Goal: Task Accomplishment & Management: Use online tool/utility

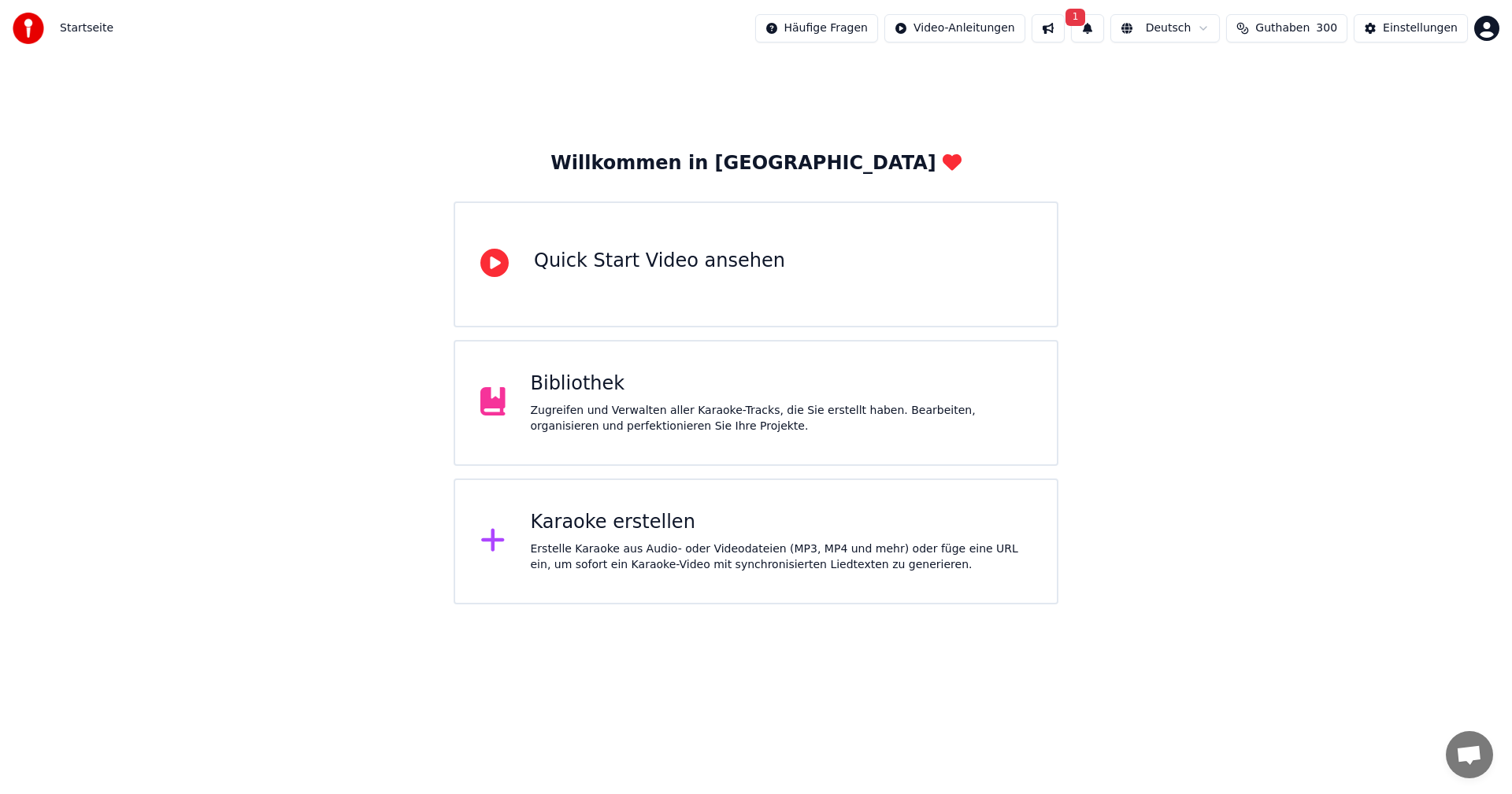
click at [606, 530] on div "Karaoke erstellen" at bounding box center [782, 522] width 501 height 25
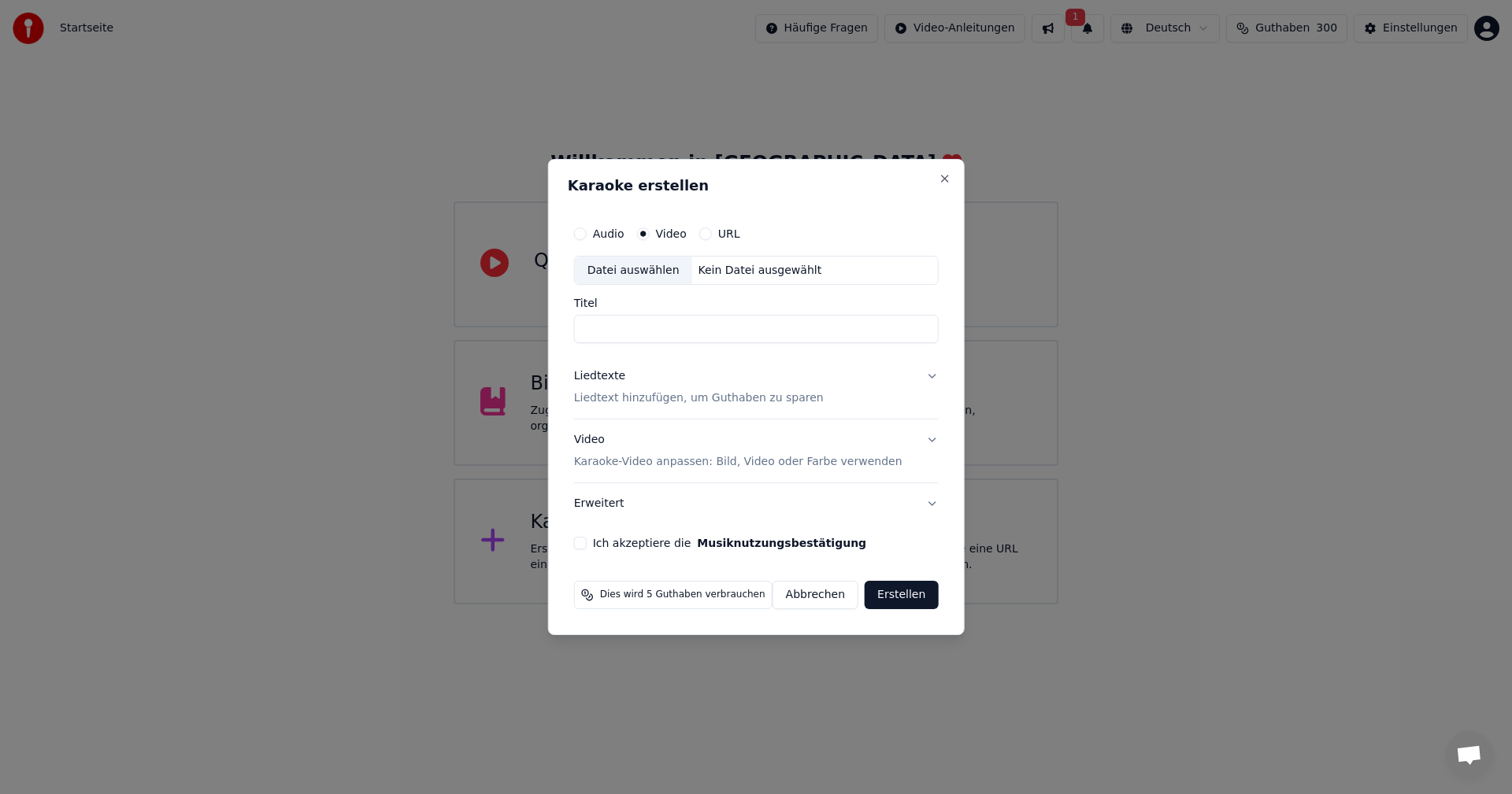
click at [632, 271] on div "Datei auswählen" at bounding box center [633, 270] width 118 height 28
type input "**********"
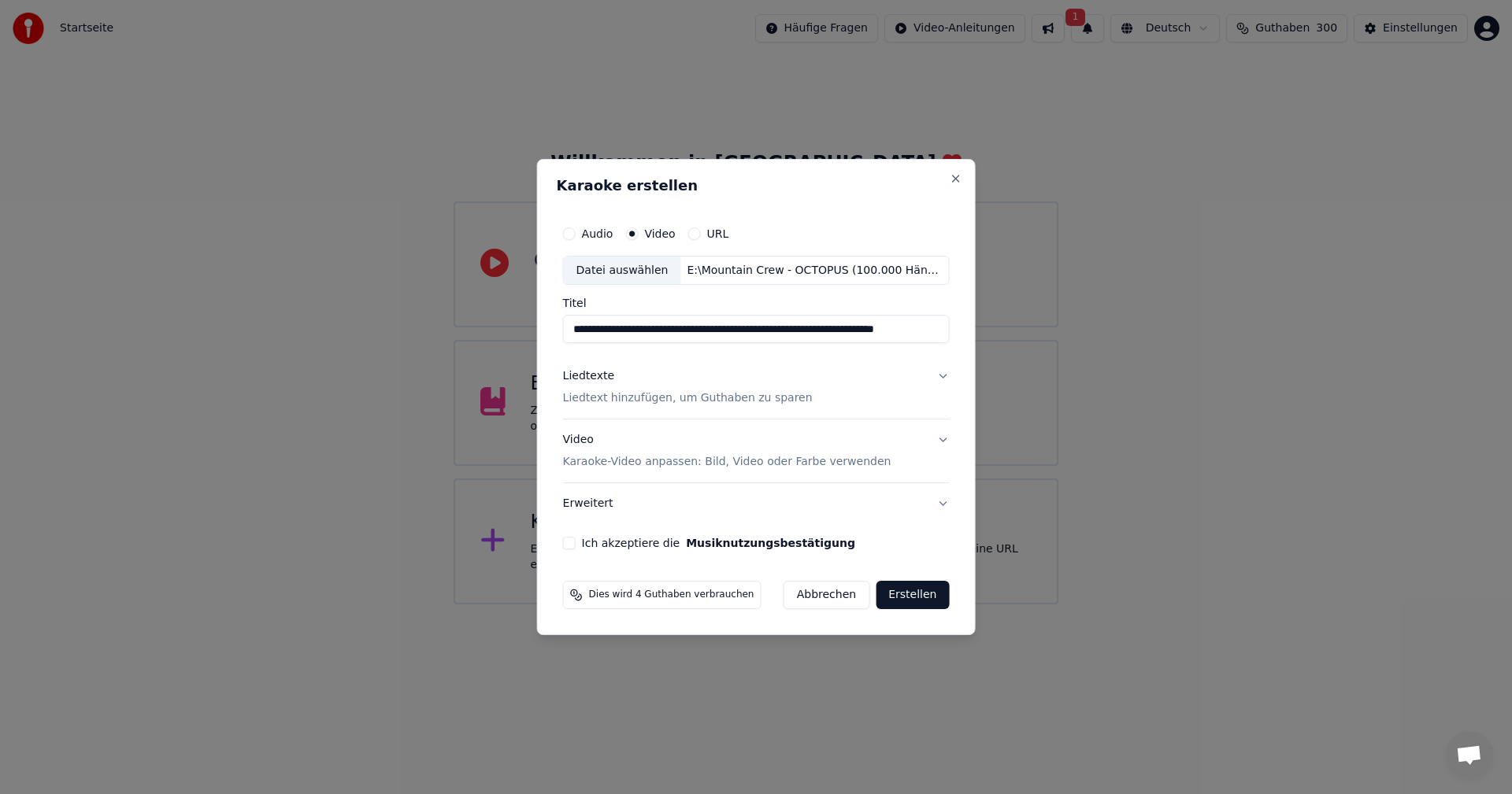
click at [935, 440] on button "Video Karaoke-Video anpassen: Bild, Video oder Farbe verwenden" at bounding box center [756, 451] width 386 height 63
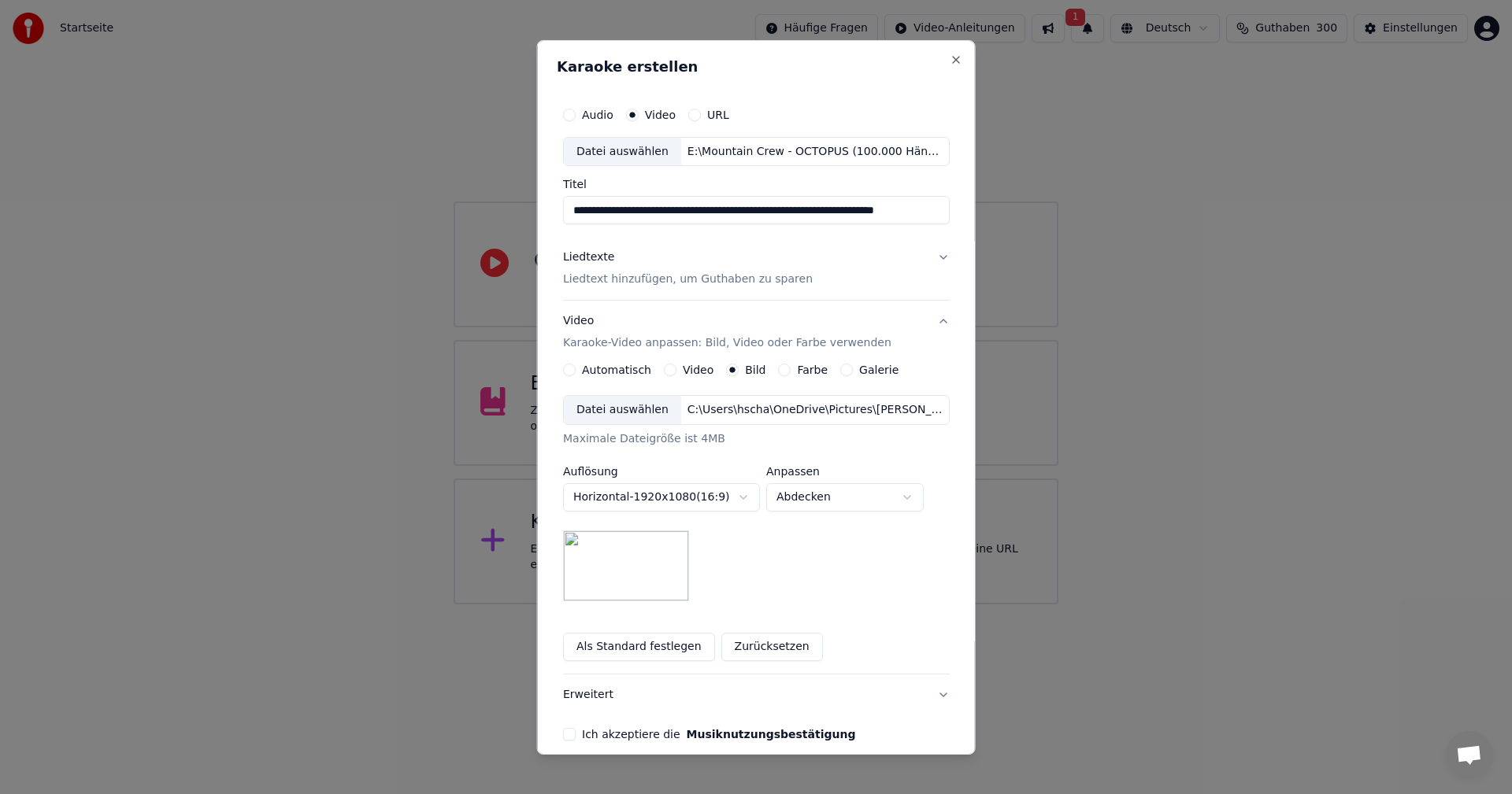
click at [665, 375] on button "Video" at bounding box center [670, 369] width 13 height 13
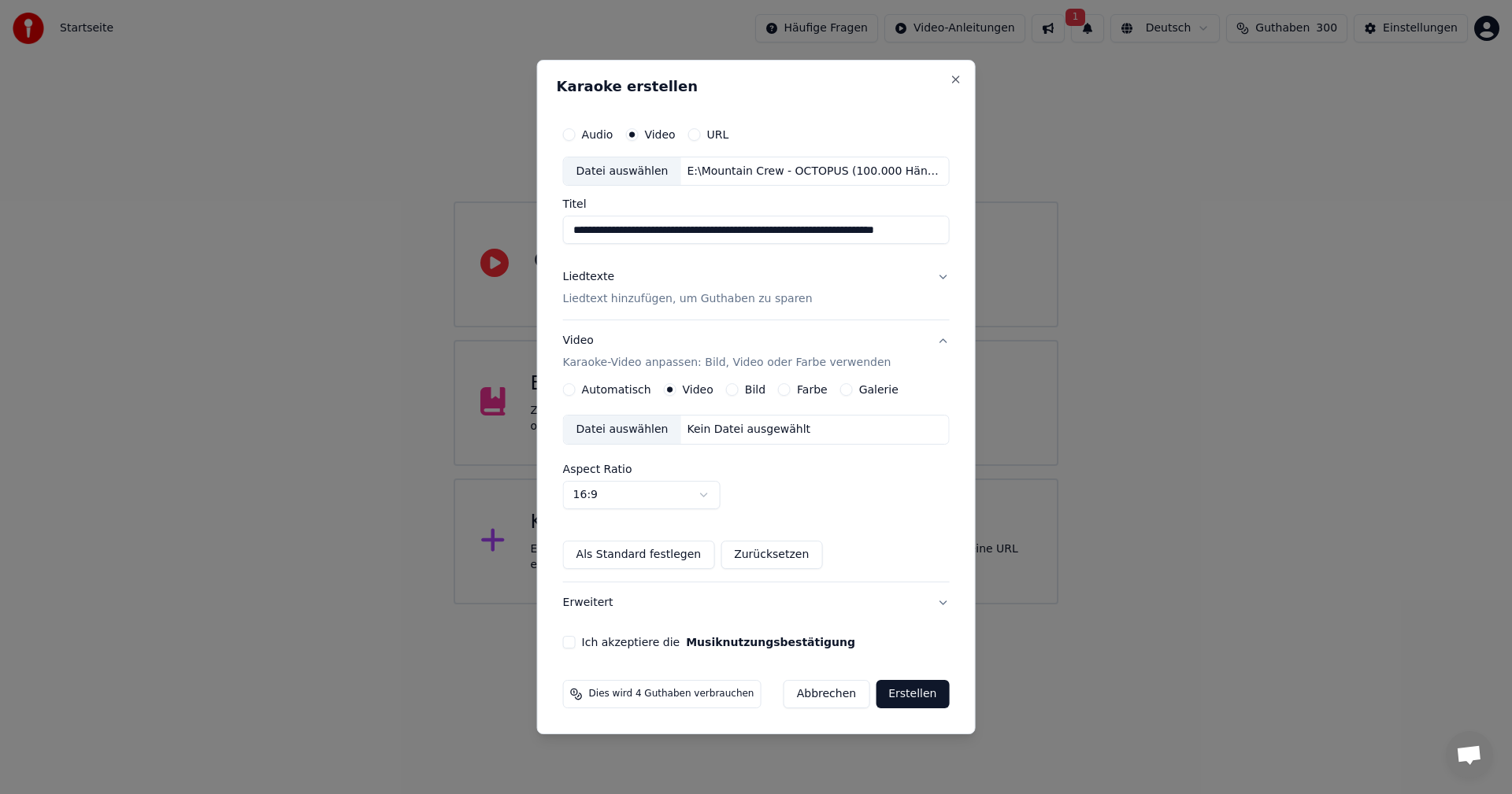
click at [633, 432] on div "Datei auswählen" at bounding box center [623, 429] width 118 height 28
click at [572, 643] on button "Ich akzeptiere die Musiknutzungsbestätigung" at bounding box center [569, 642] width 13 height 13
click at [906, 695] on button "Erstellen" at bounding box center [913, 694] width 73 height 28
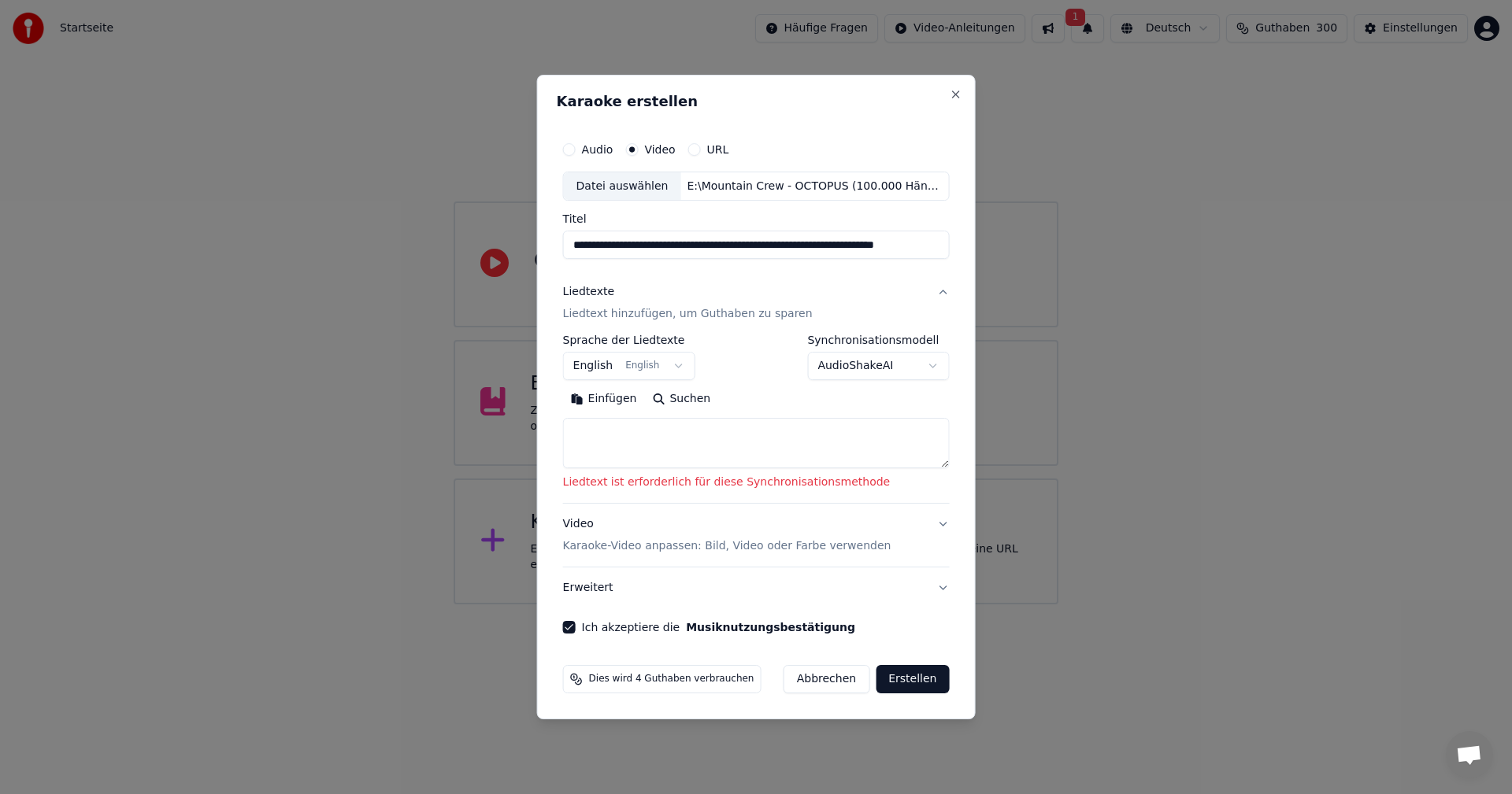
click at [676, 364] on body "**********" at bounding box center [756, 302] width 1512 height 604
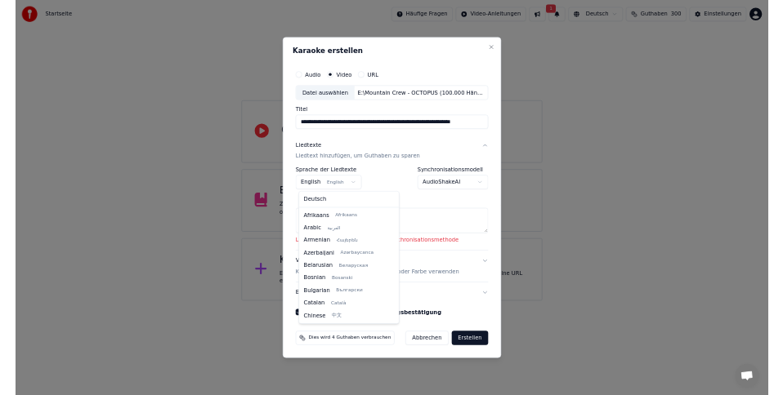
scroll to position [131, 0]
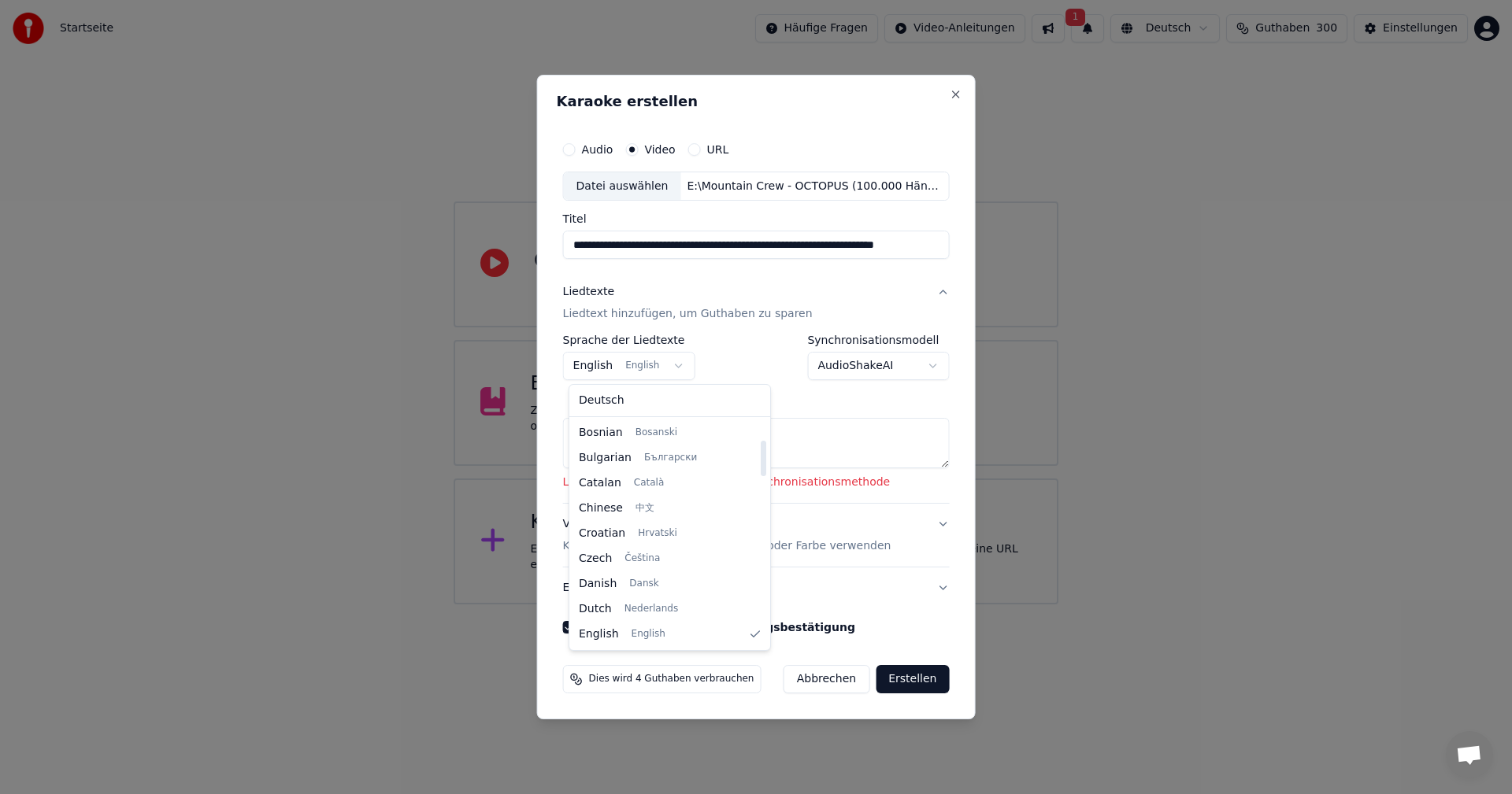
select select "**"
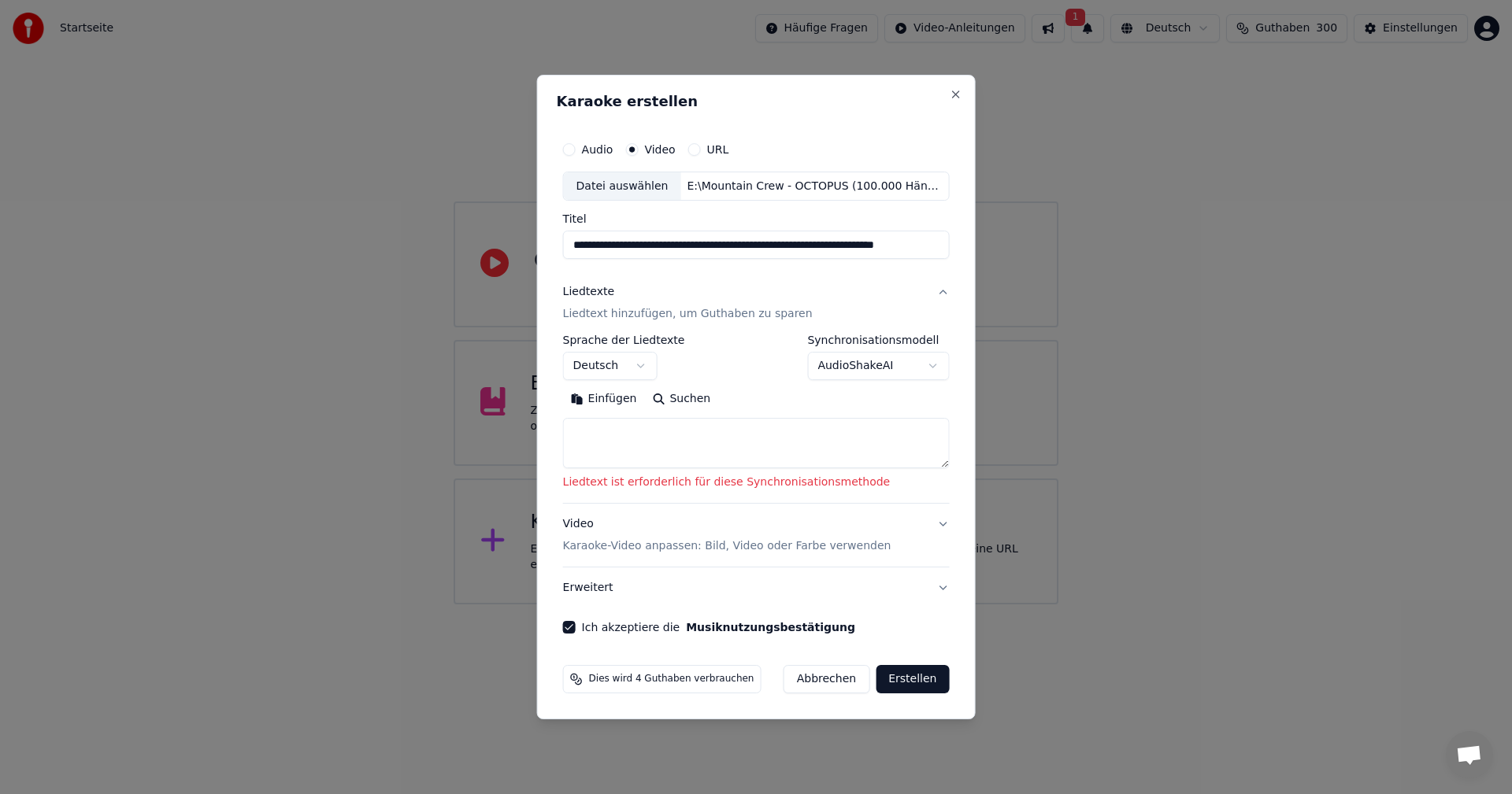
click at [929, 363] on body "**********" at bounding box center [756, 302] width 1512 height 604
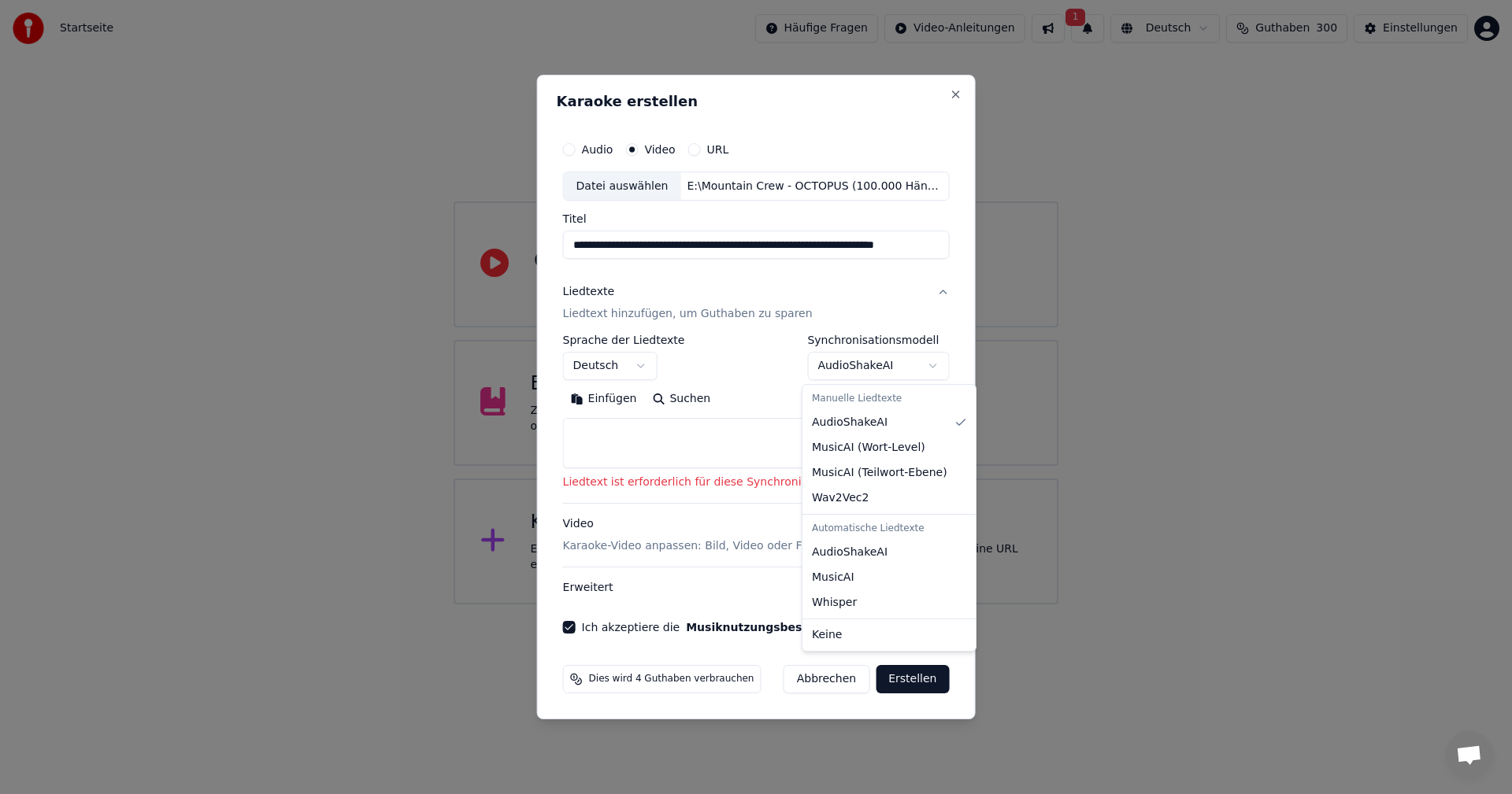
select select "**********"
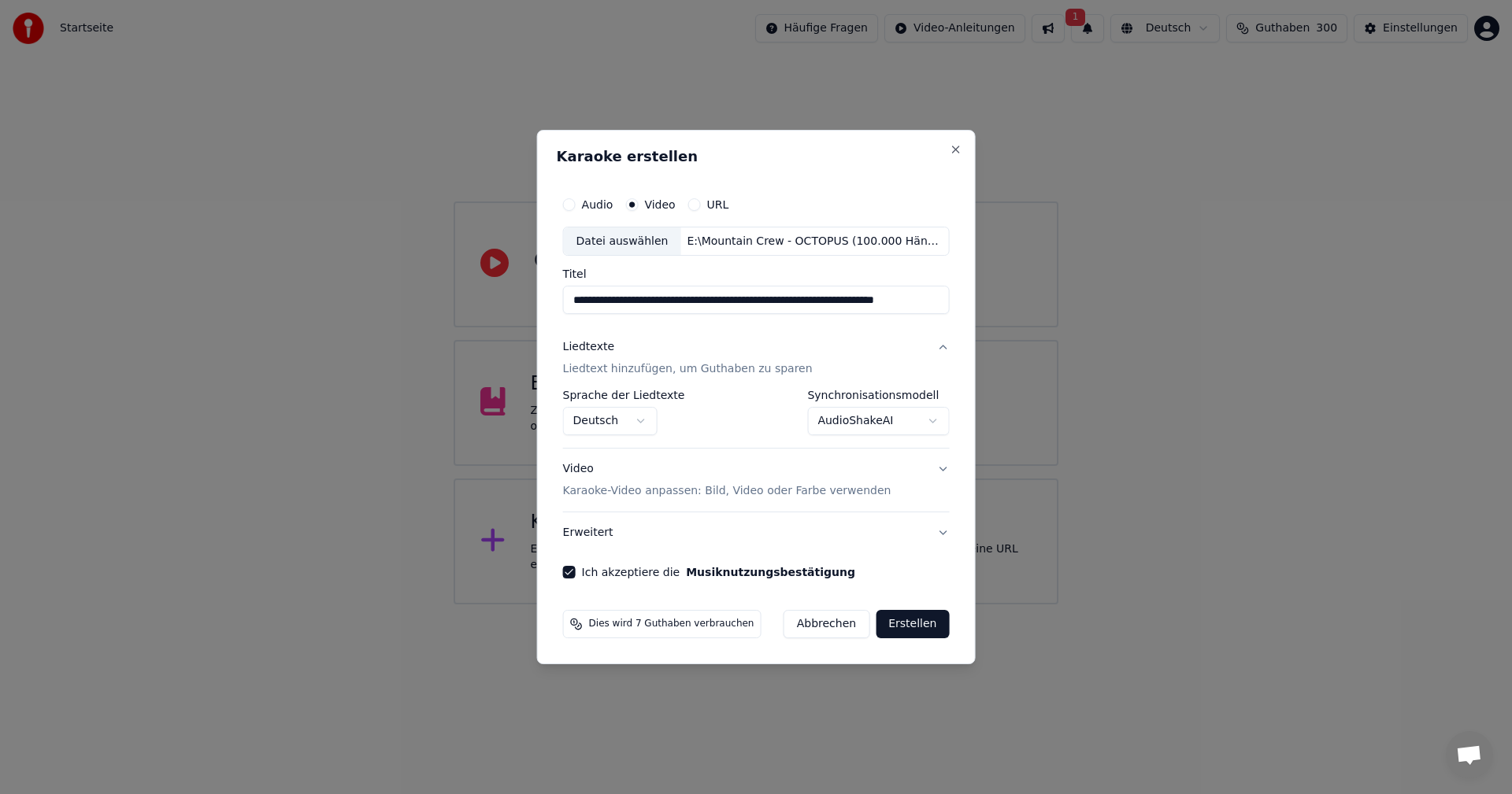
click at [910, 622] on button "Erstellen" at bounding box center [913, 623] width 73 height 28
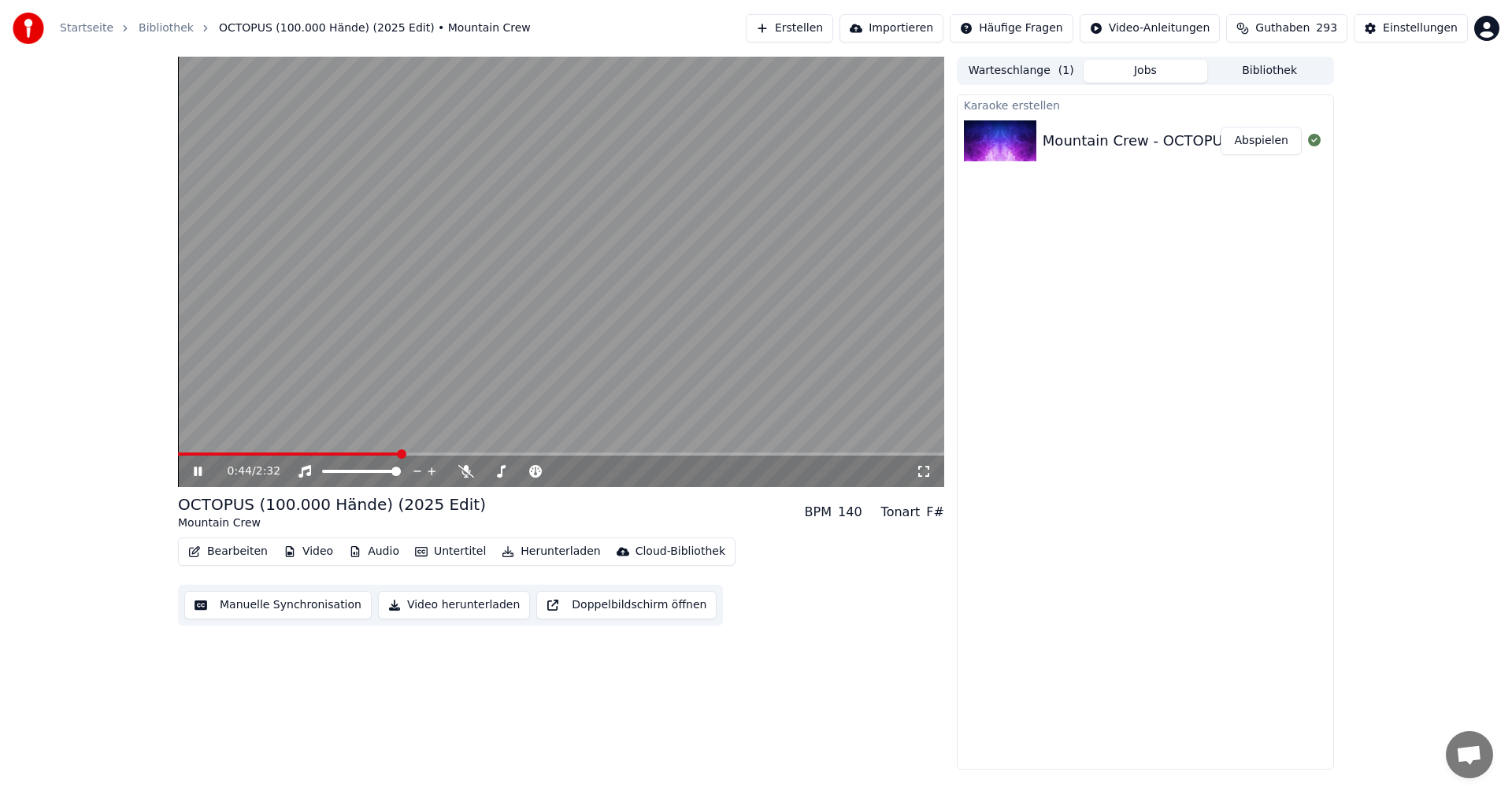
drag, startPoint x: 936, startPoint y: 318, endPoint x: 921, endPoint y: 328, distance: 18.0
click at [936, 318] on video at bounding box center [561, 272] width 766 height 431
click at [198, 471] on icon at bounding box center [198, 471] width 10 height 11
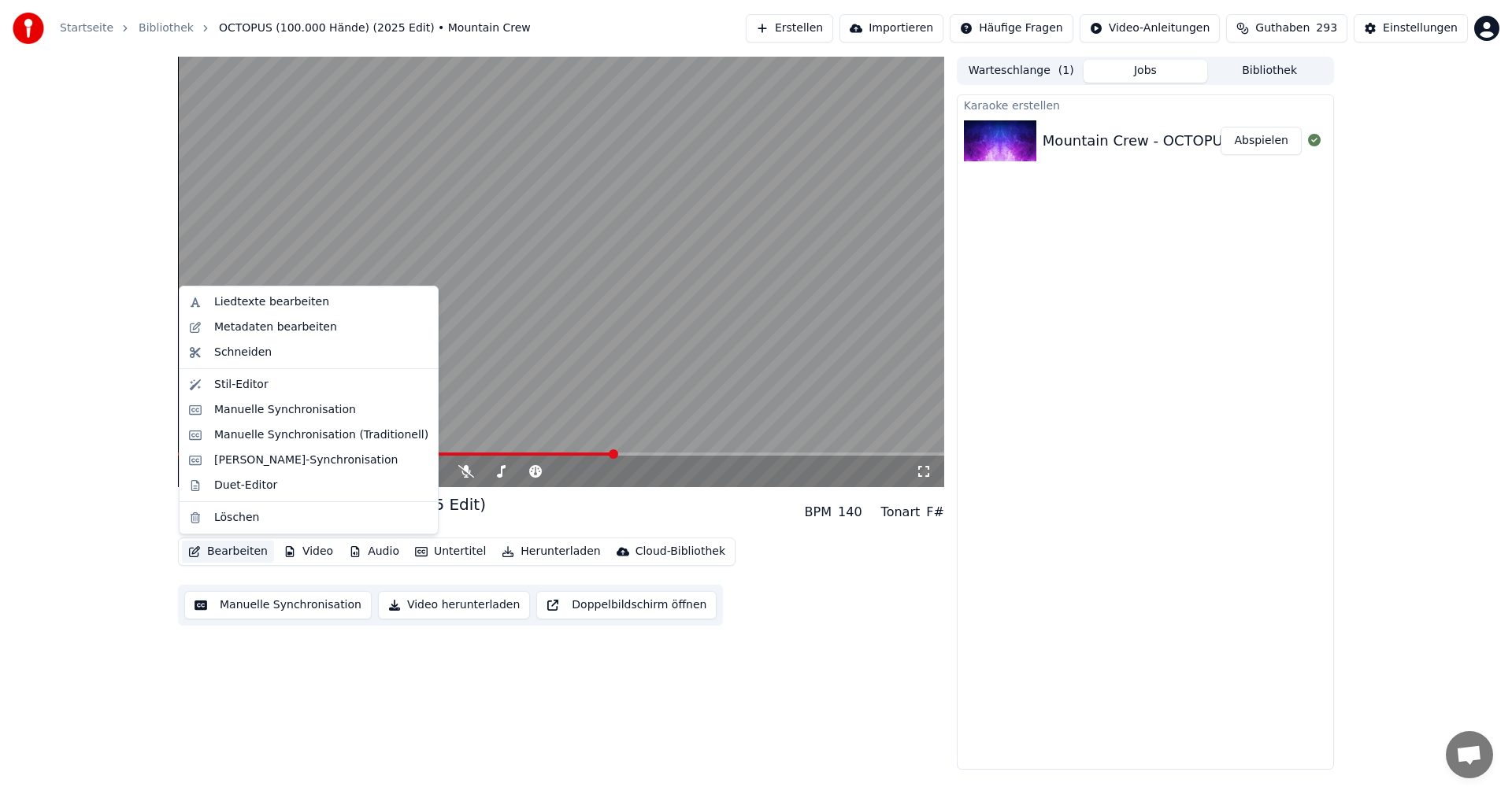
click at [225, 553] on button "Bearbeiten" at bounding box center [228, 551] width 93 height 22
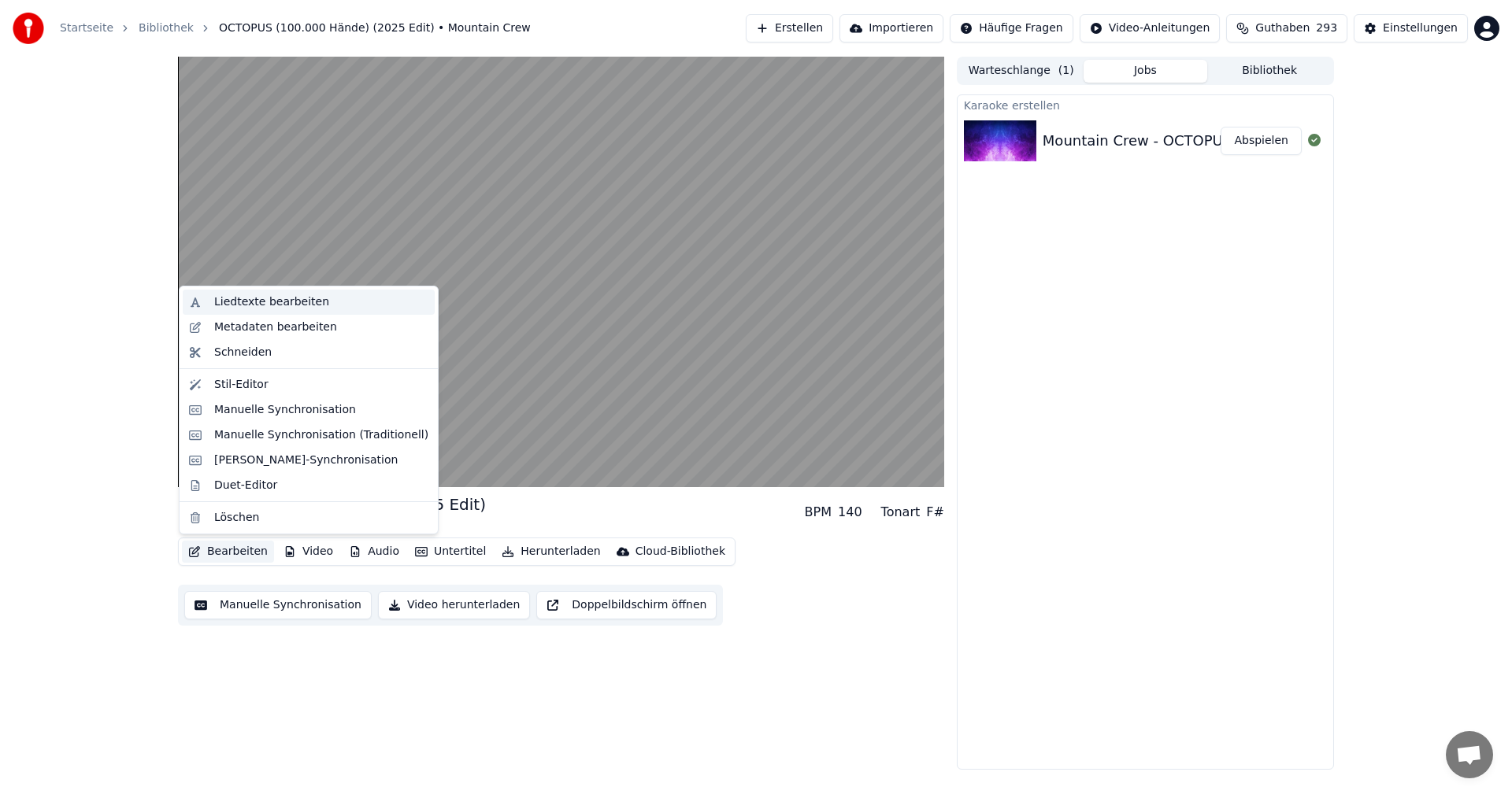
click at [255, 305] on div "Liedtexte bearbeiten" at bounding box center [271, 303] width 115 height 15
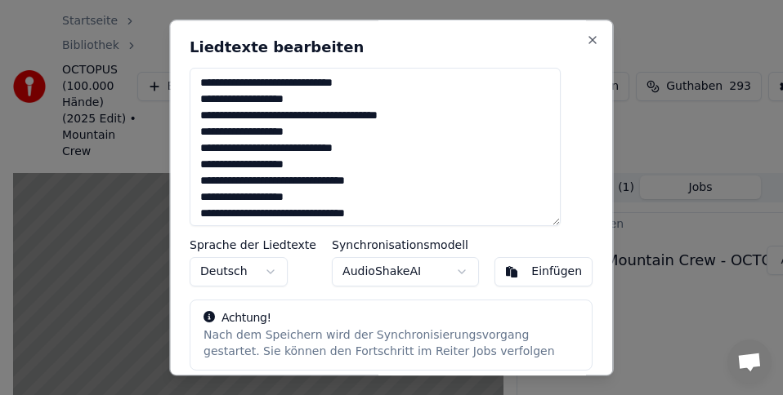
drag, startPoint x: 291, startPoint y: 100, endPoint x: 161, endPoint y: 109, distance: 130.3
click at [160, 104] on body "Startseite Bibliothek OCTOPUS (100.000 Hände) (2025 Edit) • Mountain Crew Erste…" at bounding box center [391, 197] width 783 height 395
click at [304, 107] on textarea at bounding box center [375, 147] width 371 height 159
drag, startPoint x: 290, startPoint y: 101, endPoint x: 192, endPoint y: 100, distance: 98.0
click at [192, 100] on div "Liedtexte bearbeiten Sprache der Liedtexte Deutsch Synchronisationsmodell Audio…" at bounding box center [391, 198] width 444 height 356
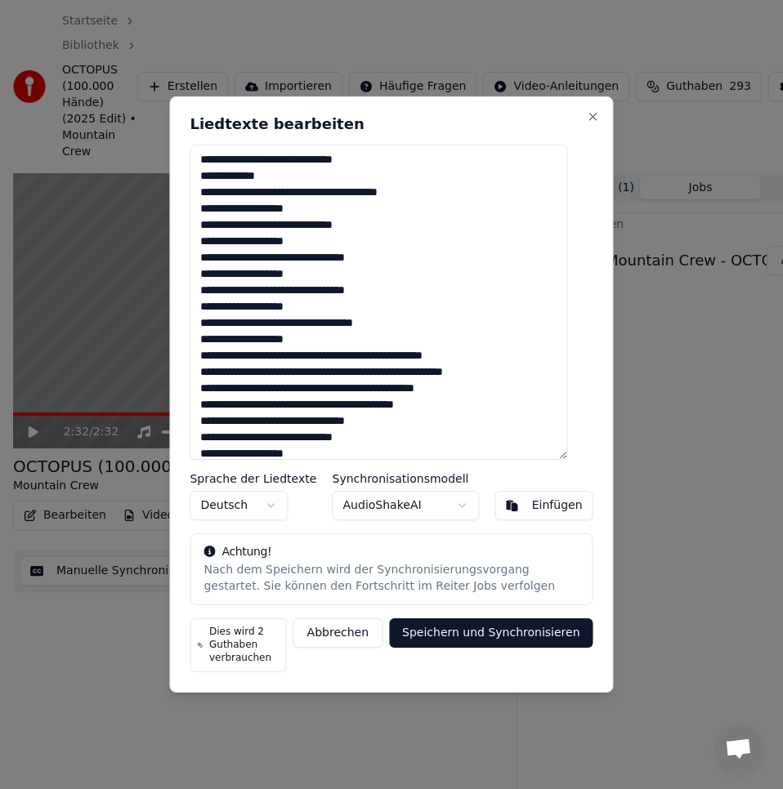
drag, startPoint x: 294, startPoint y: 211, endPoint x: 160, endPoint y: 215, distance: 134.1
click at [161, 214] on body "Startseite Bibliothek OCTOPUS (100.000 Hände) (2025 Edit) • Mountain Crew Erste…" at bounding box center [391, 394] width 783 height 789
click at [261, 203] on textarea at bounding box center [378, 302] width 377 height 315
drag, startPoint x: 293, startPoint y: 210, endPoint x: 215, endPoint y: 212, distance: 78.5
click at [215, 212] on textarea at bounding box center [378, 302] width 377 height 315
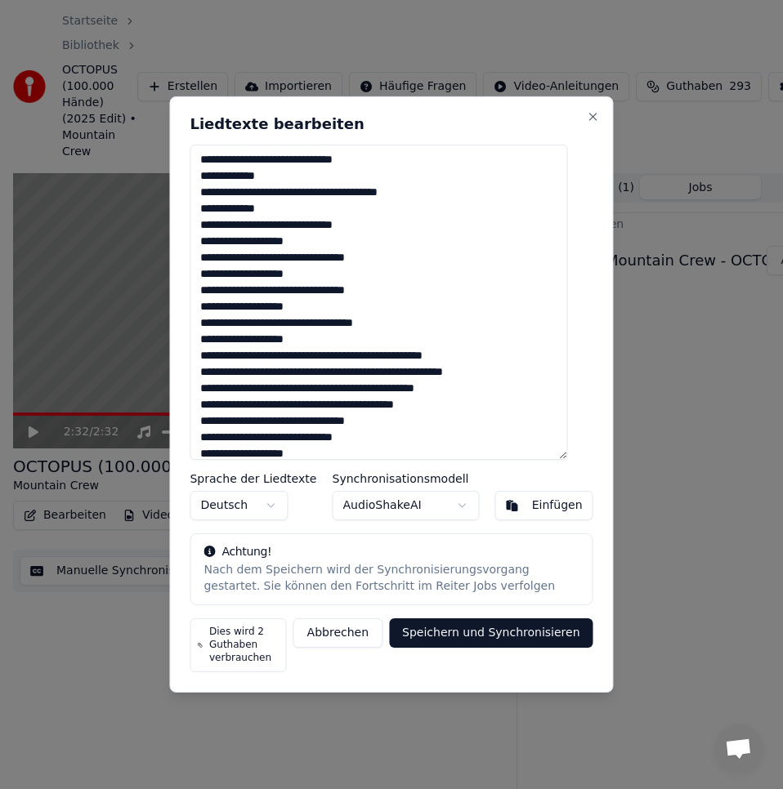
drag, startPoint x: 295, startPoint y: 239, endPoint x: 214, endPoint y: 238, distance: 80.9
click at [214, 238] on textarea at bounding box center [378, 302] width 377 height 315
drag, startPoint x: 296, startPoint y: 277, endPoint x: 213, endPoint y: 275, distance: 82.5
click at [213, 275] on textarea at bounding box center [378, 302] width 377 height 315
drag, startPoint x: 292, startPoint y: 306, endPoint x: 222, endPoint y: 342, distance: 78.9
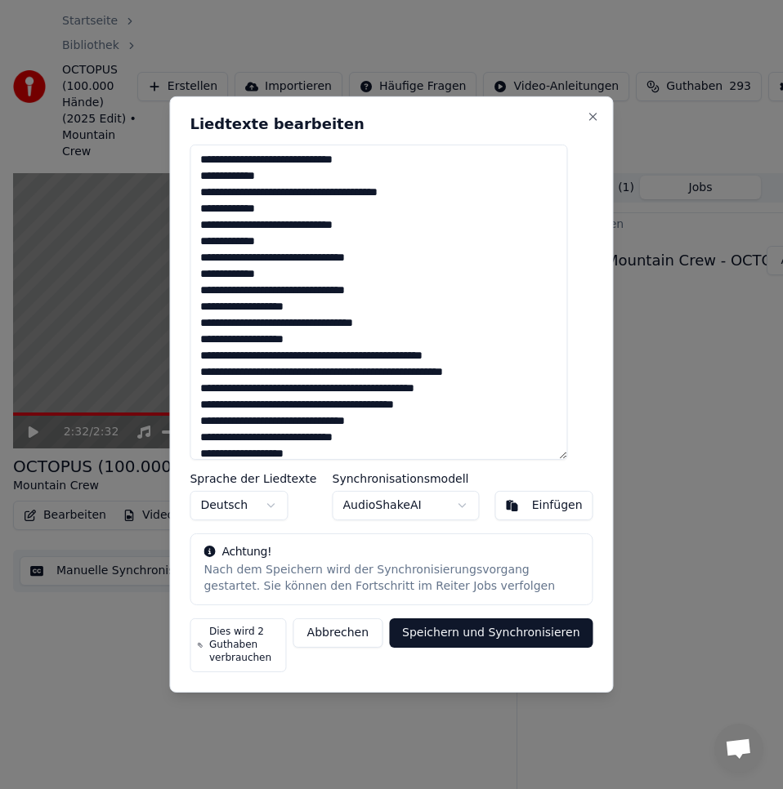
click at [213, 308] on textarea at bounding box center [378, 302] width 377 height 315
drag, startPoint x: 293, startPoint y: 342, endPoint x: 211, endPoint y: 343, distance: 82.5
click at [211, 343] on textarea at bounding box center [378, 302] width 377 height 315
click at [312, 358] on textarea at bounding box center [378, 302] width 377 height 315
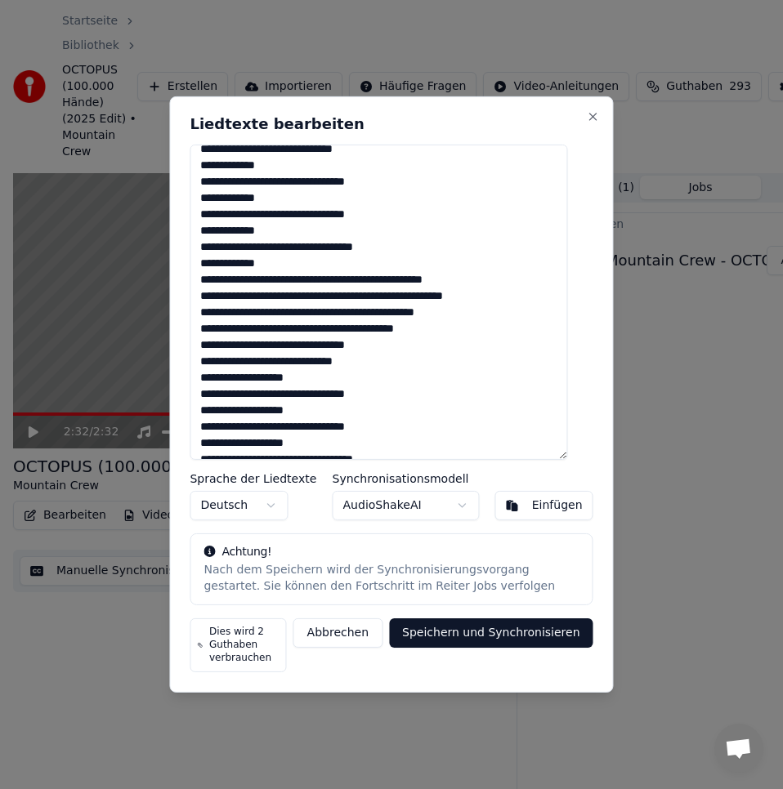
scroll to position [82, 0]
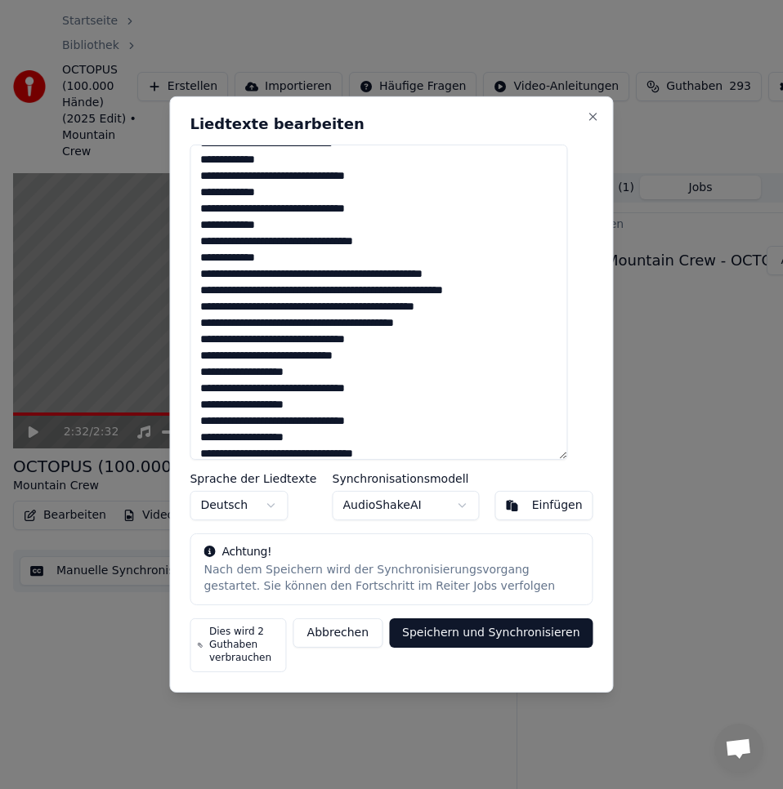
drag, startPoint x: 294, startPoint y: 374, endPoint x: 203, endPoint y: 404, distance: 95.6
click at [208, 374] on textarea at bounding box center [378, 302] width 377 height 315
drag, startPoint x: 295, startPoint y: 405, endPoint x: 217, endPoint y: 404, distance: 78.4
click at [217, 404] on textarea at bounding box center [378, 302] width 377 height 315
drag, startPoint x: 293, startPoint y: 435, endPoint x: 203, endPoint y: 435, distance: 90.7
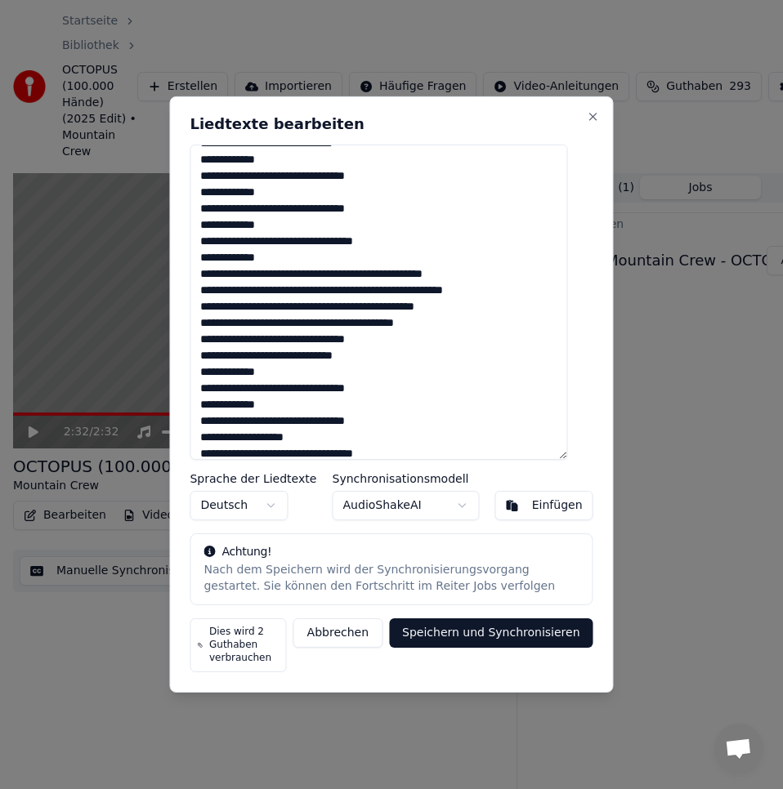
click at [203, 435] on textarea at bounding box center [378, 302] width 377 height 315
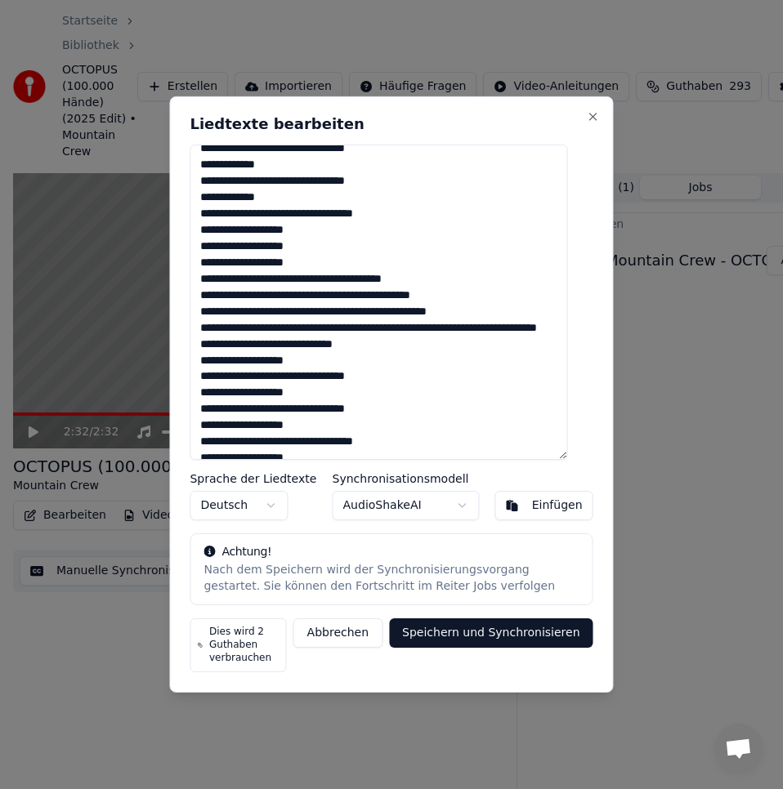
scroll to position [327, 0]
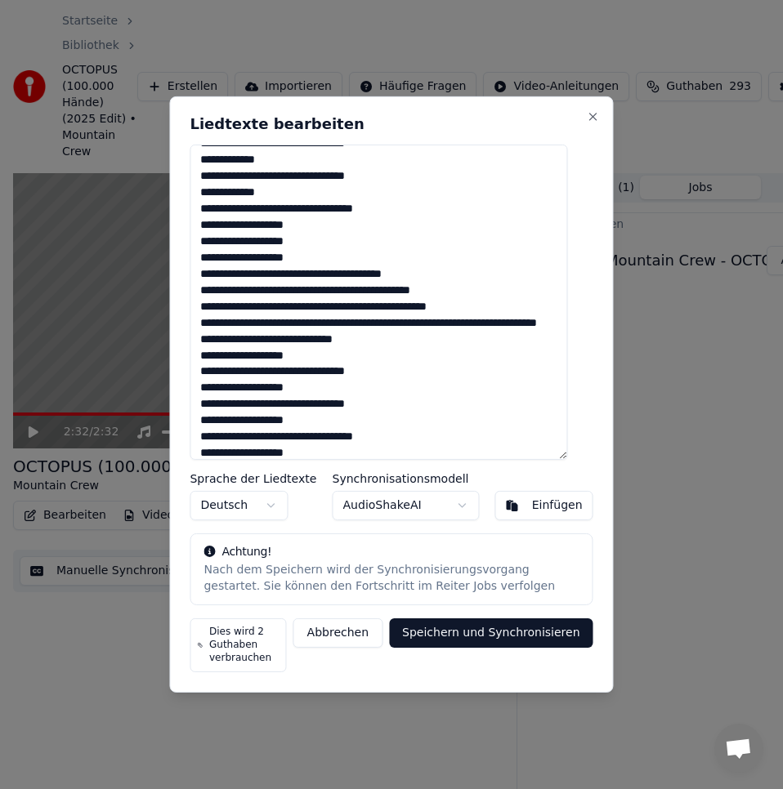
drag, startPoint x: 295, startPoint y: 222, endPoint x: 215, endPoint y: 220, distance: 80.1
click at [215, 220] on textarea at bounding box center [378, 302] width 377 height 315
drag, startPoint x: 294, startPoint y: 245, endPoint x: 143, endPoint y: 387, distance: 207.5
click at [189, 253] on div "Liedtexte bearbeiten Sprache der Liedtexte Deutsch Synchronisationsmodell Audio…" at bounding box center [391, 394] width 444 height 596
click at [257, 239] on textarea at bounding box center [378, 302] width 377 height 315
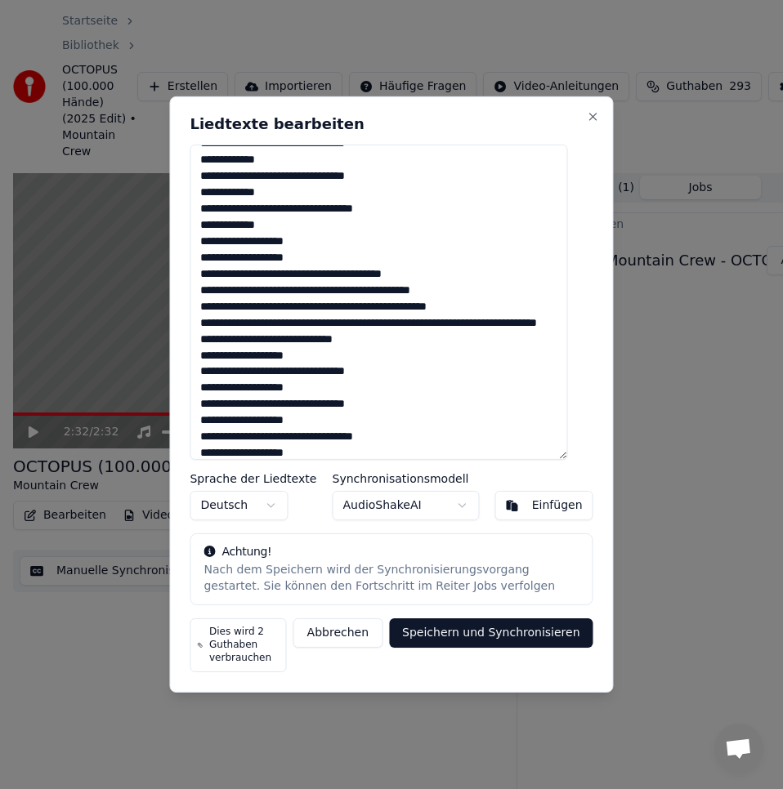
drag, startPoint x: 293, startPoint y: 238, endPoint x: 208, endPoint y: 239, distance: 85.0
click at [208, 239] on textarea at bounding box center [378, 302] width 377 height 315
drag, startPoint x: 294, startPoint y: 259, endPoint x: 212, endPoint y: 263, distance: 81.8
click at [212, 263] on textarea at bounding box center [378, 302] width 377 height 315
drag, startPoint x: 293, startPoint y: 369, endPoint x: 199, endPoint y: 368, distance: 94.8
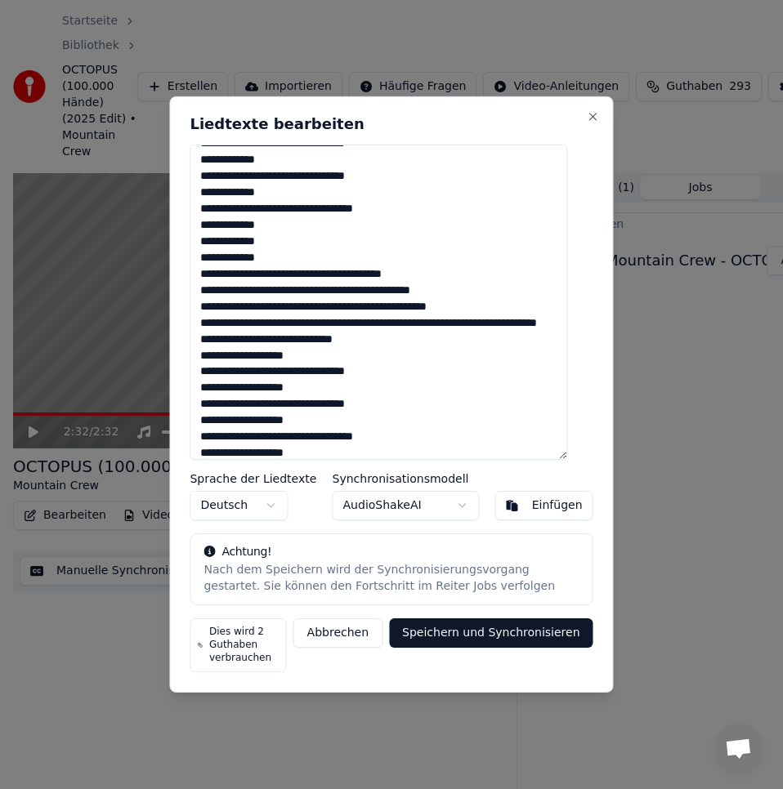
click at [199, 368] on div "Liedtexte bearbeiten Sprache der Liedtexte Deutsch Synchronisationsmodell Audio…" at bounding box center [391, 394] width 444 height 596
drag, startPoint x: 294, startPoint y: 403, endPoint x: 200, endPoint y: 486, distance: 125.6
click at [203, 403] on textarea at bounding box center [378, 302] width 377 height 315
drag, startPoint x: 294, startPoint y: 436, endPoint x: 216, endPoint y: 435, distance: 78.4
click at [216, 435] on textarea at bounding box center [378, 302] width 377 height 315
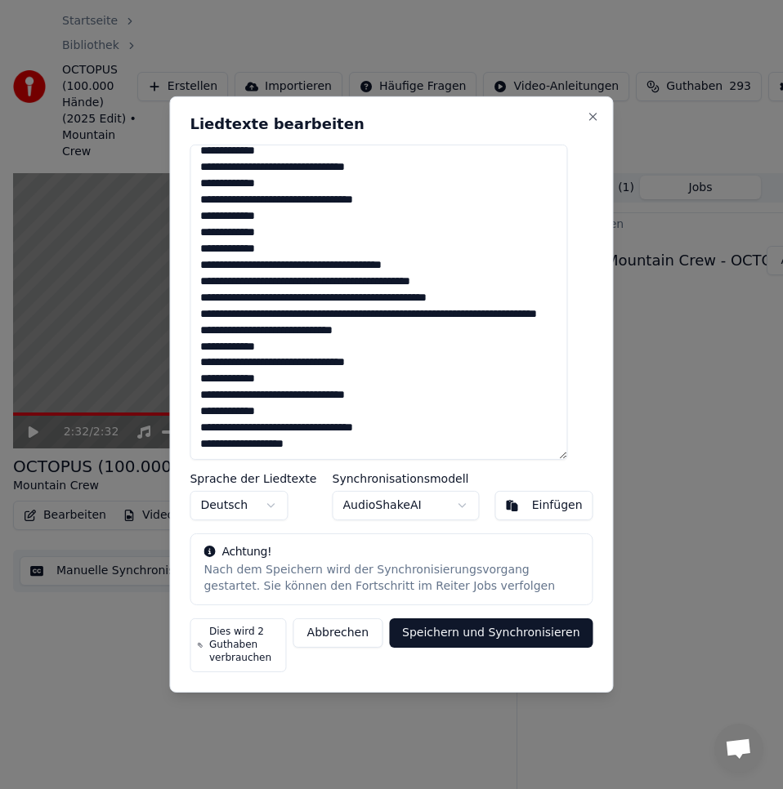
scroll to position [352, 0]
drag, startPoint x: 296, startPoint y: 443, endPoint x: 202, endPoint y: 477, distance: 100.0
click at [204, 443] on textarea at bounding box center [378, 302] width 377 height 315
click at [297, 234] on textarea at bounding box center [378, 302] width 377 height 315
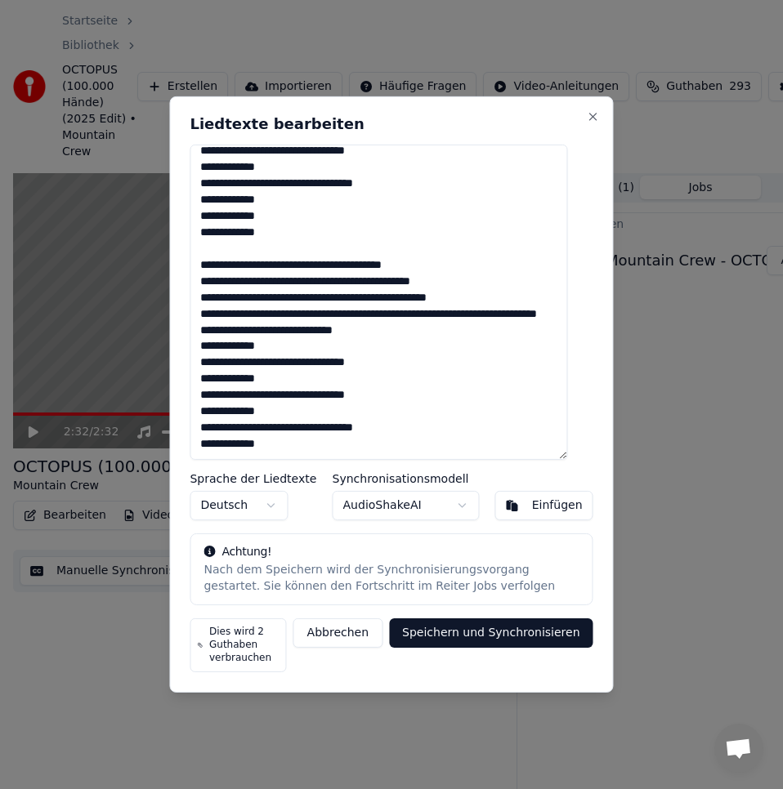
scroll to position [368, 0]
click at [322, 311] on textarea at bounding box center [378, 302] width 377 height 315
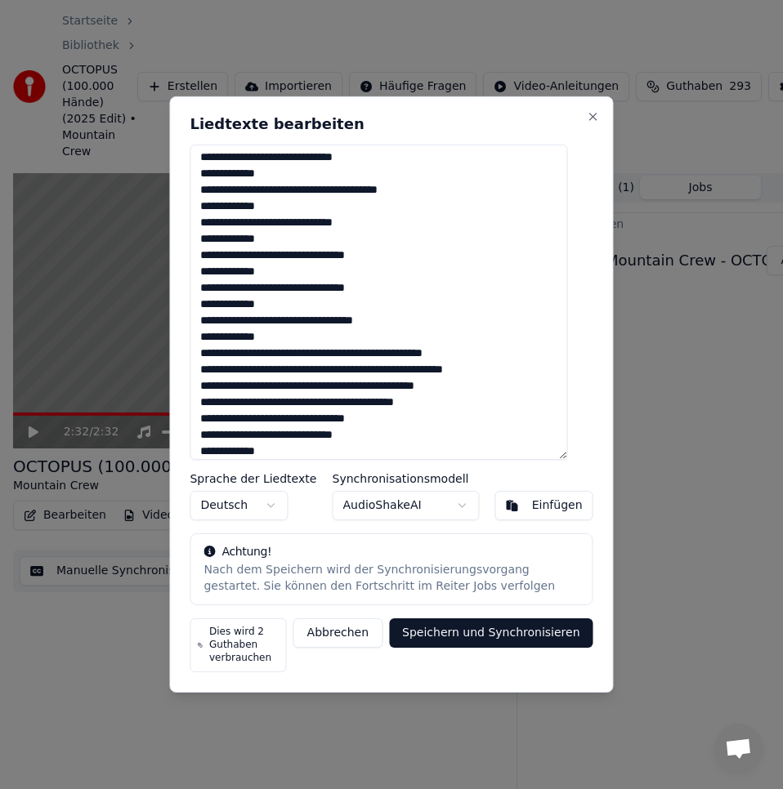
scroll to position [0, 0]
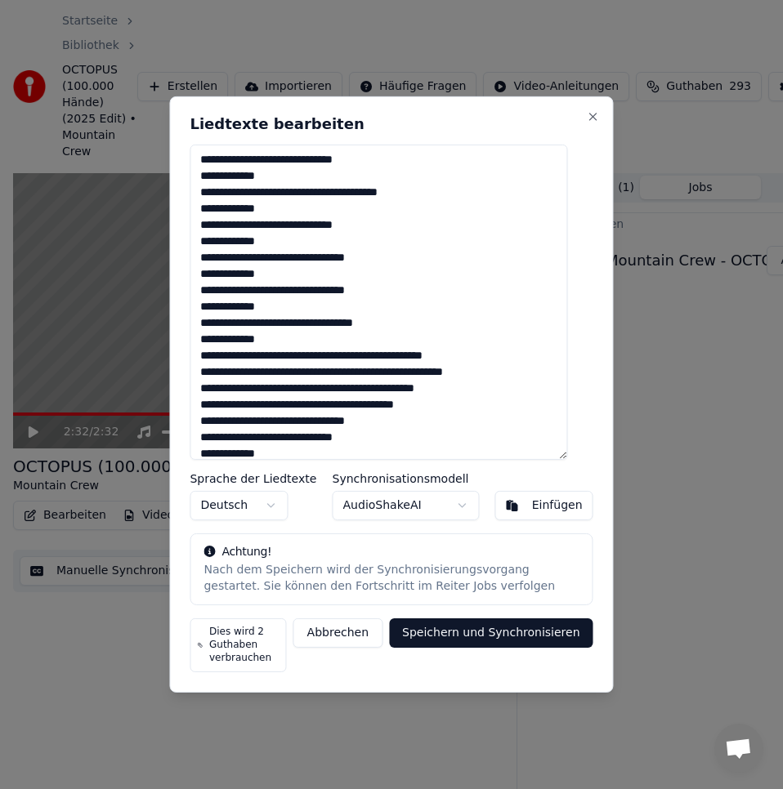
click at [302, 342] on textarea at bounding box center [378, 302] width 377 height 315
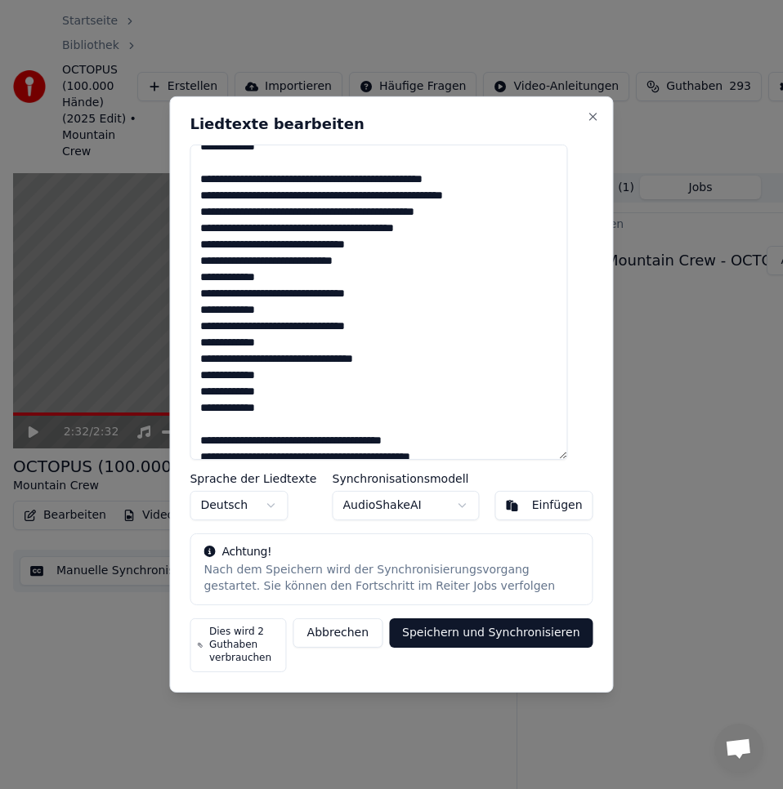
scroll to position [245, 0]
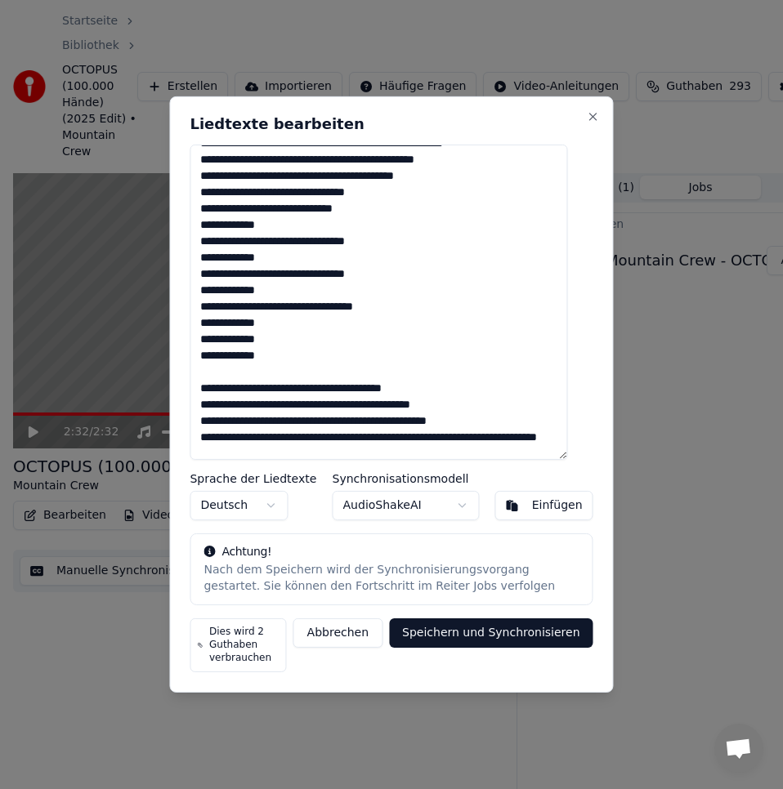
click at [404, 194] on textarea at bounding box center [378, 302] width 377 height 315
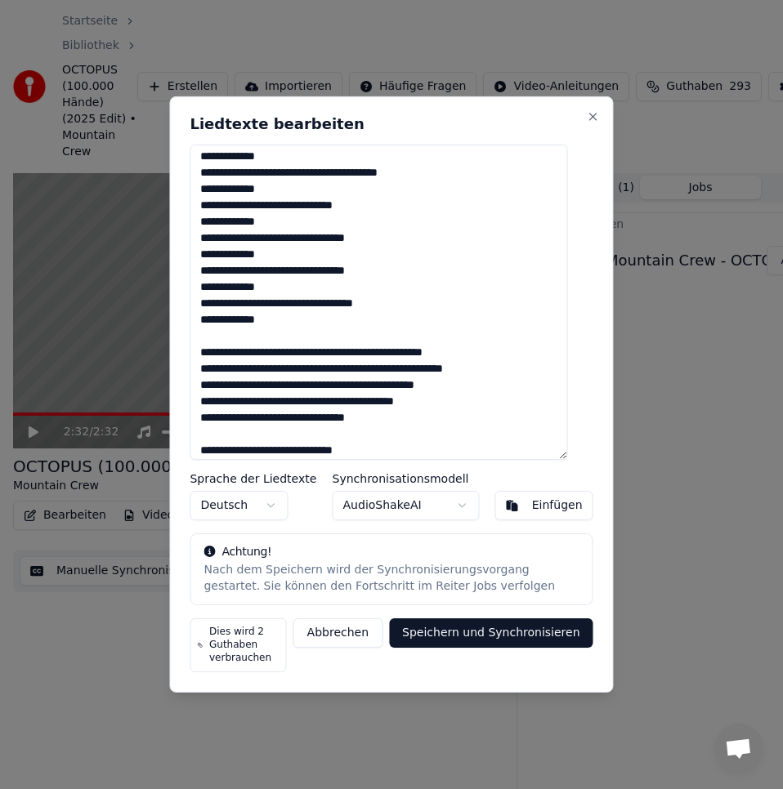
scroll to position [0, 0]
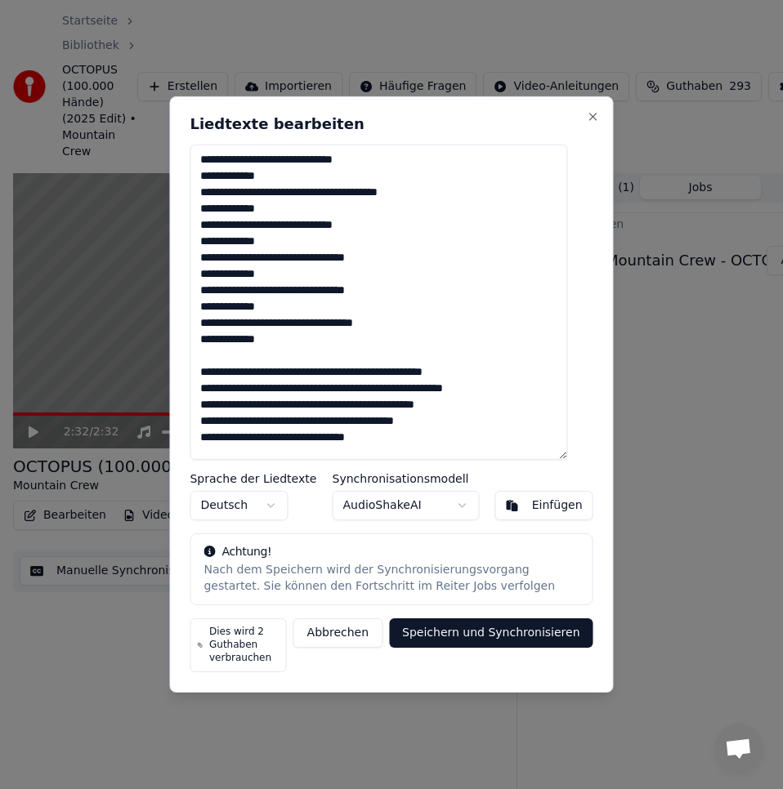
drag, startPoint x: 342, startPoint y: 260, endPoint x: 367, endPoint y: 263, distance: 24.7
click at [367, 263] on textarea at bounding box center [378, 302] width 377 height 315
click at [322, 328] on textarea at bounding box center [378, 302] width 377 height 315
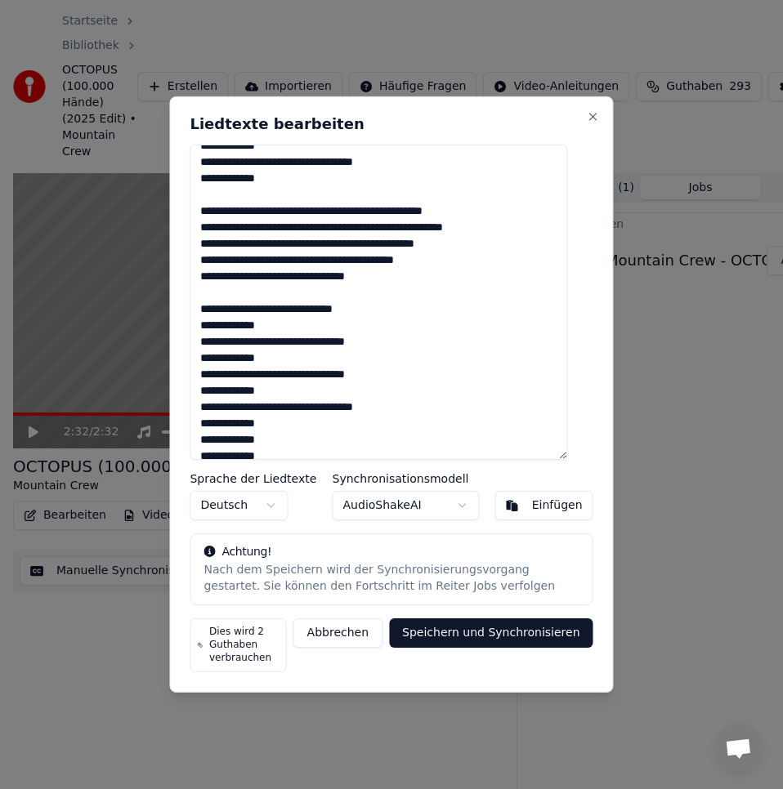
scroll to position [163, 0]
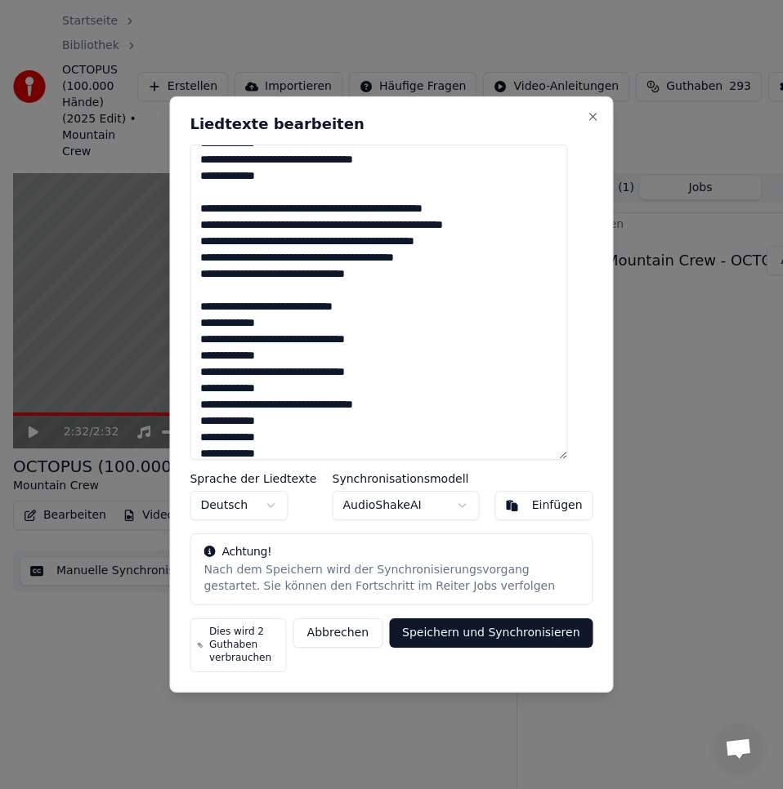
click at [361, 212] on textarea at bounding box center [378, 302] width 377 height 315
drag, startPoint x: 400, startPoint y: 243, endPoint x: 414, endPoint y: 246, distance: 14.3
click at [414, 246] on textarea at bounding box center [378, 302] width 377 height 315
click at [226, 257] on textarea at bounding box center [378, 302] width 377 height 315
click at [213, 260] on textarea at bounding box center [378, 302] width 377 height 315
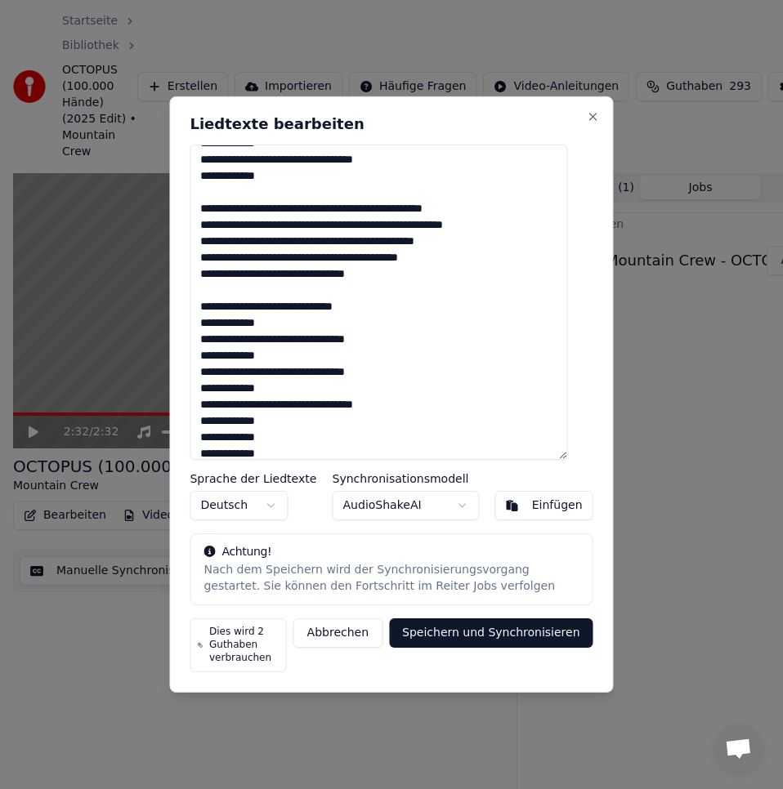
drag, startPoint x: 363, startPoint y: 205, endPoint x: 418, endPoint y: 211, distance: 55.0
click at [362, 205] on textarea at bounding box center [378, 302] width 377 height 315
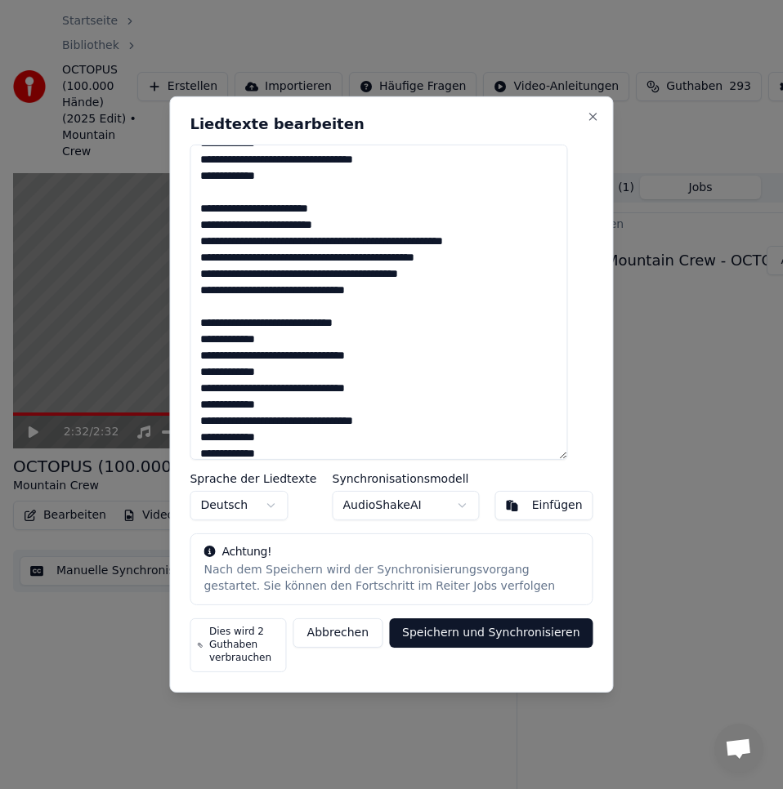
click at [364, 243] on textarea at bounding box center [378, 302] width 377 height 315
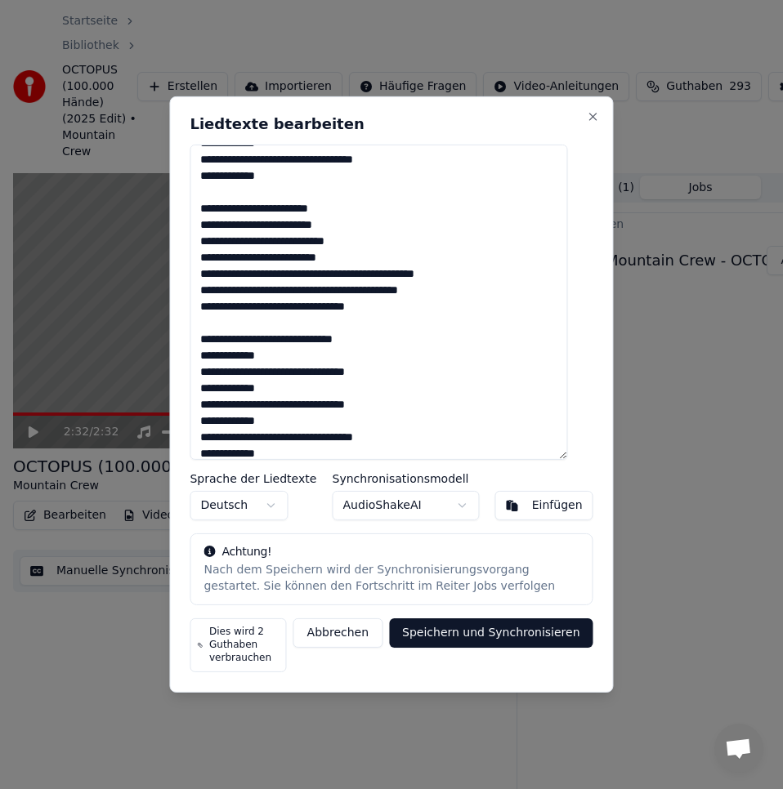
click at [384, 277] on textarea at bounding box center [378, 302] width 377 height 315
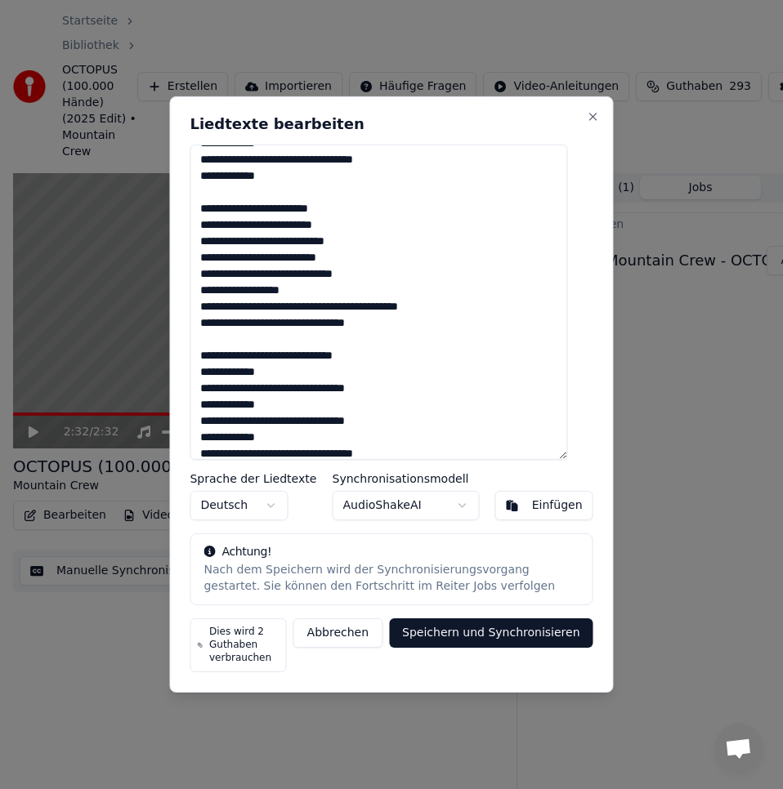
click at [324, 290] on textarea at bounding box center [378, 302] width 377 height 315
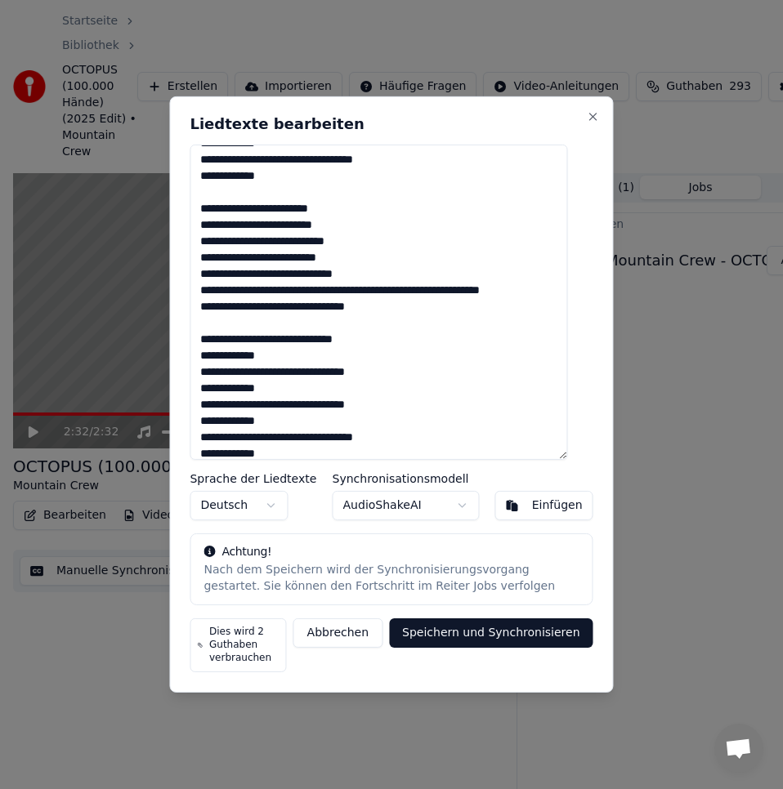
click at [347, 293] on textarea at bounding box center [378, 302] width 377 height 315
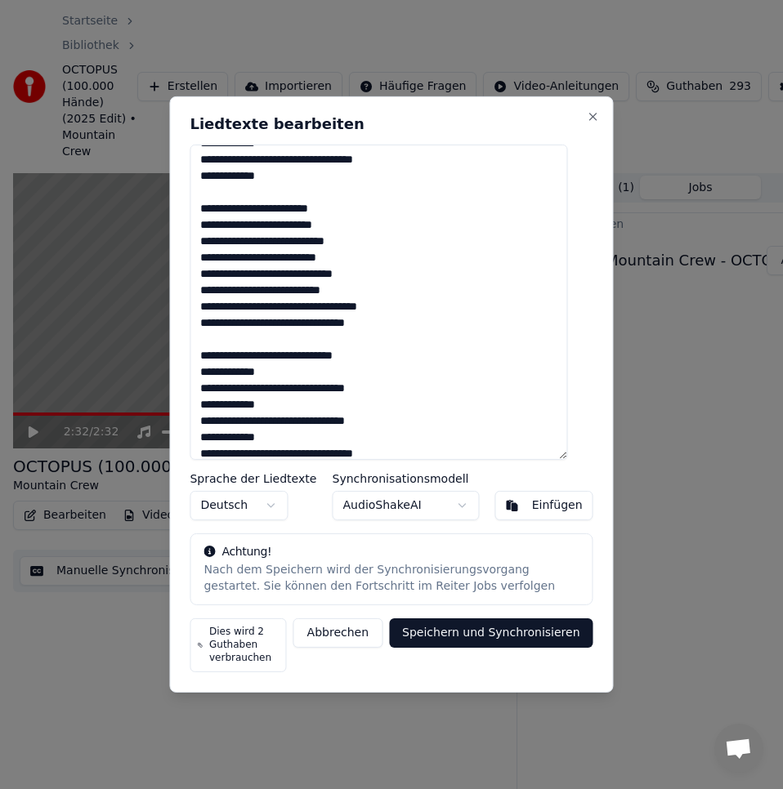
drag, startPoint x: 297, startPoint y: 305, endPoint x: 489, endPoint y: 344, distance: 195.2
click at [418, 318] on textarea at bounding box center [378, 302] width 377 height 315
click at [365, 304] on textarea at bounding box center [378, 302] width 377 height 315
drag, startPoint x: 409, startPoint y: 308, endPoint x: 609, endPoint y: 410, distance: 224.7
click at [297, 300] on textarea at bounding box center [378, 302] width 377 height 315
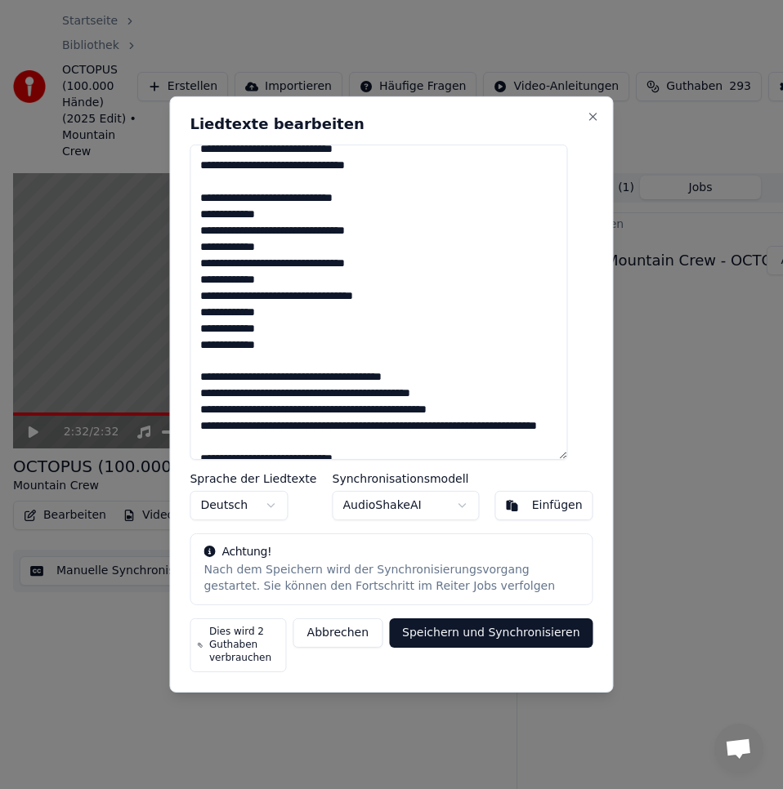
scroll to position [327, 0]
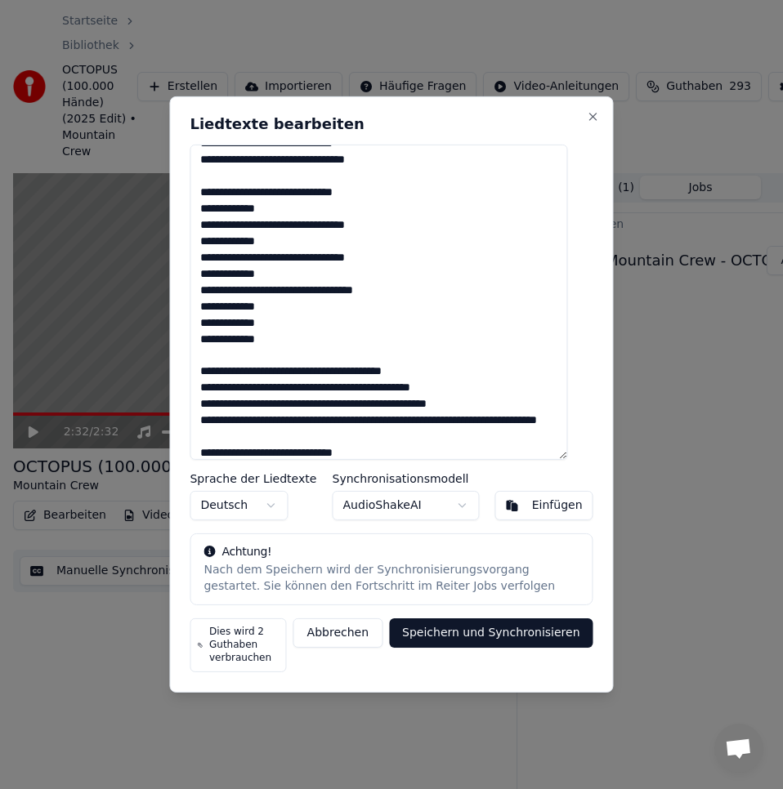
drag, startPoint x: 342, startPoint y: 225, endPoint x: 368, endPoint y: 226, distance: 27.0
click at [368, 226] on textarea at bounding box center [378, 302] width 377 height 315
drag, startPoint x: 378, startPoint y: 226, endPoint x: 390, endPoint y: 227, distance: 11.5
click at [390, 227] on textarea at bounding box center [378, 302] width 377 height 315
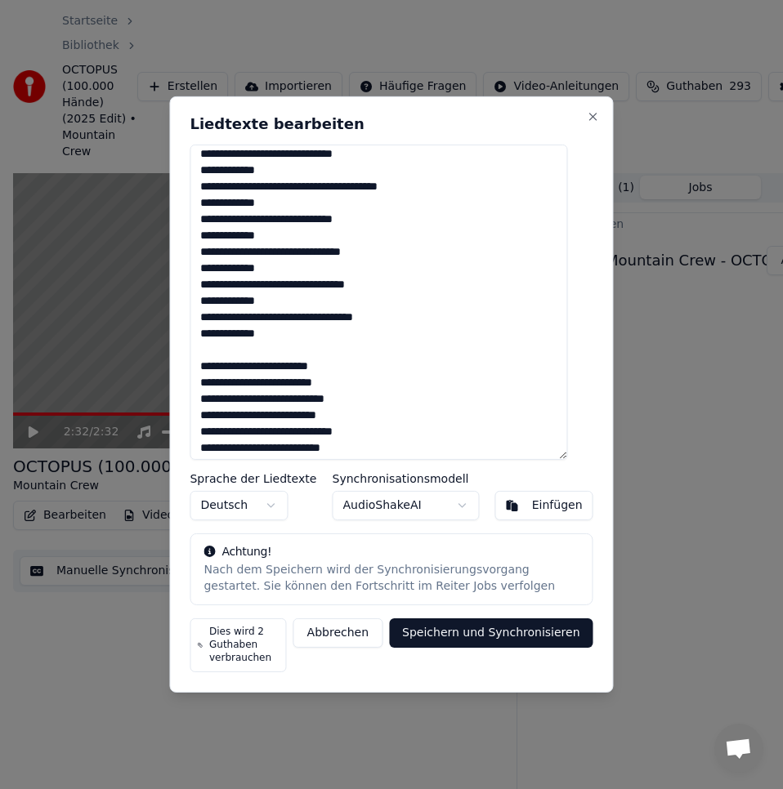
scroll to position [0, 0]
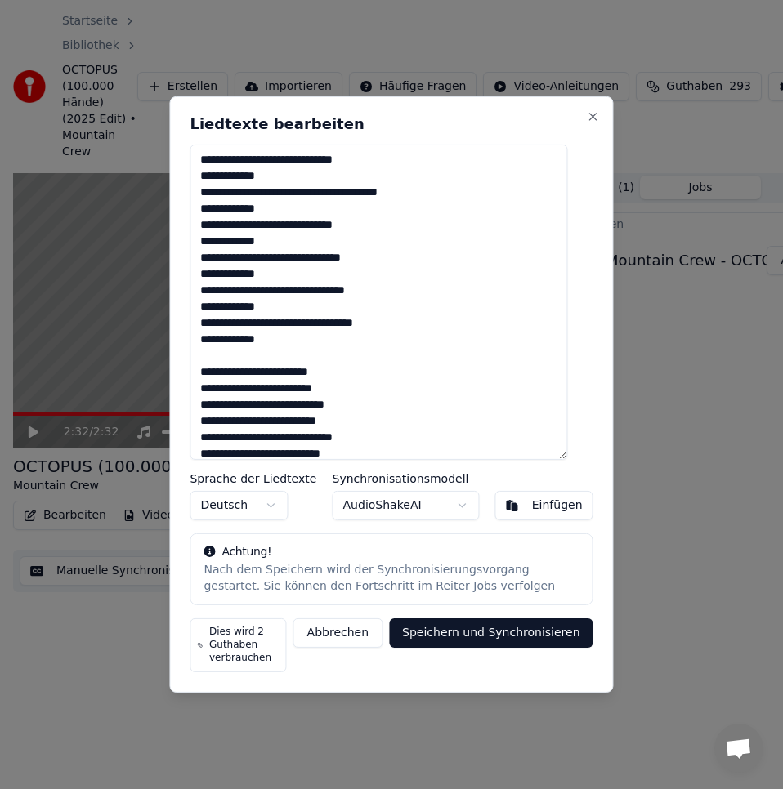
drag, startPoint x: 375, startPoint y: 257, endPoint x: 387, endPoint y: 299, distance: 43.4
click at [387, 262] on textarea at bounding box center [378, 302] width 377 height 315
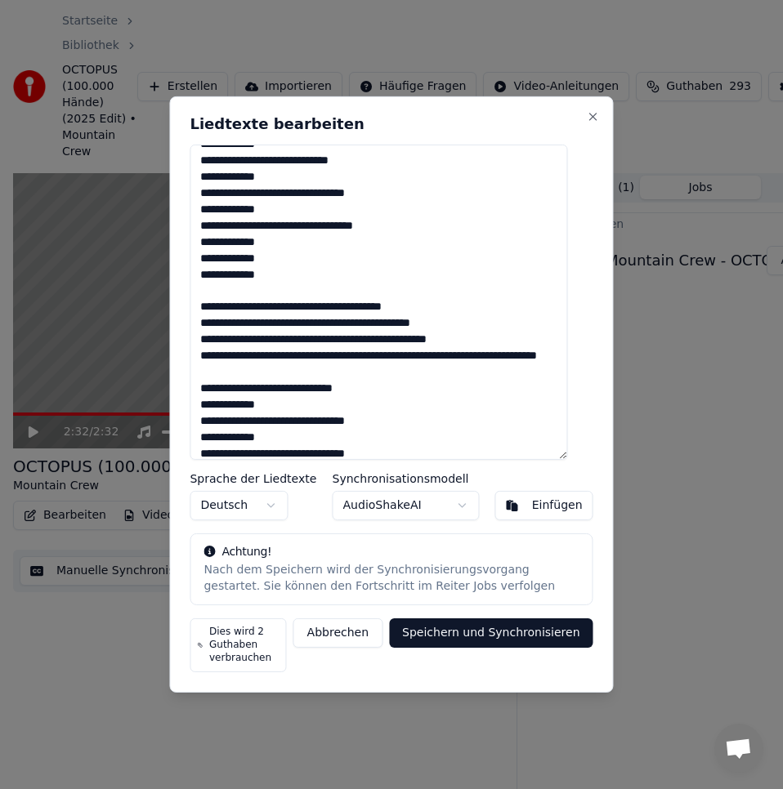
scroll to position [385, 0]
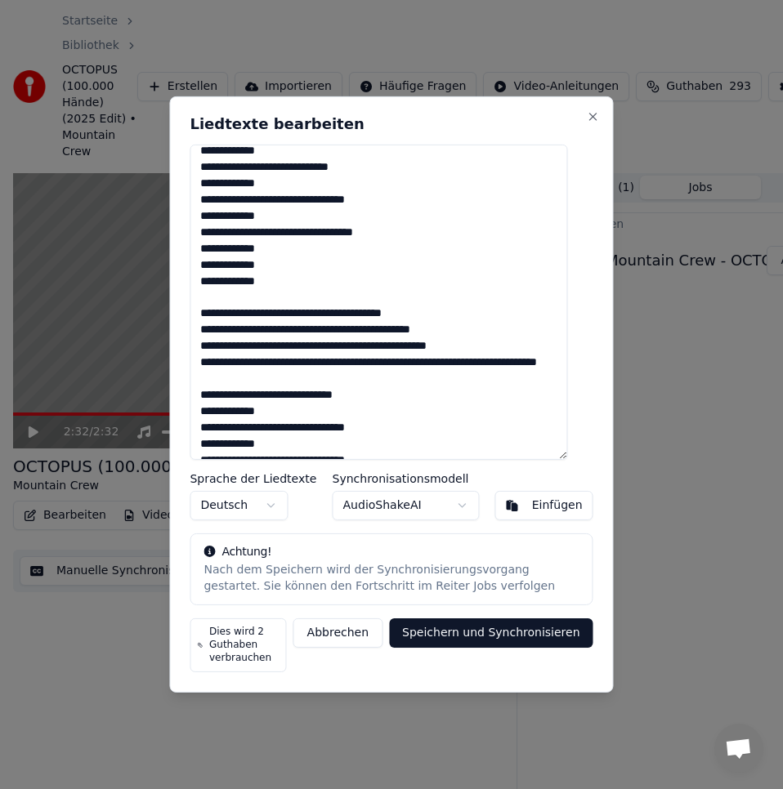
drag, startPoint x: 318, startPoint y: 236, endPoint x: 292, endPoint y: 305, distance: 73.2
click at [322, 240] on textarea at bounding box center [378, 302] width 377 height 315
click at [213, 266] on textarea at bounding box center [378, 302] width 377 height 315
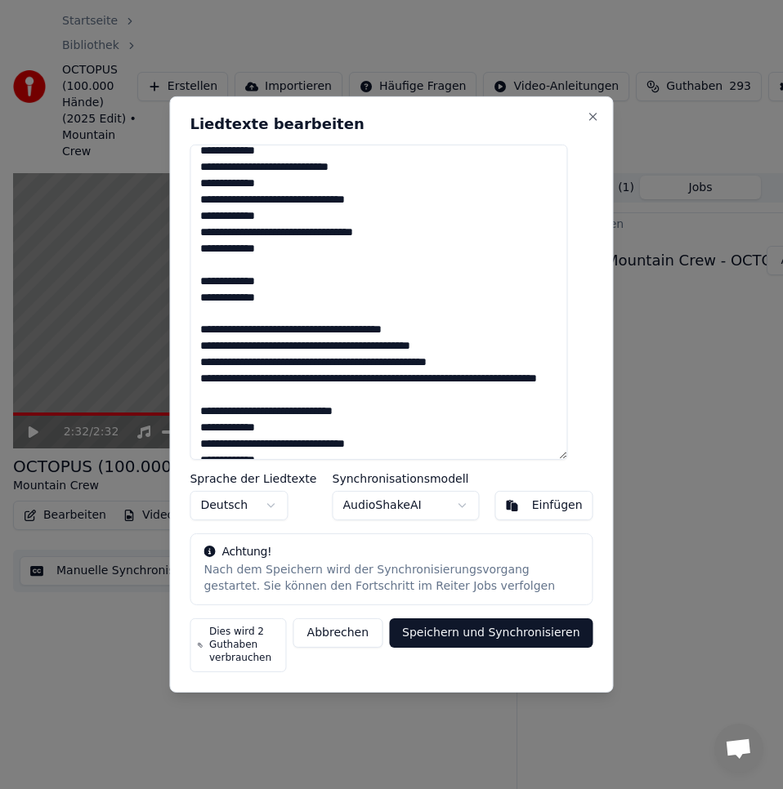
scroll to position [483, 0]
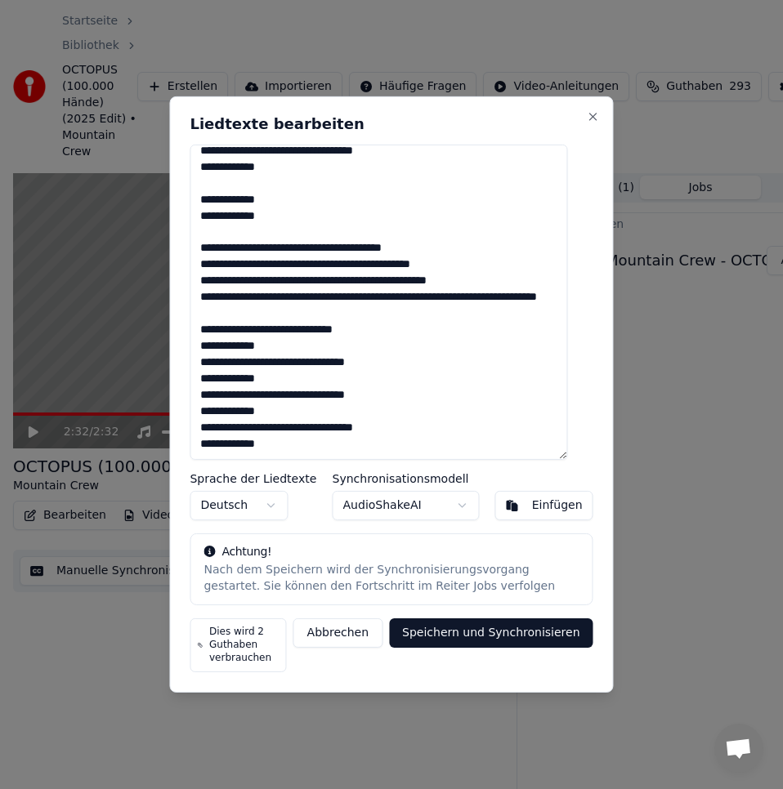
click at [215, 200] on textarea at bounding box center [378, 302] width 377 height 315
click at [333, 234] on textarea at bounding box center [378, 302] width 377 height 315
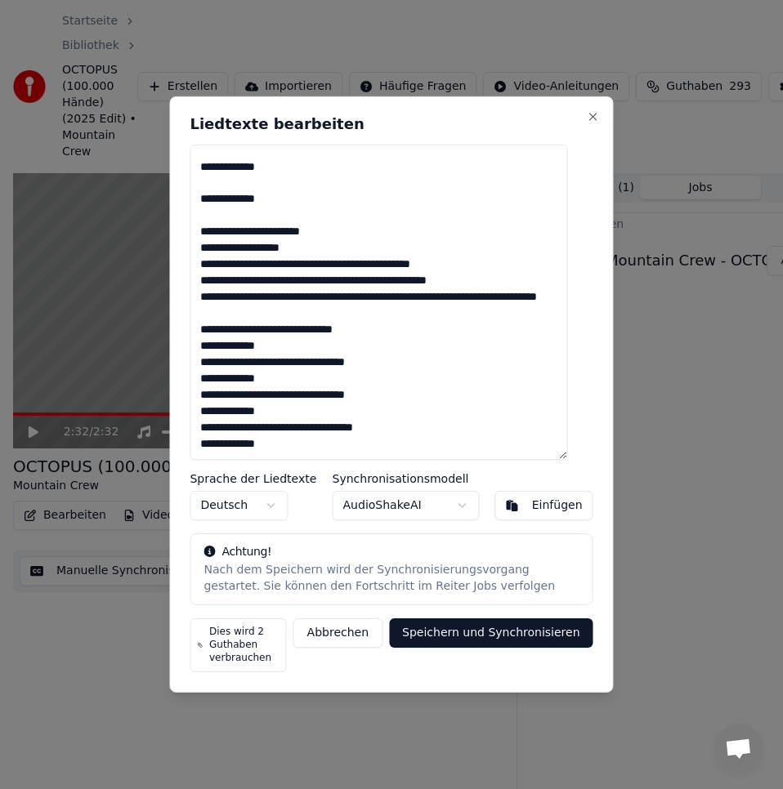
scroll to position [516, 0]
click at [329, 249] on textarea at bounding box center [378, 302] width 377 height 315
drag, startPoint x: 398, startPoint y: 265, endPoint x: 407, endPoint y: 264, distance: 9.0
click at [398, 265] on textarea at bounding box center [378, 302] width 377 height 315
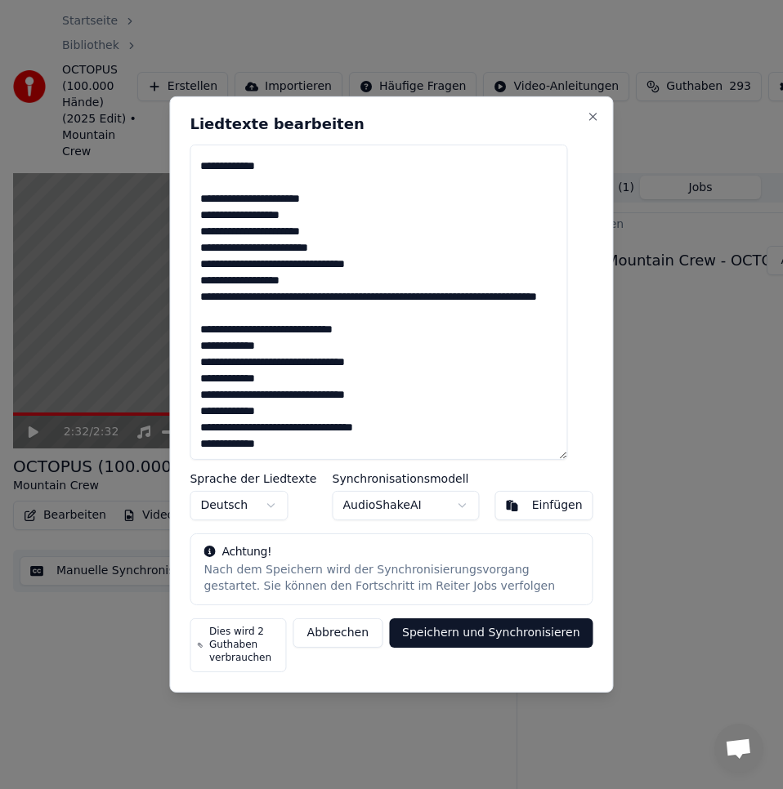
scroll to position [548, 0]
drag, startPoint x: 245, startPoint y: 263, endPoint x: 232, endPoint y: 263, distance: 13.1
click at [232, 263] on textarea at bounding box center [378, 302] width 377 height 315
click at [337, 259] on textarea at bounding box center [378, 302] width 377 height 315
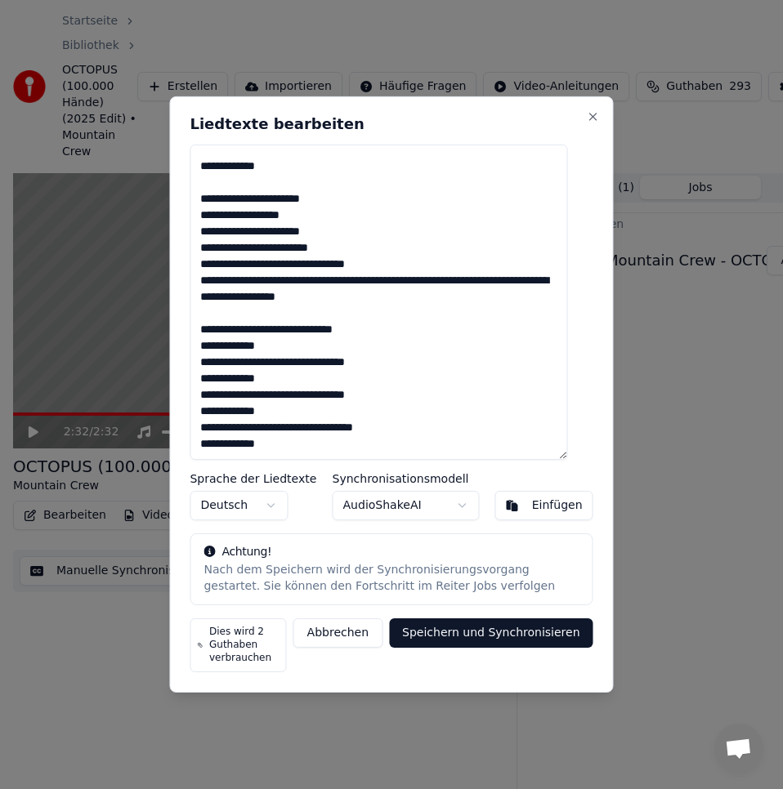
click at [343, 283] on textarea at bounding box center [378, 302] width 377 height 315
click at [260, 279] on textarea at bounding box center [378, 302] width 377 height 315
click at [266, 284] on textarea at bounding box center [378, 302] width 377 height 315
drag, startPoint x: 415, startPoint y: 283, endPoint x: 422, endPoint y: 294, distance: 13.2
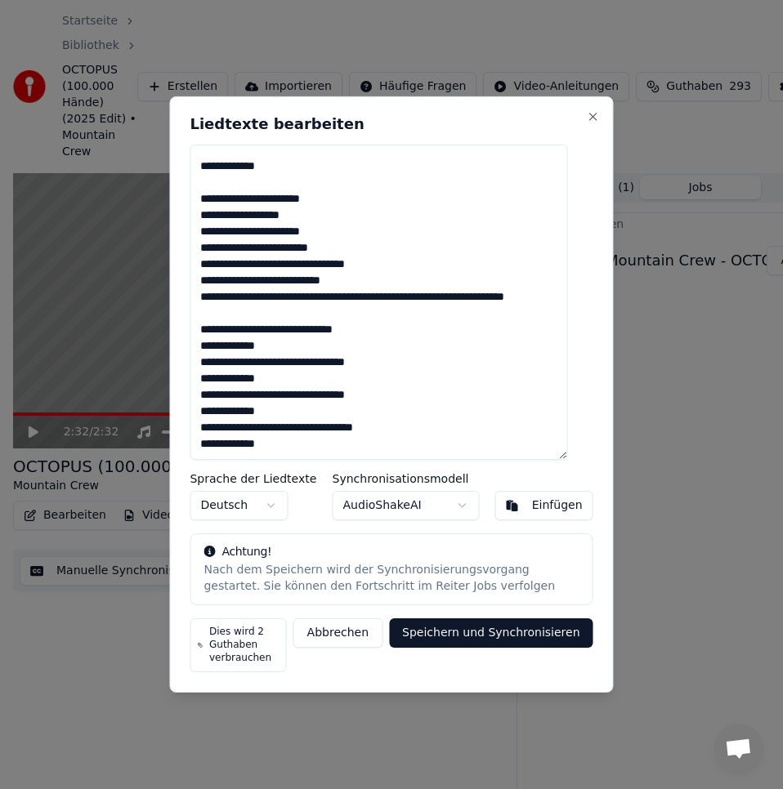
click at [415, 283] on textarea at bounding box center [378, 302] width 377 height 315
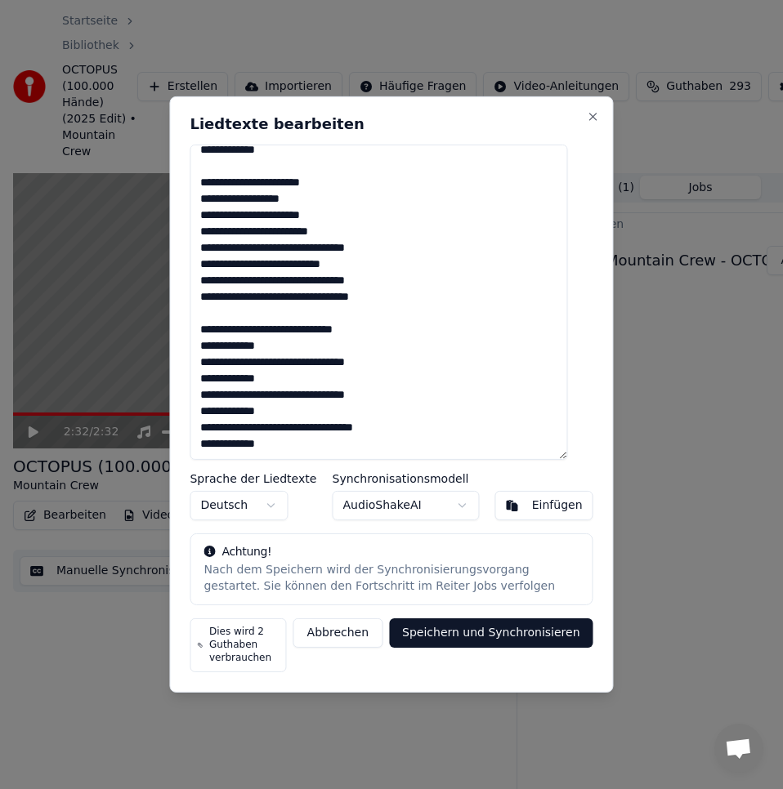
click at [396, 297] on textarea at bounding box center [378, 302] width 377 height 315
drag, startPoint x: 342, startPoint y: 359, endPoint x: 383, endPoint y: 371, distance: 43.4
click at [383, 371] on textarea at bounding box center [378, 302] width 377 height 315
click at [440, 413] on textarea at bounding box center [378, 302] width 377 height 315
drag, startPoint x: 319, startPoint y: 430, endPoint x: 357, endPoint y: 480, distance: 63.6
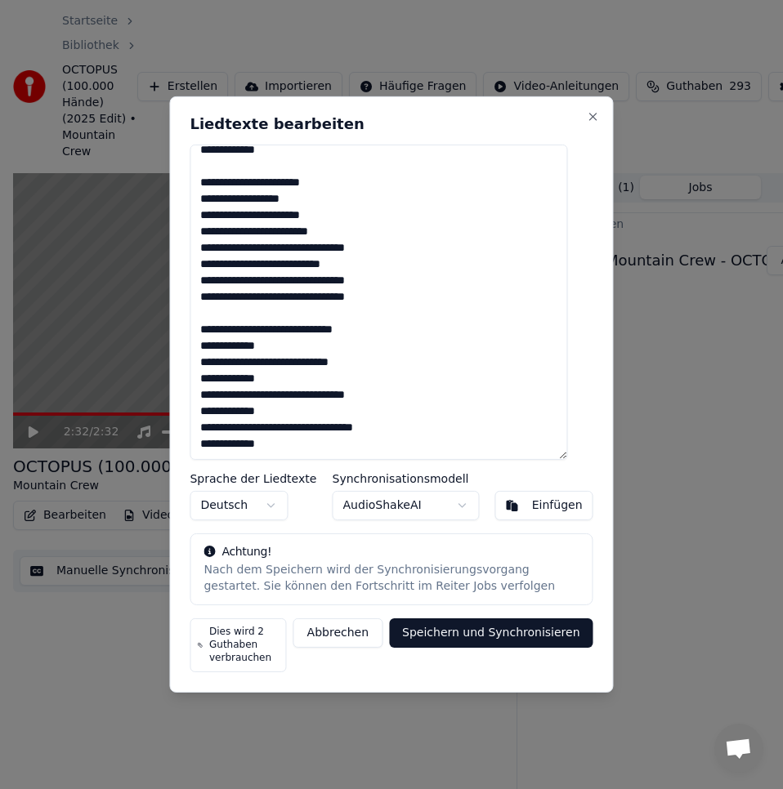
click at [325, 441] on textarea at bounding box center [378, 302] width 377 height 315
click at [325, 431] on textarea at bounding box center [378, 302] width 377 height 315
click at [489, 373] on textarea at bounding box center [378, 302] width 377 height 315
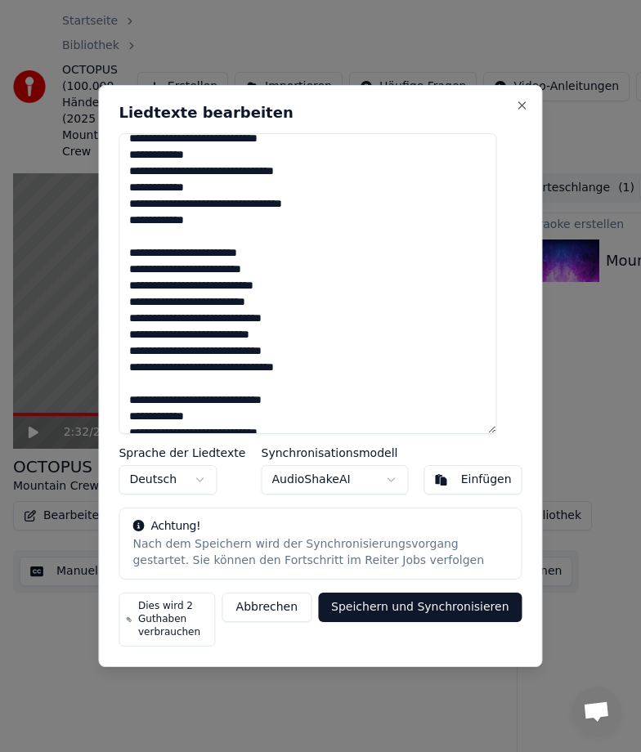
scroll to position [163, 0]
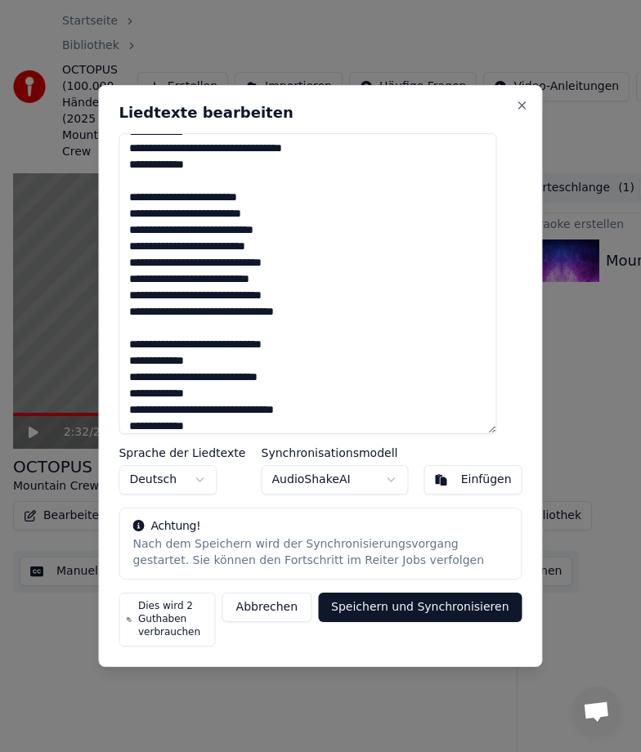
drag, startPoint x: 202, startPoint y: 260, endPoint x: 141, endPoint y: 262, distance: 60.5
click at [141, 262] on textarea at bounding box center [306, 283] width 377 height 301
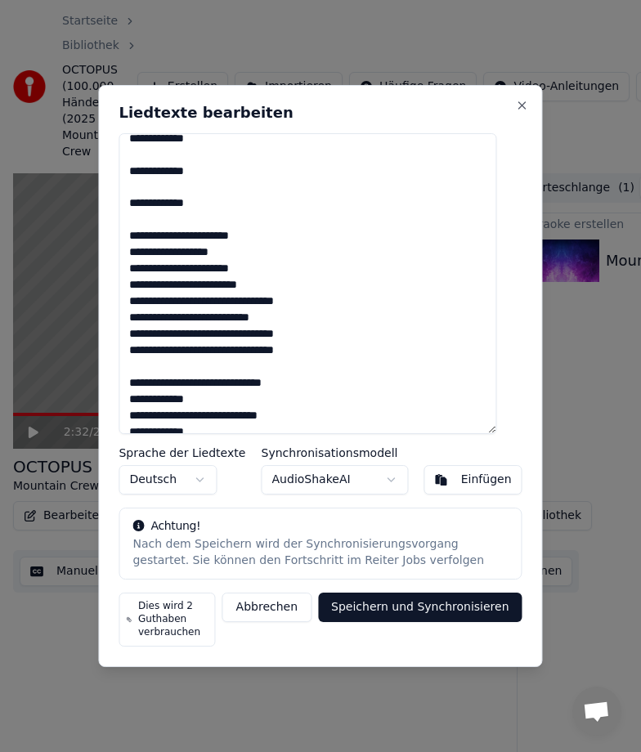
scroll to position [490, 0]
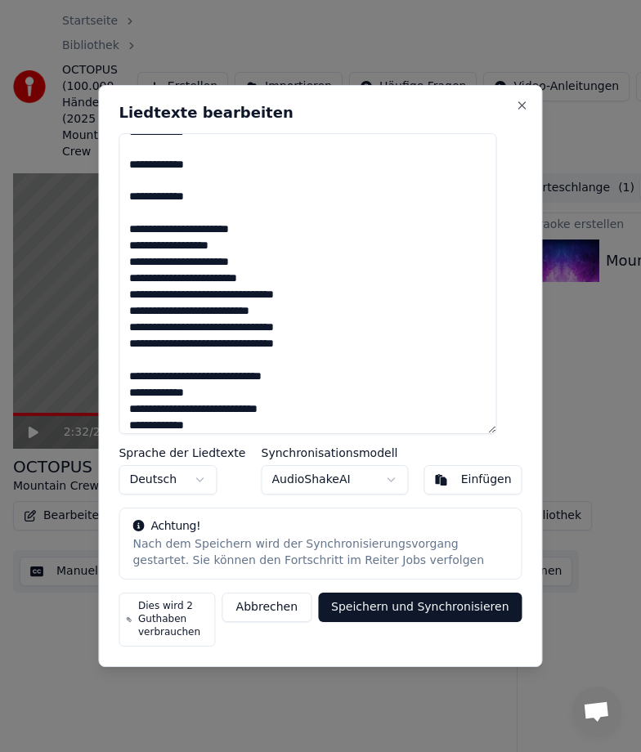
drag, startPoint x: 320, startPoint y: 297, endPoint x: 326, endPoint y: 367, distance: 70.5
click at [139, 302] on textarea at bounding box center [306, 283] width 377 height 301
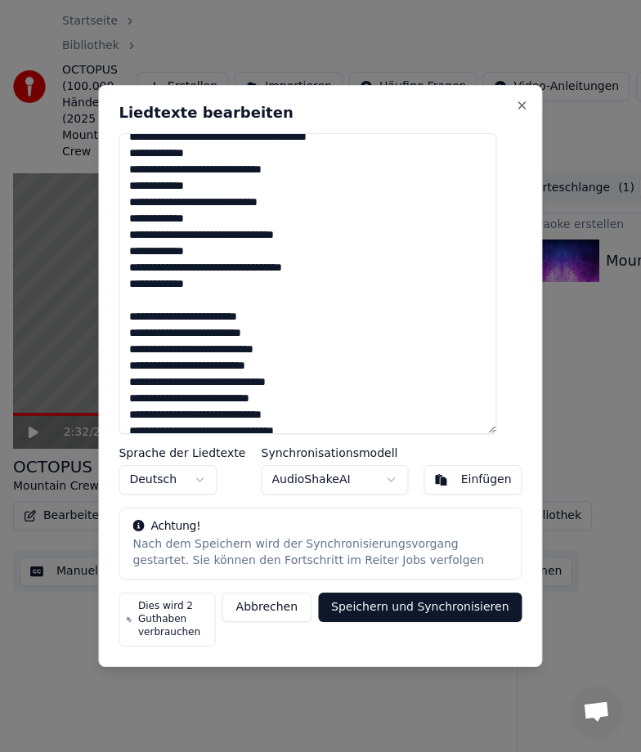
scroll to position [0, 0]
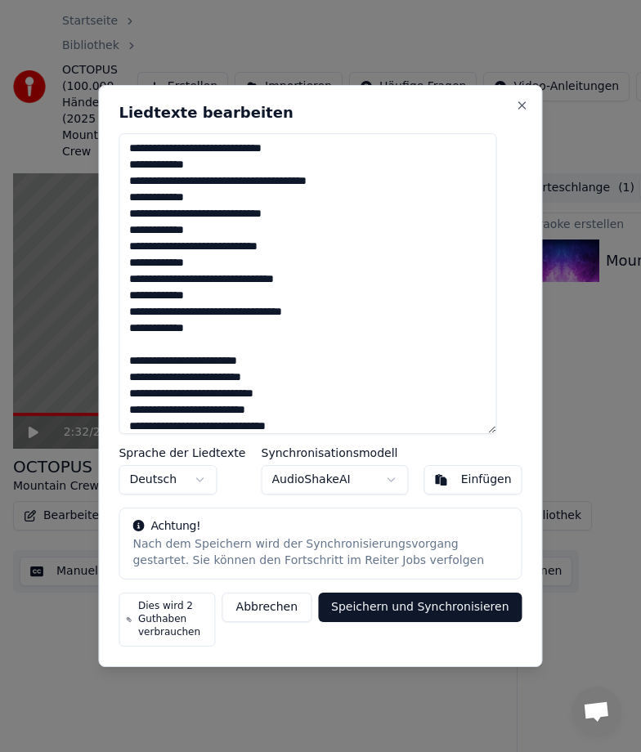
drag, startPoint x: 253, startPoint y: 148, endPoint x: 241, endPoint y: 146, distance: 12.4
click at [241, 146] on textarea at bounding box center [306, 283] width 377 height 301
click at [254, 308] on textarea at bounding box center [306, 283] width 377 height 301
drag, startPoint x: 252, startPoint y: 315, endPoint x: 241, endPoint y: 313, distance: 11.6
click at [241, 313] on textarea at bounding box center [306, 283] width 377 height 301
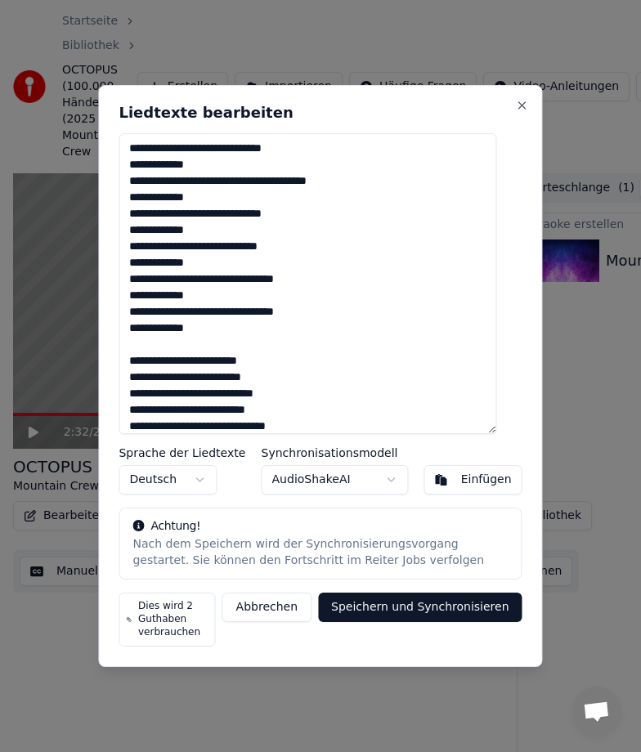
click at [246, 317] on textarea at bounding box center [306, 283] width 377 height 301
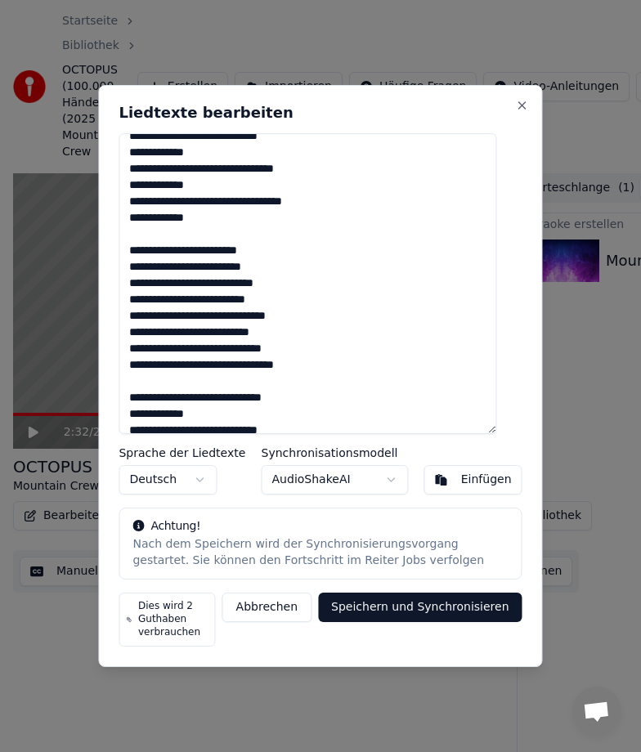
scroll to position [163, 0]
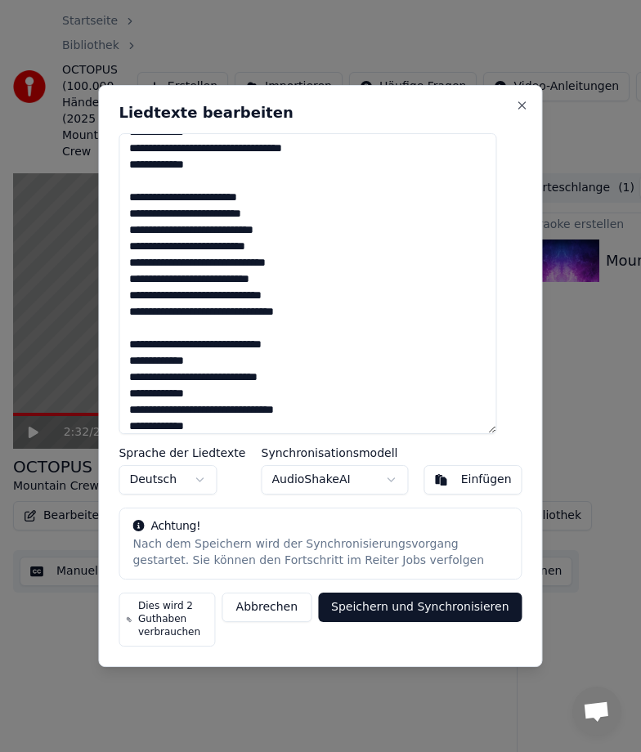
click at [291, 213] on textarea at bounding box center [306, 283] width 377 height 301
click at [289, 203] on textarea at bounding box center [306, 283] width 377 height 301
click at [295, 234] on textarea at bounding box center [306, 283] width 377 height 301
click at [313, 266] on textarea at bounding box center [306, 283] width 377 height 301
click at [274, 280] on textarea at bounding box center [306, 283] width 377 height 301
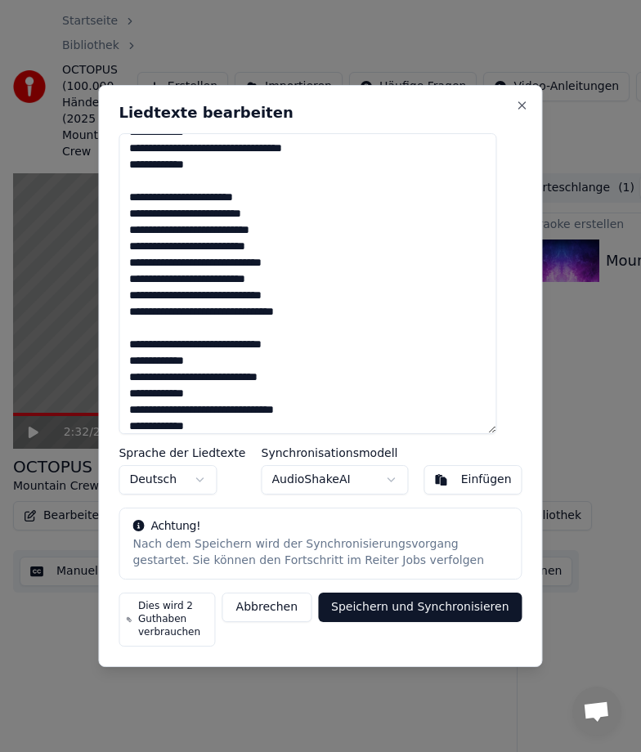
click at [143, 232] on textarea at bounding box center [306, 283] width 377 height 301
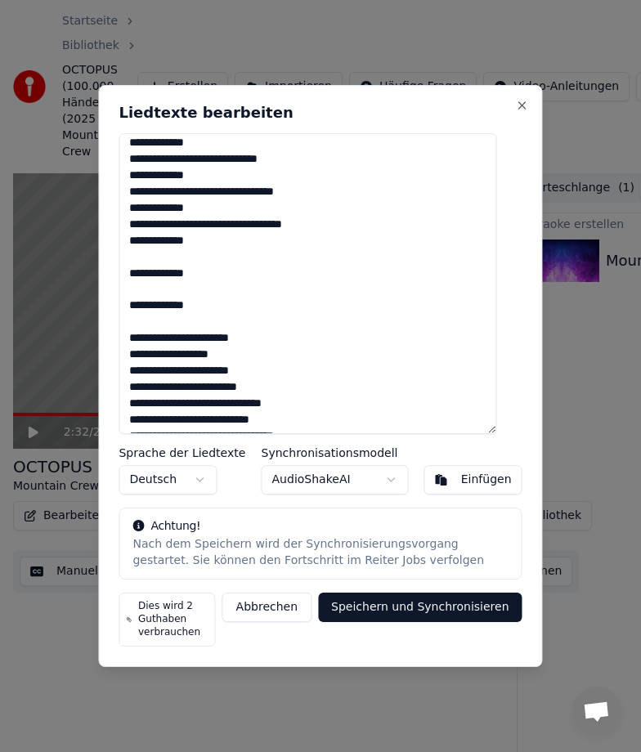
scroll to position [409, 0]
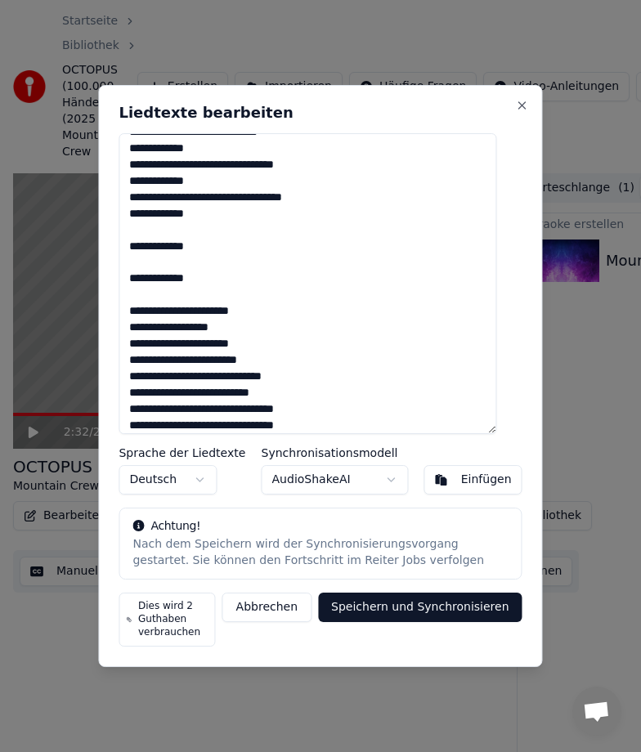
click at [267, 311] on textarea at bounding box center [306, 283] width 377 height 301
click at [240, 327] on textarea at bounding box center [306, 283] width 377 height 301
click at [275, 345] on textarea at bounding box center [306, 283] width 377 height 301
click at [317, 378] on textarea at bounding box center [306, 283] width 377 height 301
click at [275, 390] on textarea at bounding box center [306, 283] width 377 height 301
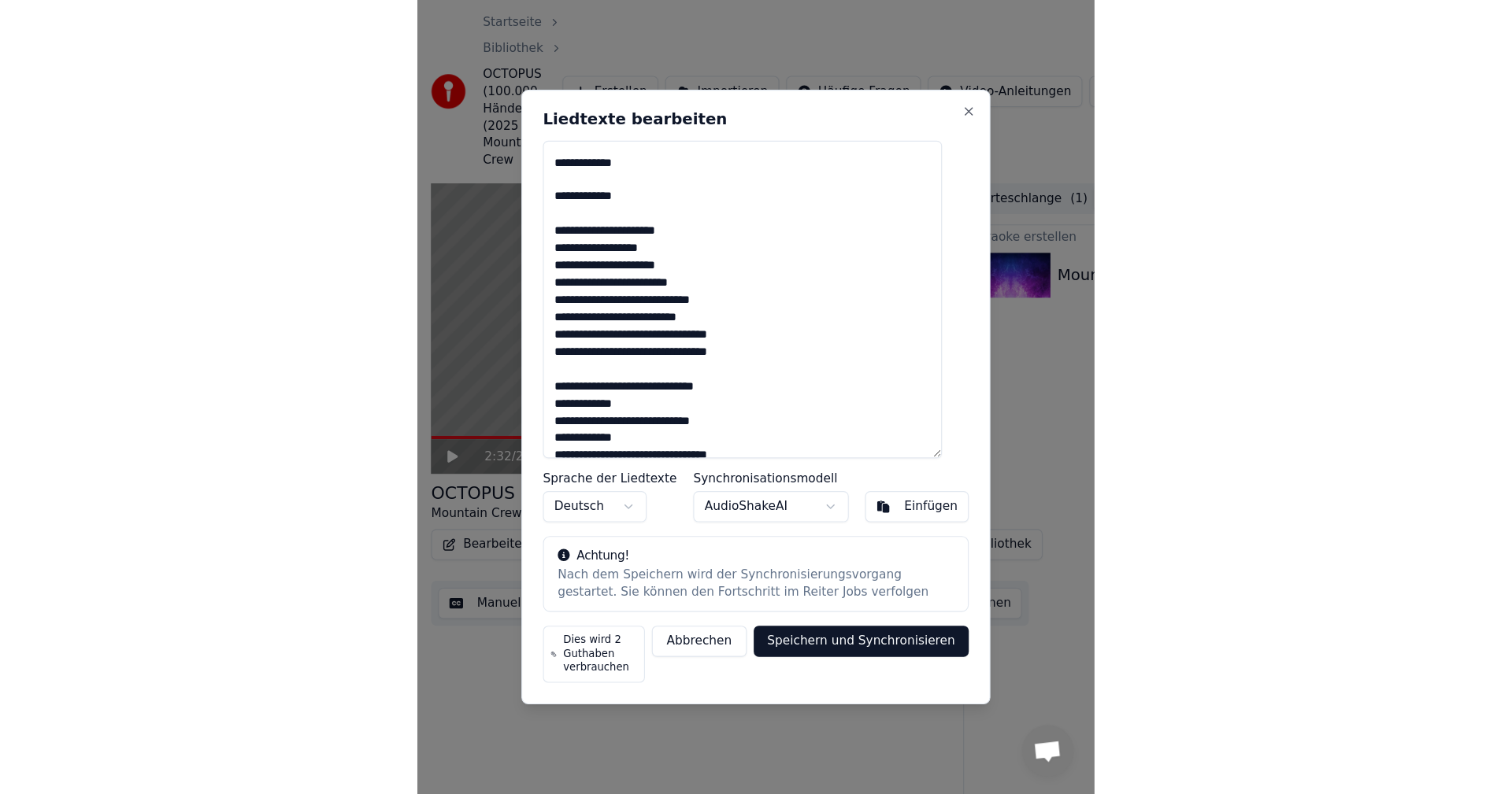
scroll to position [543, 0]
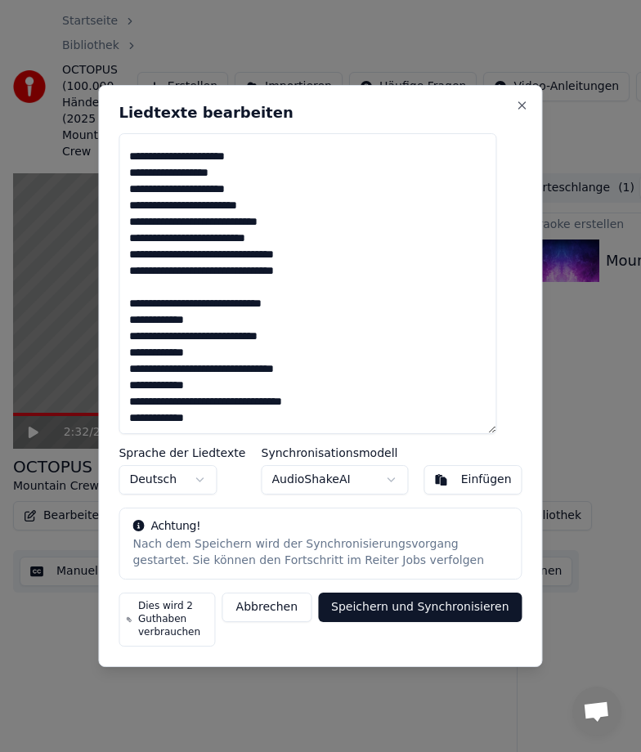
type textarea "**********"
click at [414, 610] on button "Speichern und Synchronisieren" at bounding box center [420, 606] width 204 height 29
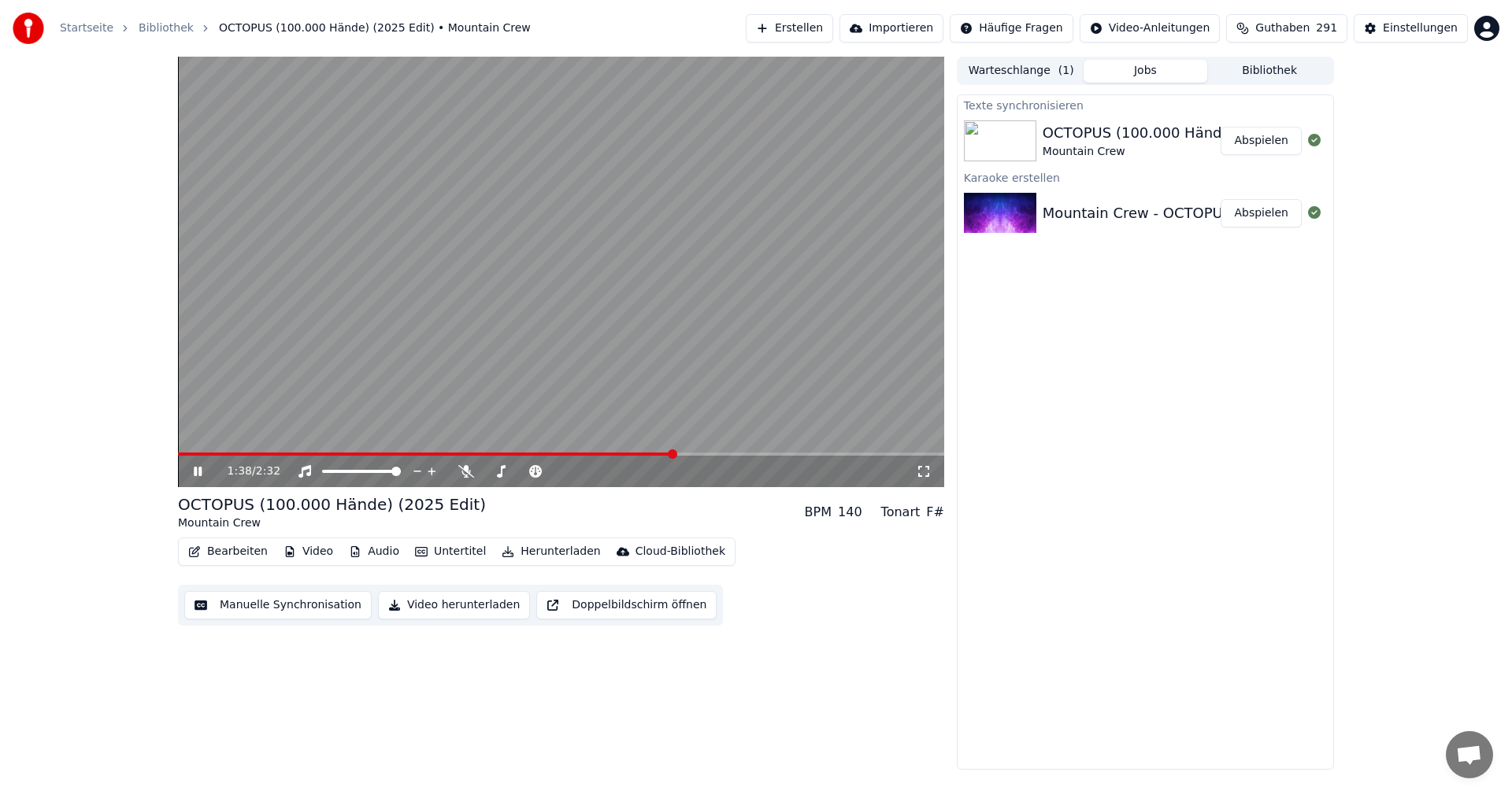
click at [221, 546] on button "Bearbeiten" at bounding box center [228, 551] width 93 height 22
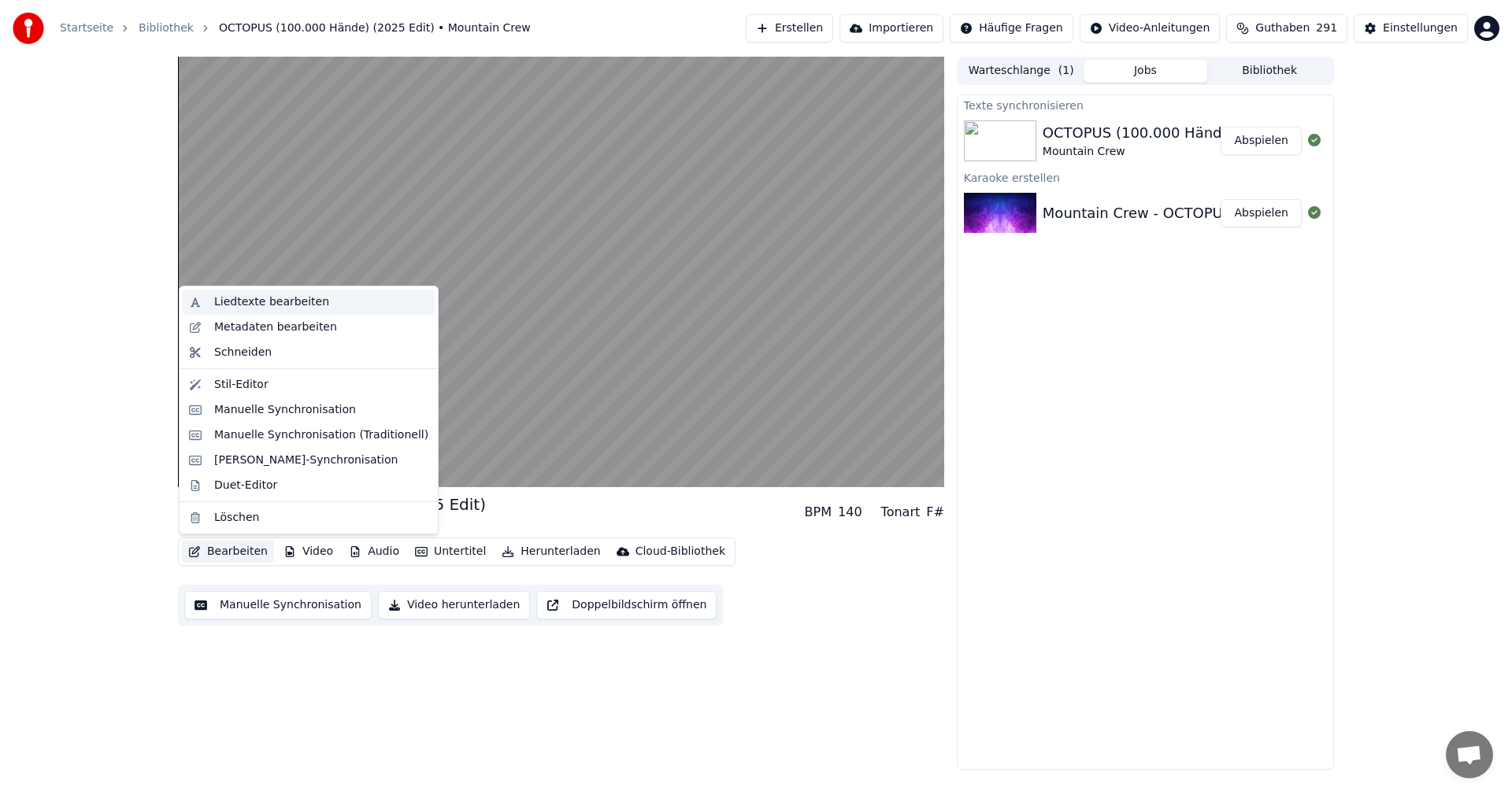
click at [246, 301] on div "Liedtexte bearbeiten" at bounding box center [271, 303] width 115 height 15
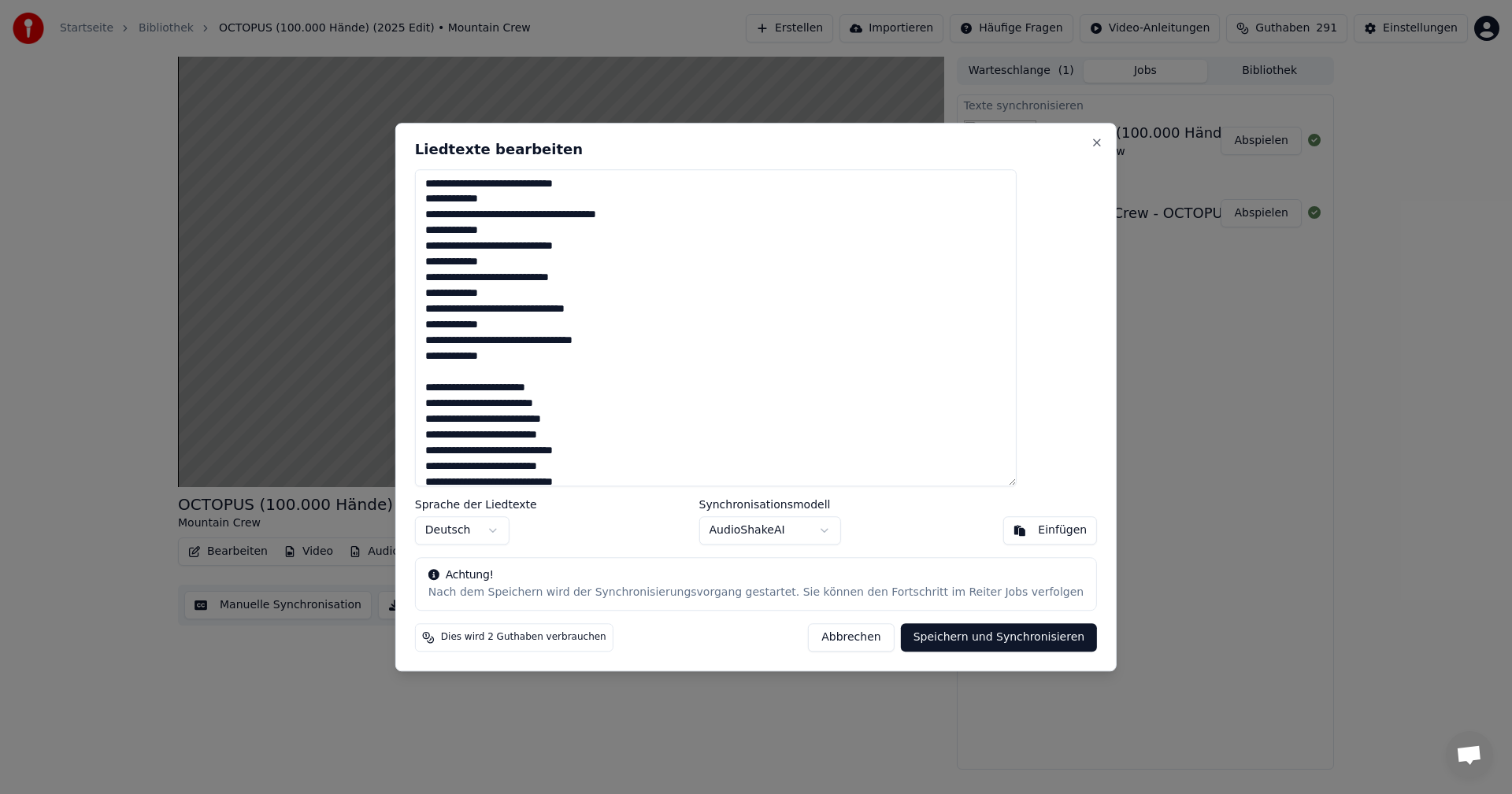
drag, startPoint x: 557, startPoint y: 338, endPoint x: 573, endPoint y: 346, distance: 17.9
click at [573, 346] on textarea at bounding box center [716, 329] width 601 height 318
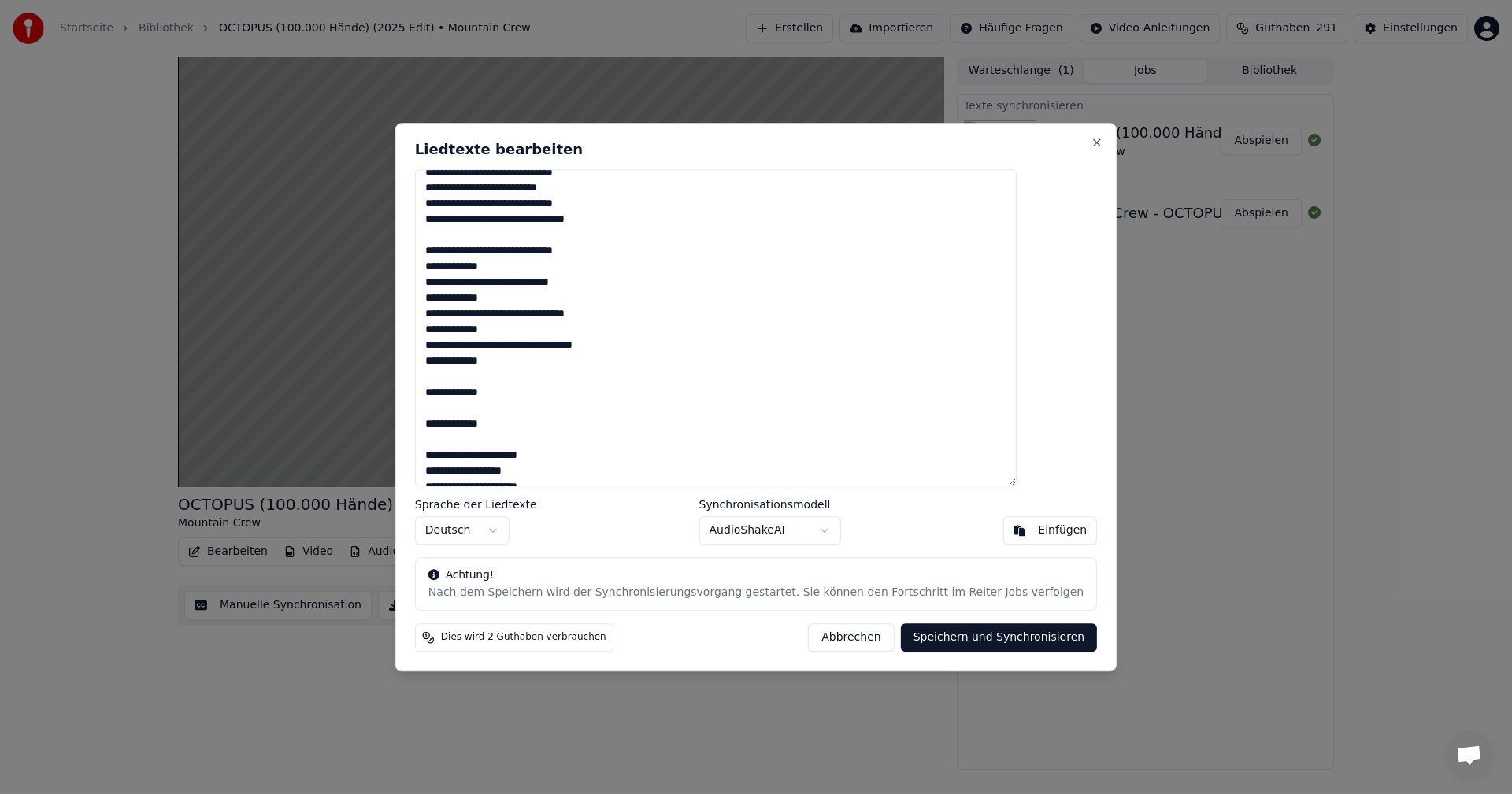
drag, startPoint x: 557, startPoint y: 343, endPoint x: 572, endPoint y: 349, distance: 16.2
click at [572, 349] on textarea at bounding box center [716, 329] width 601 height 318
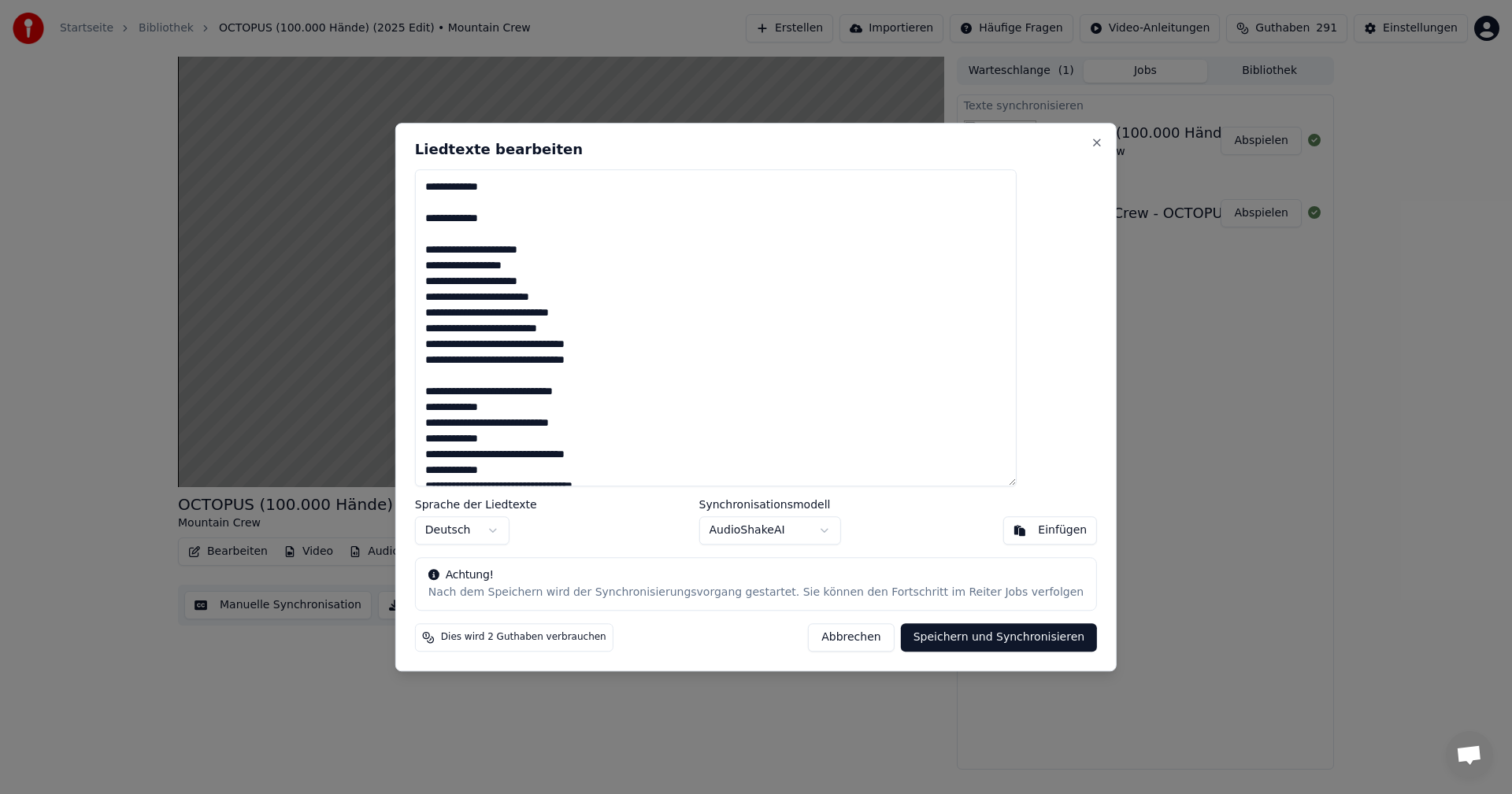
scroll to position [515, 0]
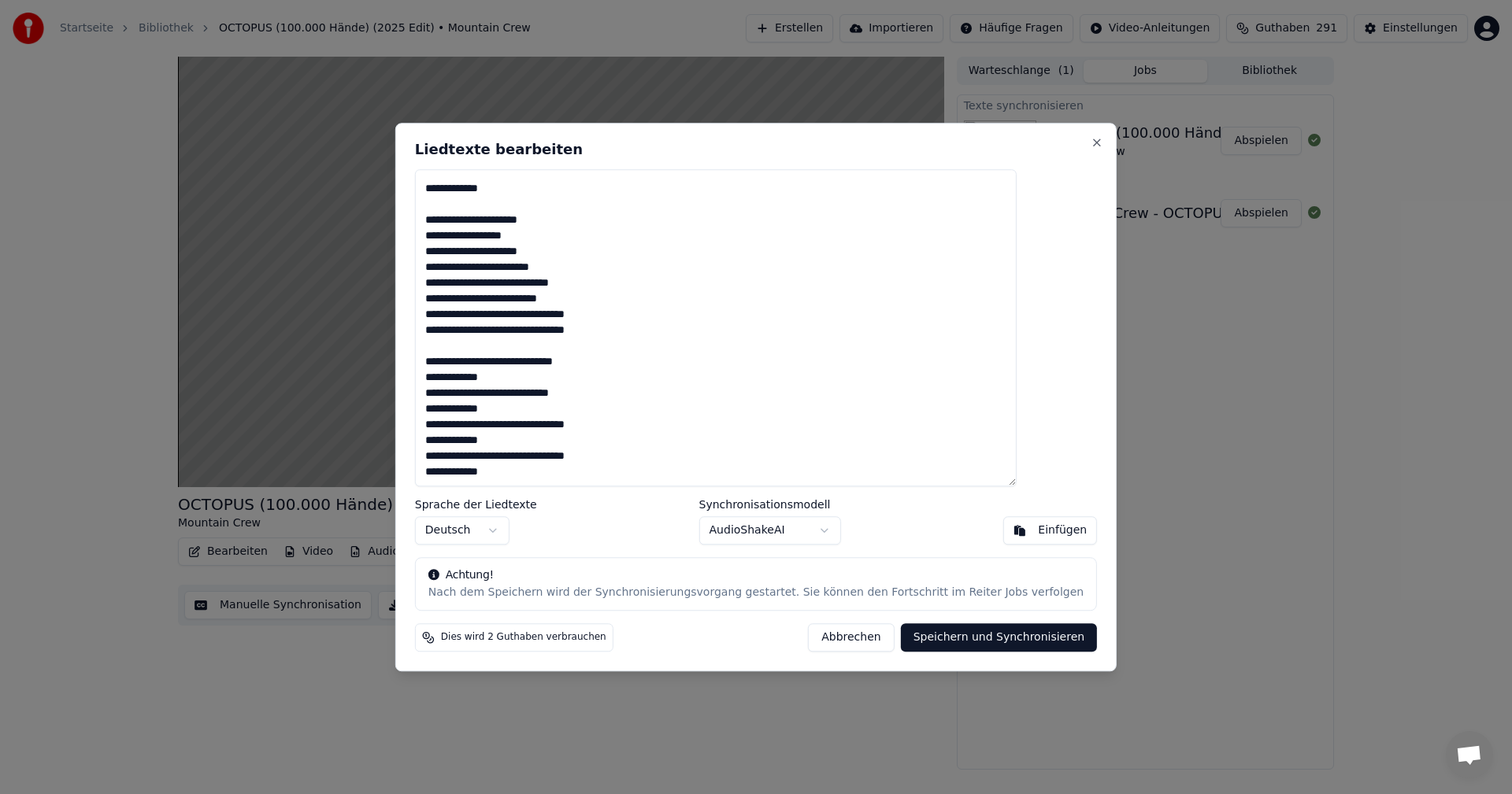
drag, startPoint x: 562, startPoint y: 458, endPoint x: 572, endPoint y: 459, distance: 10.0
type textarea "**********"
click at [952, 639] on button "Speichern und Synchronisieren" at bounding box center [999, 637] width 197 height 28
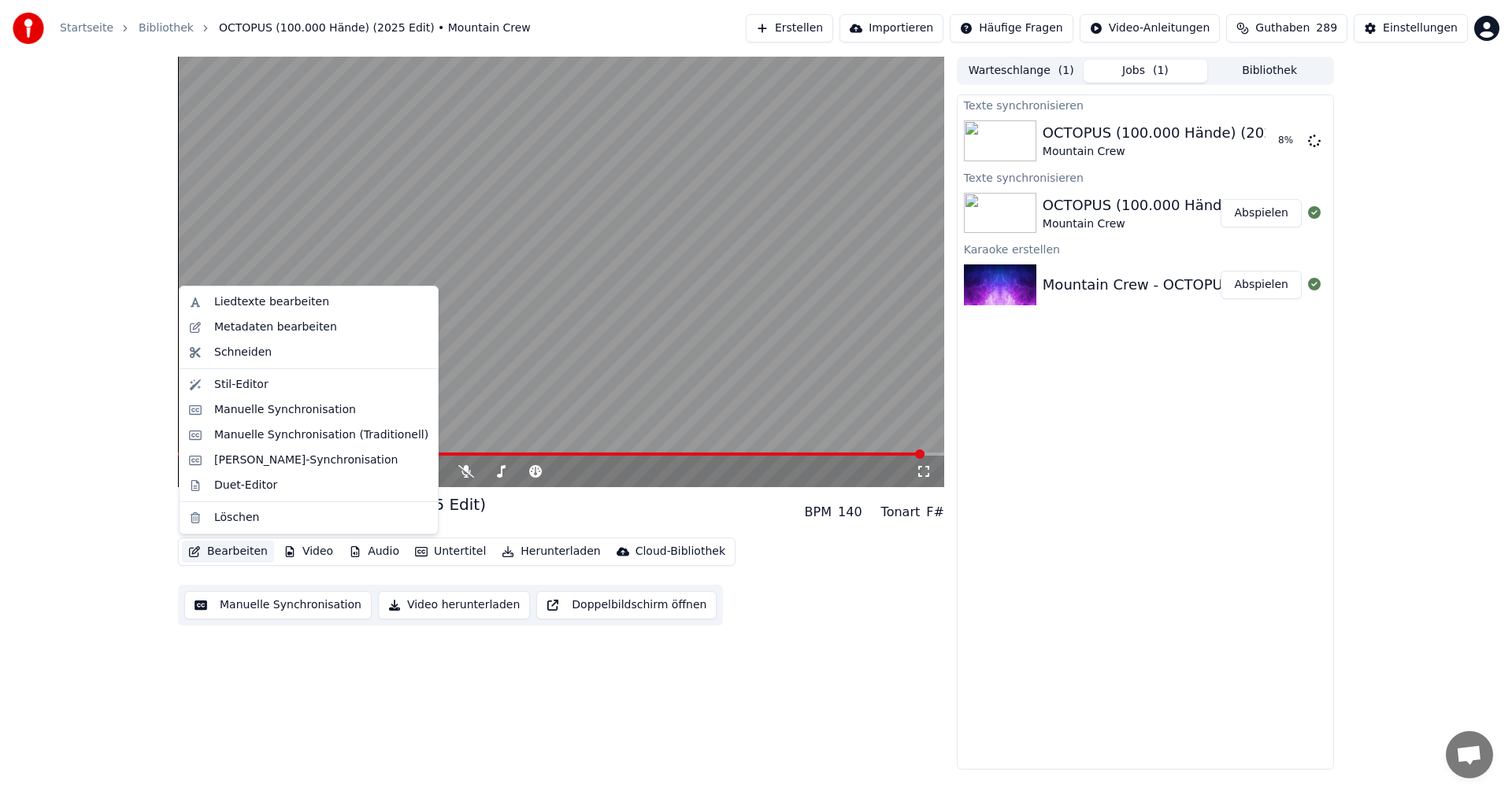
click at [248, 552] on button "Bearbeiten" at bounding box center [228, 551] width 93 height 22
click at [248, 302] on div "Liedtexte bearbeiten" at bounding box center [271, 303] width 115 height 15
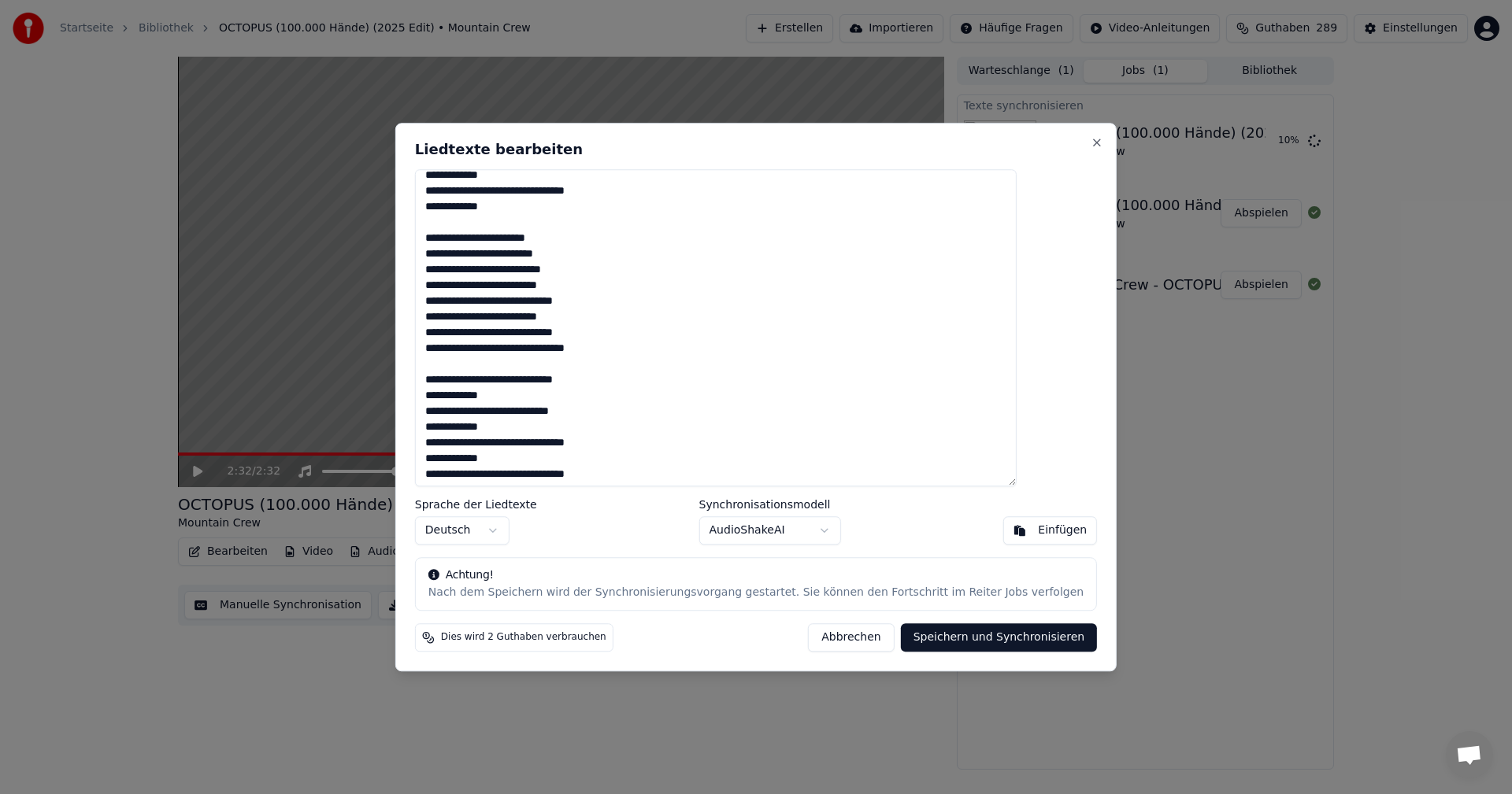
scroll to position [157, 0]
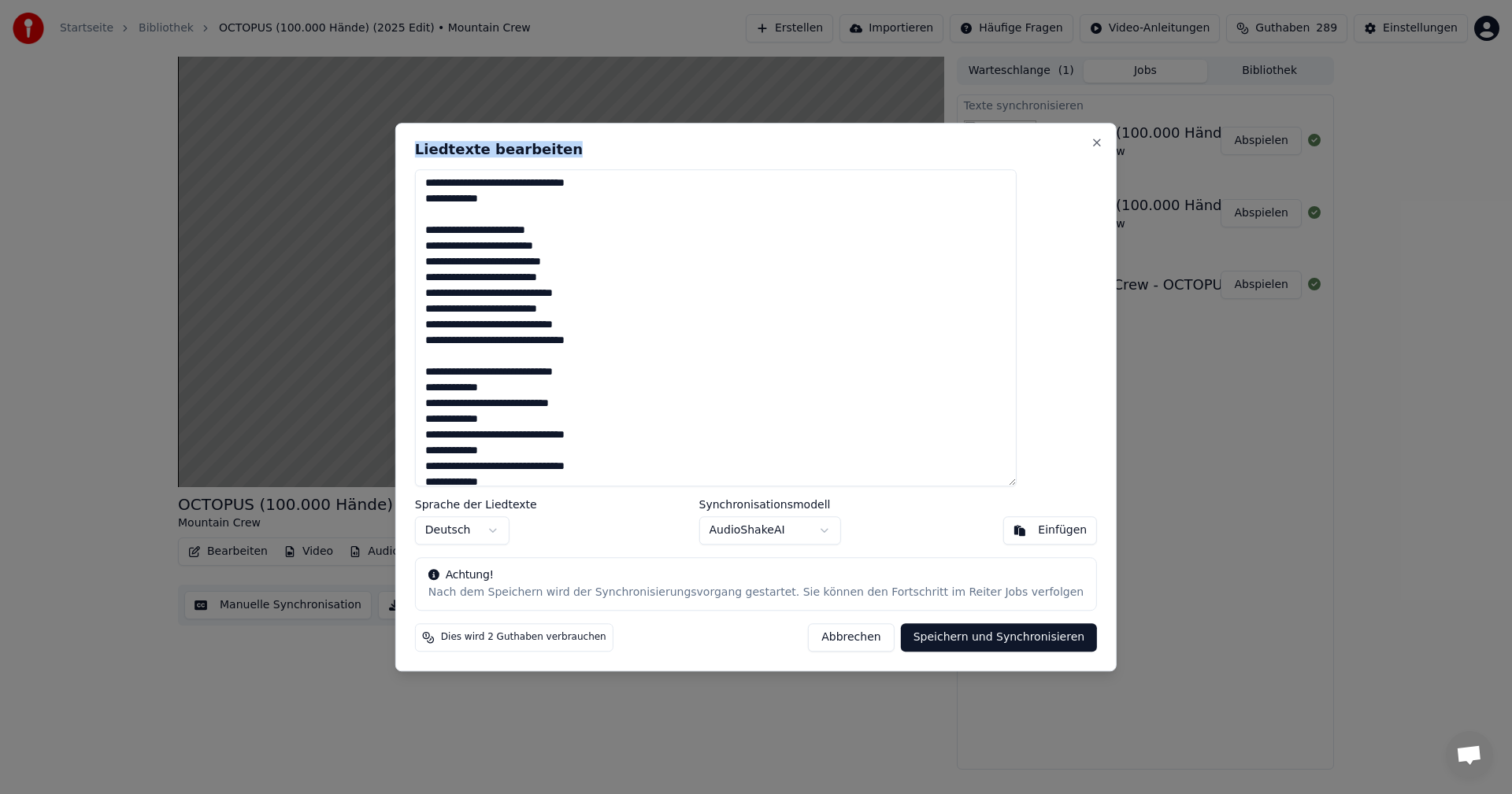
drag, startPoint x: 964, startPoint y: 140, endPoint x: 783, endPoint y: 309, distance: 247.6
click at [783, 309] on div "Liedtexte bearbeiten Sprache der Liedtexte Deutsch Synchronisationsmodell Audio…" at bounding box center [756, 396] width 721 height 548
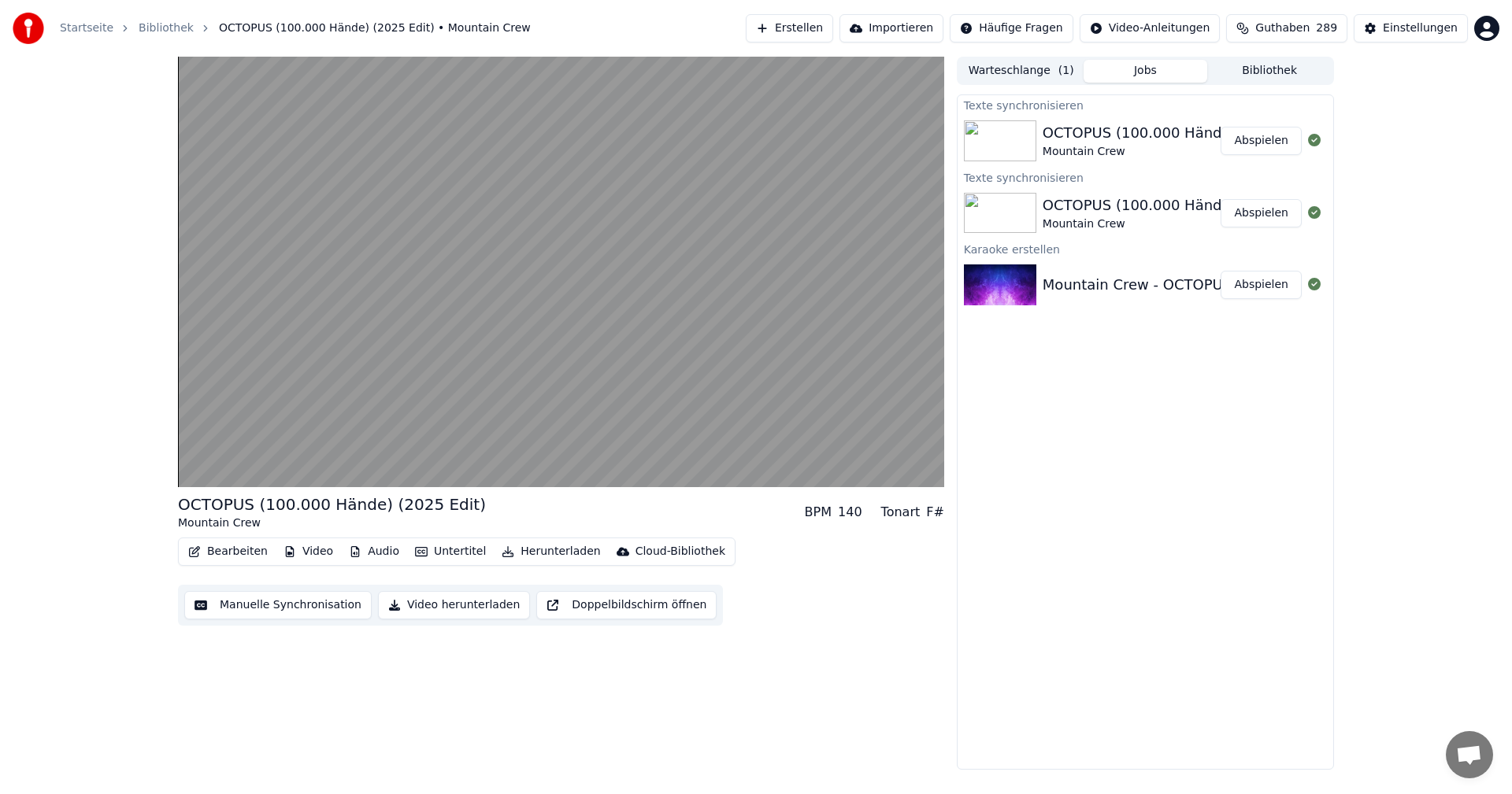
click at [1255, 140] on button "Abspielen" at bounding box center [1260, 141] width 81 height 28
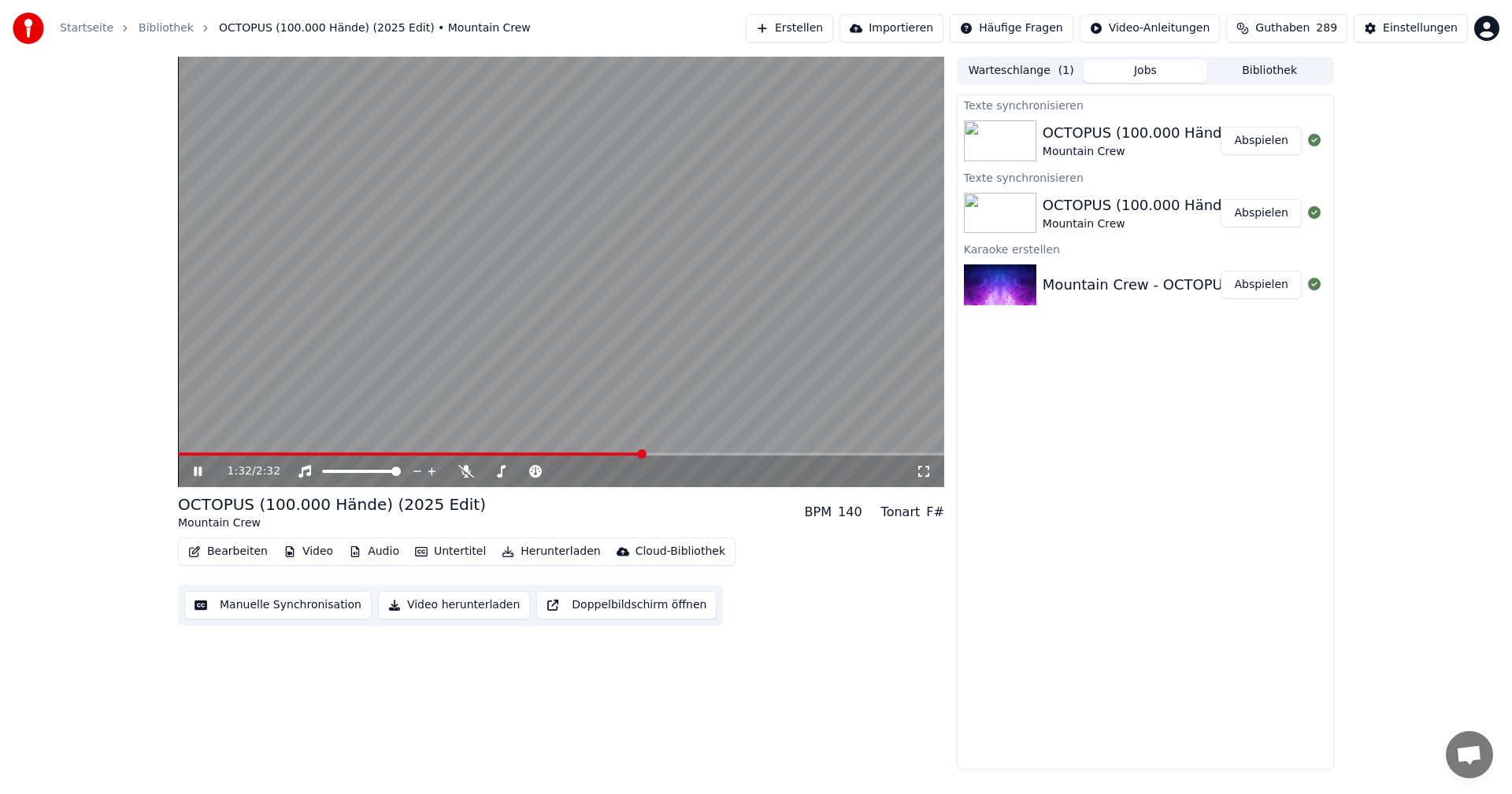
click at [234, 550] on button "Bearbeiten" at bounding box center [228, 551] width 93 height 22
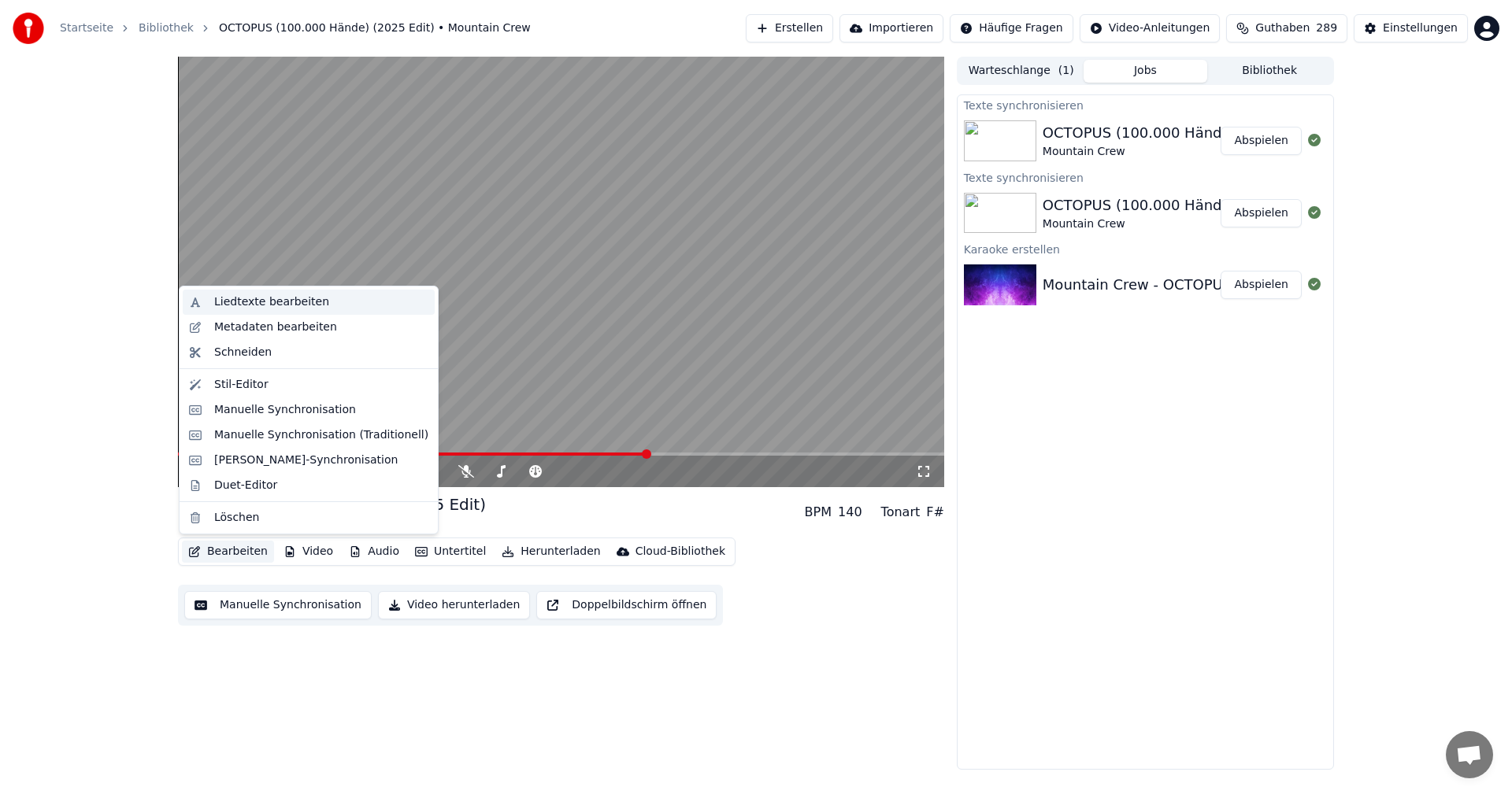
click at [284, 306] on div "Liedtexte bearbeiten" at bounding box center [271, 303] width 115 height 15
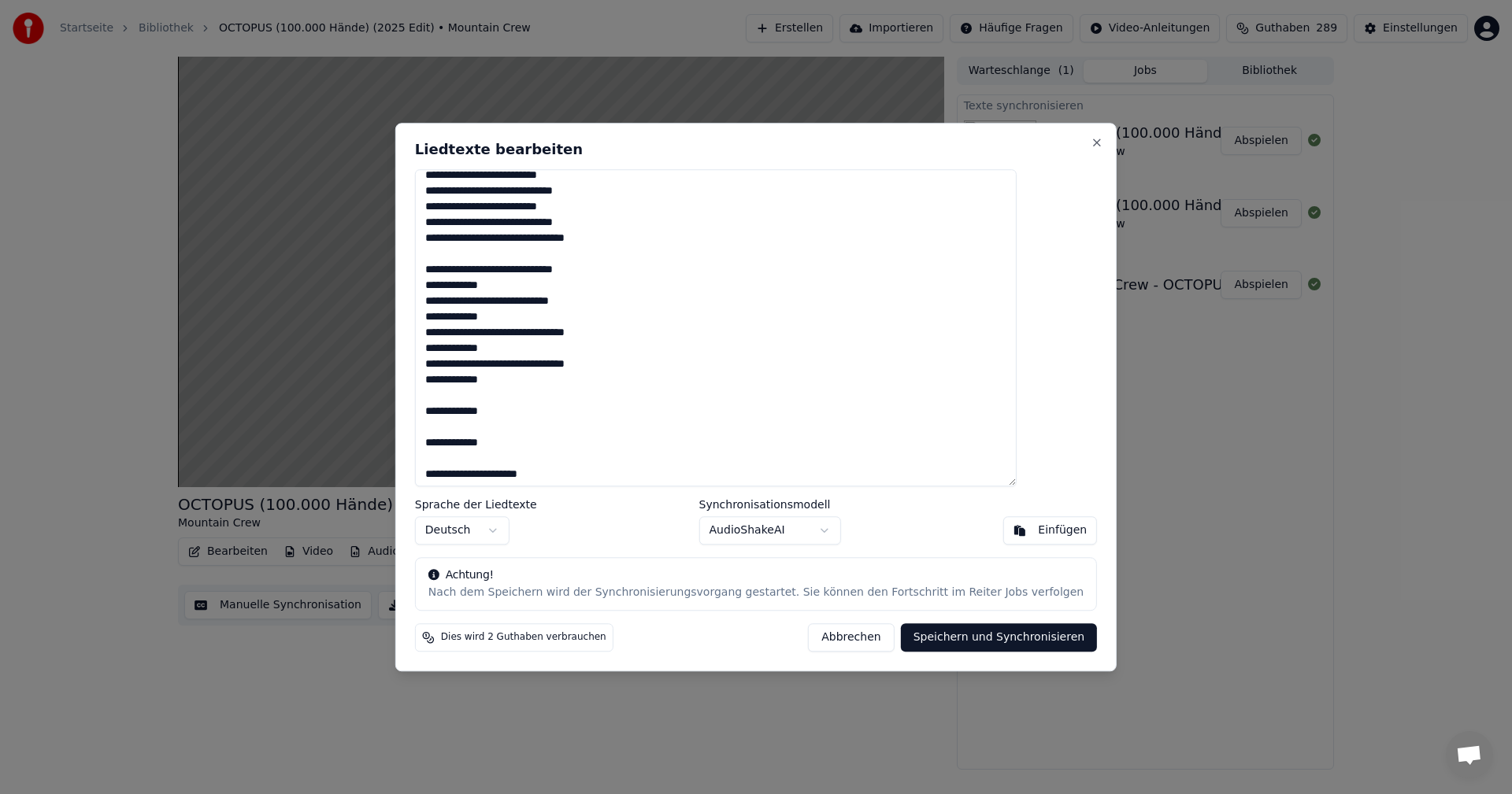
scroll to position [315, 0]
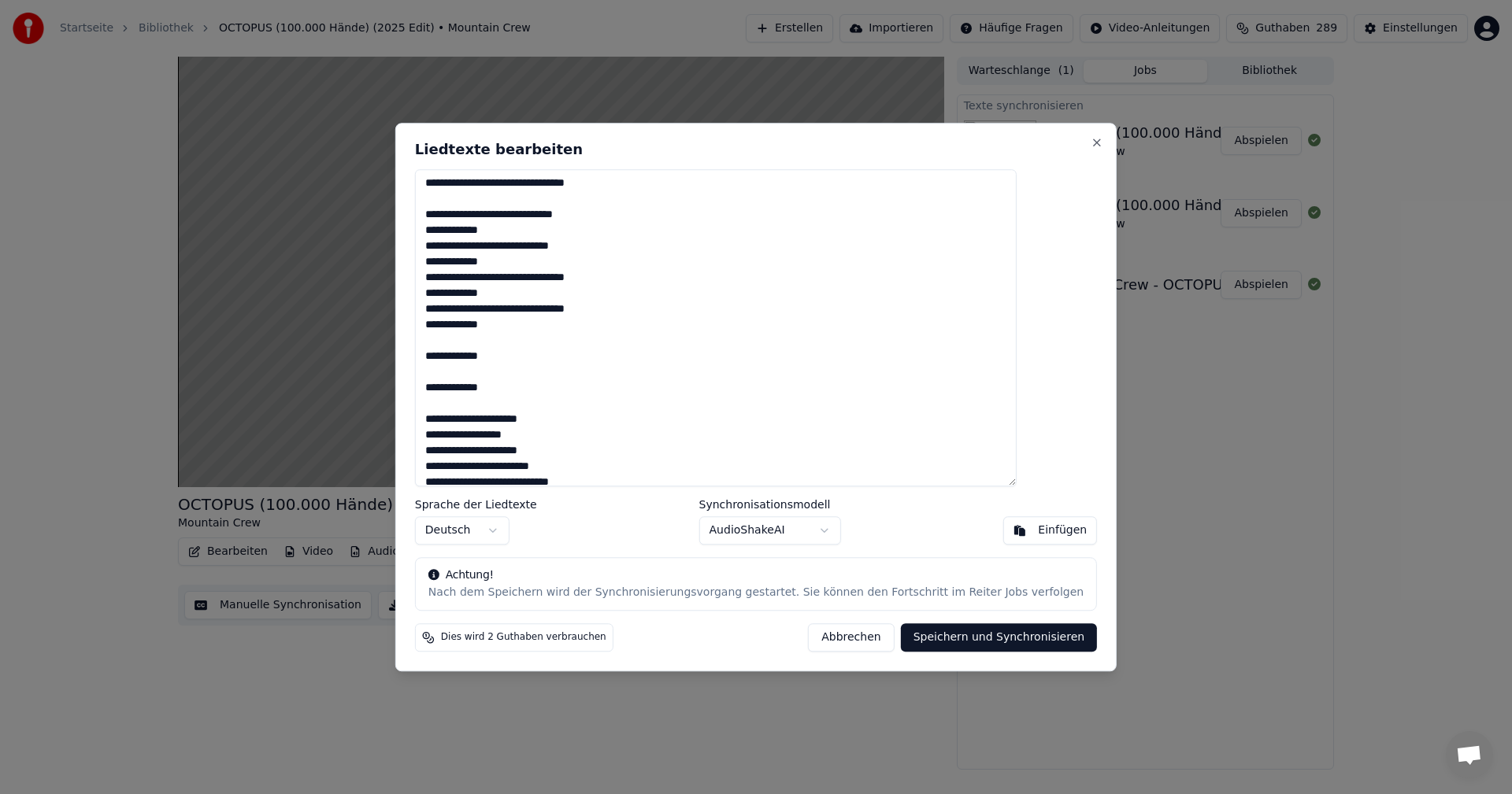
click at [552, 355] on textarea at bounding box center [716, 329] width 601 height 318
drag, startPoint x: 816, startPoint y: 140, endPoint x: 1162, endPoint y: 174, distance: 347.7
click at [1205, 180] on body "Startseite Bibliothek OCTOPUS (100.000 Hände) (2025 Edit) • Mountain Crew Erste…" at bounding box center [756, 397] width 1512 height 794
click at [471, 336] on textarea at bounding box center [716, 329] width 601 height 318
click at [475, 359] on textarea at bounding box center [716, 329] width 601 height 318
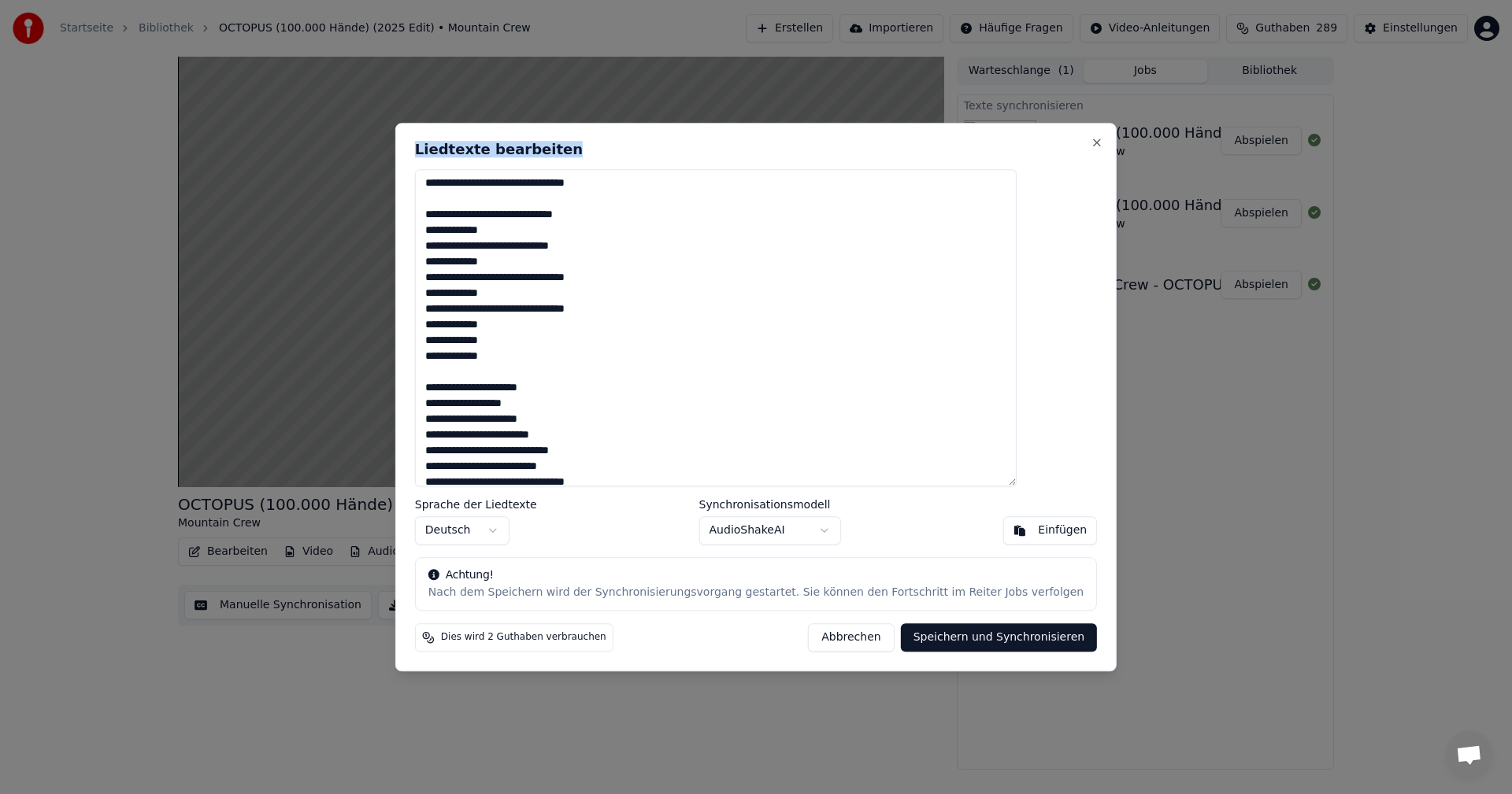
drag, startPoint x: 707, startPoint y: 140, endPoint x: 915, endPoint y: 218, distance: 222.1
click at [915, 218] on div "Liedtexte bearbeiten Sprache der Liedtexte Deutsch Synchronisationsmodell Audio…" at bounding box center [756, 396] width 721 height 548
type textarea "**********"
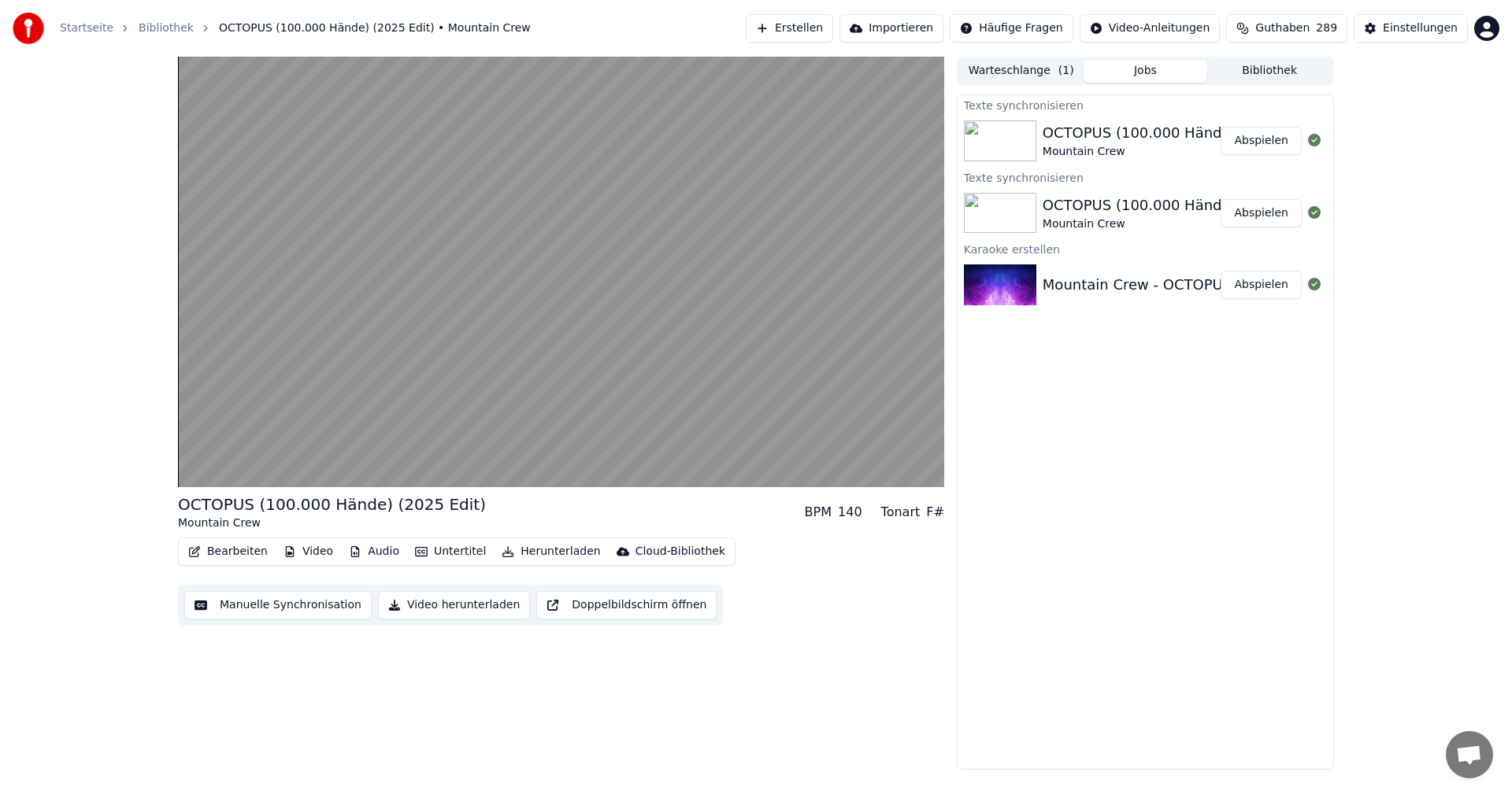
click at [1274, 143] on button "Abspielen" at bounding box center [1260, 141] width 81 height 28
click at [224, 556] on button "Bearbeiten" at bounding box center [228, 551] width 93 height 22
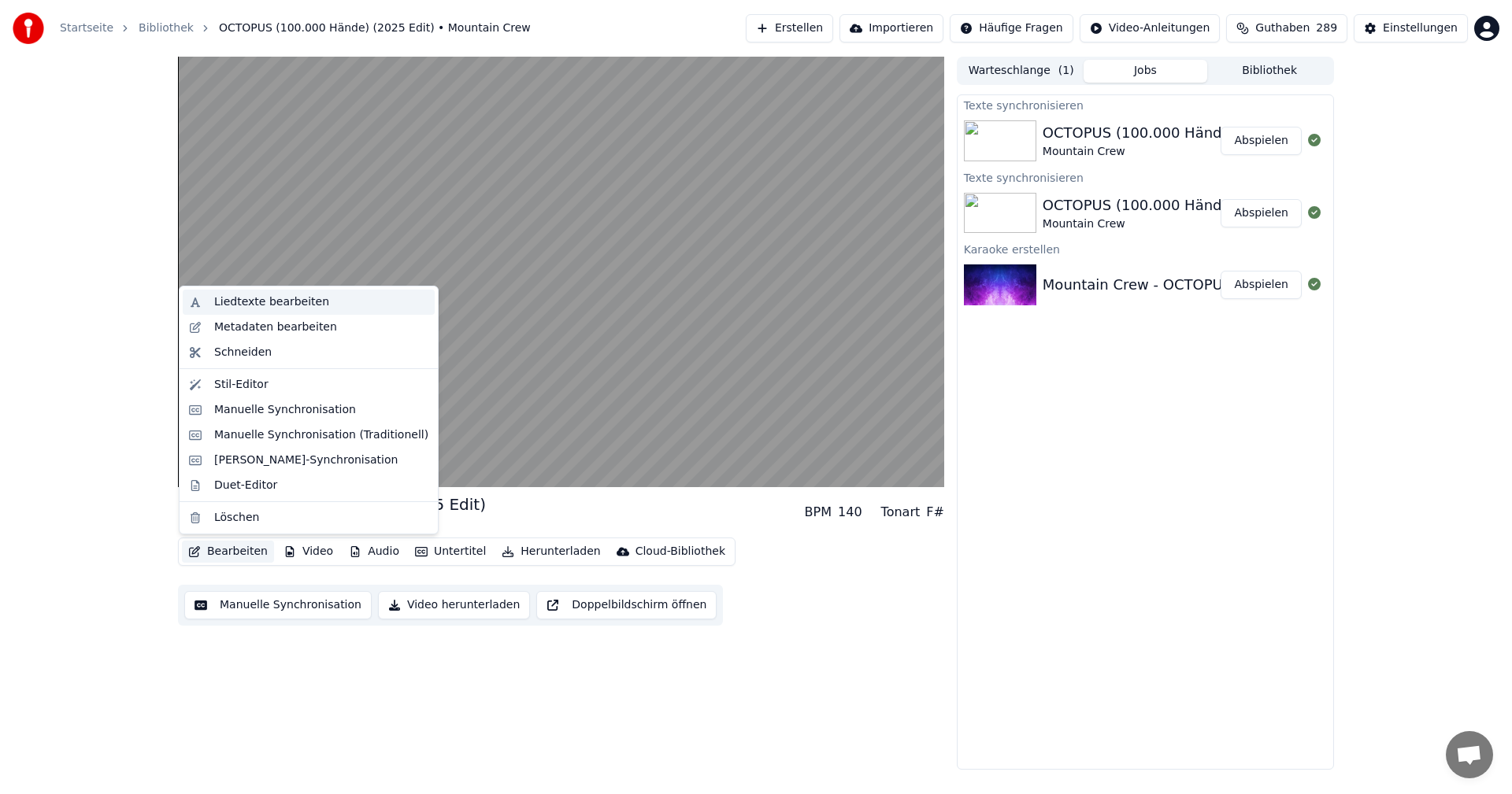
click at [260, 304] on div "Liedtexte bearbeiten" at bounding box center [271, 303] width 115 height 15
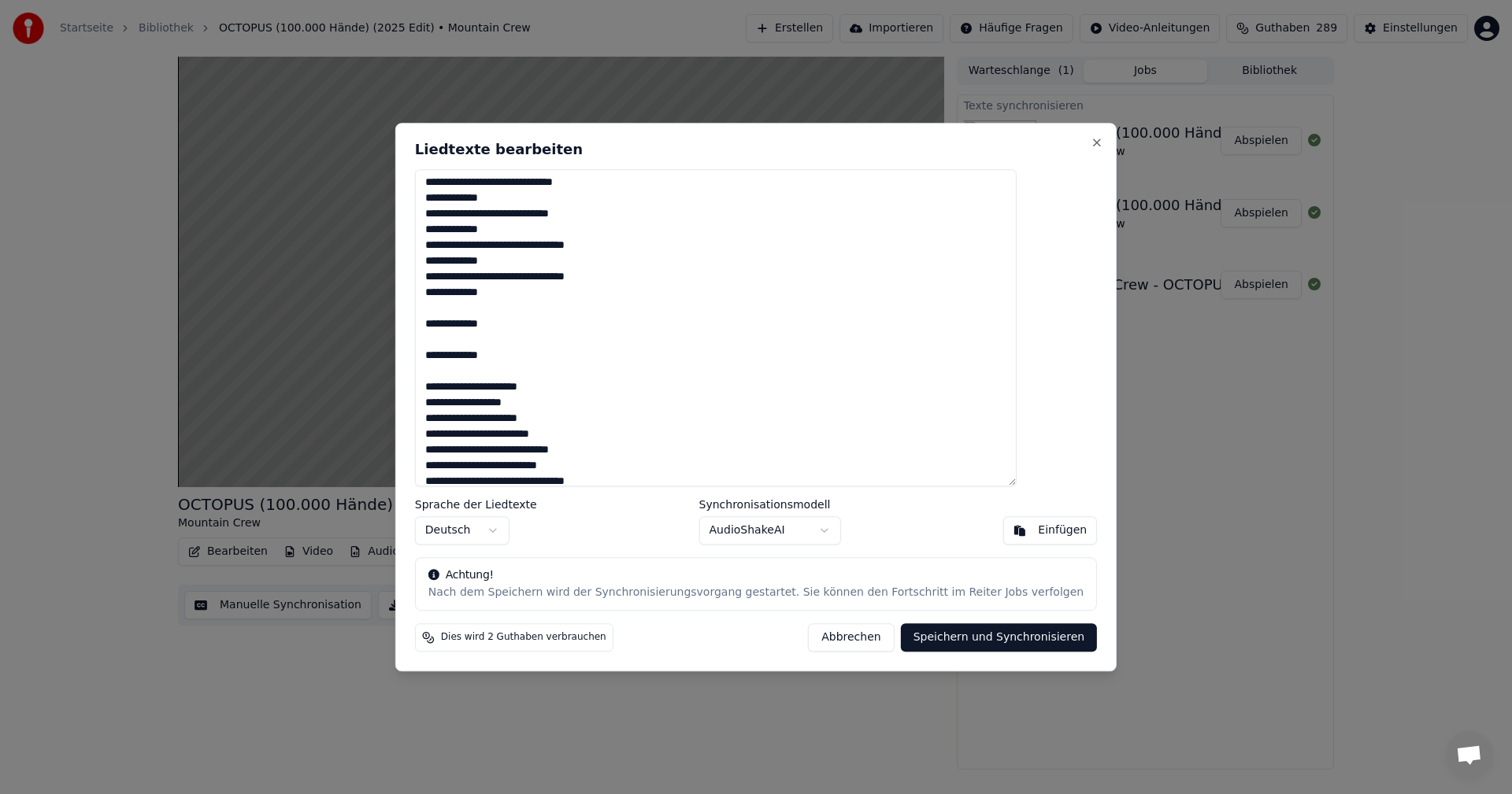
scroll to position [315, 0]
click at [465, 342] on textarea at bounding box center [716, 329] width 601 height 318
click at [477, 357] on textarea at bounding box center [716, 329] width 601 height 318
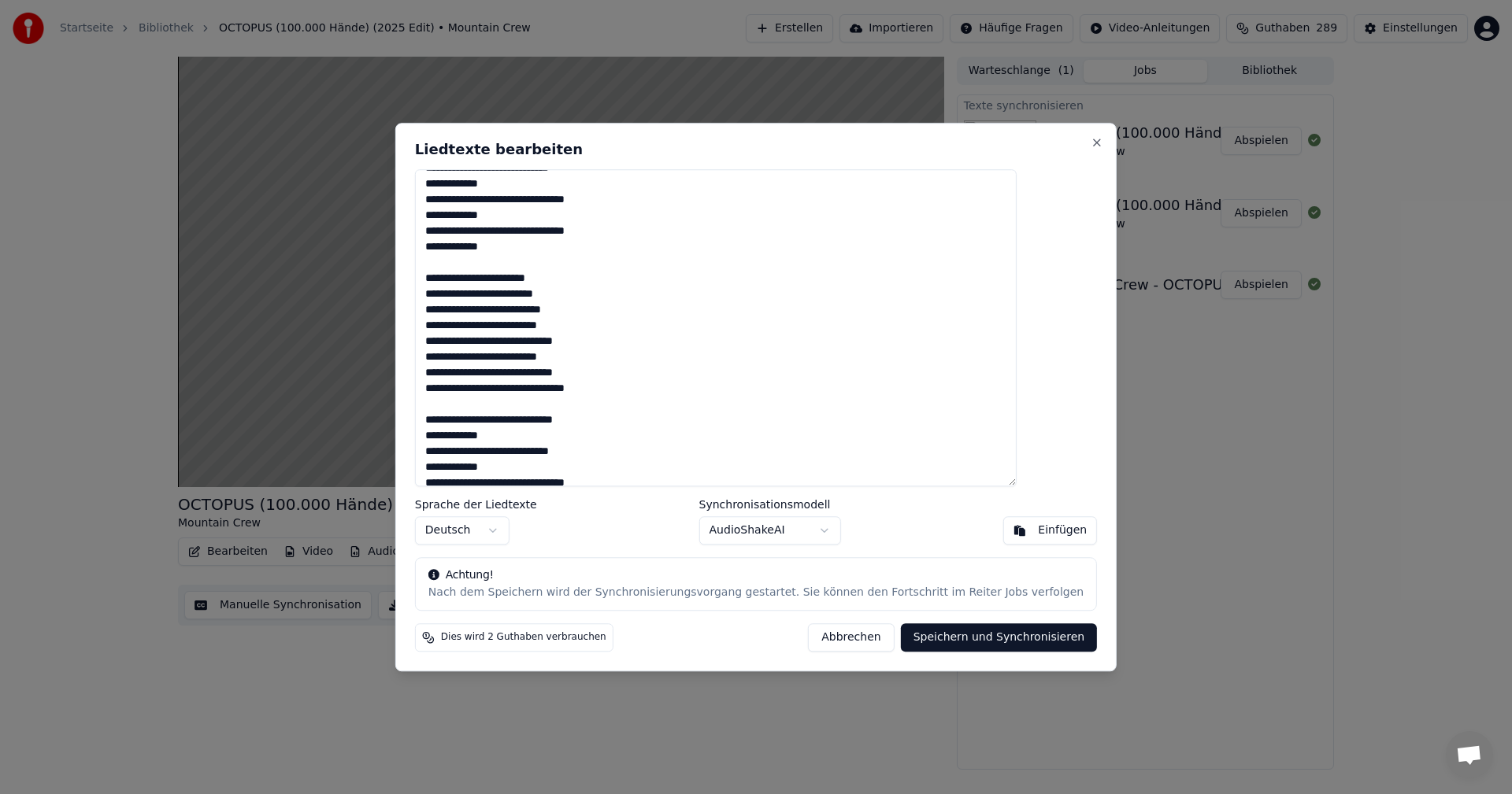
scroll to position [0, 0]
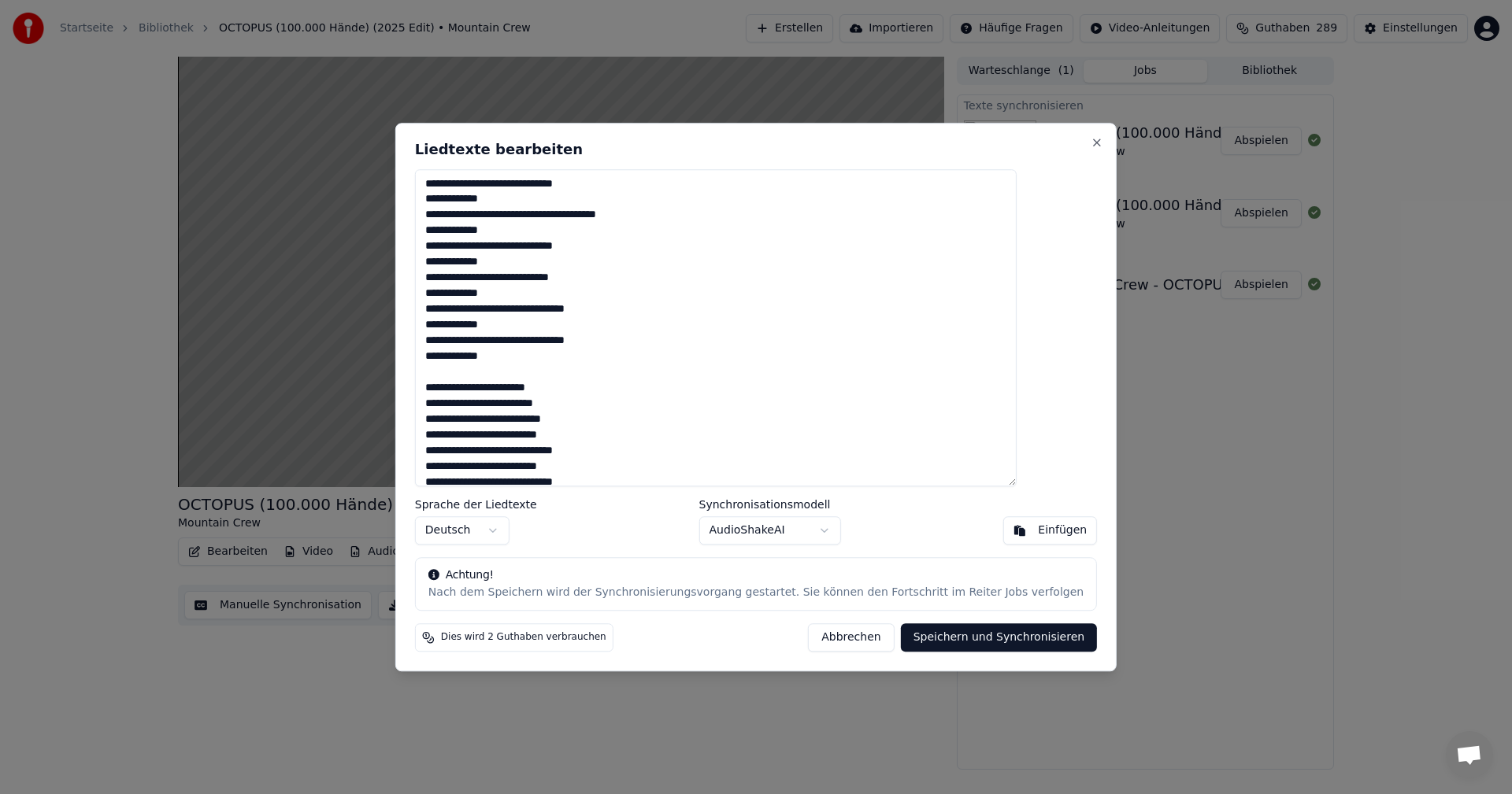
type textarea "**********"
drag, startPoint x: 756, startPoint y: 136, endPoint x: 903, endPoint y: 141, distance: 147.1
click at [903, 141] on div "Liedtexte bearbeiten Sprache der Liedtexte Deutsch Synchronisationsmodell Audio…" at bounding box center [756, 396] width 721 height 548
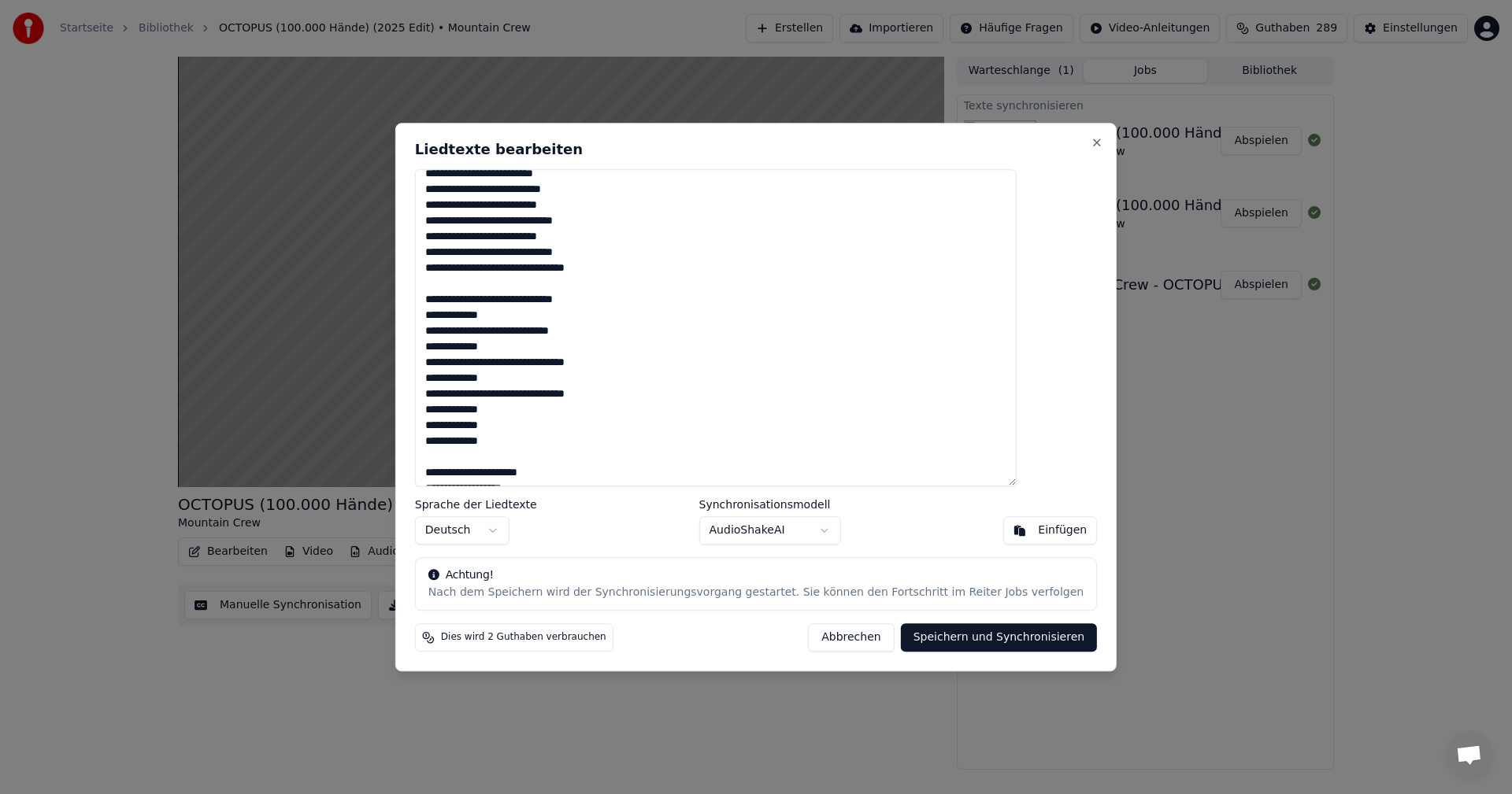
scroll to position [236, 0]
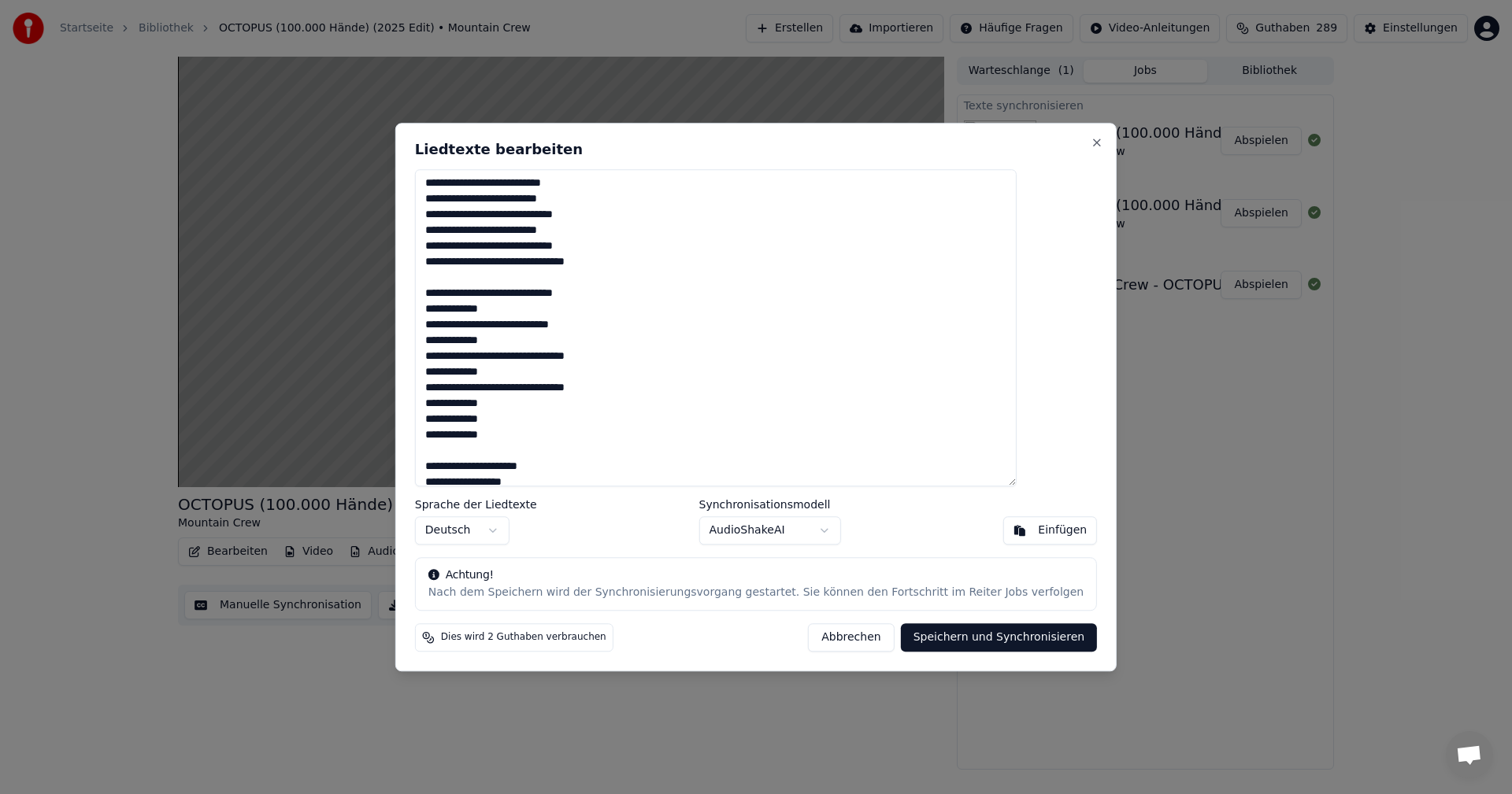
click at [958, 638] on button "Speichern und Synchronisieren" at bounding box center [999, 637] width 197 height 28
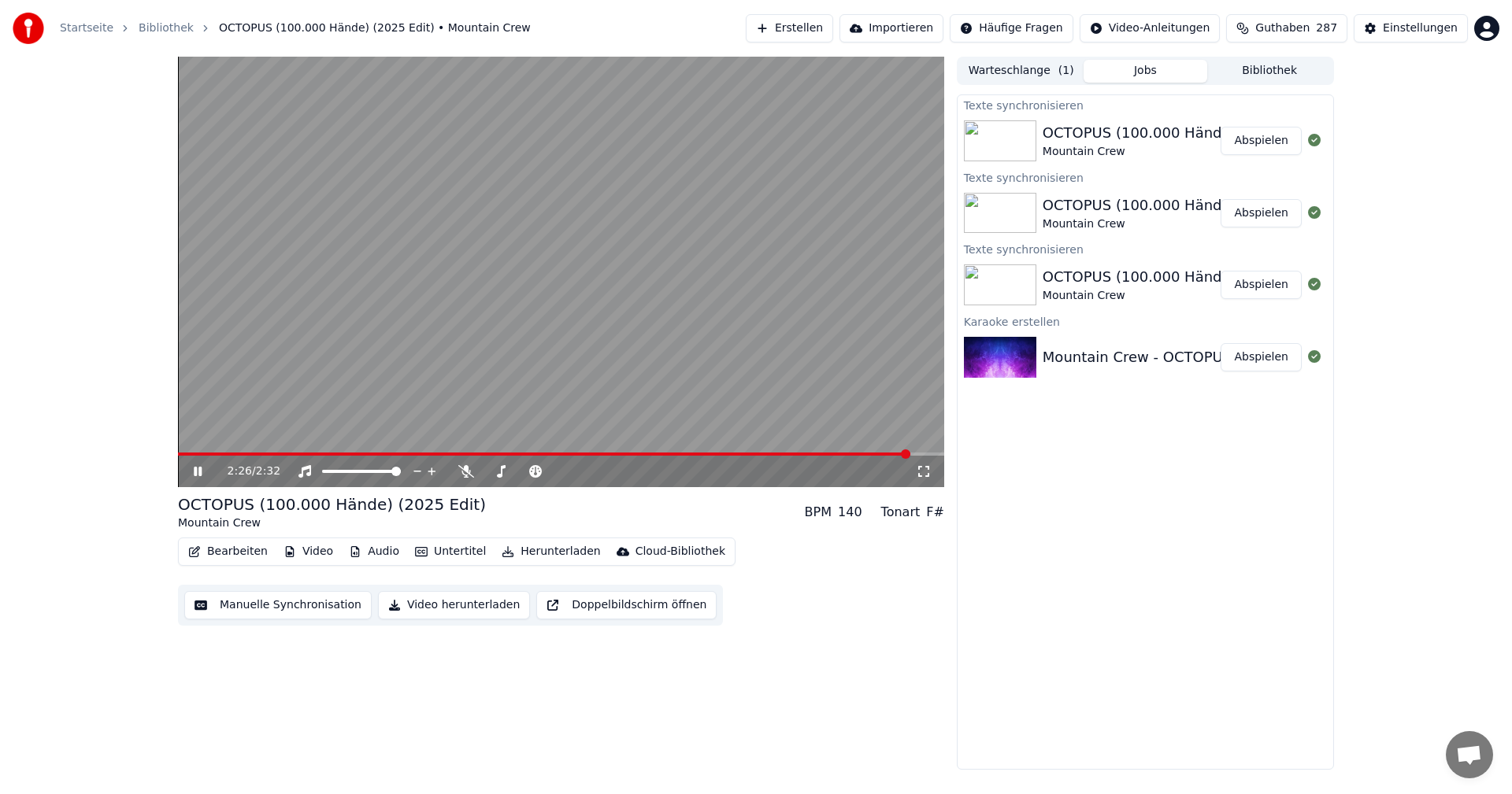
click at [1233, 147] on button "Abspielen" at bounding box center [1260, 141] width 81 height 28
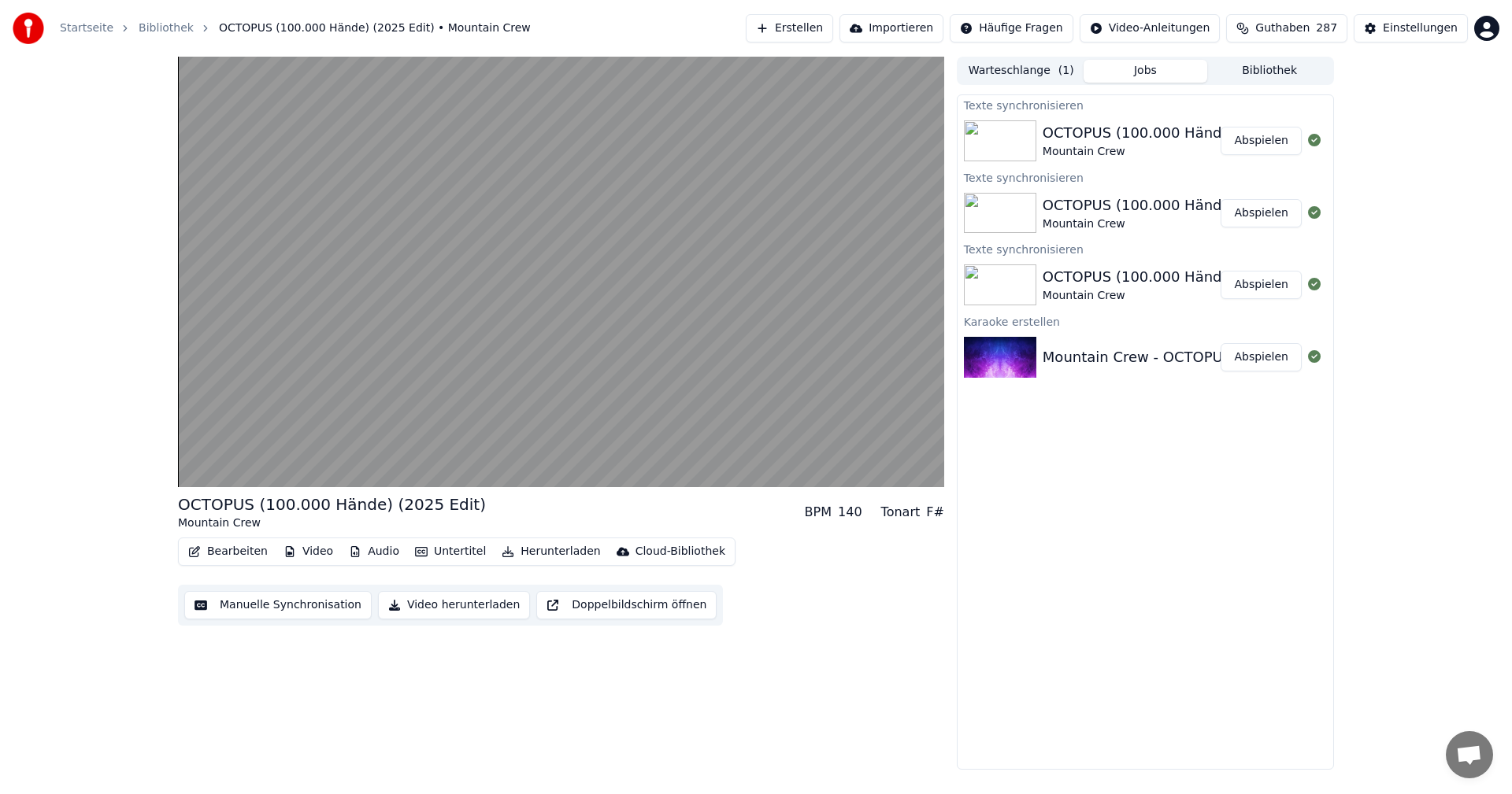
click at [1255, 139] on button "Abspielen" at bounding box center [1260, 141] width 81 height 28
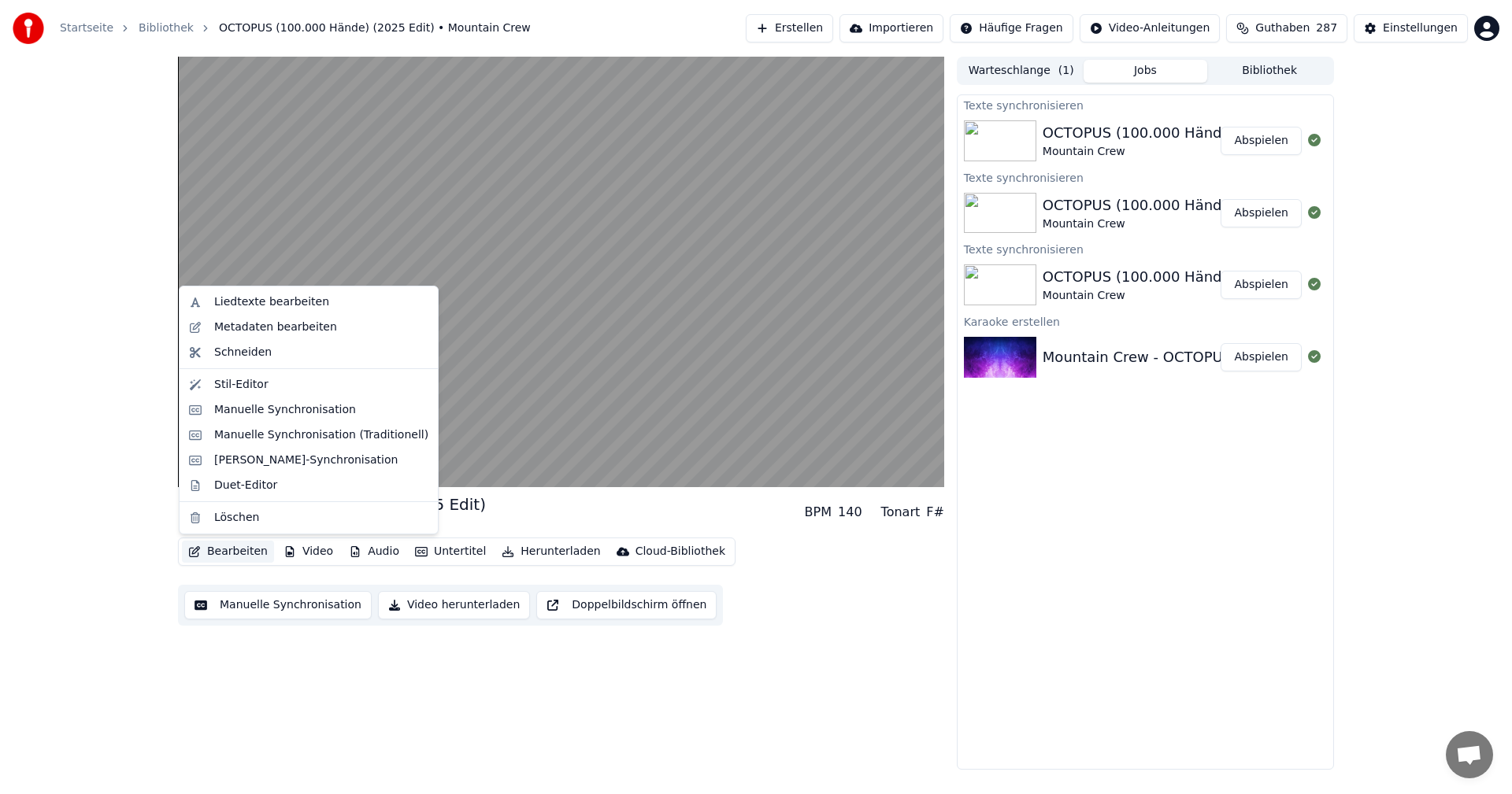
click at [226, 550] on button "Bearbeiten" at bounding box center [228, 551] width 93 height 22
click at [253, 410] on div "Manuelle Synchronisation" at bounding box center [284, 410] width 142 height 15
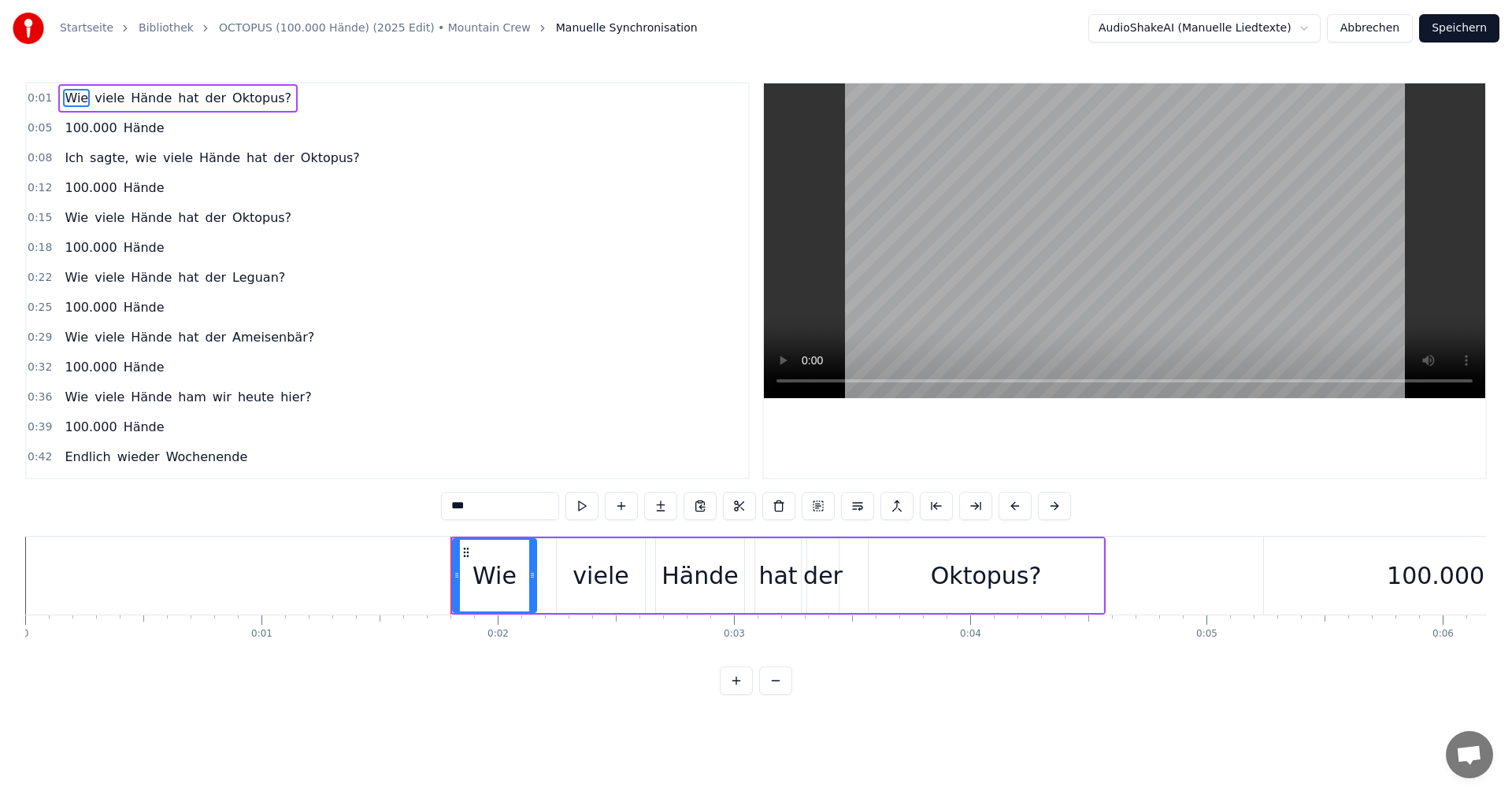
click at [1349, 28] on button "Abbrechen" at bounding box center [1369, 28] width 86 height 28
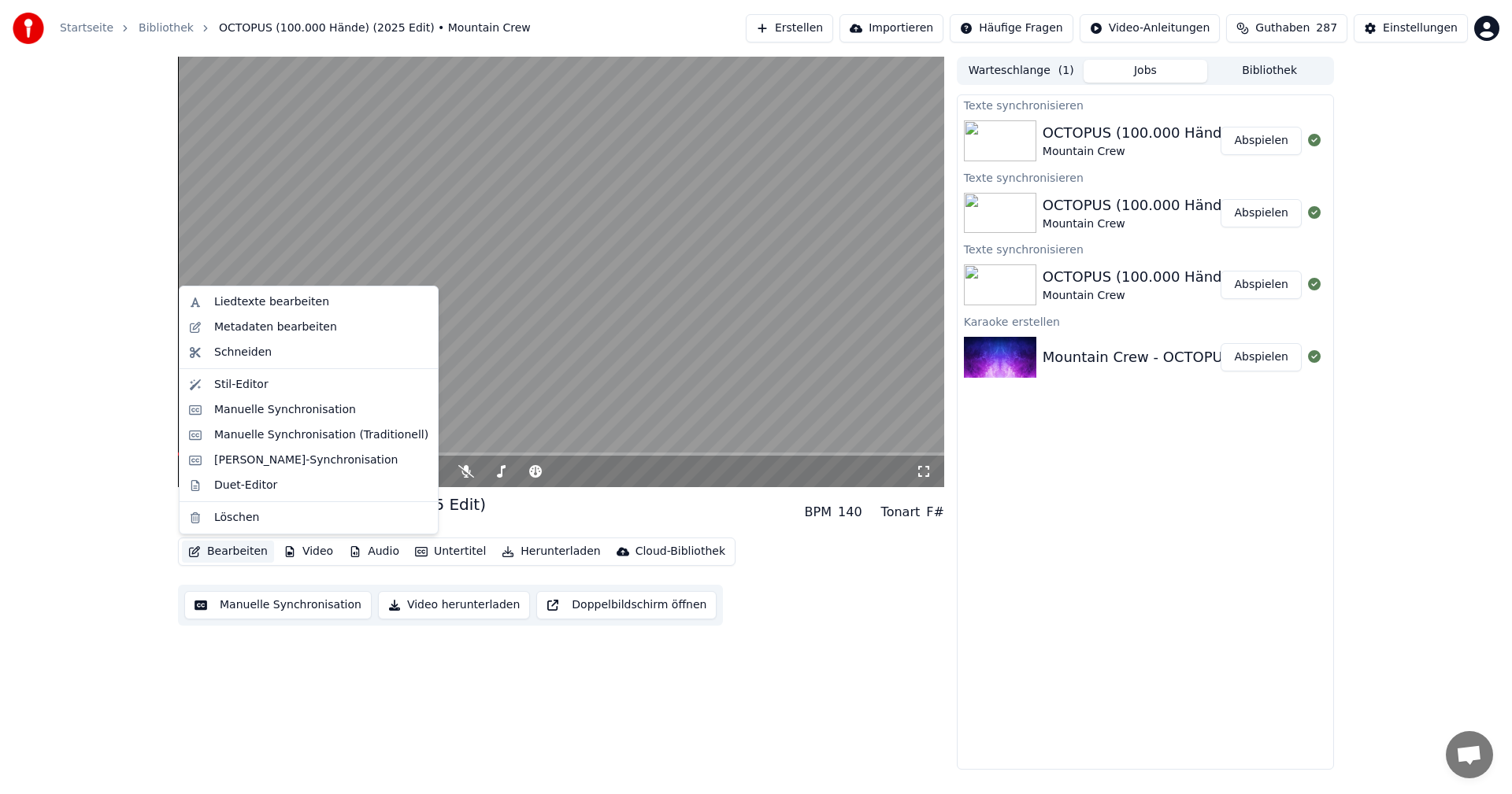
click at [231, 555] on button "Bearbeiten" at bounding box center [228, 551] width 93 height 22
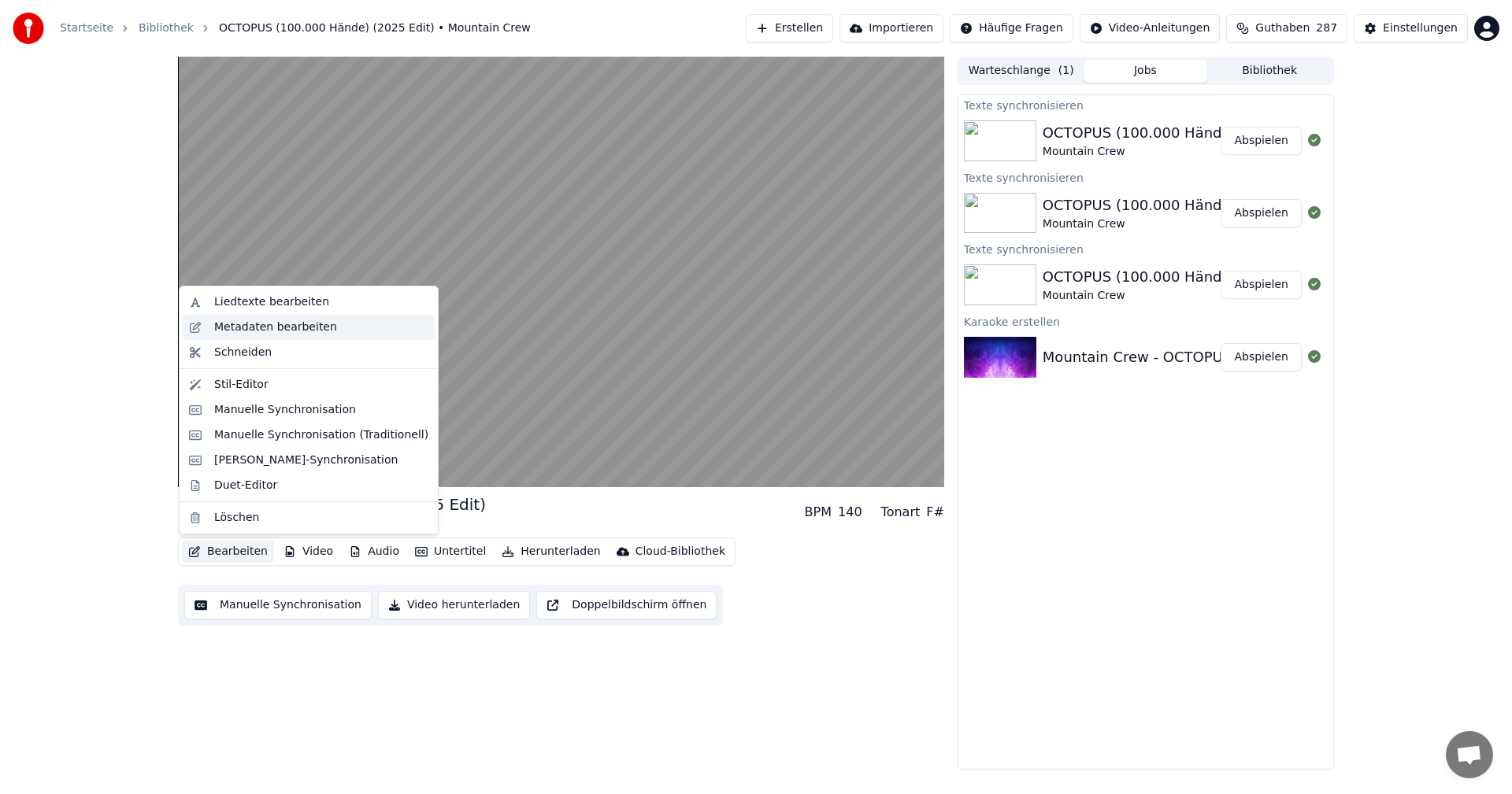
click at [243, 331] on div "Metadaten bearbeiten" at bounding box center [275, 328] width 122 height 15
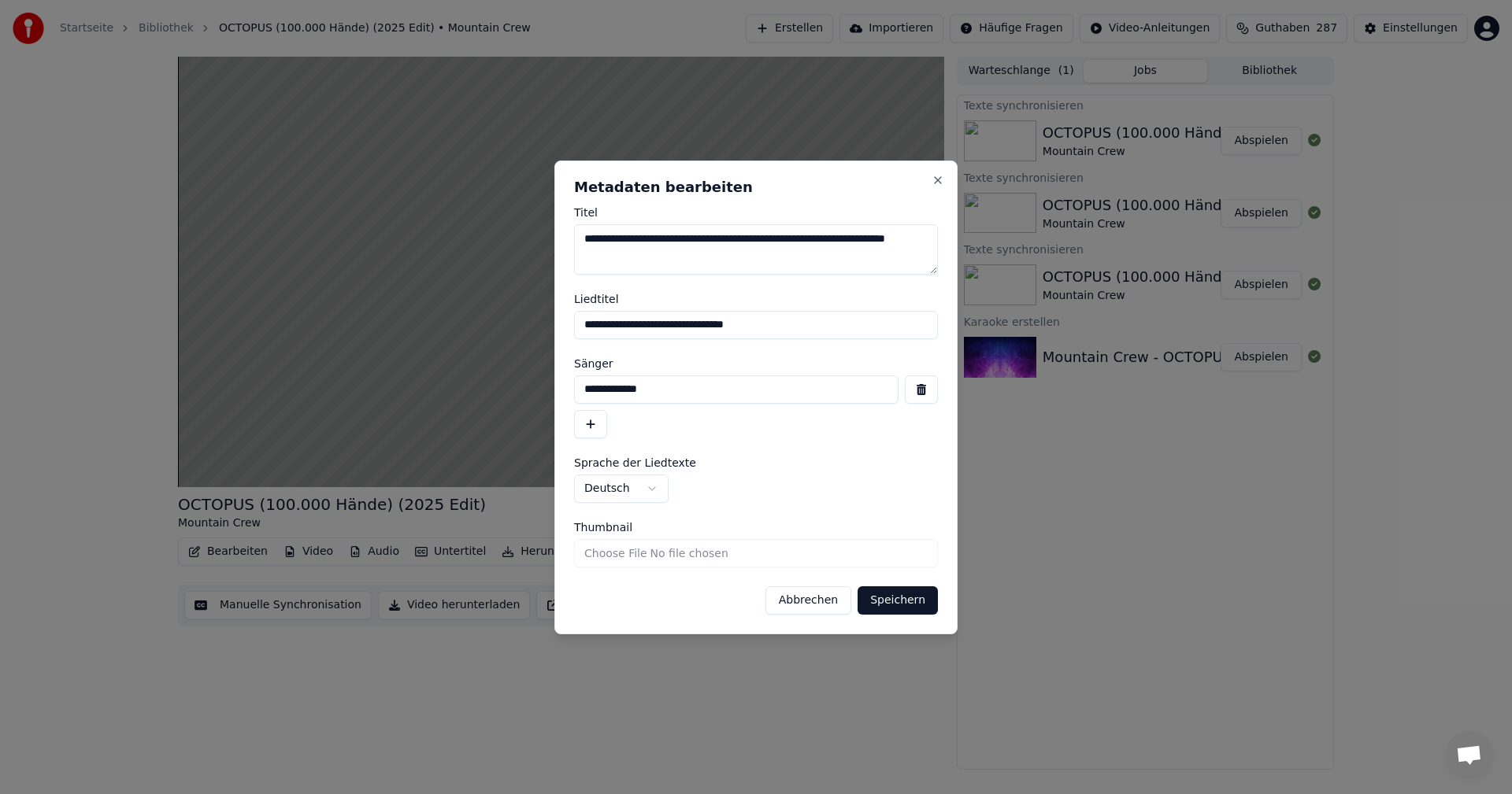
drag, startPoint x: 680, startPoint y: 236, endPoint x: 716, endPoint y: 244, distance: 36.9
click at [716, 244] on textarea "**********" at bounding box center [756, 250] width 363 height 50
drag, startPoint x: 719, startPoint y: 236, endPoint x: 789, endPoint y: 246, distance: 70.7
click at [789, 246] on textarea "**********" at bounding box center [756, 250] width 363 height 50
drag, startPoint x: 819, startPoint y: 239, endPoint x: 805, endPoint y: 278, distance: 41.4
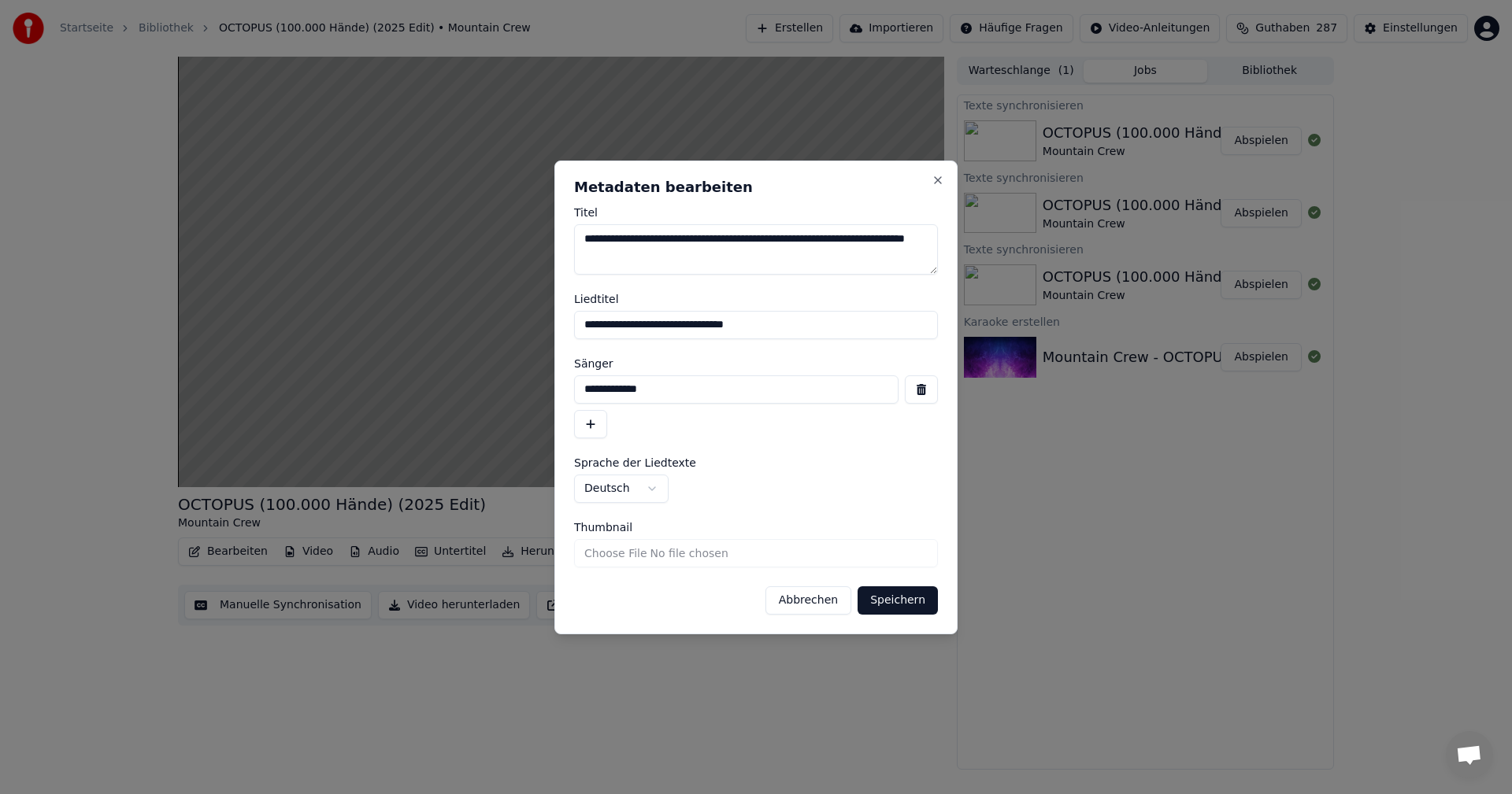
click at [805, 278] on form "**********" at bounding box center [756, 410] width 363 height 408
type textarea "**********"
drag, startPoint x: 593, startPoint y: 322, endPoint x: 631, endPoint y: 333, distance: 39.6
click at [631, 333] on input "**********" at bounding box center [756, 325] width 363 height 28
drag, startPoint x: 706, startPoint y: 321, endPoint x: 1017, endPoint y: 320, distance: 311.0
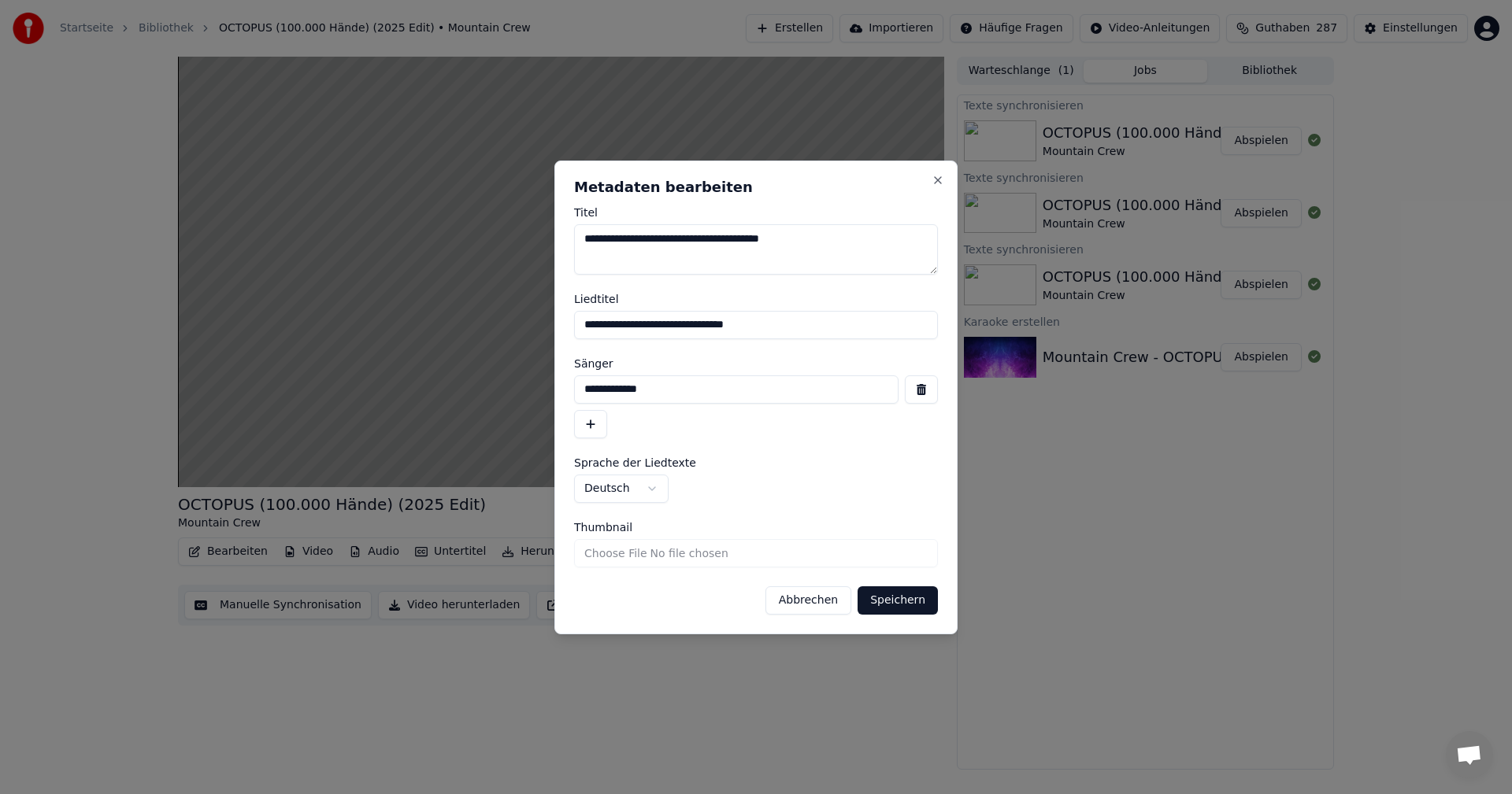
click at [1016, 322] on body "**********" at bounding box center [756, 397] width 1512 height 794
type input "**********"
click at [900, 601] on button "Speichern" at bounding box center [897, 600] width 80 height 28
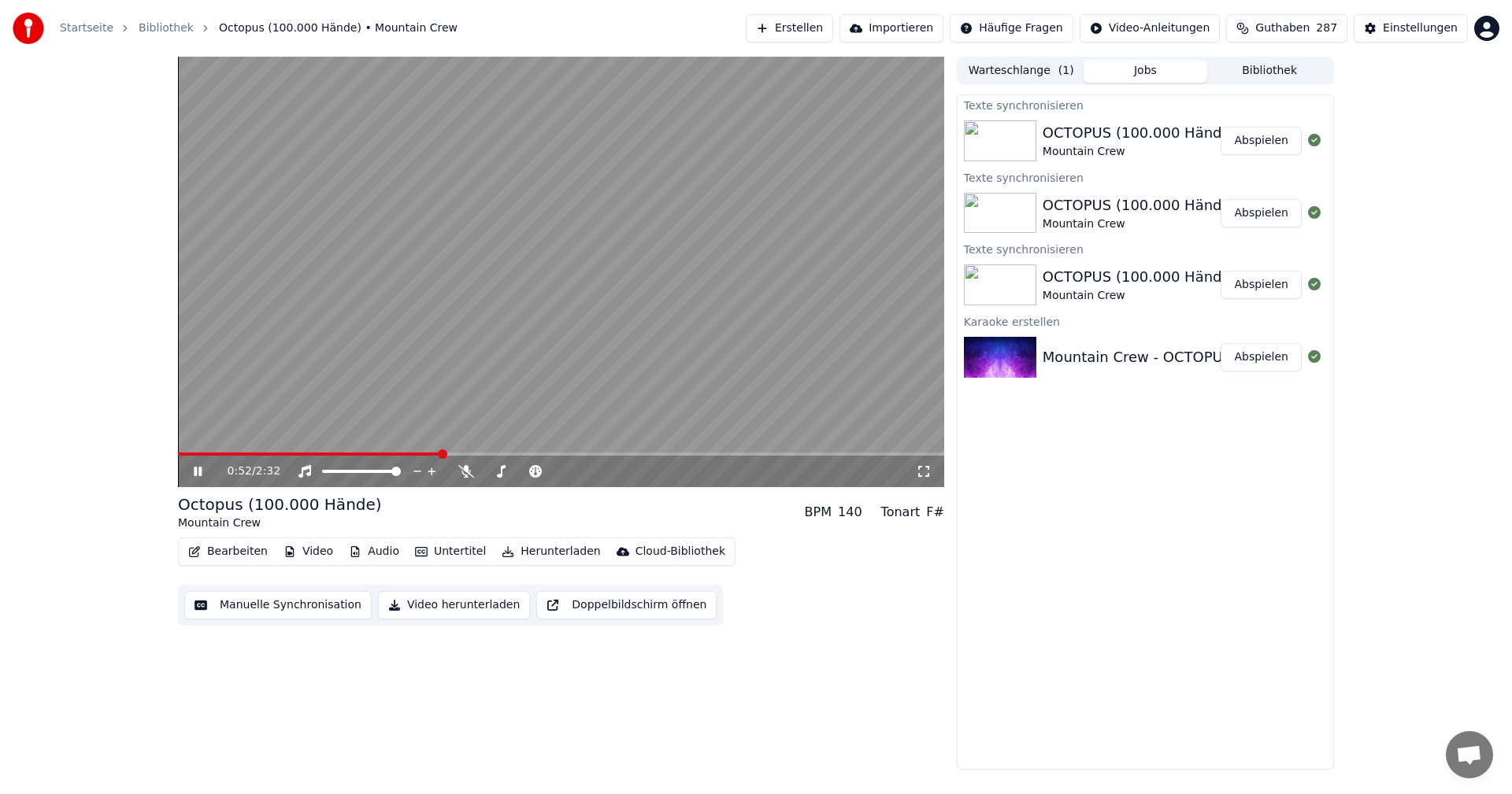
click at [1263, 145] on button "Abspielen" at bounding box center [1260, 141] width 81 height 28
click at [227, 549] on button "Bearbeiten" at bounding box center [228, 551] width 93 height 22
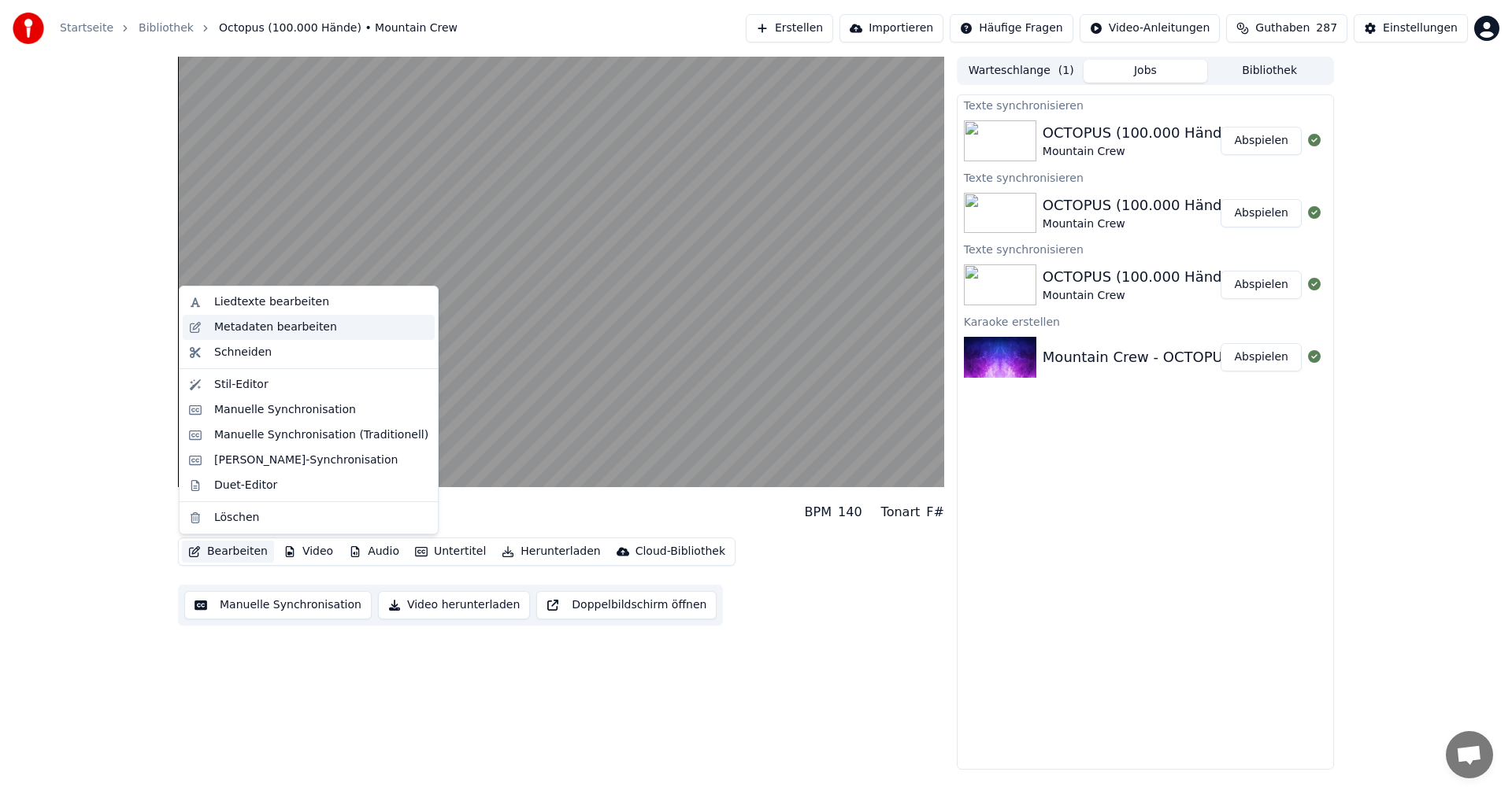
click at [260, 331] on div "Metadaten bearbeiten" at bounding box center [275, 328] width 122 height 15
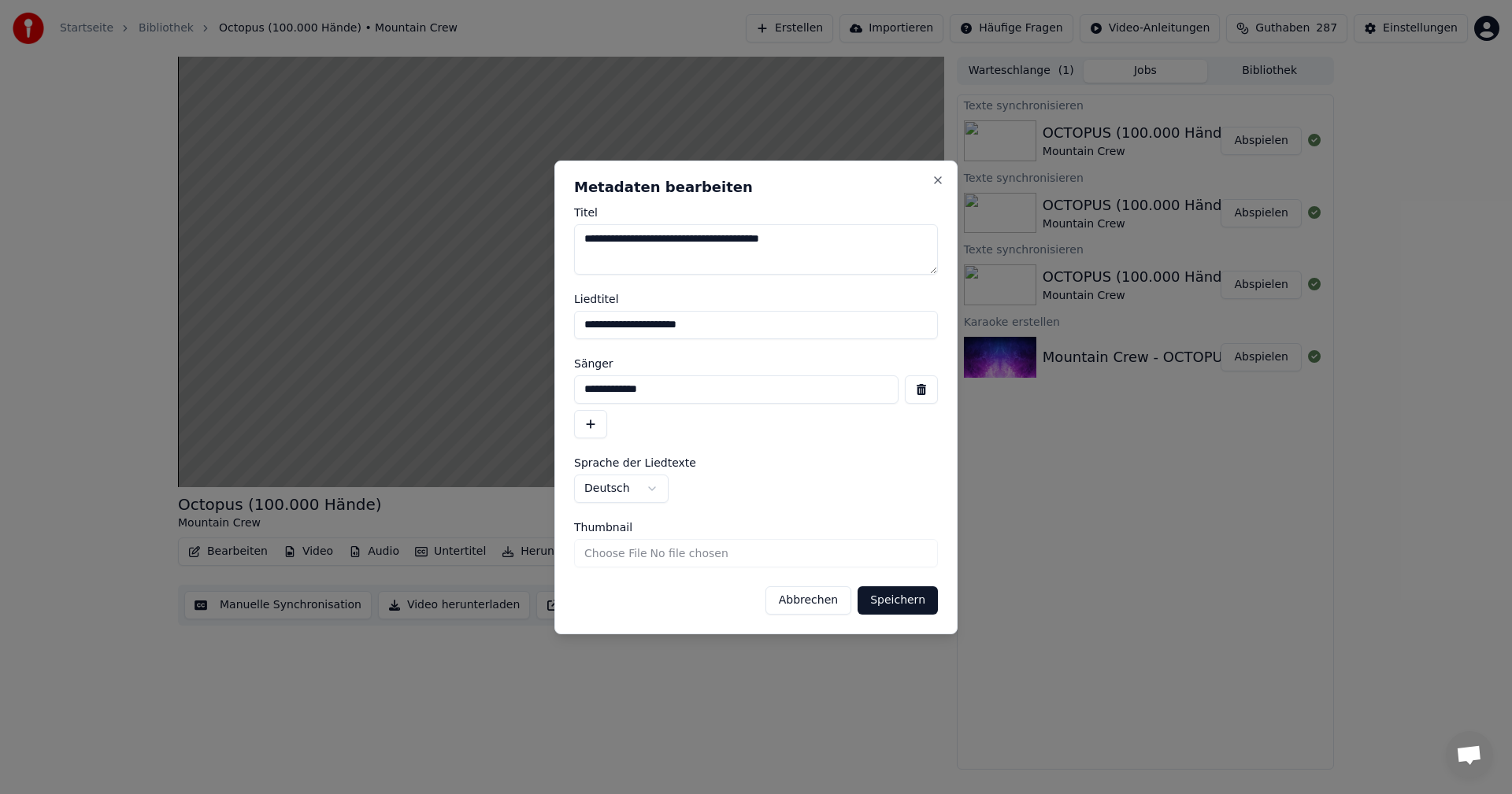
drag, startPoint x: 632, startPoint y: 324, endPoint x: 703, endPoint y: 329, distance: 71.2
click at [703, 329] on input "**********" at bounding box center [756, 325] width 363 height 28
type input "**********"
click at [907, 601] on button "Speichern" at bounding box center [897, 600] width 80 height 28
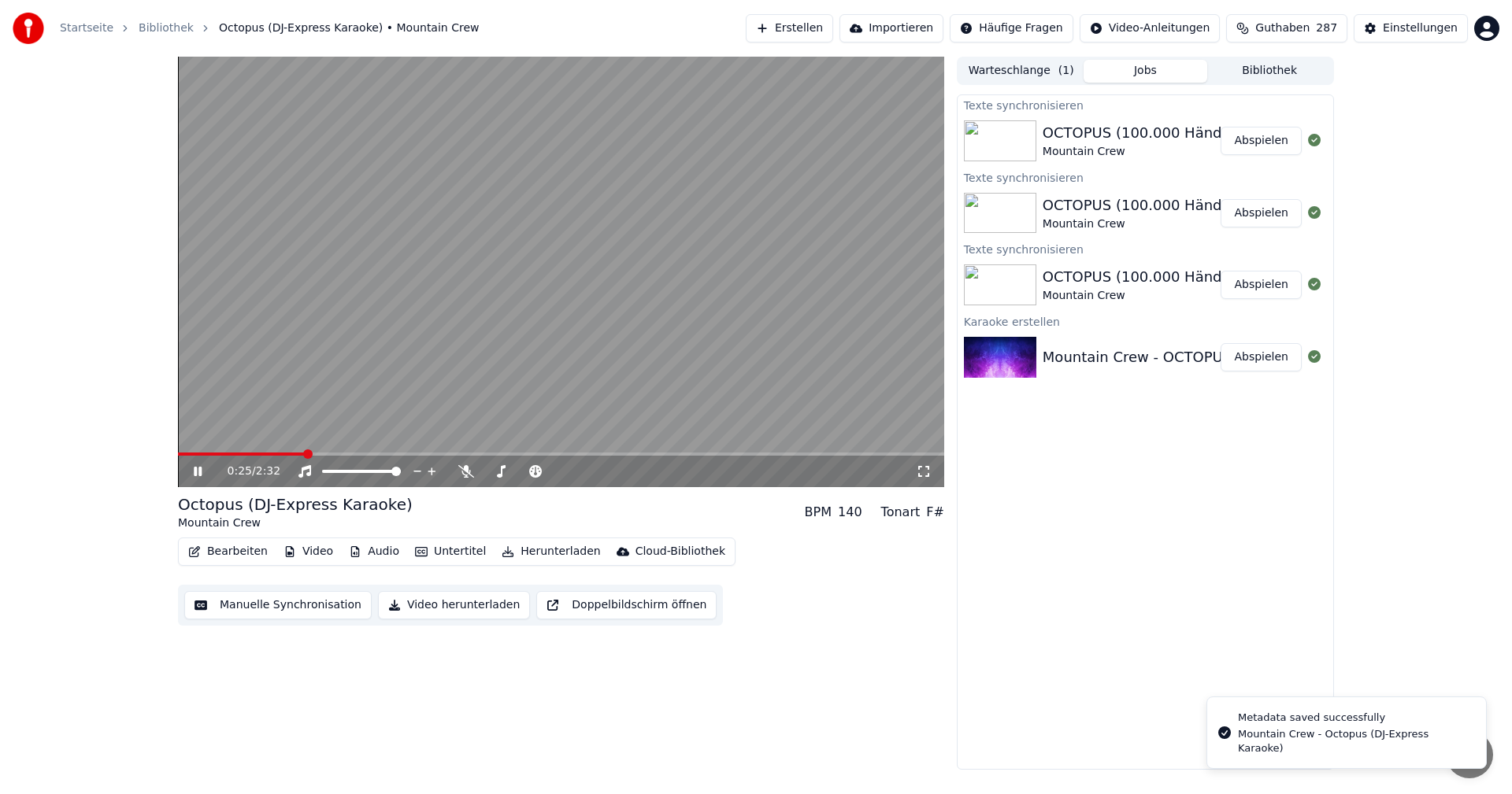
click at [1269, 138] on button "Abspielen" at bounding box center [1260, 141] width 81 height 28
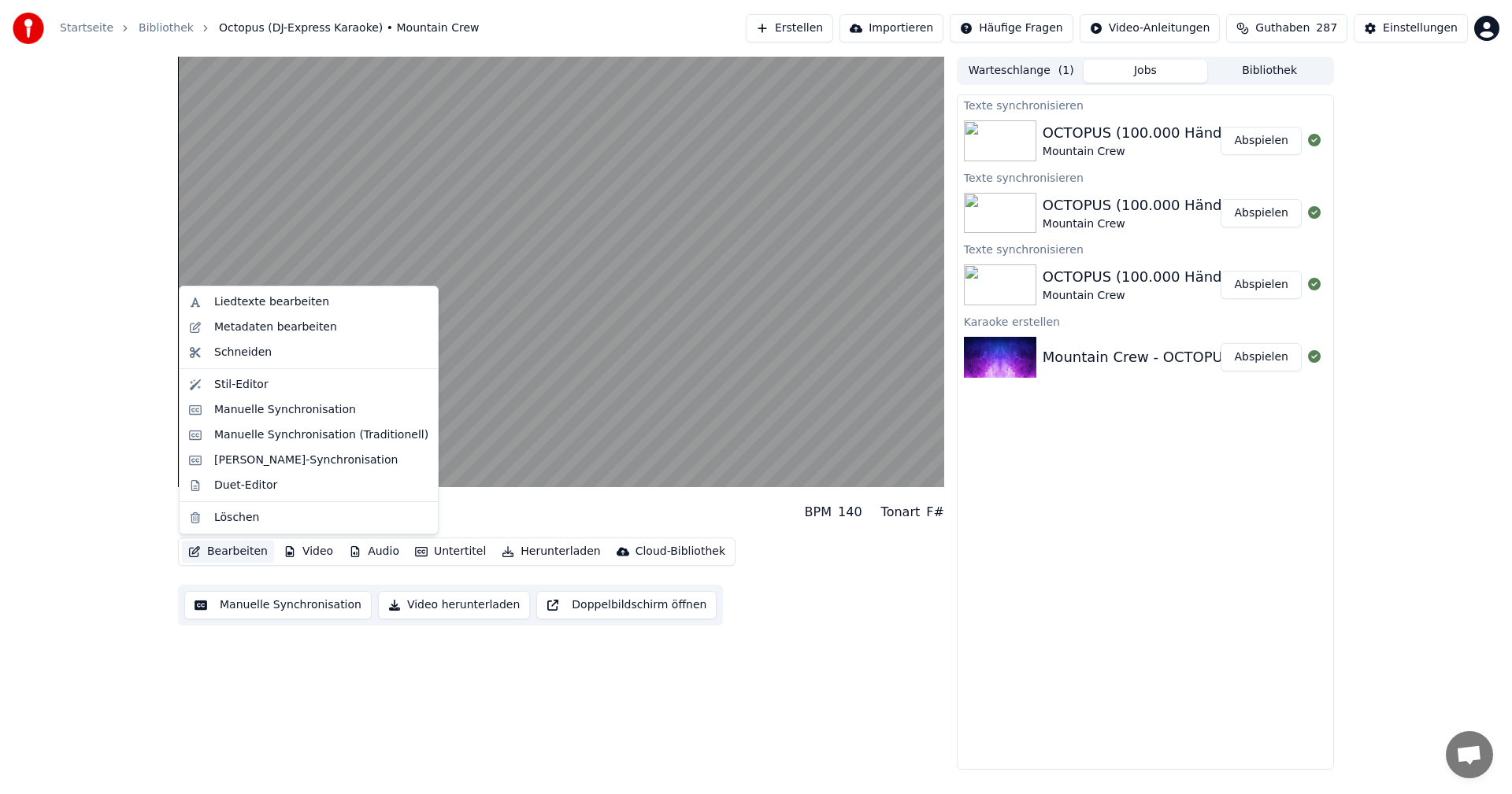
click at [220, 555] on button "Bearbeiten" at bounding box center [228, 551] width 93 height 22
click at [256, 328] on div "Metadaten bearbeiten" at bounding box center [275, 328] width 122 height 15
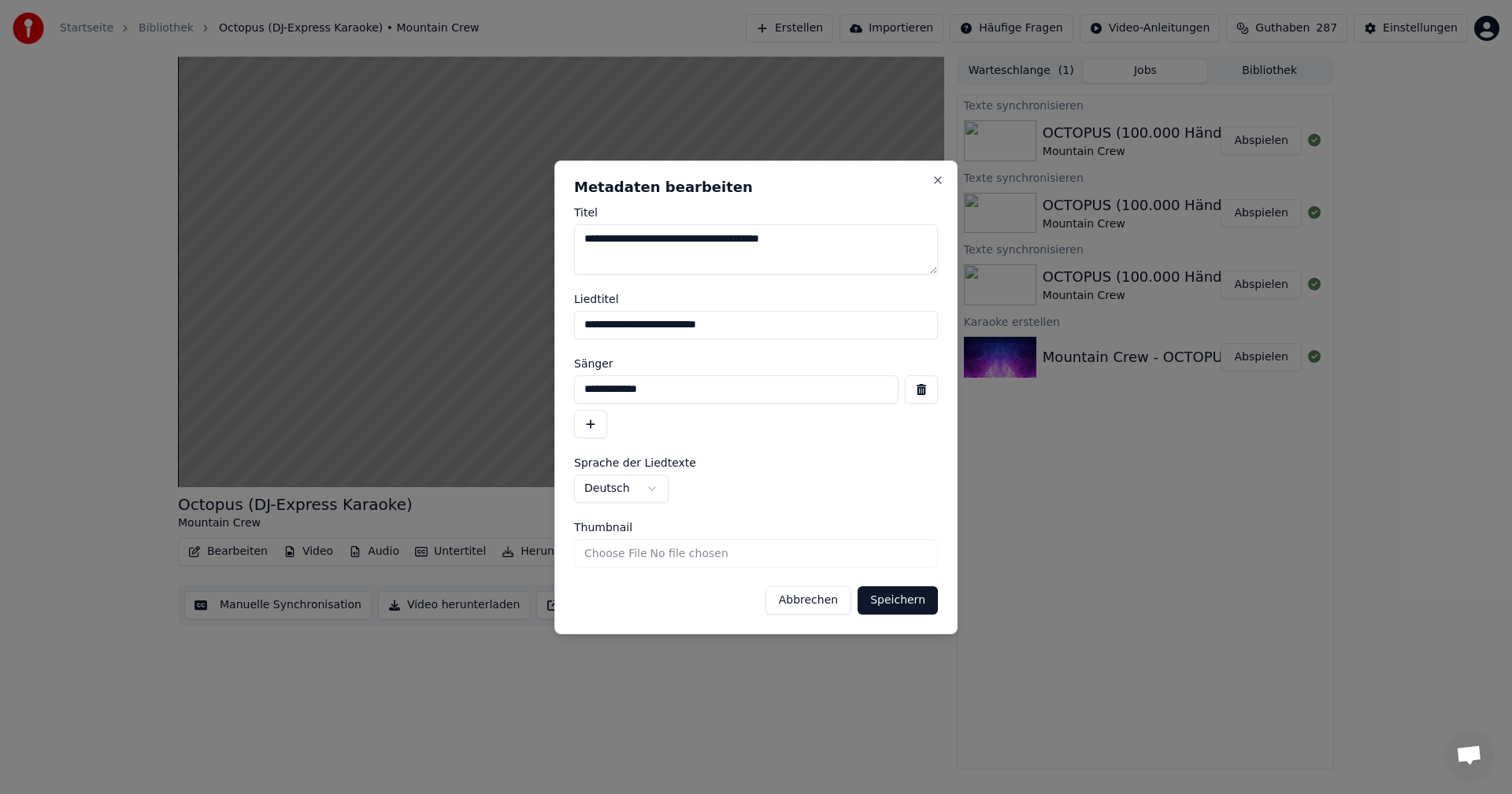
click at [671, 395] on input "**********" at bounding box center [736, 389] width 325 height 28
type input "**********"
drag, startPoint x: 631, startPoint y: 325, endPoint x: 642, endPoint y: 335, distance: 14.9
click at [525, 330] on body "**********" at bounding box center [756, 397] width 1512 height 794
click at [677, 325] on input "**********" at bounding box center [756, 325] width 363 height 28
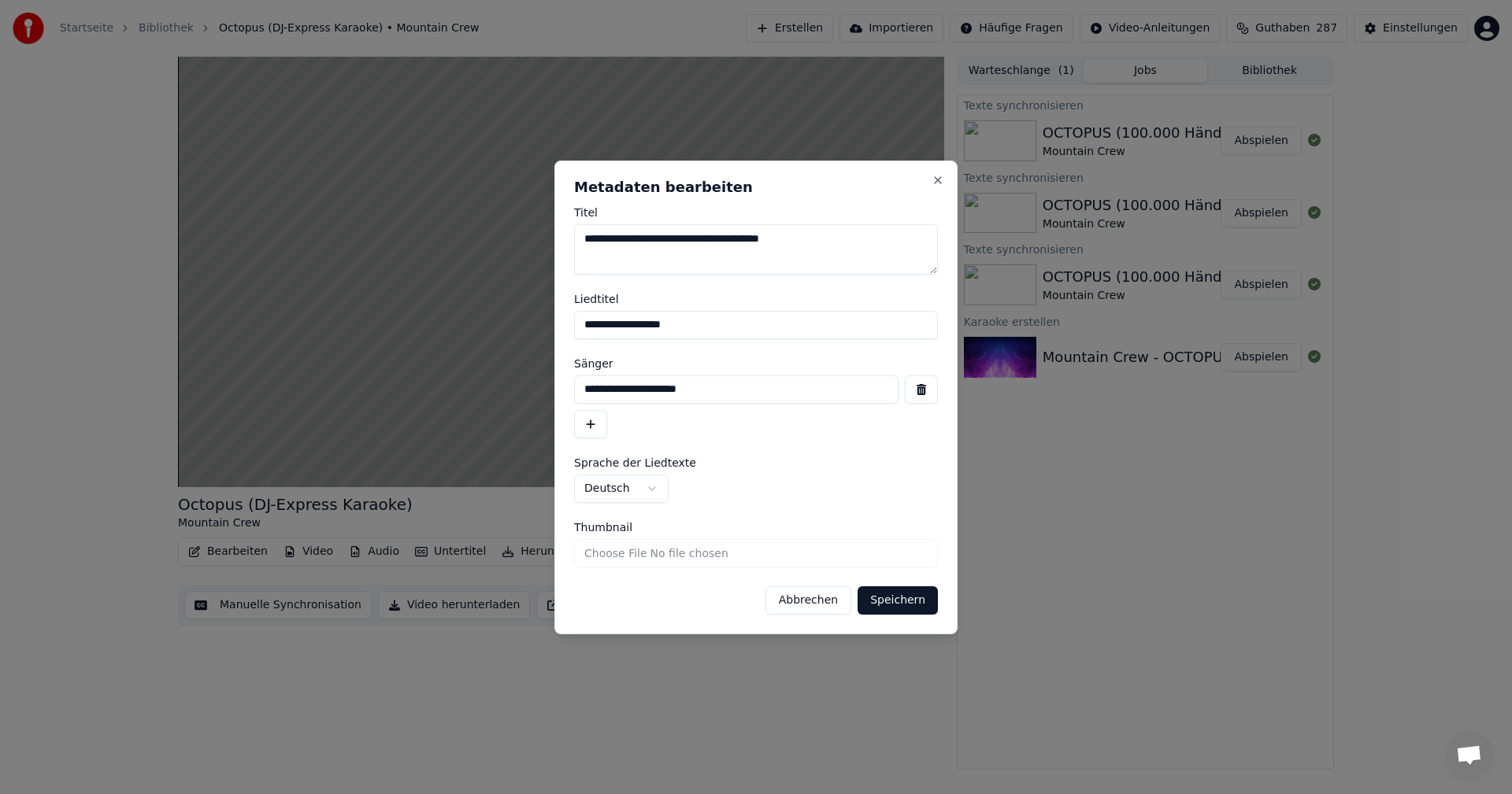
click at [691, 327] on input "**********" at bounding box center [756, 325] width 363 height 28
type input "**********"
click at [901, 595] on button "Speichern" at bounding box center [897, 600] width 80 height 28
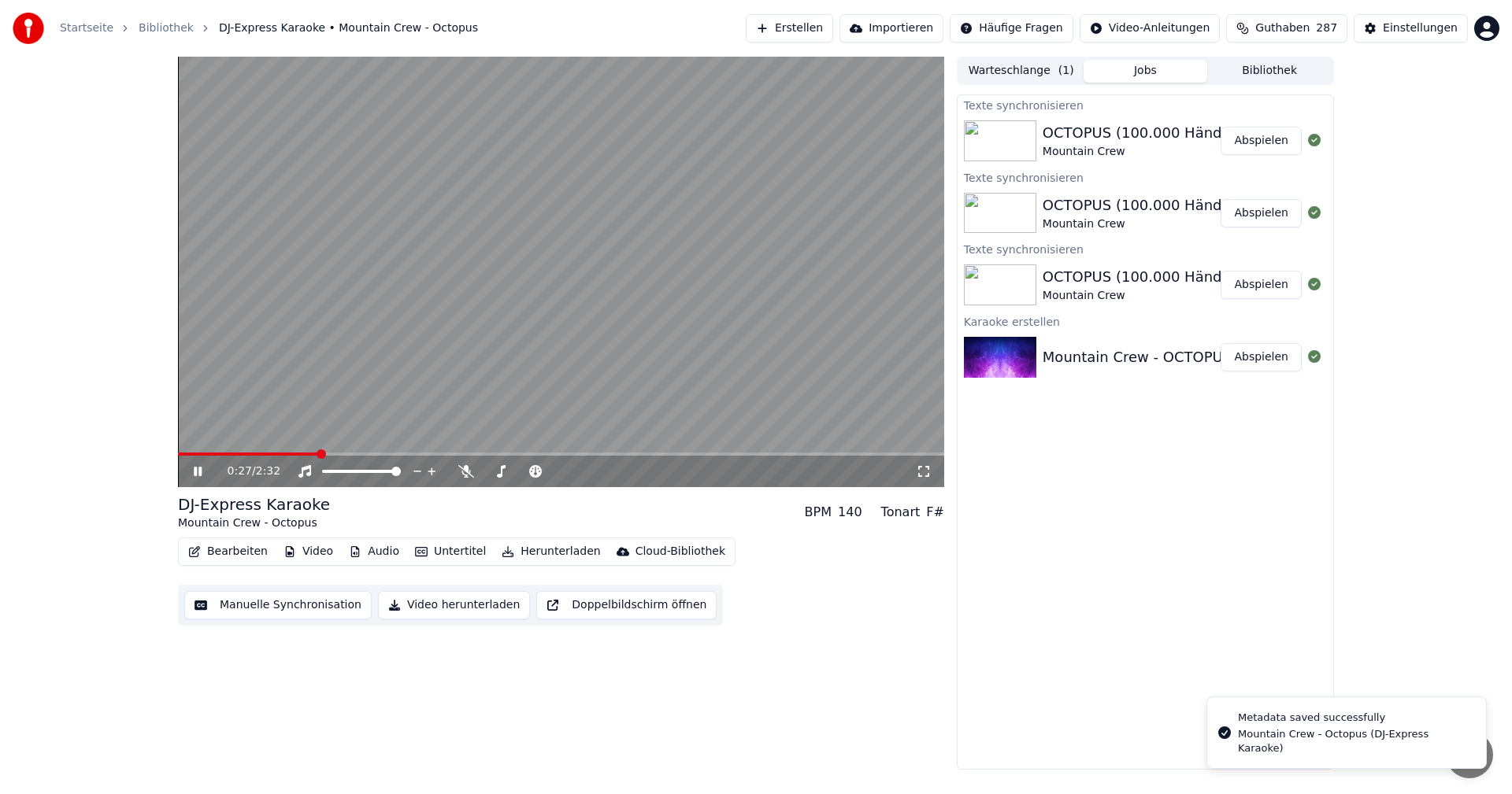
click at [1246, 146] on button "Abspielen" at bounding box center [1260, 141] width 81 height 28
click at [1249, 136] on button "Abspielen" at bounding box center [1260, 141] width 81 height 28
click at [222, 548] on button "Bearbeiten" at bounding box center [228, 551] width 93 height 22
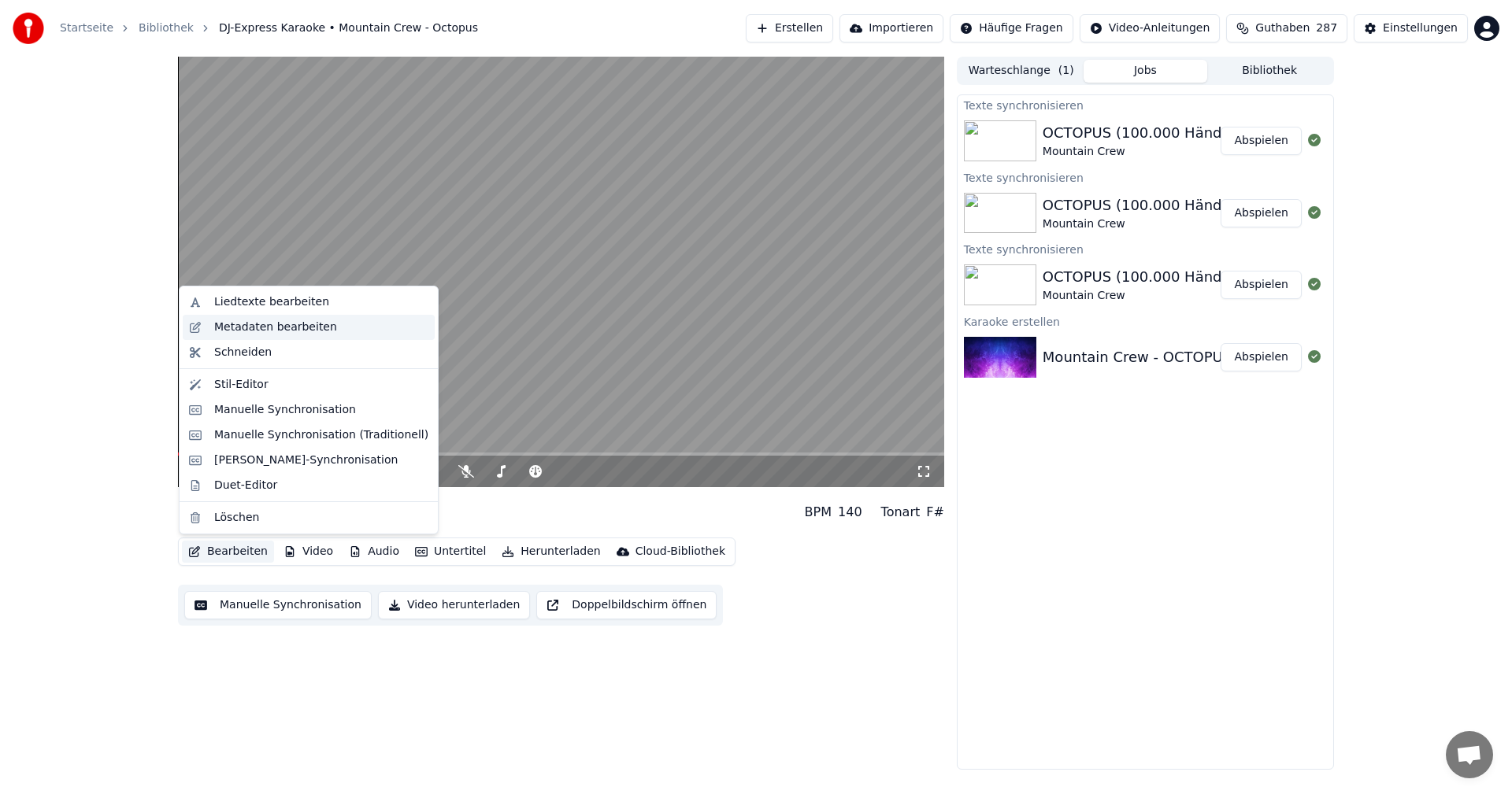
click at [252, 331] on div "Metadaten bearbeiten" at bounding box center [275, 328] width 122 height 15
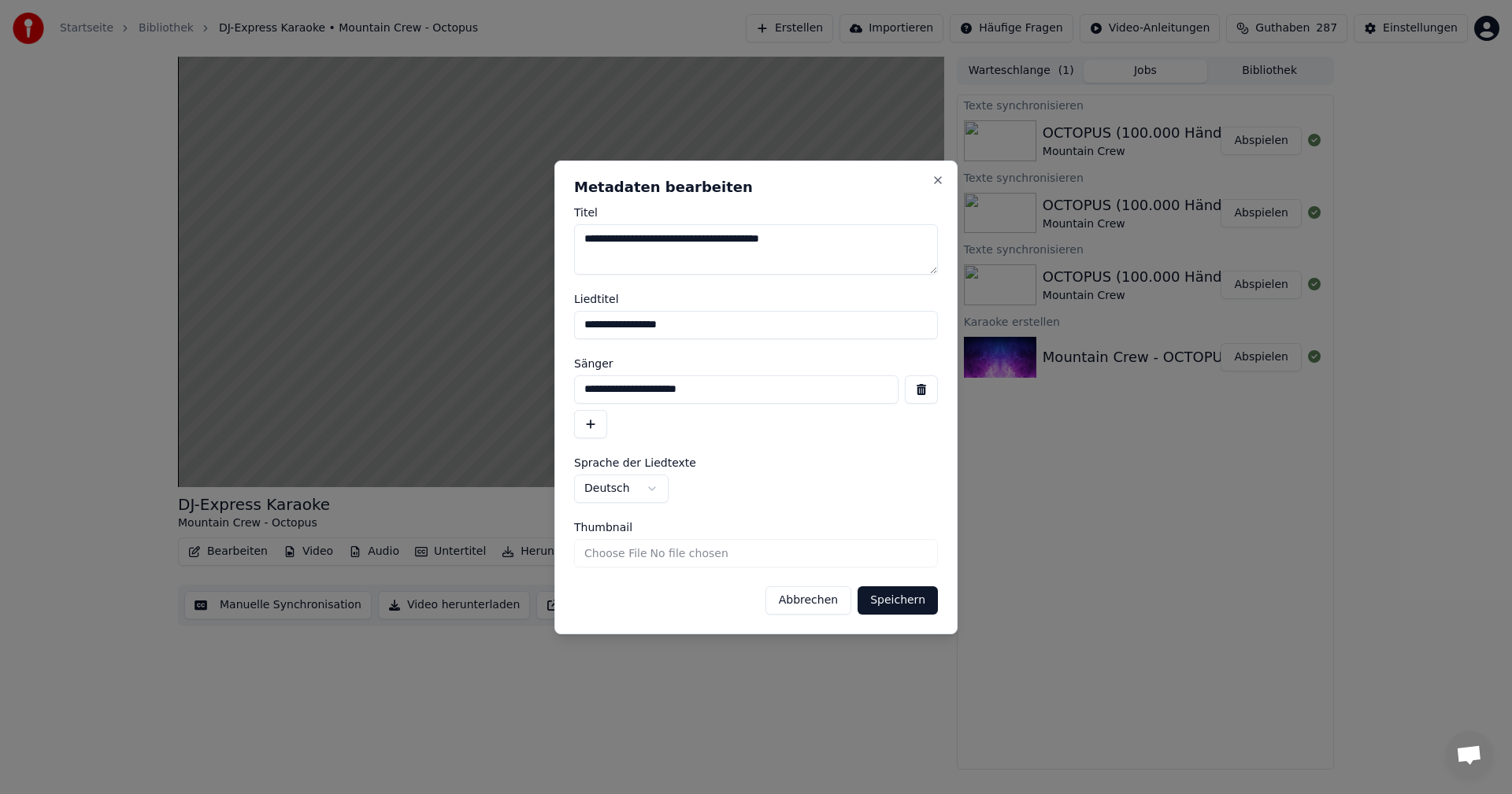
drag, startPoint x: 733, startPoint y: 392, endPoint x: 566, endPoint y: 389, distance: 167.0
click at [566, 389] on div "**********" at bounding box center [756, 398] width 403 height 474
drag, startPoint x: 684, startPoint y: 326, endPoint x: 506, endPoint y: 325, distance: 178.0
click at [506, 325] on body "**********" at bounding box center [756, 397] width 1512 height 794
type input "**********"
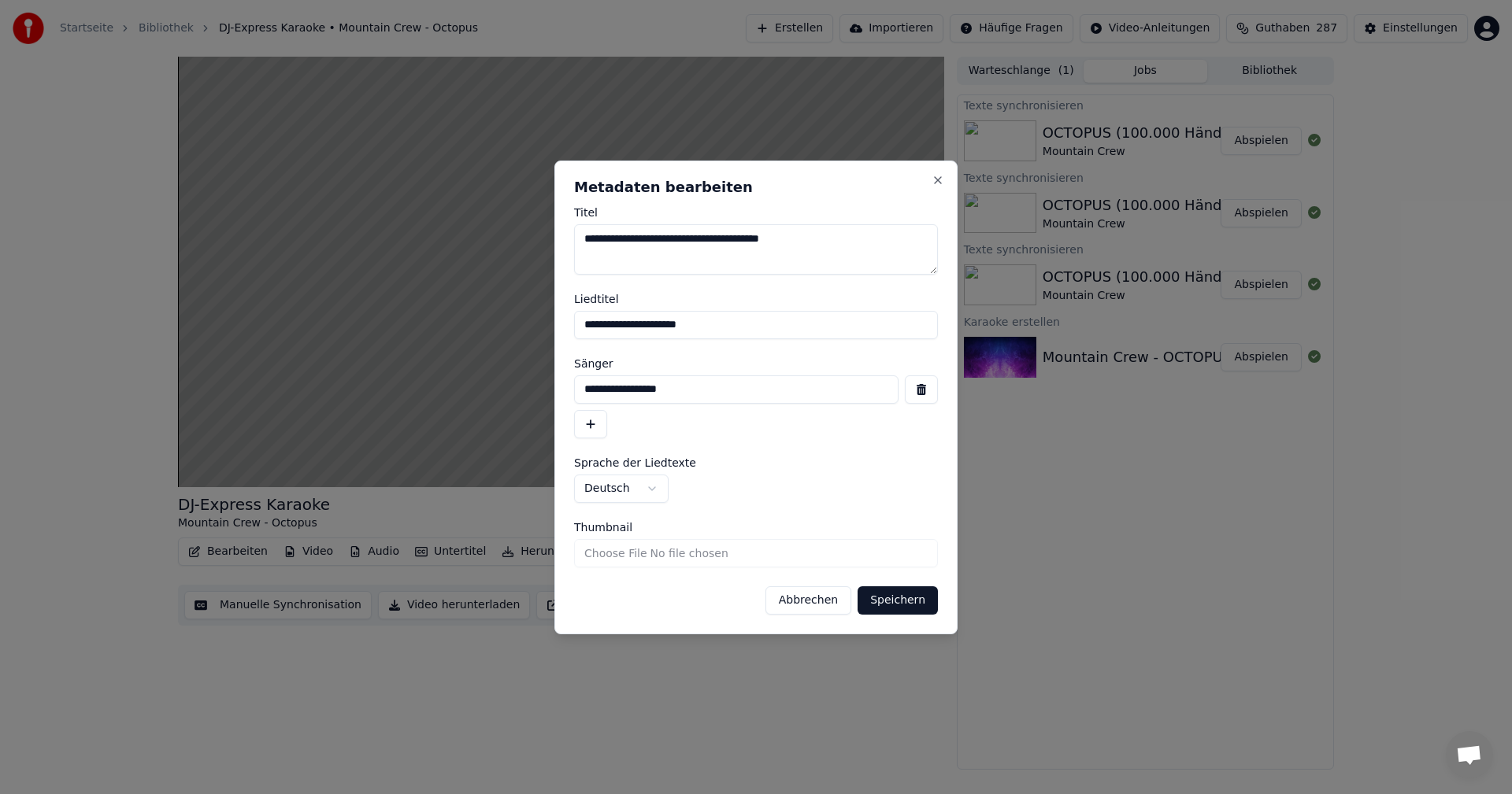
type input "**********"
click at [898, 598] on button "Speichern" at bounding box center [897, 600] width 80 height 28
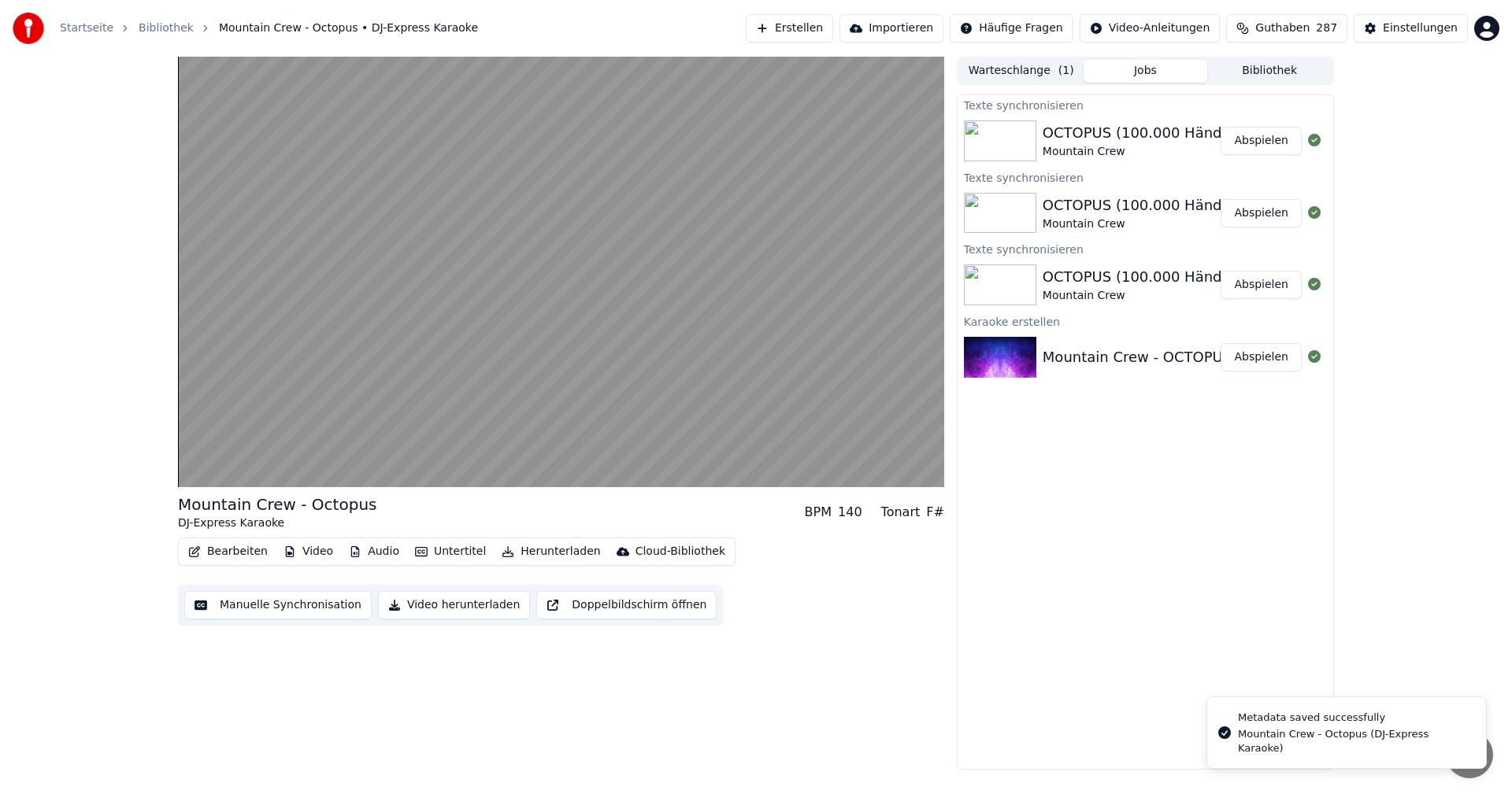
click at [1259, 136] on button "Abspielen" at bounding box center [1260, 141] width 81 height 28
click at [233, 545] on button "Bearbeiten" at bounding box center [228, 551] width 93 height 22
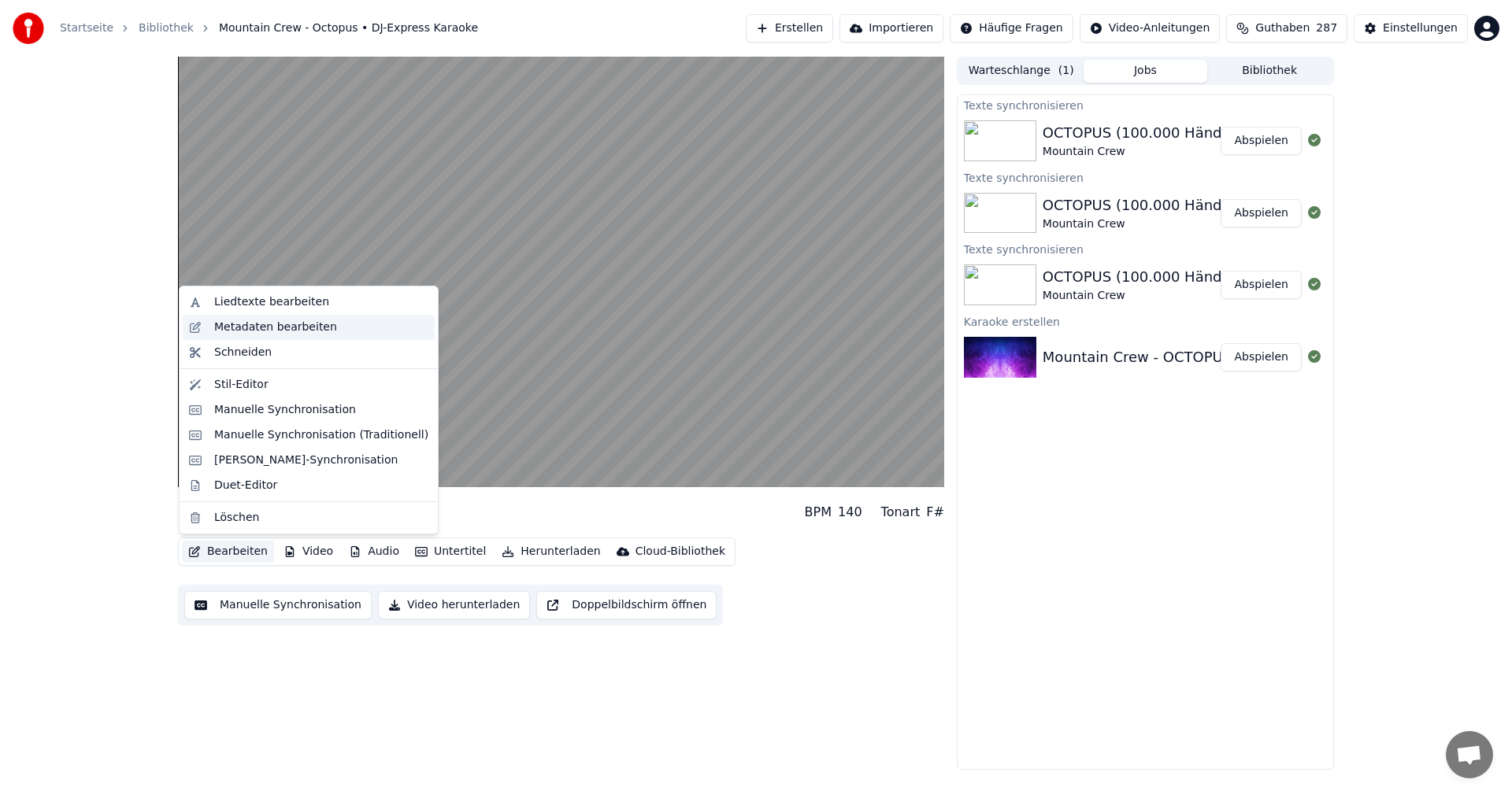
click at [252, 320] on div "Metadaten bearbeiten" at bounding box center [275, 328] width 122 height 15
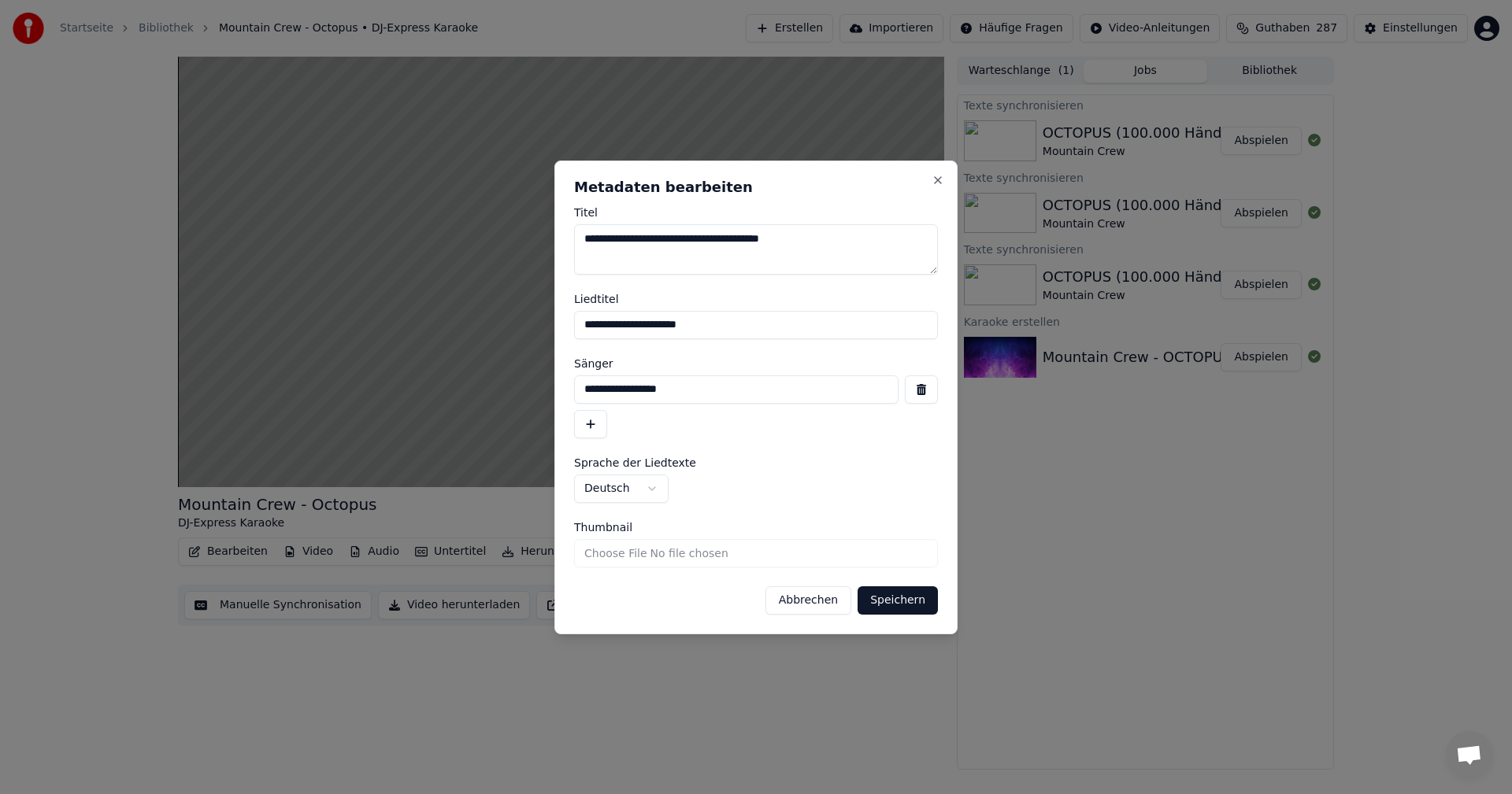
click at [699, 330] on input "**********" at bounding box center [756, 325] width 363 height 28
drag, startPoint x: 670, startPoint y: 322, endPoint x: 660, endPoint y: 321, distance: 10.0
click at [660, 321] on input "**********" at bounding box center [756, 325] width 363 height 28
type input "**********"
click at [897, 602] on button "Speichern" at bounding box center [897, 600] width 80 height 28
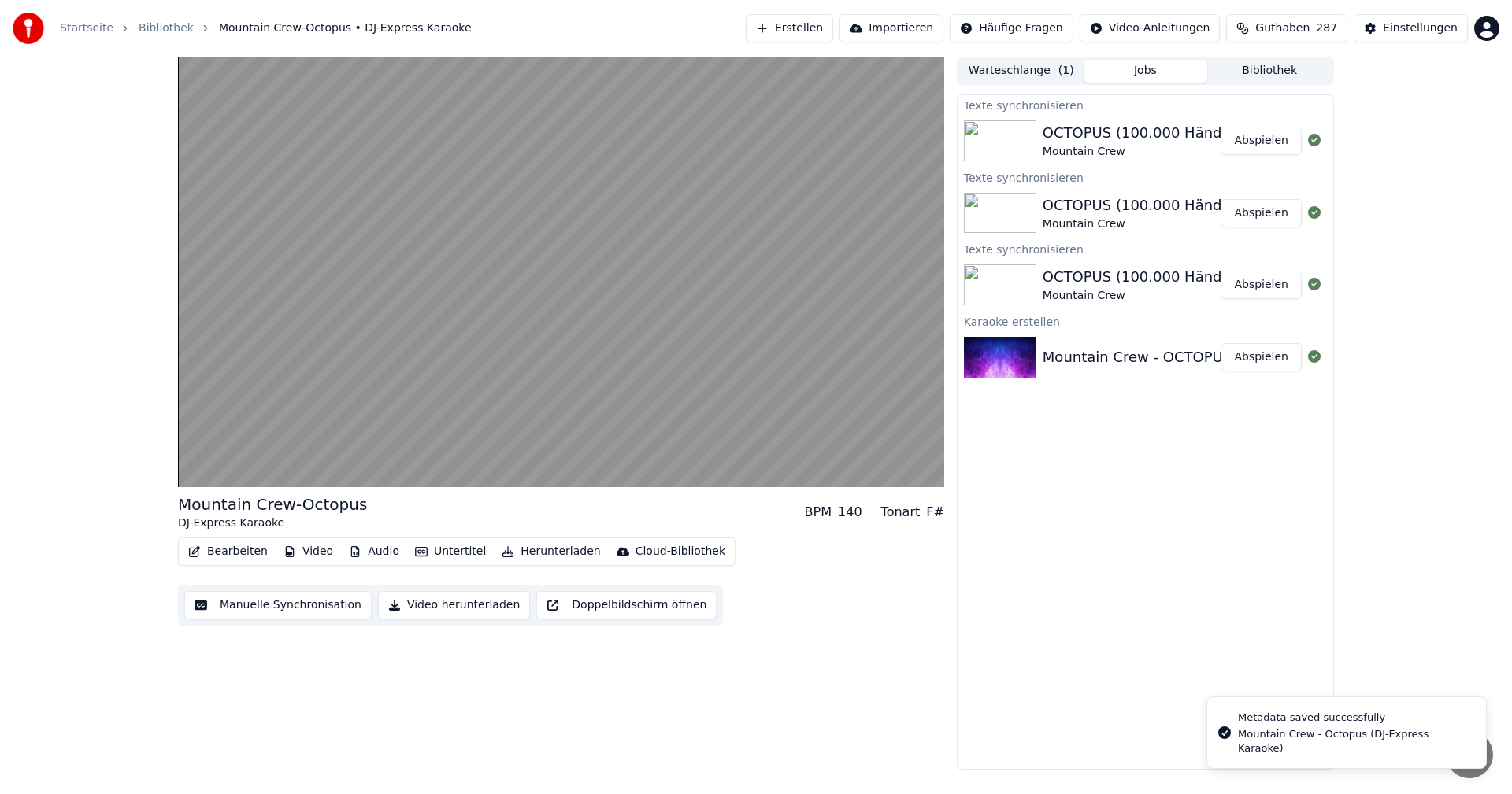
click at [1258, 138] on button "Abspielen" at bounding box center [1260, 141] width 81 height 28
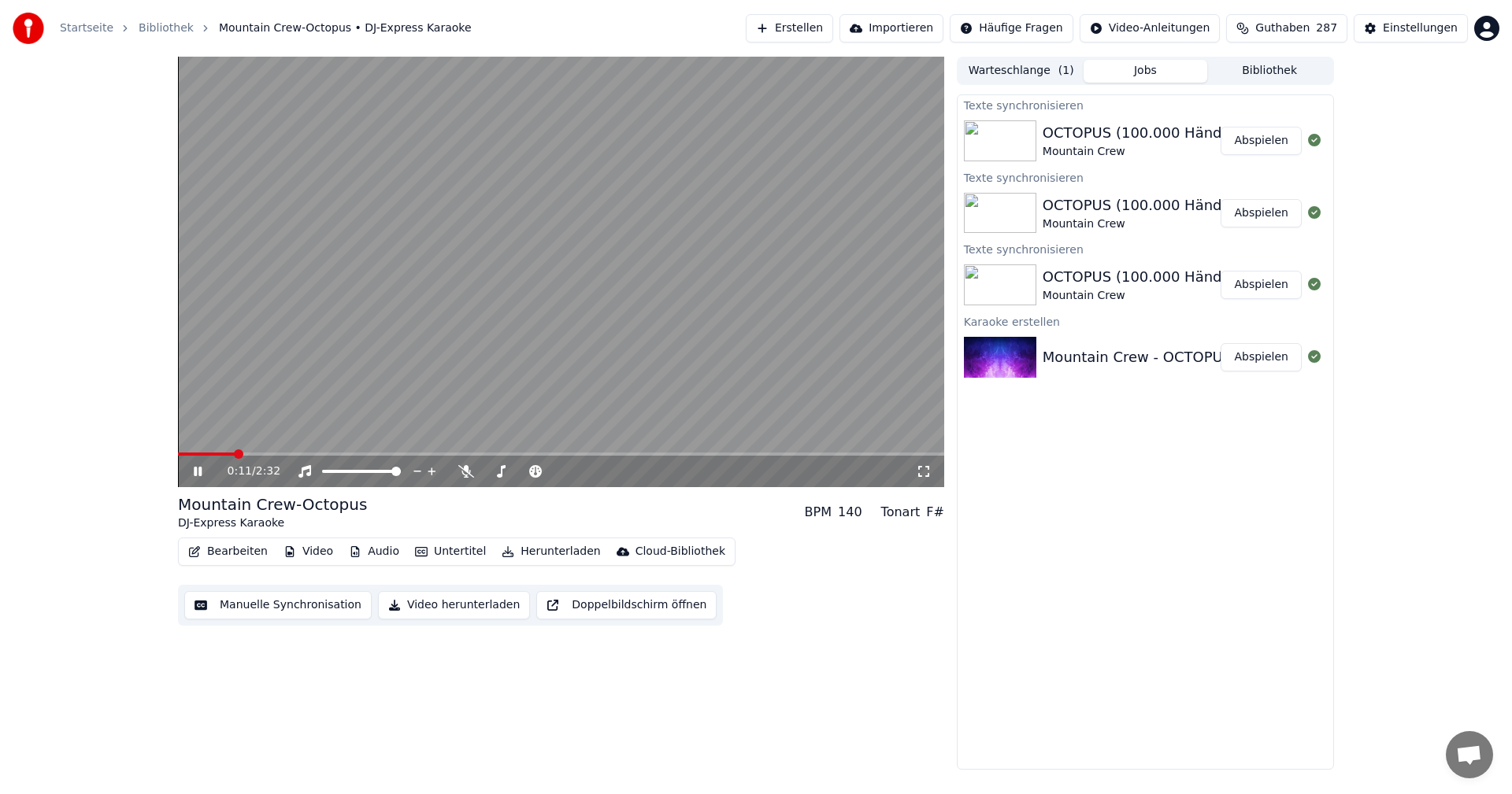
click at [349, 452] on video at bounding box center [561, 272] width 766 height 431
click at [447, 456] on span at bounding box center [561, 454] width 766 height 3
click at [188, 472] on div "0:54 / 2:32" at bounding box center [561, 471] width 754 height 15
click at [196, 471] on icon at bounding box center [198, 471] width 10 height 11
click at [510, 452] on video at bounding box center [561, 272] width 766 height 431
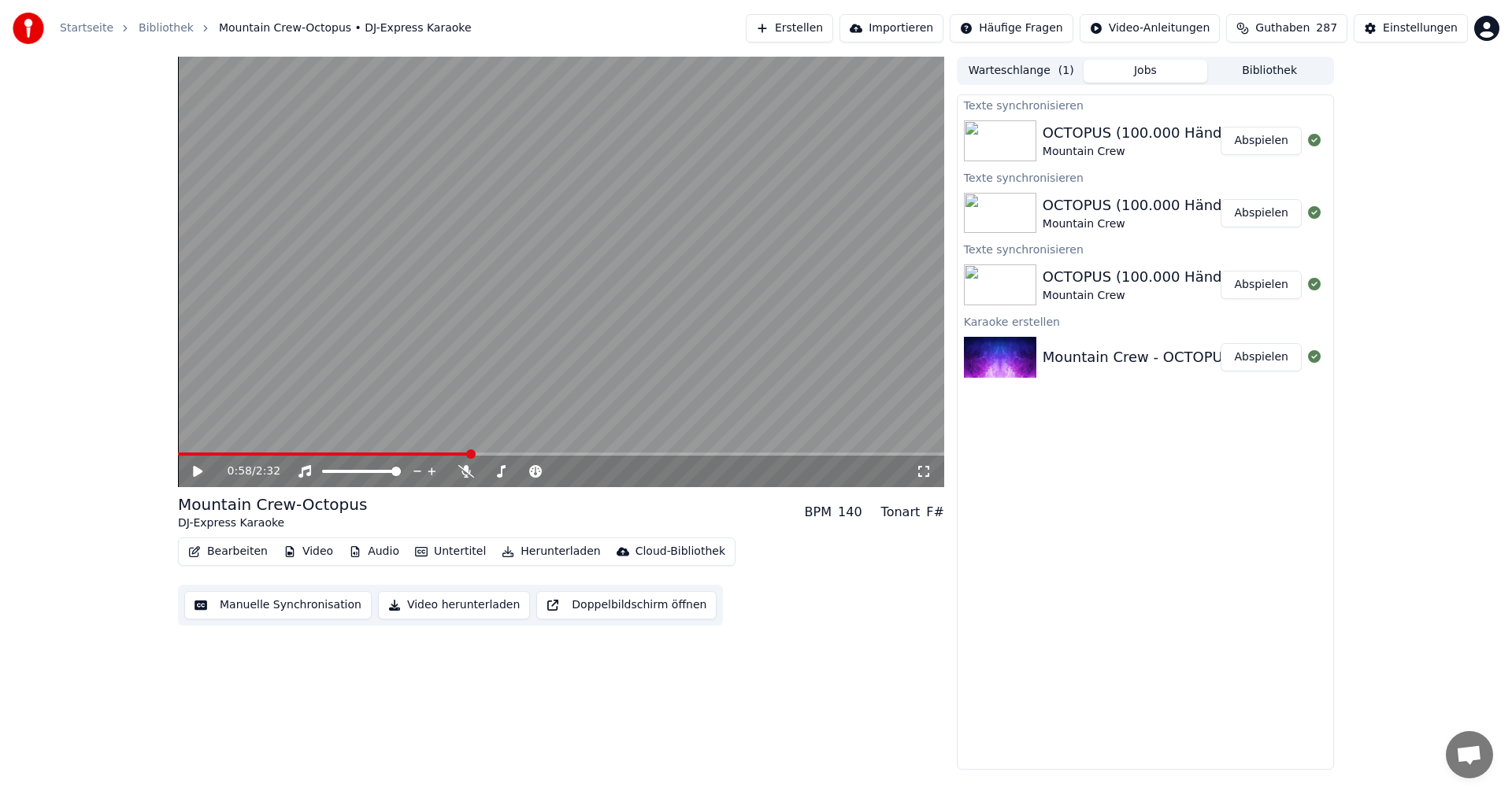
click at [523, 452] on video at bounding box center [561, 272] width 766 height 431
click at [523, 454] on span at bounding box center [561, 454] width 766 height 3
click at [559, 454] on span at bounding box center [561, 454] width 766 height 3
click at [230, 556] on button "Bearbeiten" at bounding box center [228, 551] width 93 height 22
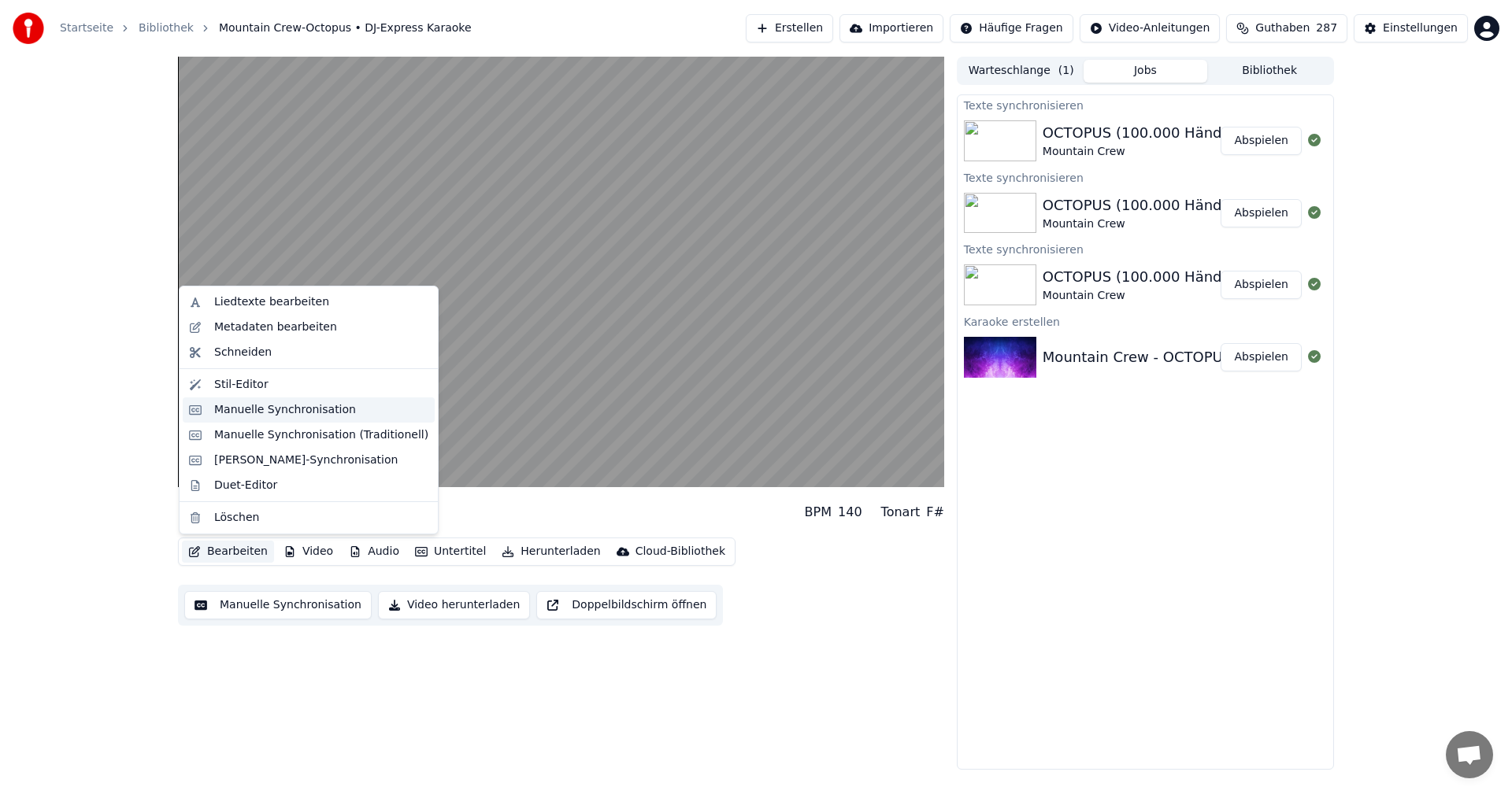
click at [268, 414] on div "Manuelle Synchronisation" at bounding box center [284, 410] width 142 height 15
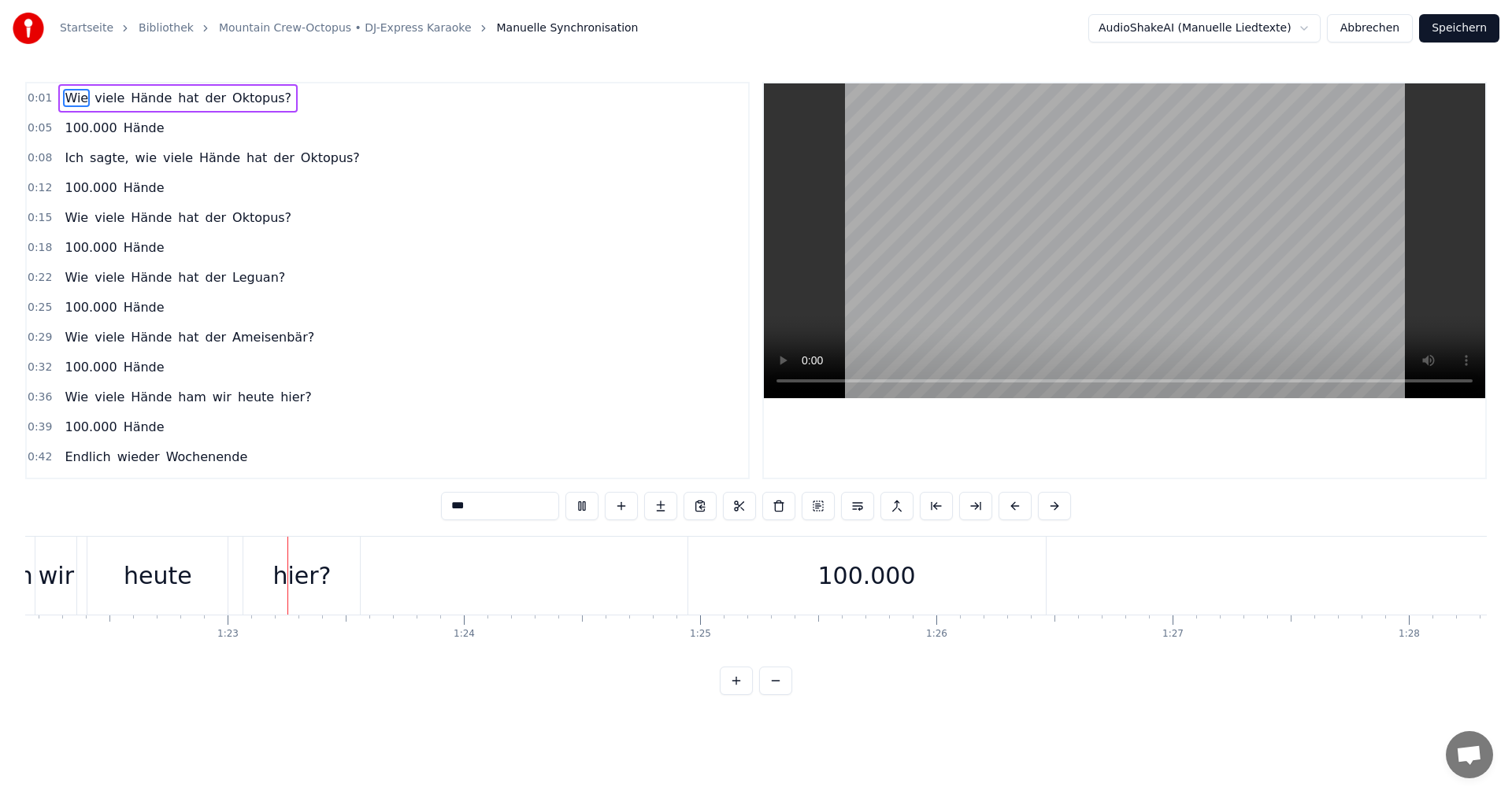
scroll to position [0, 19428]
click at [874, 576] on div "100.000" at bounding box center [840, 575] width 97 height 36
type input "*******"
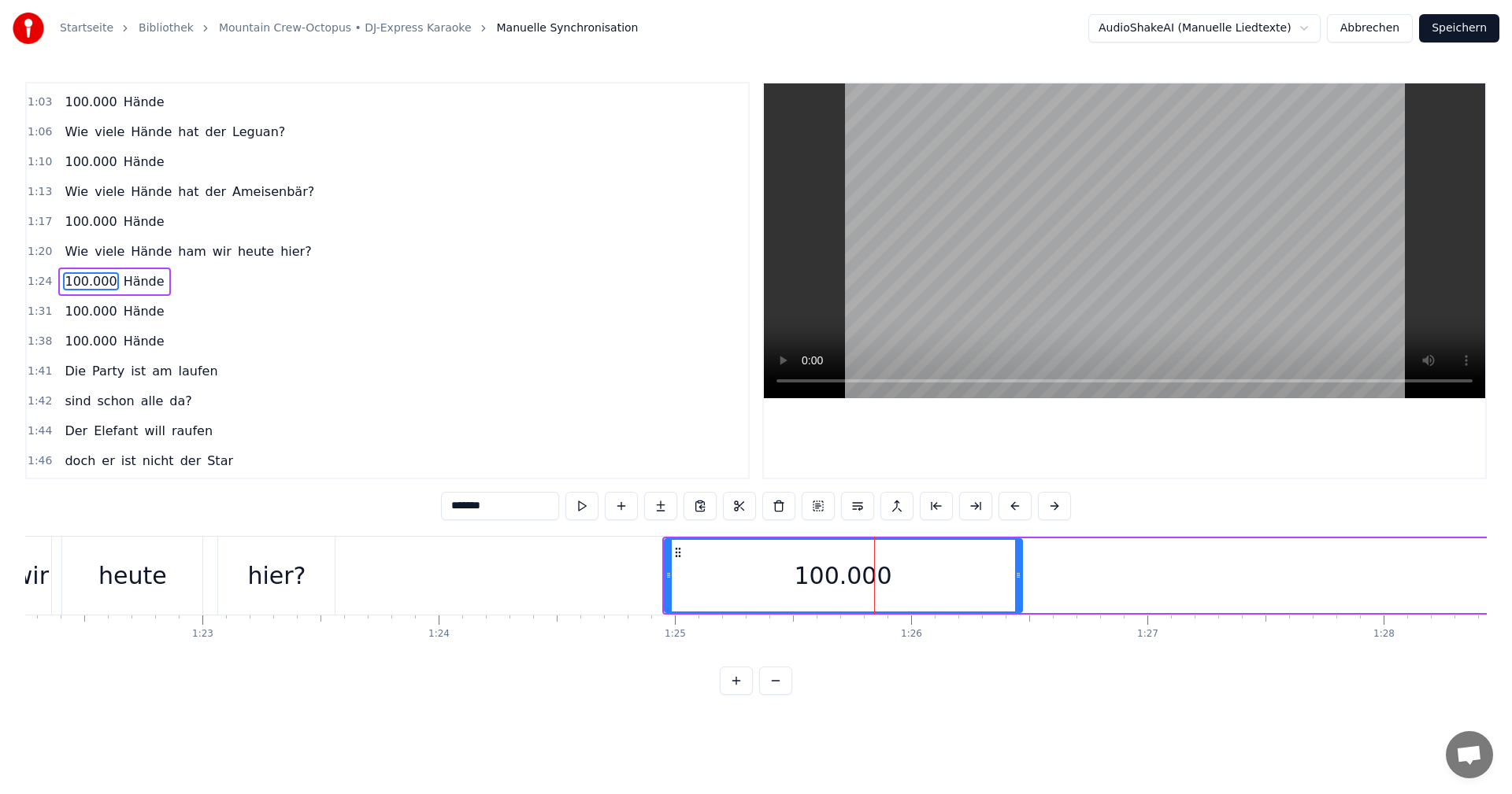
scroll to position [625, 0]
drag, startPoint x: 854, startPoint y: 540, endPoint x: 753, endPoint y: 538, distance: 101.0
click at [772, 540] on div "100.000" at bounding box center [842, 575] width 356 height 71
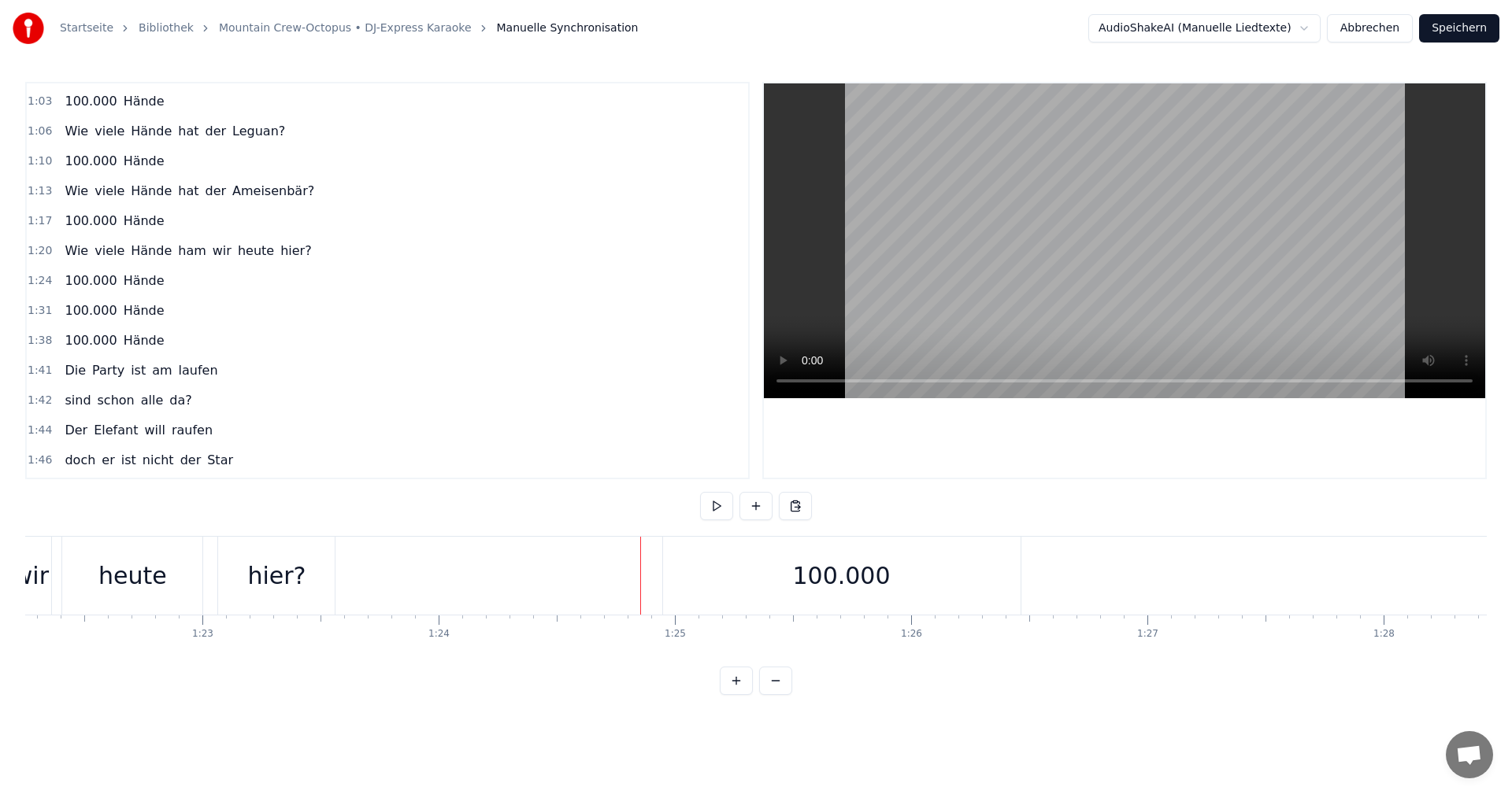
click at [663, 564] on div "100.000" at bounding box center [841, 575] width 358 height 78
click at [747, 565] on div "100.000" at bounding box center [747, 575] width 97 height 36
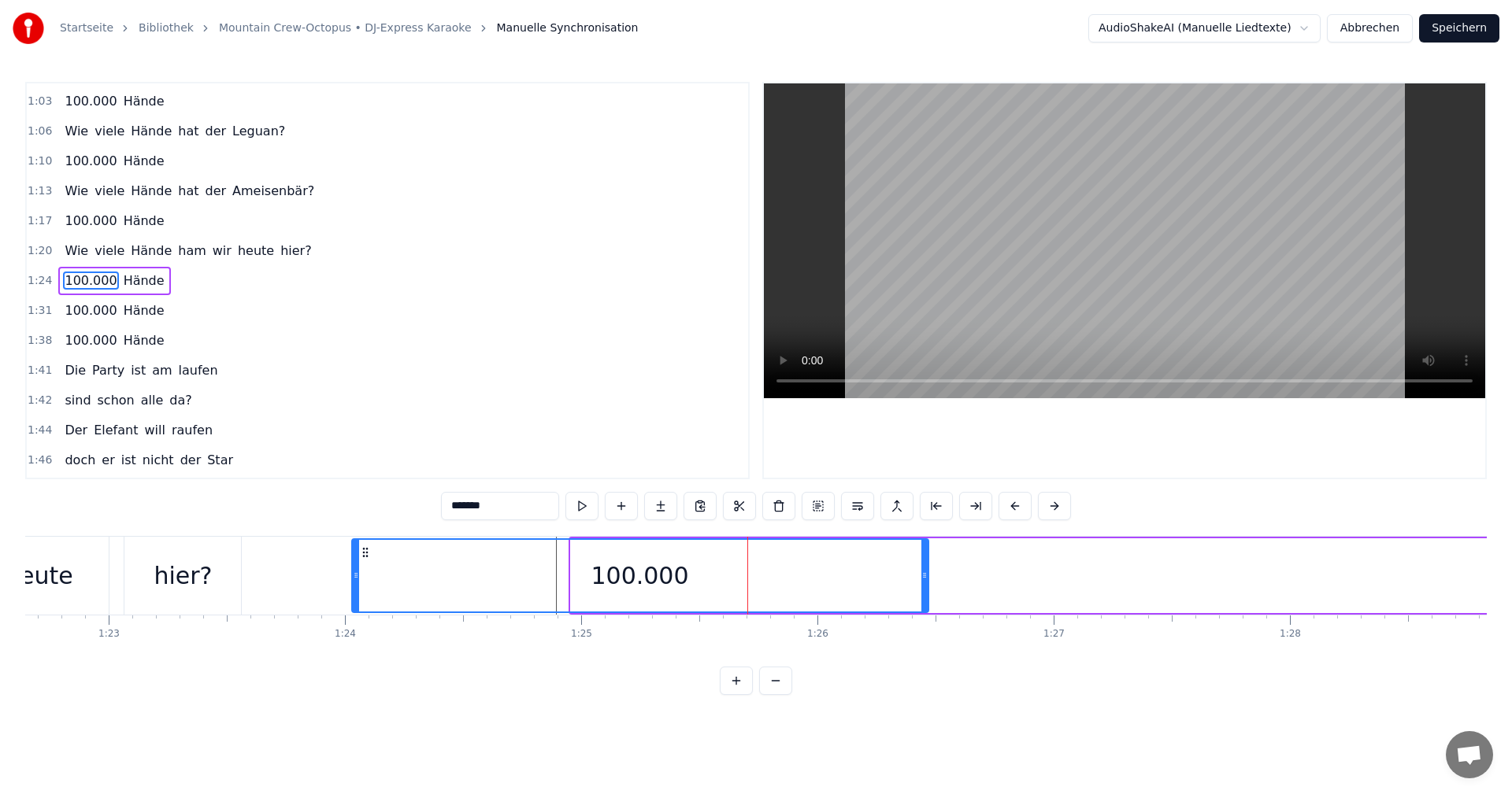
drag, startPoint x: 574, startPoint y: 573, endPoint x: 356, endPoint y: 553, distance: 218.9
click at [356, 553] on div at bounding box center [356, 575] width 7 height 71
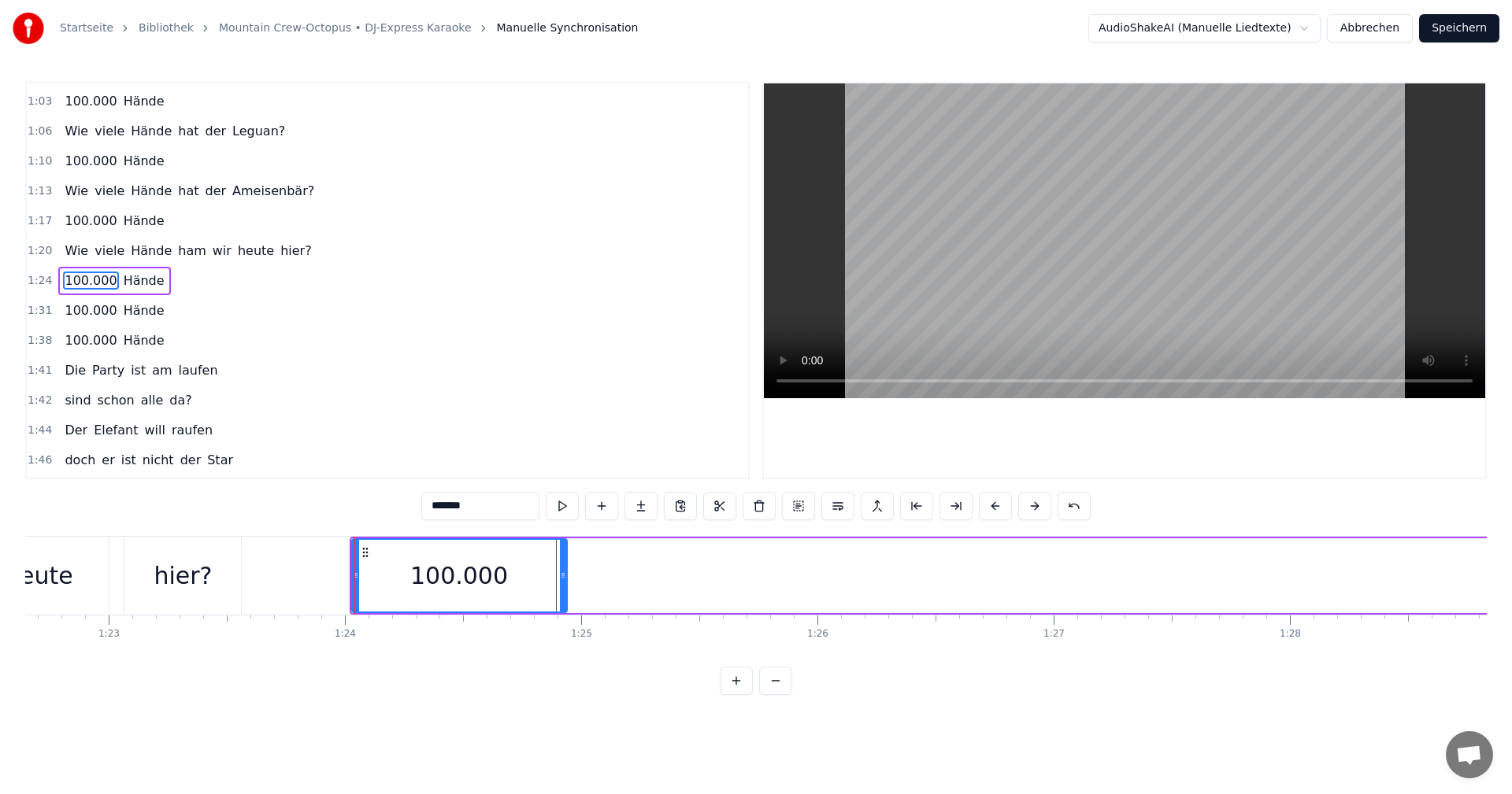
drag, startPoint x: 924, startPoint y: 575, endPoint x: 563, endPoint y: 579, distance: 361.0
click at [563, 579] on icon at bounding box center [563, 575] width 7 height 13
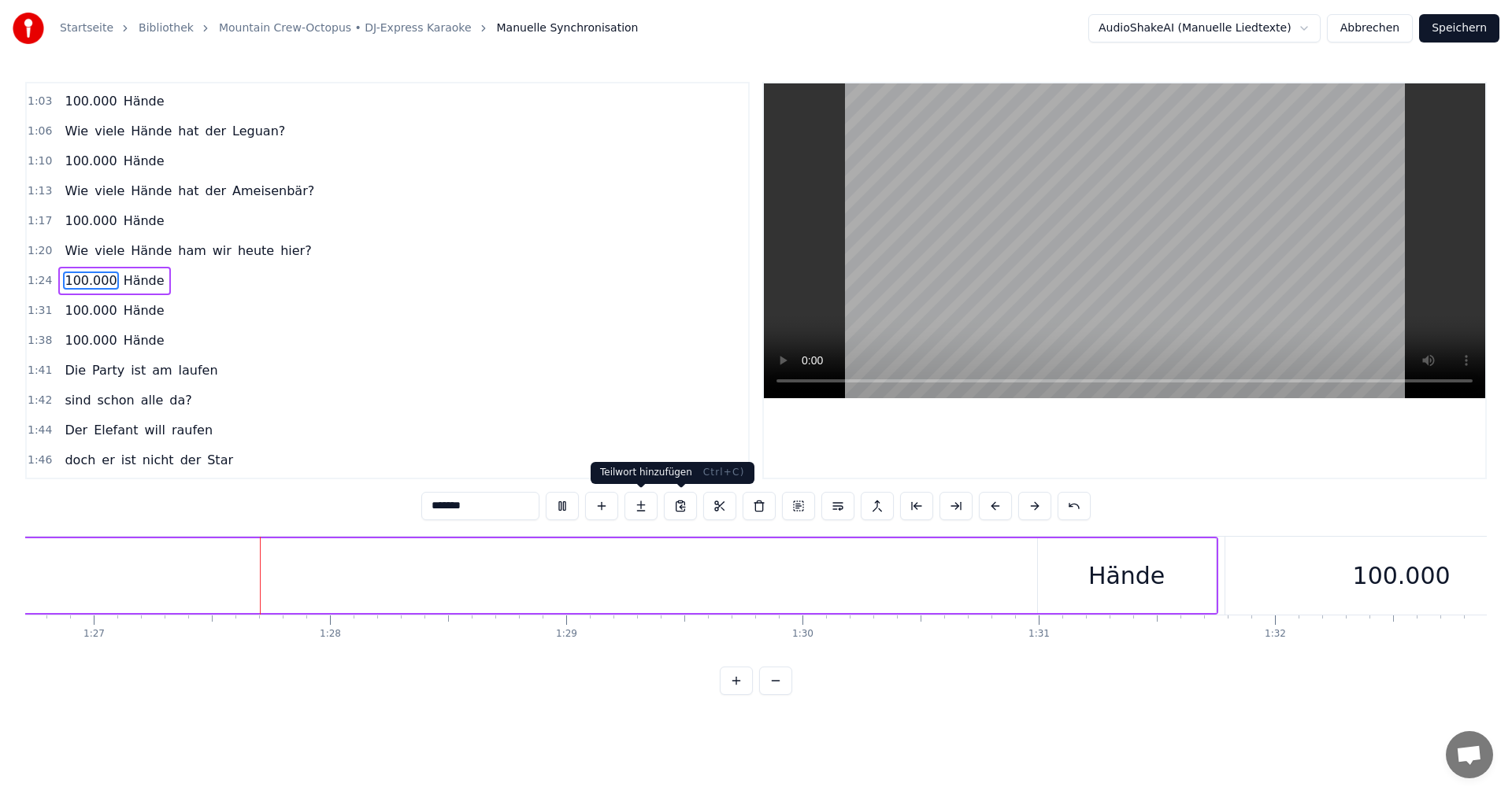
scroll to position [0, 20517]
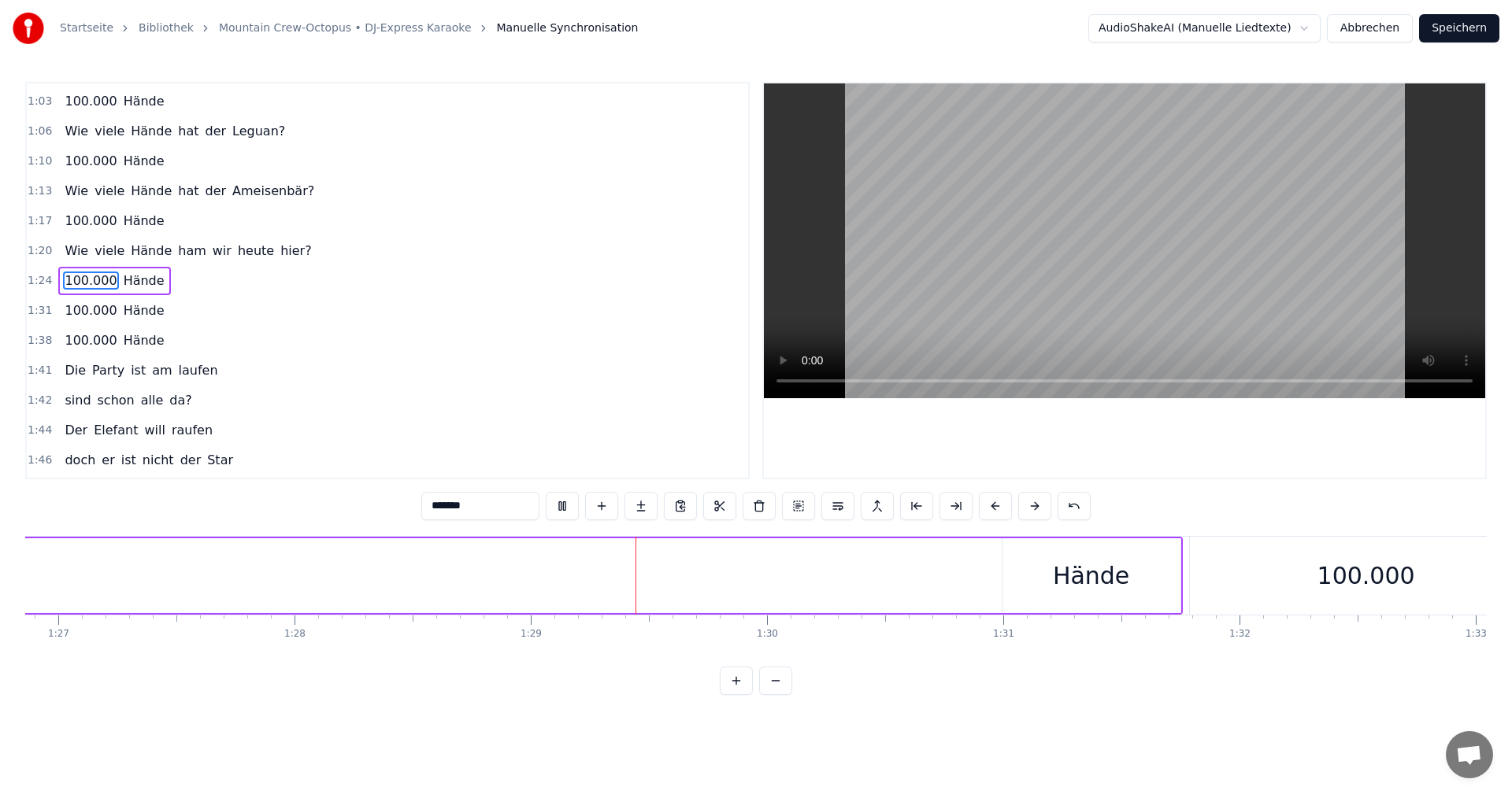
click at [1003, 561] on div "Hände" at bounding box center [1091, 576] width 178 height 75
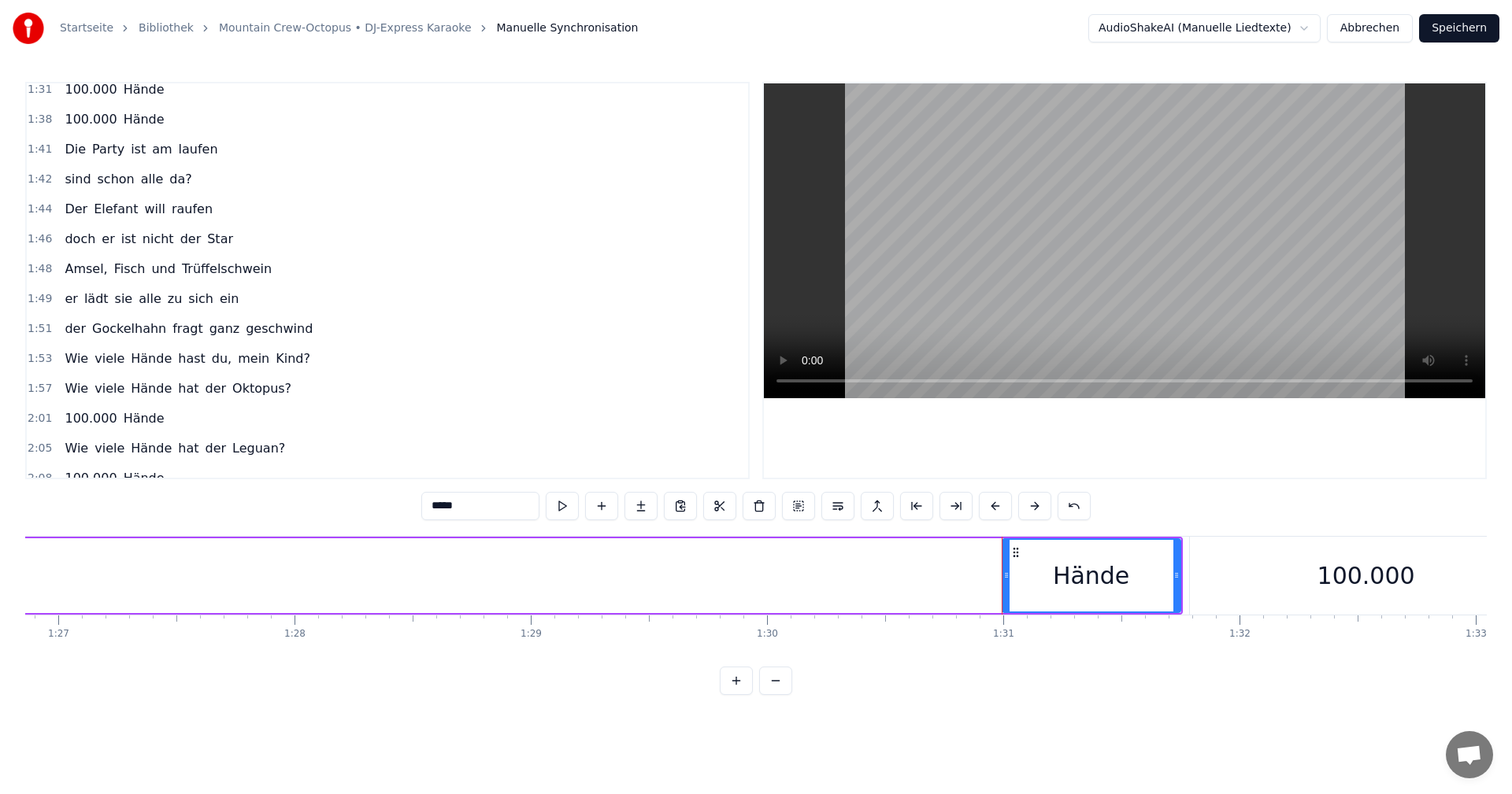
scroll to position [881, 0]
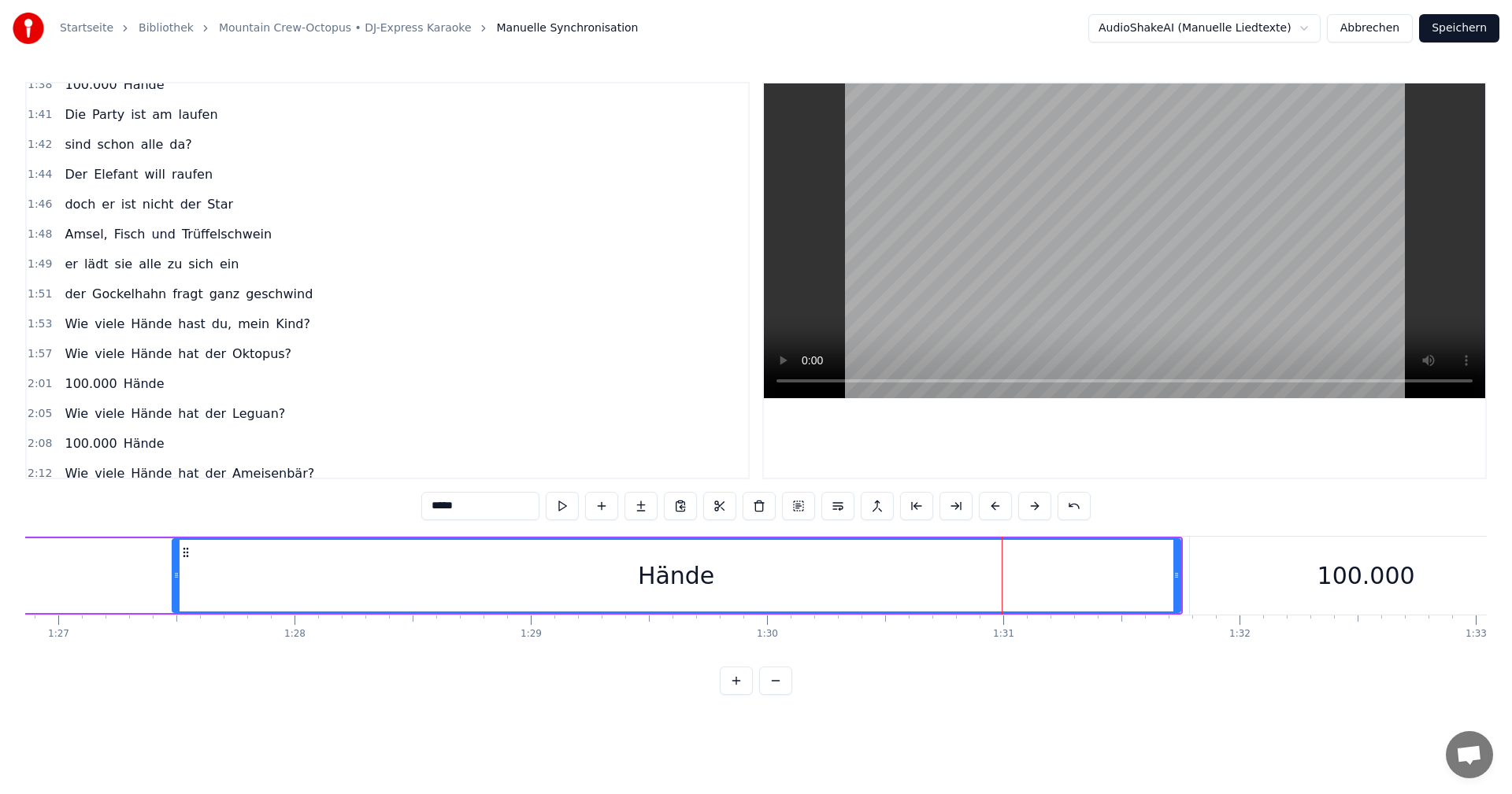
drag, startPoint x: 1003, startPoint y: 573, endPoint x: 188, endPoint y: 597, distance: 815.4
click at [173, 581] on icon at bounding box center [176, 575] width 7 height 13
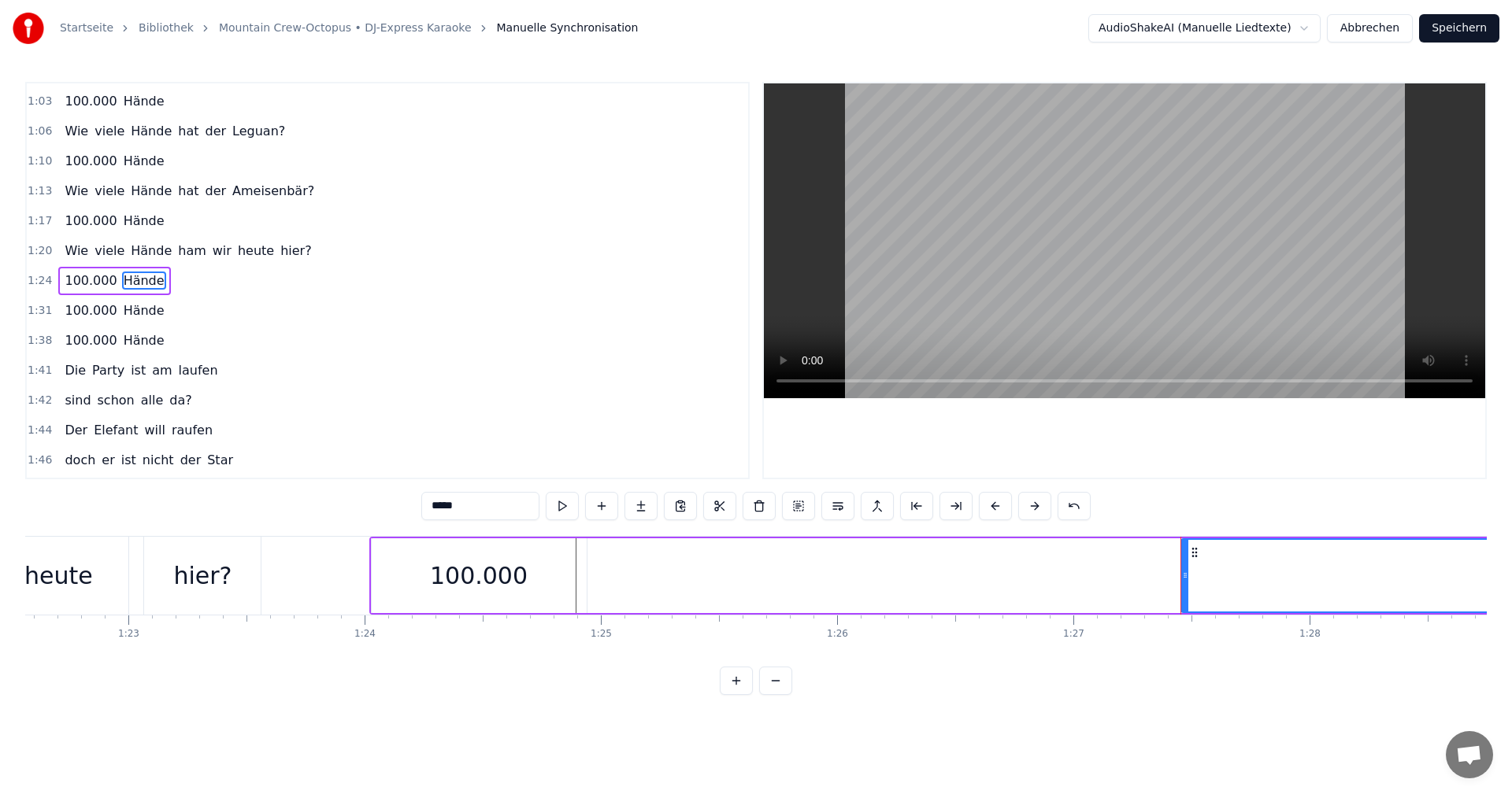
scroll to position [0, 19423]
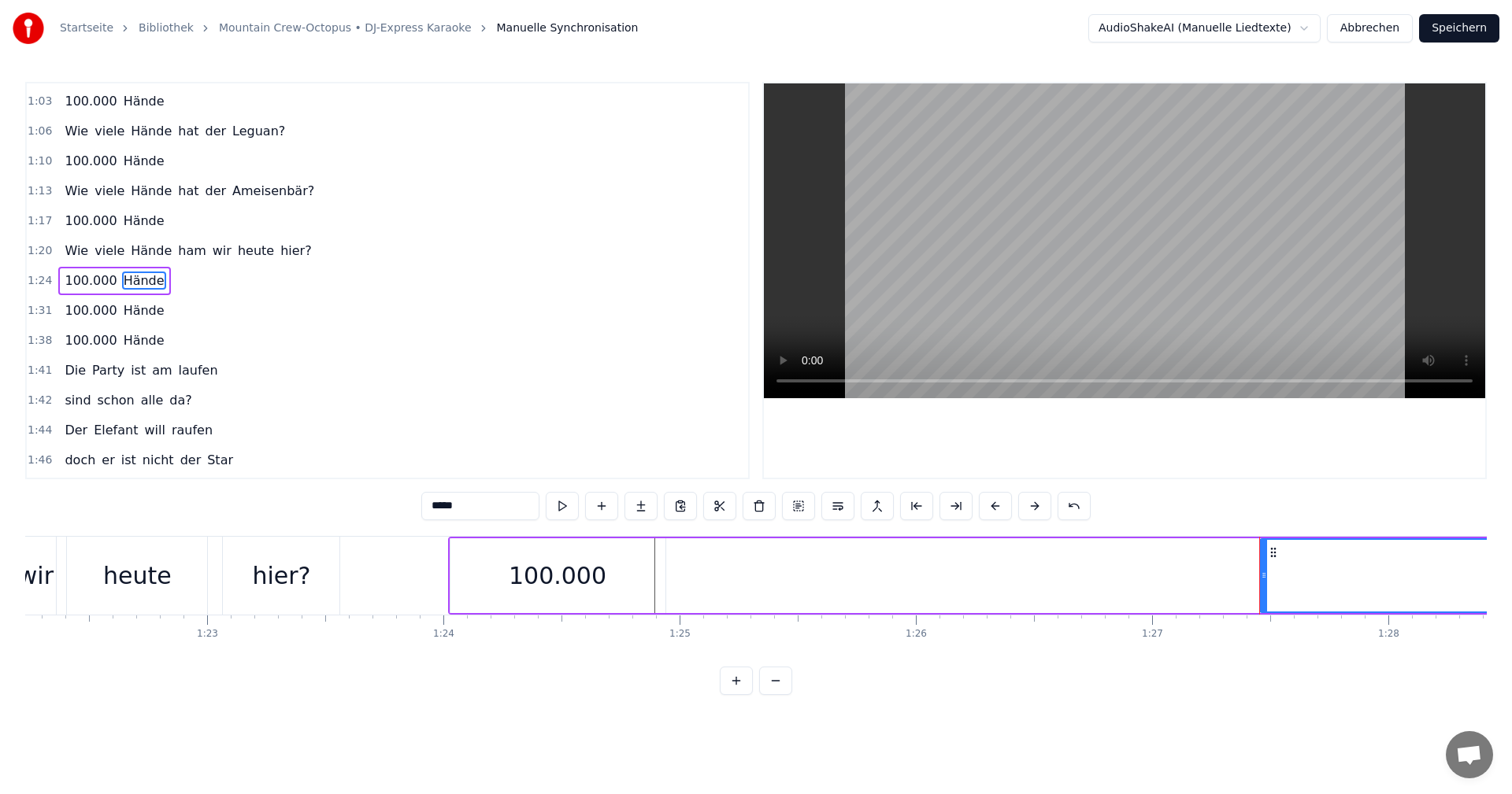
click at [635, 569] on div "100.000" at bounding box center [557, 576] width 215 height 75
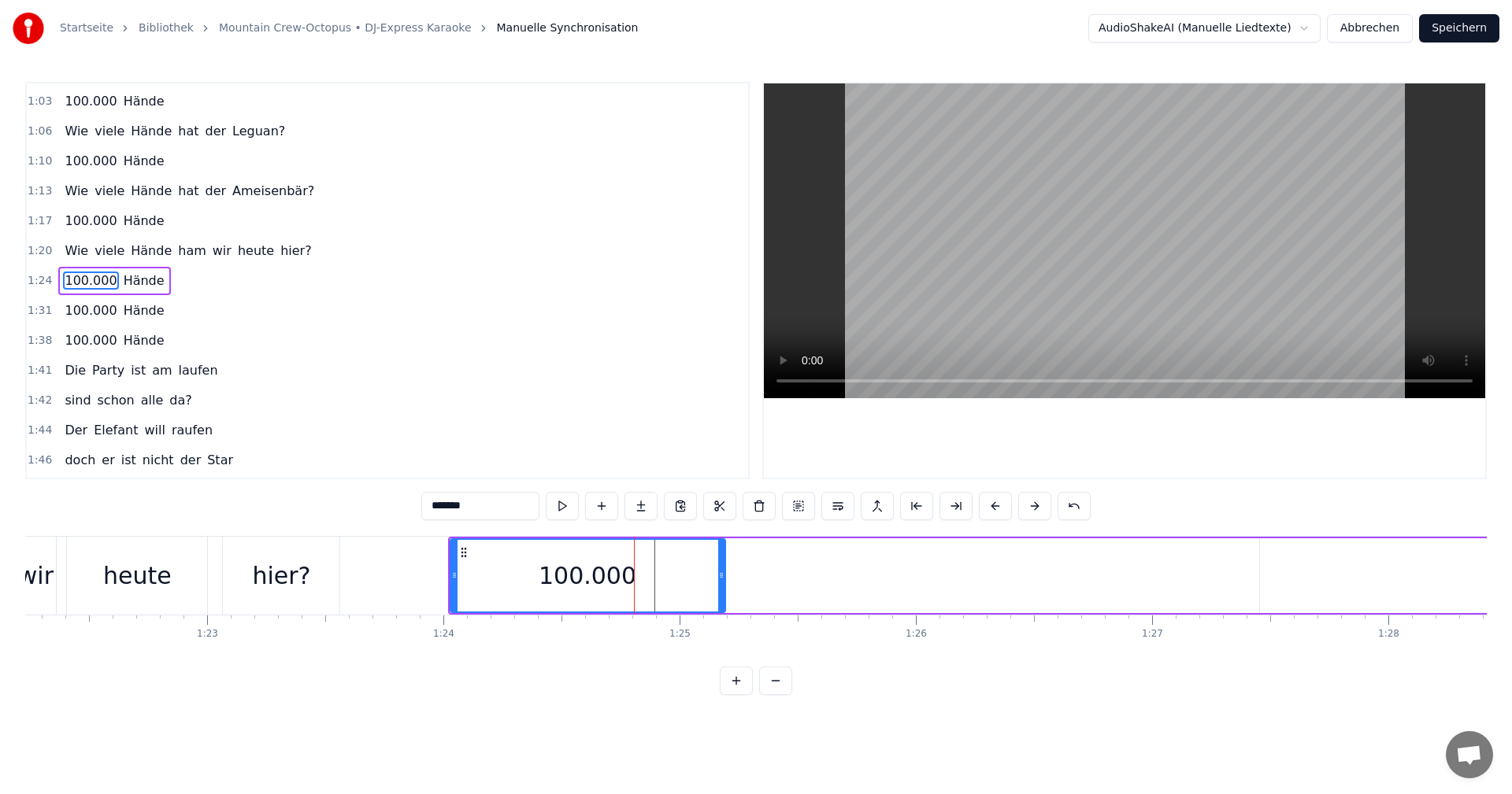
drag, startPoint x: 663, startPoint y: 573, endPoint x: 721, endPoint y: 575, distance: 58.0
click at [721, 575] on icon at bounding box center [721, 575] width 7 height 13
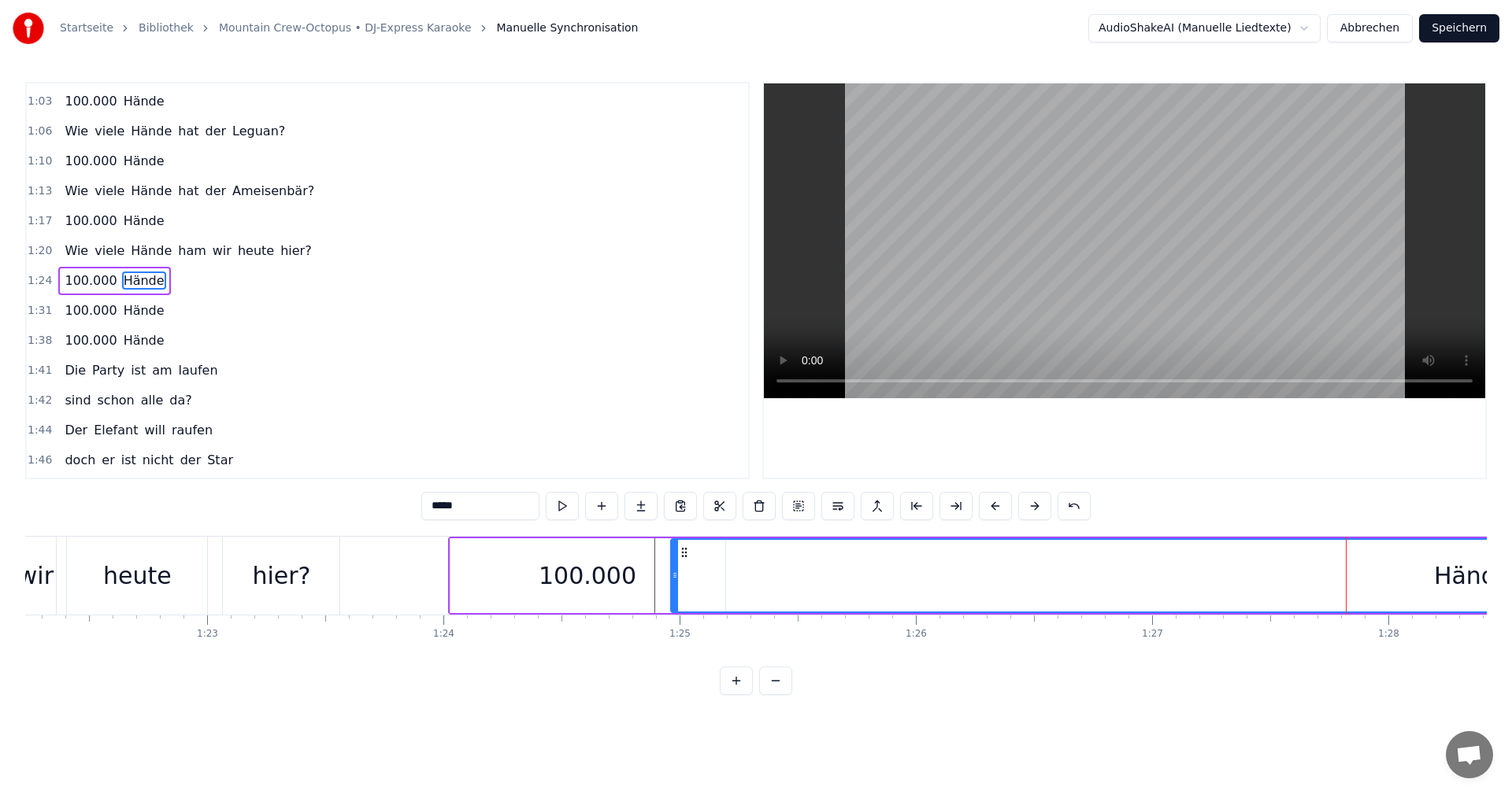
drag, startPoint x: 1264, startPoint y: 577, endPoint x: 676, endPoint y: 583, distance: 588.0
click at [676, 583] on div at bounding box center [675, 575] width 7 height 71
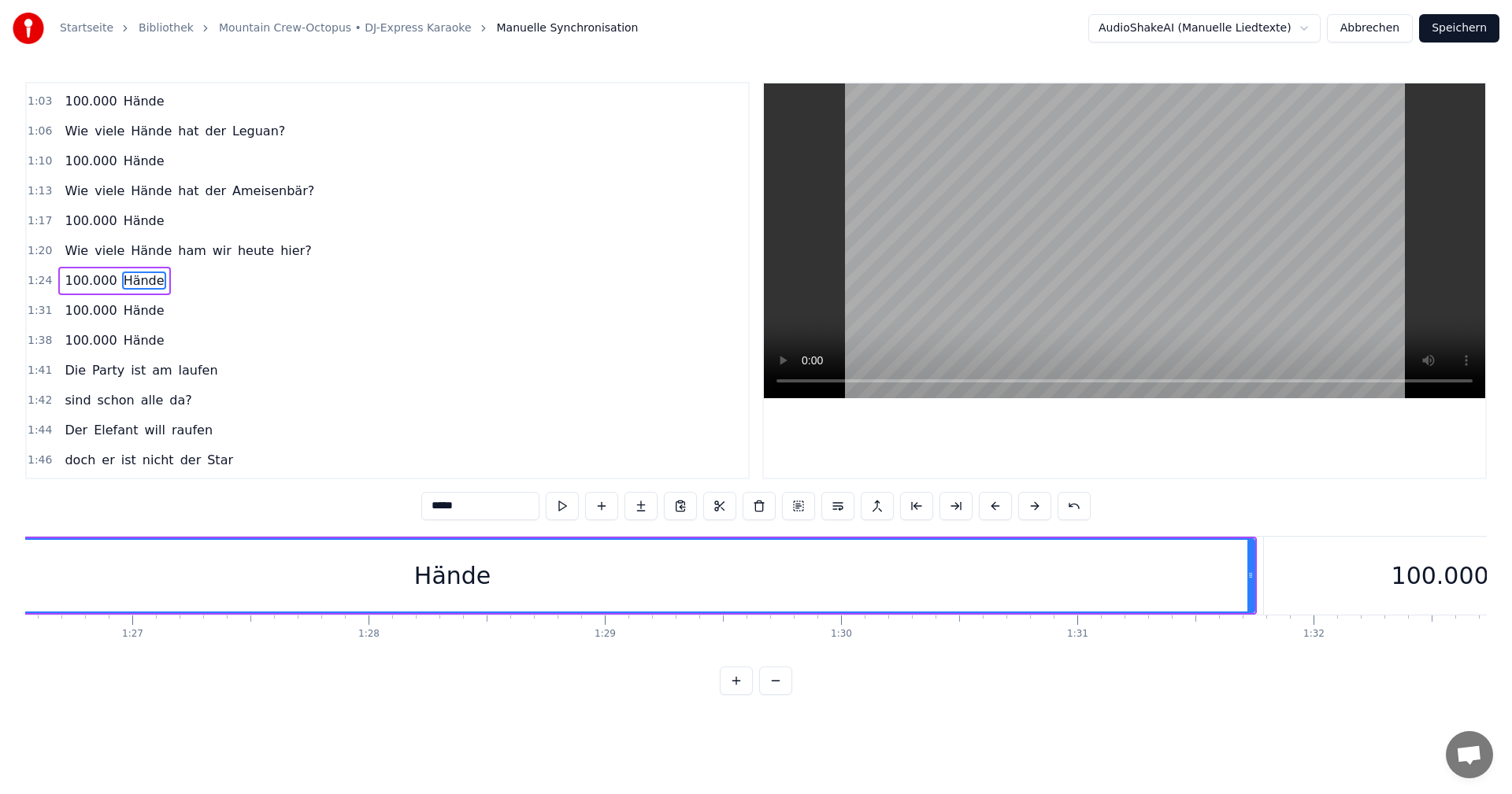
scroll to position [0, 20463]
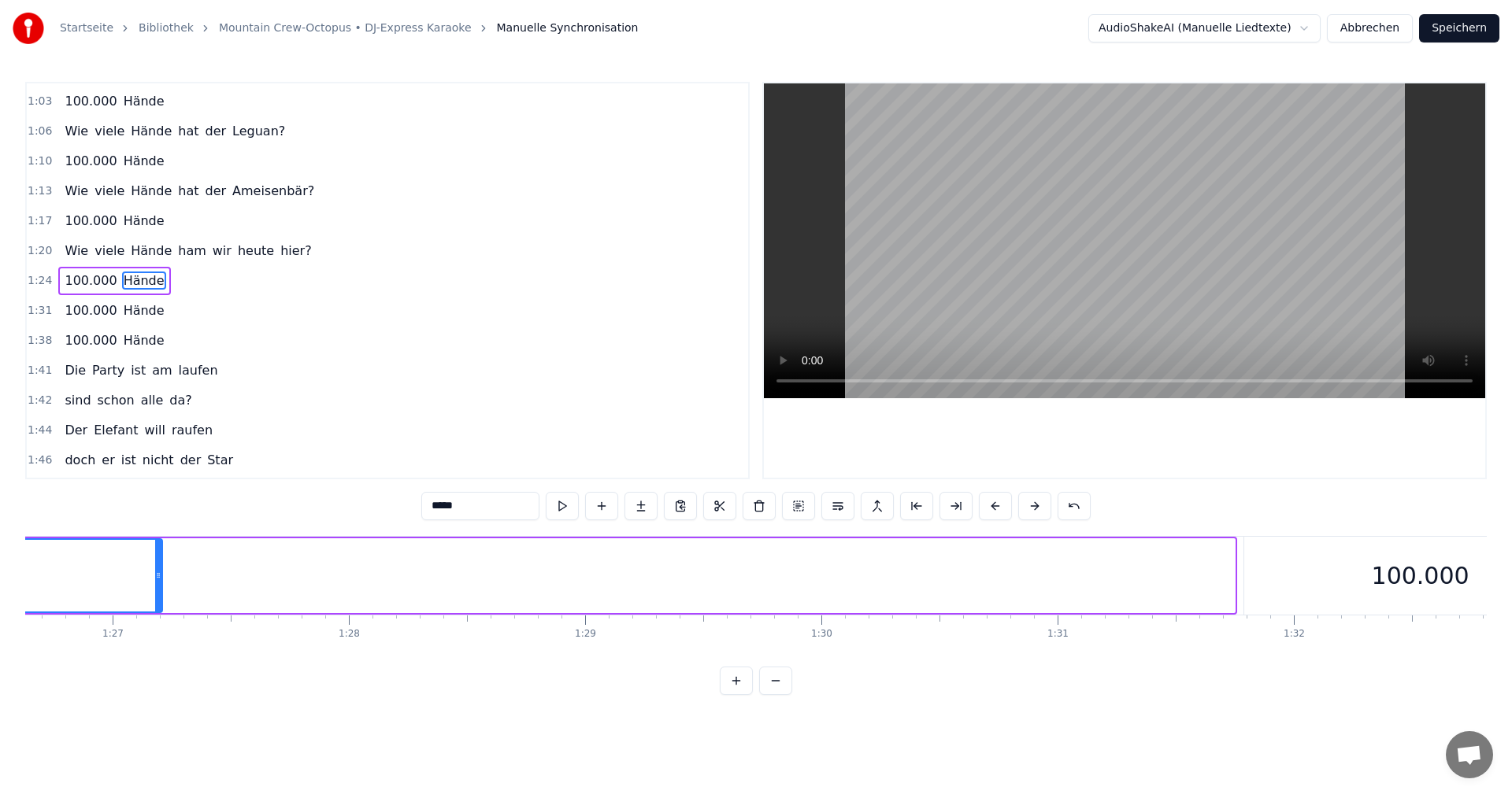
drag, startPoint x: 1229, startPoint y: 572, endPoint x: 153, endPoint y: 608, distance: 1076.6
click at [155, 608] on div at bounding box center [158, 575] width 7 height 71
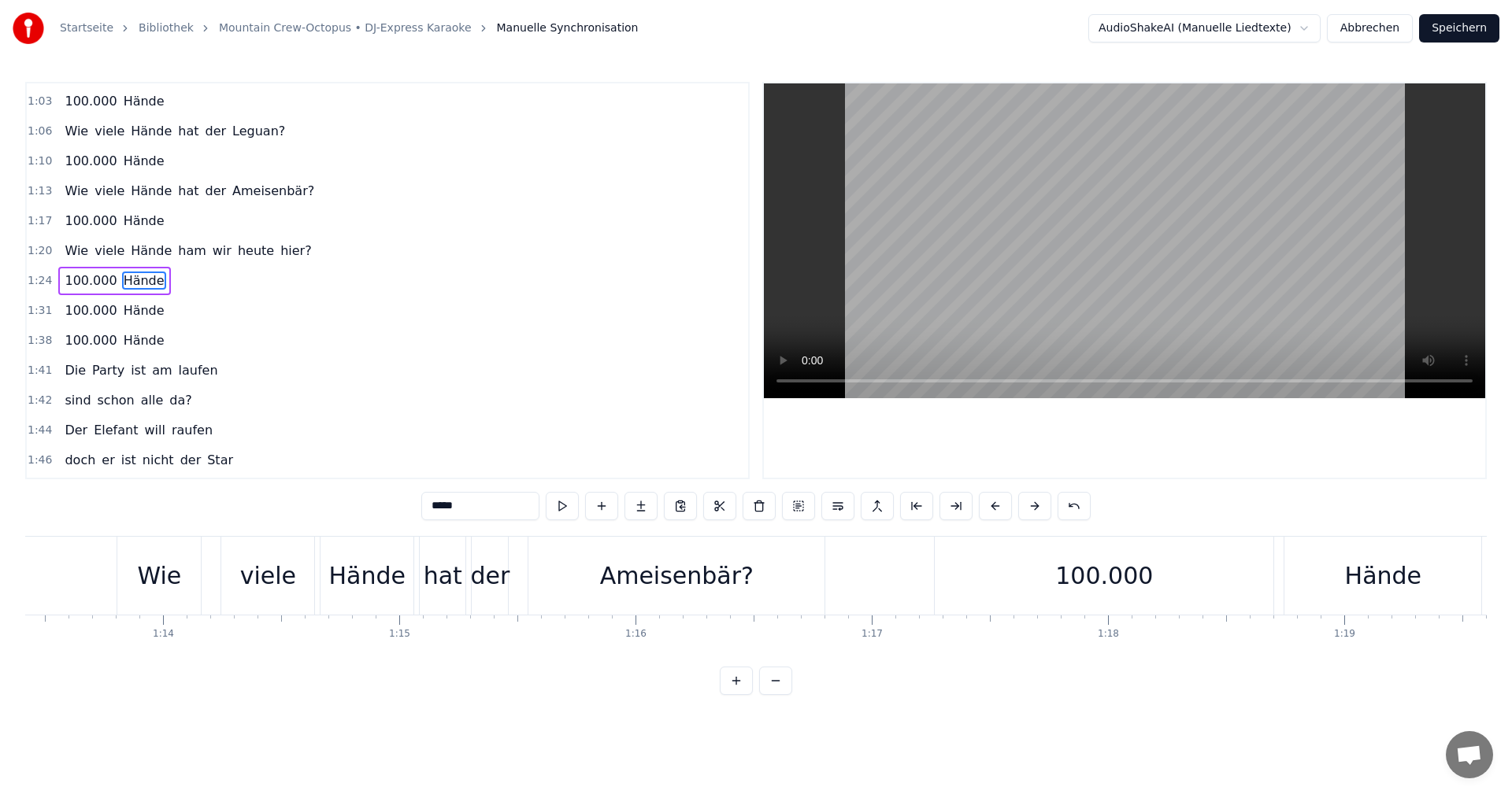
scroll to position [0, 17521]
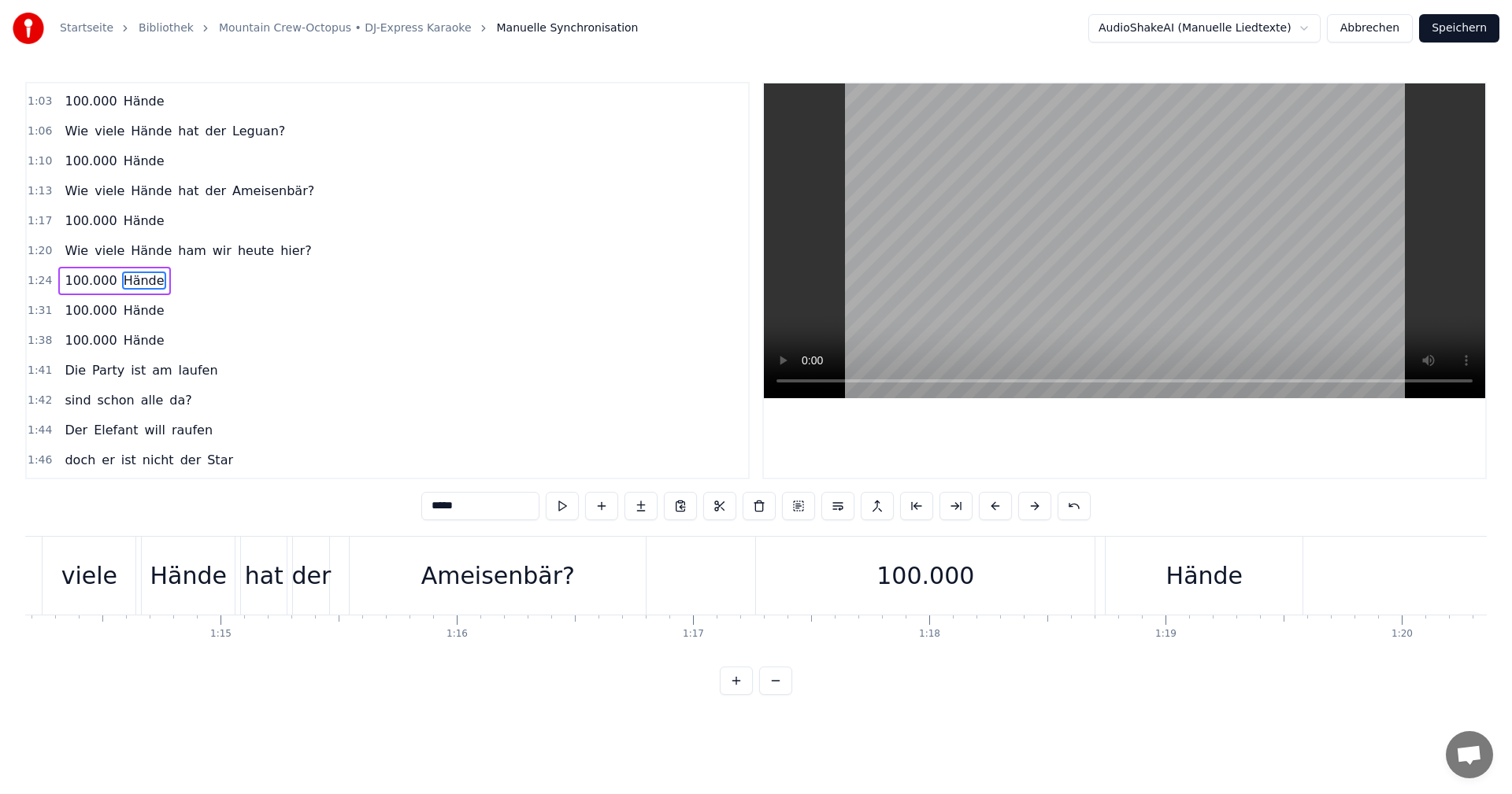
click at [809, 539] on div "100.000" at bounding box center [924, 575] width 338 height 78
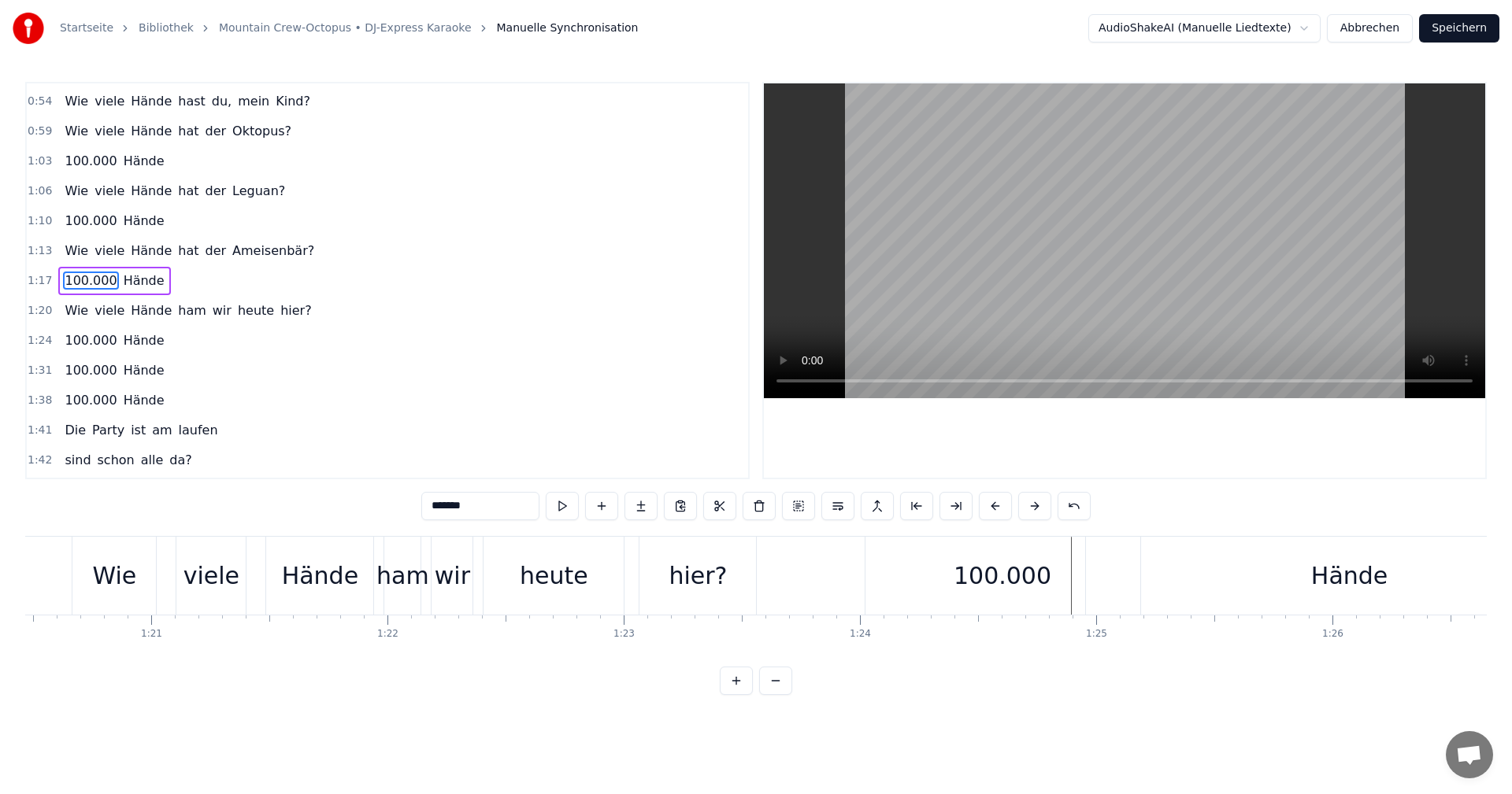
scroll to position [0, 19046]
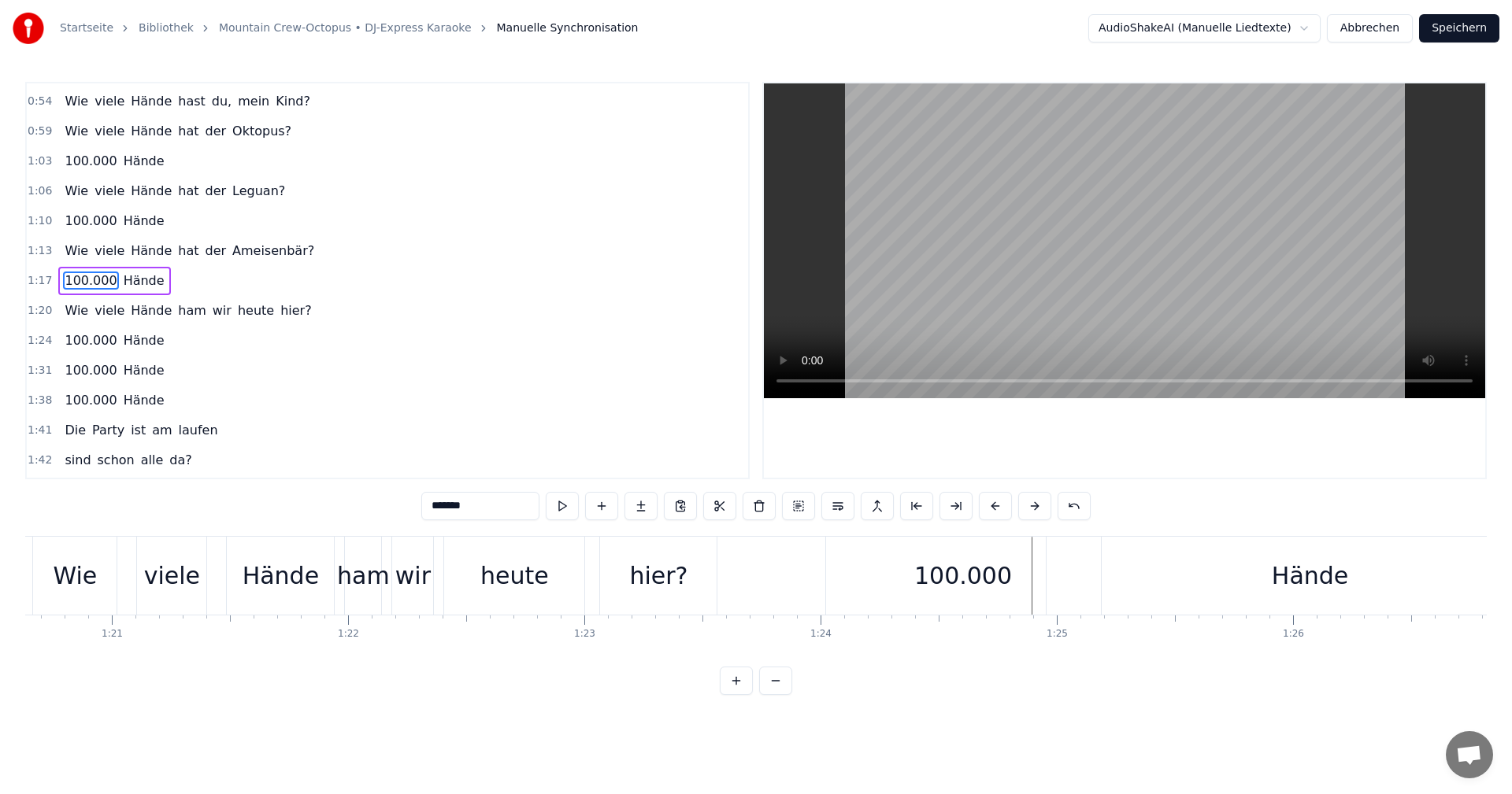
click at [1091, 587] on div "Hände" at bounding box center [1310, 575] width 527 height 78
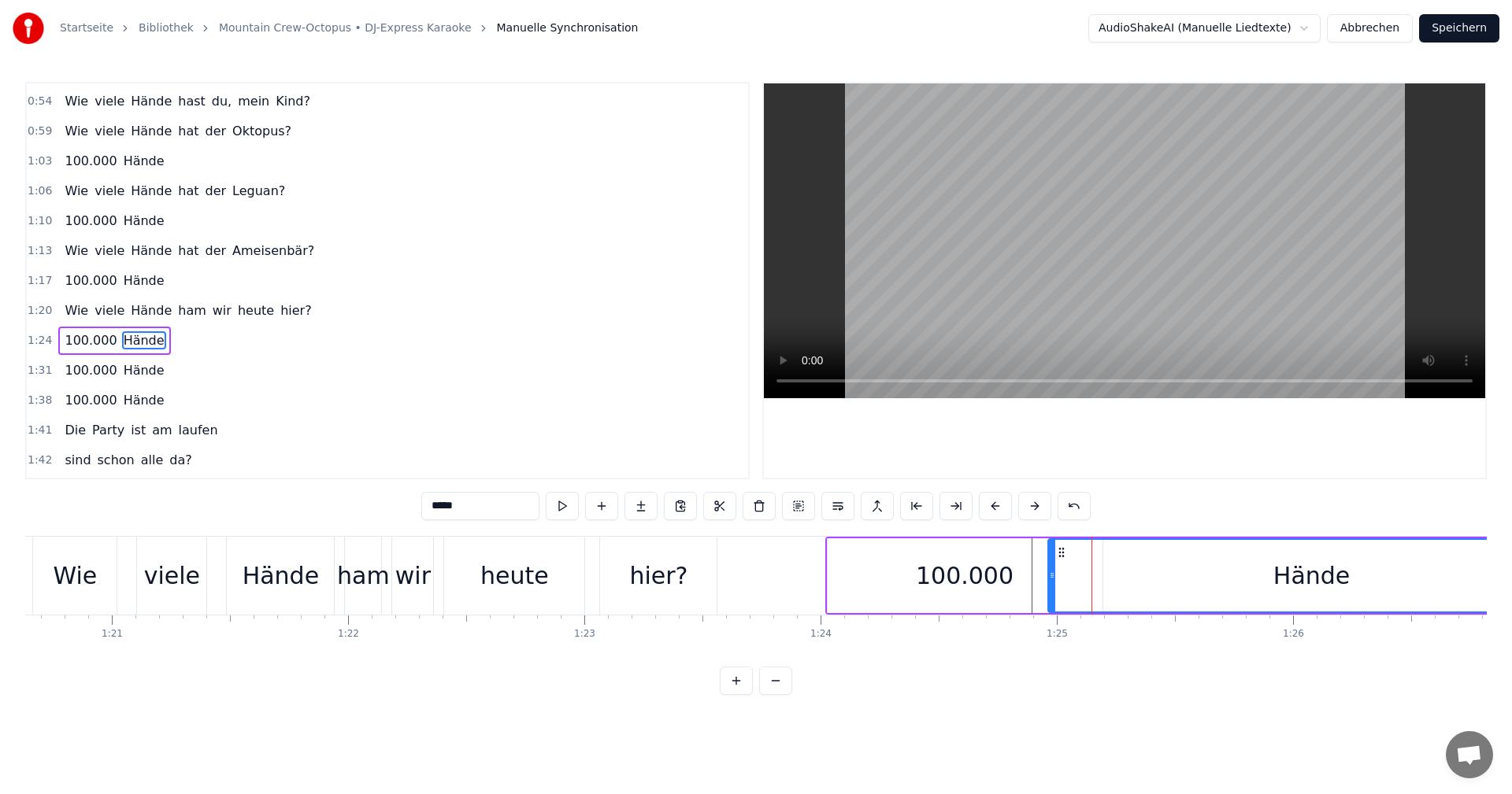
scroll to position [625, 0]
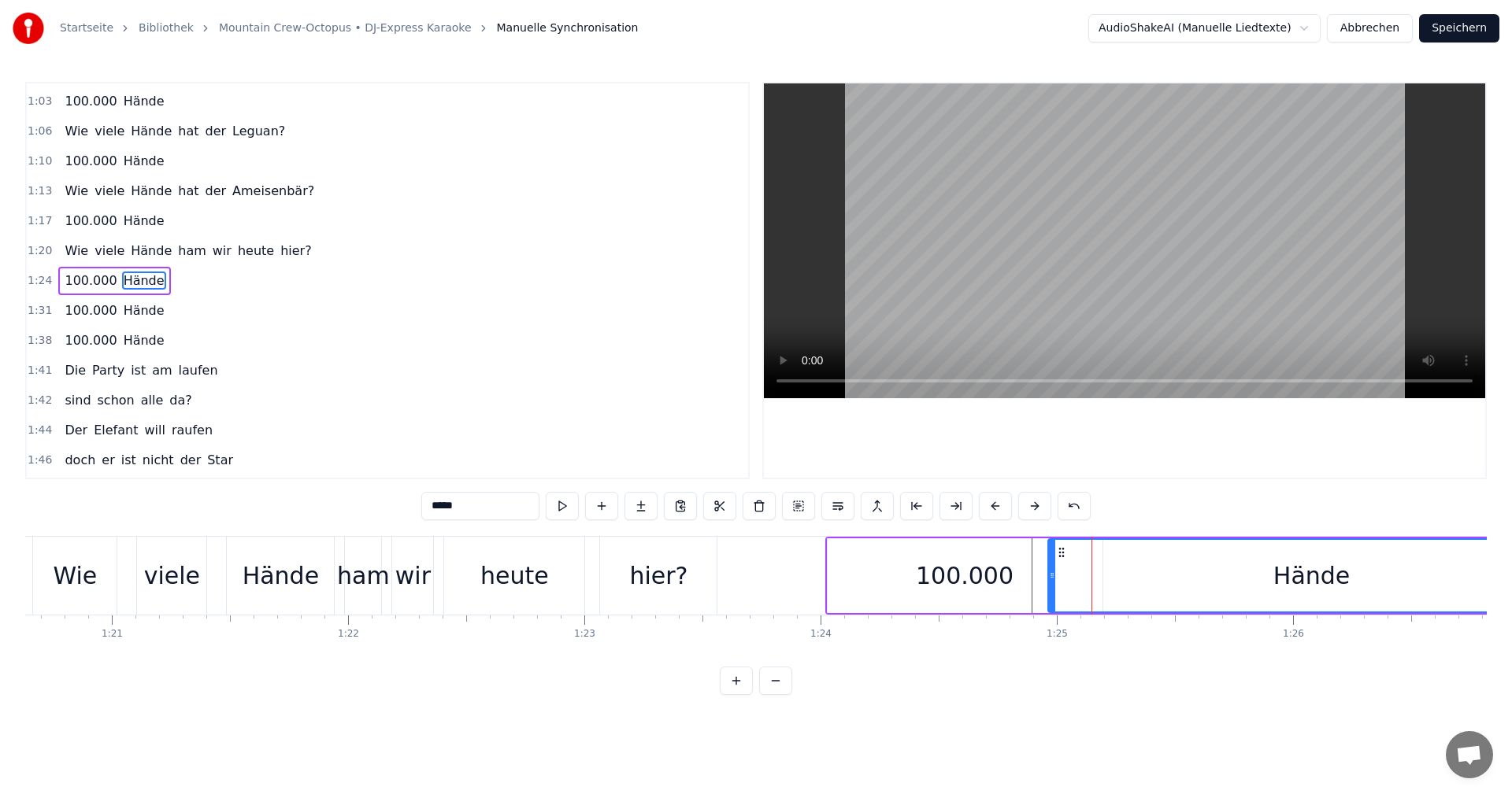
click at [1009, 584] on div "100.000" at bounding box center [965, 576] width 275 height 75
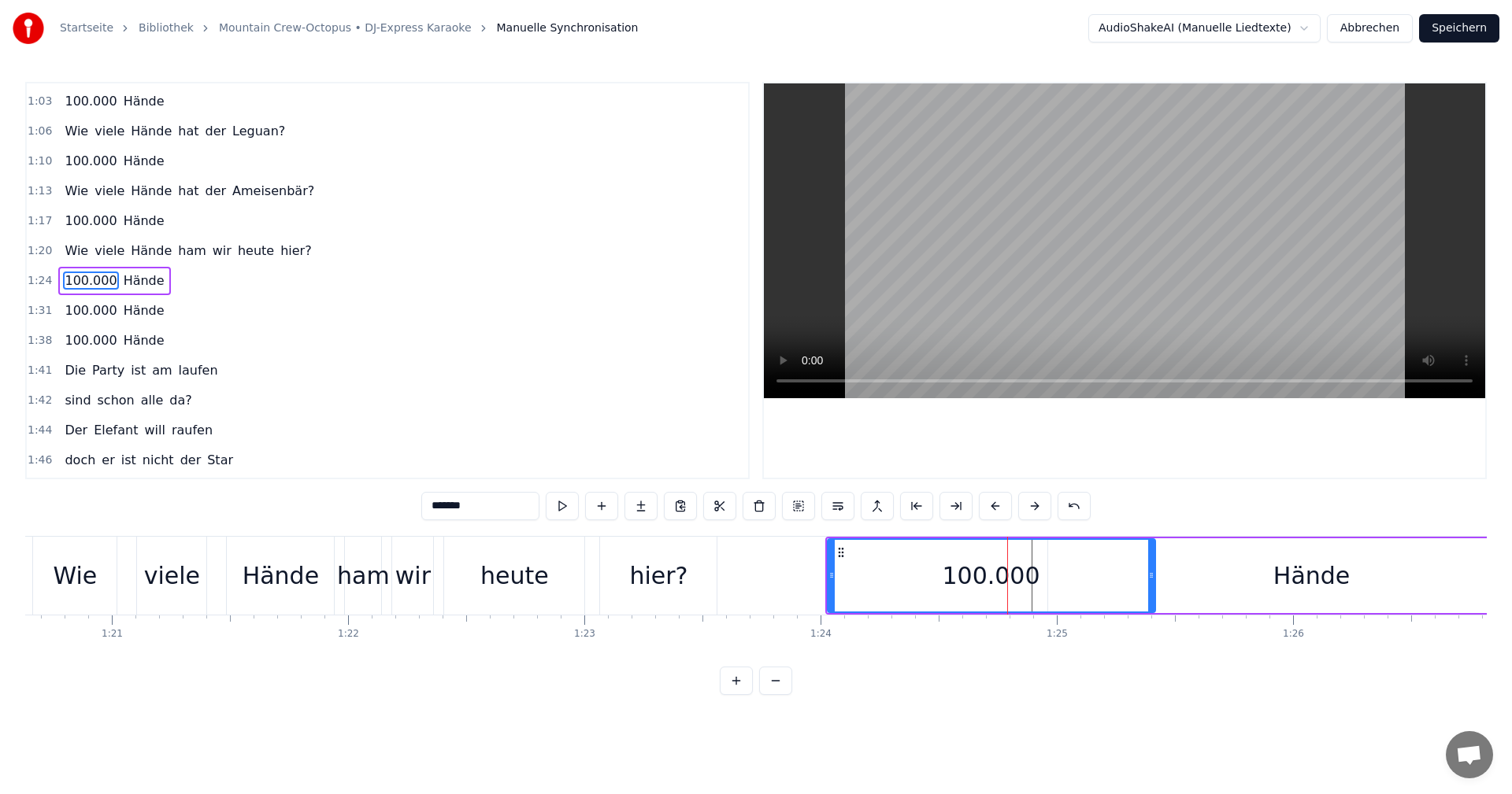
drag, startPoint x: 1098, startPoint y: 574, endPoint x: 1151, endPoint y: 587, distance: 54.6
click at [1151, 587] on div at bounding box center [1151, 575] width 7 height 71
click at [1302, 574] on div "Hände" at bounding box center [1311, 575] width 76 height 36
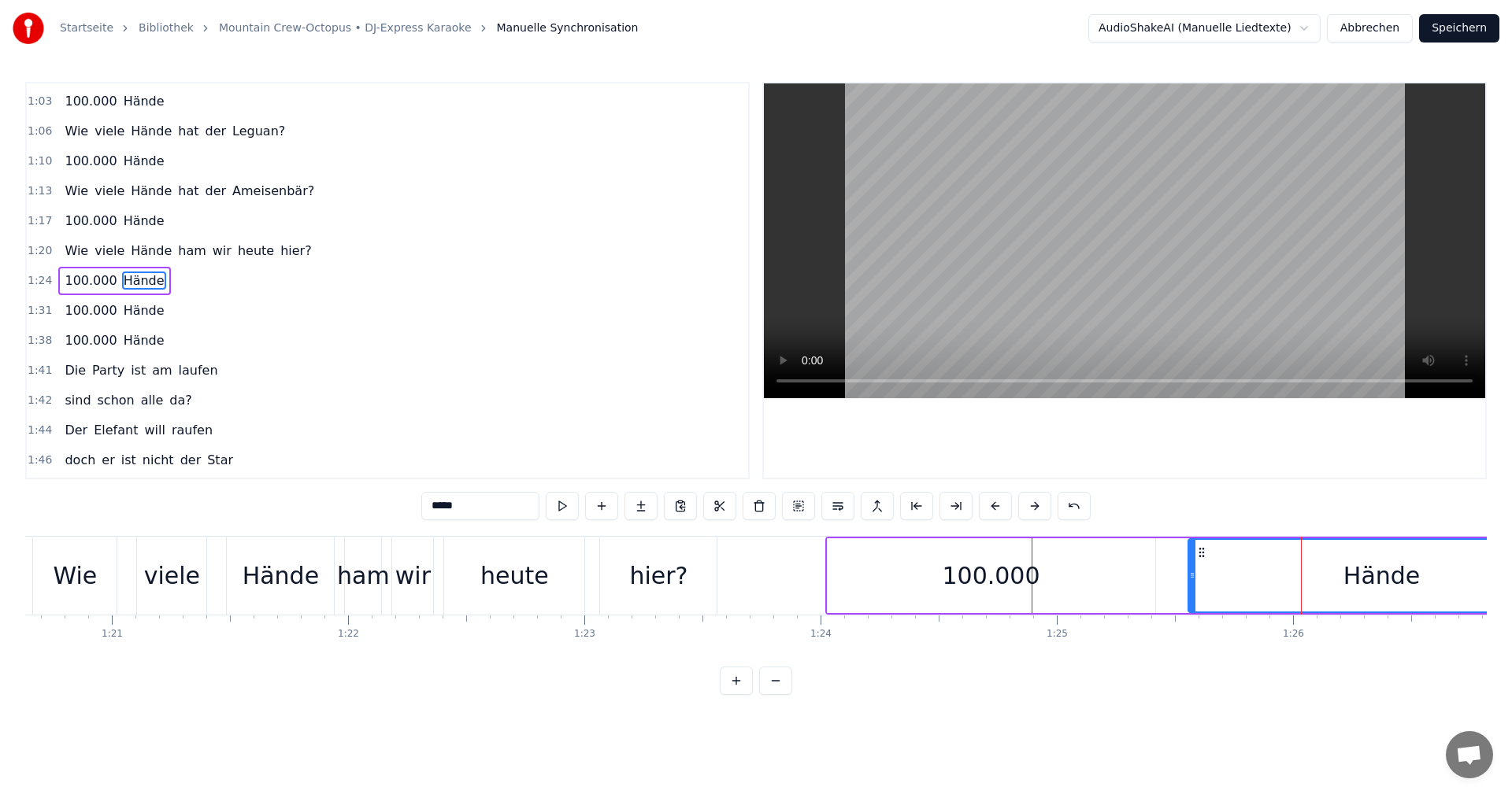
drag, startPoint x: 1052, startPoint y: 574, endPoint x: 1192, endPoint y: 594, distance: 141.4
click at [1192, 594] on div at bounding box center [1192, 575] width 7 height 71
click at [1034, 588] on div "100.000" at bounding box center [992, 576] width 328 height 75
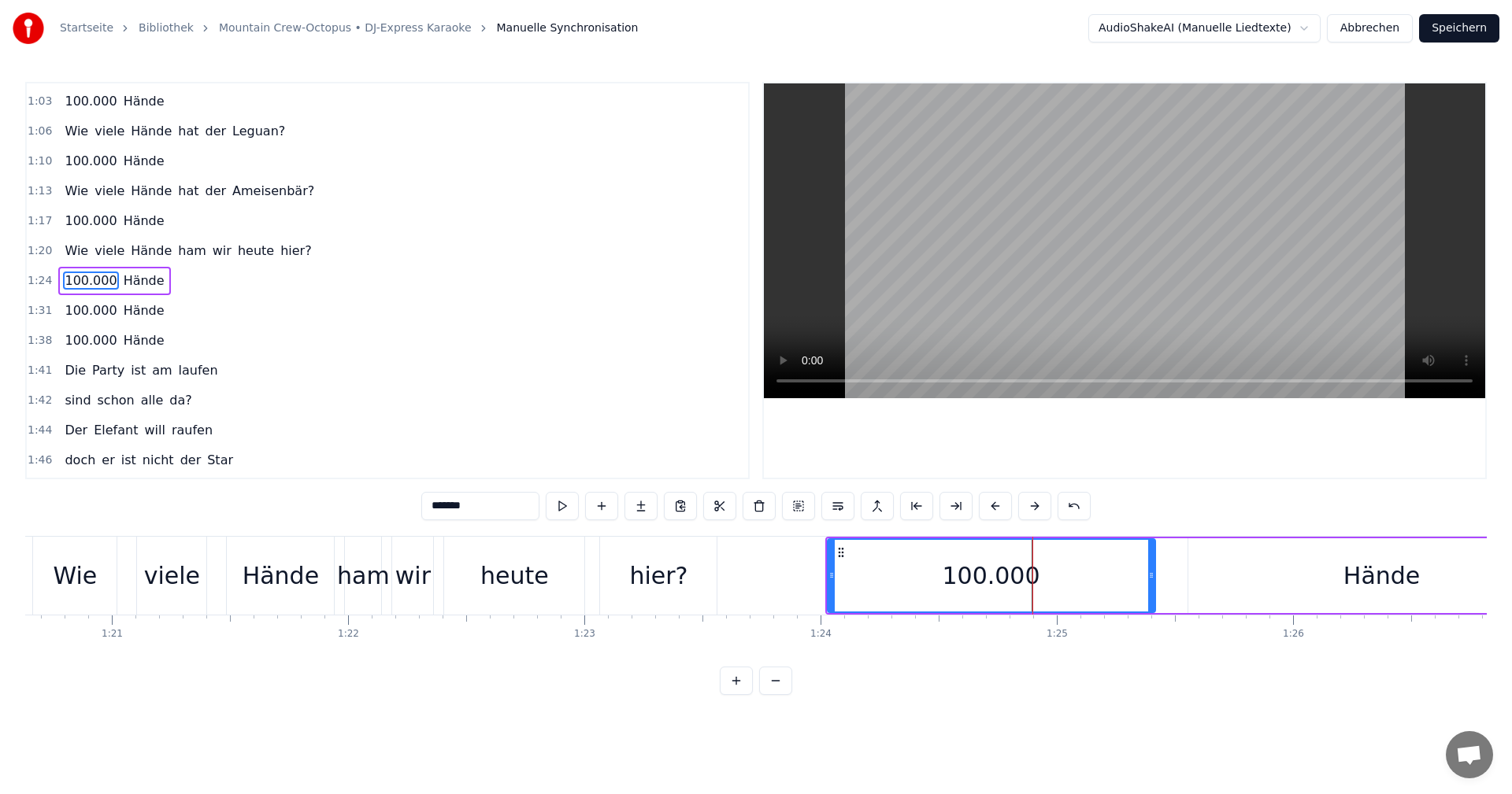
click at [1213, 578] on div "Hände" at bounding box center [1382, 576] width 387 height 75
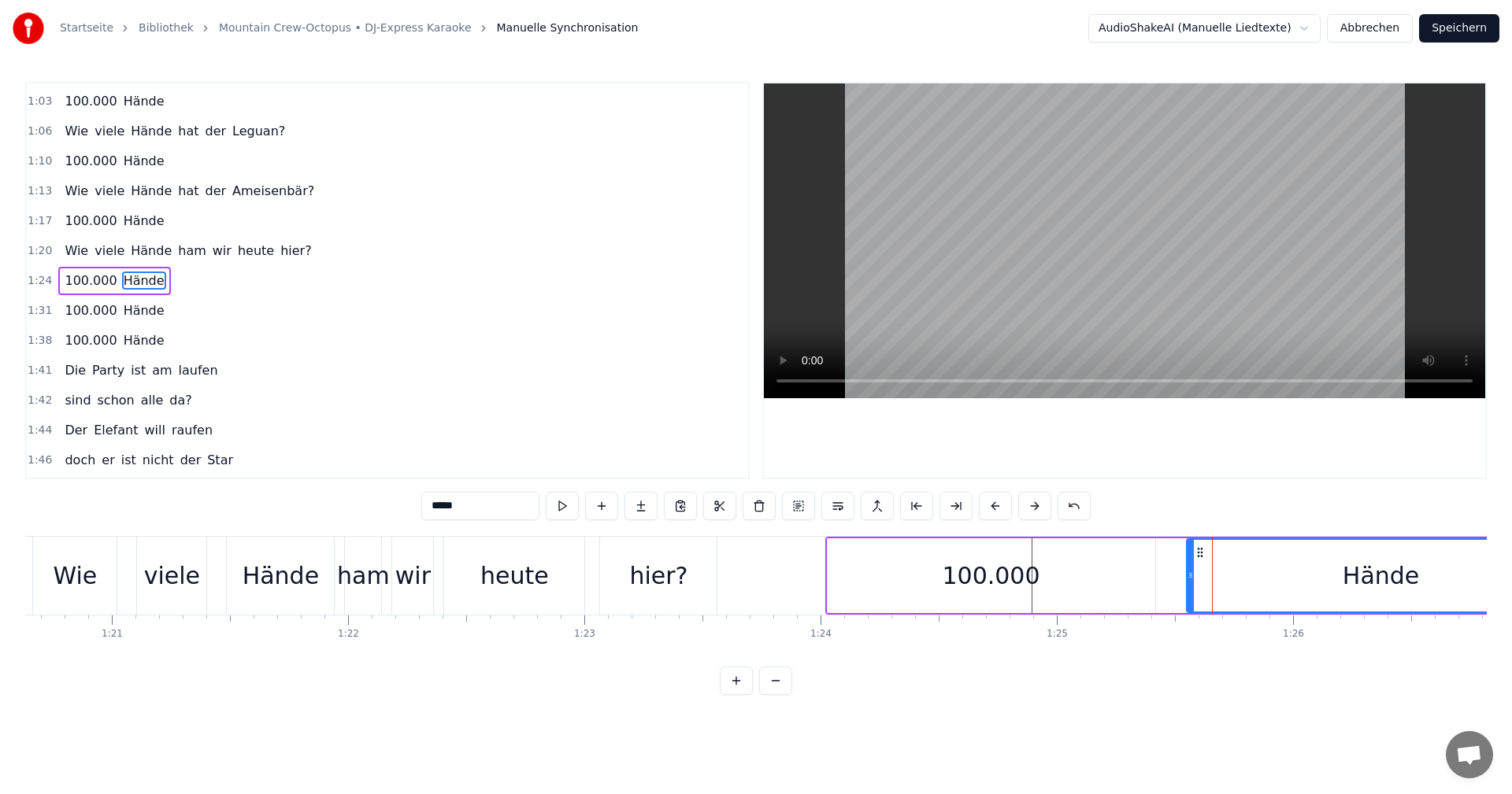
click at [1190, 575] on circle at bounding box center [1189, 575] width 1 height 1
click at [1154, 575] on div "100.000" at bounding box center [992, 576] width 330 height 75
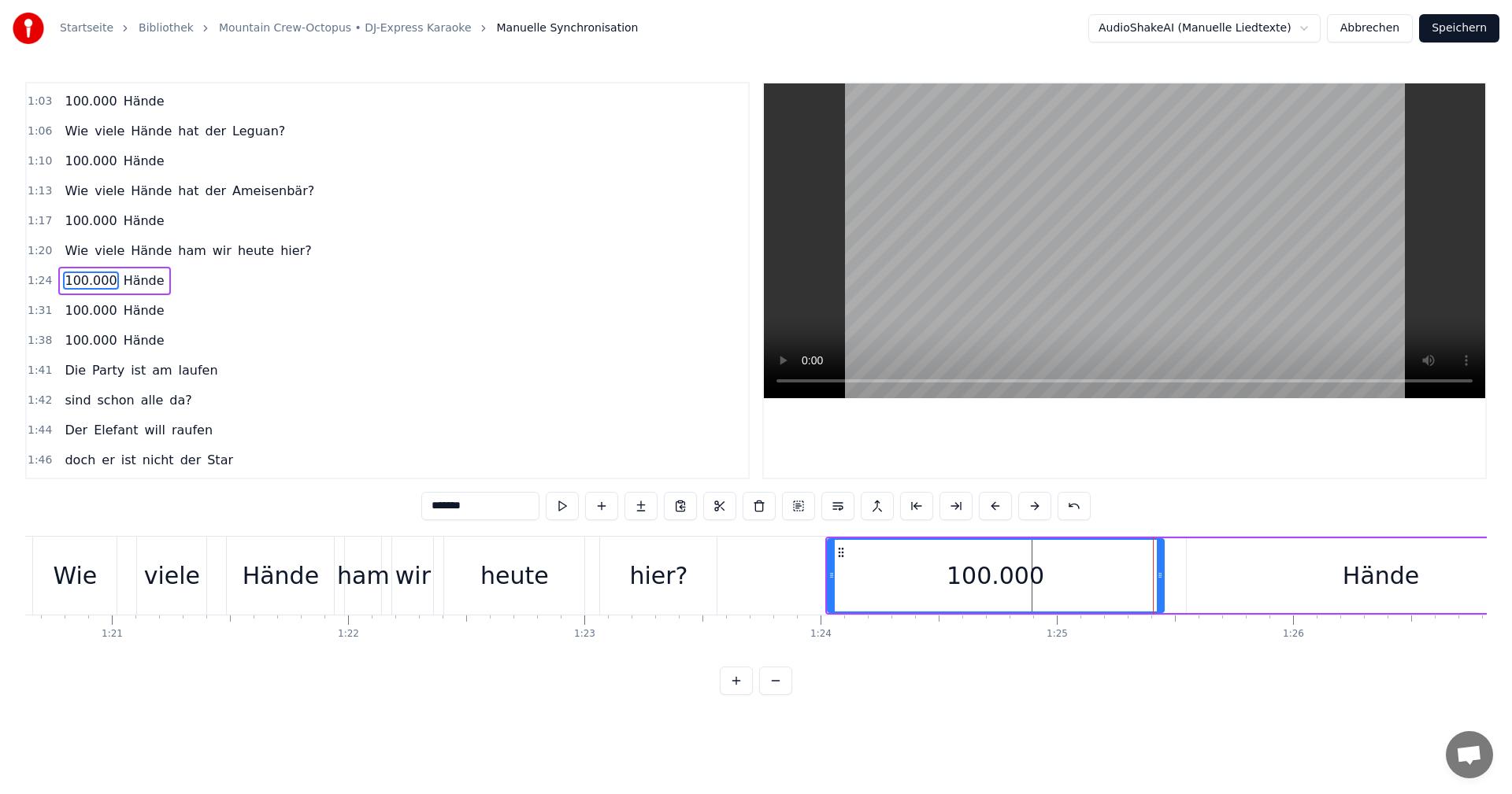
drag, startPoint x: 1153, startPoint y: 575, endPoint x: 1160, endPoint y: 578, distance: 7.6
click at [1160, 578] on icon at bounding box center [1159, 575] width 7 height 13
click at [1251, 584] on div "Hände" at bounding box center [1381, 576] width 389 height 75
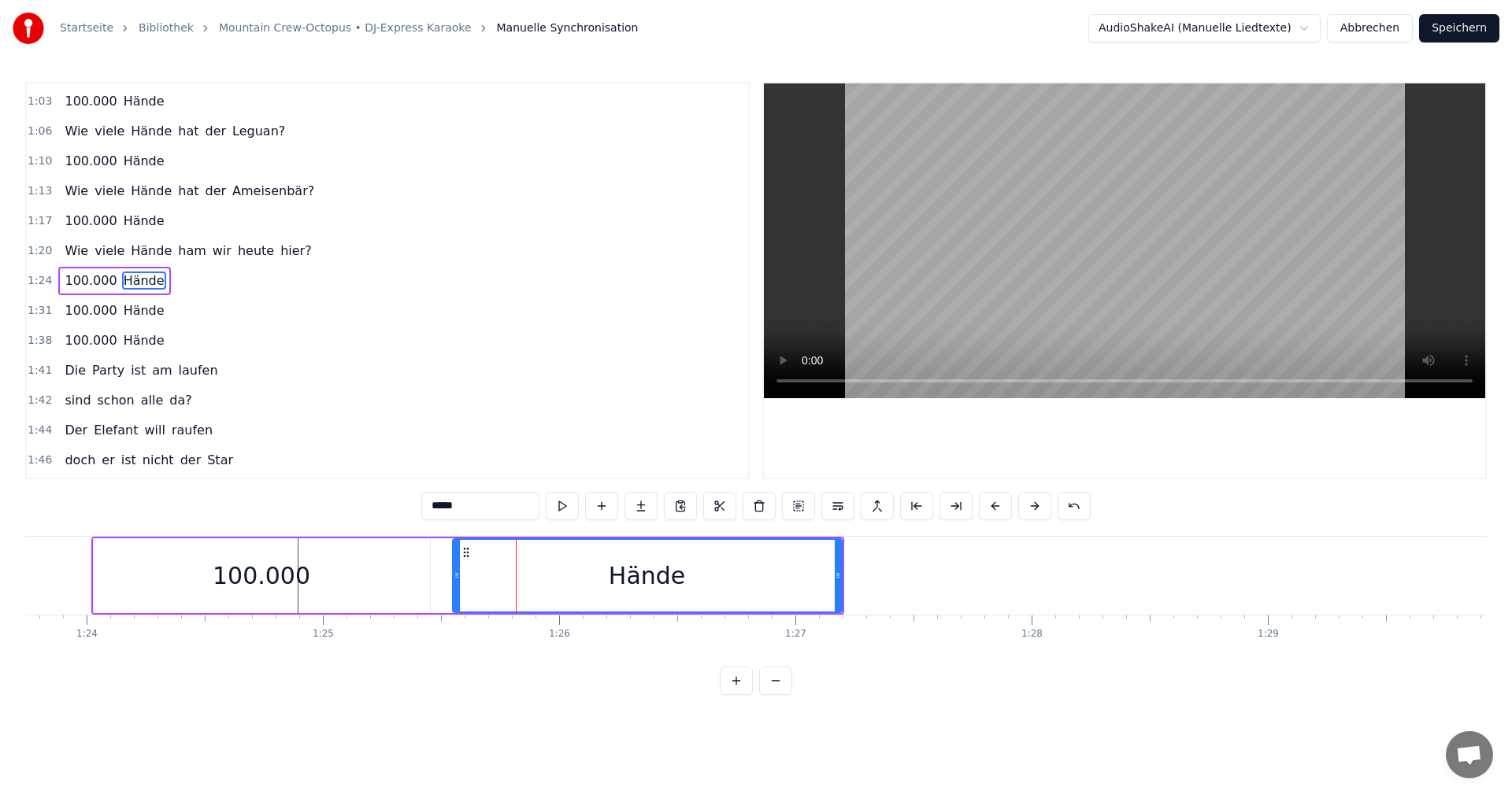
scroll to position [0, 19740]
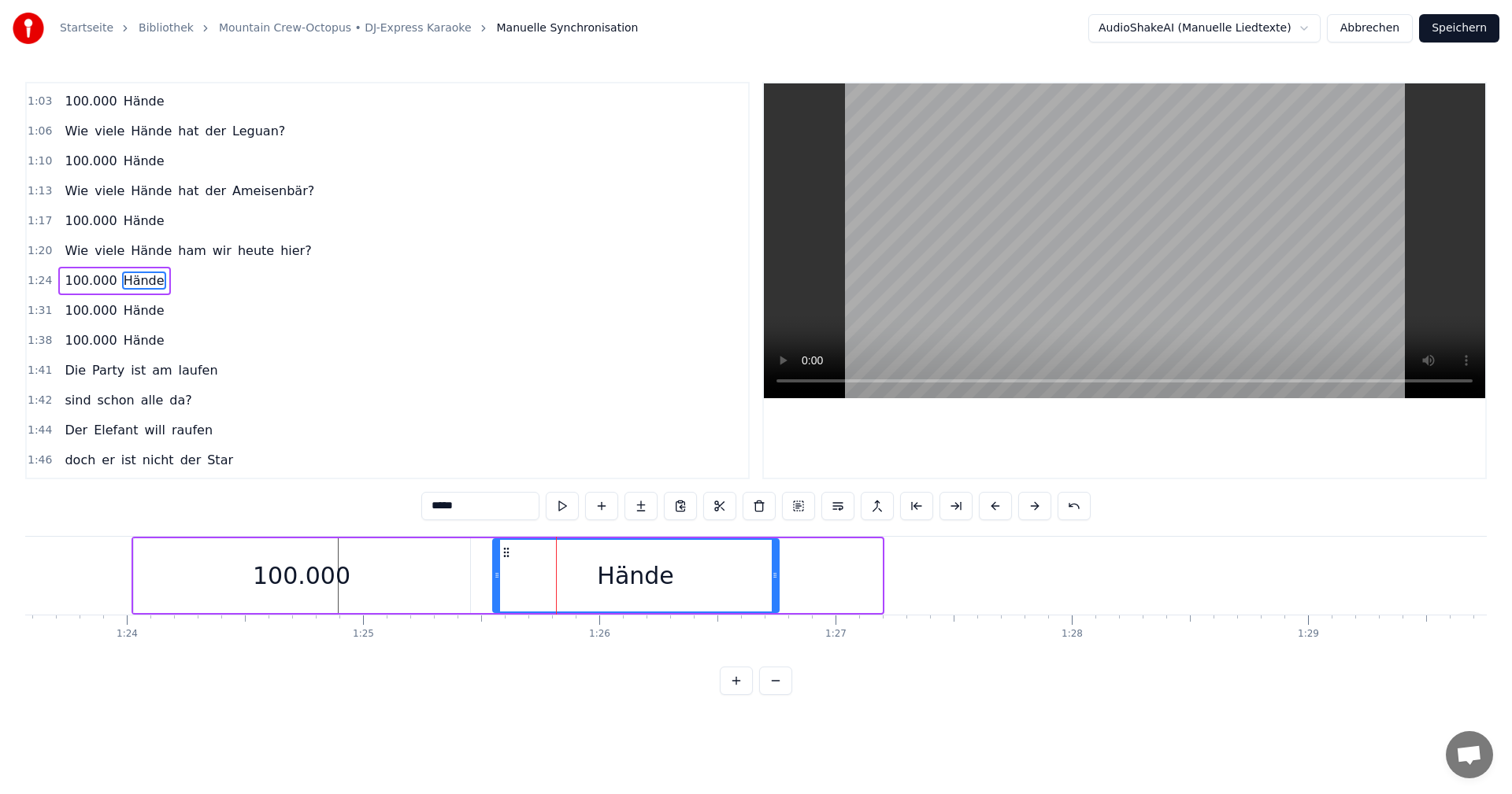
drag, startPoint x: 877, startPoint y: 574, endPoint x: 774, endPoint y: 574, distance: 103.0
click at [774, 574] on circle at bounding box center [773, 573] width 1 height 1
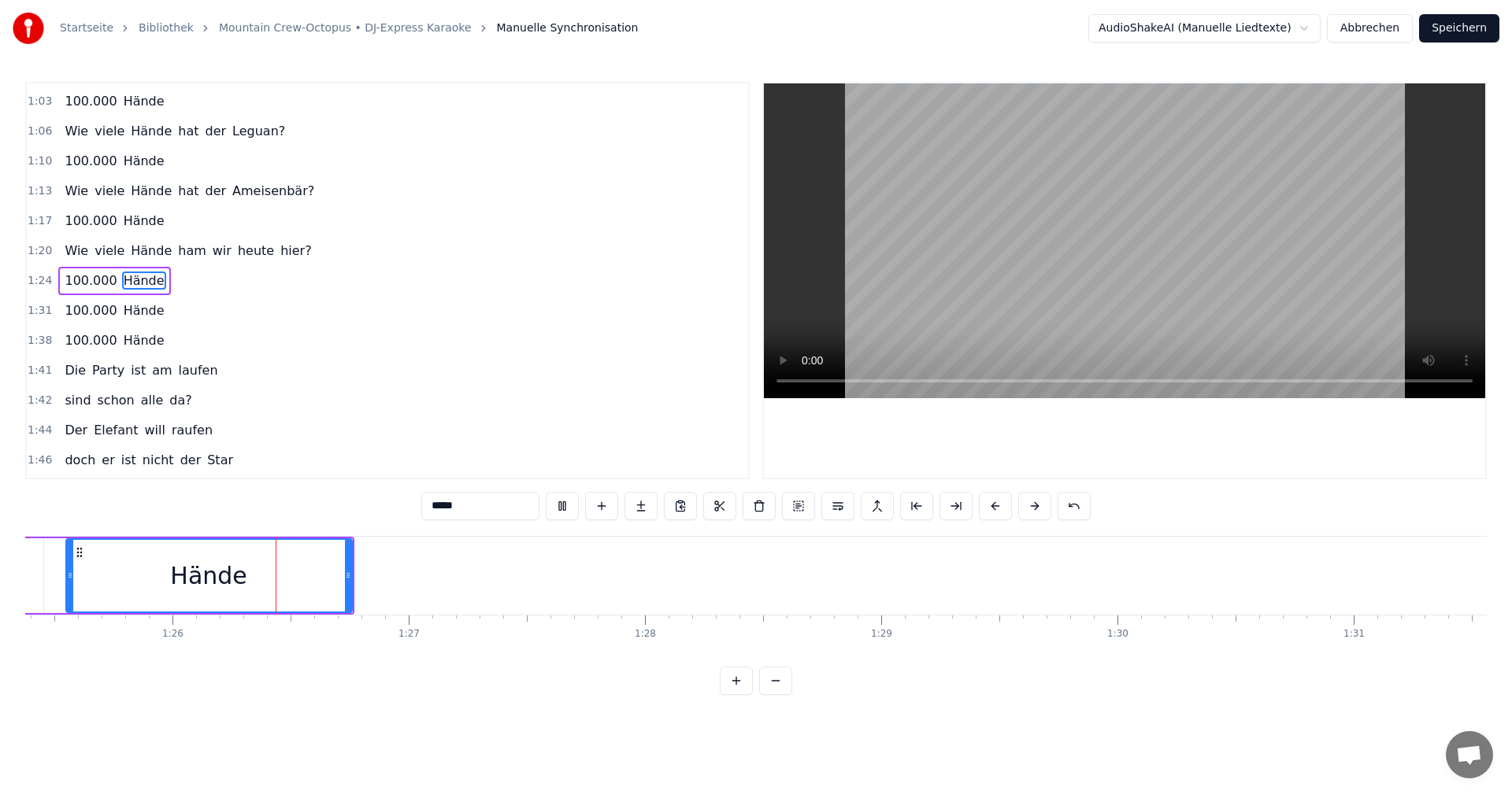
scroll to position [0, 20189]
click at [330, 572] on div "Hände" at bounding box center [186, 576] width 287 height 75
click at [318, 577] on circle at bounding box center [318, 577] width 1 height 1
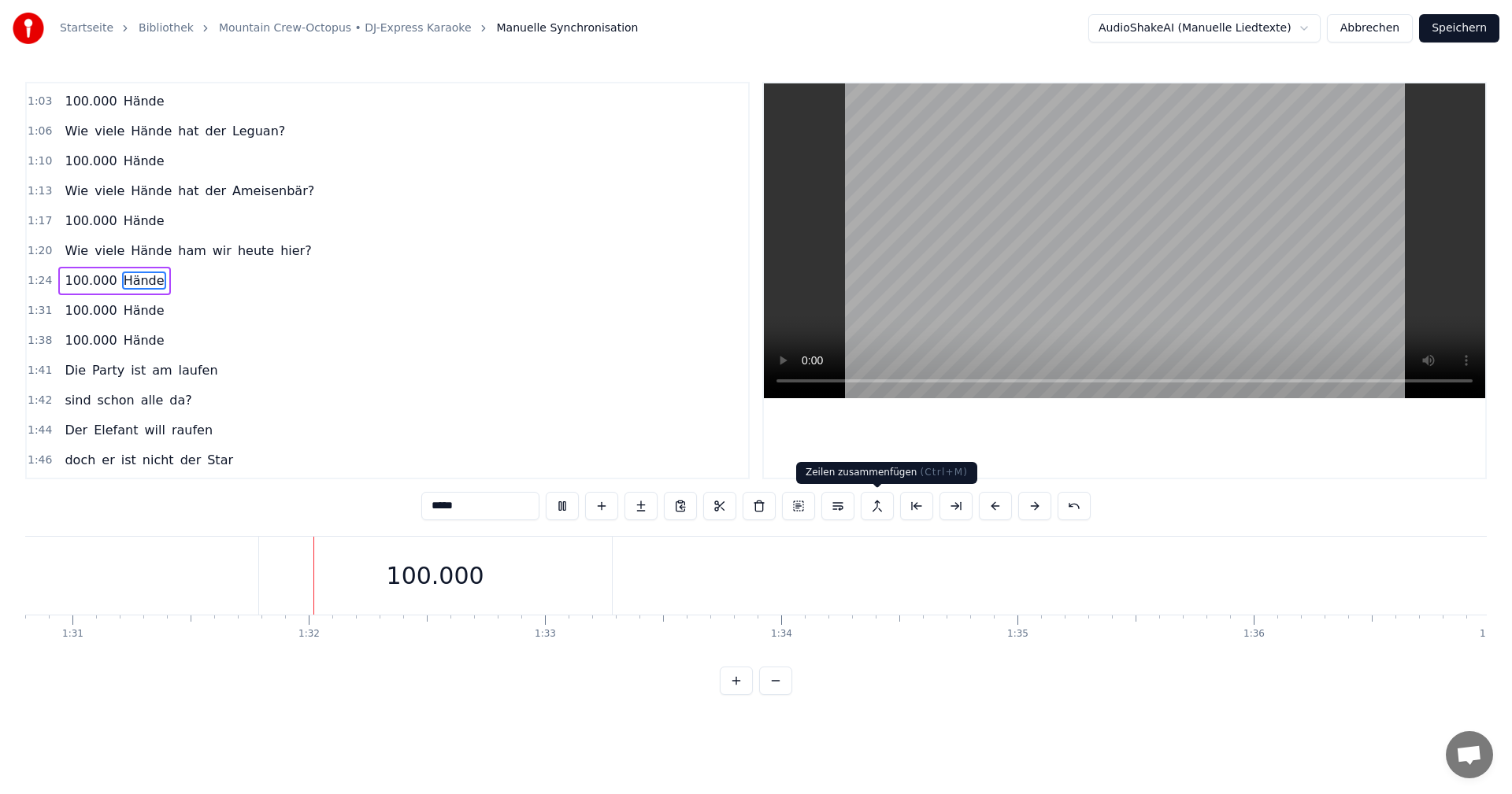
scroll to position [0, 21514]
click at [423, 579] on div "100.000" at bounding box center [369, 575] width 353 height 78
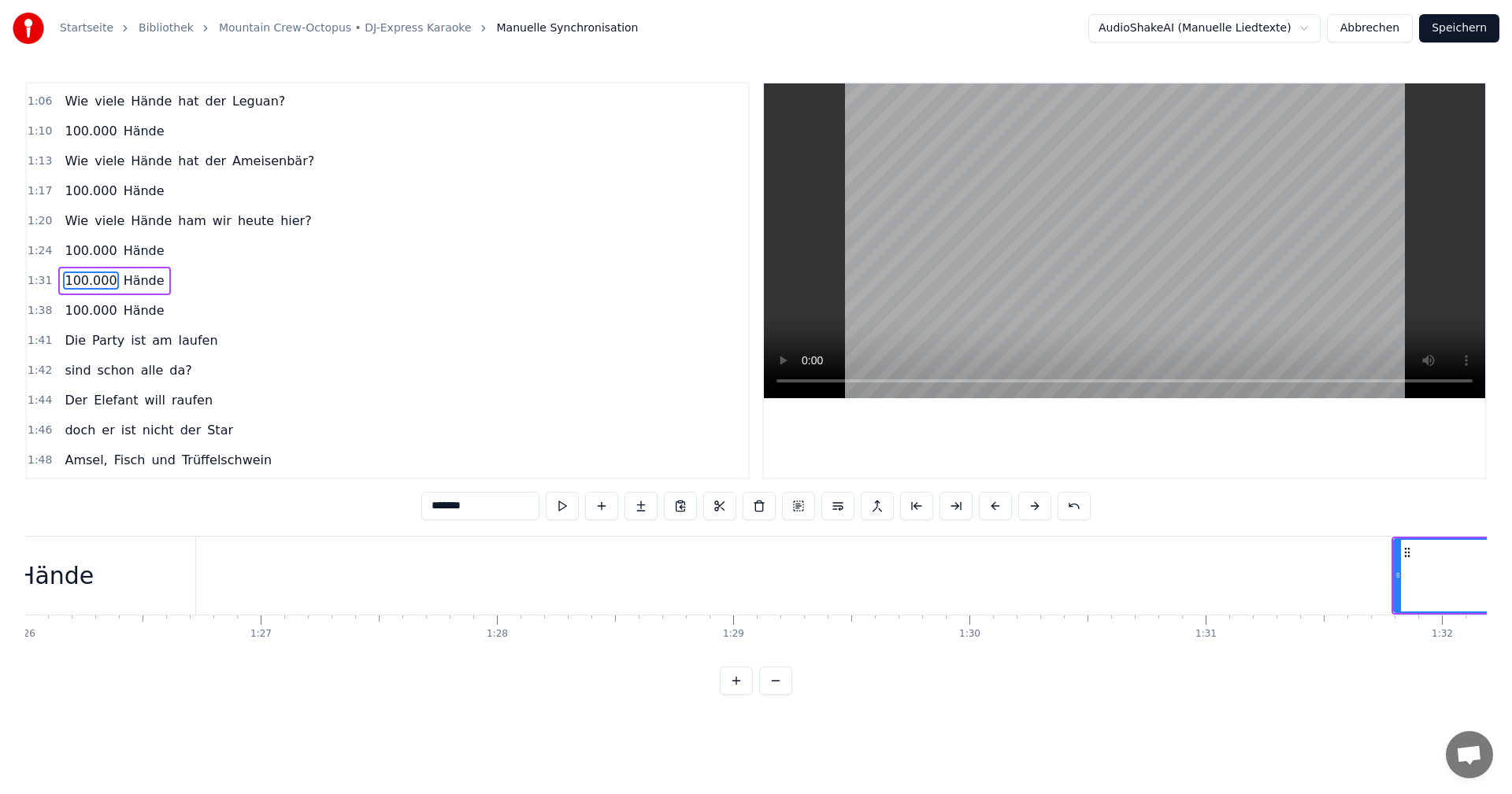
scroll to position [0, 20473]
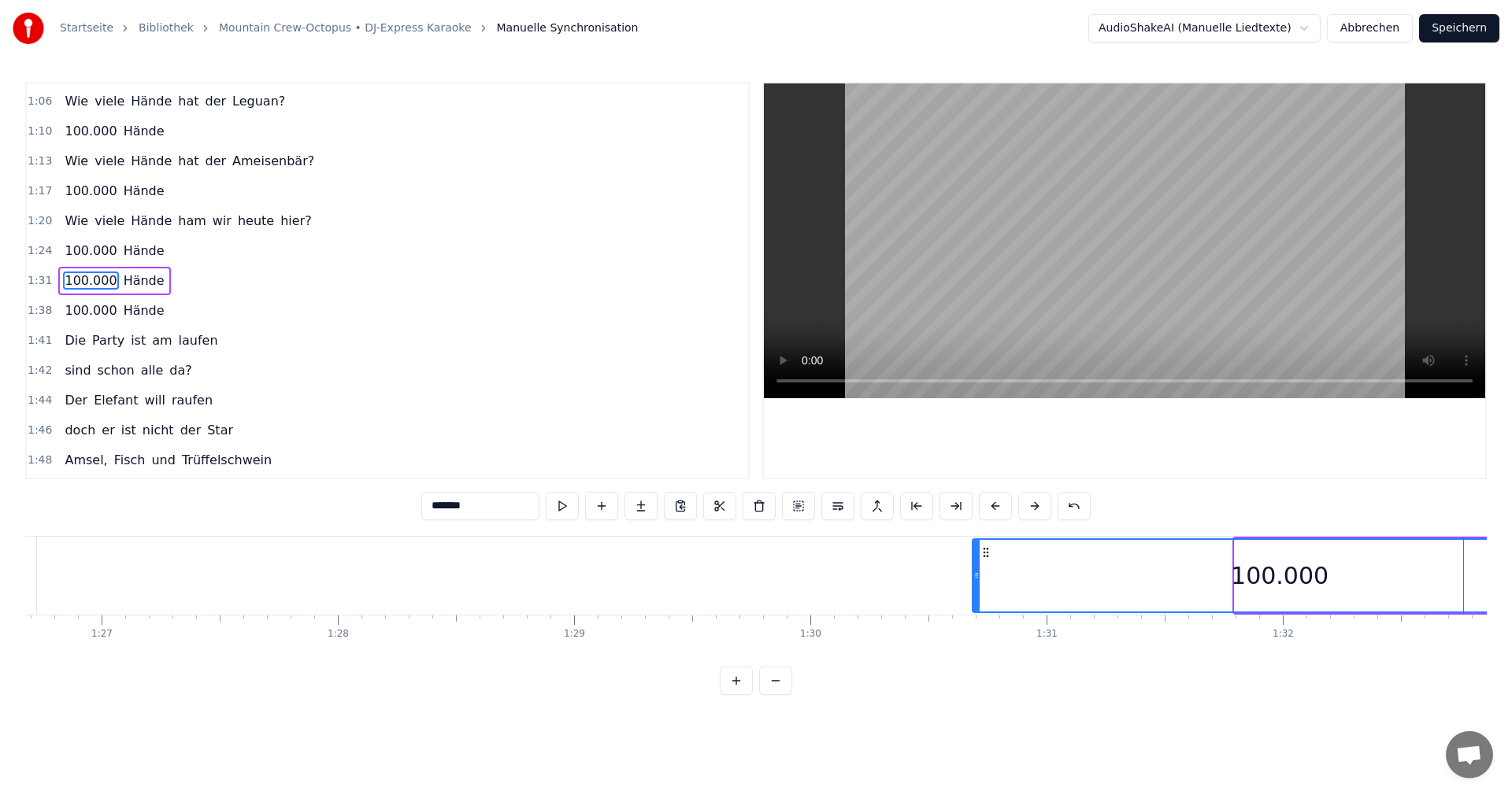
drag, startPoint x: 1238, startPoint y: 563, endPoint x: 976, endPoint y: 579, distance: 262.5
click at [976, 579] on div at bounding box center [976, 575] width 7 height 71
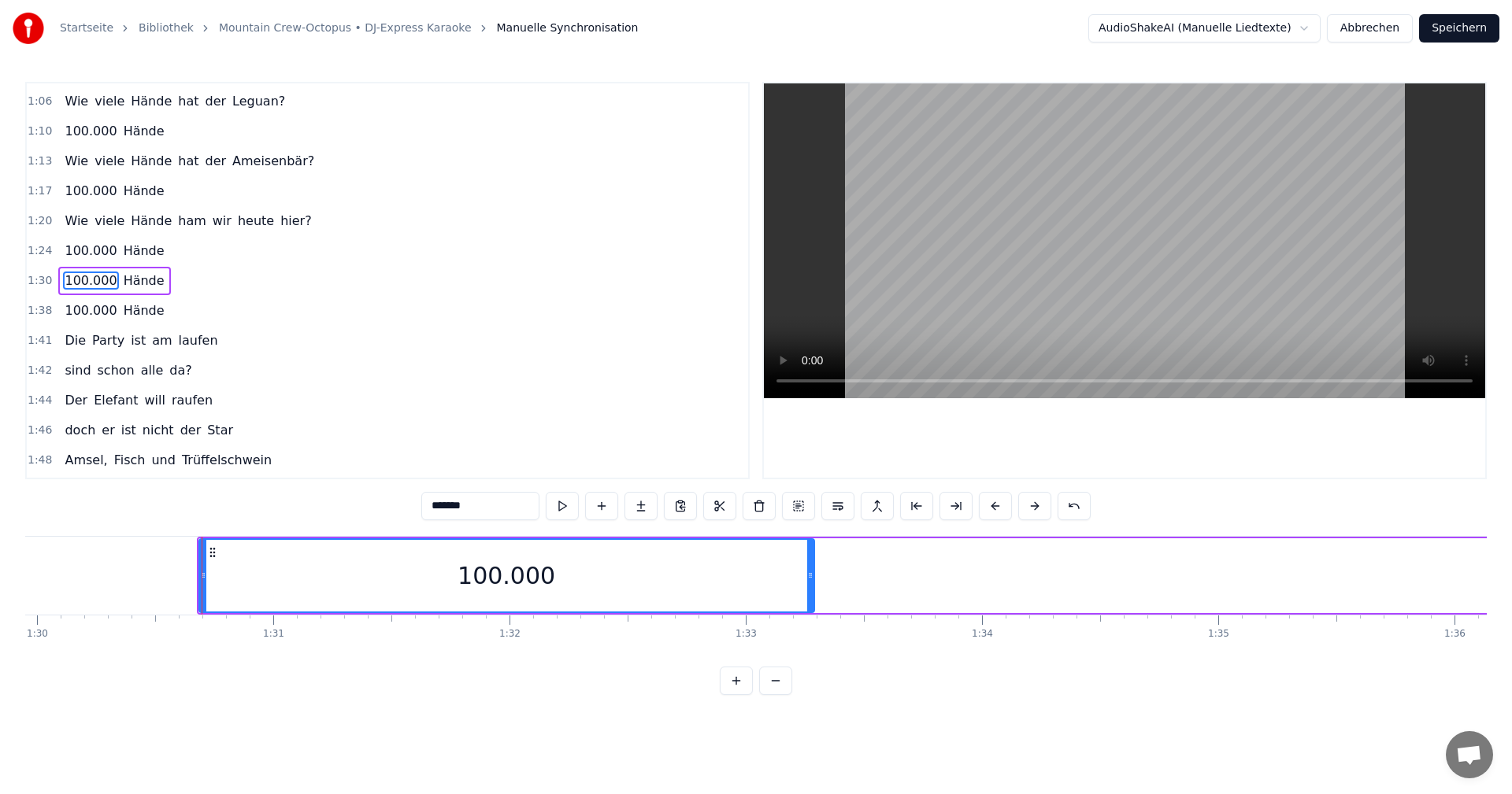
scroll to position [0, 21088]
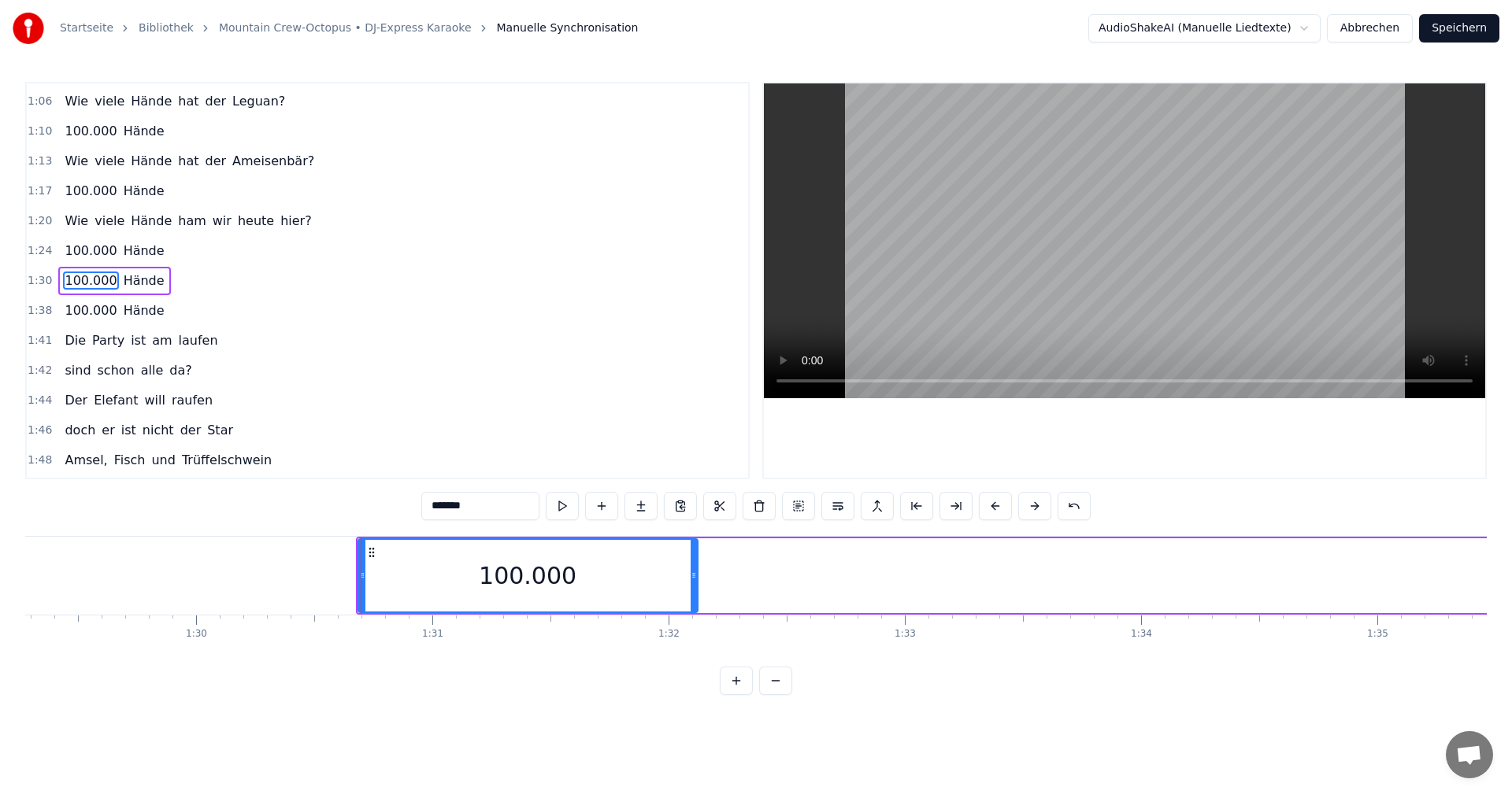
drag, startPoint x: 969, startPoint y: 573, endPoint x: 694, endPoint y: 581, distance: 275.1
click at [694, 581] on icon at bounding box center [694, 575] width 7 height 13
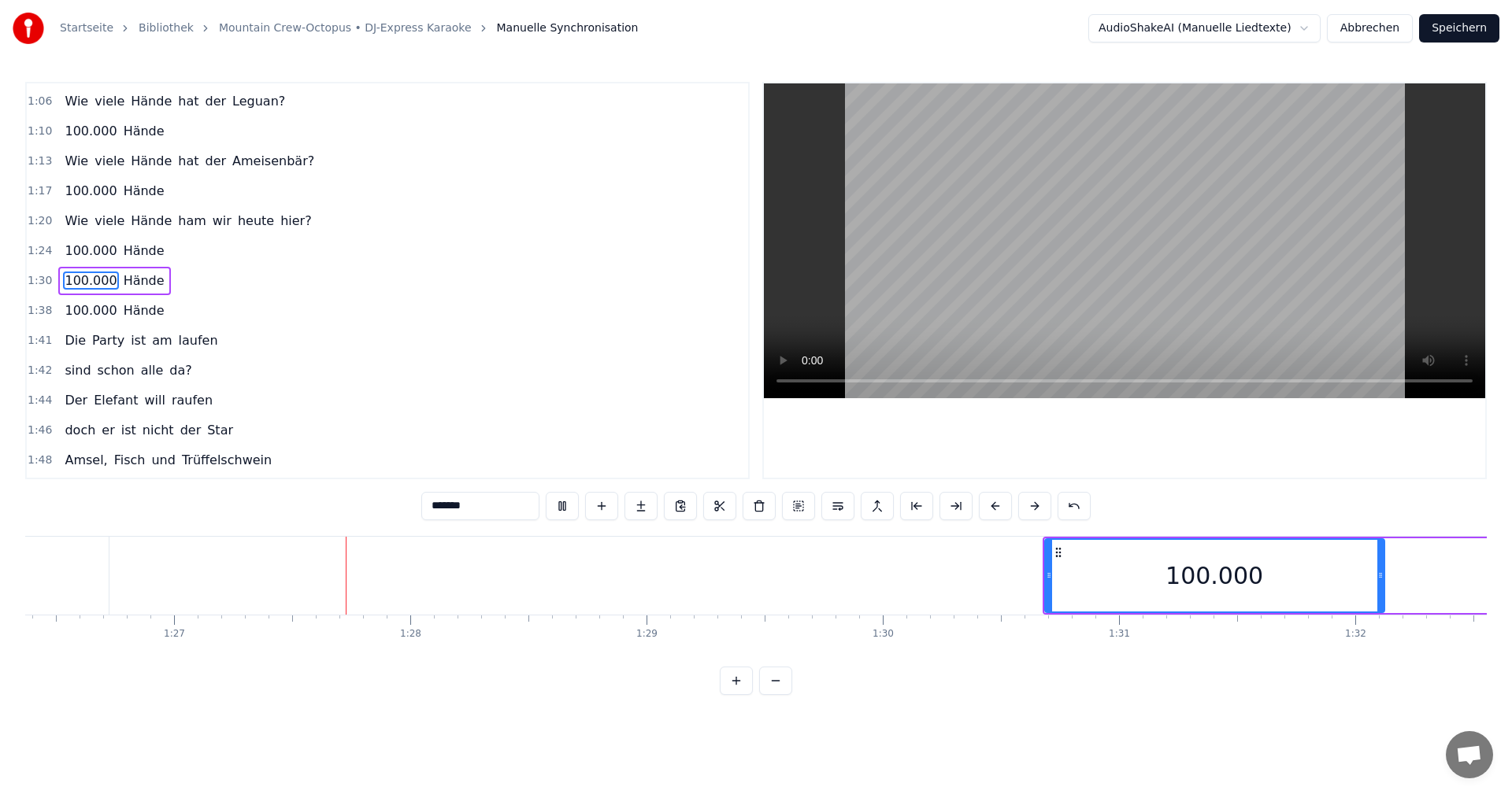
scroll to position [0, 20517]
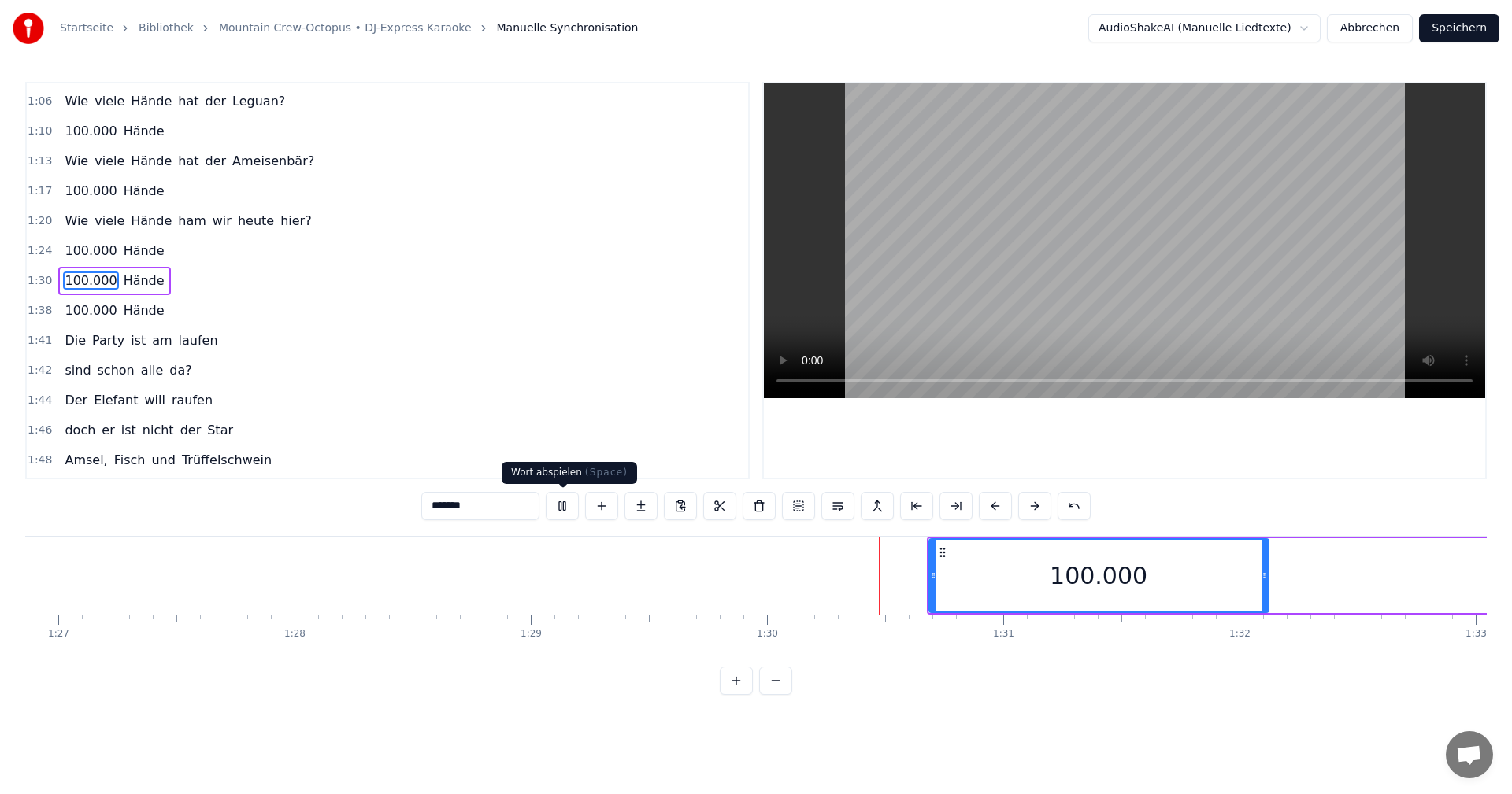
click at [566, 512] on button at bounding box center [562, 506] width 33 height 28
click at [564, 511] on button at bounding box center [562, 506] width 33 height 28
click at [562, 510] on button at bounding box center [562, 506] width 33 height 28
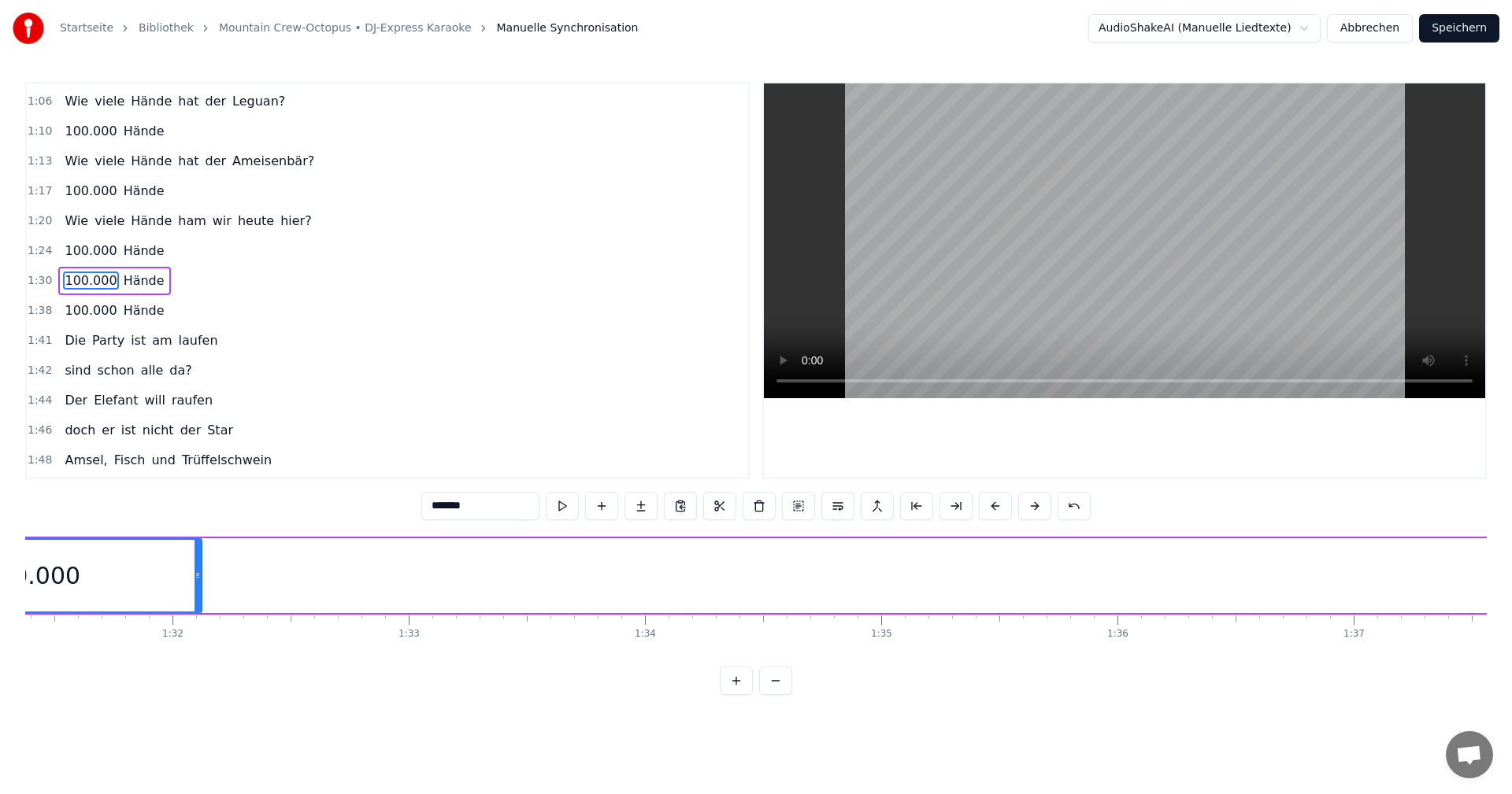
scroll to position [0, 22119]
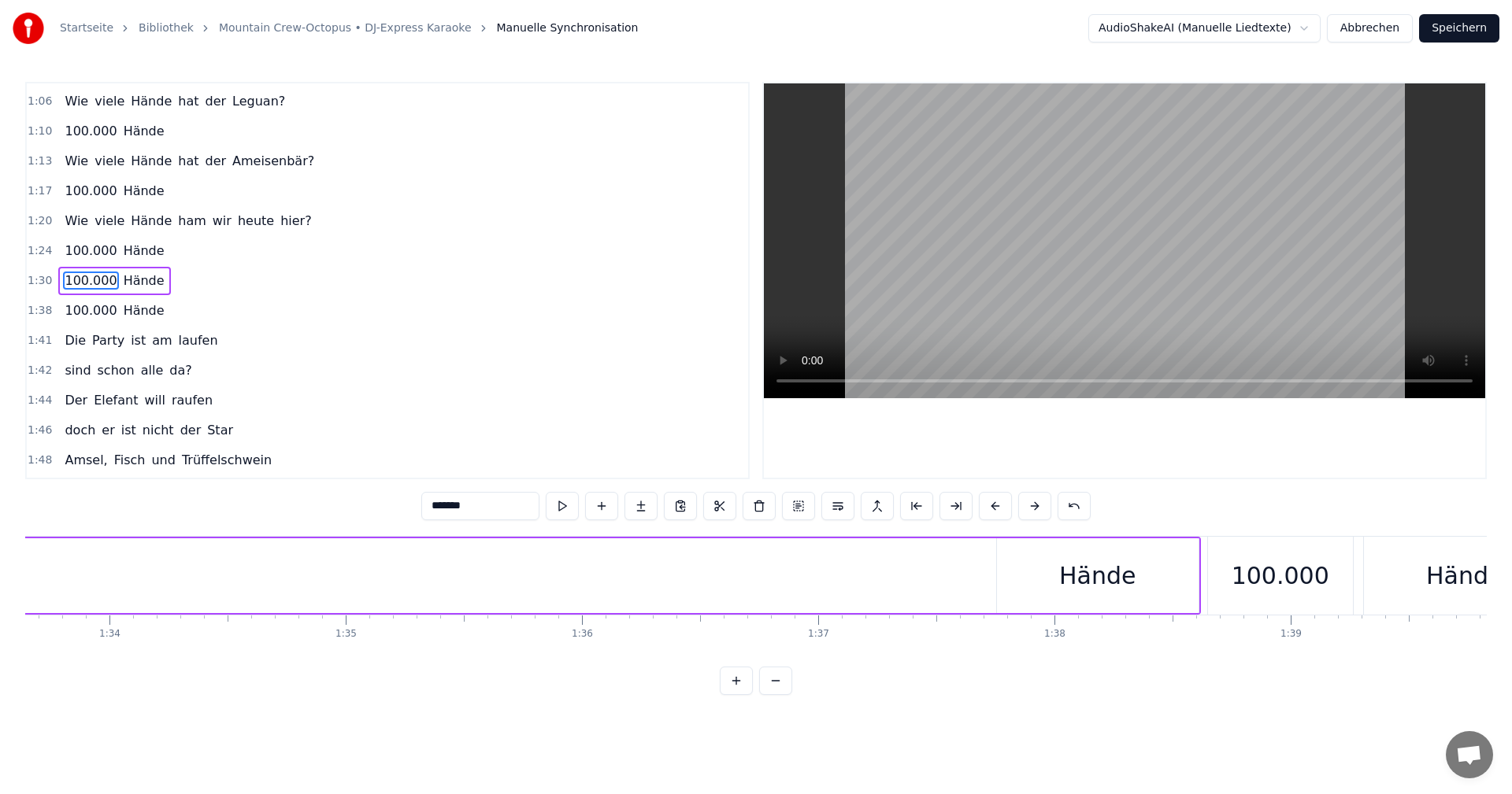
click at [1029, 576] on div "Hände" at bounding box center [1097, 576] width 201 height 75
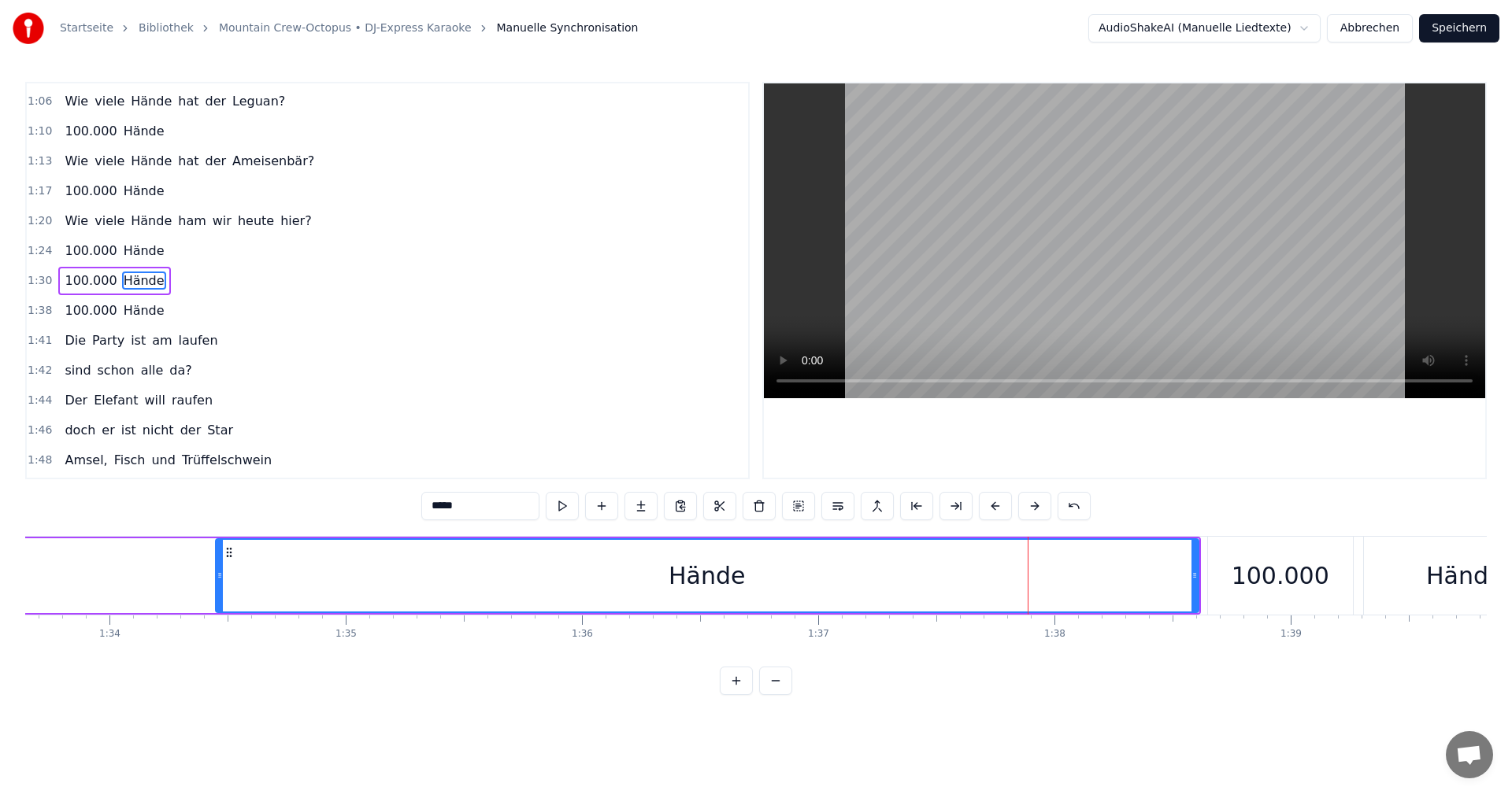
drag, startPoint x: 996, startPoint y: 568, endPoint x: 270, endPoint y: 609, distance: 727.2
click at [217, 588] on div at bounding box center [220, 575] width 7 height 71
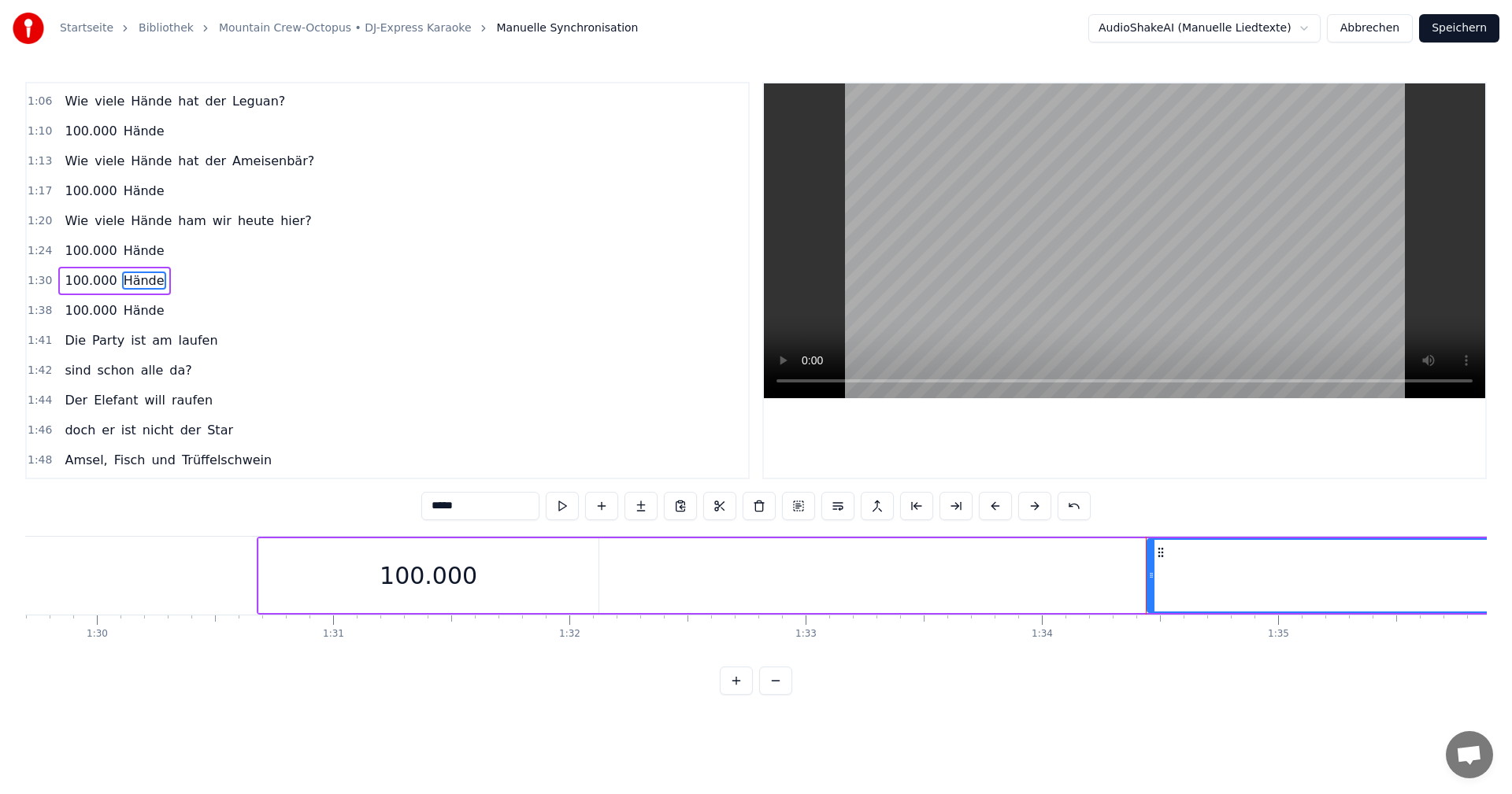
scroll to position [0, 21148]
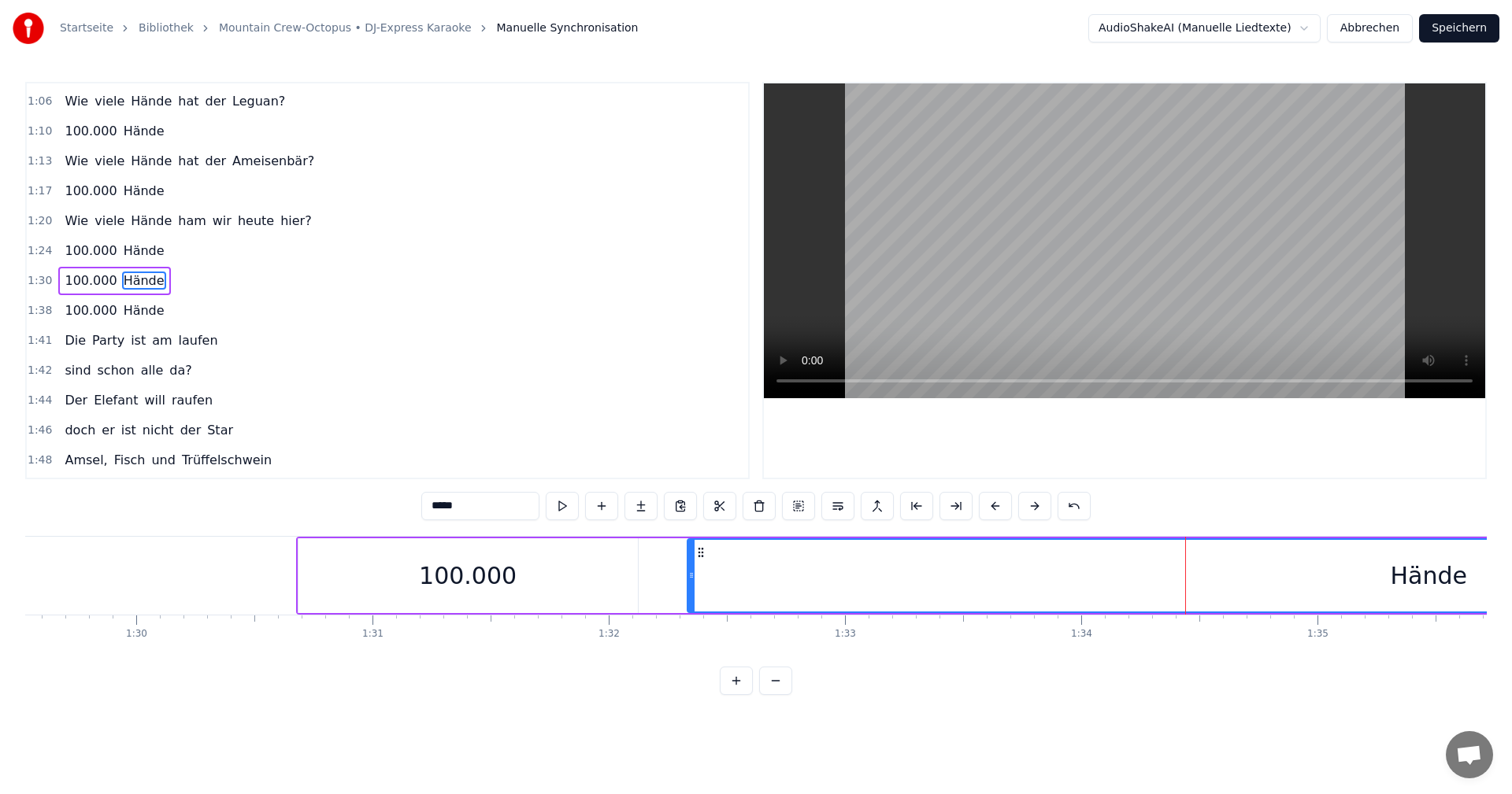
drag, startPoint x: 1189, startPoint y: 579, endPoint x: 690, endPoint y: 618, distance: 500.5
click at [690, 618] on div "Wie viele Hände hat der Oktopus? 100.000 Hände Ich sagte, wie viele Hände hat d…" at bounding box center [756, 595] width 1461 height 119
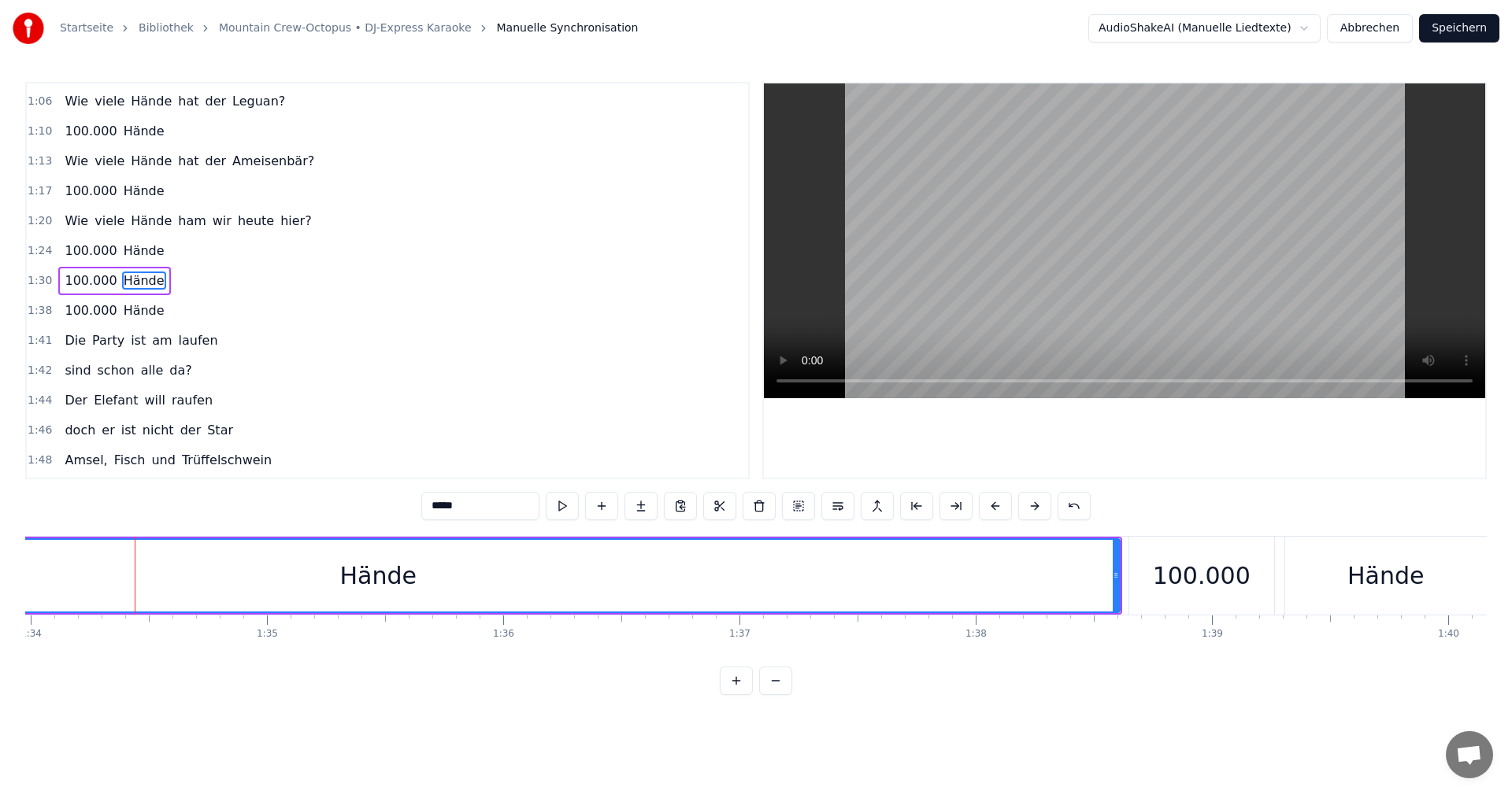
scroll to position [0, 22177]
click at [1139, 574] on div "Hände" at bounding box center [399, 576] width 1484 height 75
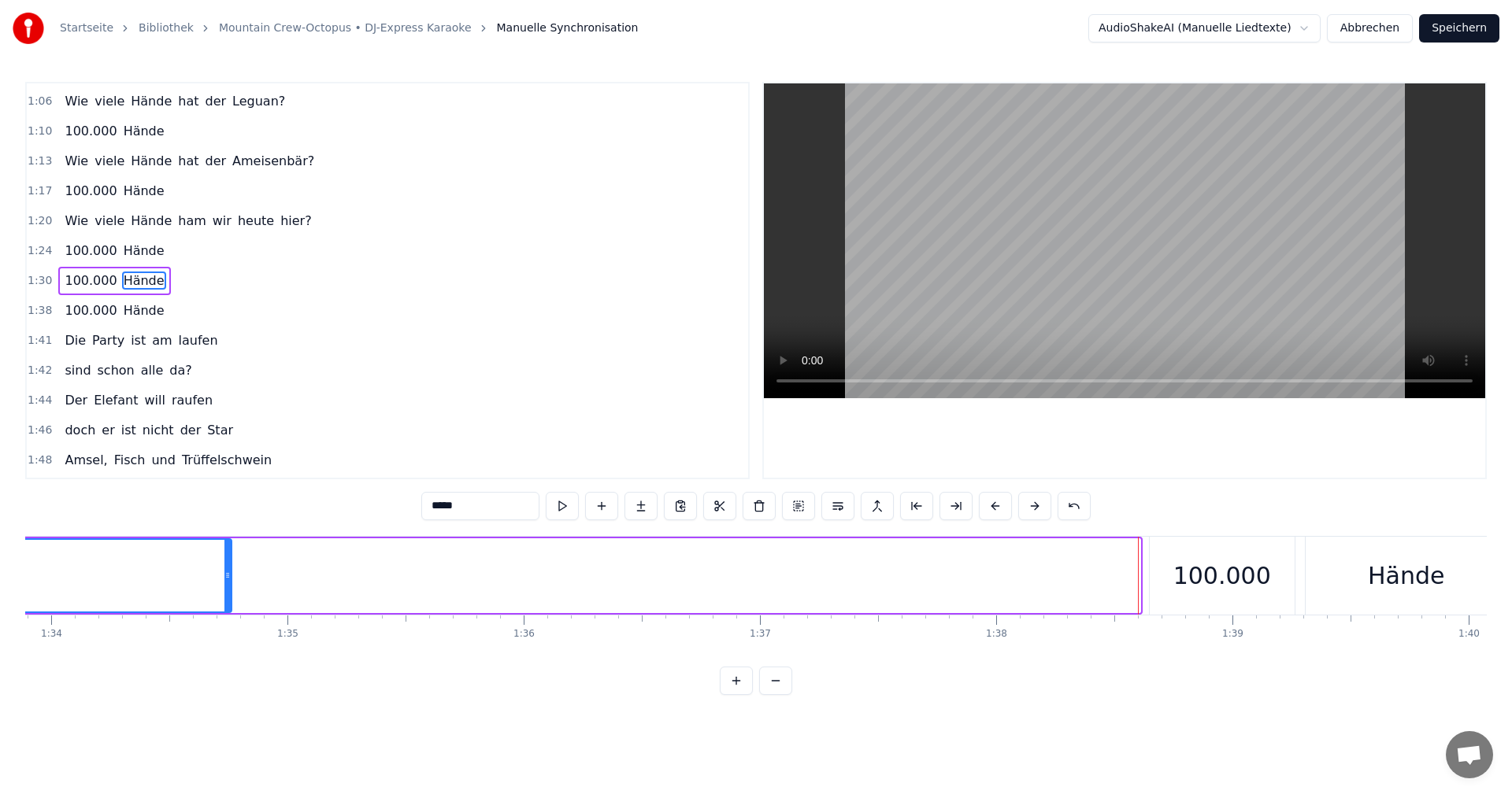
drag, startPoint x: 1135, startPoint y: 573, endPoint x: 226, endPoint y: 593, distance: 909.2
click at [226, 593] on div at bounding box center [227, 575] width 7 height 71
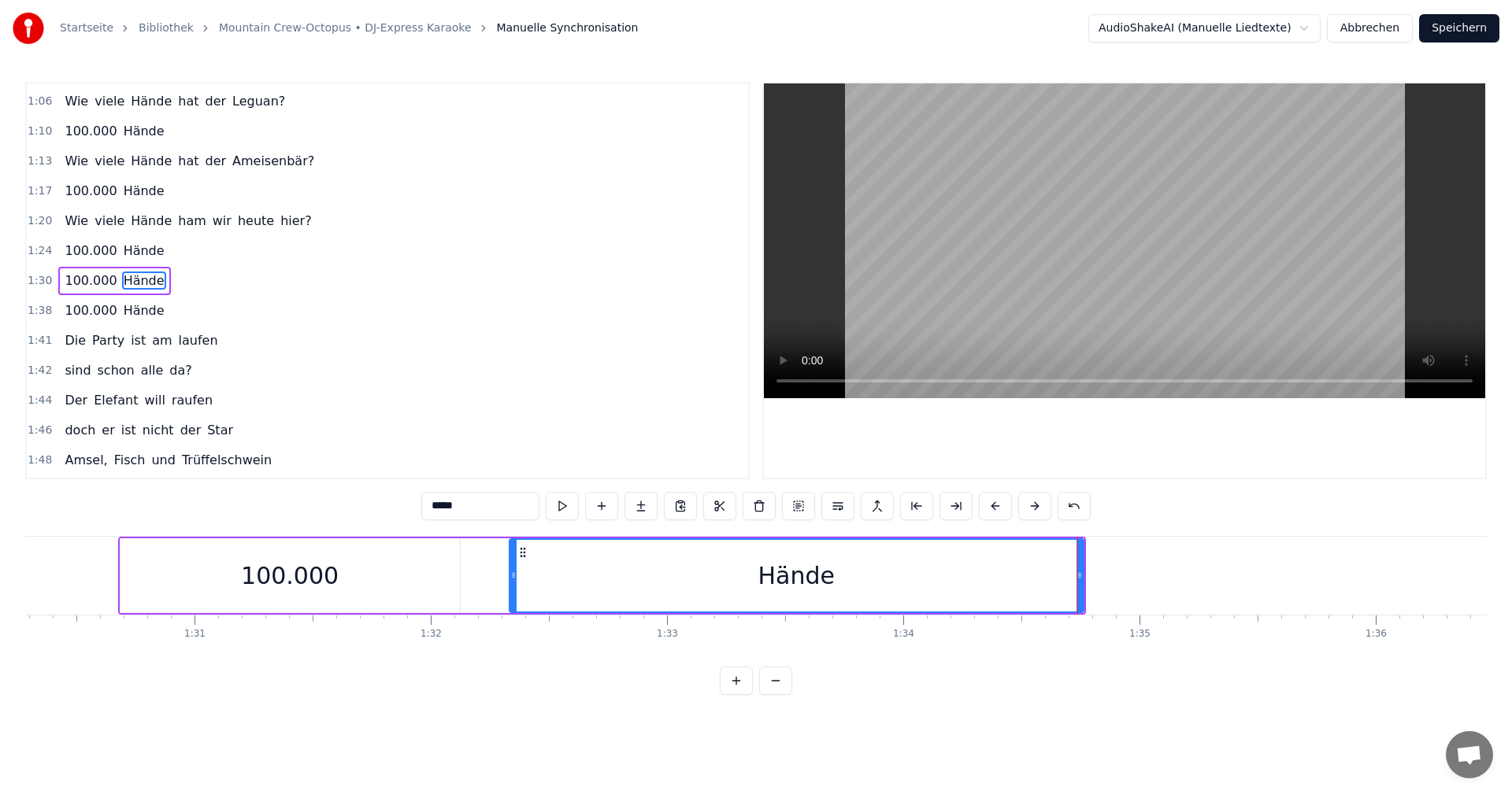
scroll to position [0, 21207]
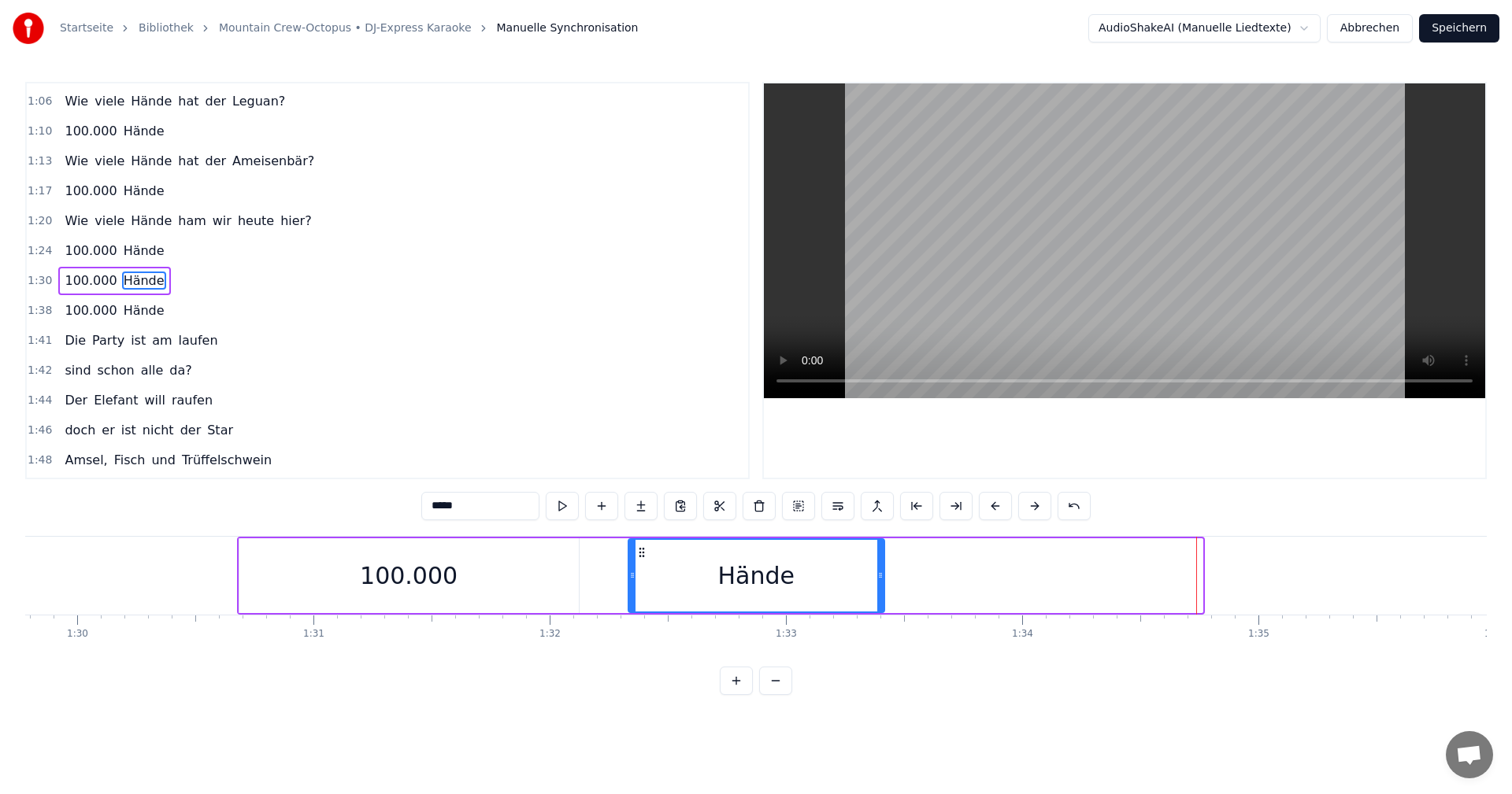
drag, startPoint x: 1199, startPoint y: 578, endPoint x: 881, endPoint y: 613, distance: 319.9
click at [881, 613] on div "Hände" at bounding box center [756, 576] width 257 height 75
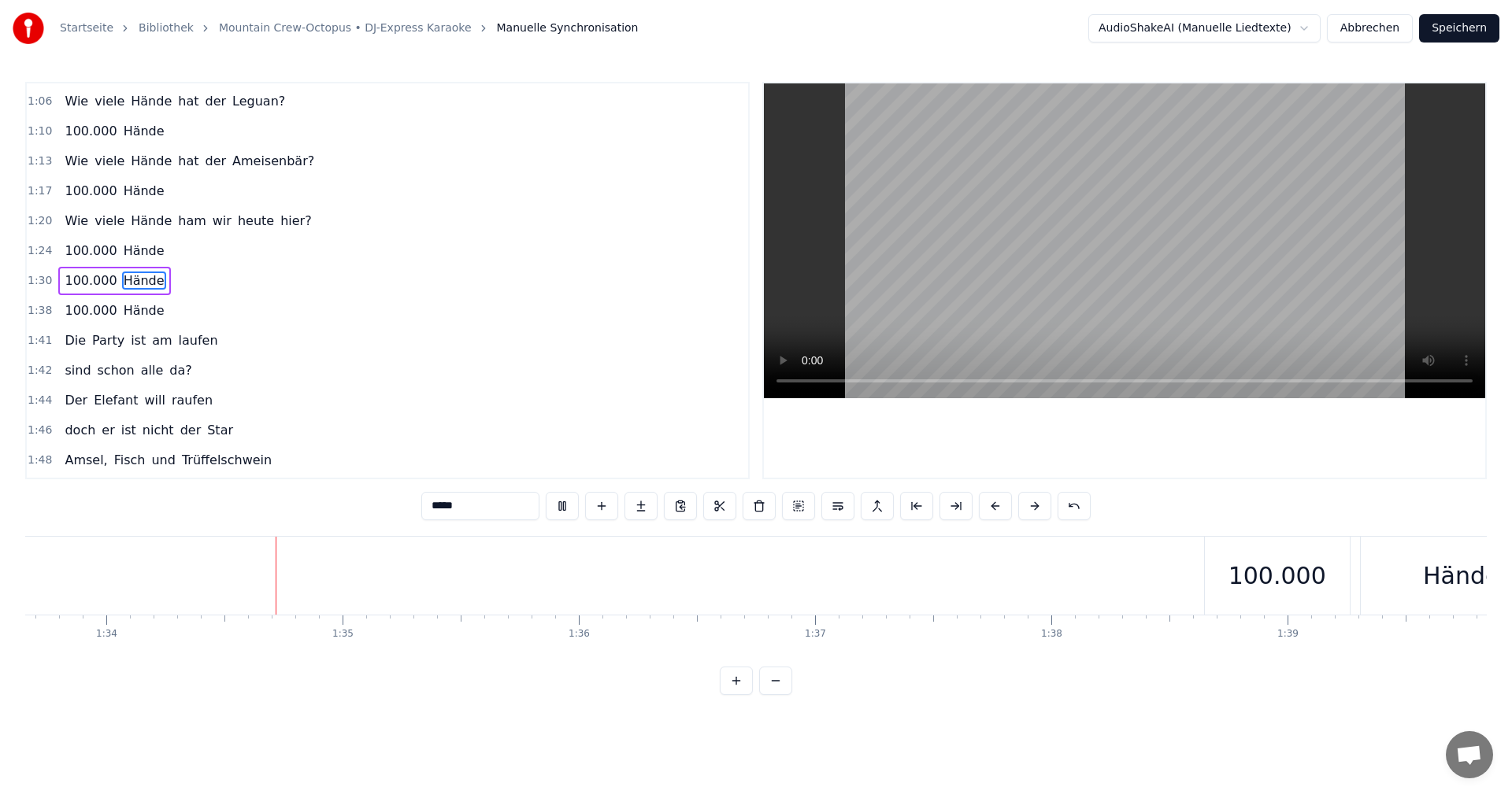
scroll to position [0, 22145]
click at [569, 510] on button at bounding box center [562, 506] width 33 height 28
click at [1241, 574] on div "100.000" at bounding box center [1254, 575] width 97 height 36
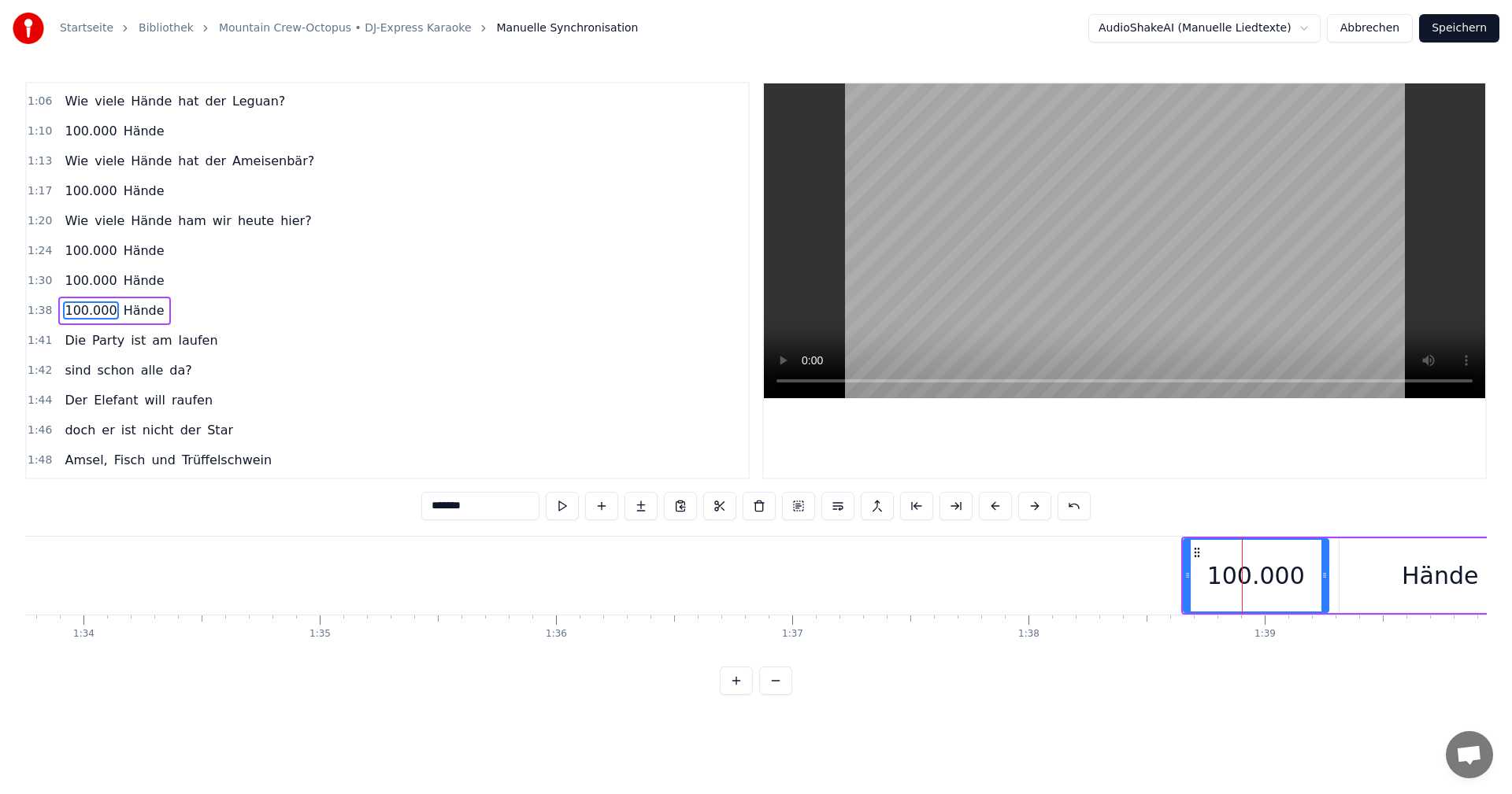
scroll to position [685, 0]
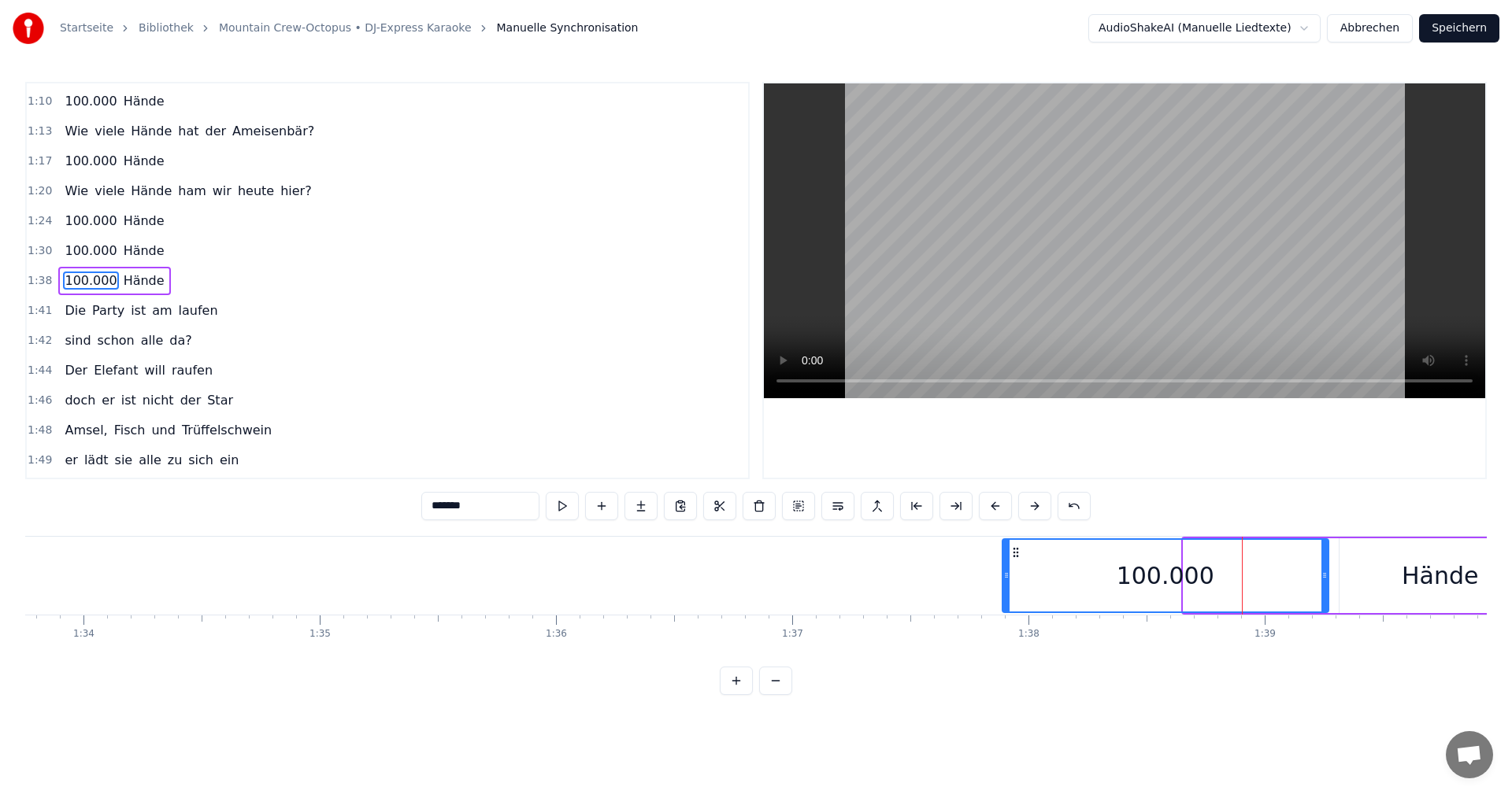
drag, startPoint x: 1185, startPoint y: 574, endPoint x: 1005, endPoint y: 585, distance: 180.3
click at [1005, 585] on div at bounding box center [1006, 575] width 7 height 71
click at [1000, 576] on icon at bounding box center [1002, 575] width 7 height 13
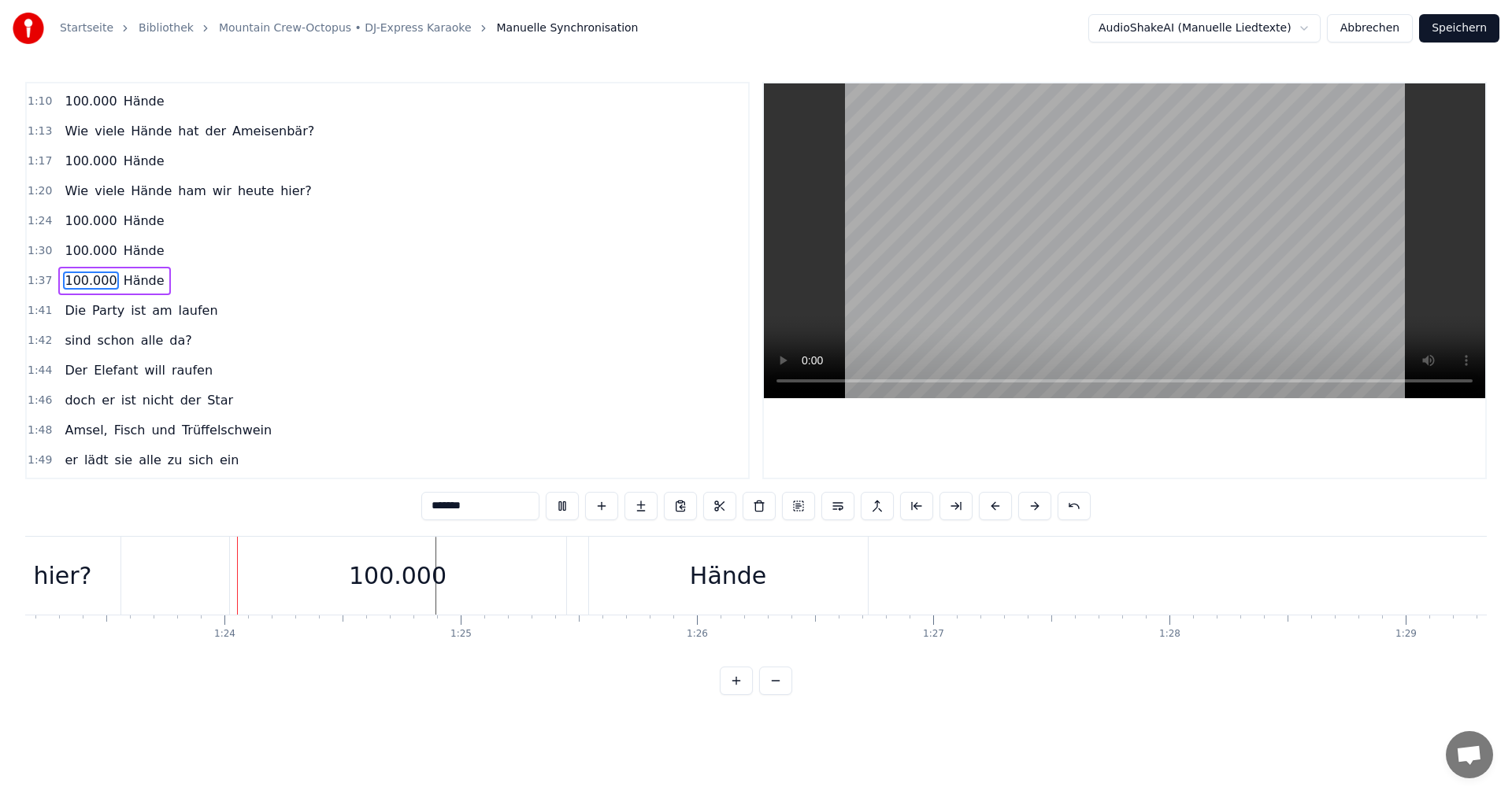
scroll to position [0, 19655]
click at [823, 560] on div "Hände" at bounding box center [715, 575] width 279 height 78
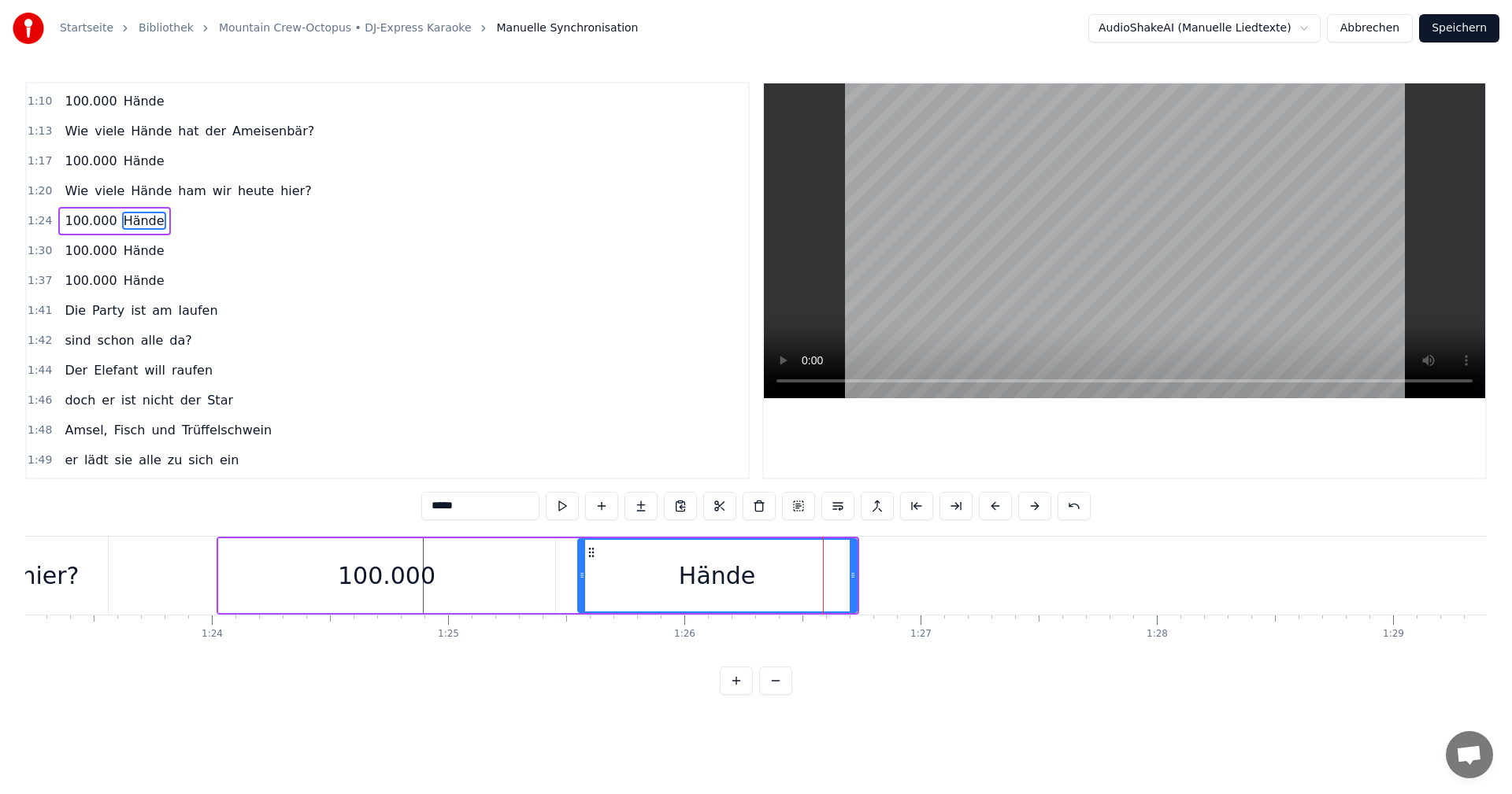
scroll to position [625, 0]
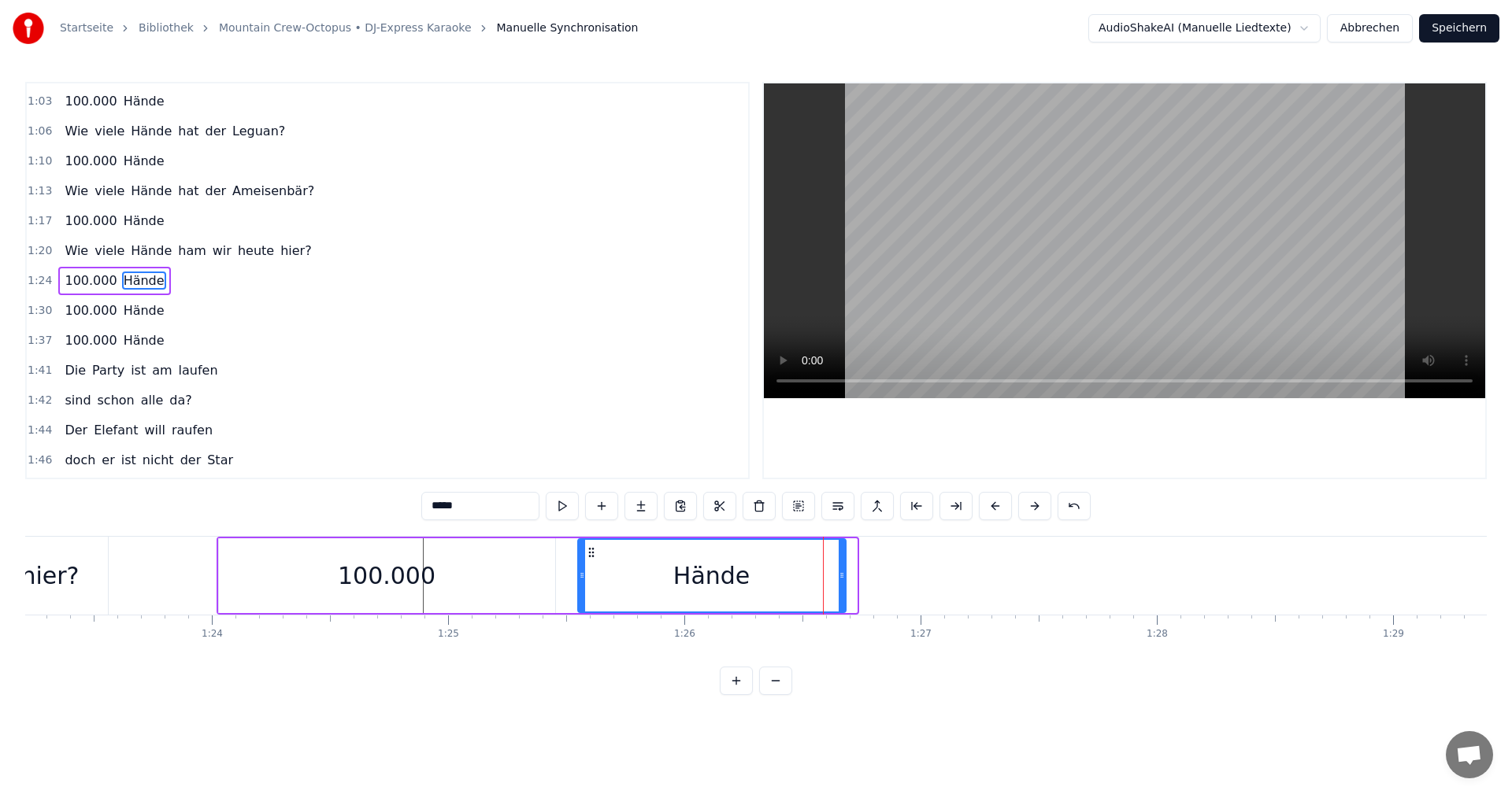
drag, startPoint x: 850, startPoint y: 575, endPoint x: 839, endPoint y: 574, distance: 11.0
click at [839, 574] on icon at bounding box center [841, 575] width 7 height 13
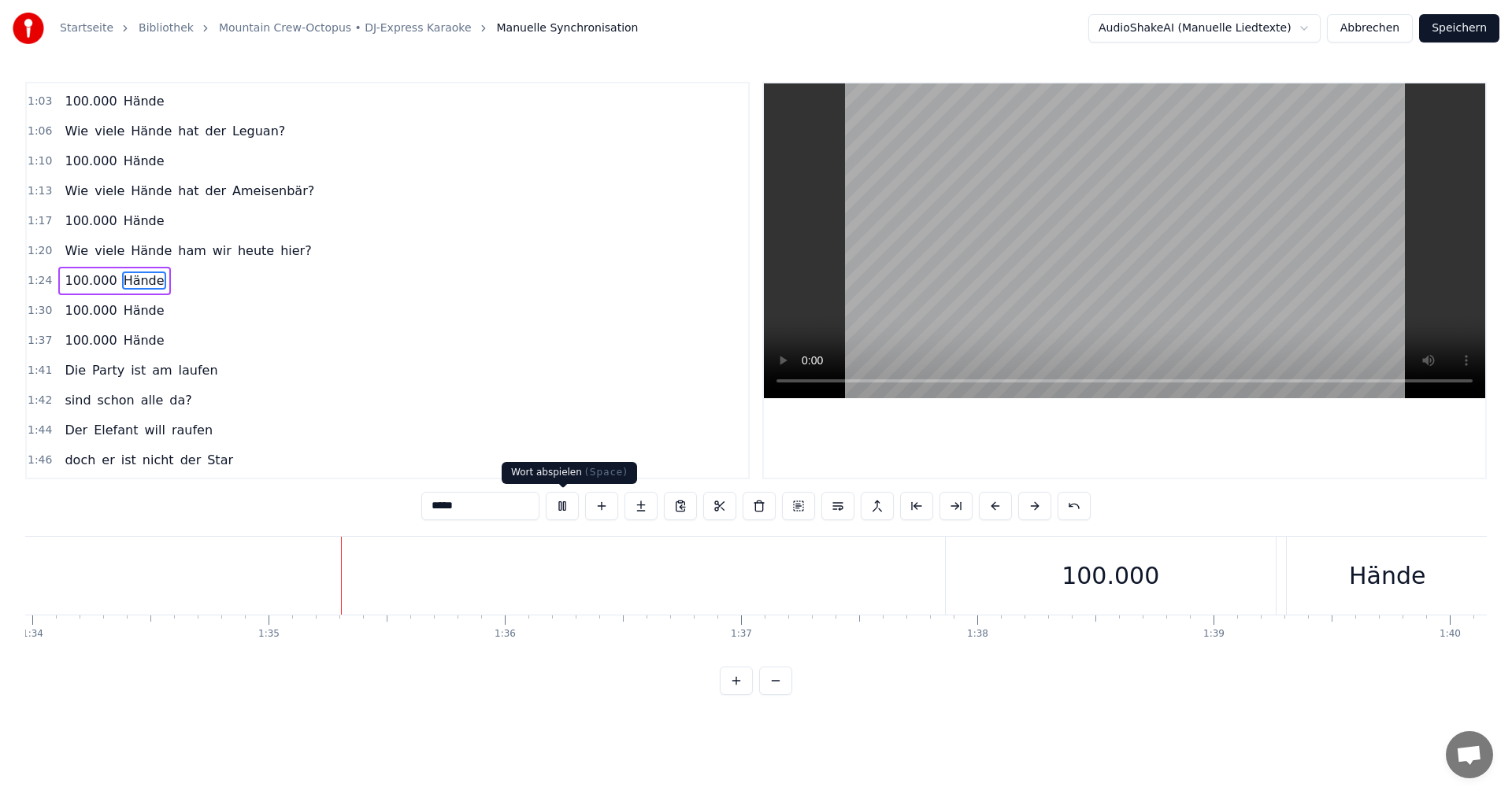
scroll to position [0, 22322]
click at [559, 510] on button at bounding box center [562, 506] width 33 height 28
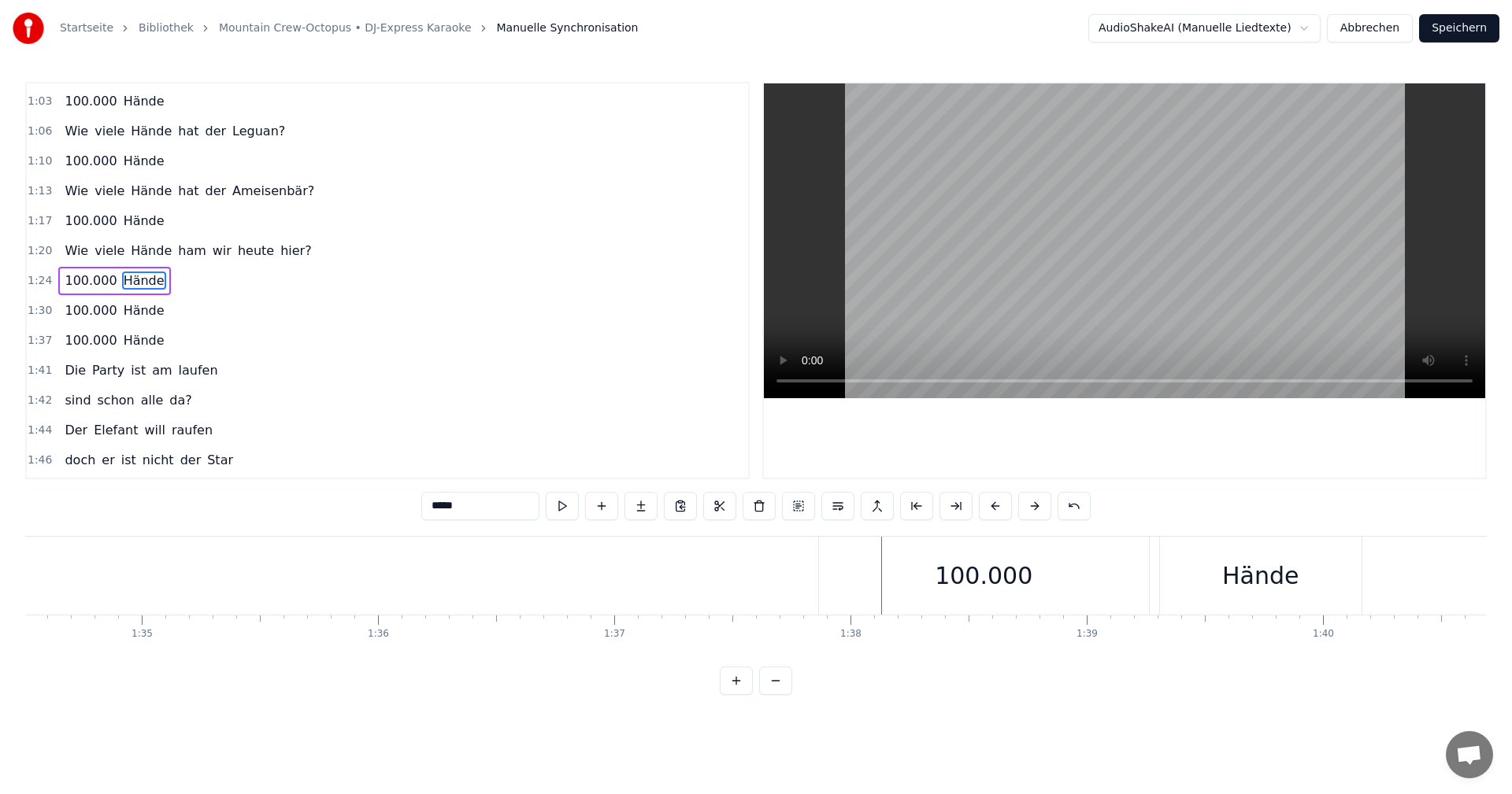
click at [953, 567] on div "100.000" at bounding box center [983, 575] width 97 height 36
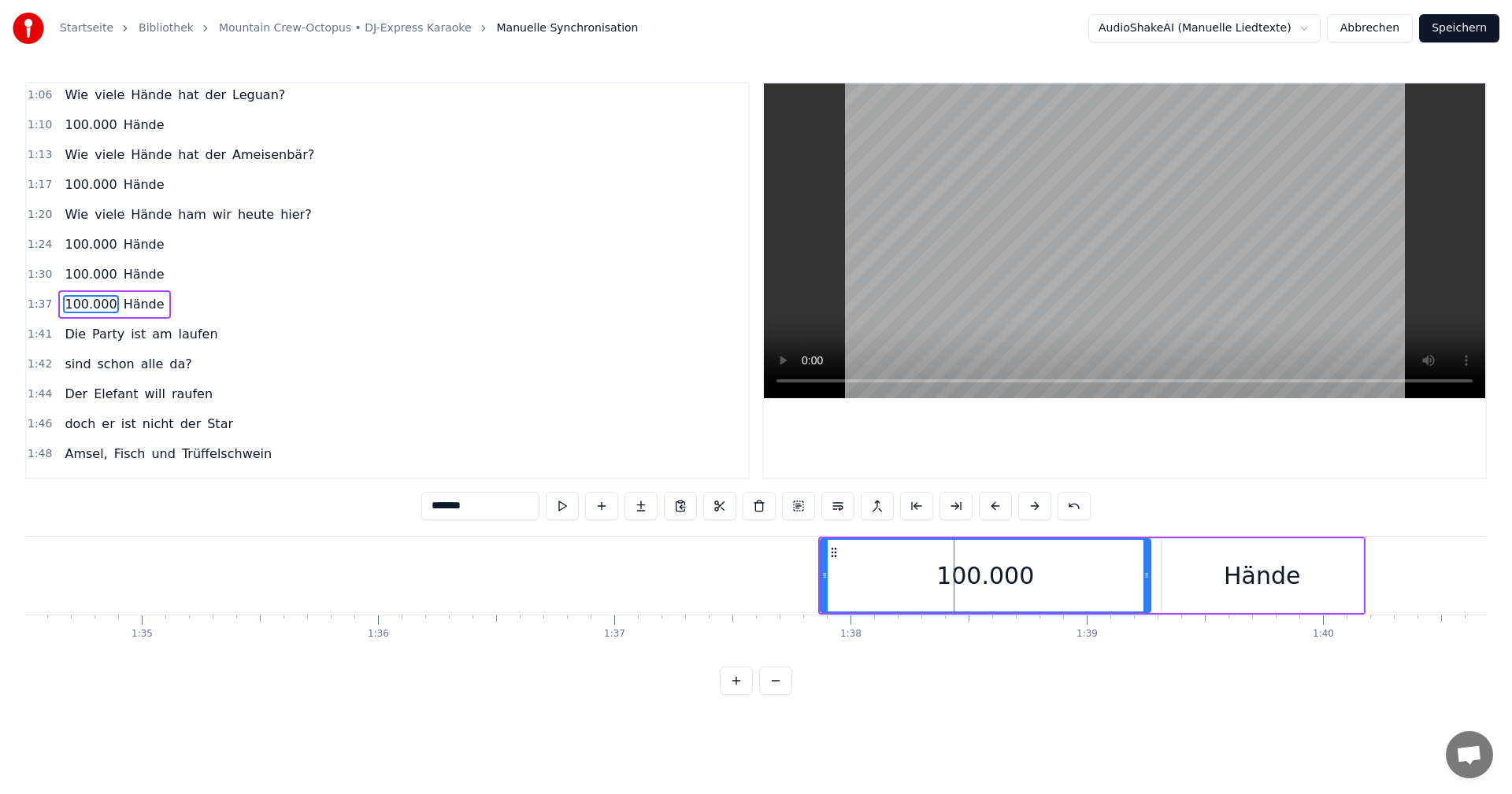
scroll to position [685, 0]
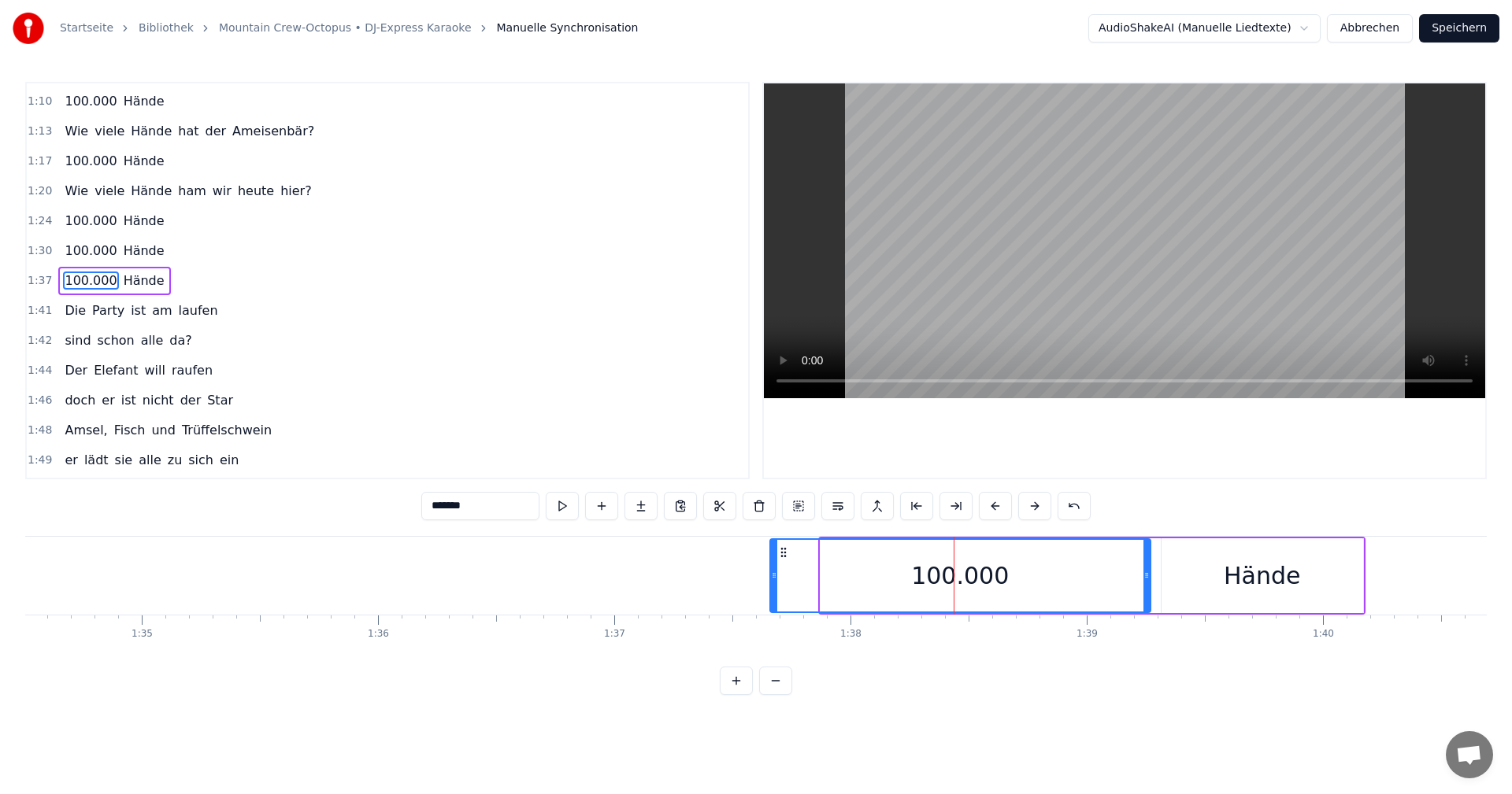
drag, startPoint x: 820, startPoint y: 574, endPoint x: 770, endPoint y: 587, distance: 51.7
click at [771, 587] on div at bounding box center [774, 575] width 7 height 71
drag, startPoint x: 1147, startPoint y: 573, endPoint x: 1095, endPoint y: 576, distance: 52.1
click at [1095, 576] on icon at bounding box center [1094, 575] width 7 height 13
click at [1171, 575] on div "Hände" at bounding box center [1261, 576] width 201 height 75
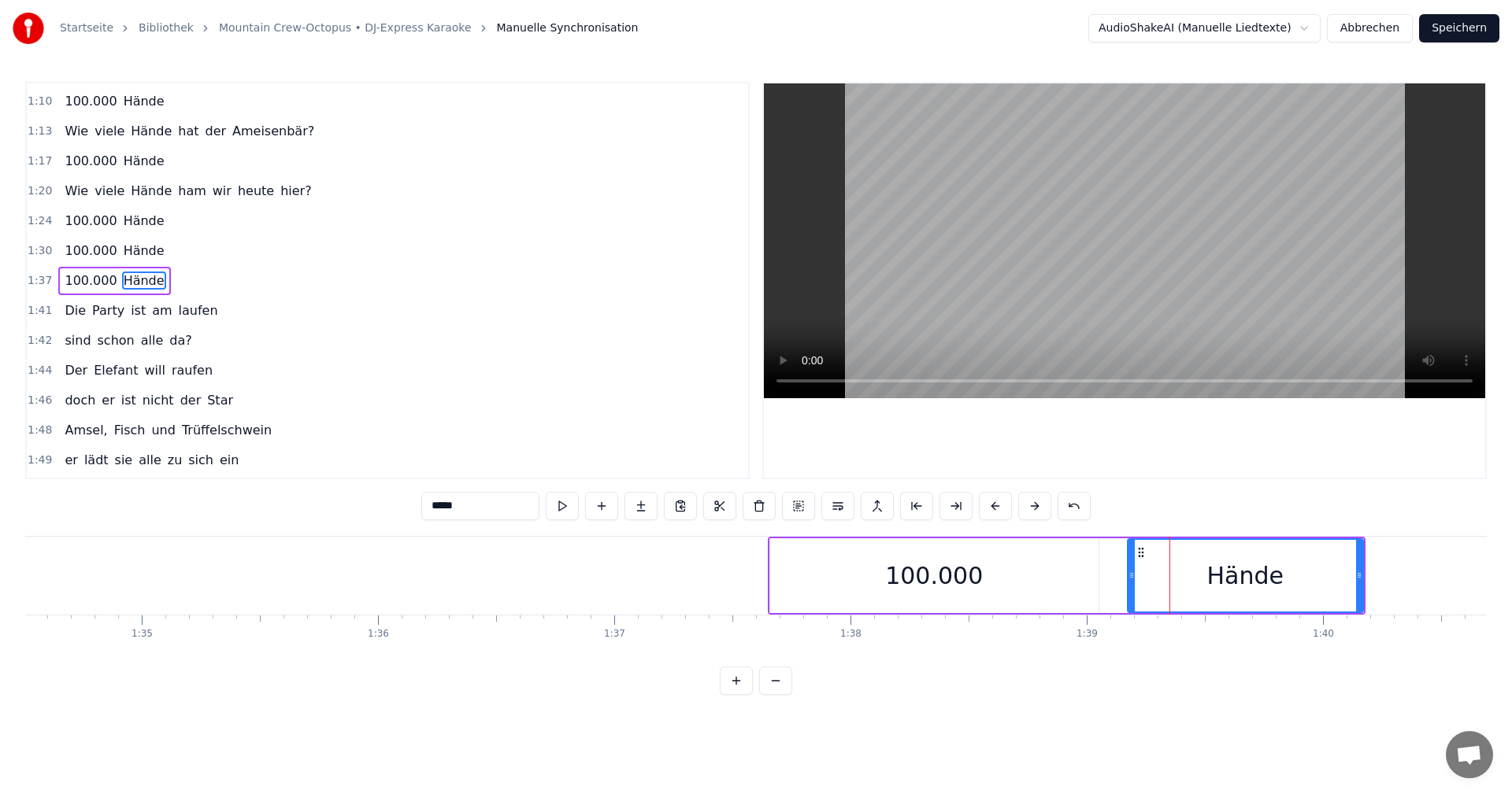
drag, startPoint x: 1163, startPoint y: 578, endPoint x: 1129, endPoint y: 579, distance: 34.0
click at [1129, 579] on icon at bounding box center [1131, 575] width 7 height 13
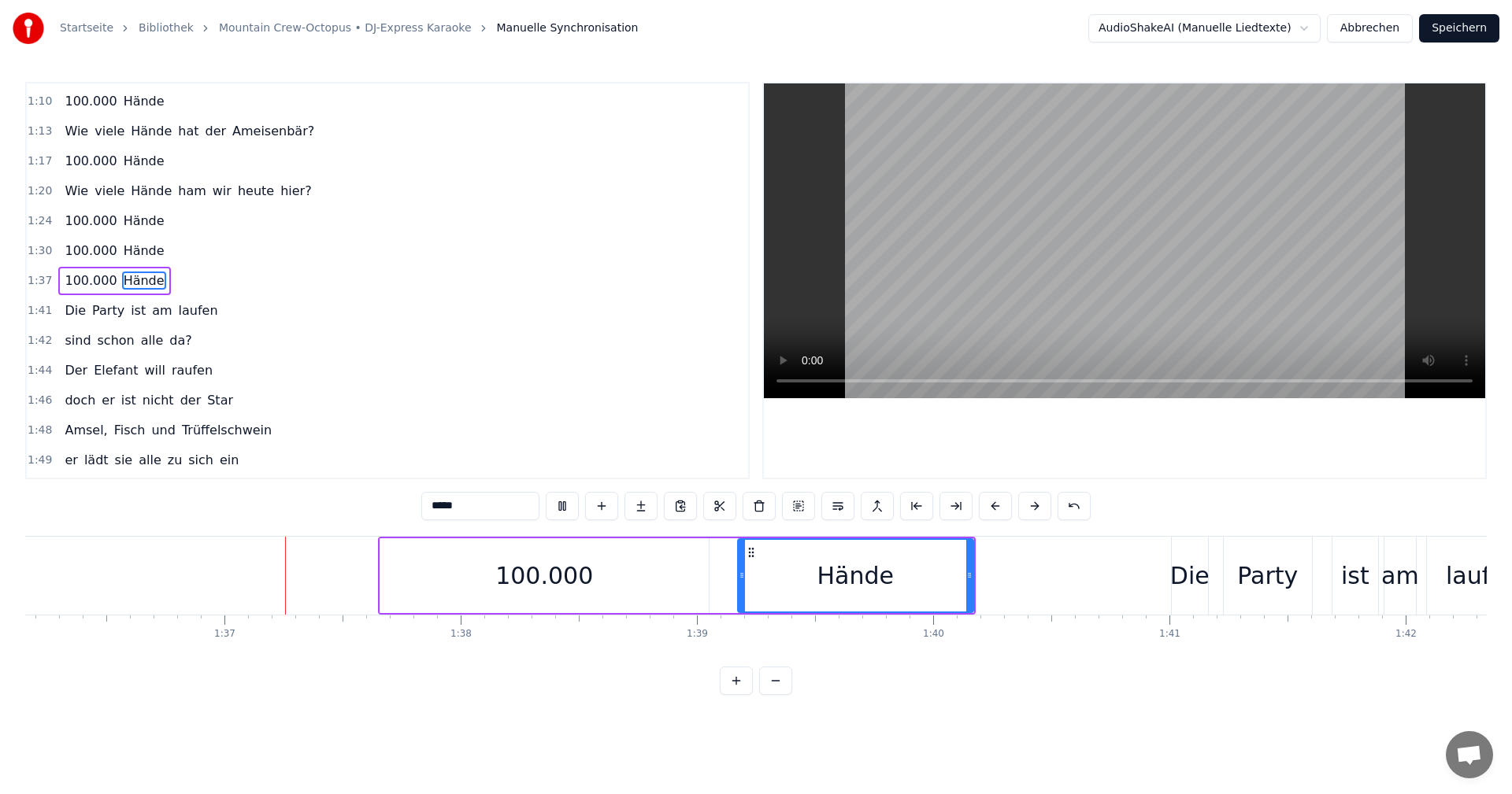
scroll to position [0, 22746]
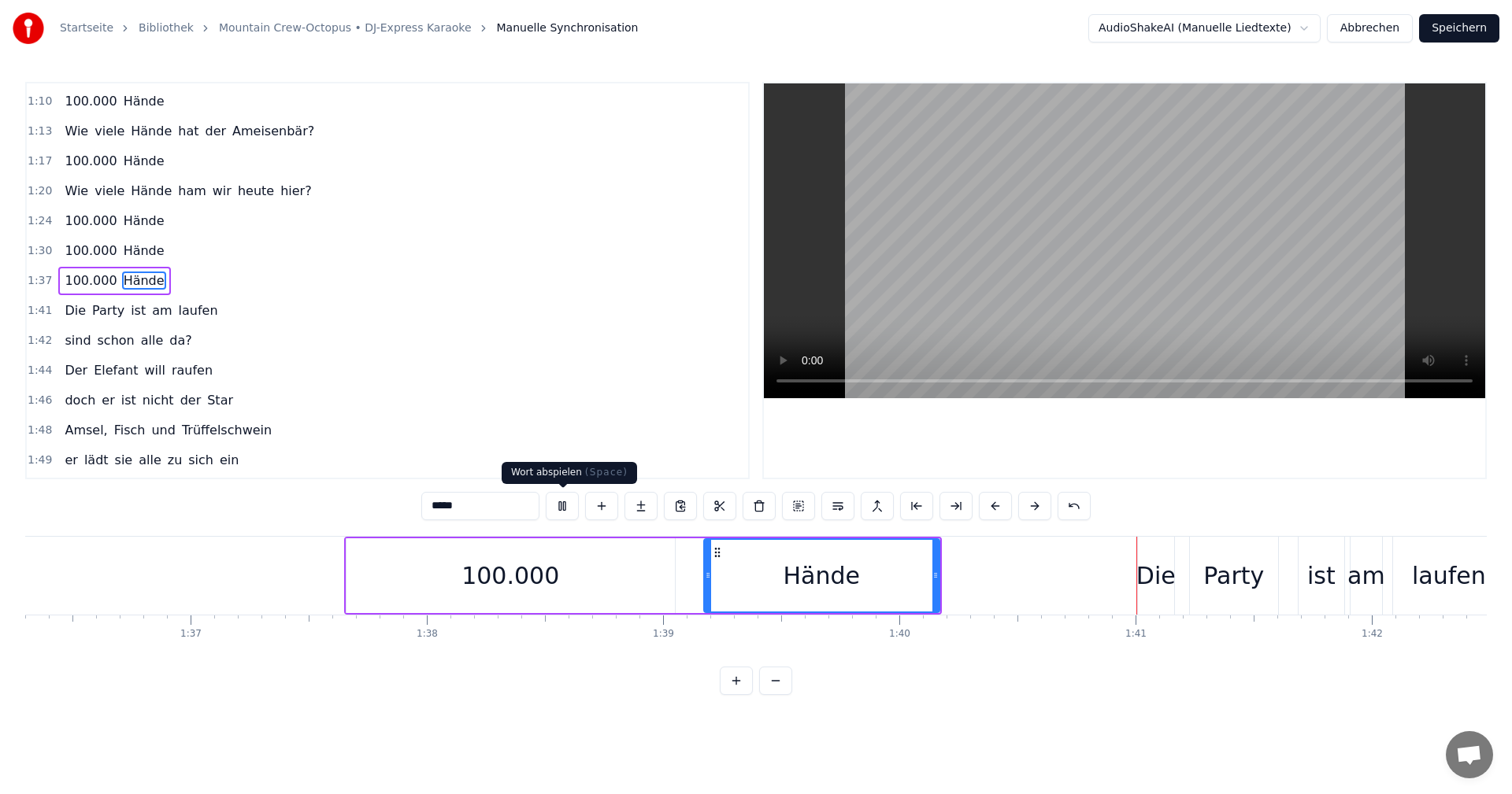
click at [566, 506] on button at bounding box center [562, 506] width 33 height 28
click at [648, 582] on div "100.000" at bounding box center [510, 576] width 329 height 75
type input "*******"
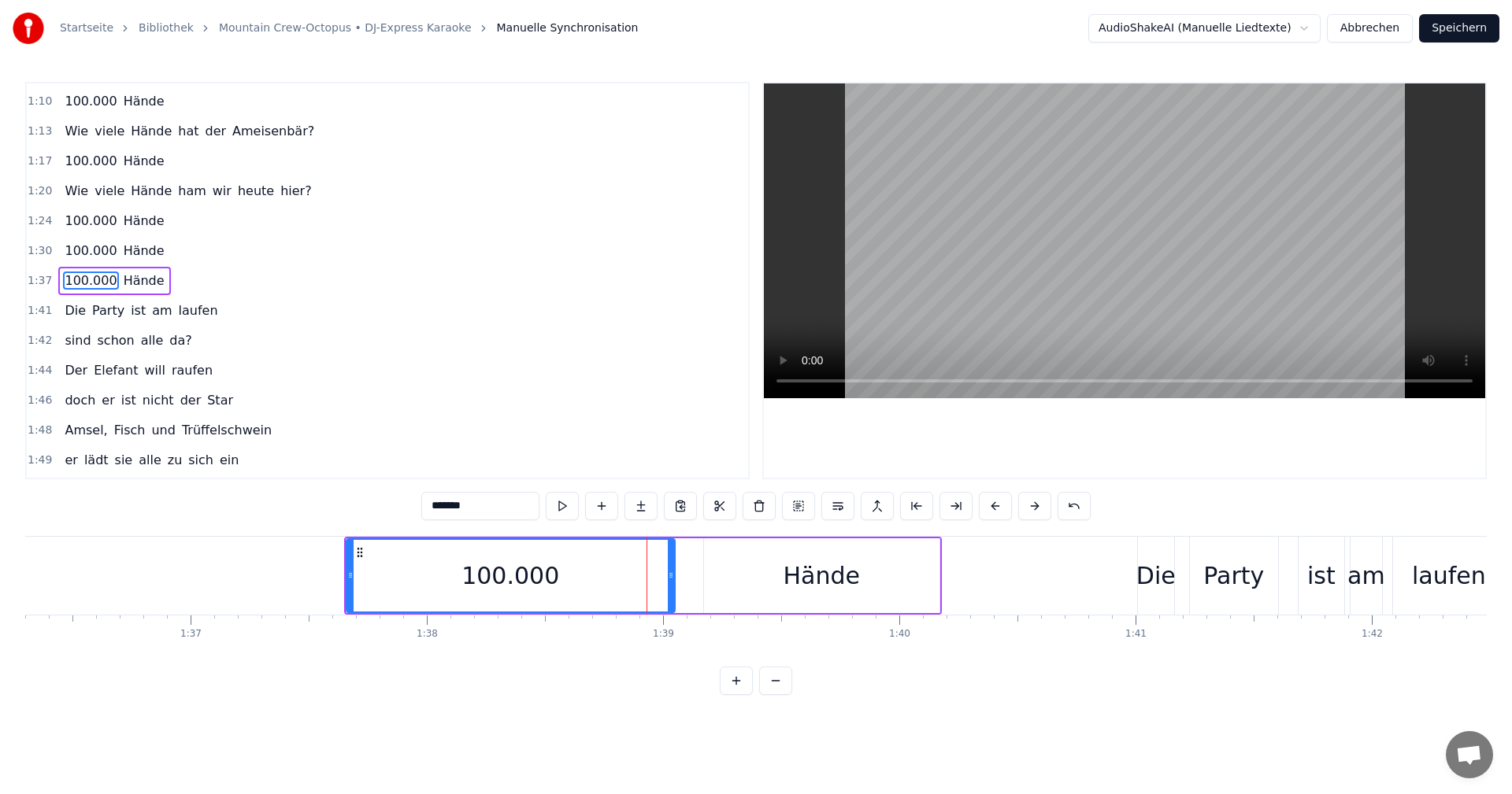
drag, startPoint x: 449, startPoint y: 574, endPoint x: 462, endPoint y: 577, distance: 13.3
click at [462, 577] on div "100.000" at bounding box center [510, 575] width 327 height 71
click at [360, 551] on icon at bounding box center [359, 552] width 13 height 13
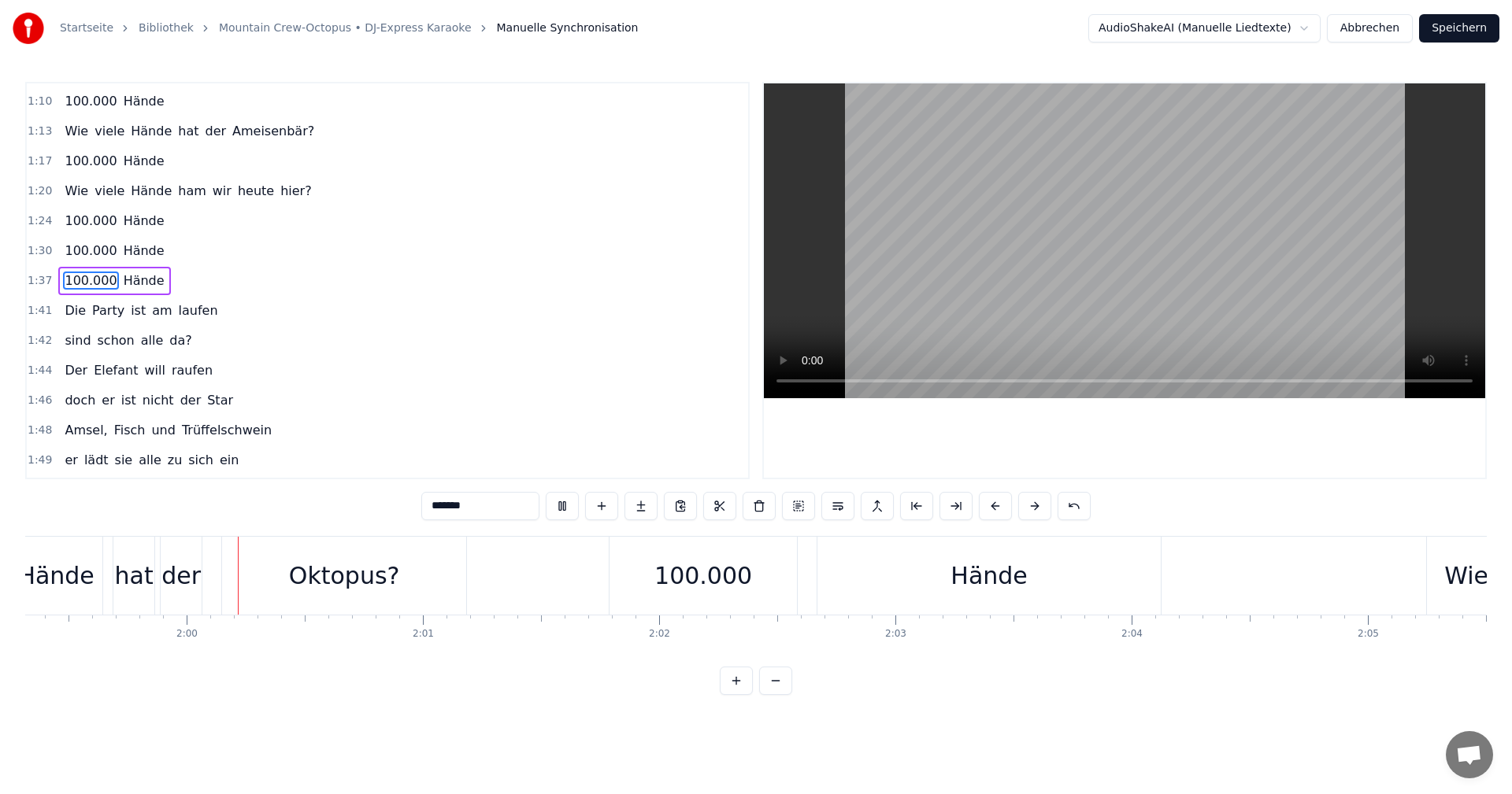
scroll to position [0, 28204]
click at [1458, 28] on button "Speichern" at bounding box center [1458, 28] width 80 height 28
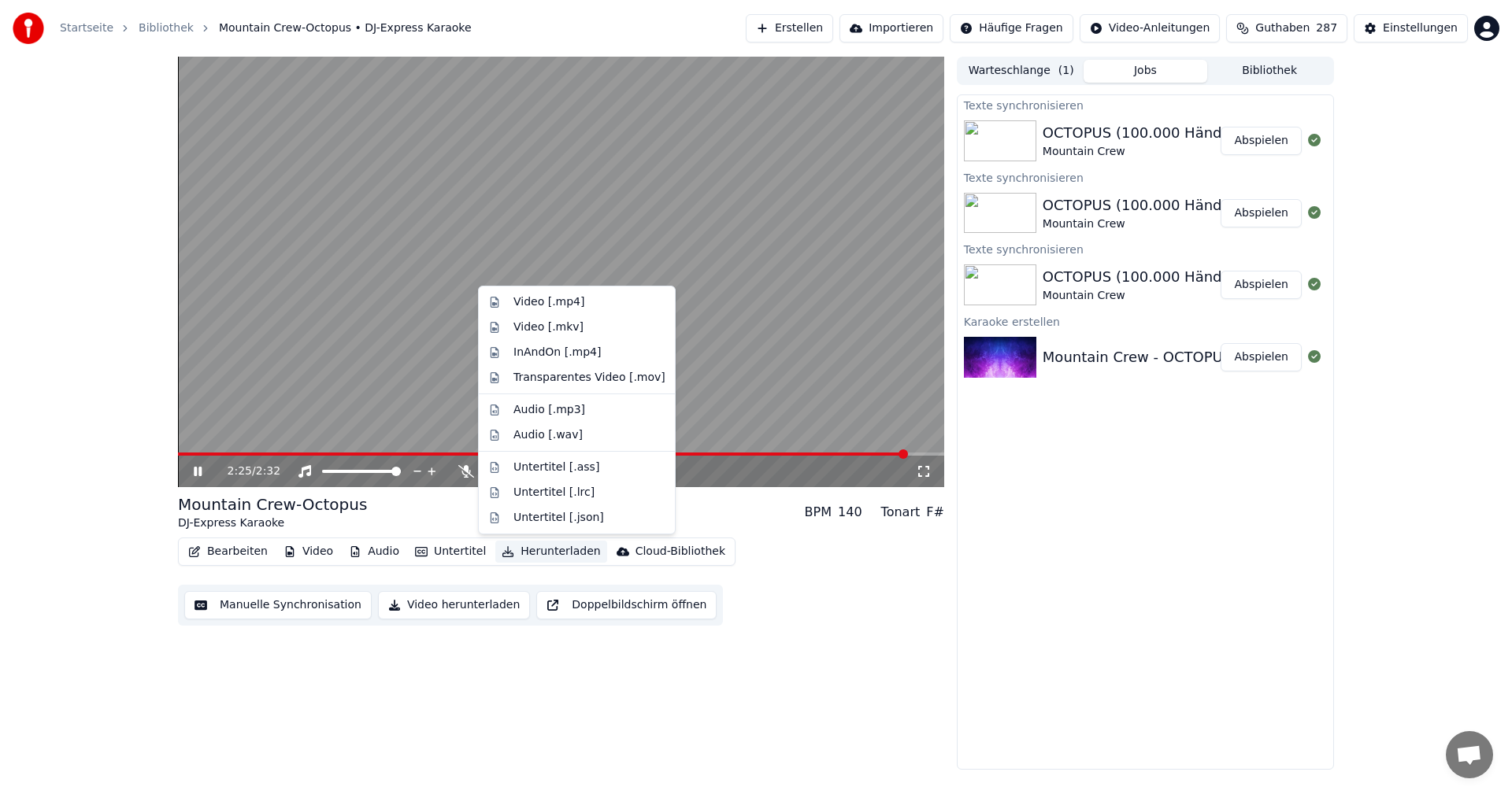
click at [523, 557] on button "Herunterladen" at bounding box center [550, 551] width 111 height 22
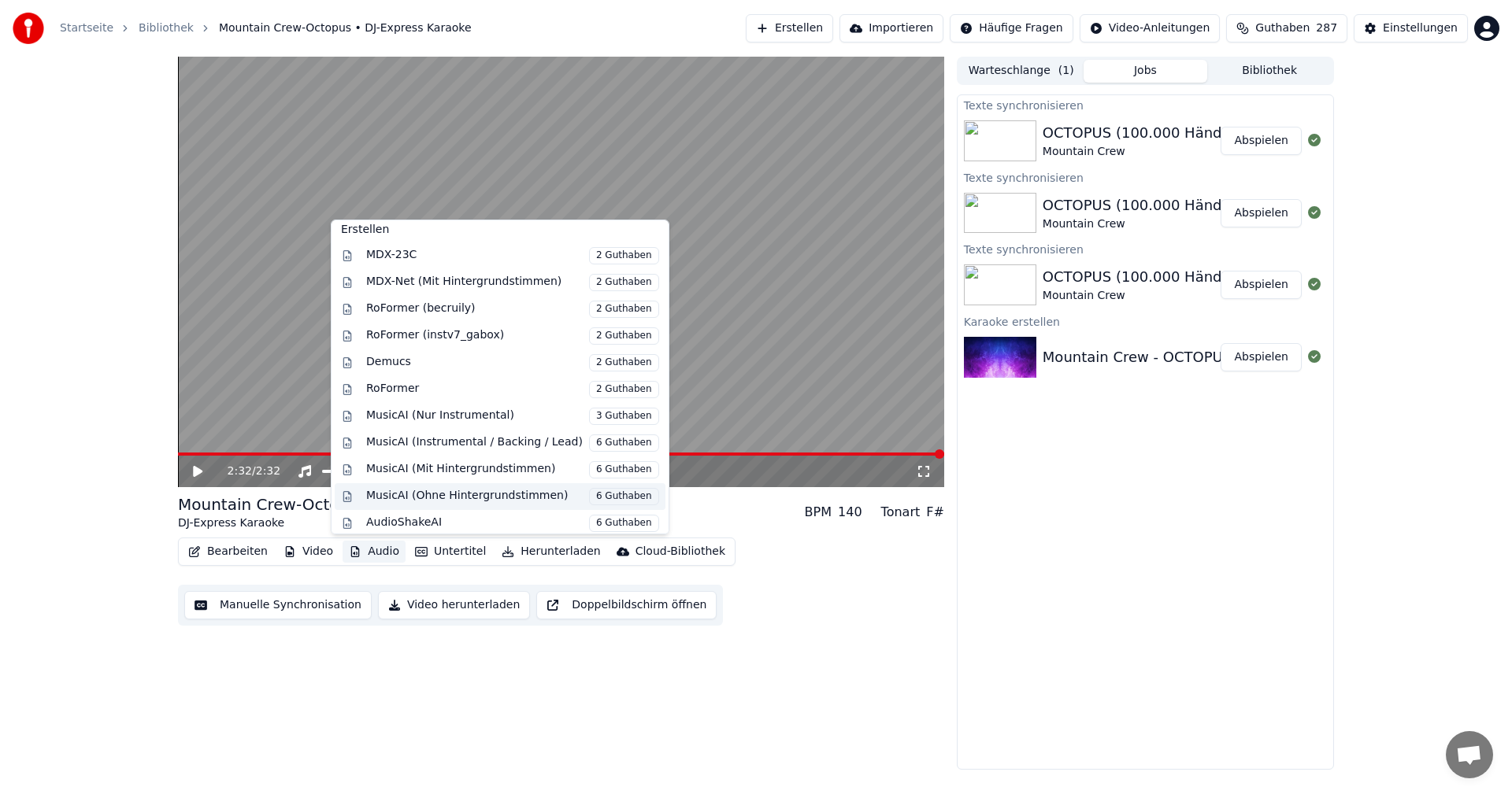
scroll to position [160, 0]
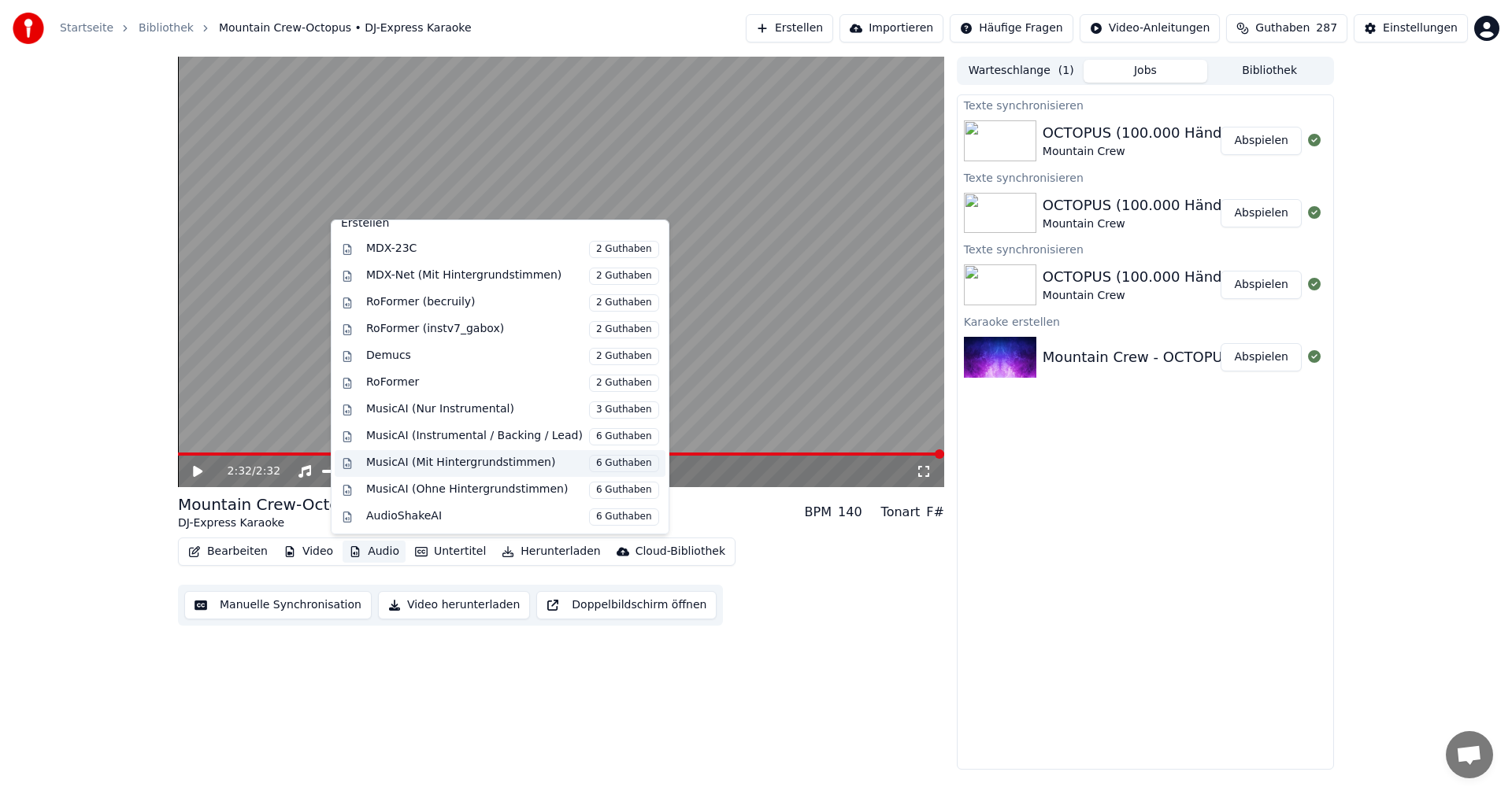
click at [590, 463] on span "6 Guthaben" at bounding box center [623, 463] width 70 height 17
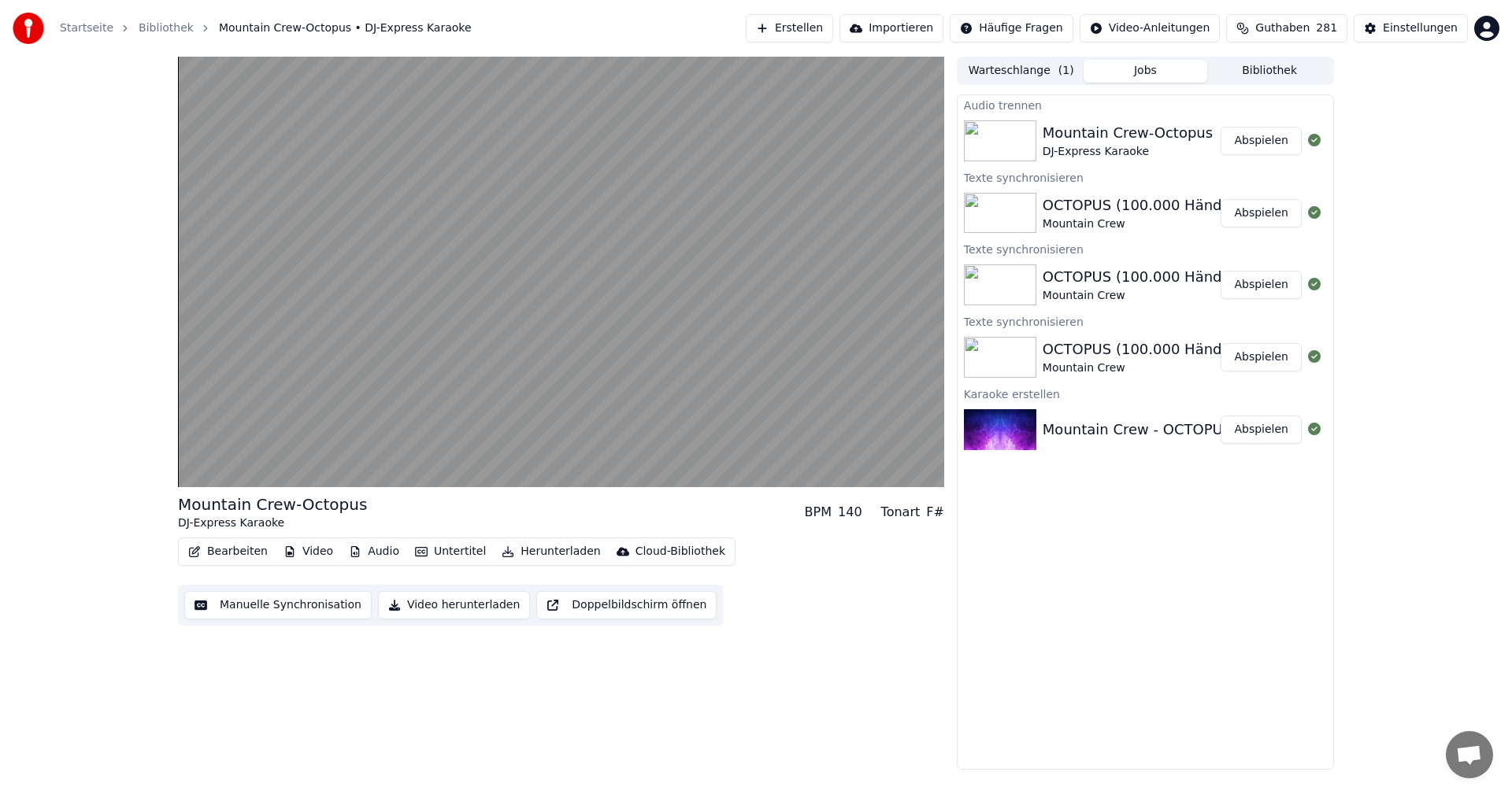
click at [381, 557] on button "Audio" at bounding box center [373, 551] width 63 height 22
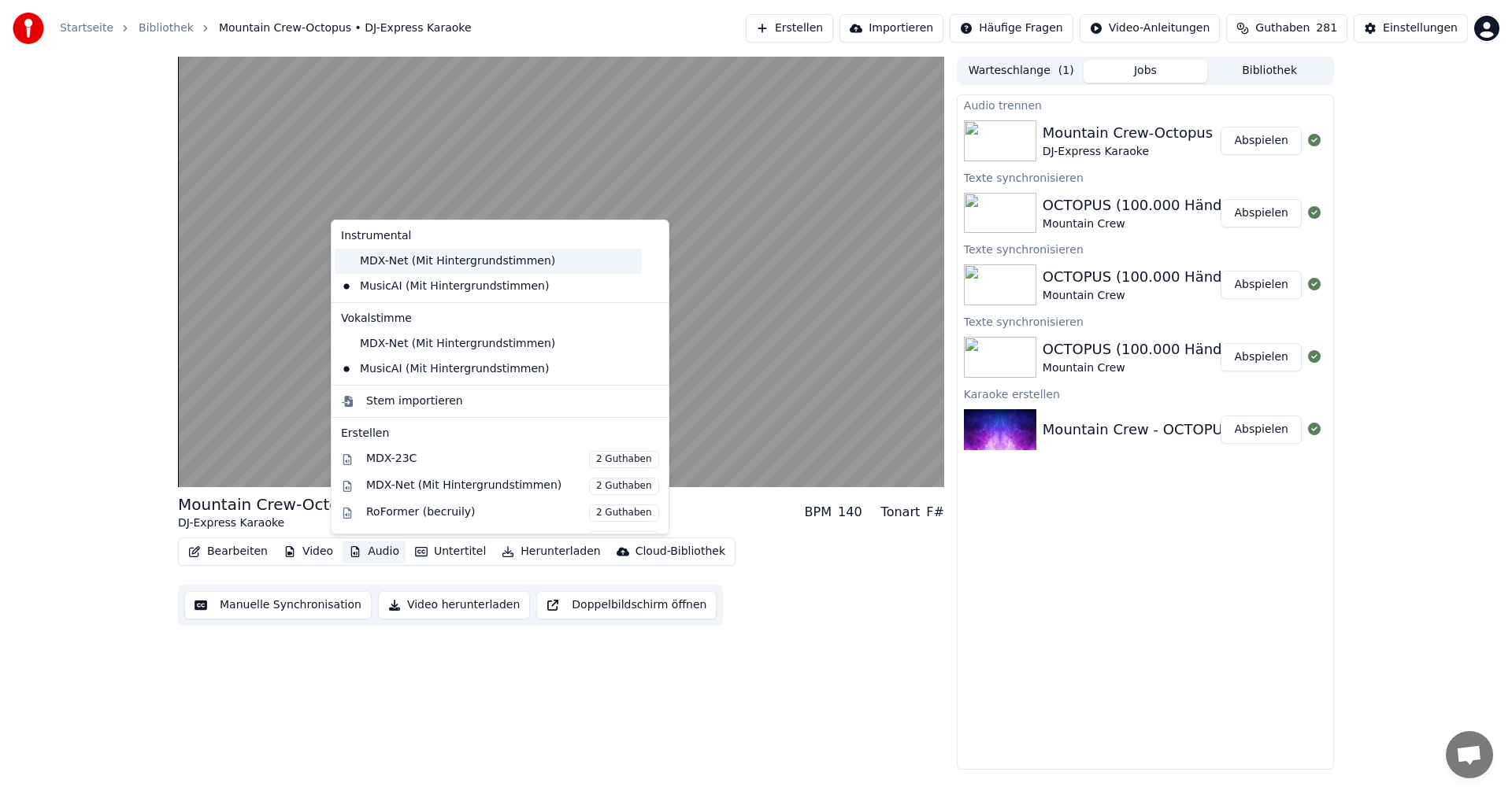
click at [350, 265] on div "MDX-Net (Mit Hintergrundstimmen)" at bounding box center [488, 261] width 307 height 25
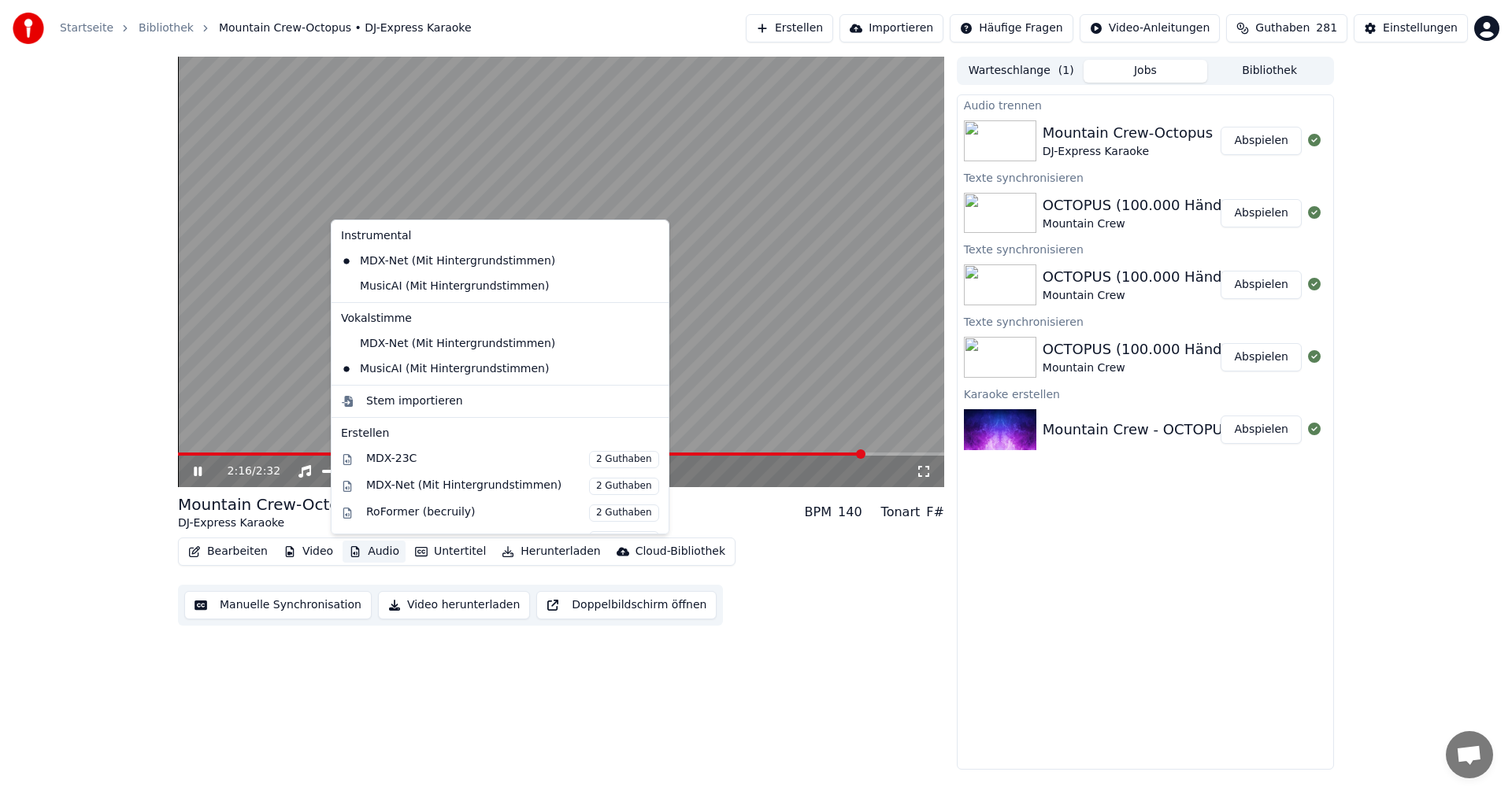
click at [371, 558] on button "Audio" at bounding box center [373, 551] width 63 height 22
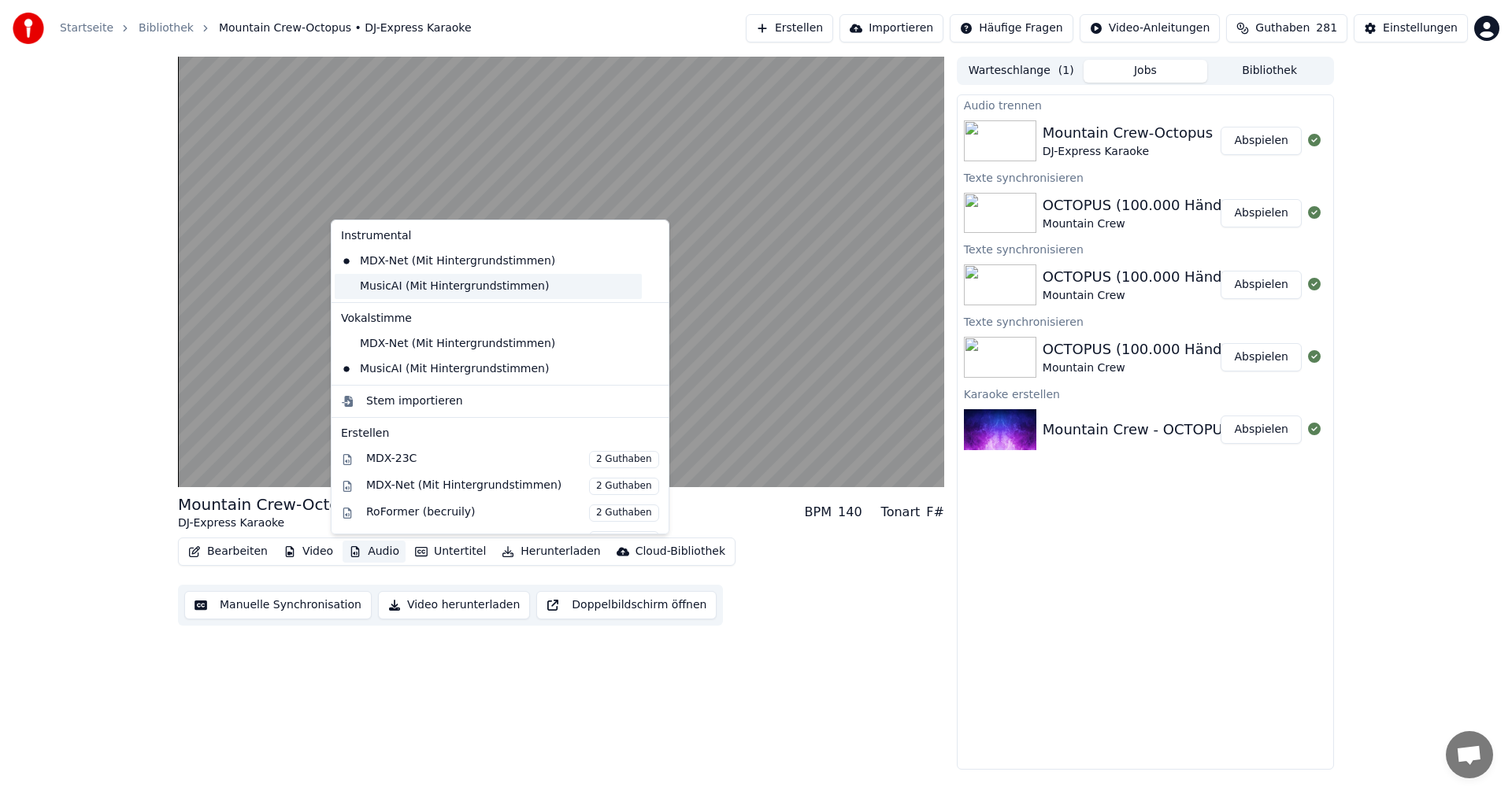
click at [415, 287] on div "MusicAI (Mit Hintergrundstimmen)" at bounding box center [488, 286] width 307 height 25
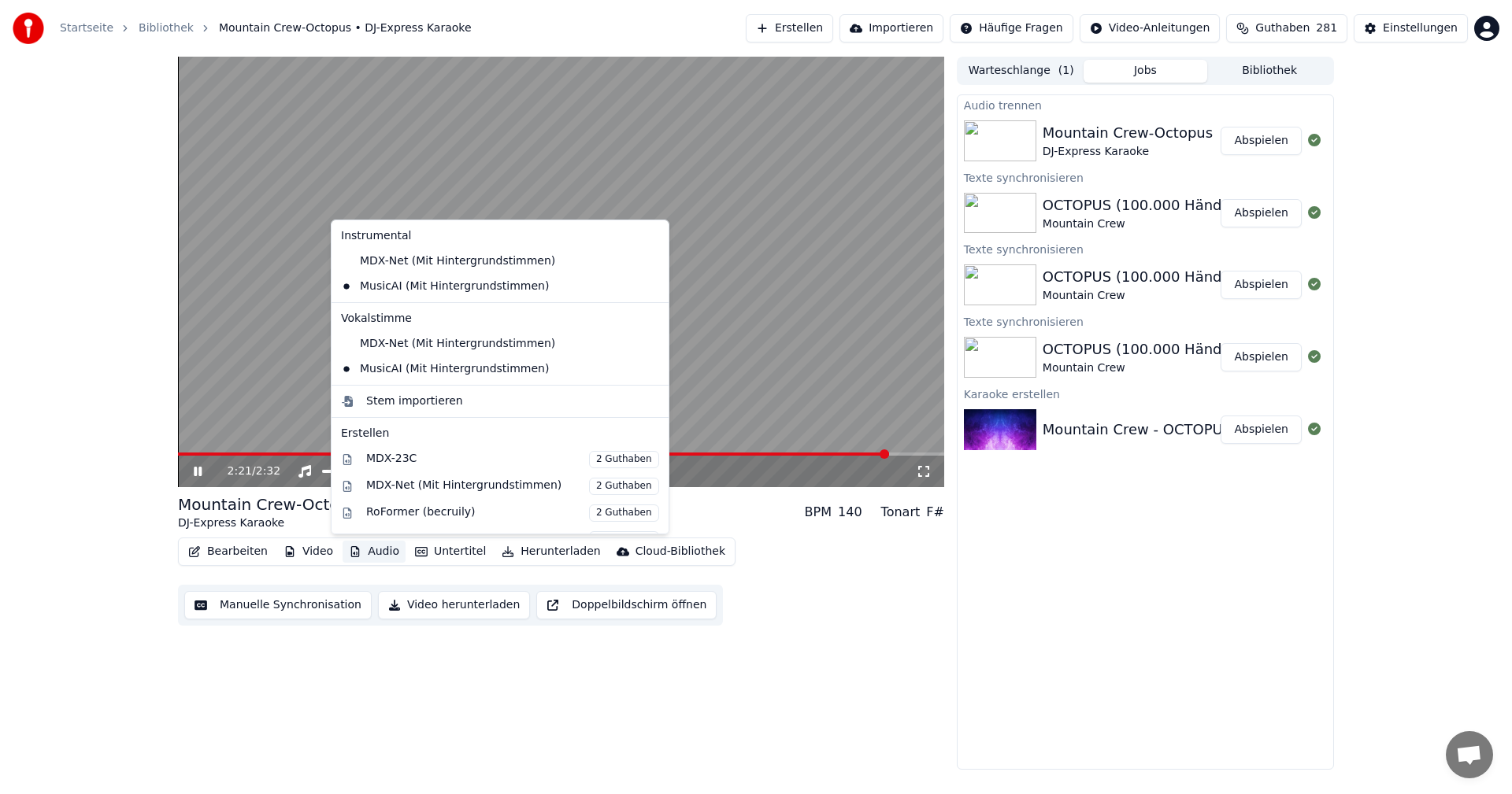
click at [363, 552] on button "Audio" at bounding box center [373, 551] width 63 height 22
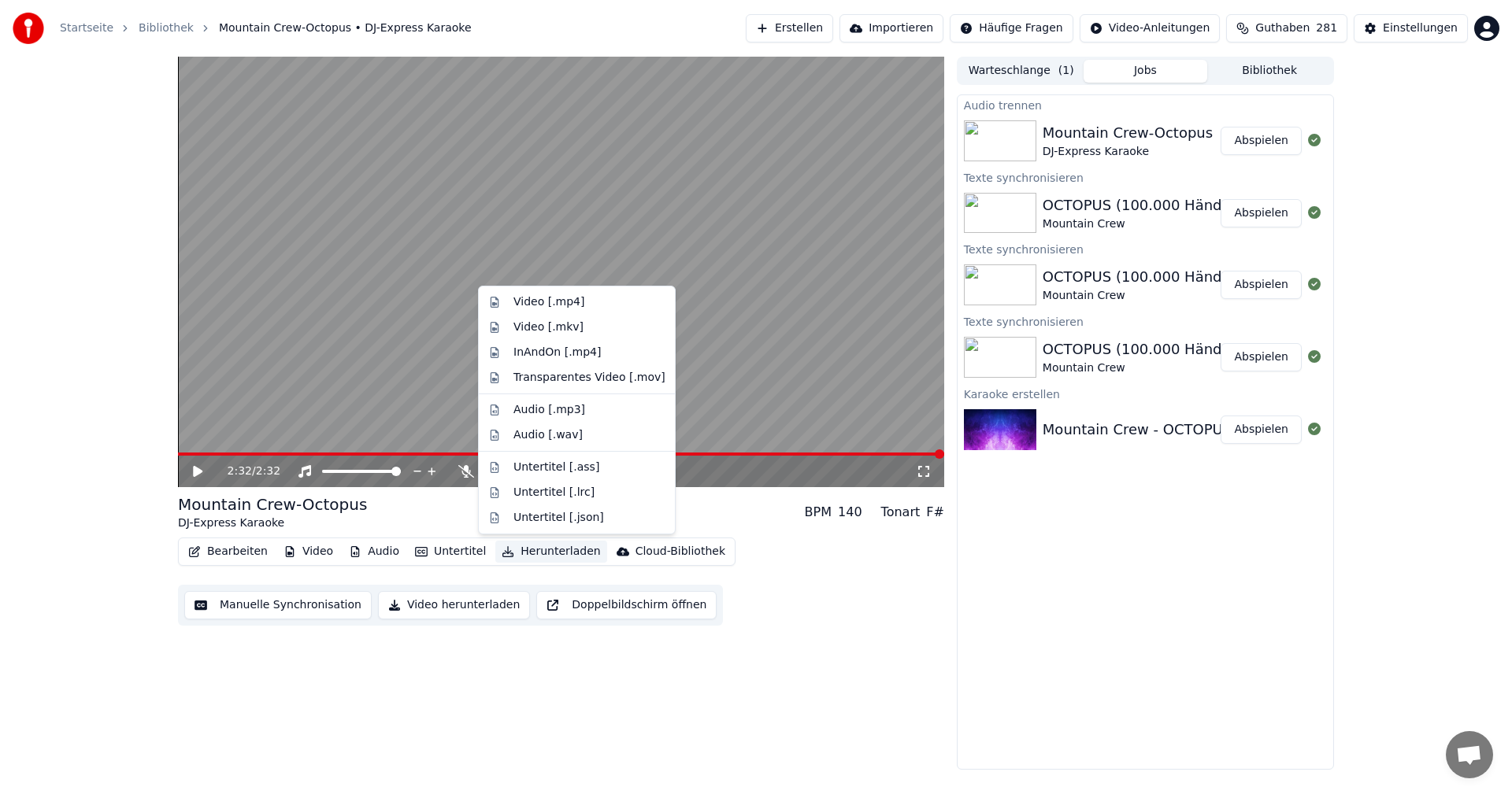
click at [536, 556] on button "Herunterladen" at bounding box center [550, 551] width 111 height 22
click at [556, 549] on button "Herunterladen" at bounding box center [550, 551] width 111 height 22
click at [544, 297] on div "Video [.mp4]" at bounding box center [549, 303] width 71 height 15
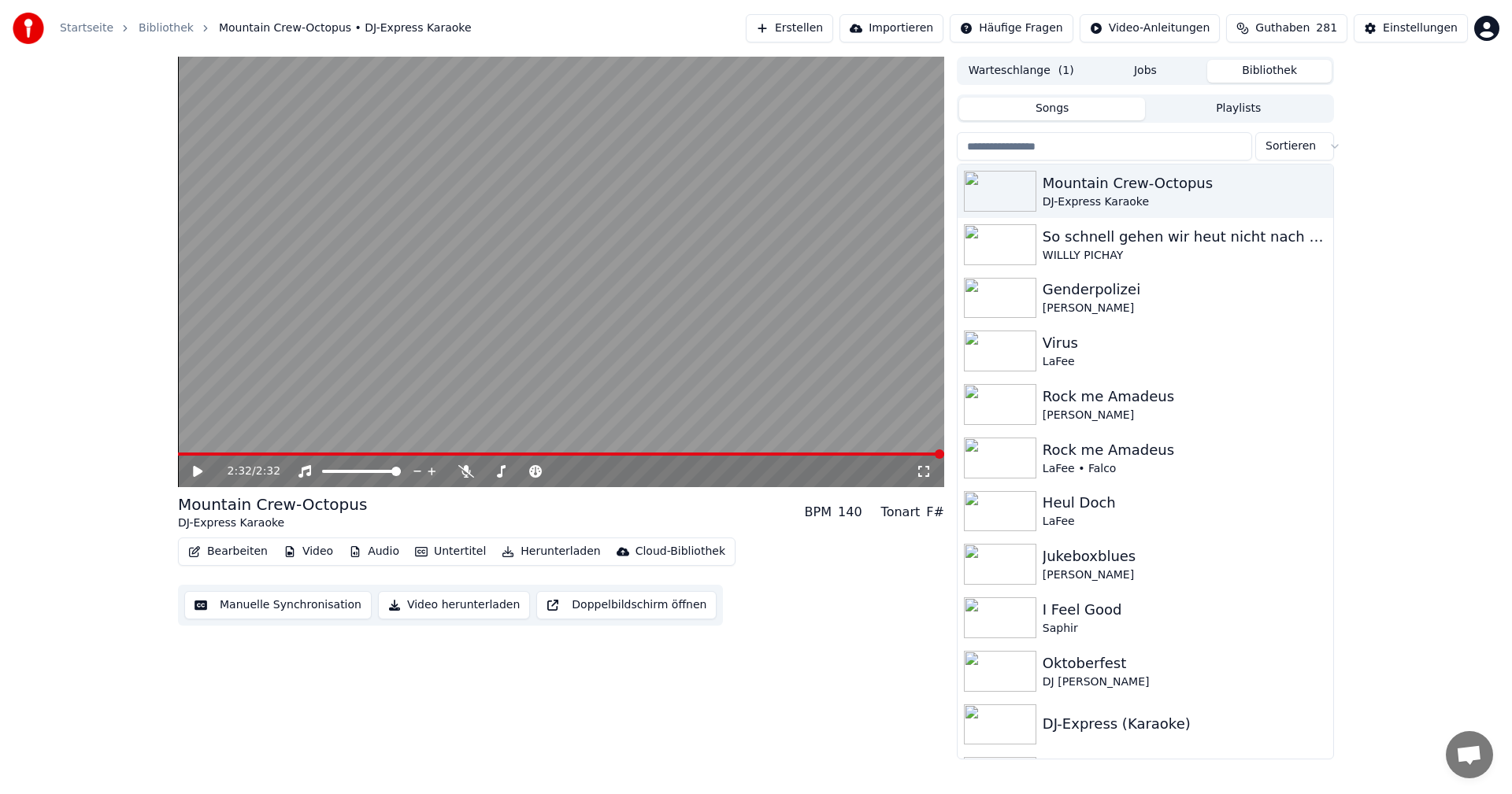
click at [1272, 70] on button "Bibliothek" at bounding box center [1269, 71] width 124 height 23
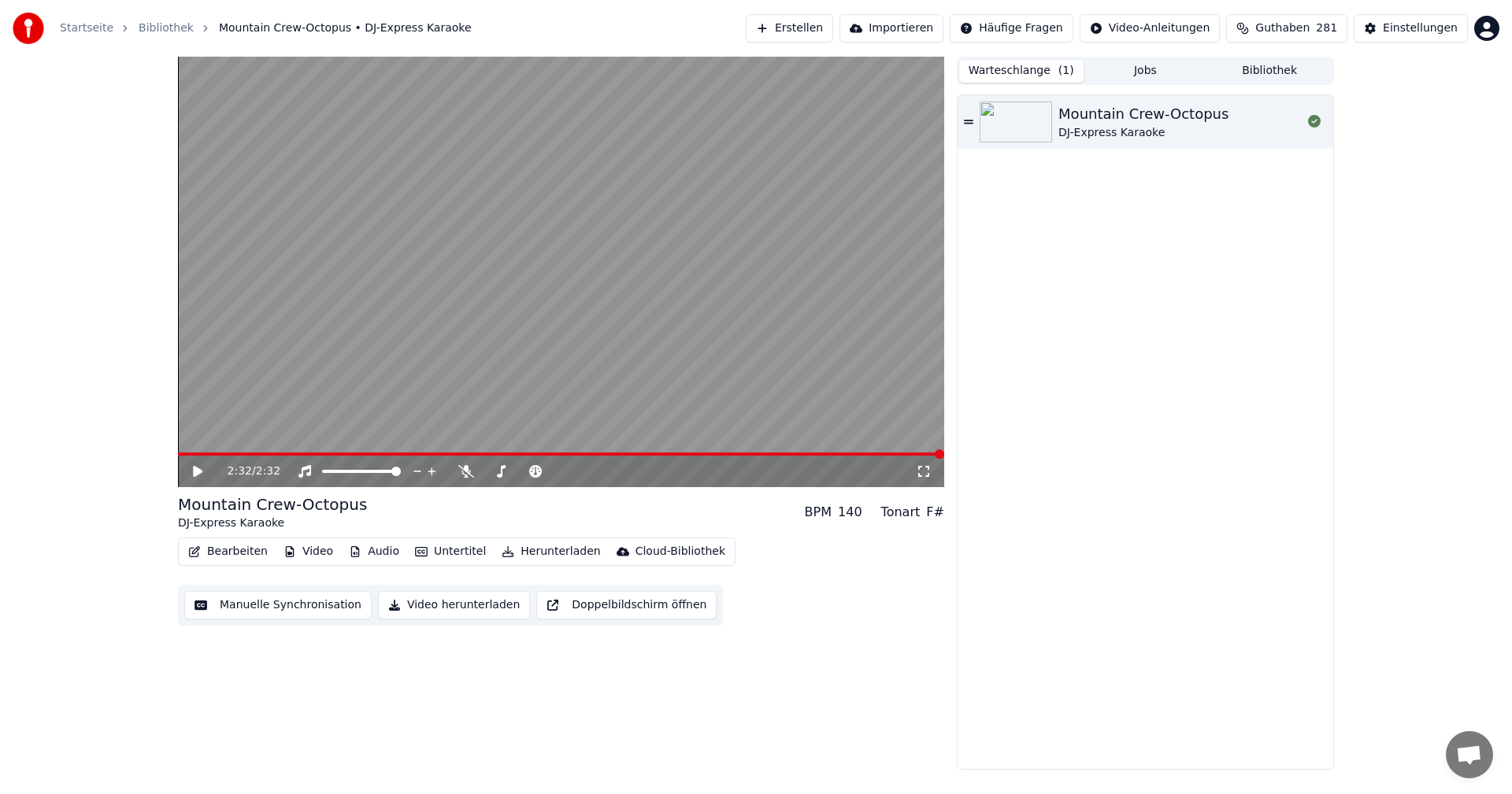
click at [1005, 66] on button "Warteschlange ( 1 )" at bounding box center [1021, 71] width 124 height 23
click at [1163, 67] on button "Jobs" at bounding box center [1145, 71] width 124 height 23
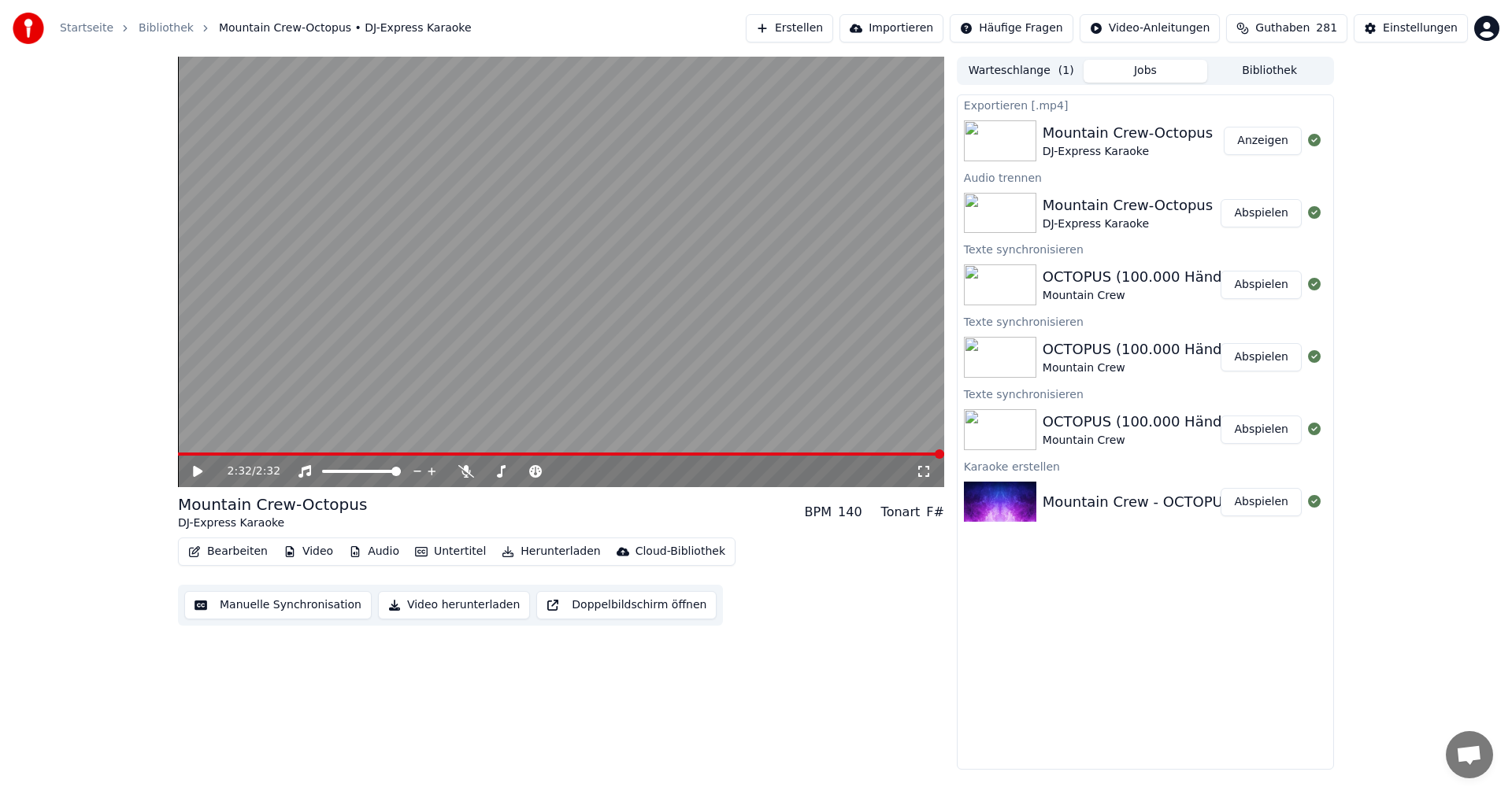
click at [1036, 72] on button "Warteschlange ( 1 )" at bounding box center [1021, 71] width 124 height 23
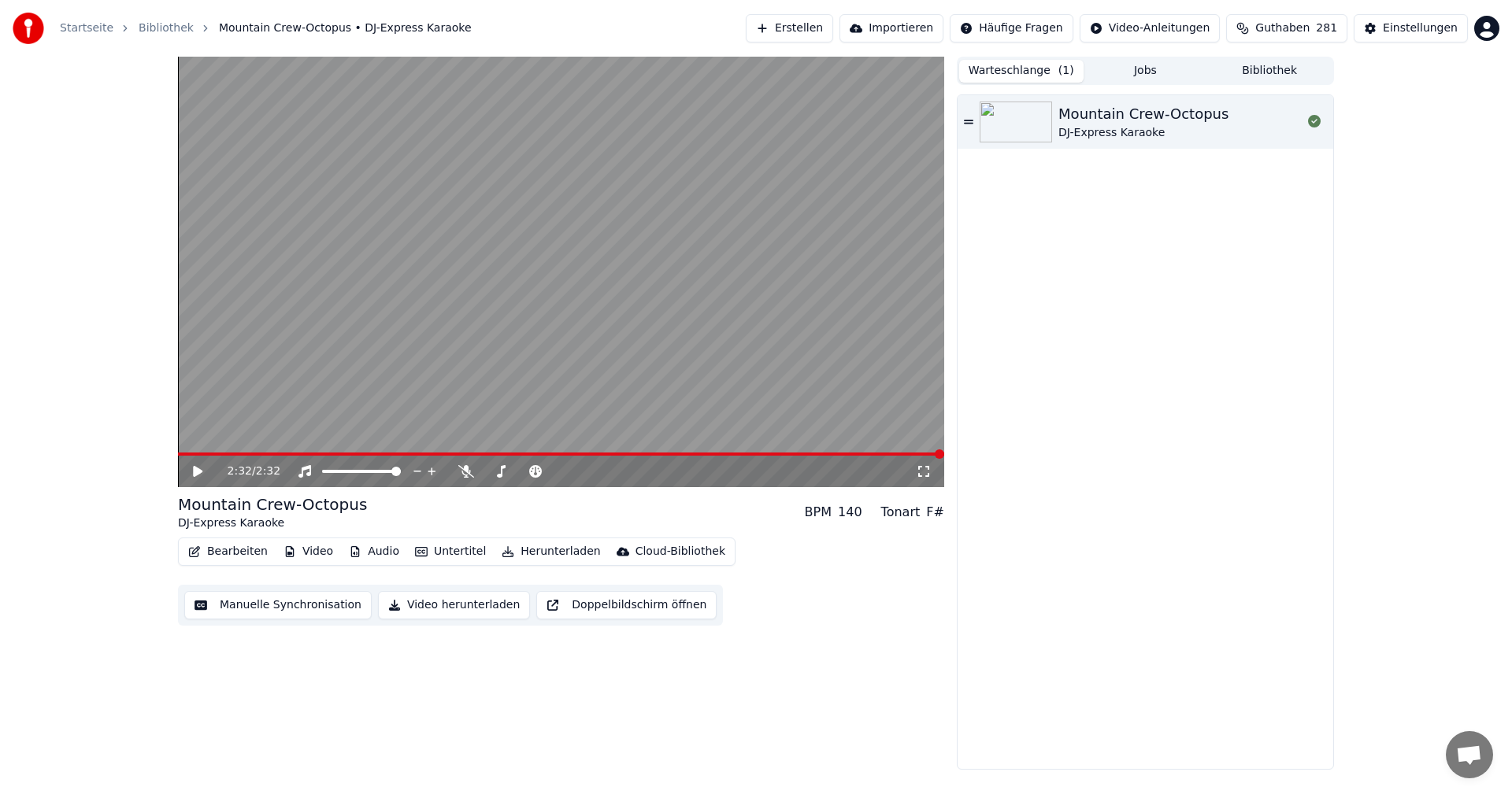
click at [168, 30] on link "Bibliothek" at bounding box center [166, 28] width 55 height 15
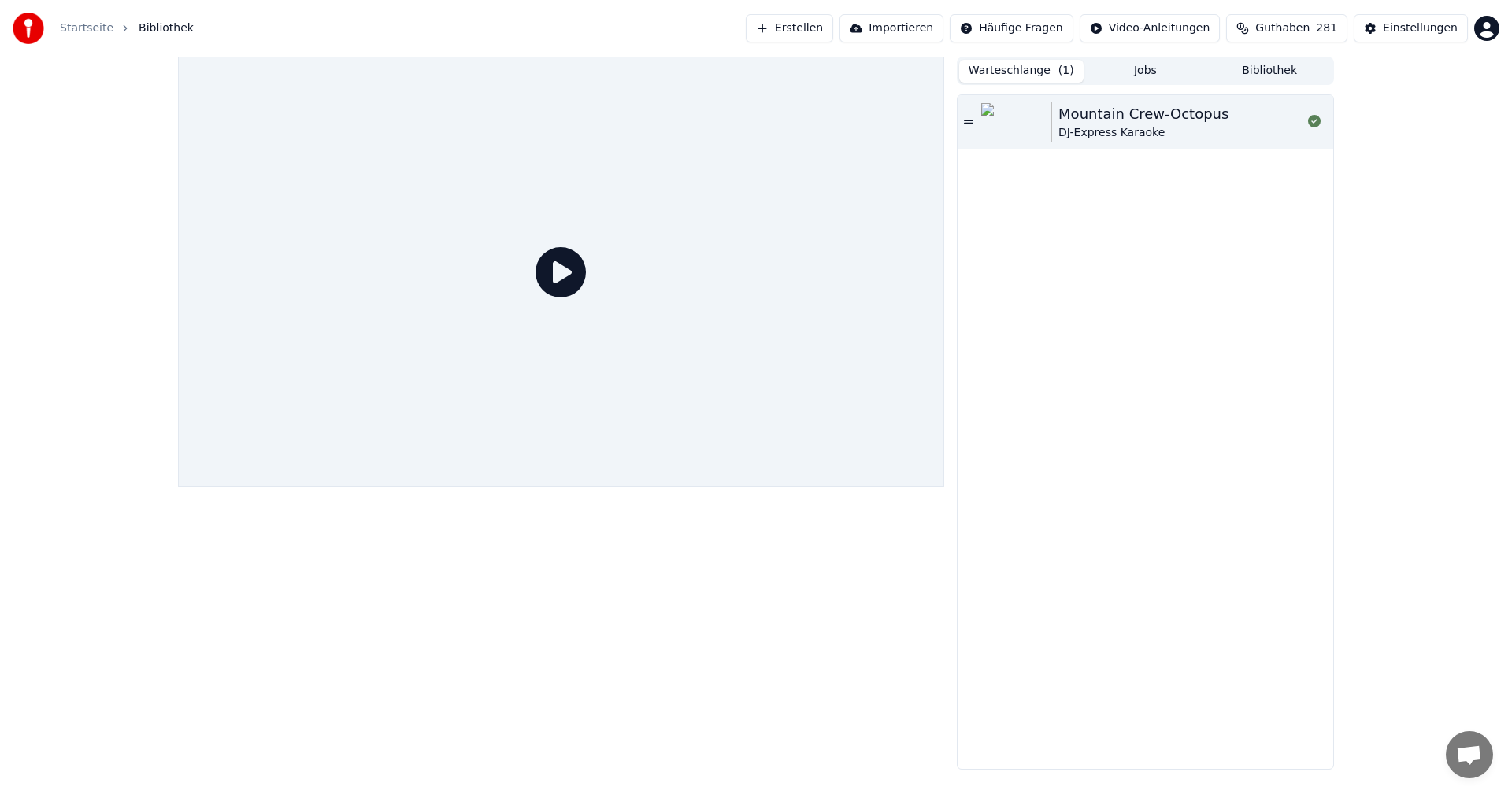
click at [816, 26] on button "Erstellen" at bounding box center [789, 28] width 88 height 28
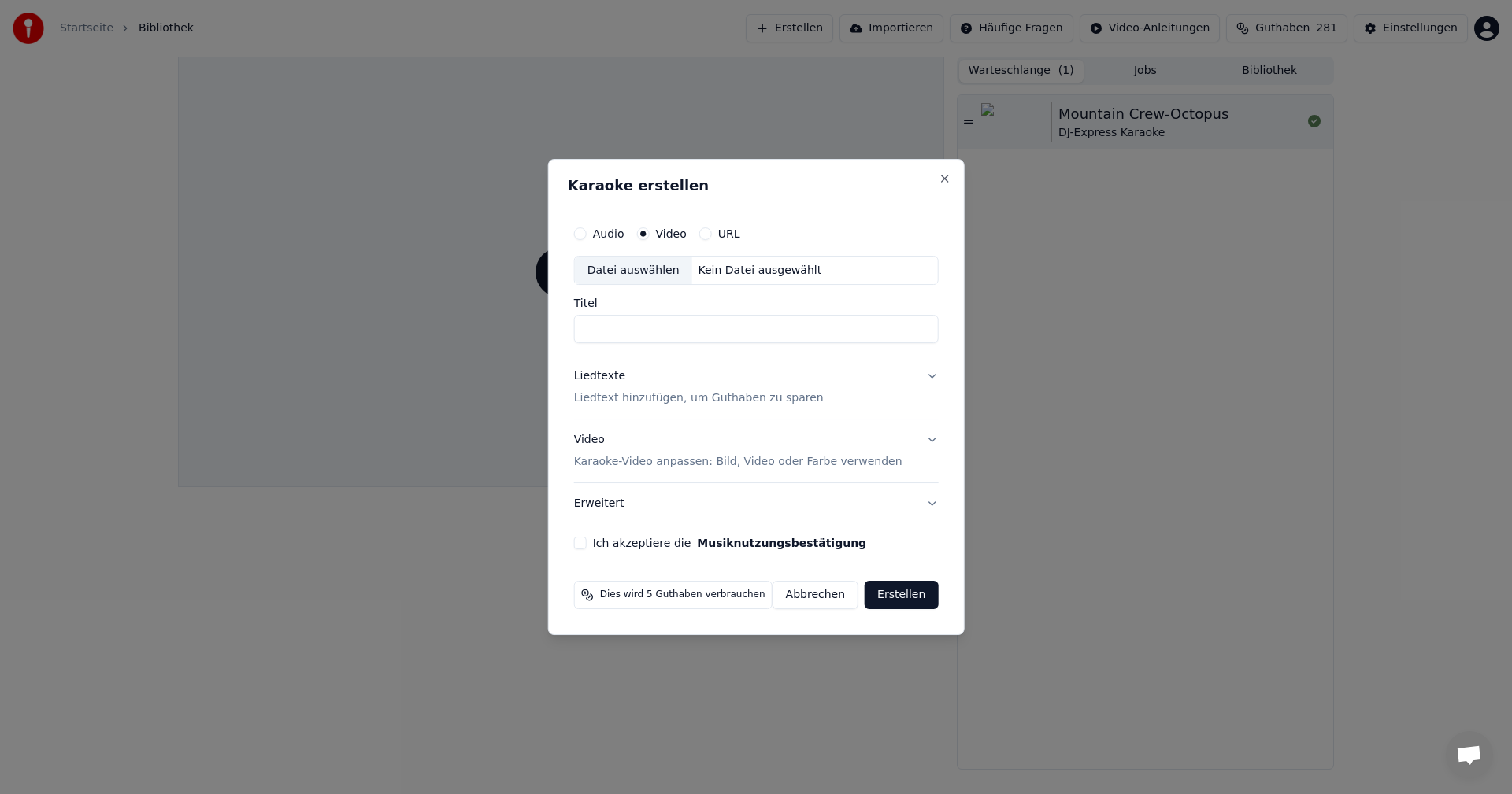
click at [657, 270] on div "Datei auswählen" at bounding box center [633, 270] width 118 height 28
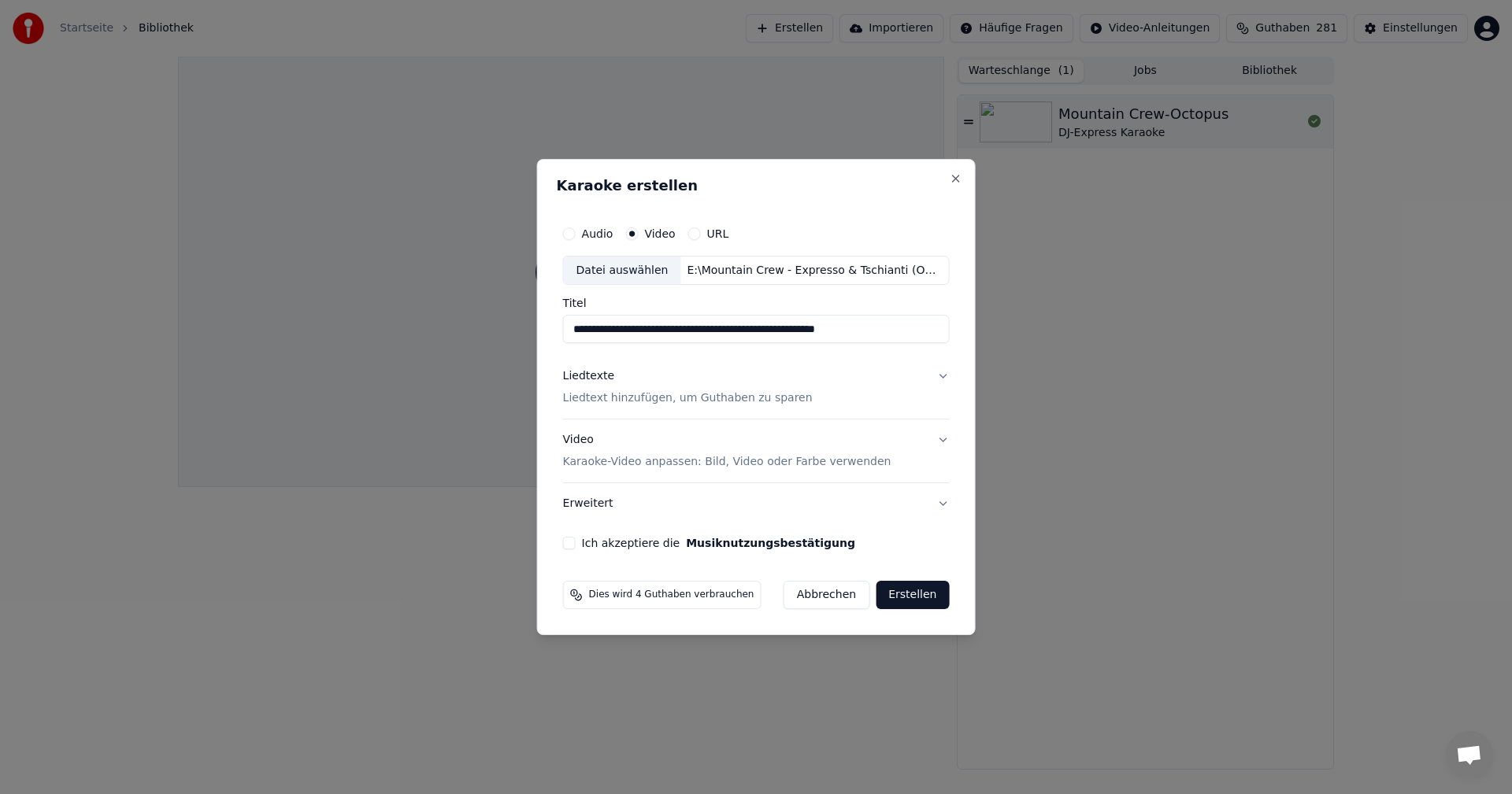
drag, startPoint x: 765, startPoint y: 330, endPoint x: 1004, endPoint y: 330, distance: 239.0
click at [1004, 330] on body "**********" at bounding box center [756, 397] width 1512 height 794
type input "**********"
click at [572, 548] on button "Ich akzeptiere die Musiknutzungsbestätigung" at bounding box center [569, 543] width 13 height 13
click at [932, 503] on button "Erweitert" at bounding box center [756, 504] width 386 height 40
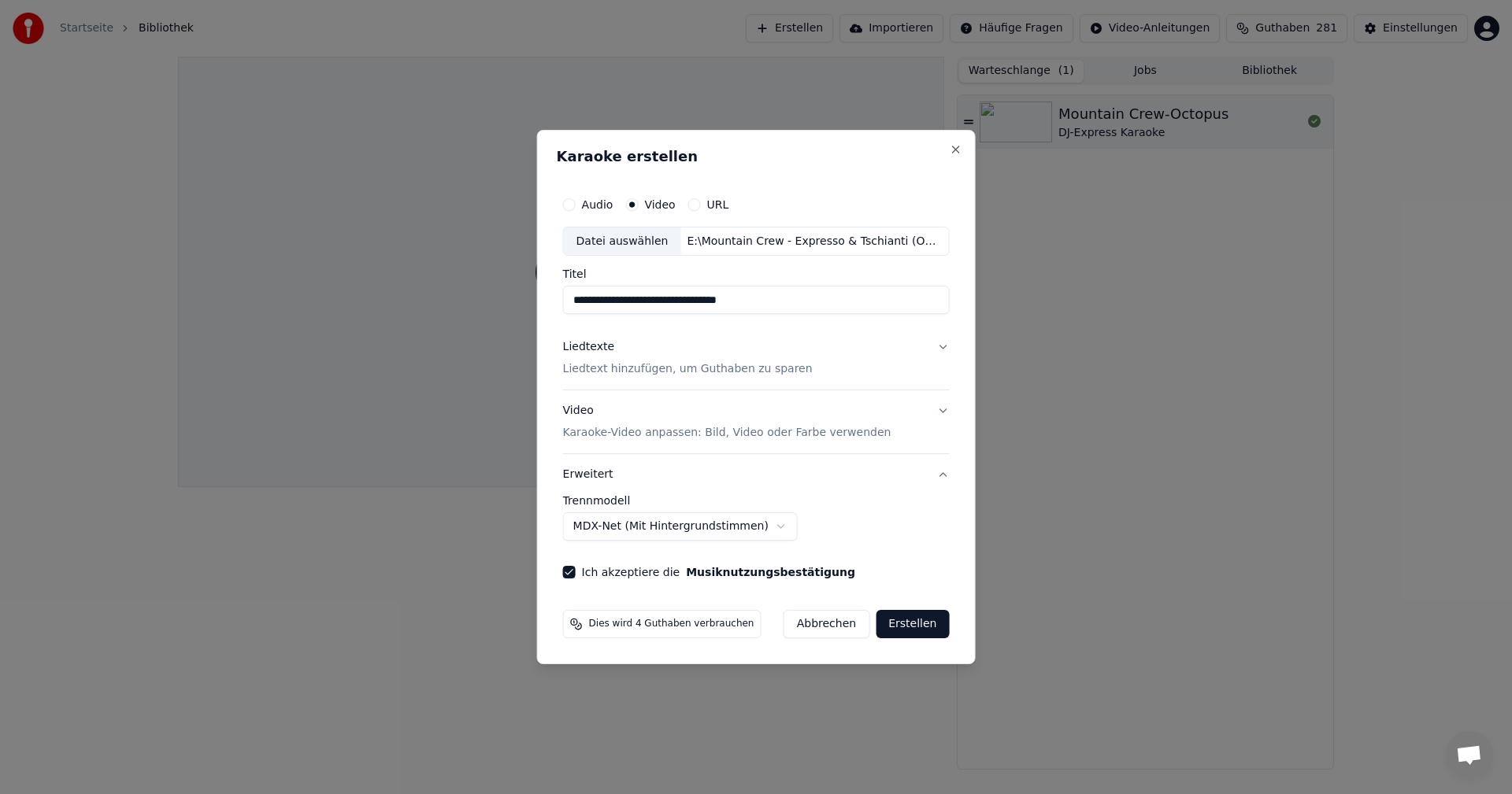
click at [771, 525] on body "**********" at bounding box center [756, 397] width 1512 height 794
click at [932, 346] on button "Liedtexte Liedtext hinzufügen, um Guthaben zu sparen" at bounding box center [756, 358] width 386 height 63
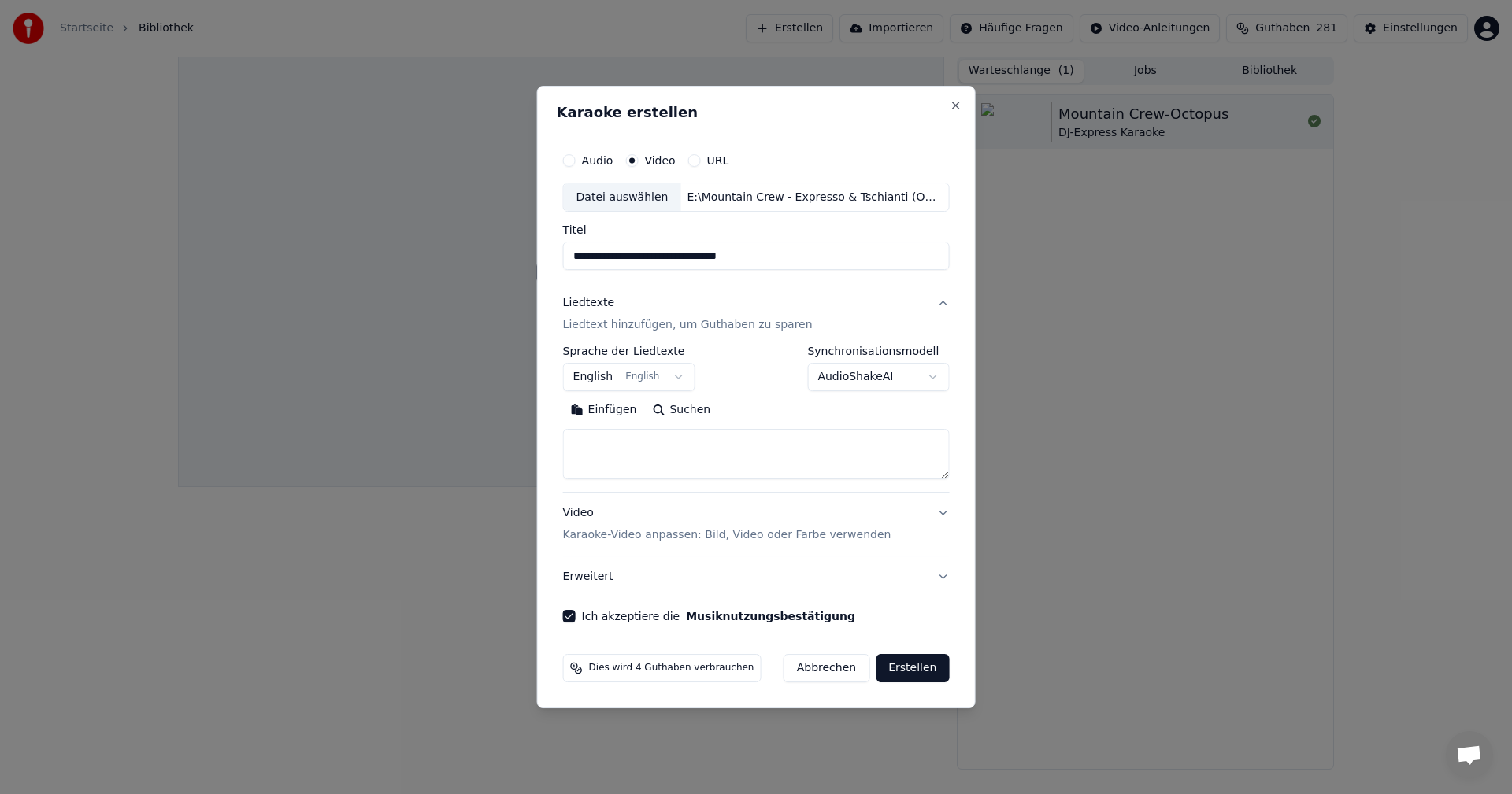
click at [676, 374] on body "**********" at bounding box center [756, 397] width 1512 height 794
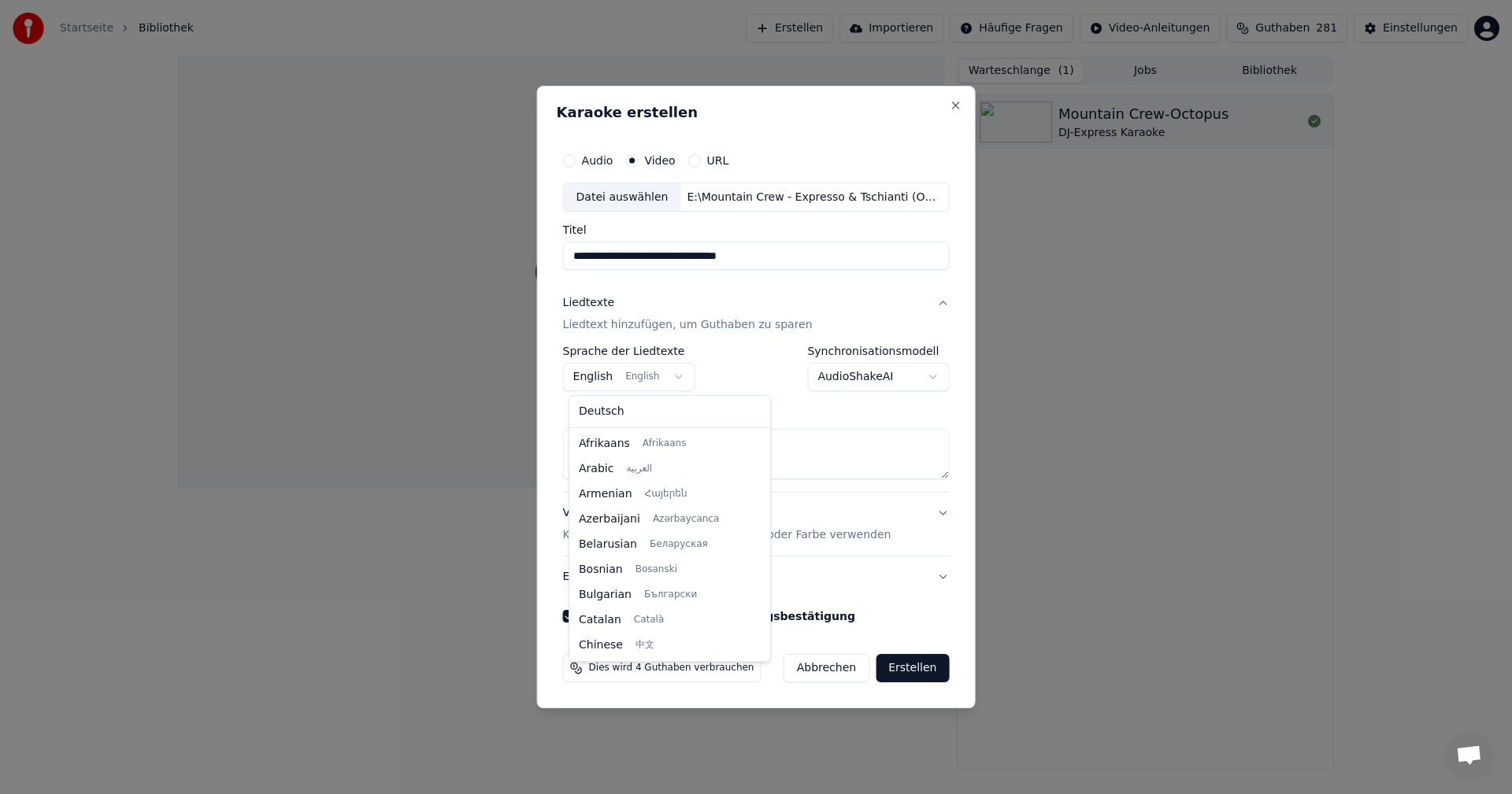
scroll to position [126, 0]
select select "**"
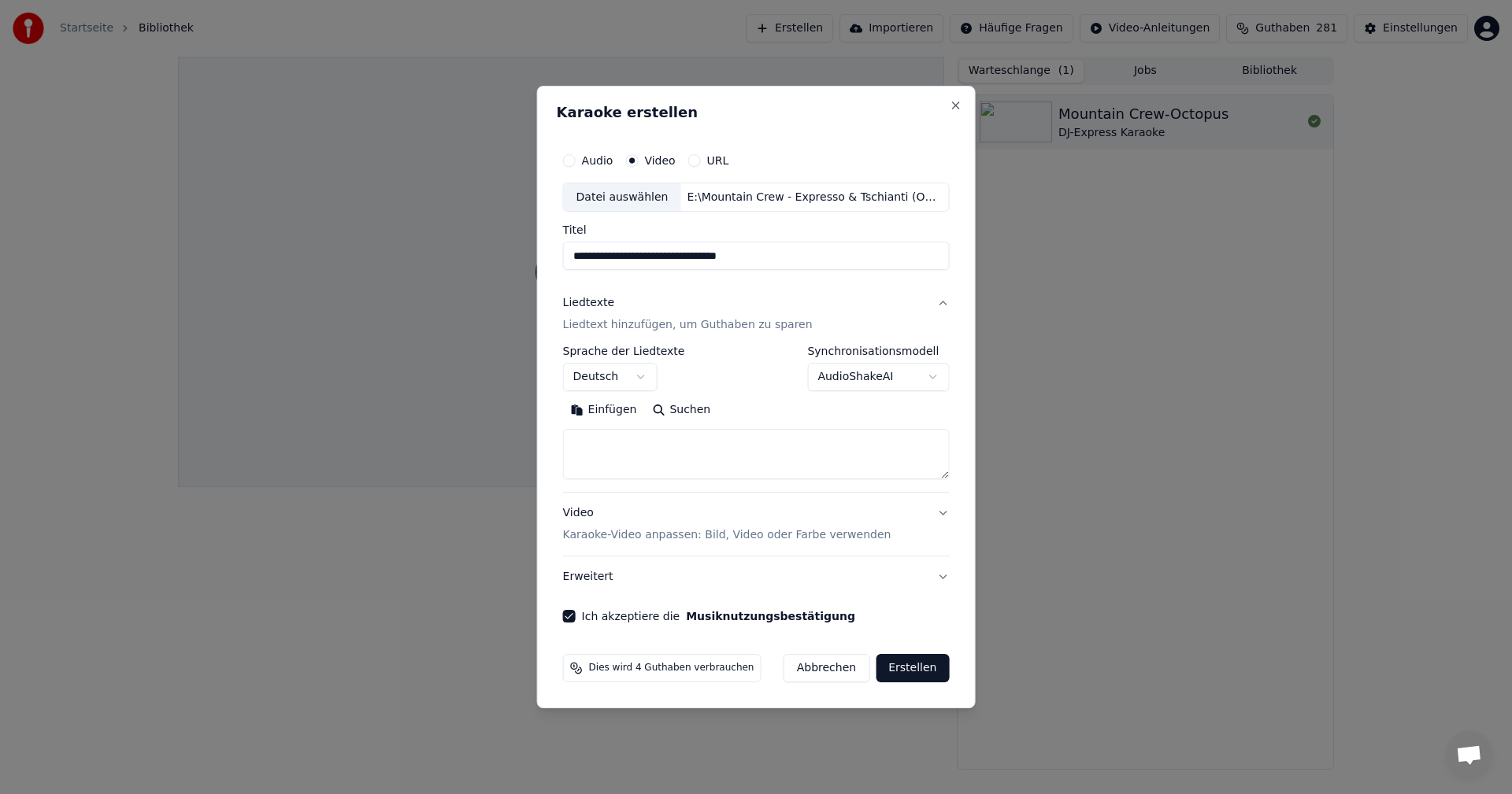
click at [932, 381] on body "**********" at bounding box center [756, 397] width 1512 height 794
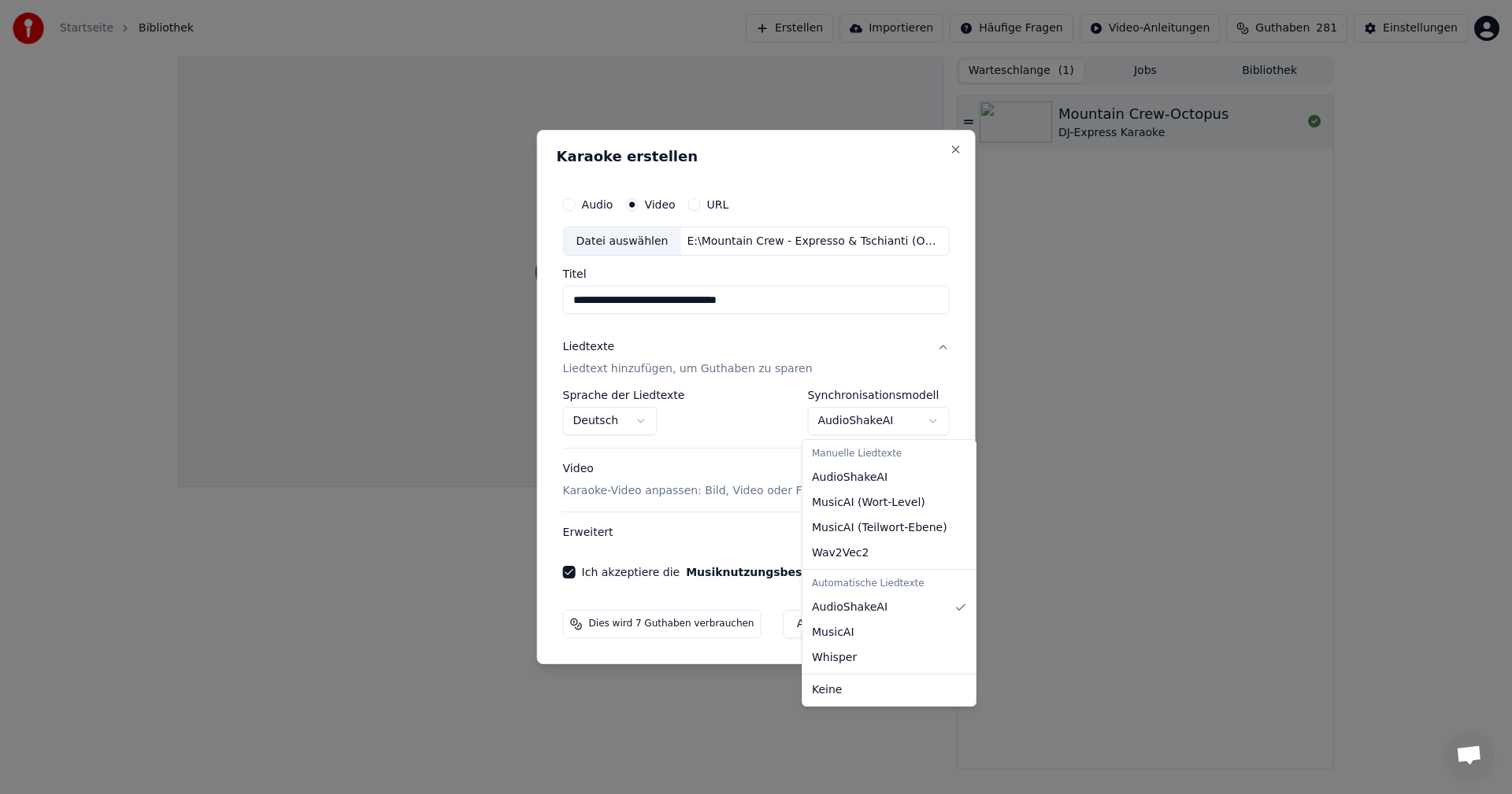
click at [926, 424] on body "**********" at bounding box center [756, 397] width 1512 height 794
click at [927, 415] on body "**********" at bounding box center [756, 397] width 1512 height 794
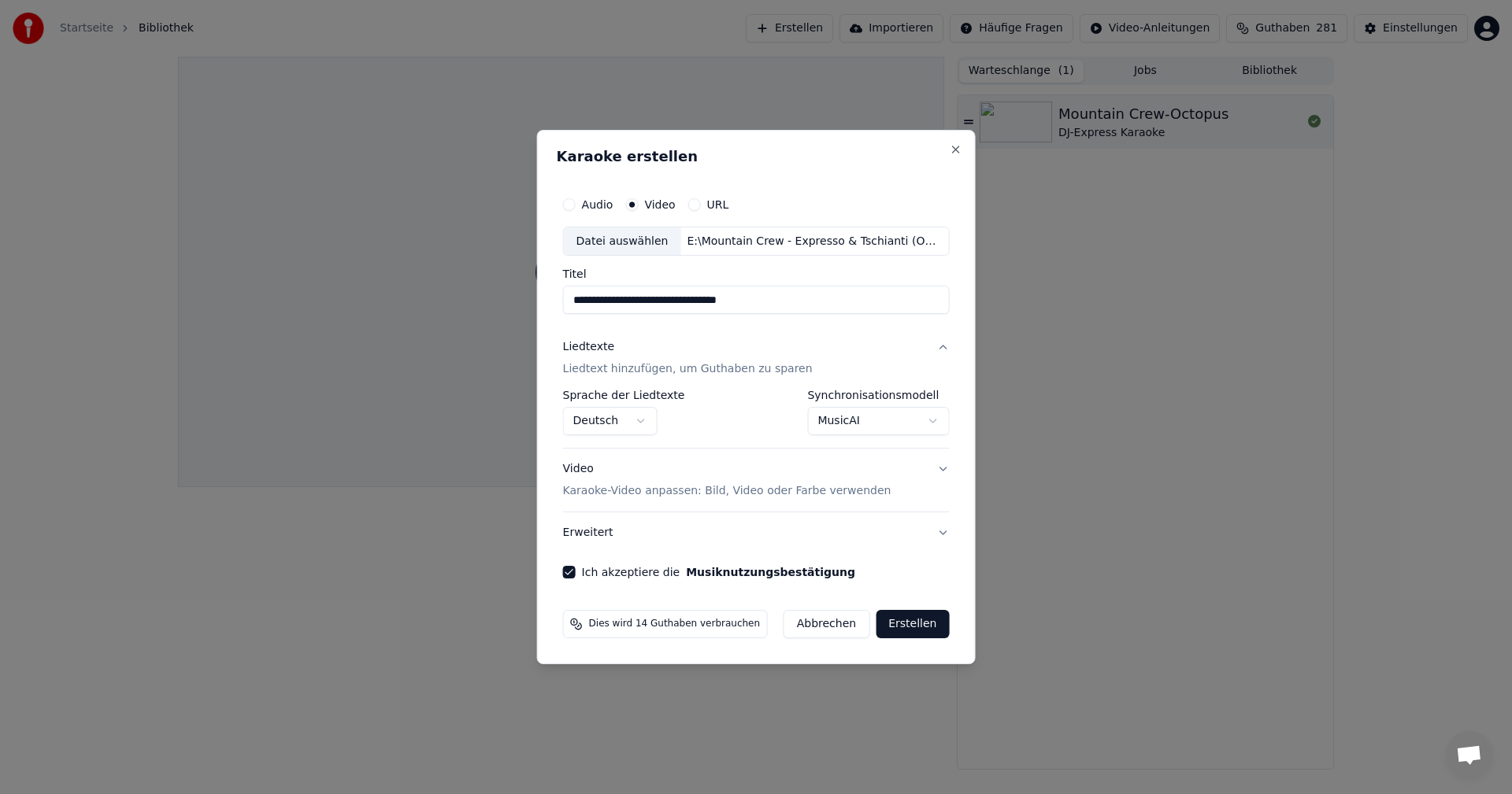
click at [927, 415] on body "**********" at bounding box center [756, 397] width 1512 height 794
click at [911, 625] on button "Erstellen" at bounding box center [913, 623] width 73 height 28
select select "**********"
select select
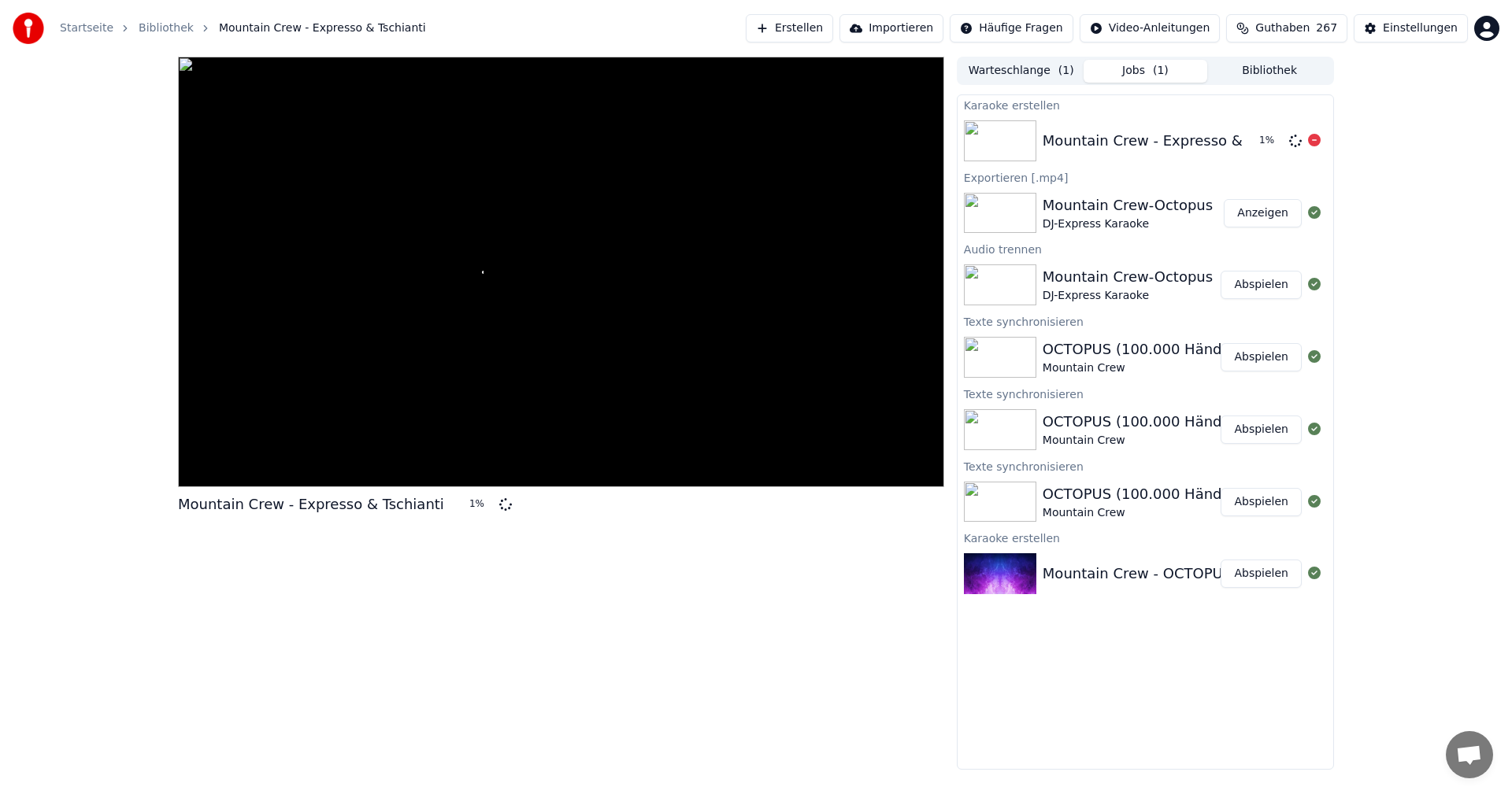
click at [1088, 148] on div "Mountain Crew - Expresso & Tschianti" at bounding box center [1176, 141] width 266 height 22
click at [827, 24] on button "Erstellen" at bounding box center [789, 28] width 88 height 28
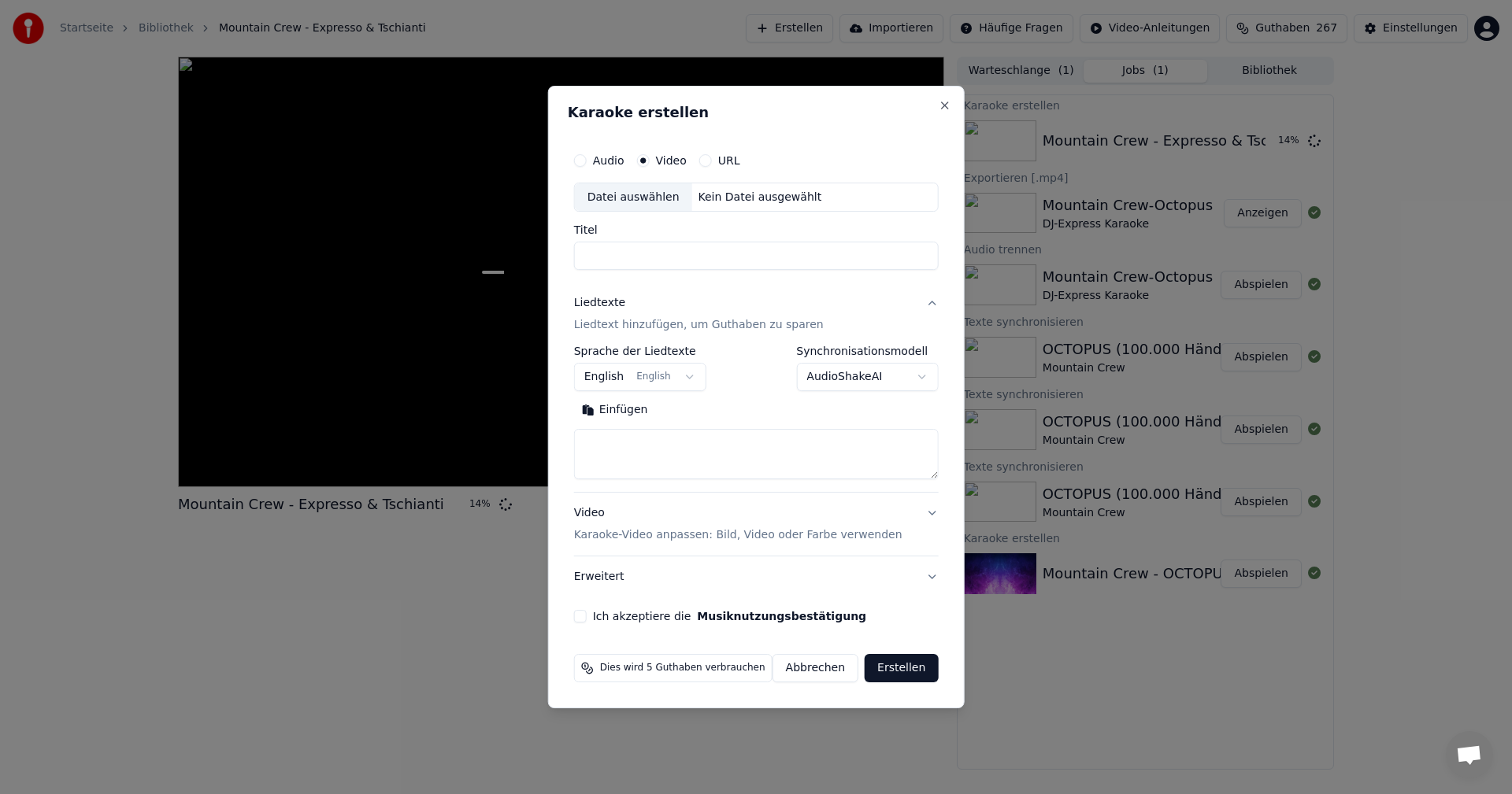
click at [647, 199] on div "Datei auswählen" at bounding box center [633, 197] width 118 height 28
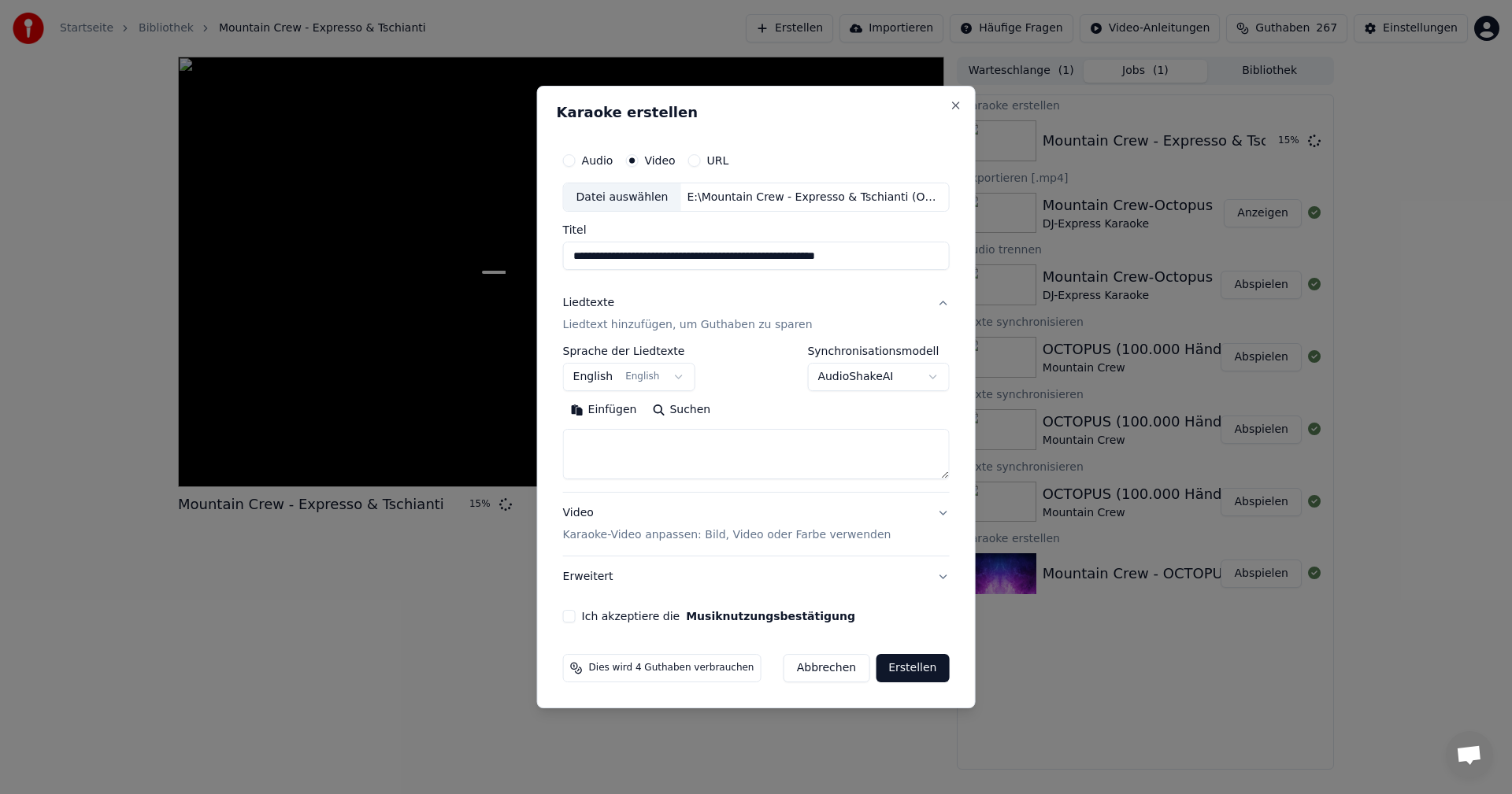
drag, startPoint x: 764, startPoint y: 261, endPoint x: 960, endPoint y: 253, distance: 196.2
click at [960, 253] on div "**********" at bounding box center [756, 397] width 438 height 623
type input "**********"
click at [672, 377] on button "English English" at bounding box center [628, 377] width 132 height 28
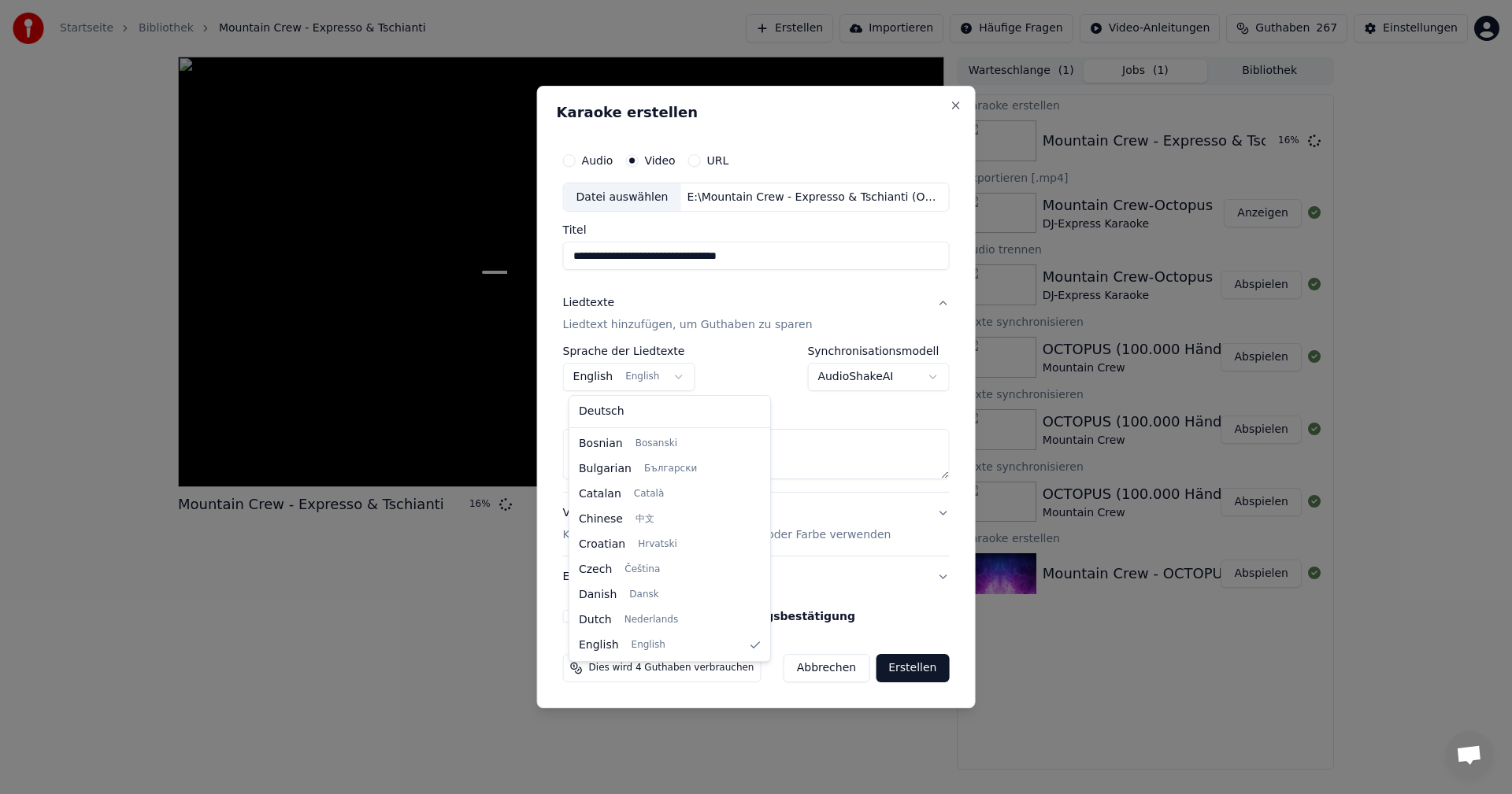
select select "**"
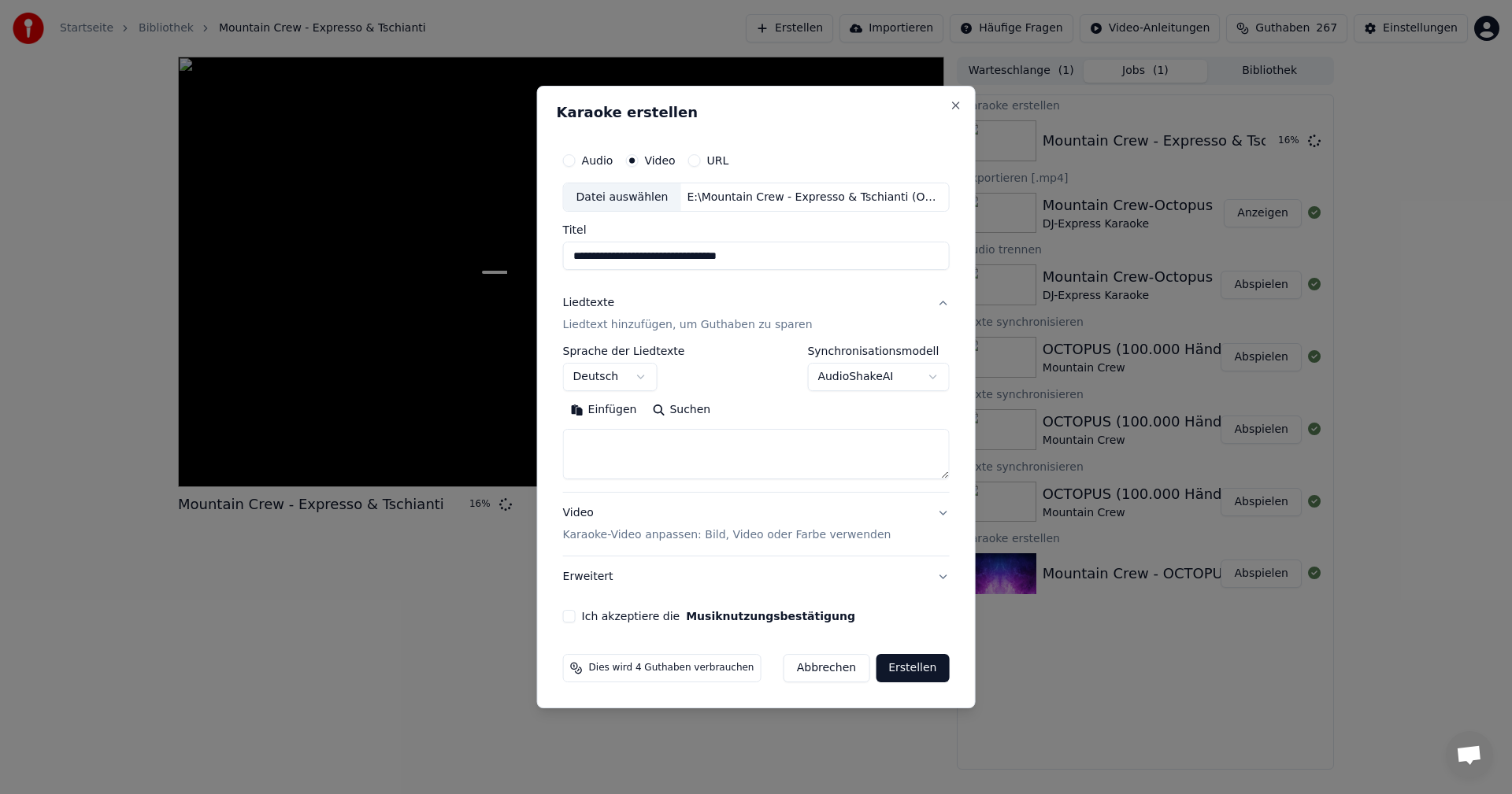
click at [926, 377] on body "**********" at bounding box center [756, 397] width 1512 height 794
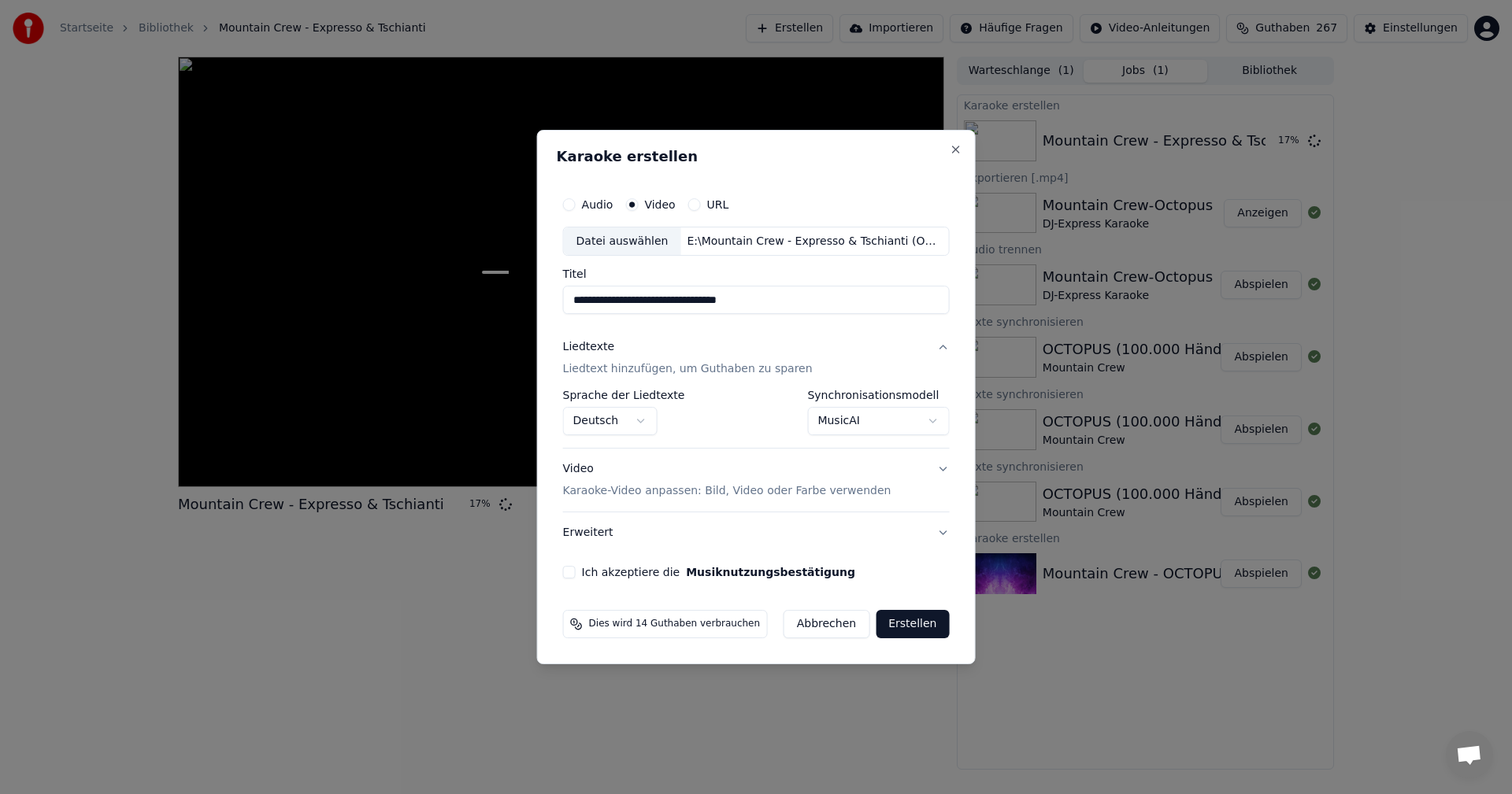
click at [928, 419] on body "**********" at bounding box center [756, 397] width 1512 height 794
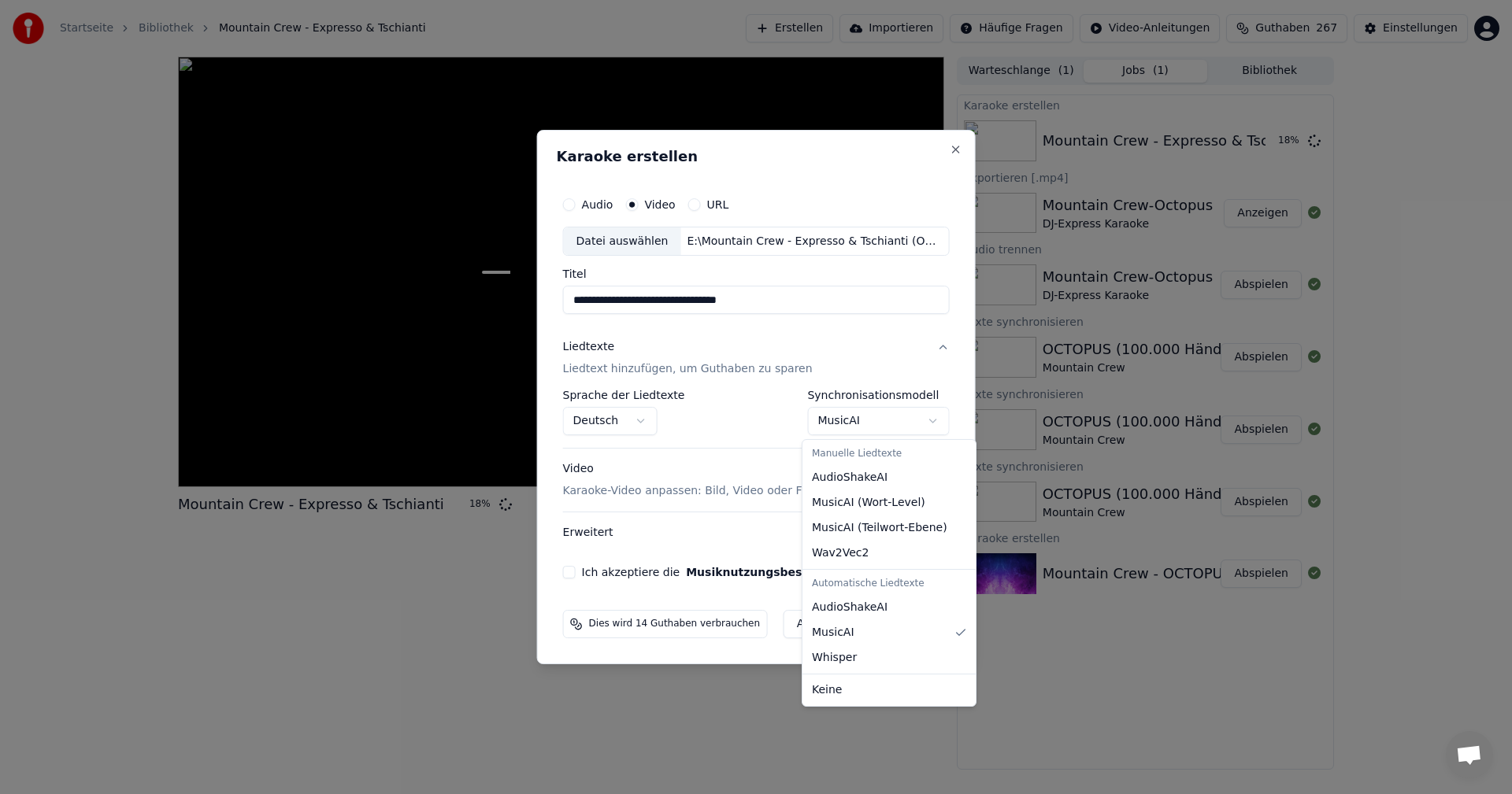
select select "**********"
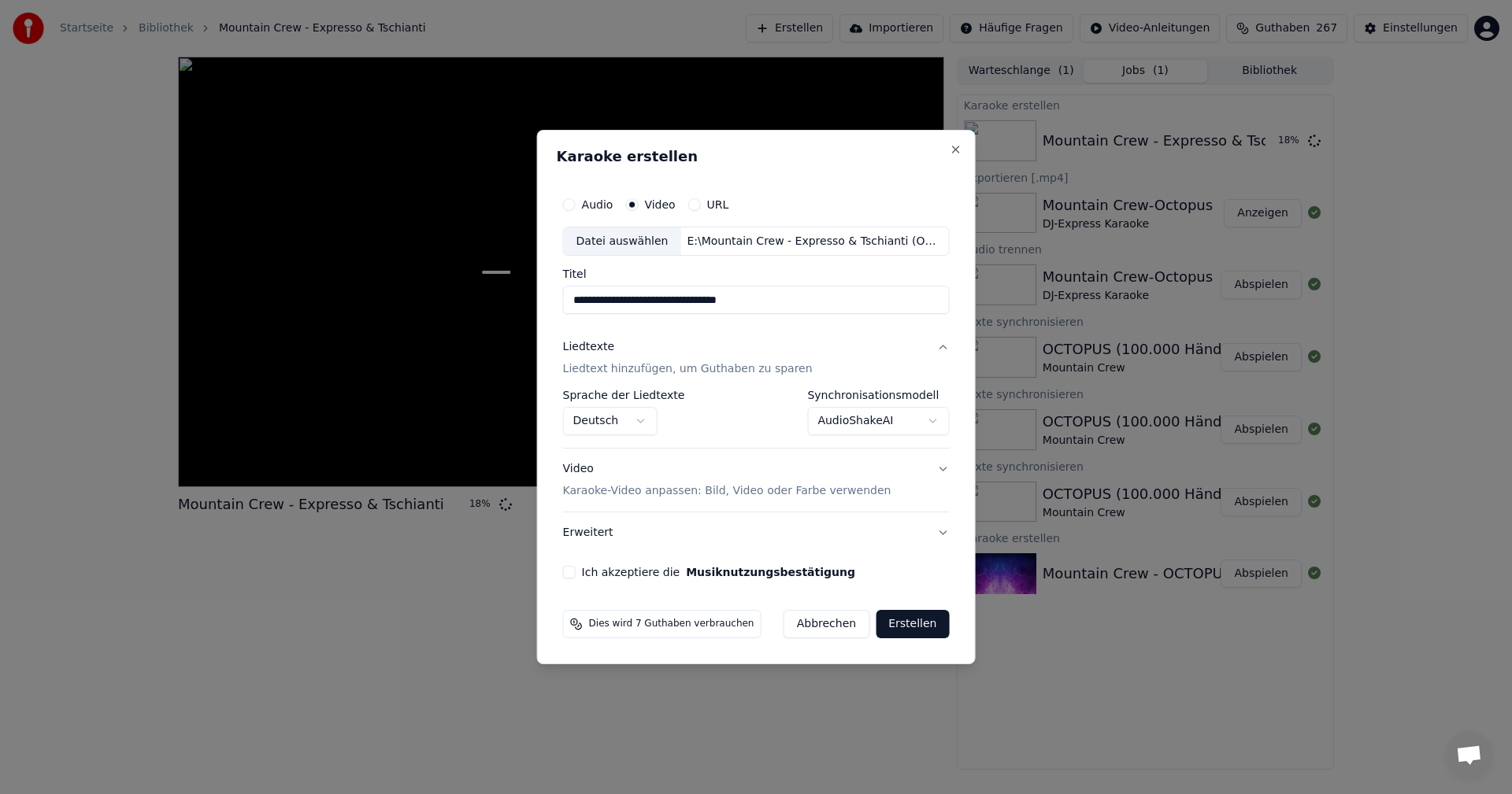
click at [934, 471] on button "Video Karaoke-Video anpassen: Bild, Video oder Farbe verwenden" at bounding box center [756, 481] width 386 height 63
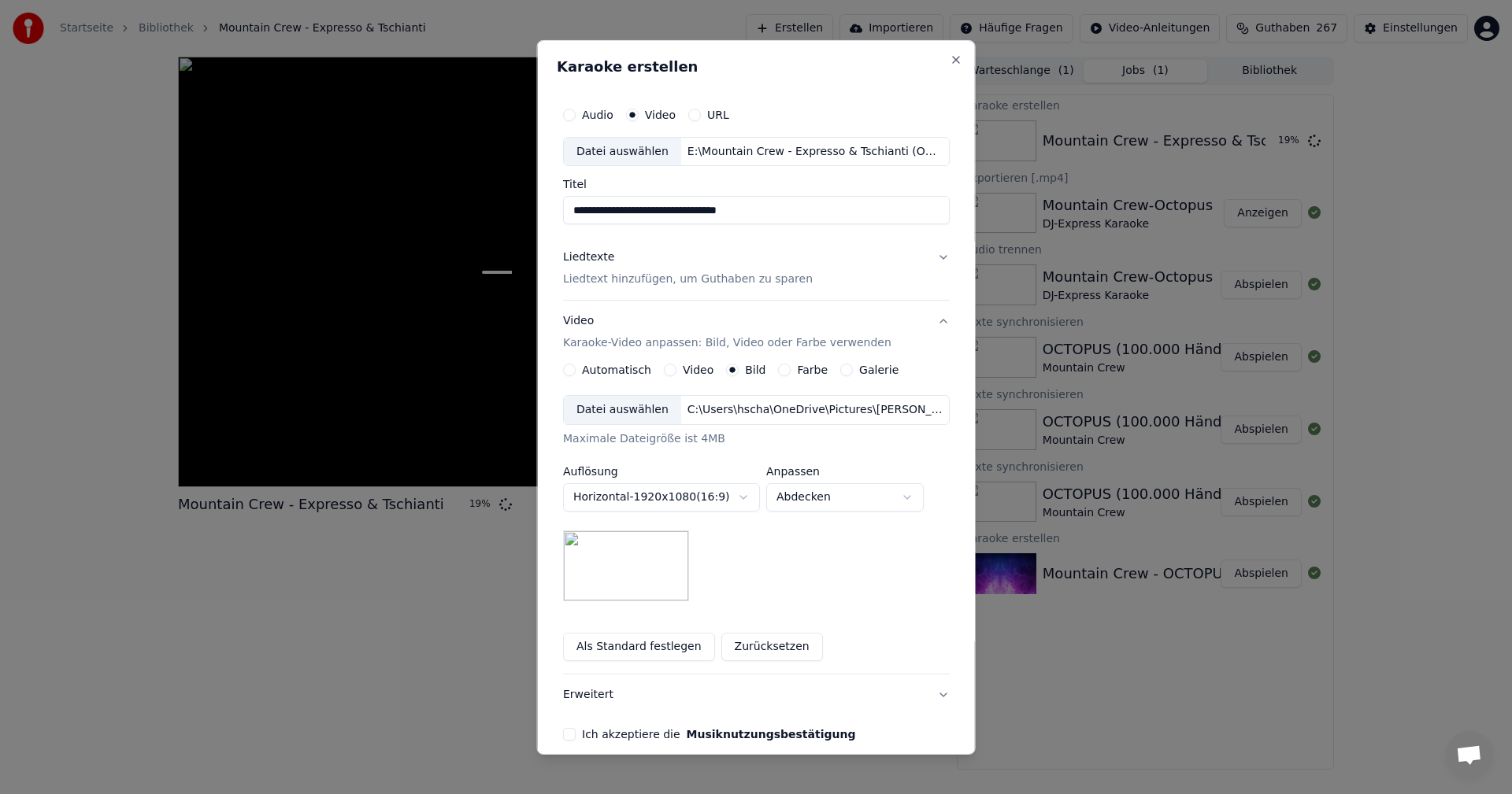
click at [683, 372] on label "Video" at bounding box center [698, 369] width 31 height 11
click at [676, 372] on button "Video" at bounding box center [670, 369] width 13 height 13
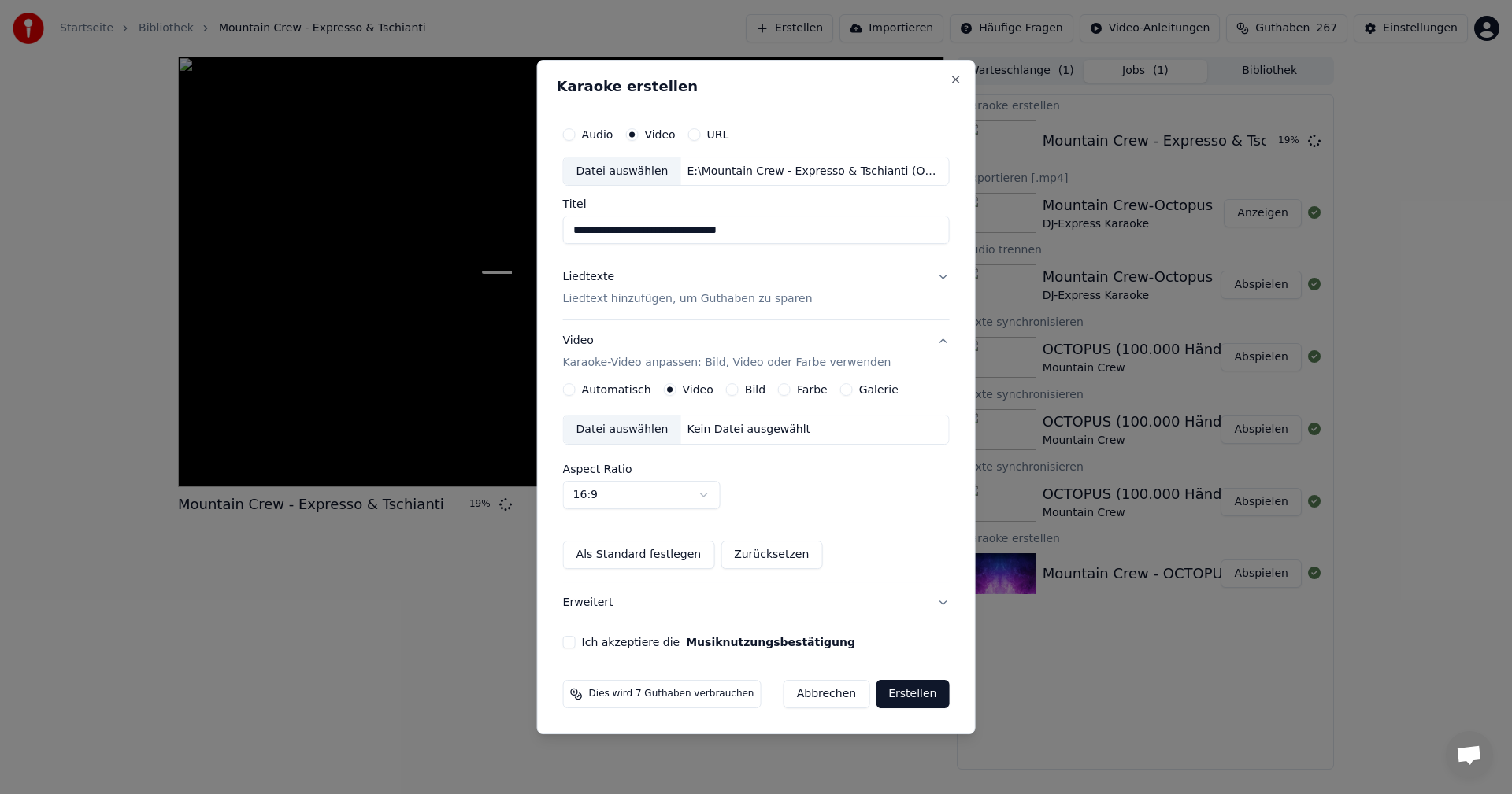
click at [655, 433] on div "Datei auswählen" at bounding box center [623, 429] width 118 height 28
click at [571, 644] on button "Ich akzeptiere die Musiknutzungsbestätigung" at bounding box center [569, 642] width 13 height 13
click at [908, 700] on button "Erstellen" at bounding box center [913, 694] width 73 height 28
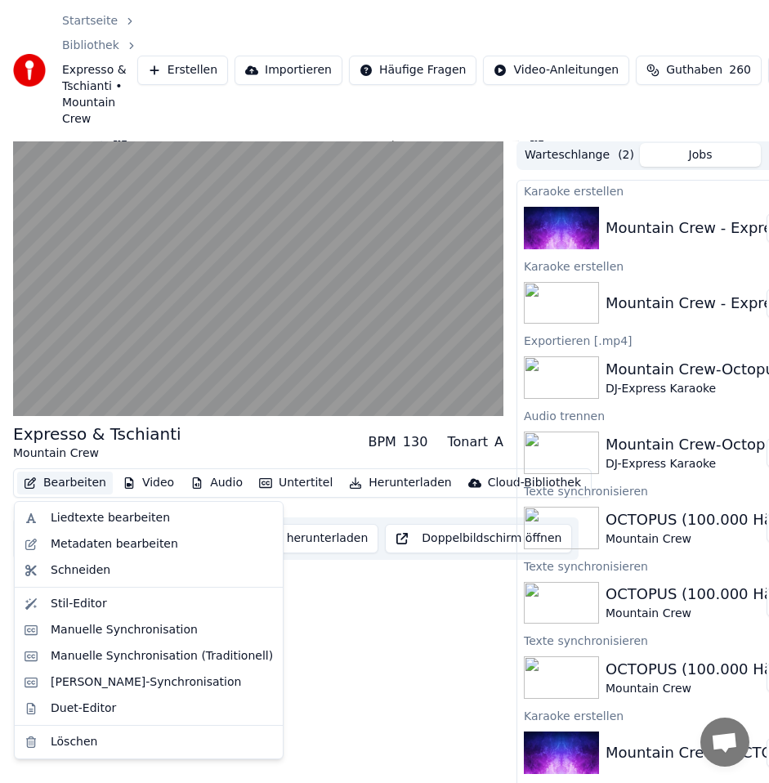
click at [58, 486] on button "Bearbeiten" at bounding box center [65, 482] width 96 height 23
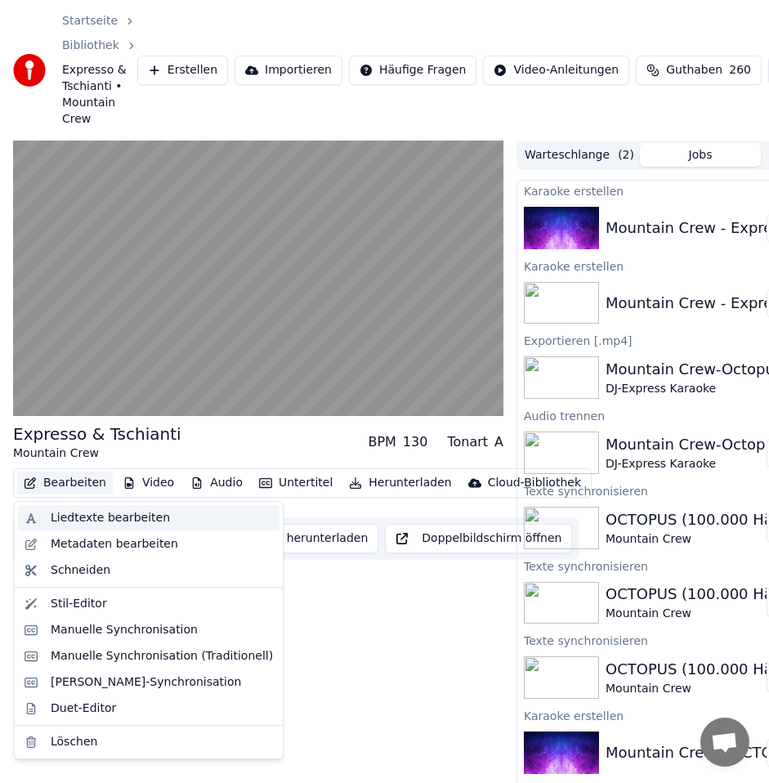
click at [92, 519] on div "Liedtexte bearbeiten" at bounding box center [110, 518] width 119 height 16
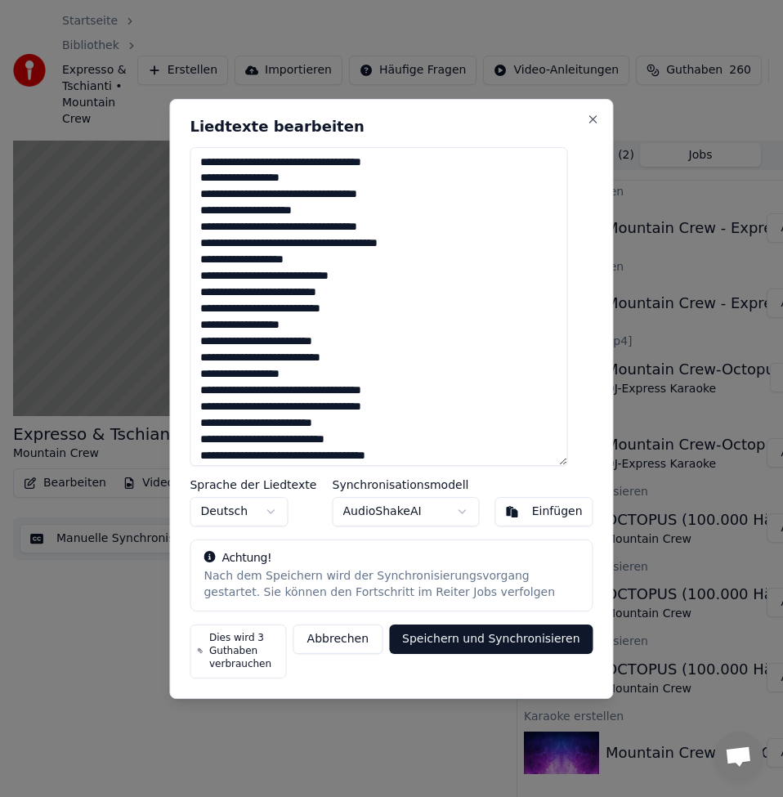
click at [307, 167] on textarea at bounding box center [378, 306] width 377 height 319
drag, startPoint x: 319, startPoint y: 165, endPoint x: 333, endPoint y: 168, distance: 14.3
click at [333, 168] on textarea at bounding box center [378, 306] width 377 height 319
click at [214, 173] on textarea at bounding box center [378, 306] width 377 height 319
drag, startPoint x: 296, startPoint y: 193, endPoint x: 328, endPoint y: 195, distance: 32.0
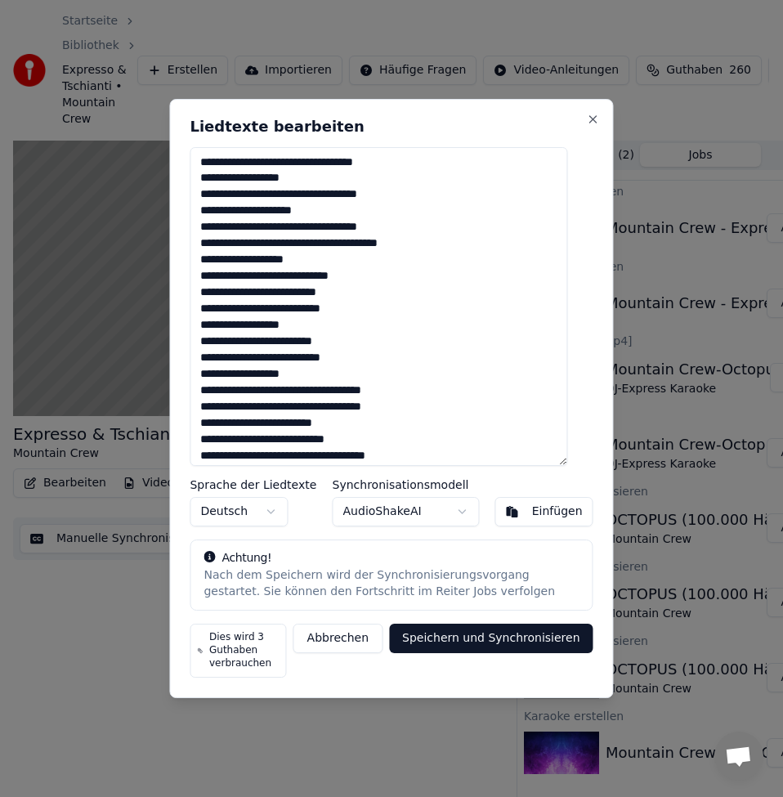
click at [328, 195] on textarea at bounding box center [378, 306] width 377 height 319
click at [350, 191] on textarea at bounding box center [378, 306] width 377 height 319
drag, startPoint x: 340, startPoint y: 191, endPoint x: 364, endPoint y: 194, distance: 23.8
click at [364, 194] on textarea at bounding box center [378, 306] width 377 height 319
drag, startPoint x: 222, startPoint y: 212, endPoint x: 214, endPoint y: 208, distance: 9.1
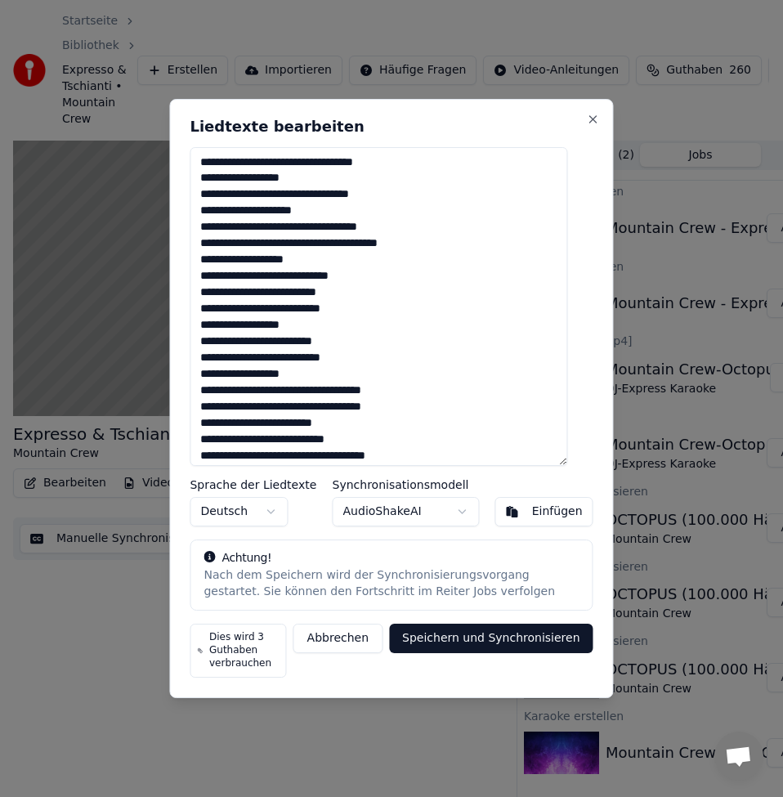
click at [214, 208] on textarea at bounding box center [378, 306] width 377 height 319
click at [215, 192] on textarea at bounding box center [378, 306] width 377 height 319
click at [217, 214] on textarea at bounding box center [378, 306] width 377 height 319
click at [334, 213] on textarea at bounding box center [378, 306] width 377 height 319
drag, startPoint x: 251, startPoint y: 227, endPoint x: 268, endPoint y: 227, distance: 17.2
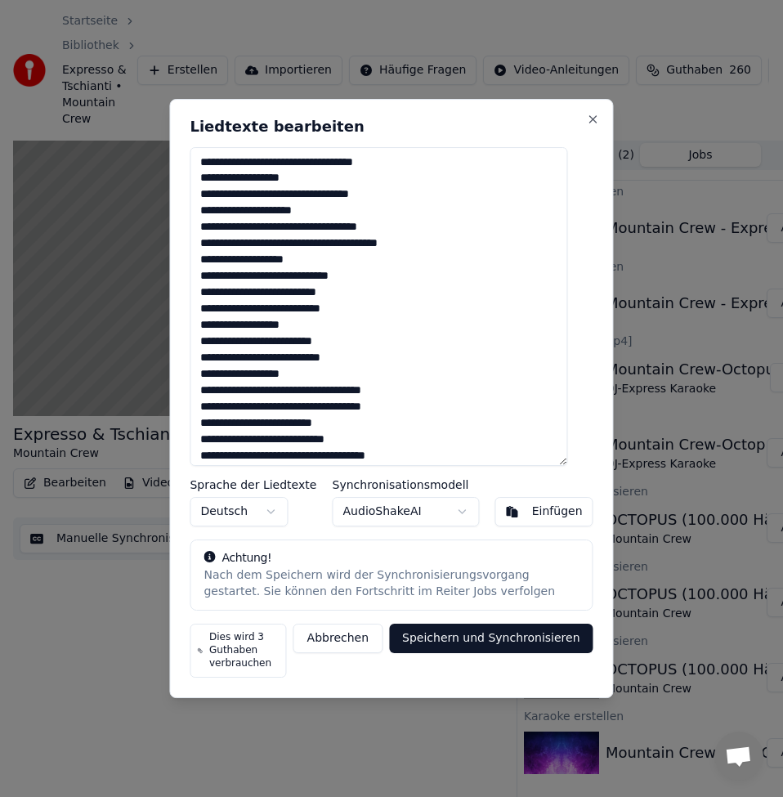
click at [268, 227] on textarea at bounding box center [378, 306] width 377 height 319
drag, startPoint x: 240, startPoint y: 227, endPoint x: 257, endPoint y: 228, distance: 16.4
click at [241, 227] on textarea at bounding box center [378, 306] width 377 height 319
drag, startPoint x: 254, startPoint y: 226, endPoint x: 337, endPoint y: 229, distance: 82.6
click at [337, 229] on textarea at bounding box center [378, 306] width 377 height 319
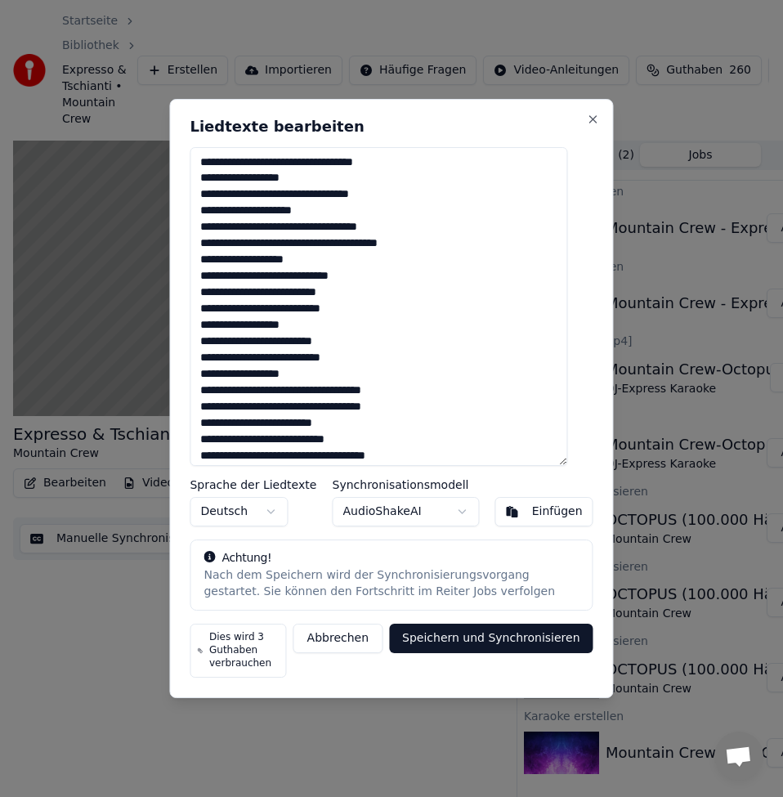
click at [406, 225] on textarea at bounding box center [378, 306] width 377 height 319
click at [221, 243] on textarea at bounding box center [378, 306] width 377 height 319
drag, startPoint x: 217, startPoint y: 224, endPoint x: 199, endPoint y: 227, distance: 19.1
click at [200, 222] on div "Liedtexte bearbeiten Sprache der Liedtexte Deutsch Synchronisationsmodell Audio…" at bounding box center [391, 399] width 444 height 600
click at [333, 244] on textarea at bounding box center [378, 306] width 377 height 319
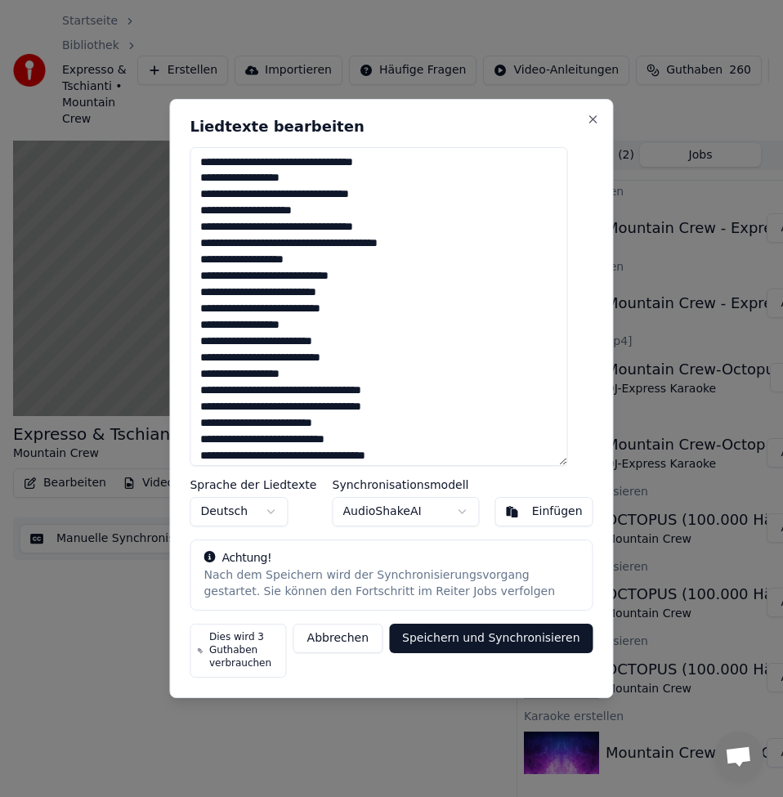
drag, startPoint x: 222, startPoint y: 243, endPoint x: 213, endPoint y: 239, distance: 9.6
click at [213, 239] on textarea at bounding box center [378, 306] width 377 height 319
click at [336, 243] on textarea at bounding box center [378, 306] width 377 height 319
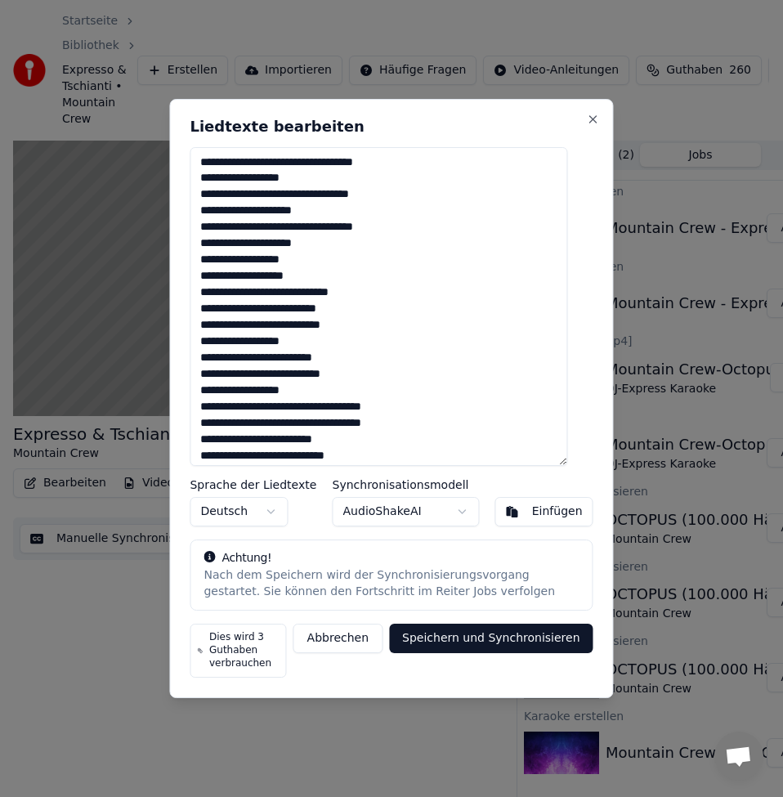
click at [314, 262] on textarea at bounding box center [378, 306] width 377 height 319
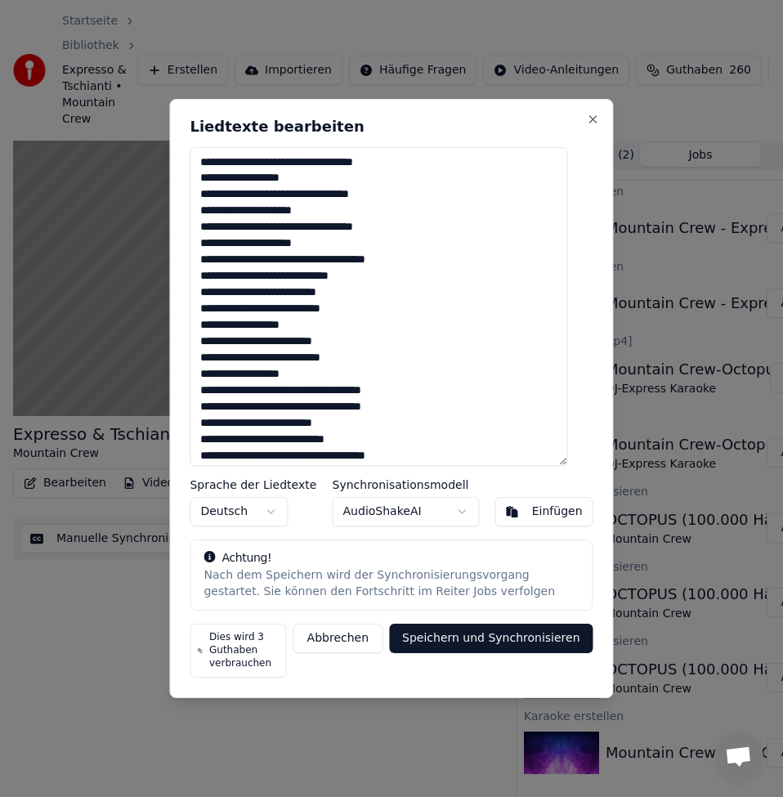
click at [319, 261] on textarea at bounding box center [378, 306] width 377 height 319
click at [386, 267] on textarea at bounding box center [378, 306] width 377 height 319
drag, startPoint x: 220, startPoint y: 279, endPoint x: 207, endPoint y: 276, distance: 13.3
click at [207, 276] on textarea at bounding box center [378, 306] width 377 height 319
click at [390, 281] on textarea at bounding box center [378, 306] width 377 height 319
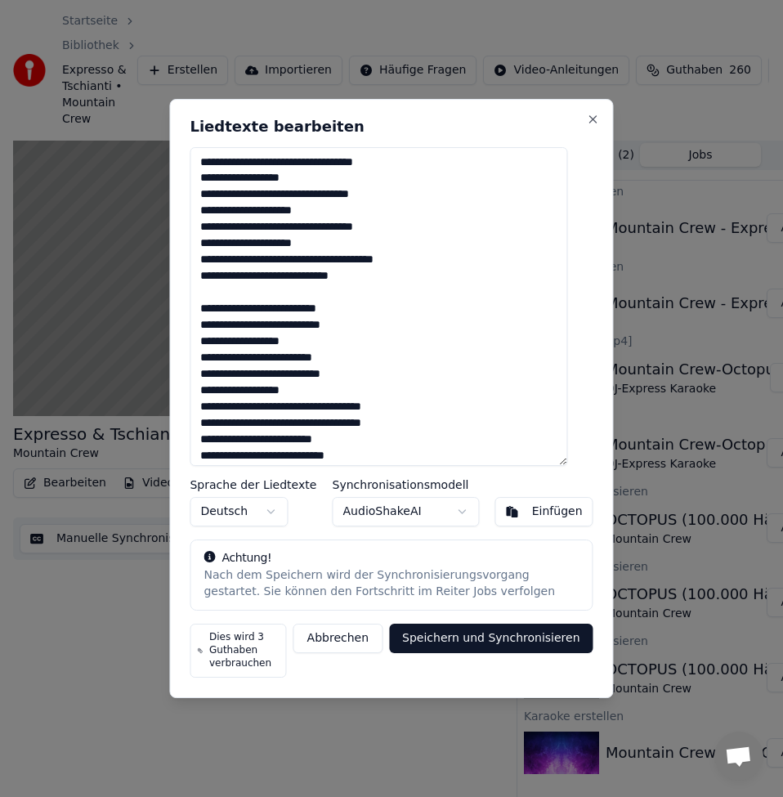
click at [284, 310] on textarea at bounding box center [378, 306] width 377 height 319
drag, startPoint x: 218, startPoint y: 323, endPoint x: 227, endPoint y: 326, distance: 9.6
click at [209, 319] on textarea at bounding box center [378, 306] width 377 height 319
drag, startPoint x: 223, startPoint y: 343, endPoint x: 180, endPoint y: 337, distance: 43.8
click at [180, 337] on body "Startseite Bibliothek Expresso & Tschianti • Mountain Crew Erstellen Importiere…" at bounding box center [384, 398] width 769 height 797
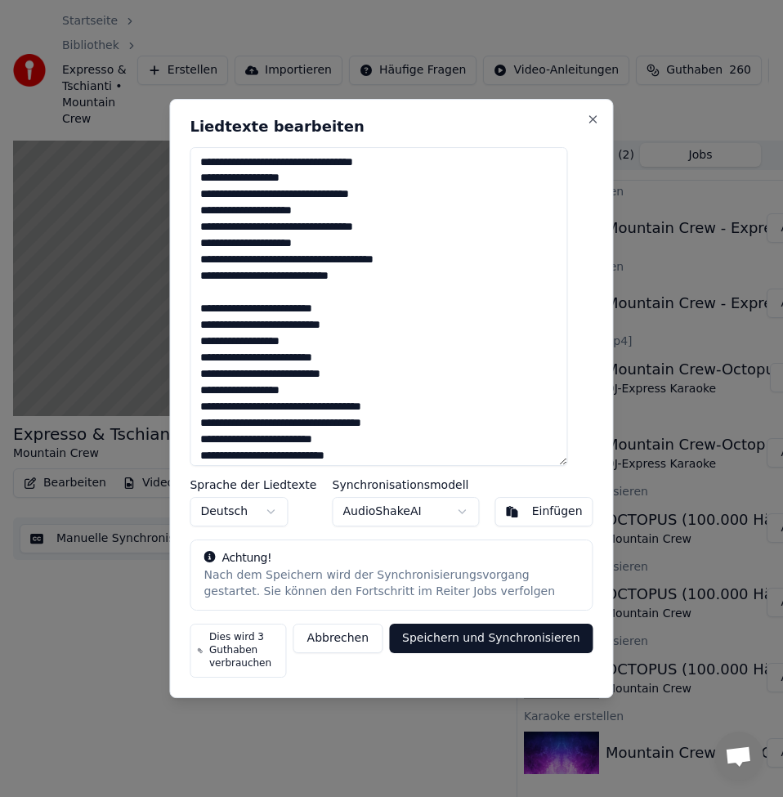
click at [229, 335] on textarea at bounding box center [378, 306] width 377 height 319
click at [213, 340] on textarea at bounding box center [378, 306] width 377 height 319
click at [327, 397] on textarea at bounding box center [378, 306] width 377 height 319
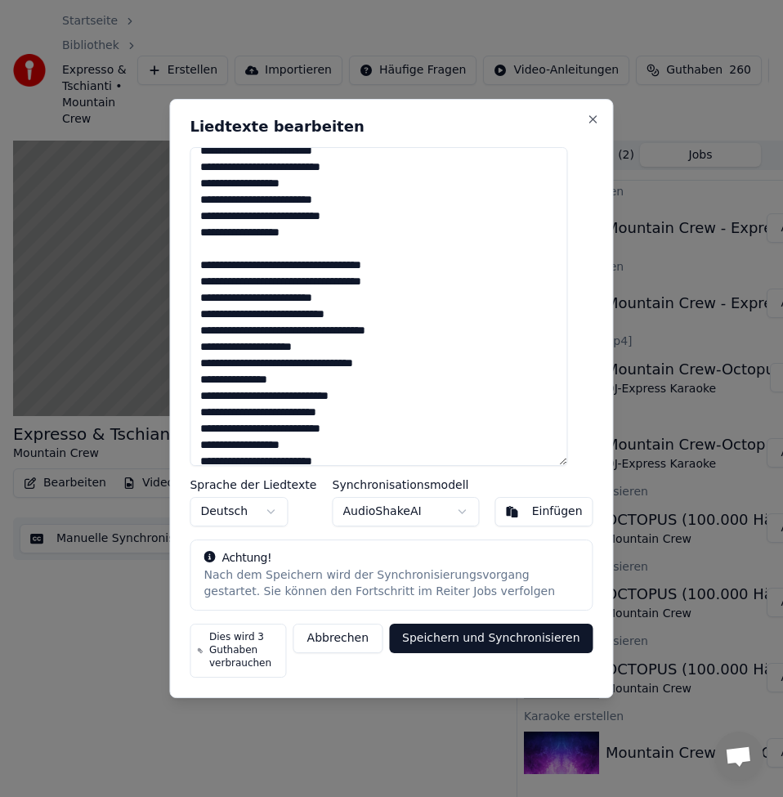
scroll to position [163, 0]
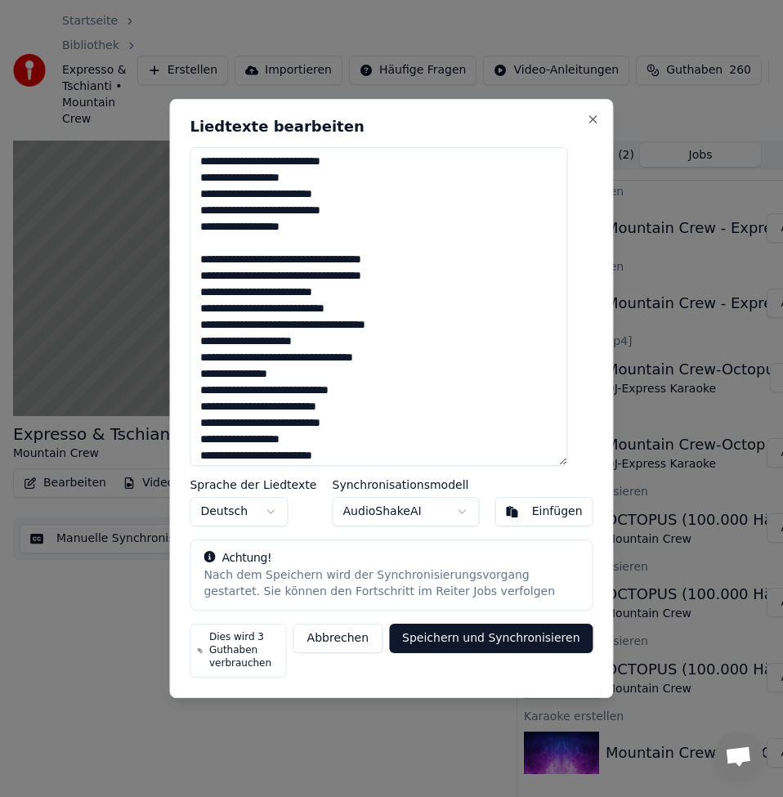
click at [417, 274] on textarea at bounding box center [378, 306] width 377 height 319
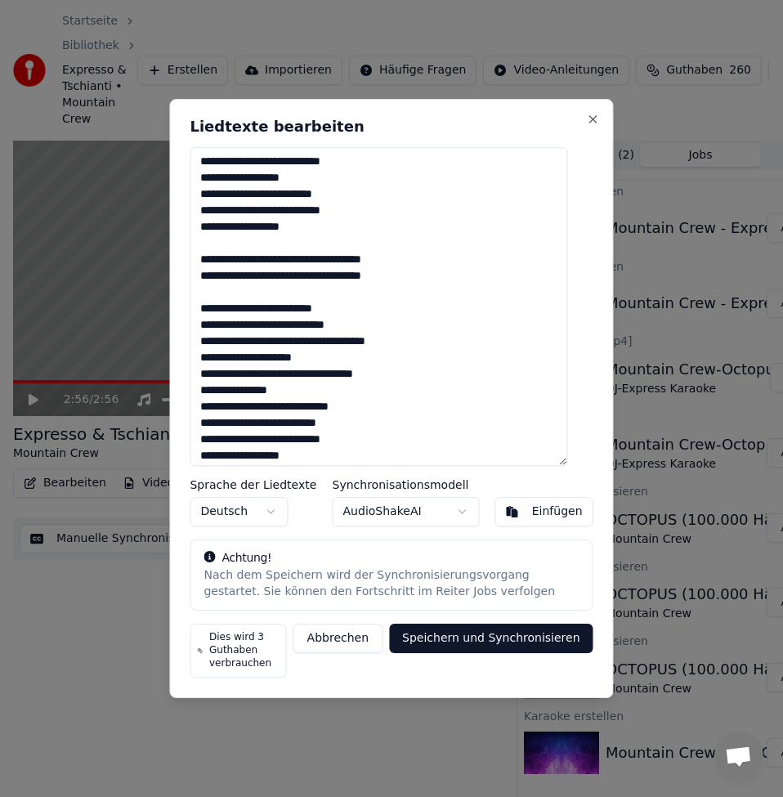
drag, startPoint x: 308, startPoint y: 304, endPoint x: 319, endPoint y: 304, distance: 10.6
click at [319, 304] on textarea at bounding box center [378, 306] width 377 height 319
drag, startPoint x: 235, startPoint y: 308, endPoint x: 267, endPoint y: 322, distance: 34.8
click at [230, 306] on textarea at bounding box center [378, 306] width 377 height 319
click at [276, 306] on textarea at bounding box center [378, 306] width 377 height 319
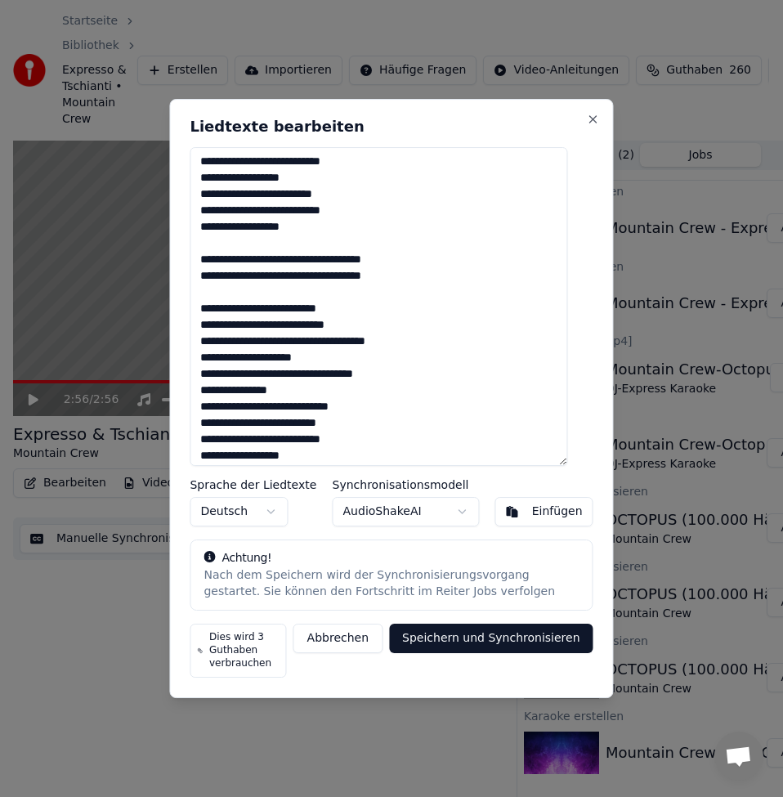
click at [213, 326] on textarea at bounding box center [378, 306] width 377 height 319
click at [291, 341] on textarea at bounding box center [378, 306] width 377 height 319
click at [315, 341] on textarea at bounding box center [378, 306] width 377 height 319
drag, startPoint x: 277, startPoint y: 358, endPoint x: 331, endPoint y: 359, distance: 53.9
click at [331, 359] on textarea at bounding box center [378, 306] width 377 height 319
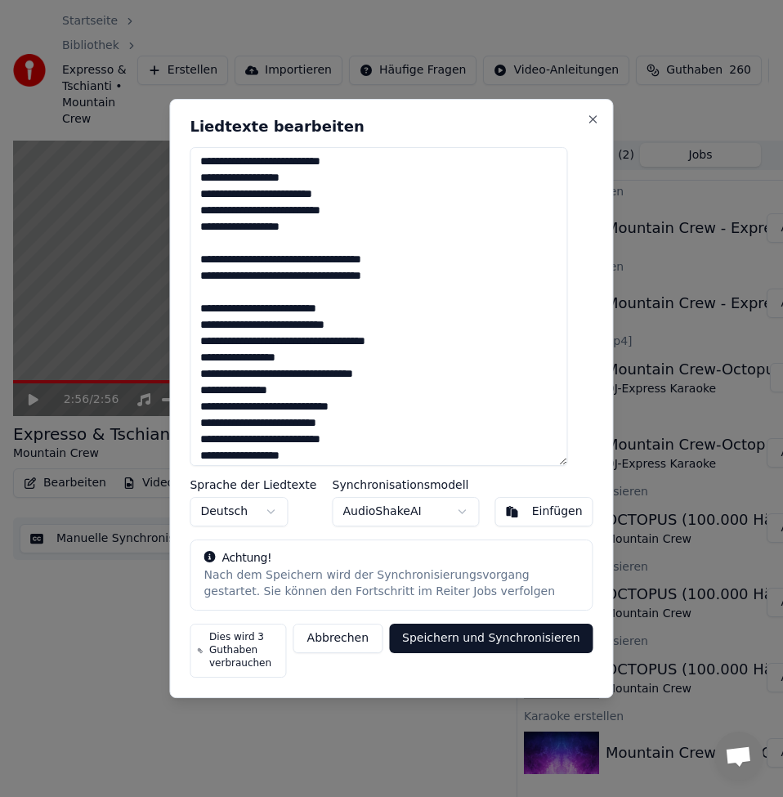
click at [214, 355] on textarea at bounding box center [378, 306] width 377 height 319
drag, startPoint x: 294, startPoint y: 376, endPoint x: 357, endPoint y: 379, distance: 63.0
click at [357, 379] on textarea at bounding box center [378, 306] width 377 height 319
drag, startPoint x: 223, startPoint y: 370, endPoint x: 213, endPoint y: 369, distance: 9.8
click at [213, 369] on textarea at bounding box center [378, 306] width 377 height 319
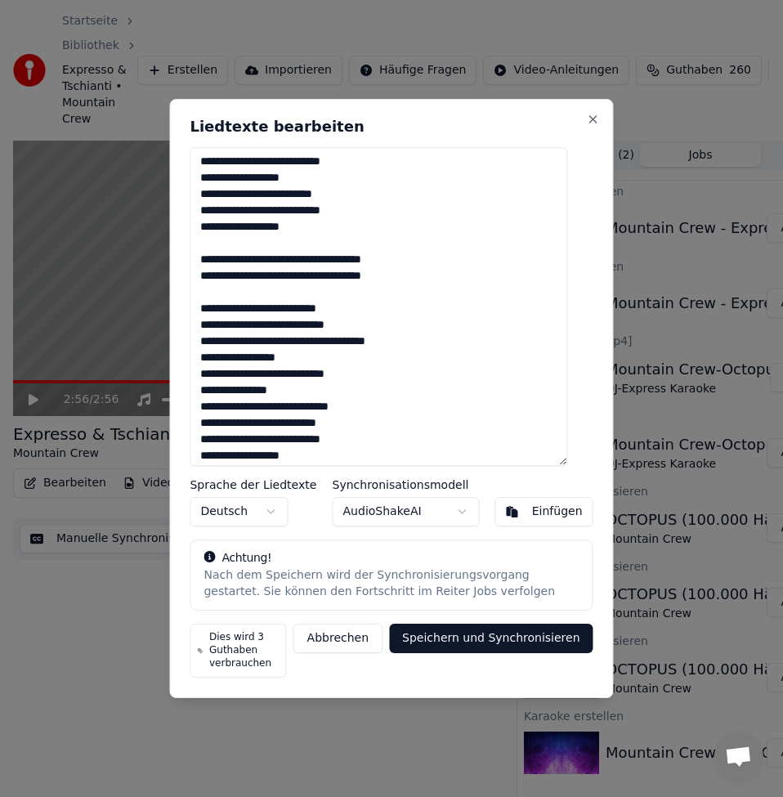
click at [212, 390] on textarea at bounding box center [378, 306] width 377 height 319
click at [319, 393] on textarea at bounding box center [378, 306] width 377 height 319
drag, startPoint x: 219, startPoint y: 408, endPoint x: 207, endPoint y: 406, distance: 12.4
click at [207, 406] on textarea at bounding box center [378, 306] width 377 height 319
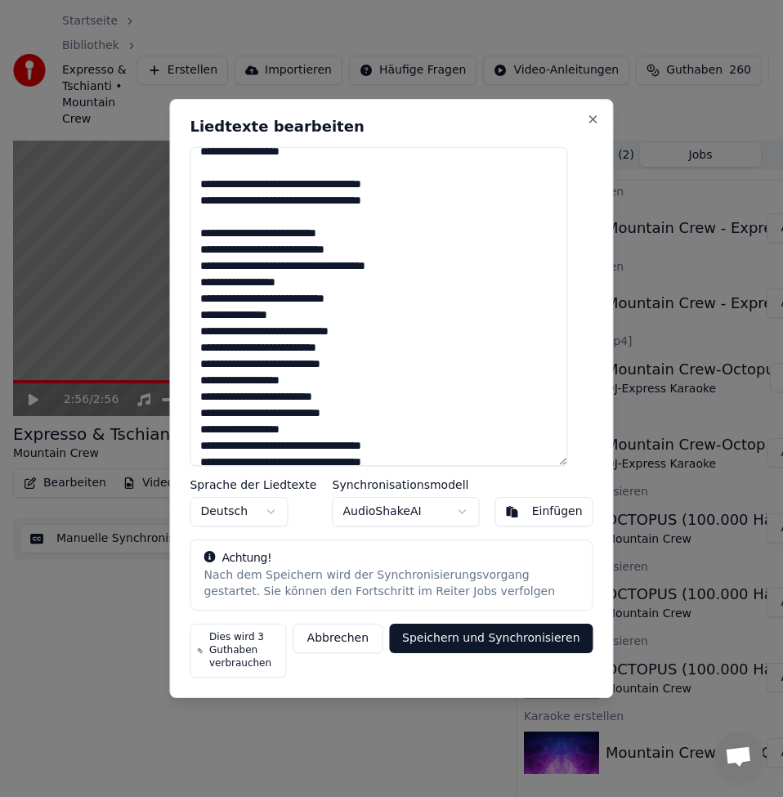
scroll to position [245, 0]
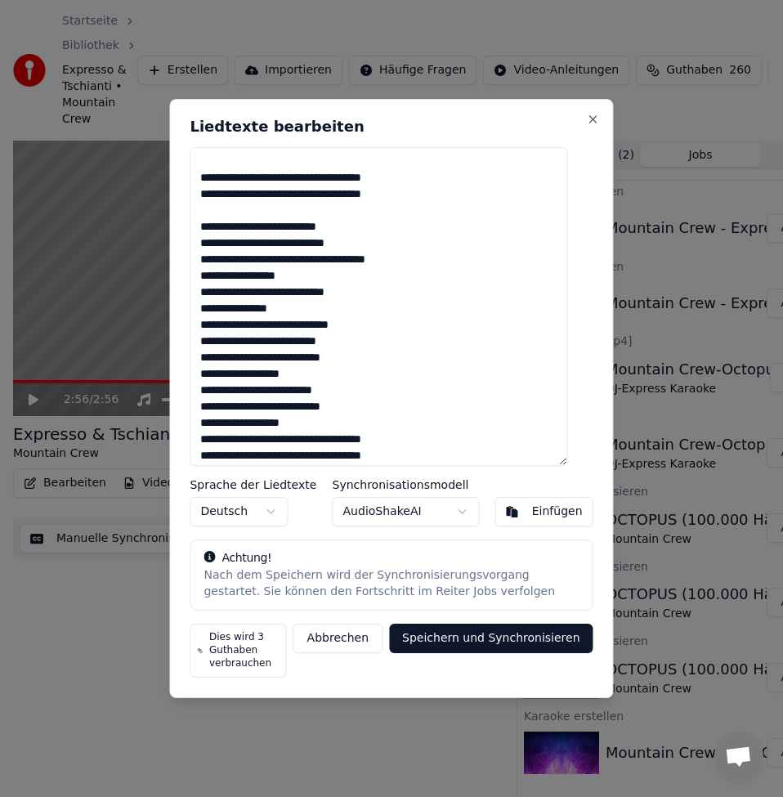
click at [393, 331] on textarea at bounding box center [378, 306] width 377 height 319
drag, startPoint x: 221, startPoint y: 373, endPoint x: 211, endPoint y: 370, distance: 10.3
click at [211, 370] on textarea at bounding box center [378, 306] width 377 height 319
drag, startPoint x: 224, startPoint y: 374, endPoint x: 208, endPoint y: 373, distance: 15.6
click at [208, 373] on textarea at bounding box center [378, 306] width 377 height 319
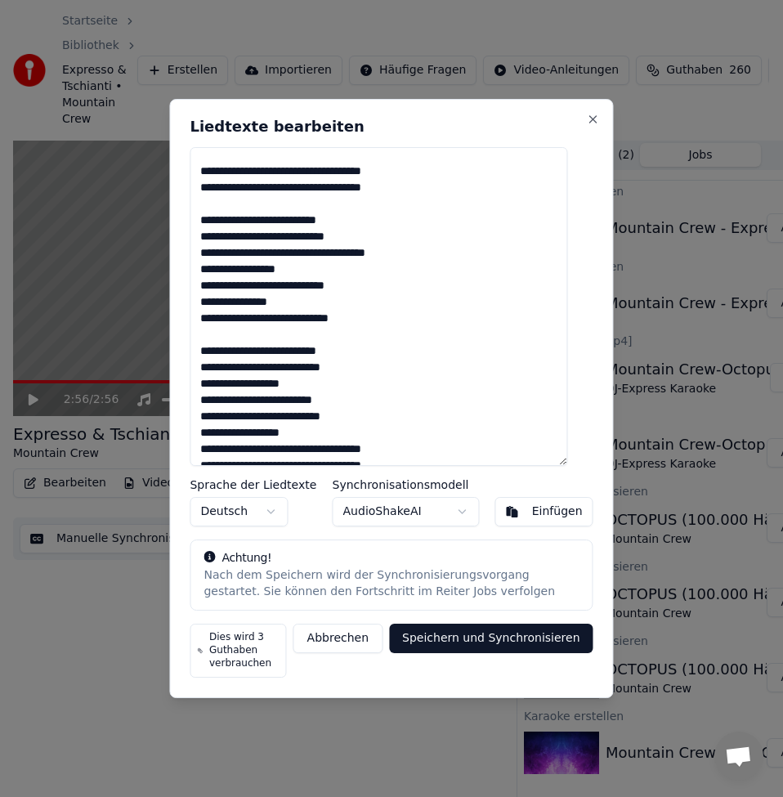
scroll to position [327, 0]
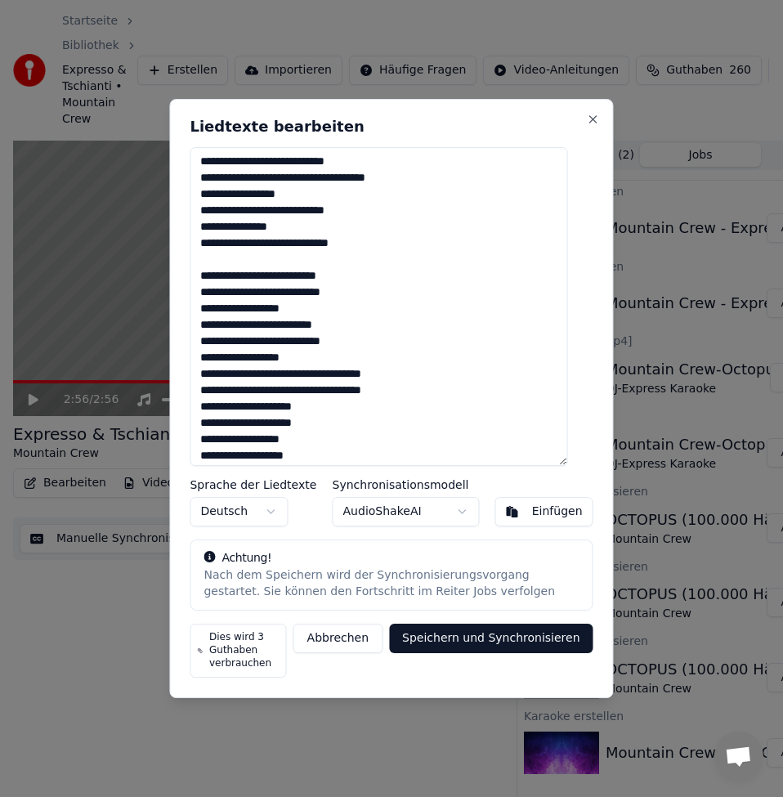
click at [244, 311] on textarea at bounding box center [378, 306] width 377 height 319
drag, startPoint x: 223, startPoint y: 307, endPoint x: 206, endPoint y: 303, distance: 17.6
click at [202, 307] on div "Liedtexte bearbeiten Sprache der Liedtexte Deutsch Synchronisationsmodell Audio…" at bounding box center [391, 399] width 444 height 600
click at [210, 325] on textarea at bounding box center [378, 306] width 377 height 319
click at [300, 332] on textarea at bounding box center [378, 306] width 377 height 319
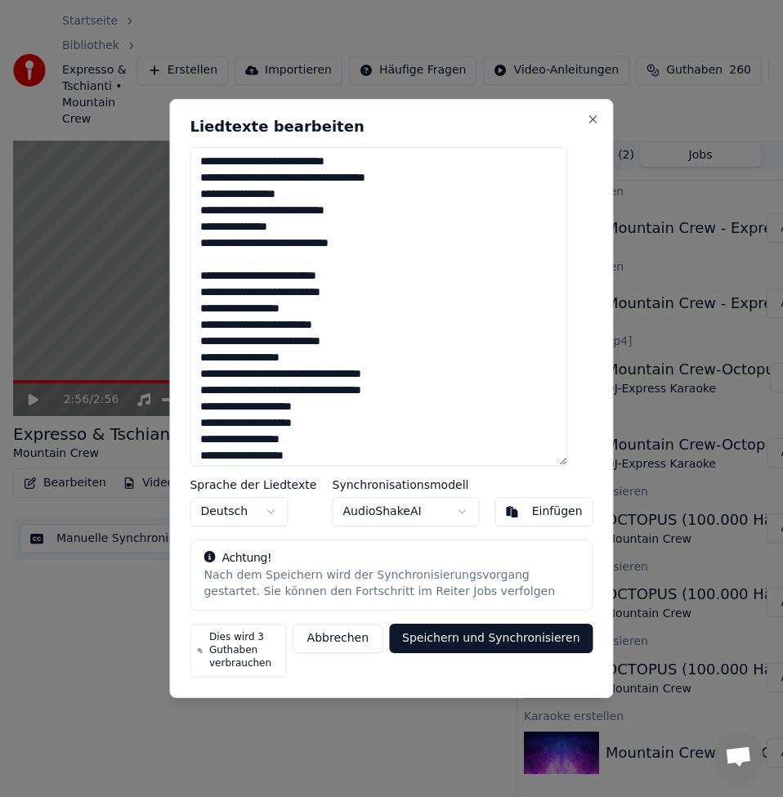
click at [319, 361] on textarea at bounding box center [378, 306] width 377 height 319
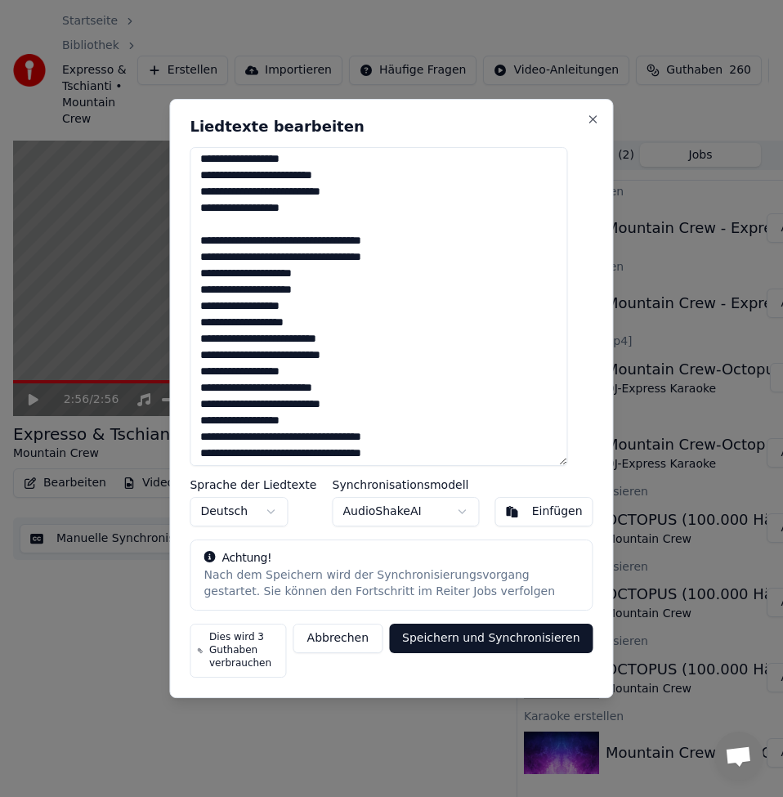
scroll to position [480, 0]
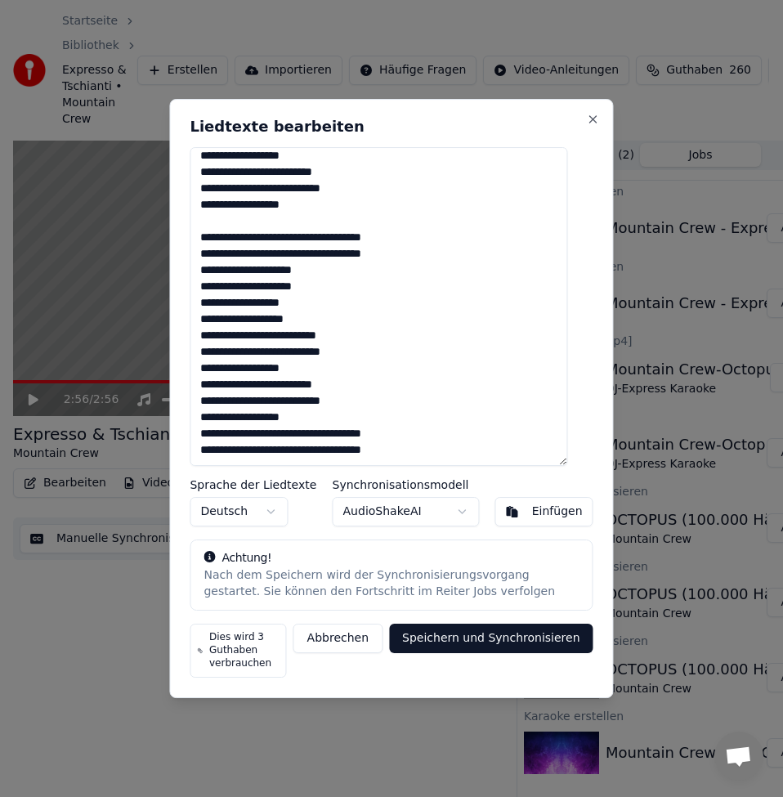
click at [406, 255] on textarea at bounding box center [378, 306] width 377 height 319
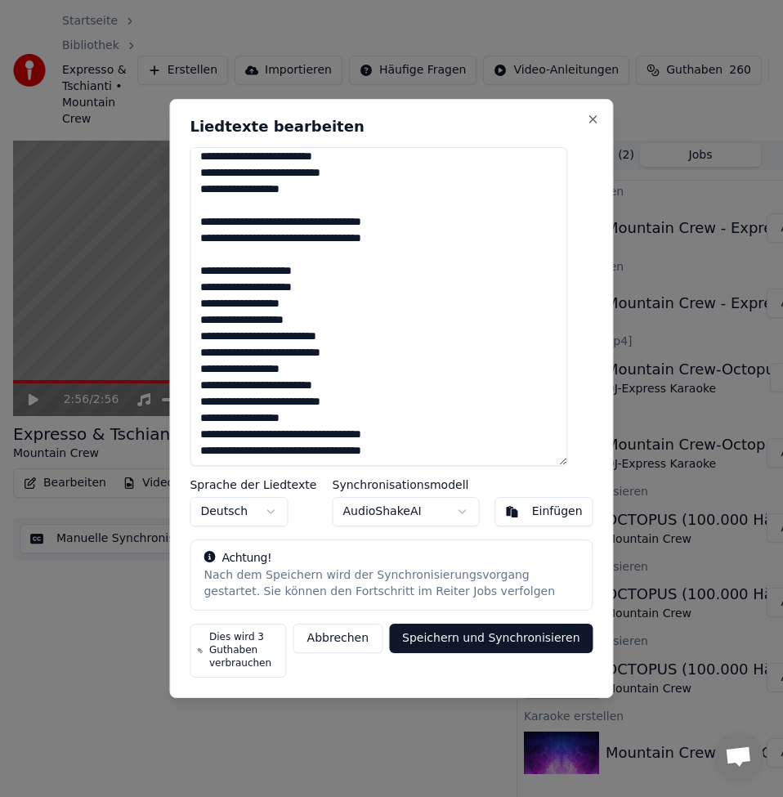
scroll to position [496, 0]
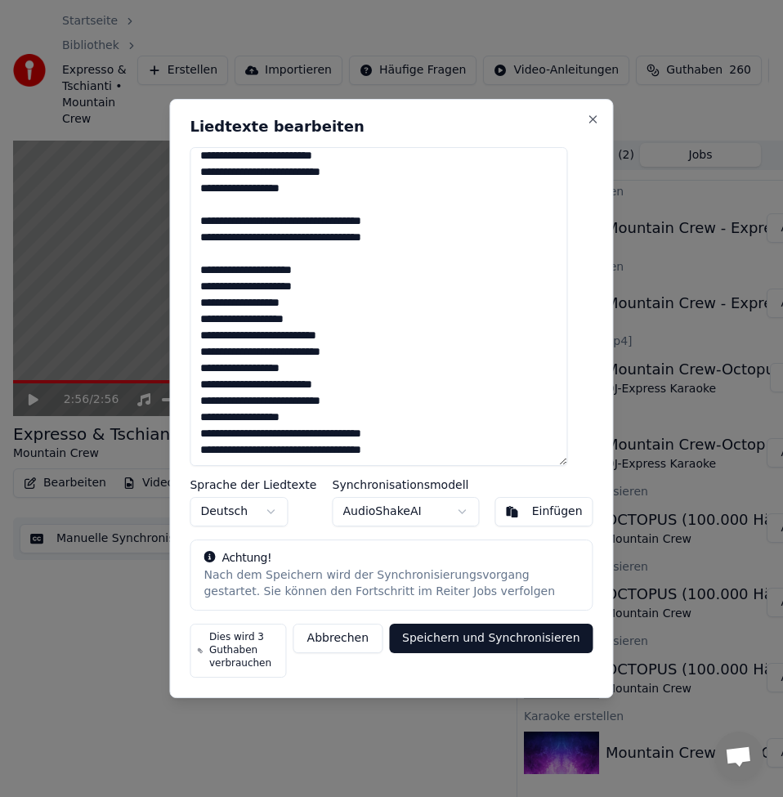
click at [261, 270] on textarea at bounding box center [378, 306] width 377 height 319
drag, startPoint x: 263, startPoint y: 273, endPoint x: 185, endPoint y: 275, distance: 78.5
click at [185, 275] on div "Liedtexte bearbeiten Sprache der Liedtexte Deutsch Synchronisationsmodell Audio…" at bounding box center [391, 399] width 444 height 600
drag, startPoint x: 223, startPoint y: 284, endPoint x: 210, endPoint y: 281, distance: 13.3
click at [210, 281] on textarea at bounding box center [378, 306] width 377 height 319
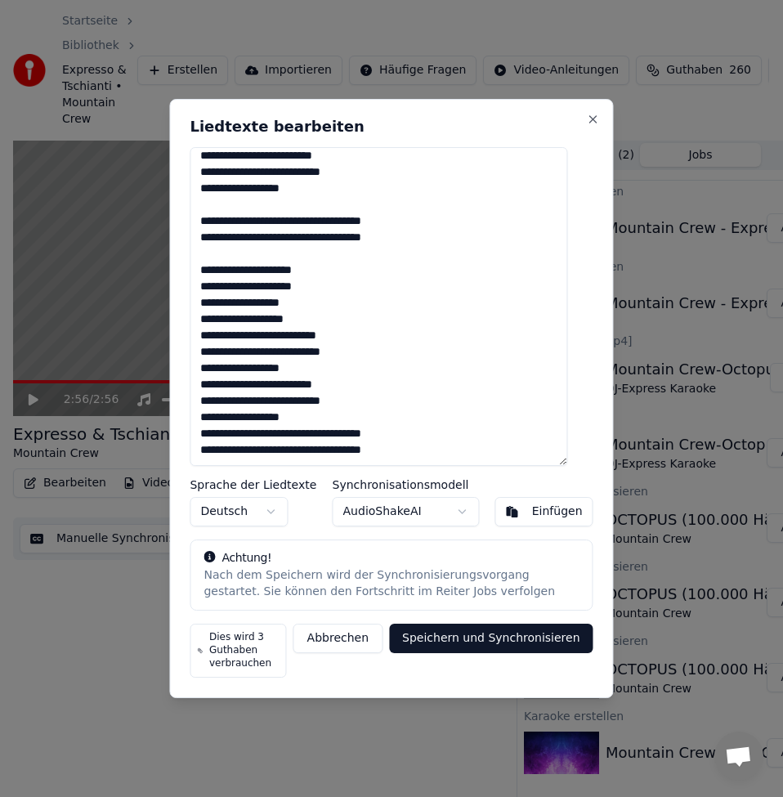
click at [332, 288] on textarea at bounding box center [378, 306] width 377 height 319
drag, startPoint x: 219, startPoint y: 304, endPoint x: 209, endPoint y: 301, distance: 10.3
click at [209, 301] on textarea at bounding box center [378, 306] width 377 height 319
click at [312, 306] on textarea at bounding box center [378, 306] width 377 height 319
drag, startPoint x: 217, startPoint y: 319, endPoint x: 207, endPoint y: 319, distance: 9.8
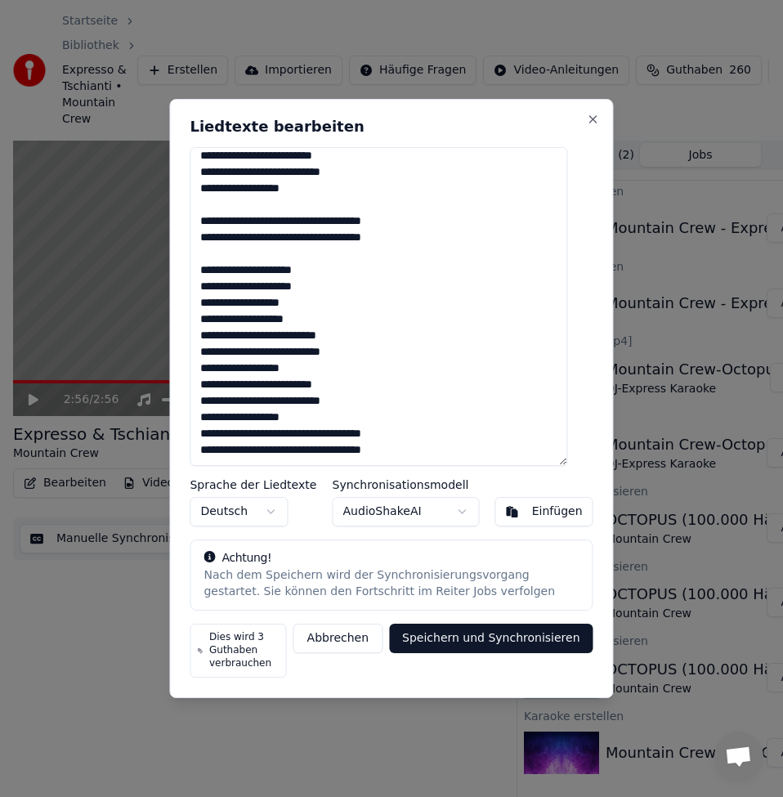
click at [207, 319] on textarea at bounding box center [378, 306] width 377 height 319
click at [284, 324] on textarea at bounding box center [378, 306] width 377 height 319
click at [363, 338] on textarea at bounding box center [378, 306] width 377 height 319
click at [317, 315] on textarea at bounding box center [378, 306] width 377 height 319
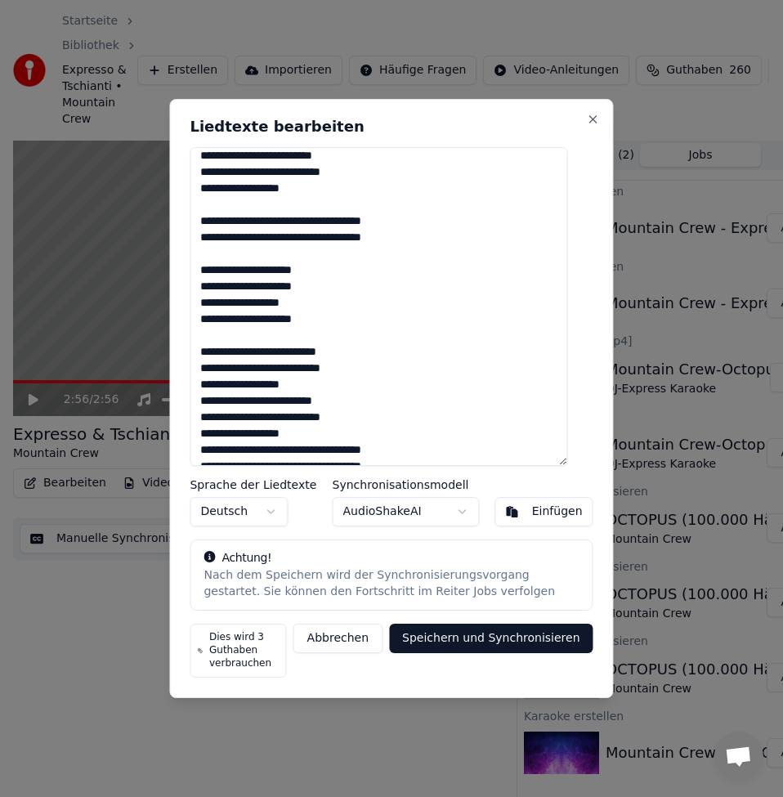
drag, startPoint x: 220, startPoint y: 368, endPoint x: 194, endPoint y: 366, distance: 26.2
click at [194, 366] on div "Liedtexte bearbeiten Sprache der Liedtexte Deutsch Synchronisationsmodell Audio…" at bounding box center [391, 399] width 444 height 600
drag, startPoint x: 224, startPoint y: 386, endPoint x: 208, endPoint y: 384, distance: 15.6
click at [208, 384] on textarea at bounding box center [378, 306] width 377 height 319
drag, startPoint x: 216, startPoint y: 401, endPoint x: 205, endPoint y: 399, distance: 10.9
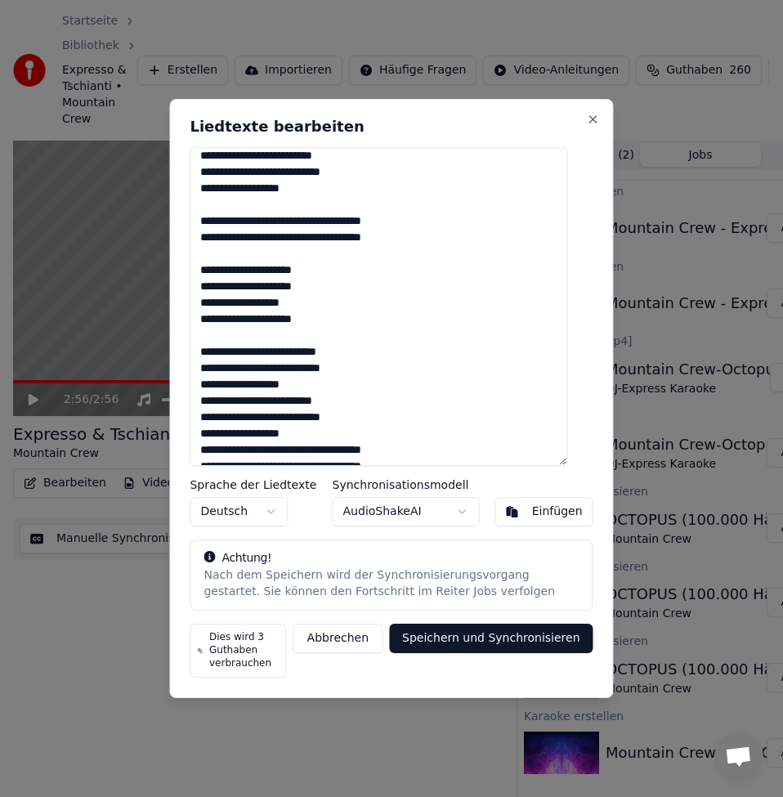
click at [205, 399] on textarea at bounding box center [378, 306] width 377 height 319
drag, startPoint x: 219, startPoint y: 418, endPoint x: 205, endPoint y: 417, distance: 13.9
click at [205, 417] on textarea at bounding box center [378, 306] width 377 height 319
click at [221, 420] on textarea at bounding box center [378, 306] width 377 height 319
click at [215, 417] on textarea at bounding box center [378, 306] width 377 height 319
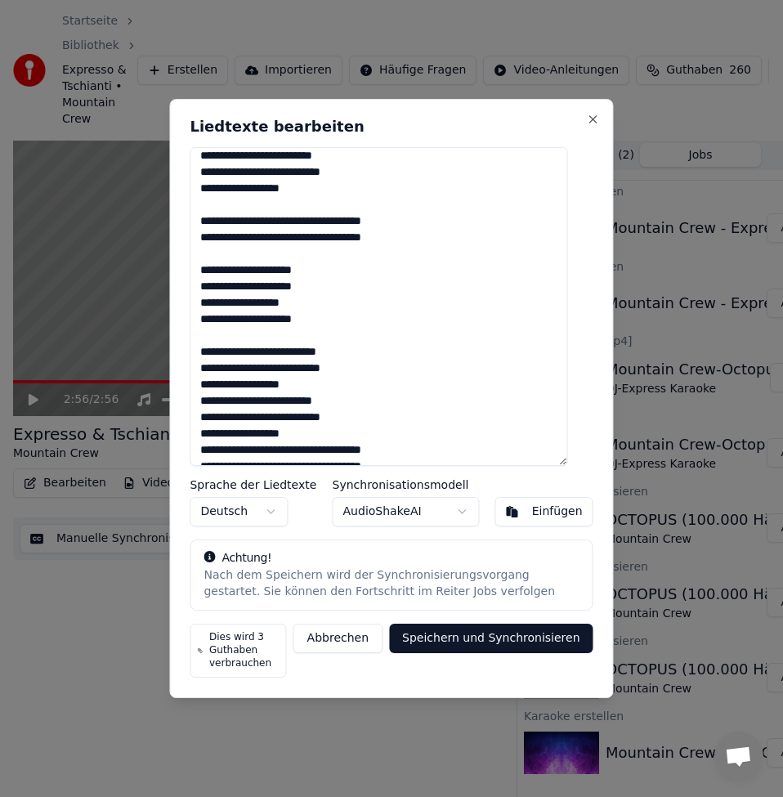
click at [215, 416] on textarea at bounding box center [378, 306] width 377 height 319
click at [208, 418] on textarea at bounding box center [378, 306] width 377 height 319
drag, startPoint x: 224, startPoint y: 433, endPoint x: 198, endPoint y: 433, distance: 26.1
click at [198, 433] on div "Liedtexte bearbeiten Sprache der Liedtexte Deutsch Synchronisationsmodell Audio…" at bounding box center [391, 399] width 444 height 600
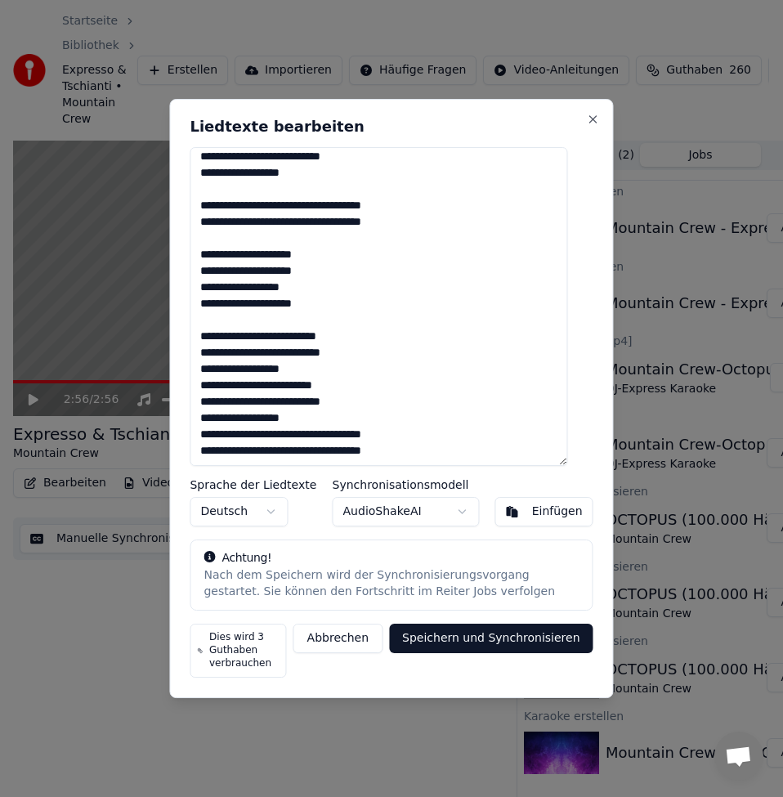
scroll to position [512, 0]
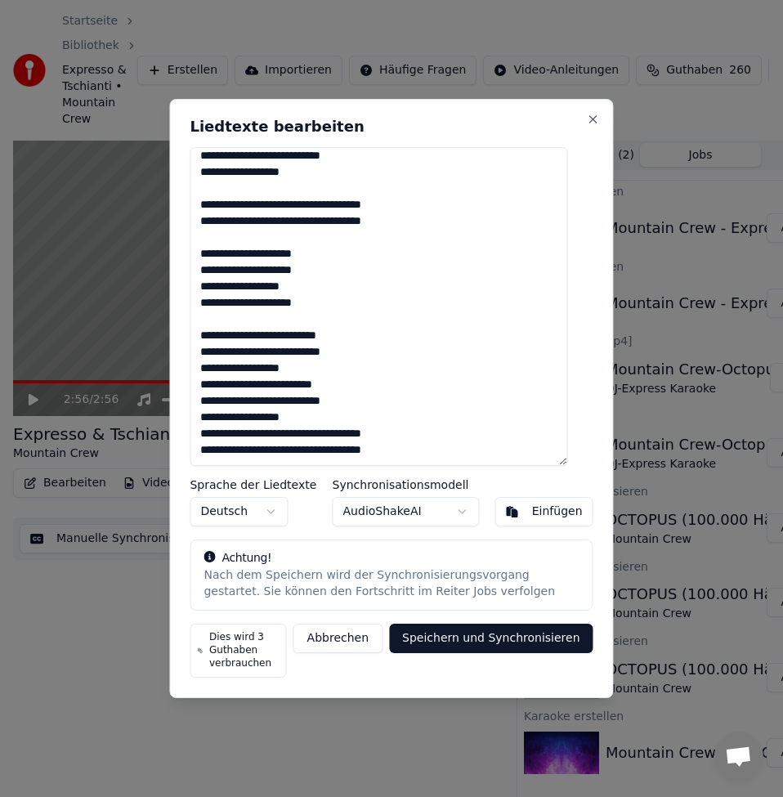
click at [328, 418] on textarea at bounding box center [378, 306] width 377 height 319
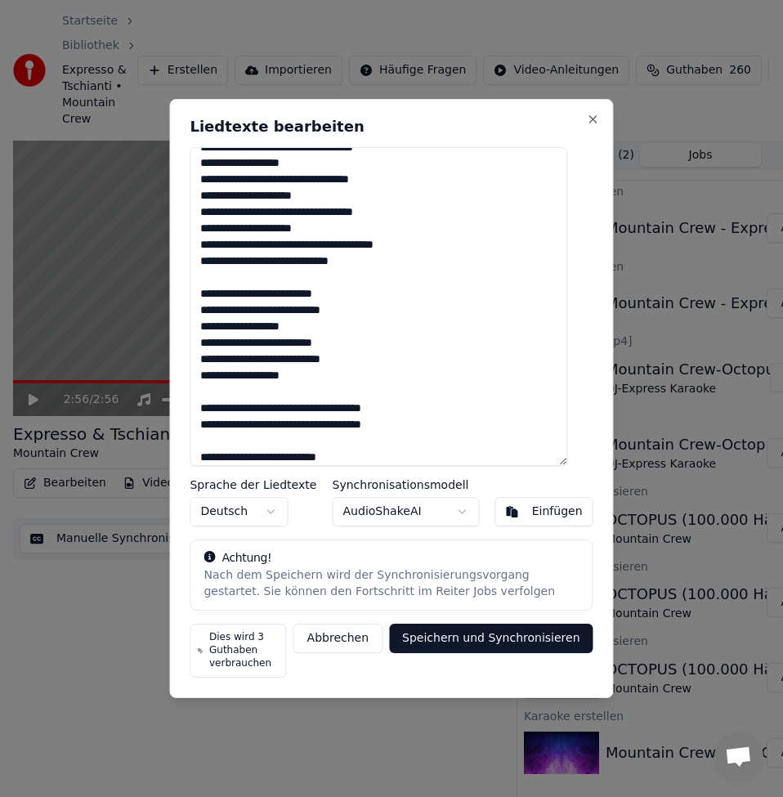
scroll to position [0, 0]
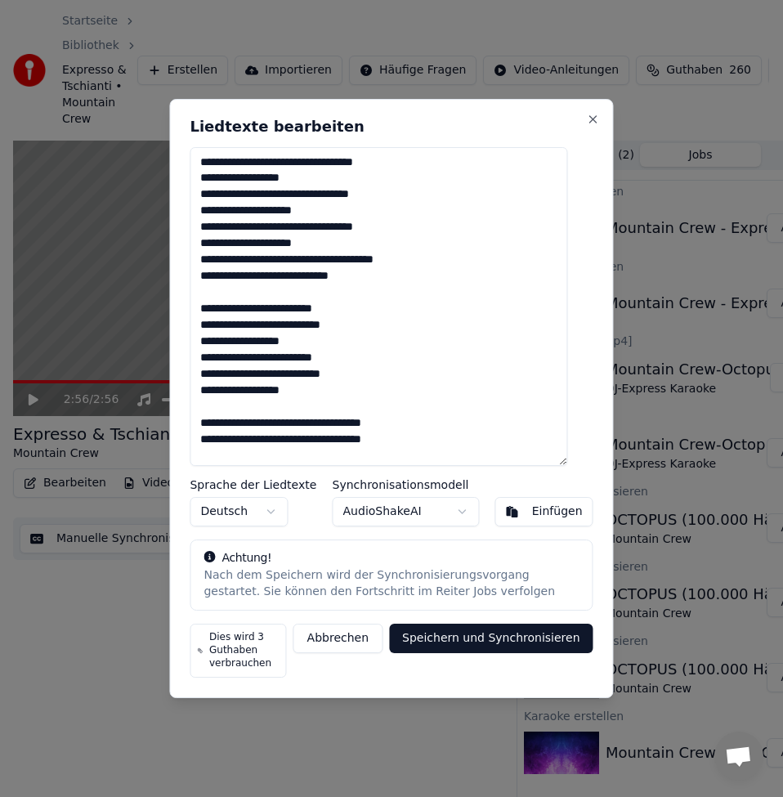
drag, startPoint x: 216, startPoint y: 359, endPoint x: 202, endPoint y: 359, distance: 13.9
click at [202, 359] on div "Liedtexte bearbeiten Sprache der Liedtexte Deutsch Synchronisationsmodell Audio…" at bounding box center [391, 399] width 444 height 600
drag, startPoint x: 216, startPoint y: 377, endPoint x: 201, endPoint y: 375, distance: 14.8
click at [201, 375] on div "Liedtexte bearbeiten Sprache der Liedtexte Deutsch Synchronisationsmodell Audio…" at bounding box center [391, 399] width 444 height 600
drag, startPoint x: 218, startPoint y: 388, endPoint x: 197, endPoint y: 391, distance: 21.4
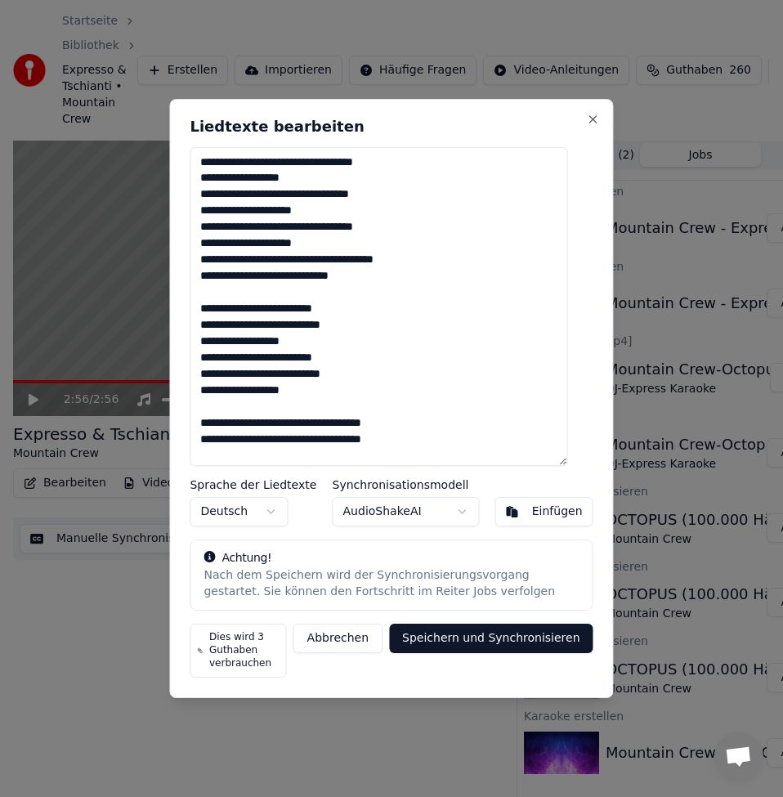
click at [197, 391] on div "Liedtexte bearbeiten Sprache der Liedtexte Deutsch Synchronisationsmodell Audio…" at bounding box center [391, 399] width 444 height 600
drag, startPoint x: 222, startPoint y: 390, endPoint x: 202, endPoint y: 391, distance: 20.4
click at [202, 391] on div "Liedtexte bearbeiten Sprache der Liedtexte Deutsch Synchronisationsmodell Audio…" at bounding box center [391, 399] width 444 height 600
click at [228, 420] on textarea at bounding box center [378, 306] width 377 height 319
click at [265, 424] on textarea at bounding box center [378, 306] width 377 height 319
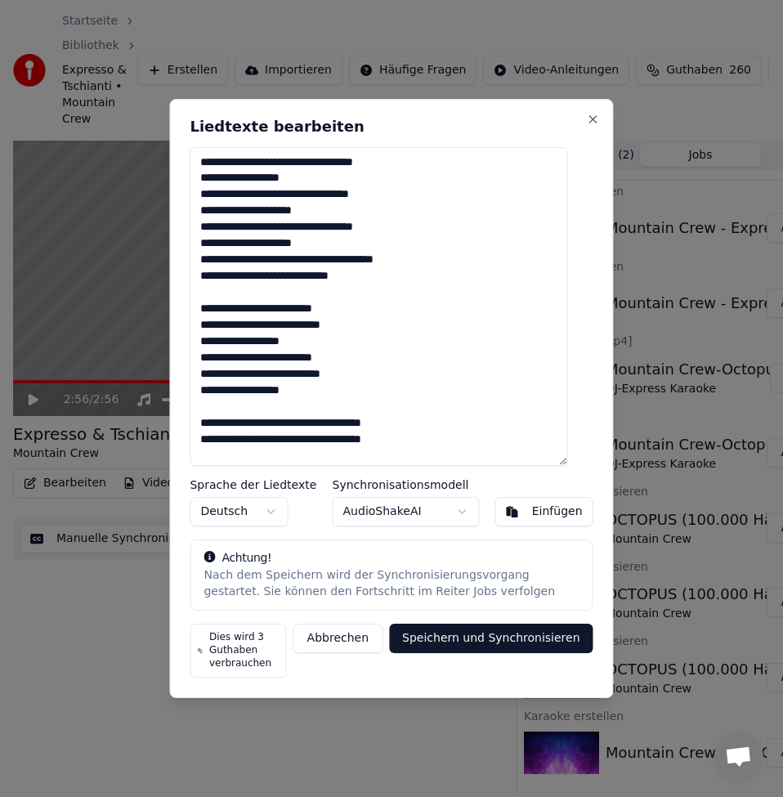
click at [230, 439] on textarea at bounding box center [378, 306] width 377 height 319
click at [233, 440] on textarea at bounding box center [378, 306] width 377 height 319
click at [234, 439] on textarea at bounding box center [378, 306] width 377 height 319
click at [266, 440] on textarea at bounding box center [378, 306] width 377 height 319
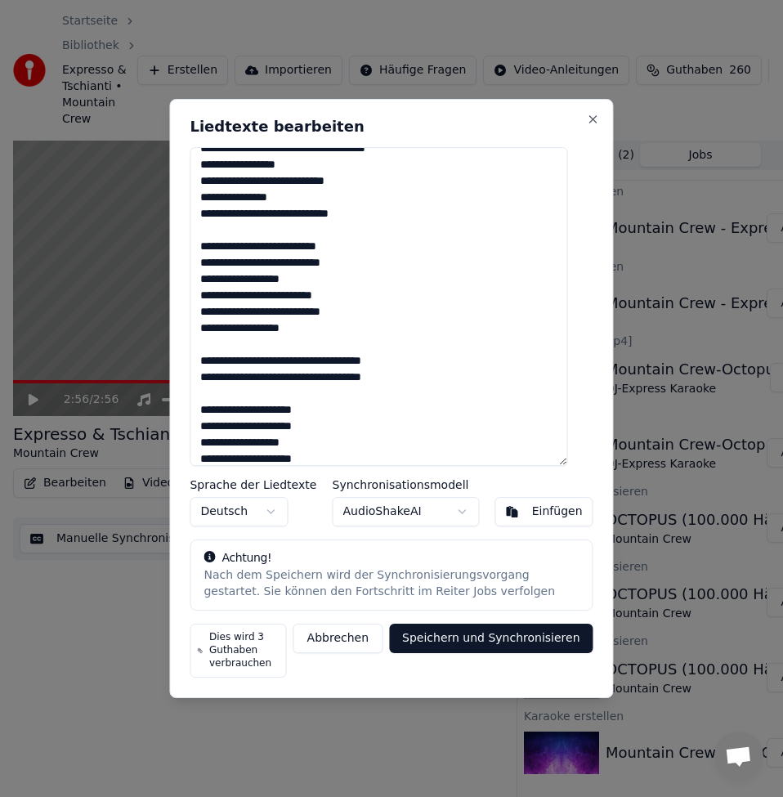
scroll to position [490, 0]
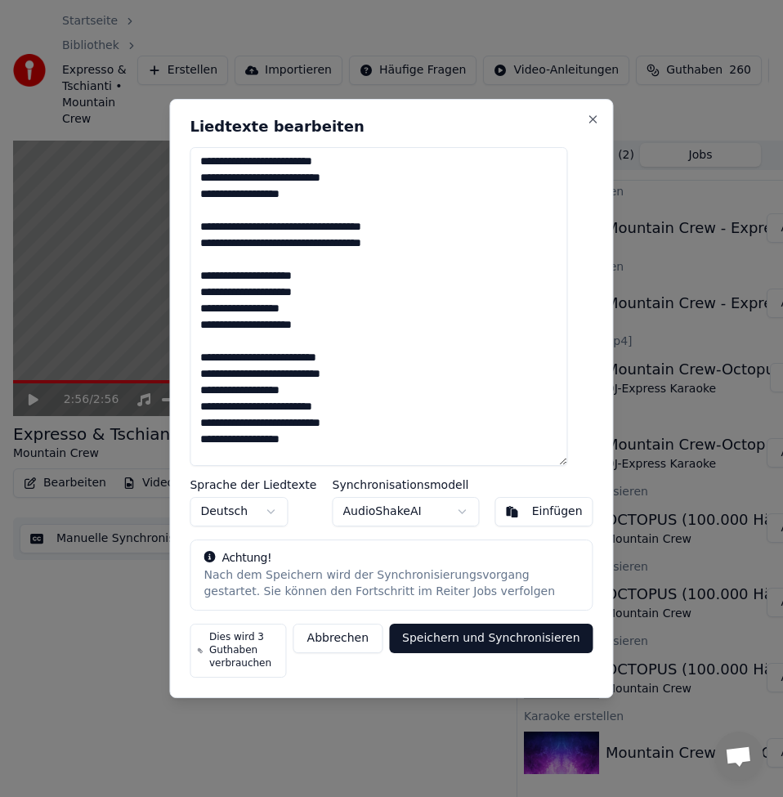
click at [226, 228] on textarea at bounding box center [378, 306] width 377 height 319
click at [263, 226] on textarea at bounding box center [378, 306] width 377 height 319
click at [228, 243] on textarea at bounding box center [378, 306] width 377 height 319
click at [262, 243] on textarea at bounding box center [378, 306] width 377 height 319
drag, startPoint x: 221, startPoint y: 196, endPoint x: 201, endPoint y: 195, distance: 20.4
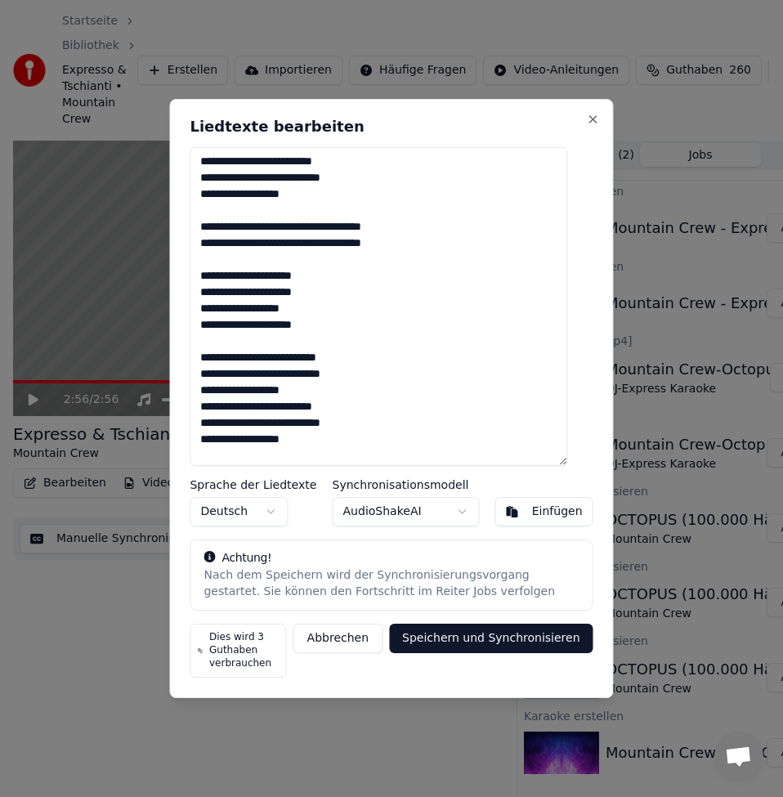
click at [201, 195] on div "Liedtexte bearbeiten Sprache der Liedtexte Deutsch Synchronisationsmodell Audio…" at bounding box center [391, 399] width 444 height 600
drag, startPoint x: 217, startPoint y: 176, endPoint x: 206, endPoint y: 176, distance: 10.7
click at [206, 176] on textarea at bounding box center [378, 306] width 377 height 319
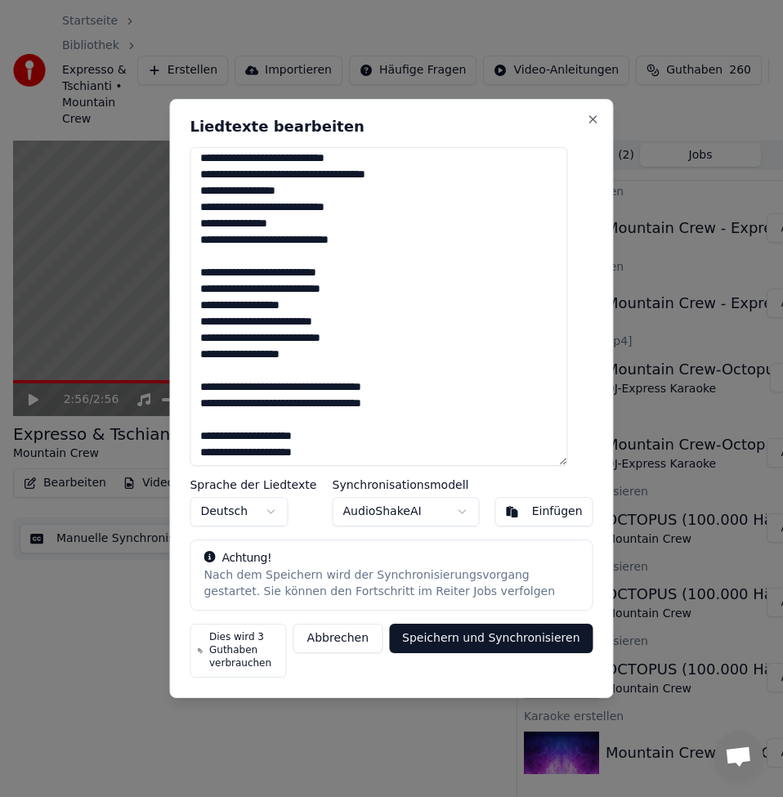
scroll to position [327, 0]
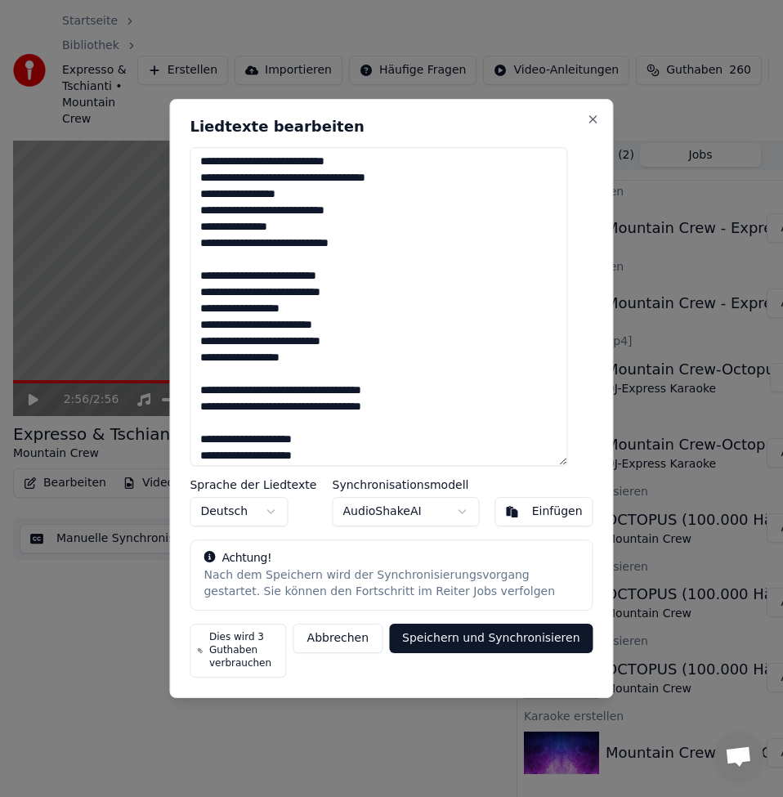
drag, startPoint x: 217, startPoint y: 174, endPoint x: 176, endPoint y: 178, distance: 41.1
click at [176, 178] on body "Startseite Bibliothek Expresso & Tschianti • Mountain Crew Erstellen Importiere…" at bounding box center [384, 398] width 769 height 797
click at [270, 227] on textarea at bounding box center [378, 306] width 377 height 319
click at [204, 178] on textarea at bounding box center [378, 306] width 377 height 319
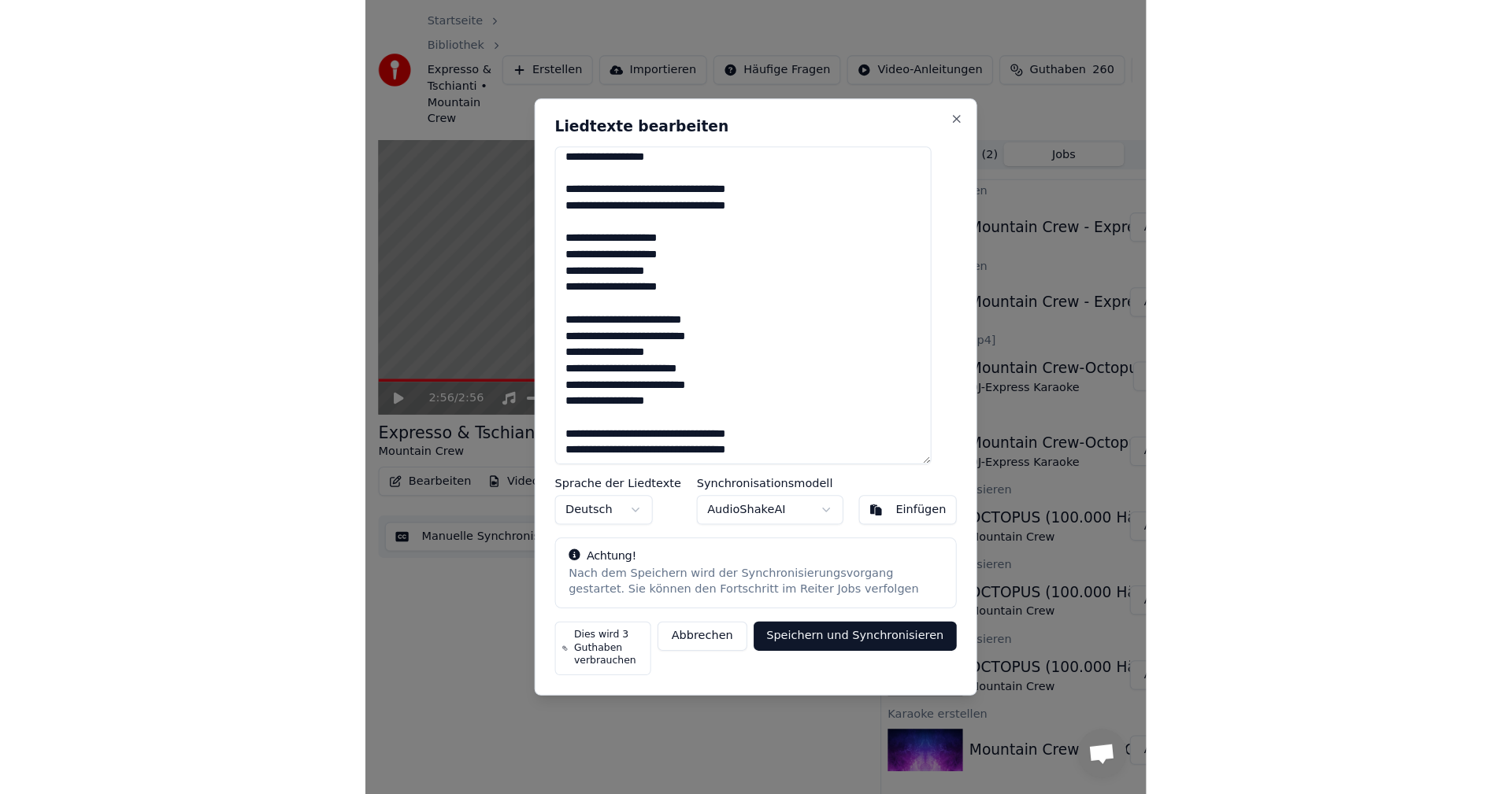
scroll to position [510, 0]
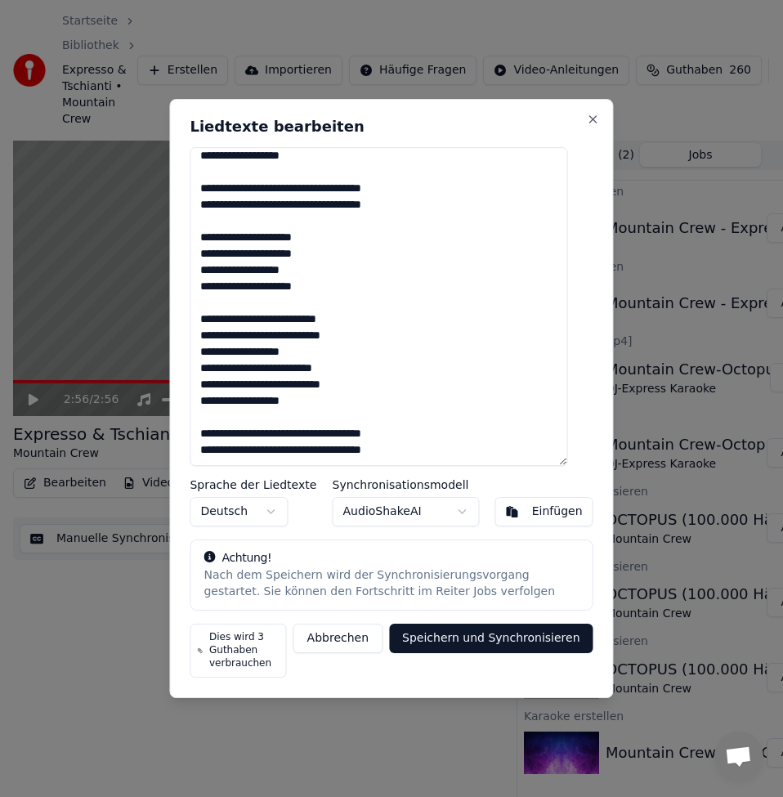
click at [229, 431] on textarea at bounding box center [378, 306] width 377 height 319
click at [262, 432] on textarea at bounding box center [378, 306] width 377 height 319
click at [228, 451] on textarea at bounding box center [378, 306] width 377 height 319
click at [262, 448] on textarea at bounding box center [378, 306] width 377 height 319
type textarea "**********"
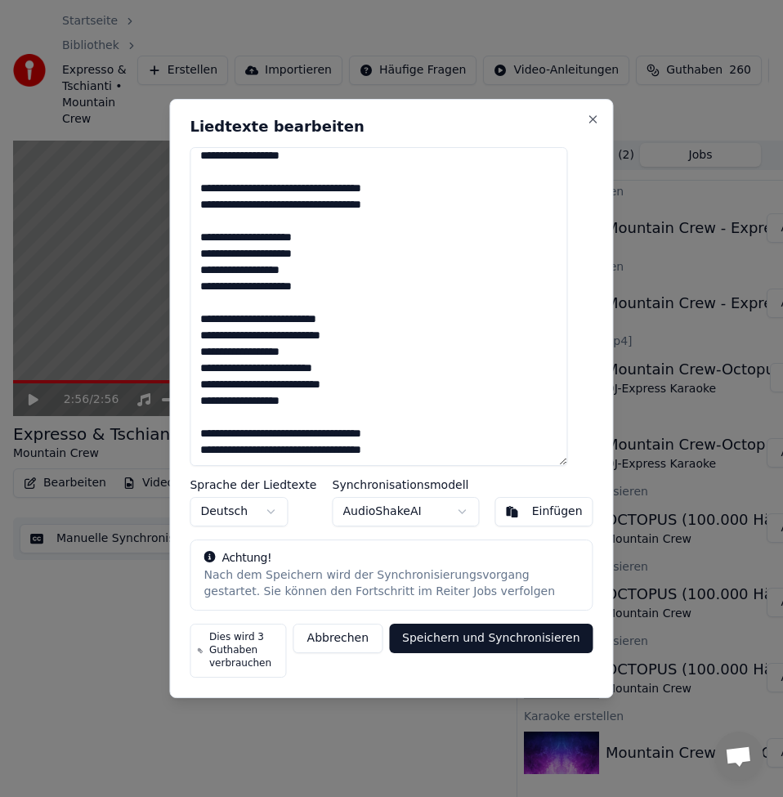
click at [466, 645] on button "Speichern und Synchronisieren" at bounding box center [491, 638] width 204 height 29
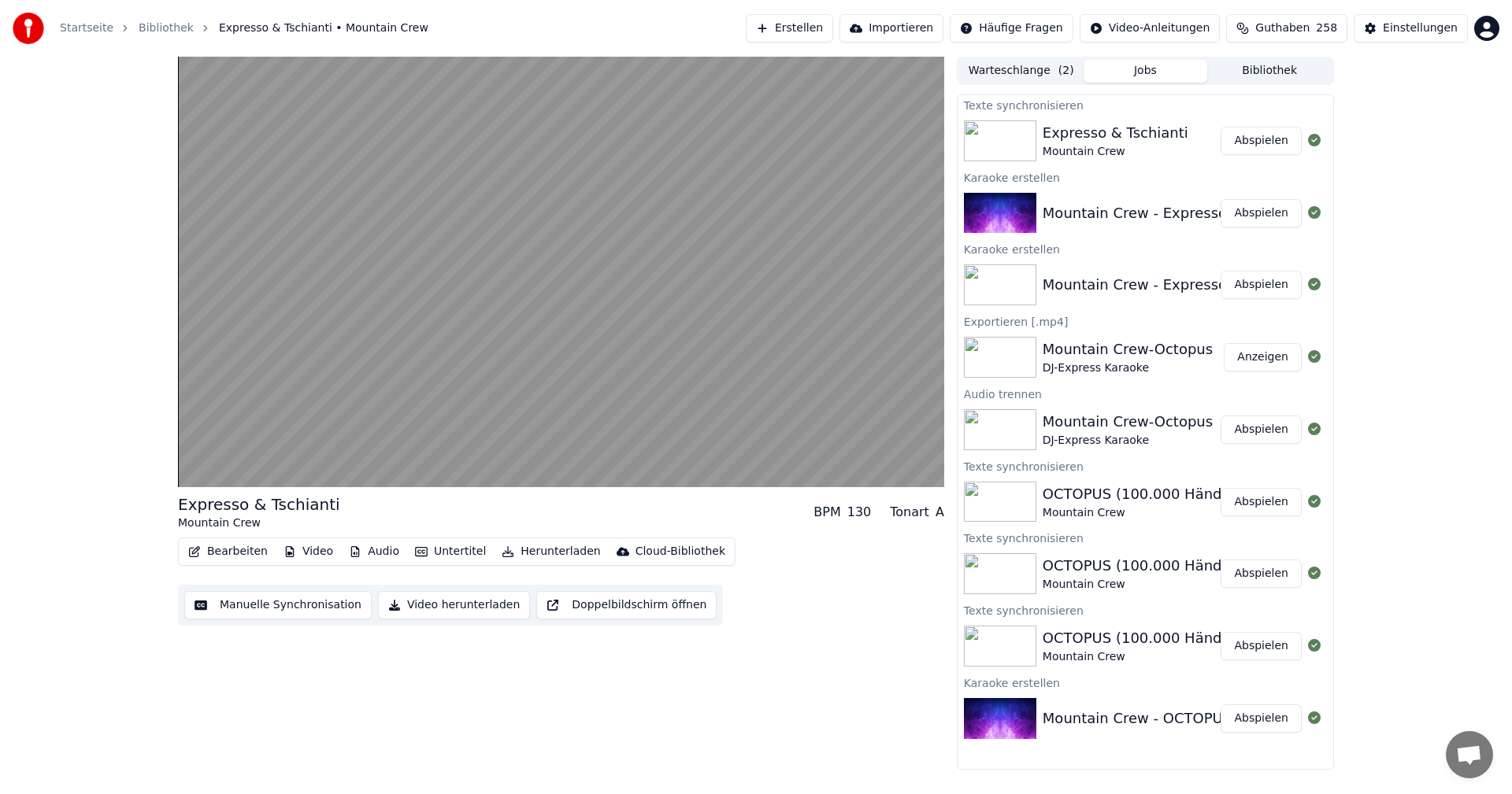
click at [235, 549] on button "Bearbeiten" at bounding box center [228, 551] width 93 height 22
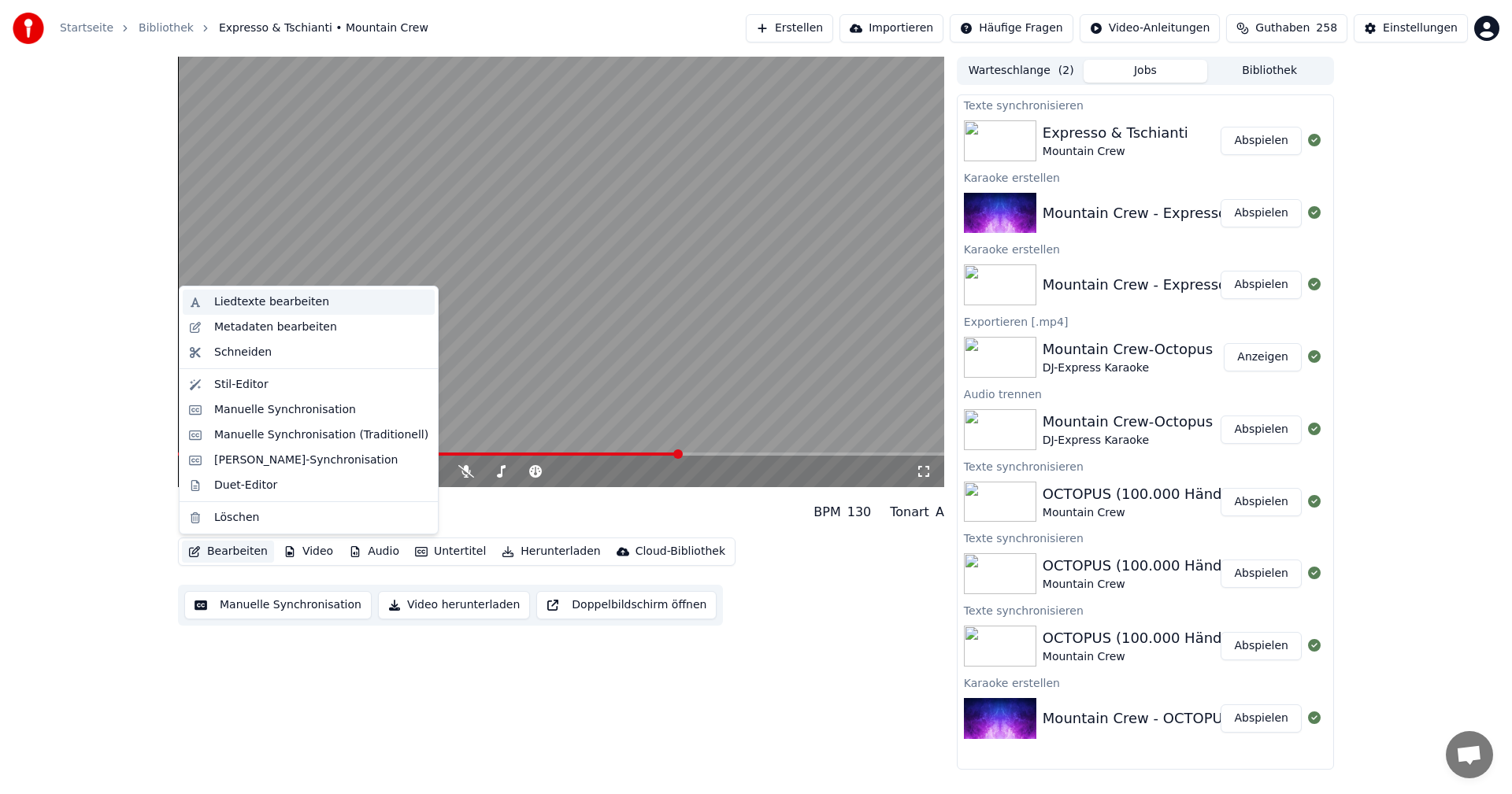
click at [257, 304] on div "Liedtexte bearbeiten" at bounding box center [271, 303] width 115 height 15
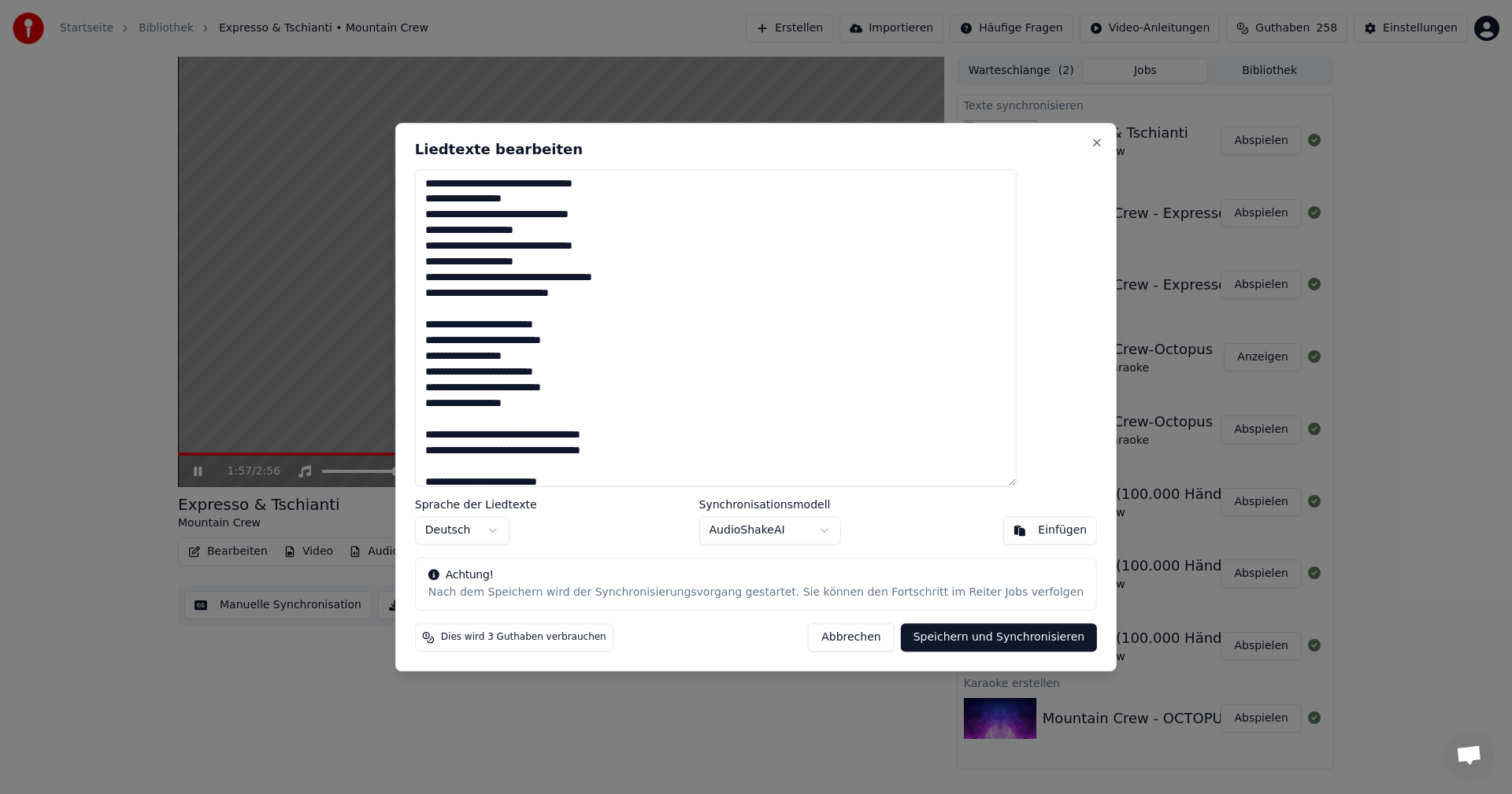
click at [826, 635] on button "Abbrechen" at bounding box center [850, 637] width 86 height 28
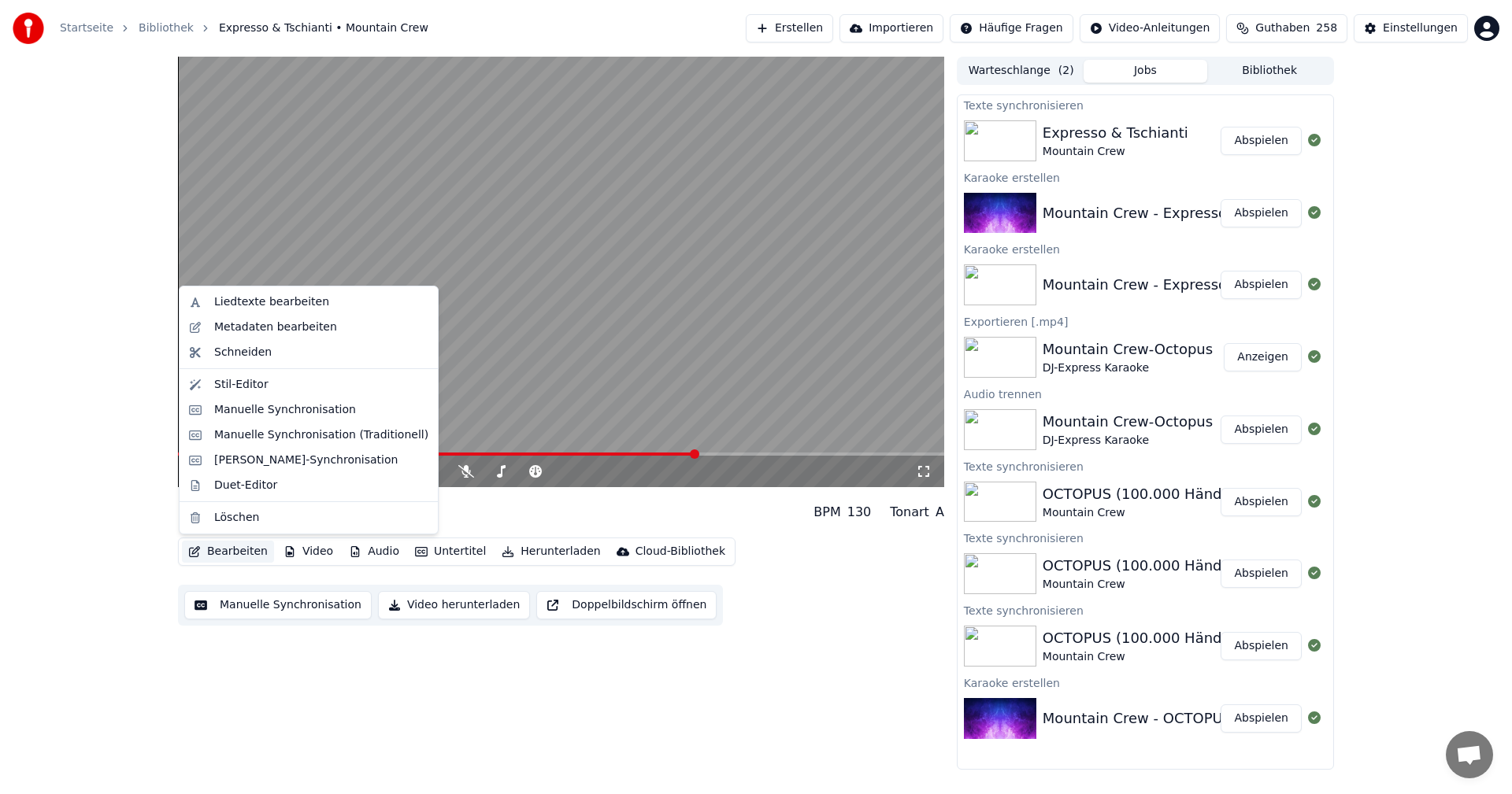
click at [243, 556] on button "Bearbeiten" at bounding box center [228, 551] width 93 height 22
click at [250, 331] on div "Metadaten bearbeiten" at bounding box center [275, 328] width 122 height 15
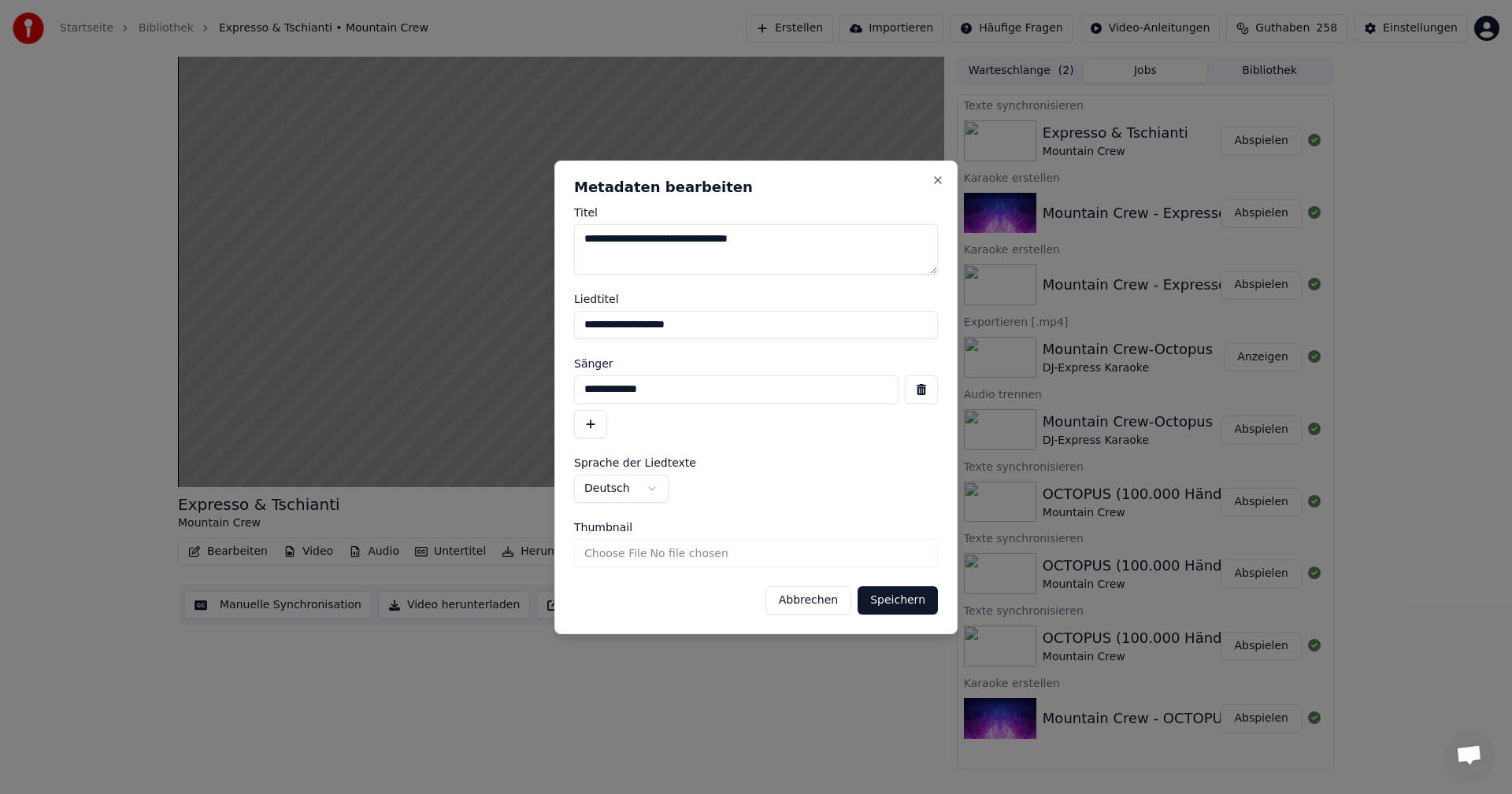
drag, startPoint x: 807, startPoint y: 237, endPoint x: 549, endPoint y: 241, distance: 258.0
click at [549, 241] on body "Startseite Bibliothek Expresso & Tschianti • Mountain Crew Erstellen Importiere…" at bounding box center [756, 397] width 1512 height 794
click at [715, 330] on input "**********" at bounding box center [756, 325] width 363 height 28
drag, startPoint x: 742, startPoint y: 331, endPoint x: 536, endPoint y: 331, distance: 206.0
click at [536, 331] on body "Startseite Bibliothek Expresso & Tschianti • Mountain Crew Erstellen Importiere…" at bounding box center [756, 397] width 1512 height 794
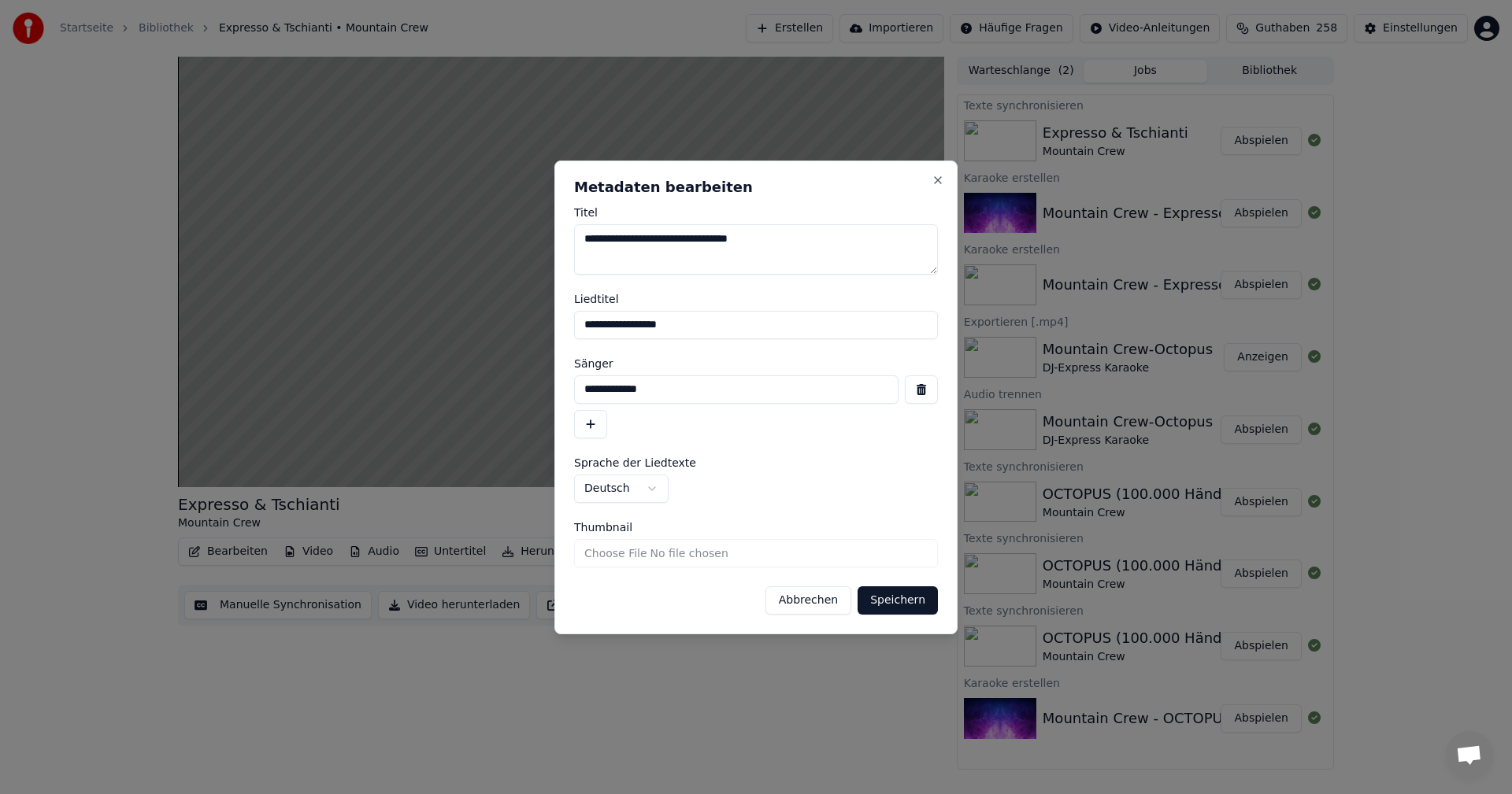
type input "**********"
drag, startPoint x: 676, startPoint y: 389, endPoint x: 530, endPoint y: 390, distance: 146.0
click at [530, 390] on body "Startseite Bibliothek Expresso & Tschianti • Mountain Crew Erstellen Importiere…" at bounding box center [756, 397] width 1512 height 794
click at [669, 384] on input "**********" at bounding box center [736, 389] width 325 height 28
drag, startPoint x: 785, startPoint y: 385, endPoint x: 854, endPoint y: 354, distance: 75.6
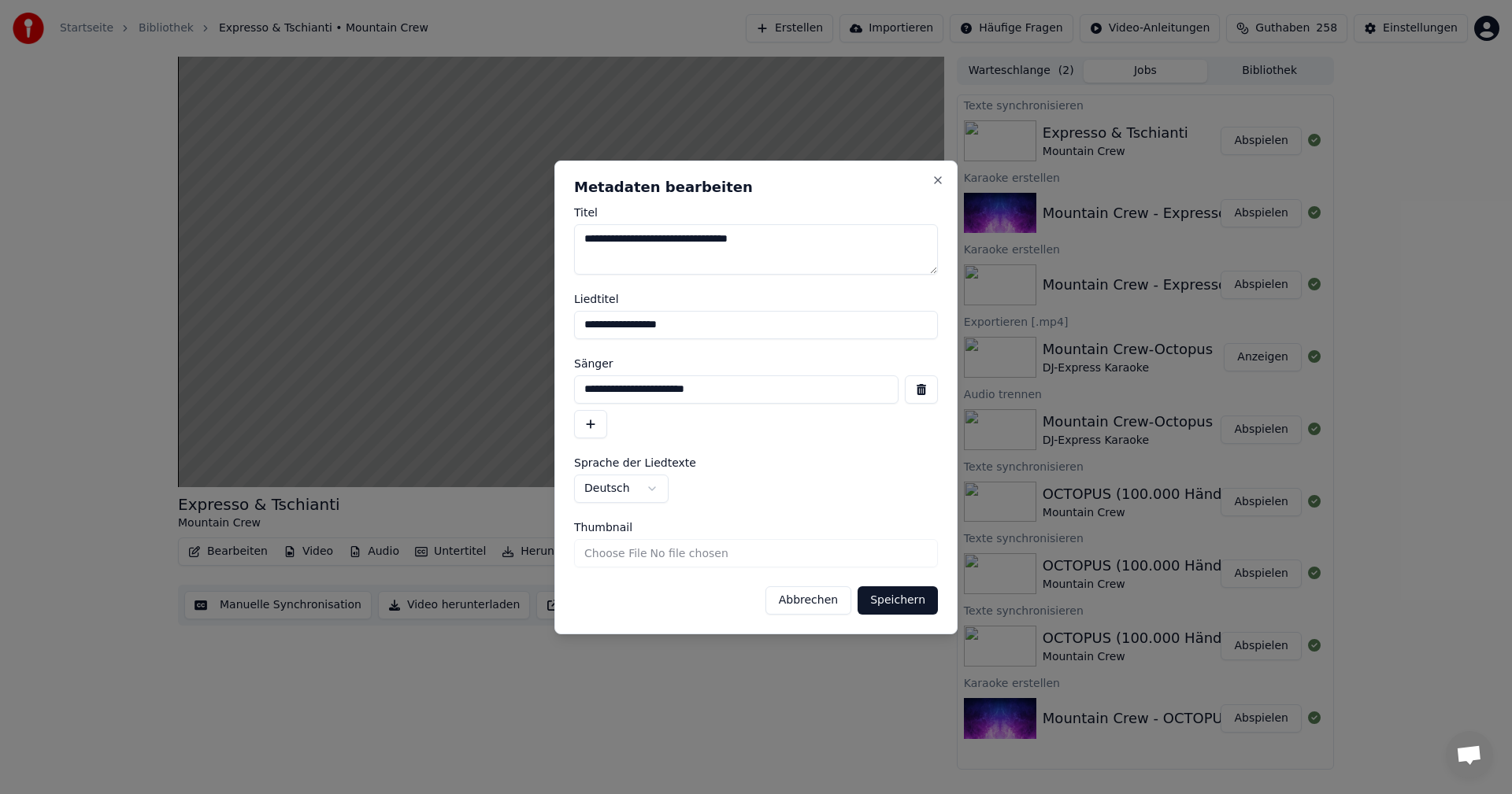
click at [786, 385] on input "**********" at bounding box center [736, 389] width 325 height 28
type input "**********"
click at [905, 602] on button "Speichern" at bounding box center [897, 600] width 80 height 28
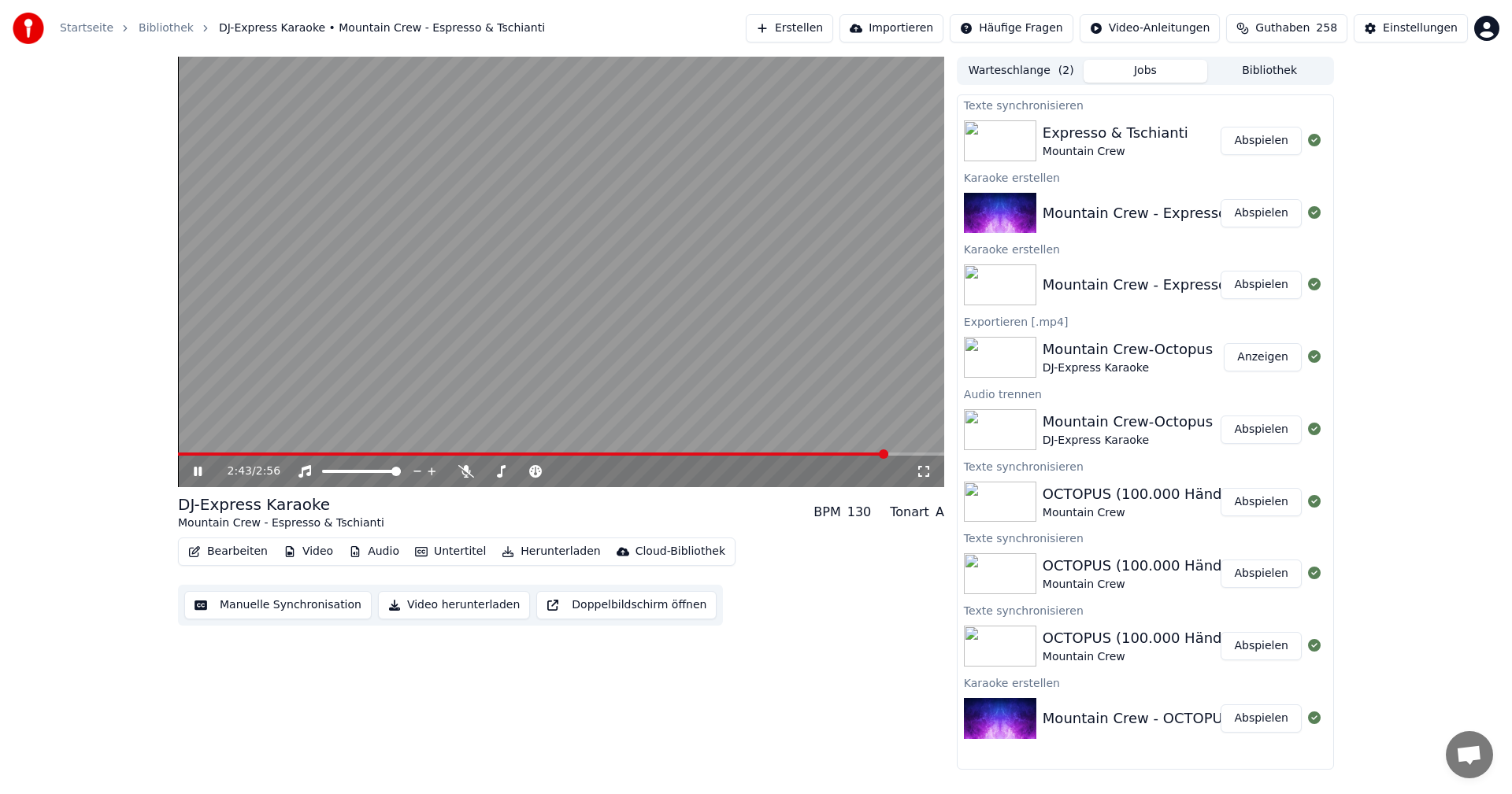
click at [1258, 141] on button "Abspielen" at bounding box center [1260, 141] width 81 height 28
click at [178, 455] on span at bounding box center [183, 455] width 10 height 10
click at [178, 458] on span at bounding box center [183, 455] width 10 height 10
click at [228, 553] on button "Bearbeiten" at bounding box center [228, 551] width 93 height 22
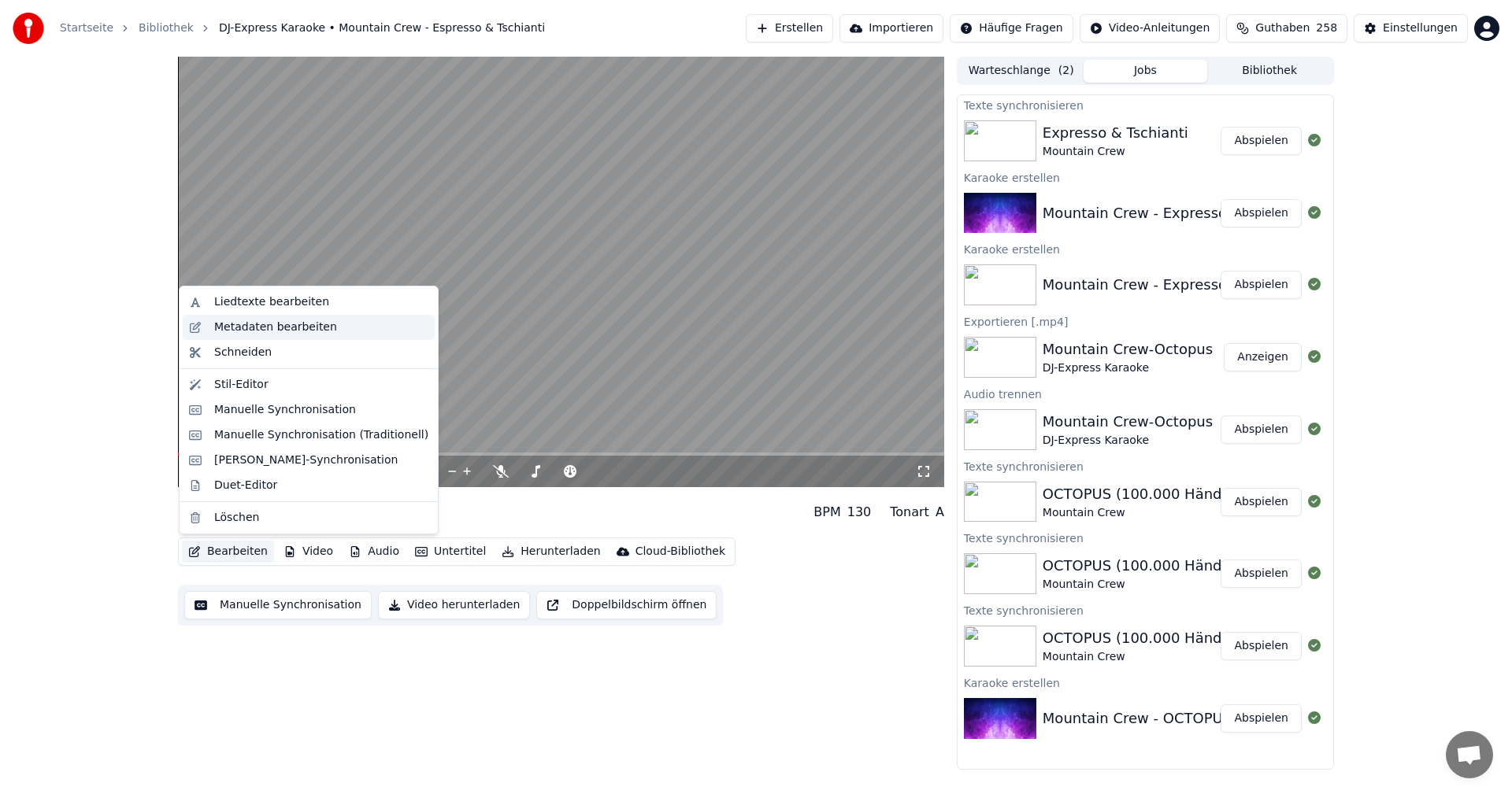
click at [267, 328] on div "Metadaten bearbeiten" at bounding box center [275, 328] width 122 height 15
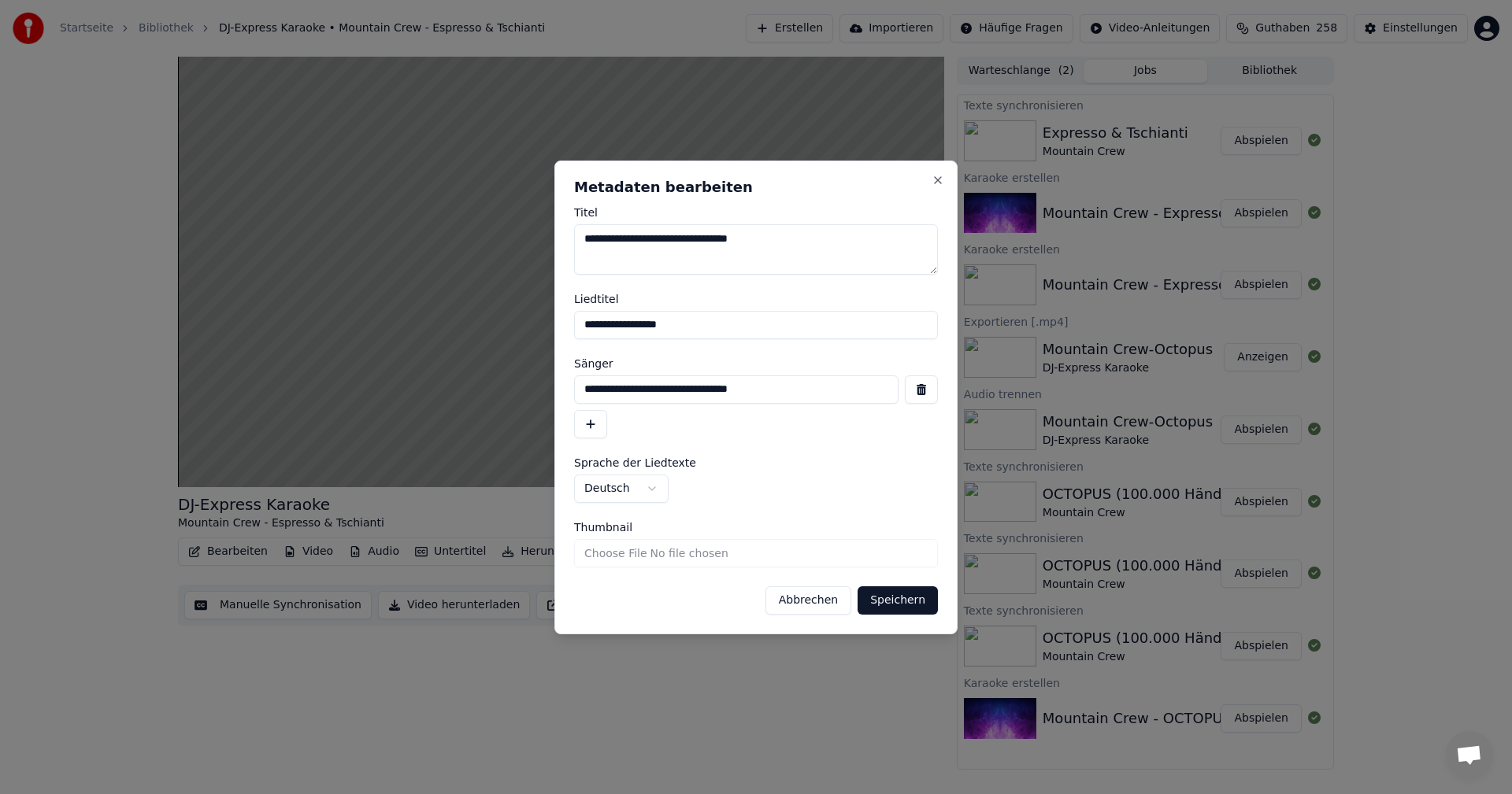
drag, startPoint x: 716, startPoint y: 321, endPoint x: 503, endPoint y: 323, distance: 213.0
click at [487, 316] on body "Startseite Bibliothek DJ-Express Karaoke • Mountain Crew - Espresso & Tschianti…" at bounding box center [756, 397] width 1512 height 794
type input "**********"
click at [908, 600] on button "Speichern" at bounding box center [897, 600] width 80 height 28
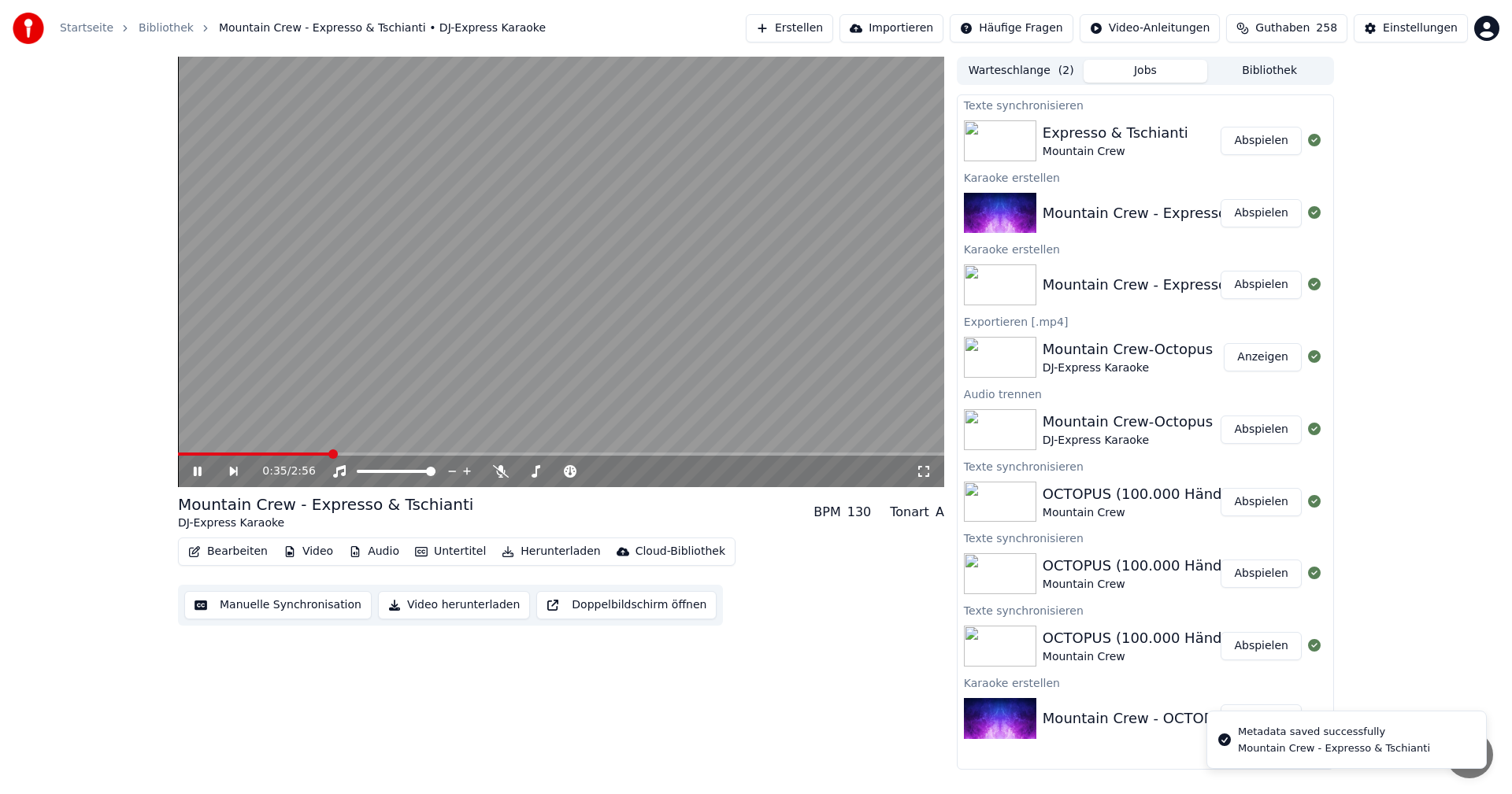
click at [1263, 150] on button "Abspielen" at bounding box center [1260, 141] width 81 height 28
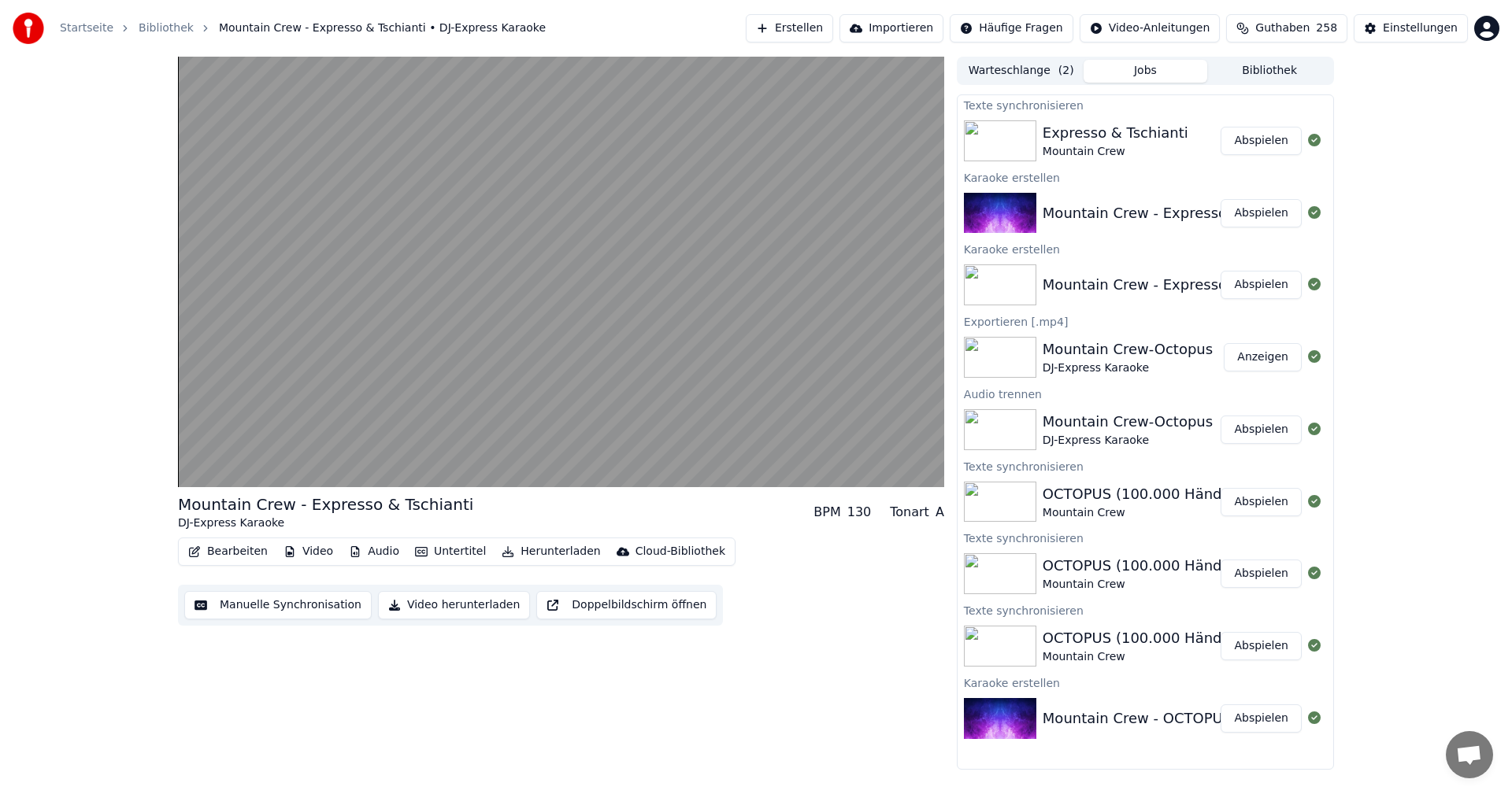
click at [306, 554] on button "Video" at bounding box center [308, 551] width 63 height 22
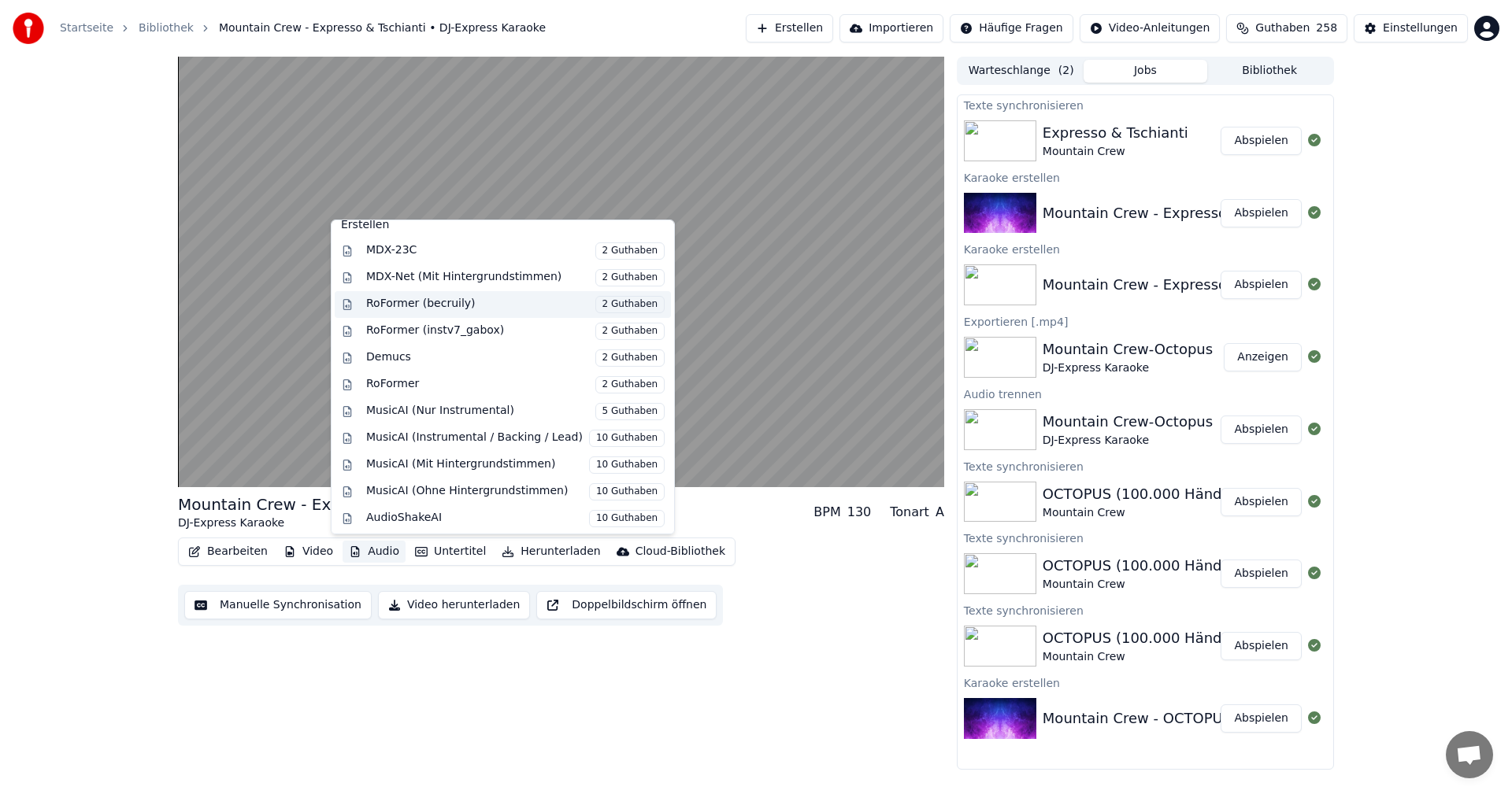
scroll to position [160, 0]
click at [597, 438] on span "10 Guthaben" at bounding box center [626, 437] width 75 height 17
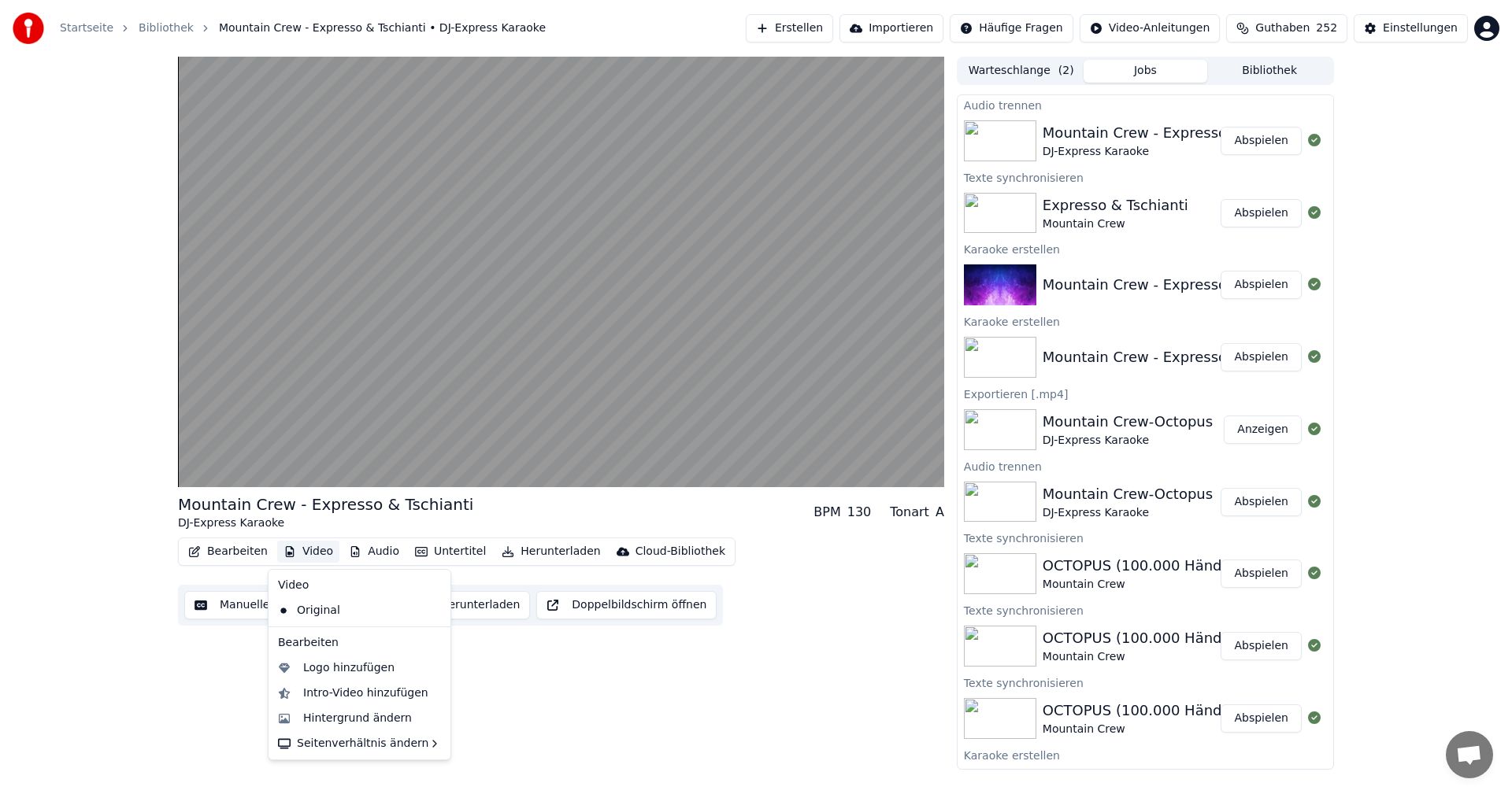
click at [305, 555] on button "Video" at bounding box center [308, 551] width 63 height 22
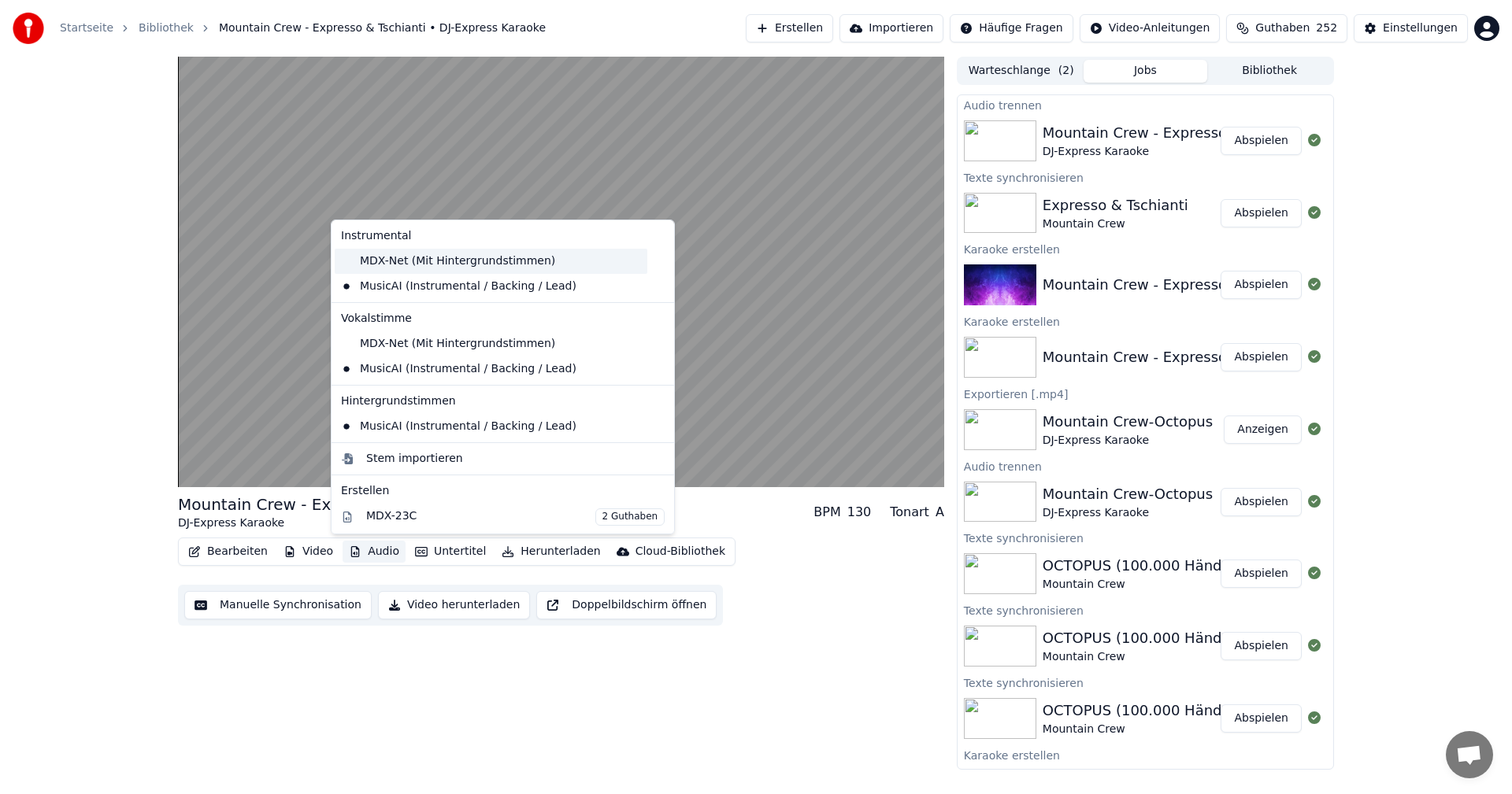
click at [488, 261] on div "MDX-Net (Mit Hintergrundstimmen)" at bounding box center [491, 261] width 312 height 25
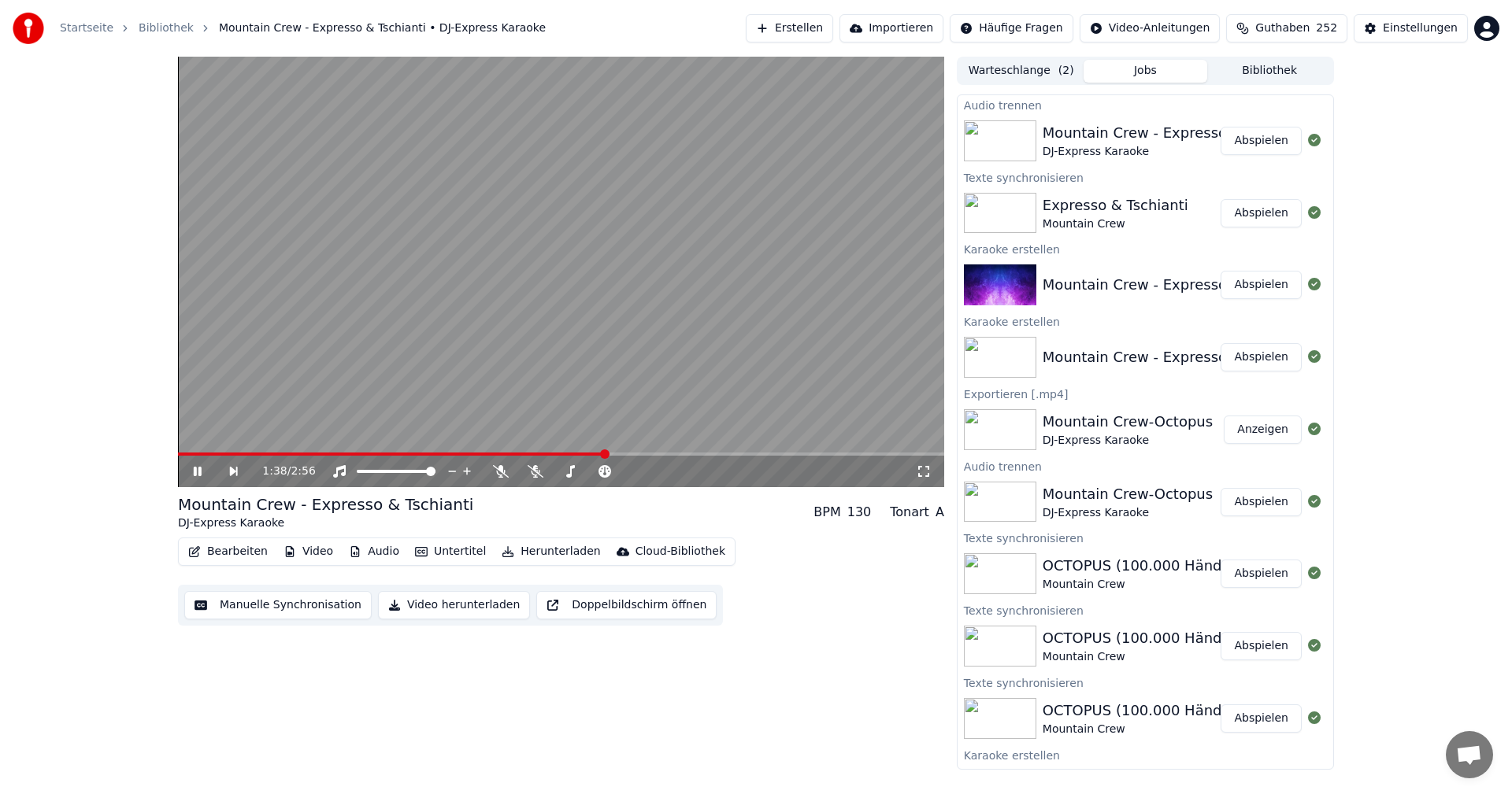
click at [358, 550] on button "Audio" at bounding box center [373, 551] width 63 height 22
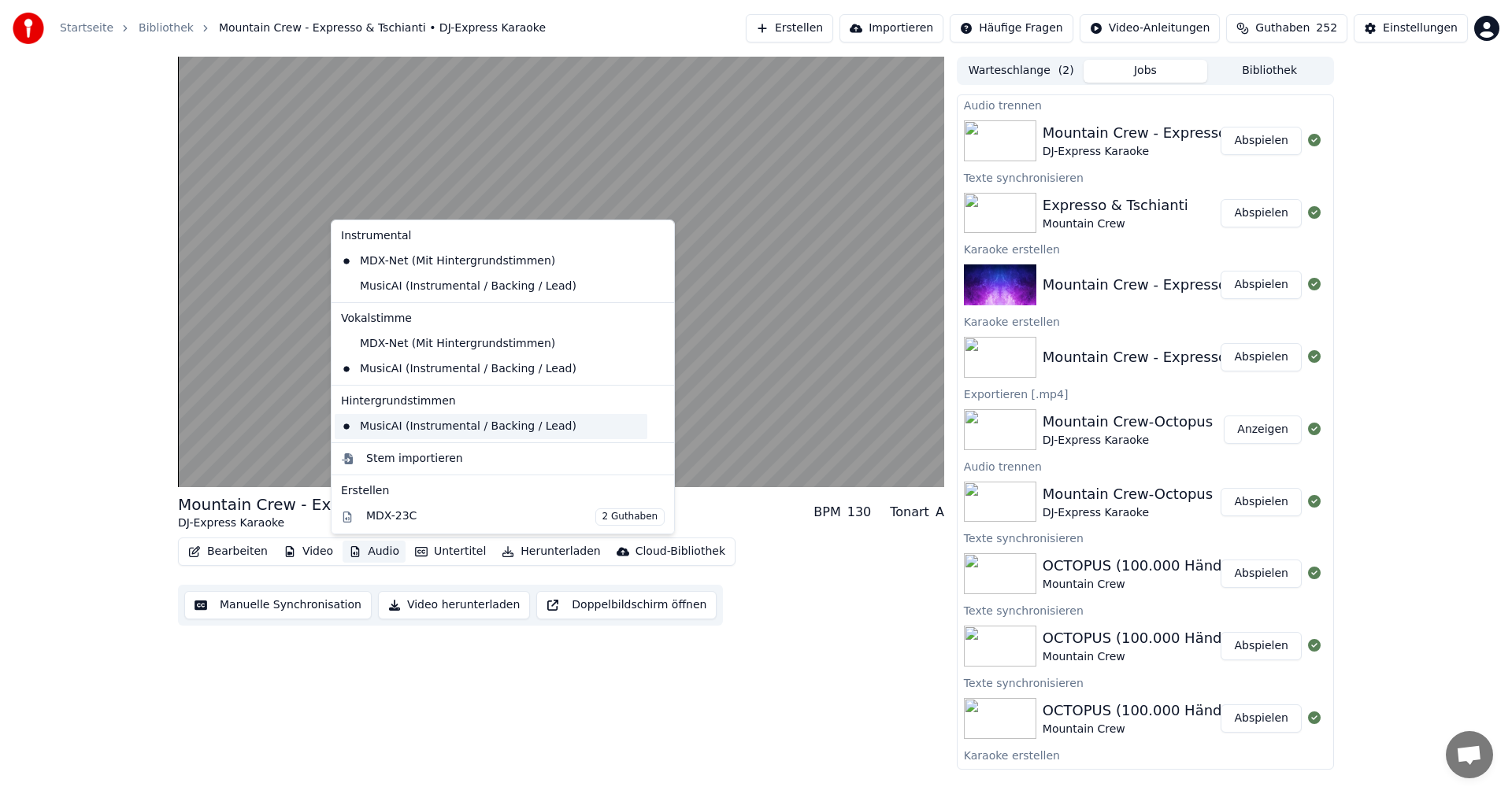
click at [458, 420] on div "MusicAI (Instrumental / Backing / Lead)" at bounding box center [491, 427] width 312 height 25
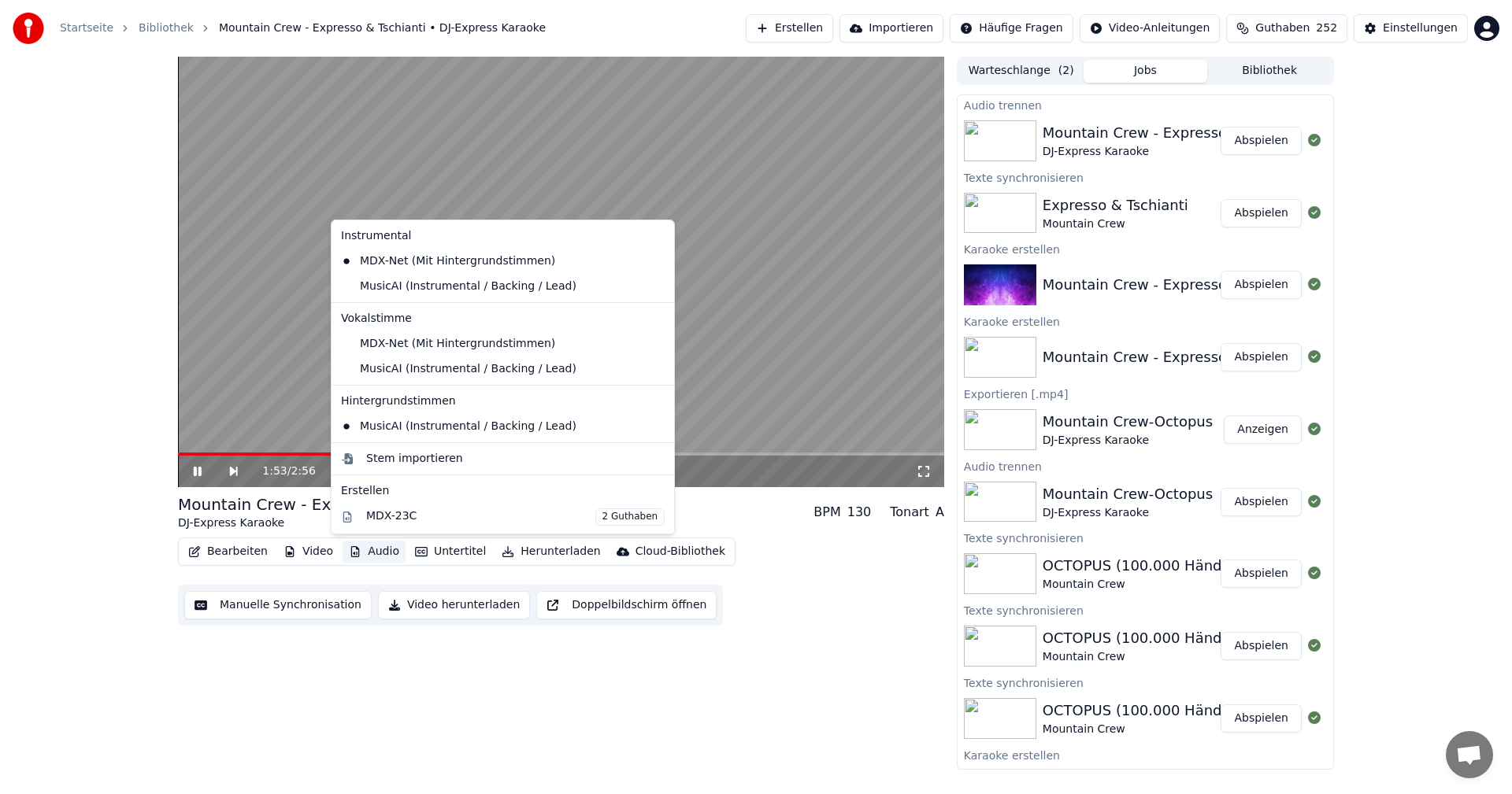
click at [371, 551] on button "Audio" at bounding box center [373, 551] width 63 height 22
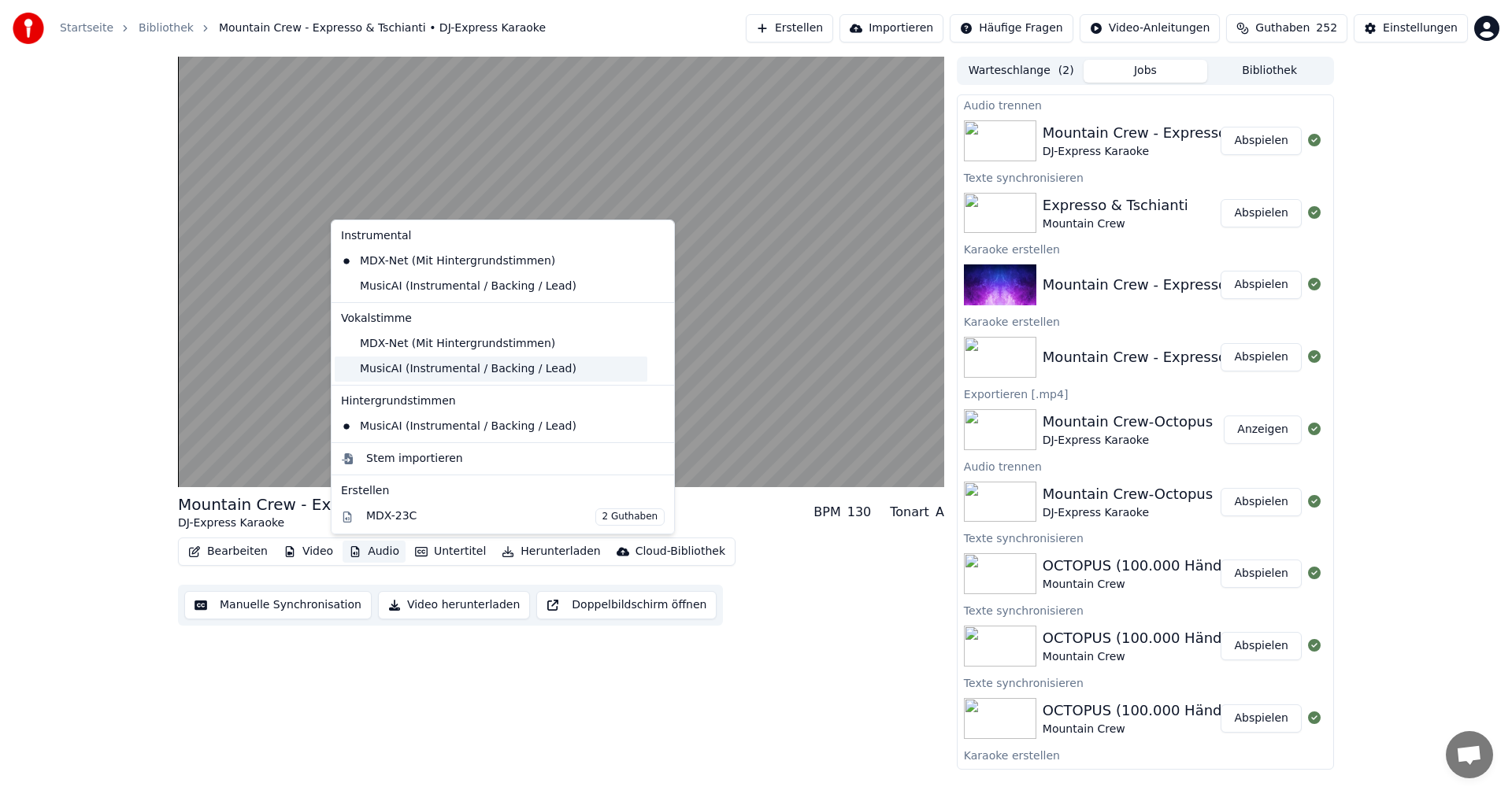
click at [415, 368] on div "MusicAI (Instrumental / Backing / Lead)" at bounding box center [491, 369] width 312 height 25
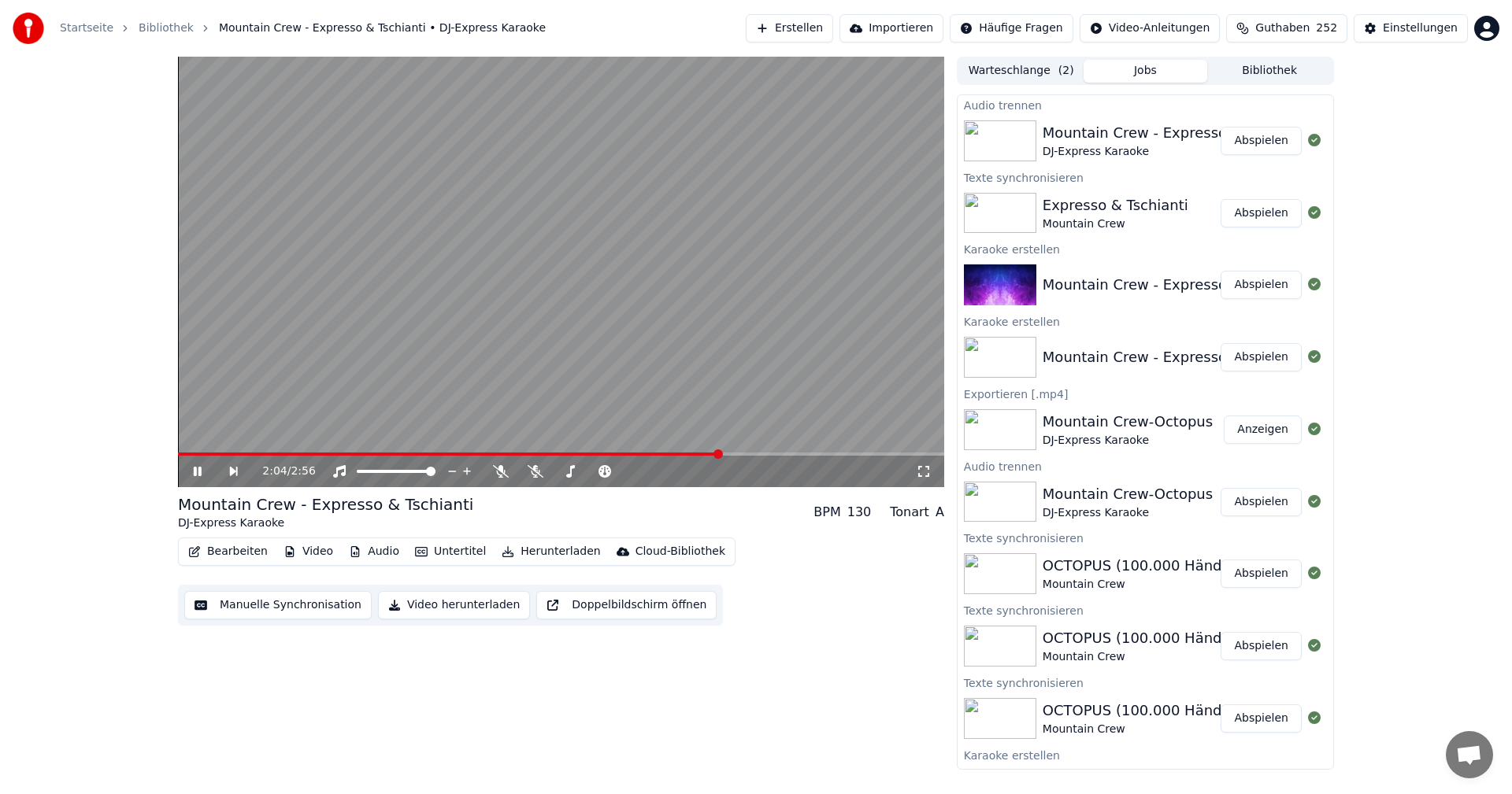
click at [223, 552] on button "Bearbeiten" at bounding box center [228, 551] width 93 height 22
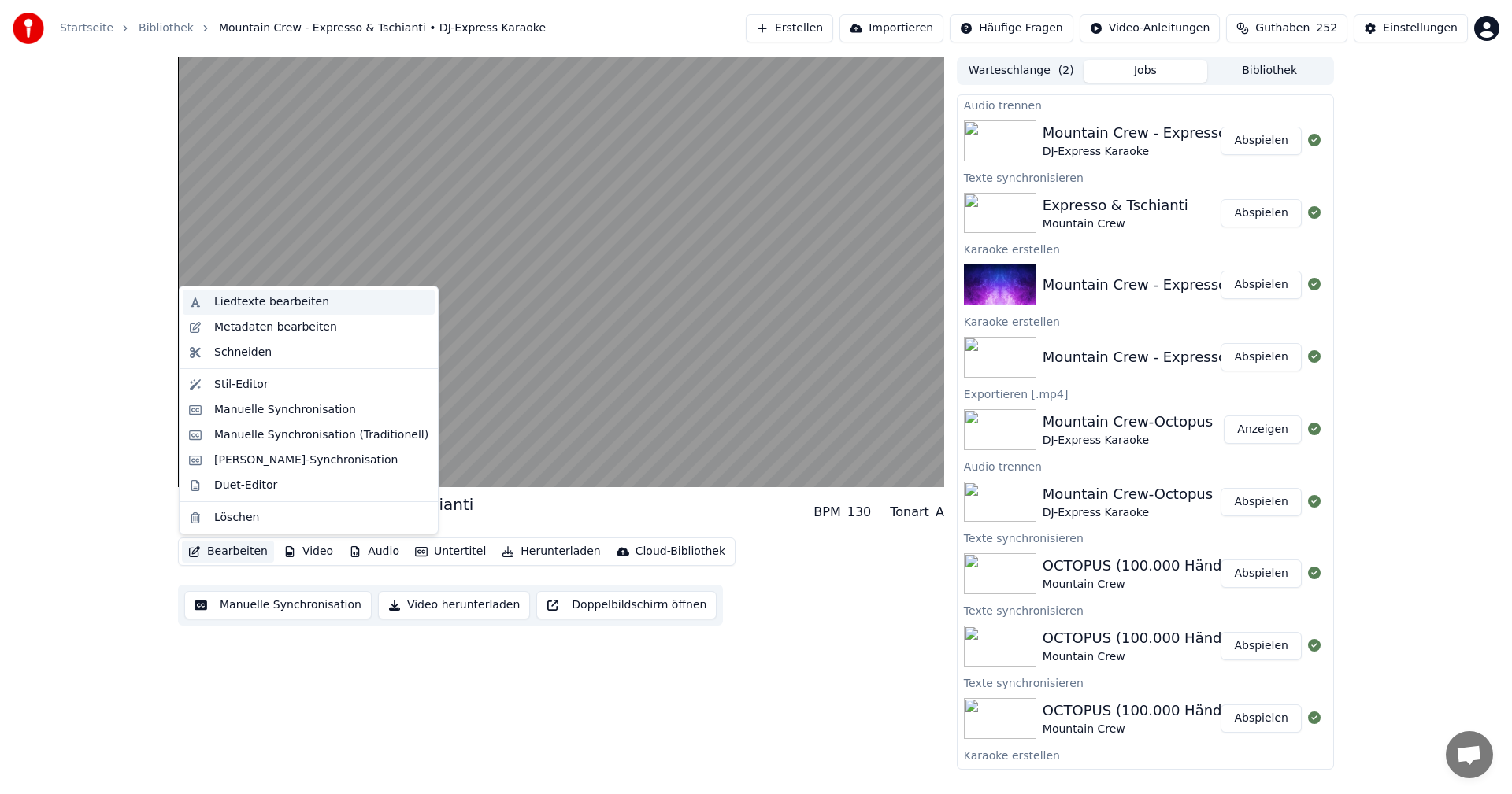
click at [243, 305] on div "Liedtexte bearbeiten" at bounding box center [271, 303] width 115 height 15
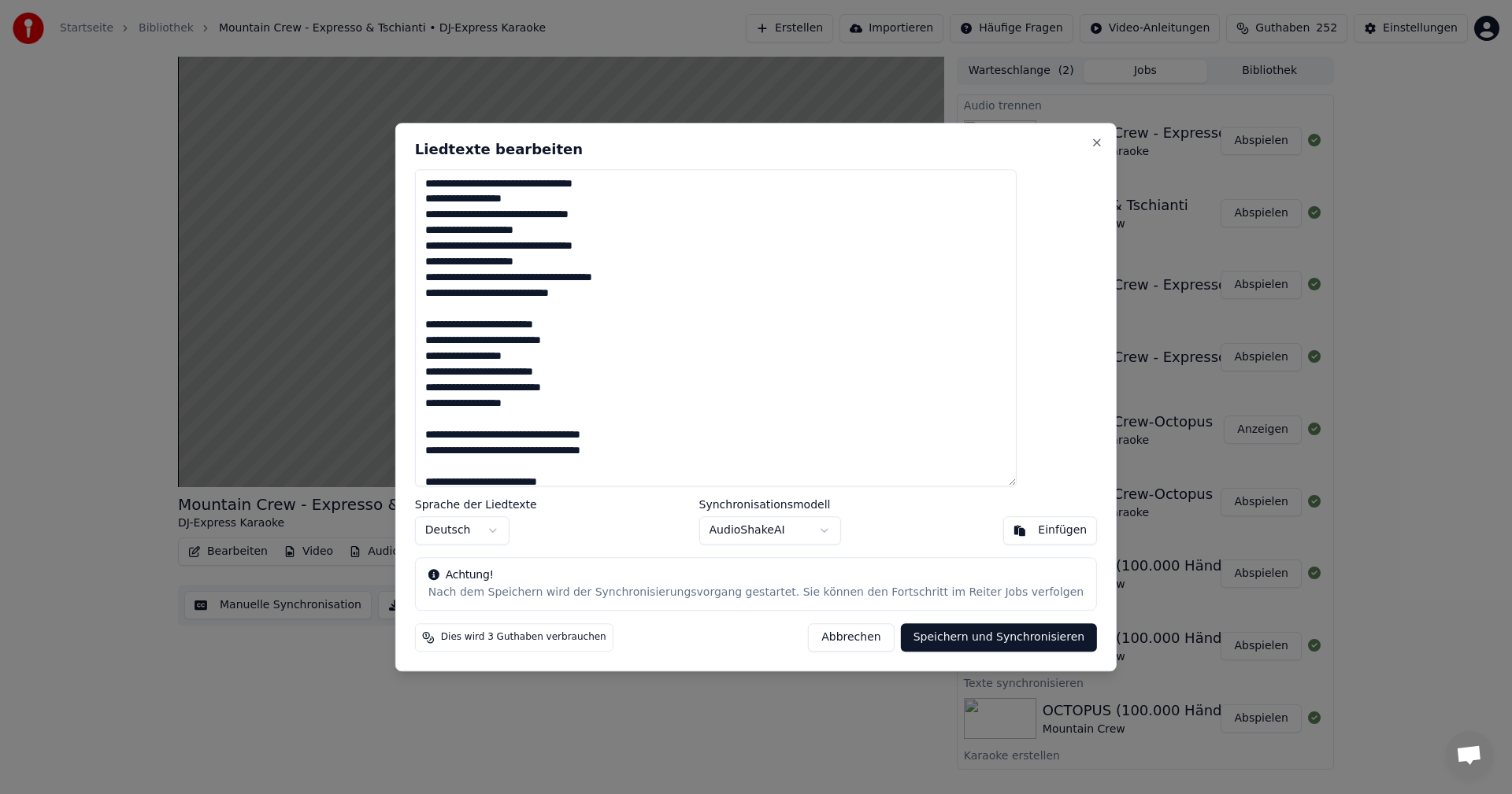
click at [539, 438] on textarea at bounding box center [716, 329] width 601 height 318
click at [541, 466] on textarea at bounding box center [716, 329] width 601 height 318
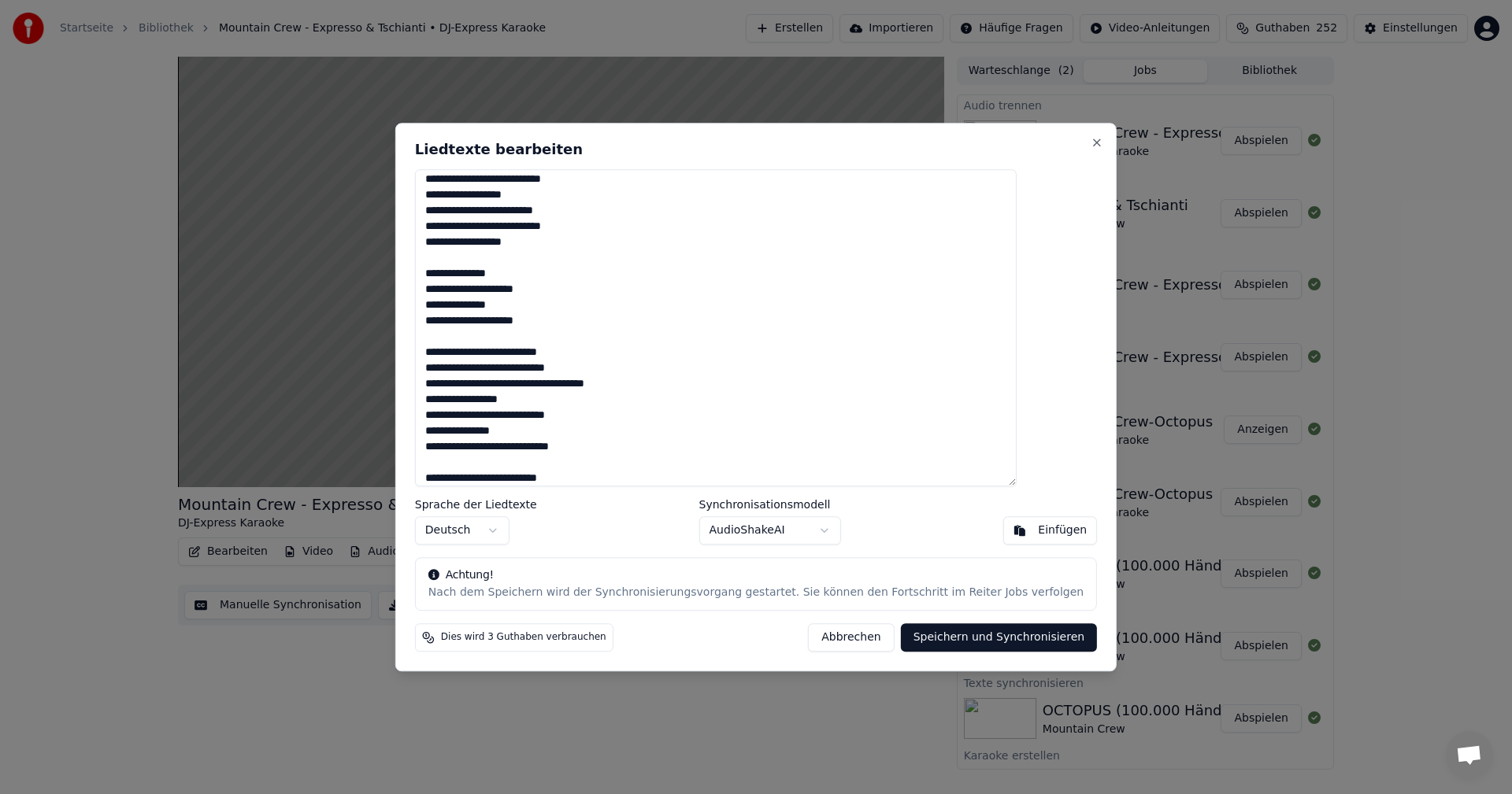
scroll to position [398, 0]
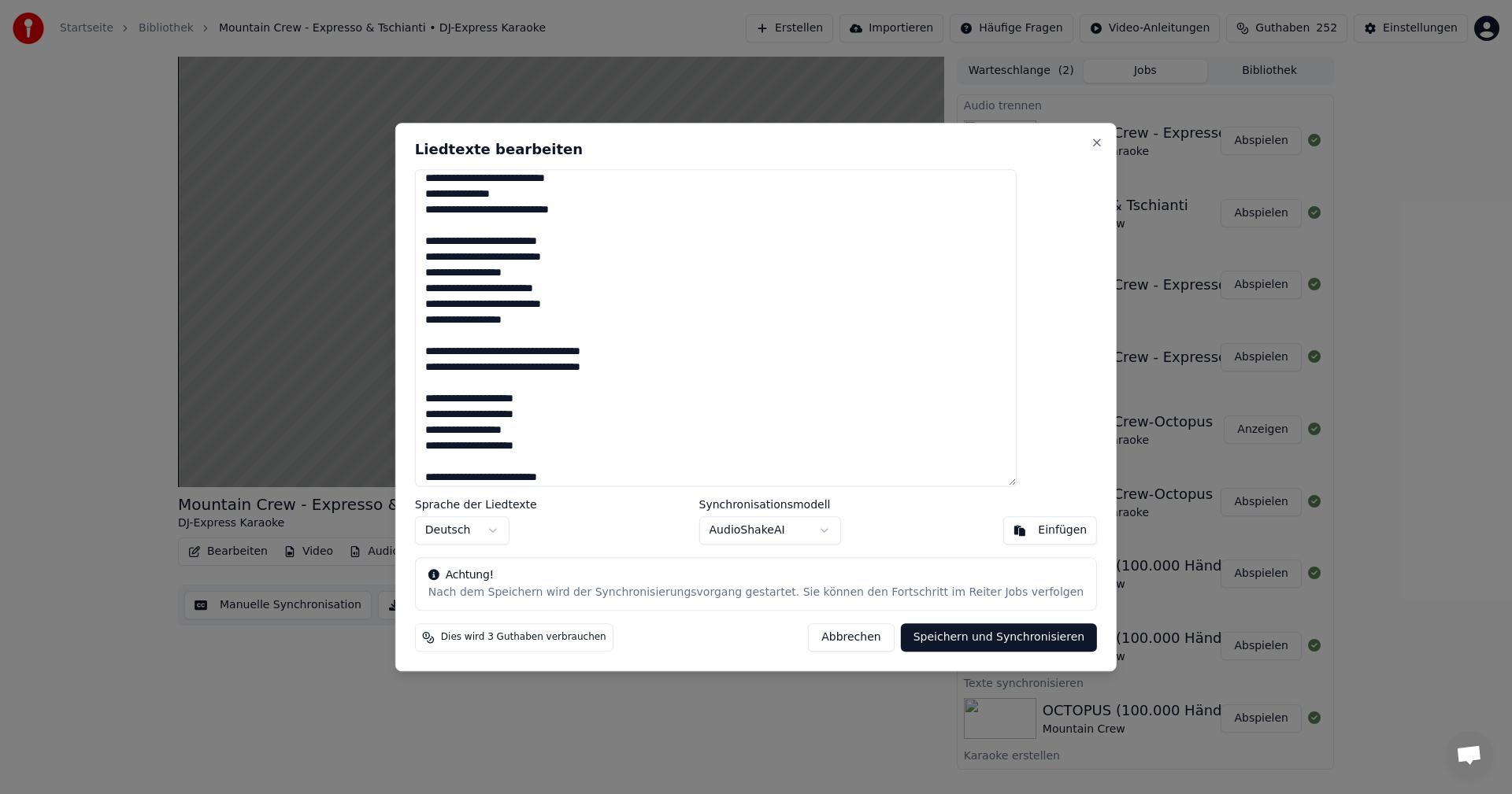
click at [538, 354] on textarea at bounding box center [716, 329] width 601 height 318
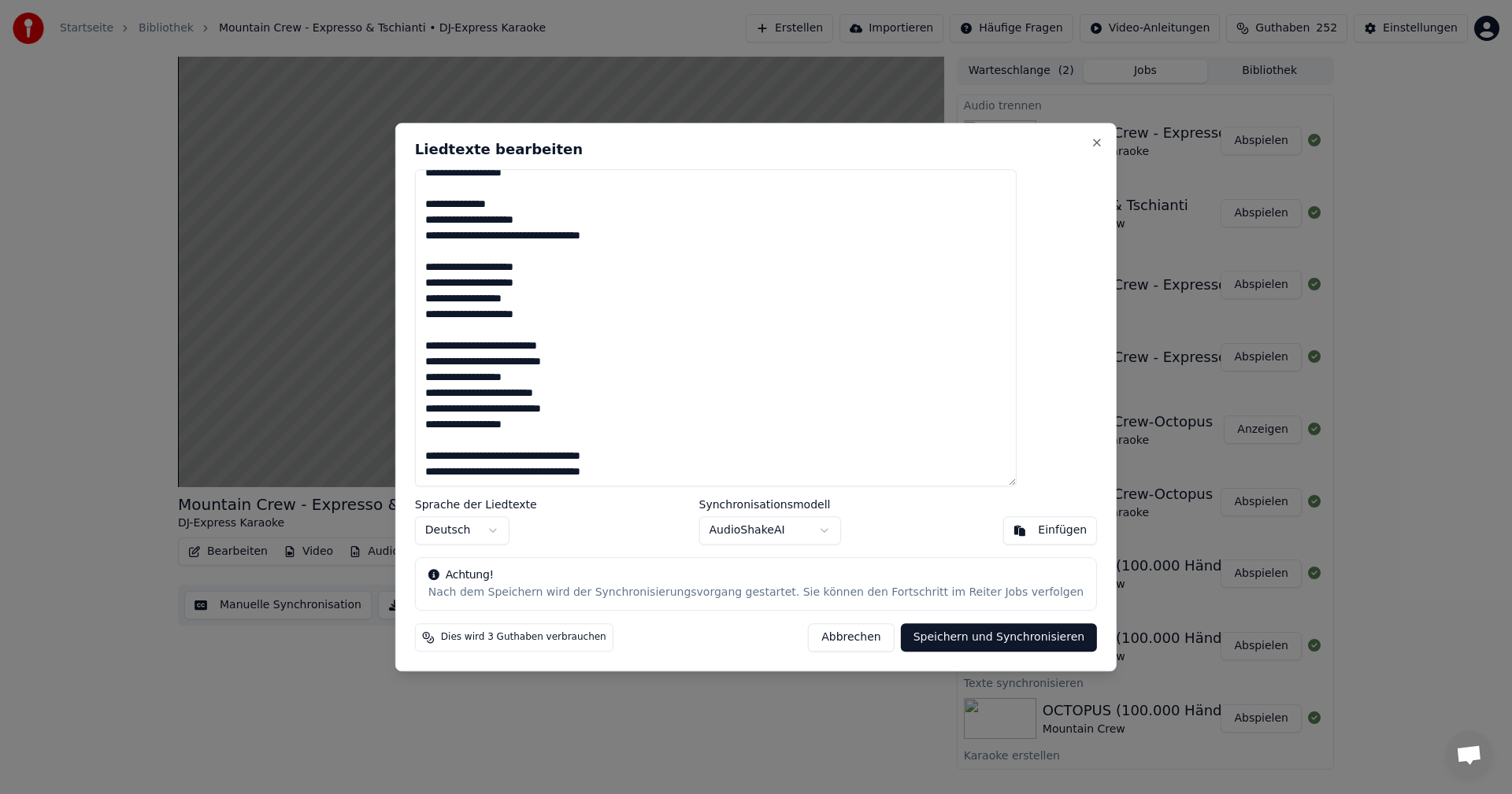
click at [540, 239] on textarea at bounding box center [716, 329] width 601 height 318
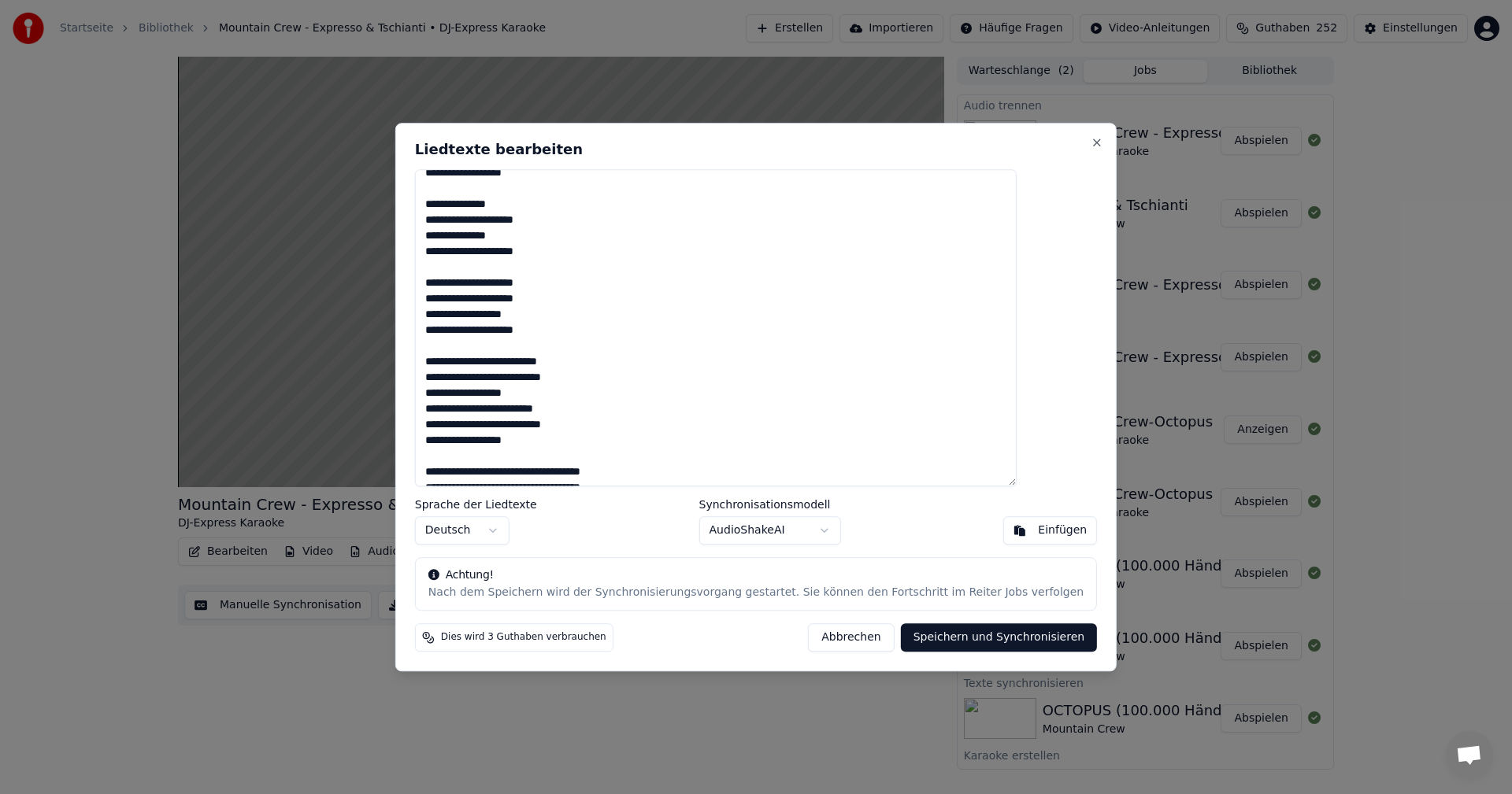
scroll to position [562, 0]
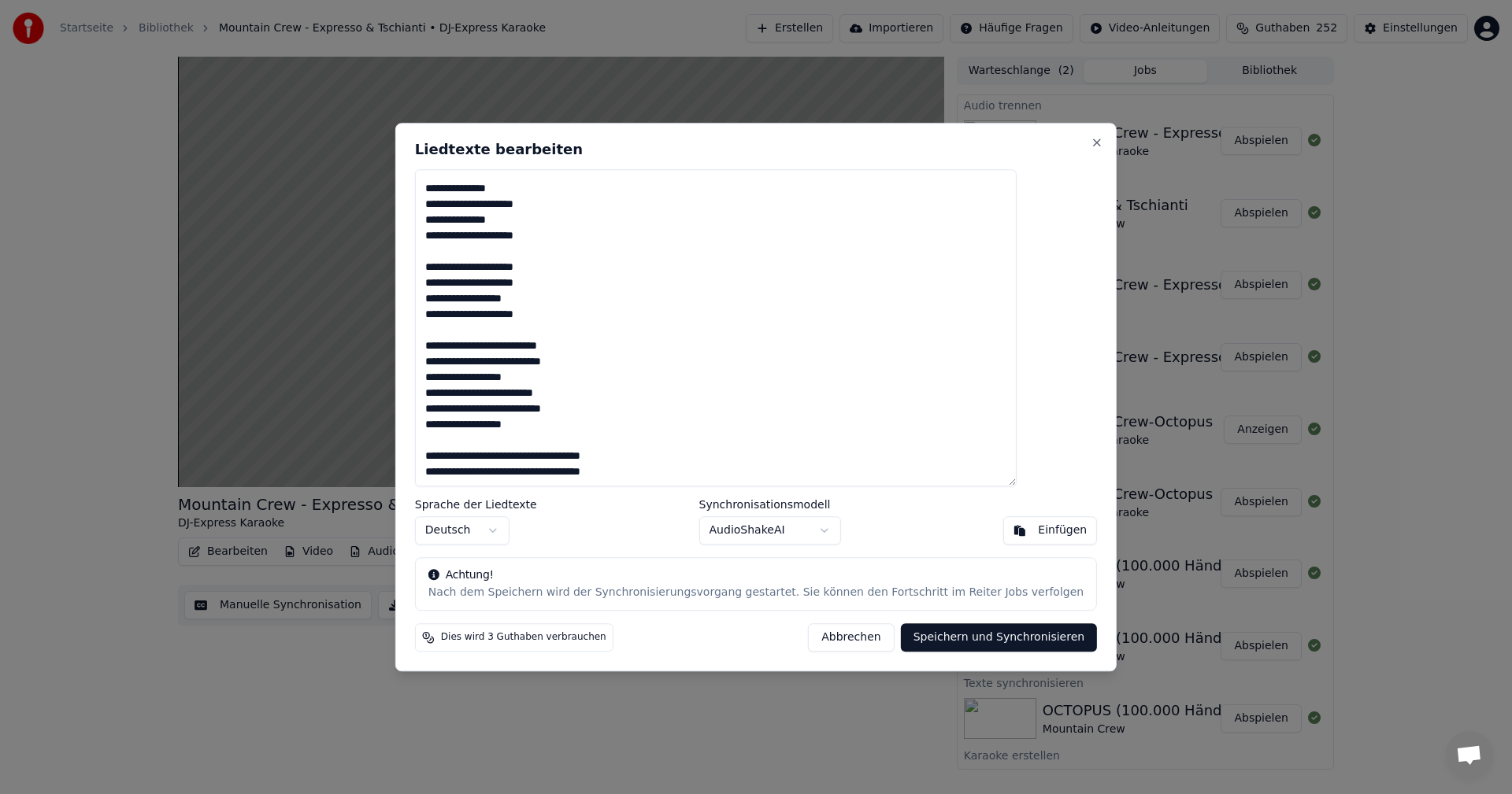
click at [540, 458] on textarea at bounding box center [716, 329] width 601 height 318
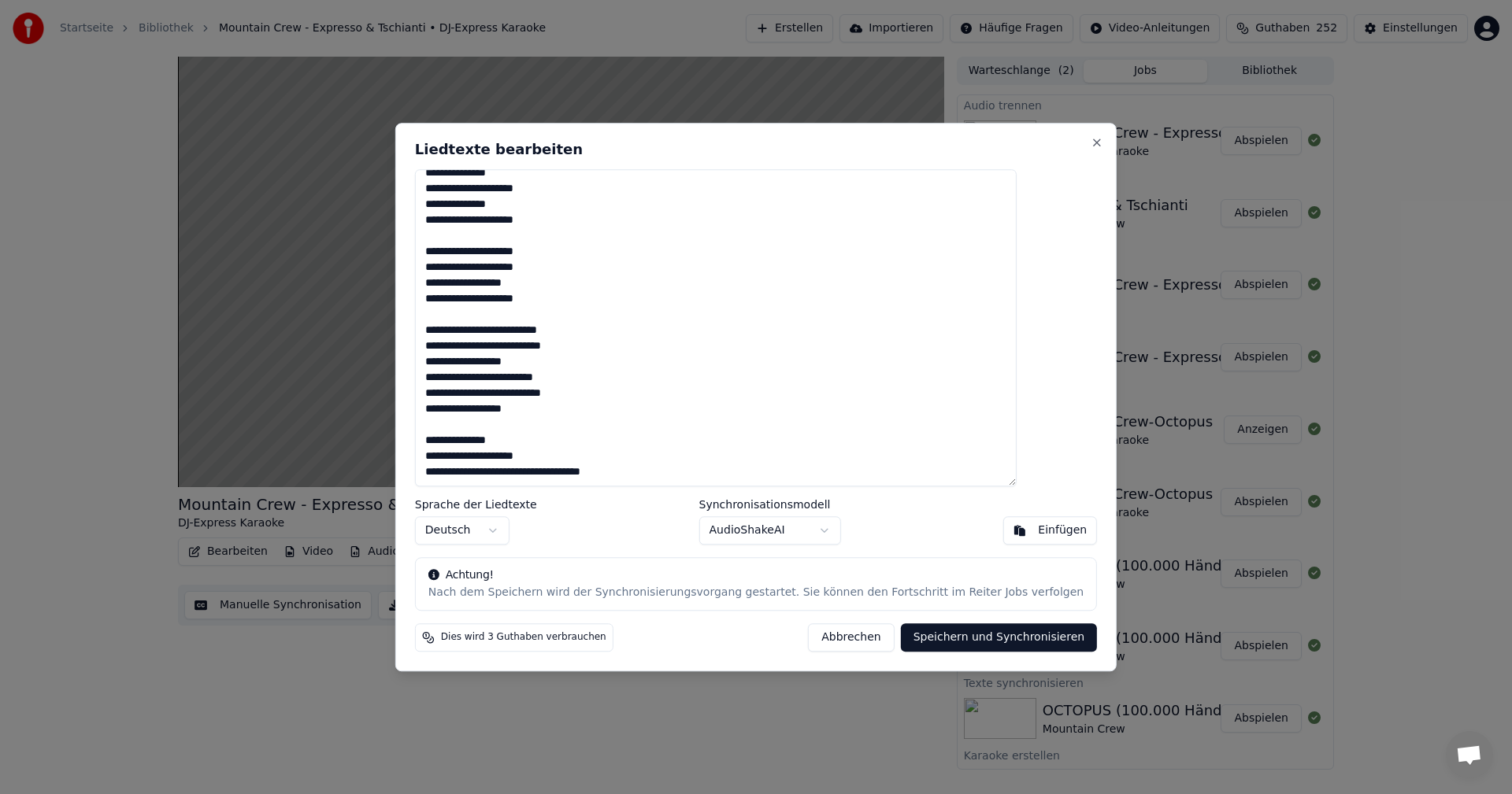
click at [541, 475] on textarea at bounding box center [716, 329] width 601 height 318
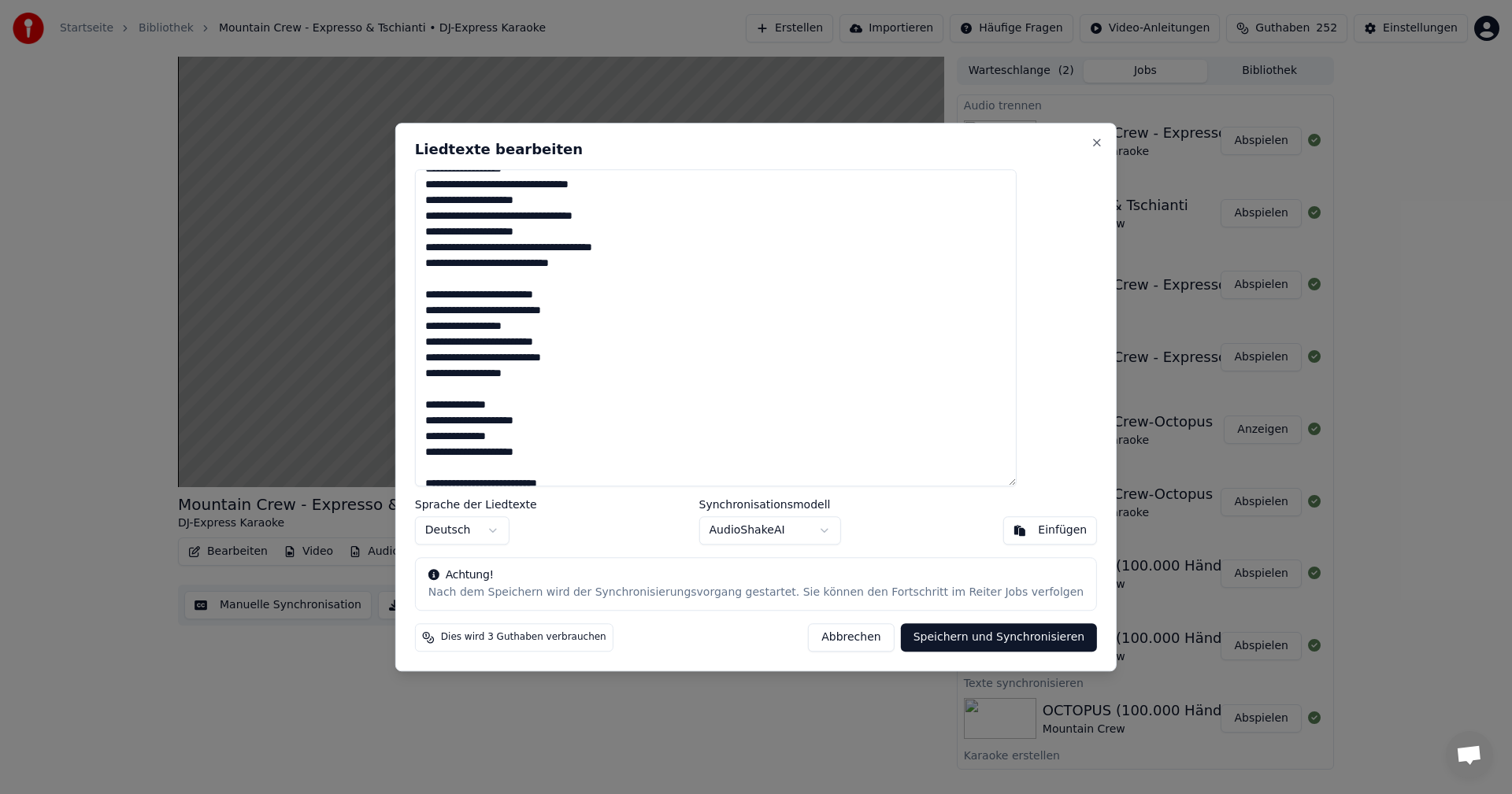
scroll to position [0, 0]
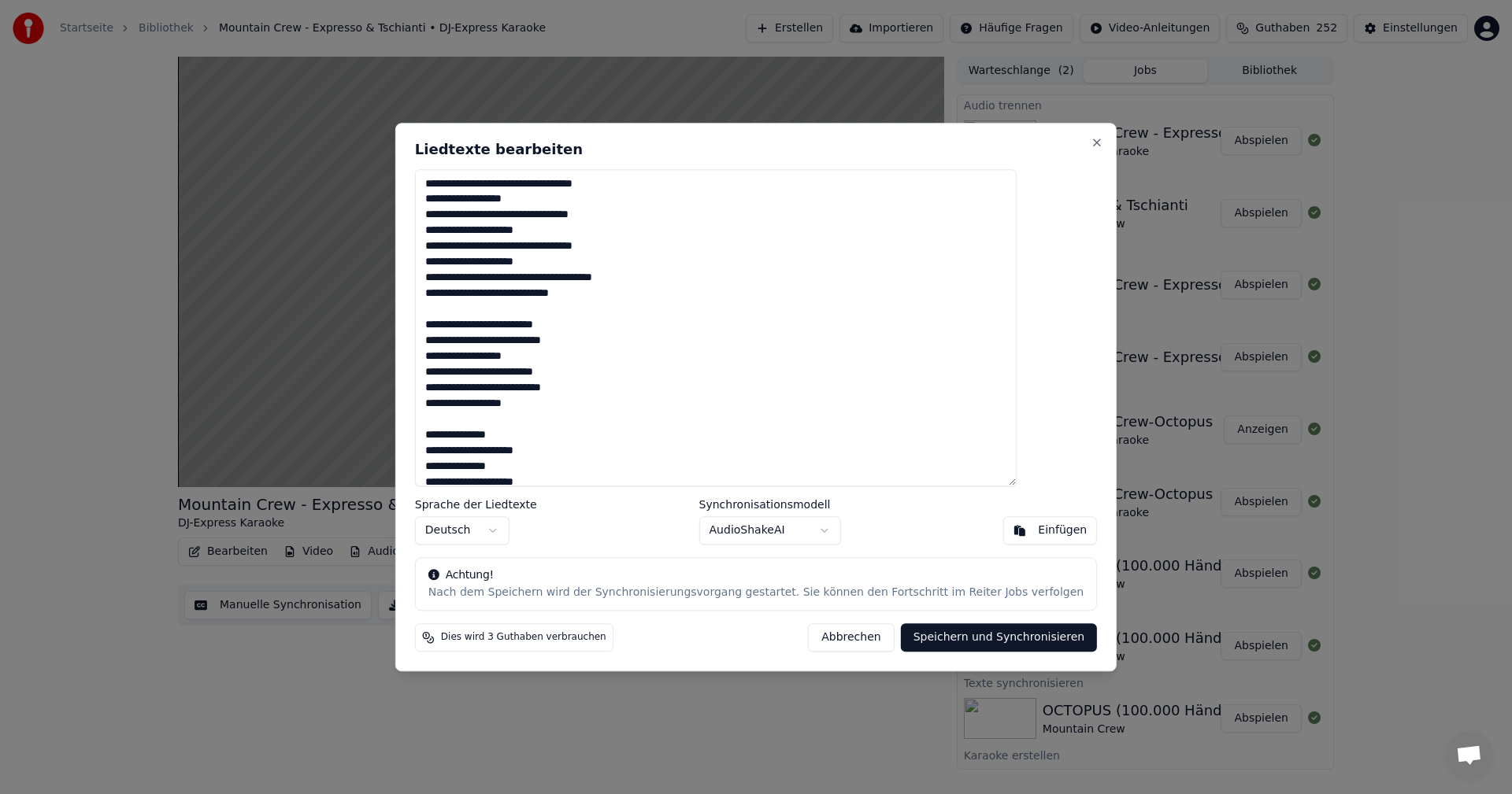
type textarea "**********"
click at [949, 639] on button "Speichern und Synchronisieren" at bounding box center [999, 637] width 197 height 28
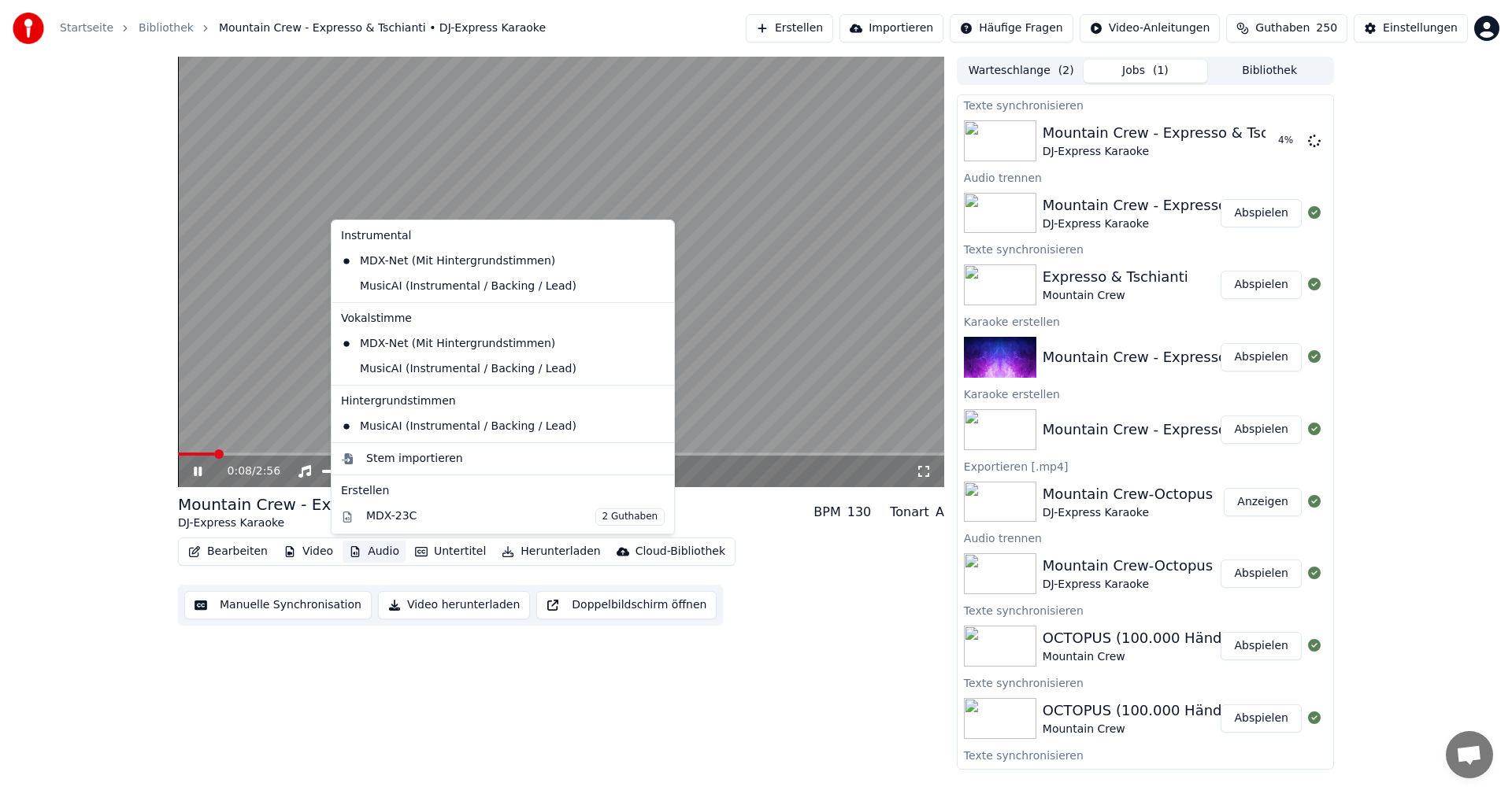
click at [363, 555] on button "Audio" at bounding box center [373, 551] width 63 height 22
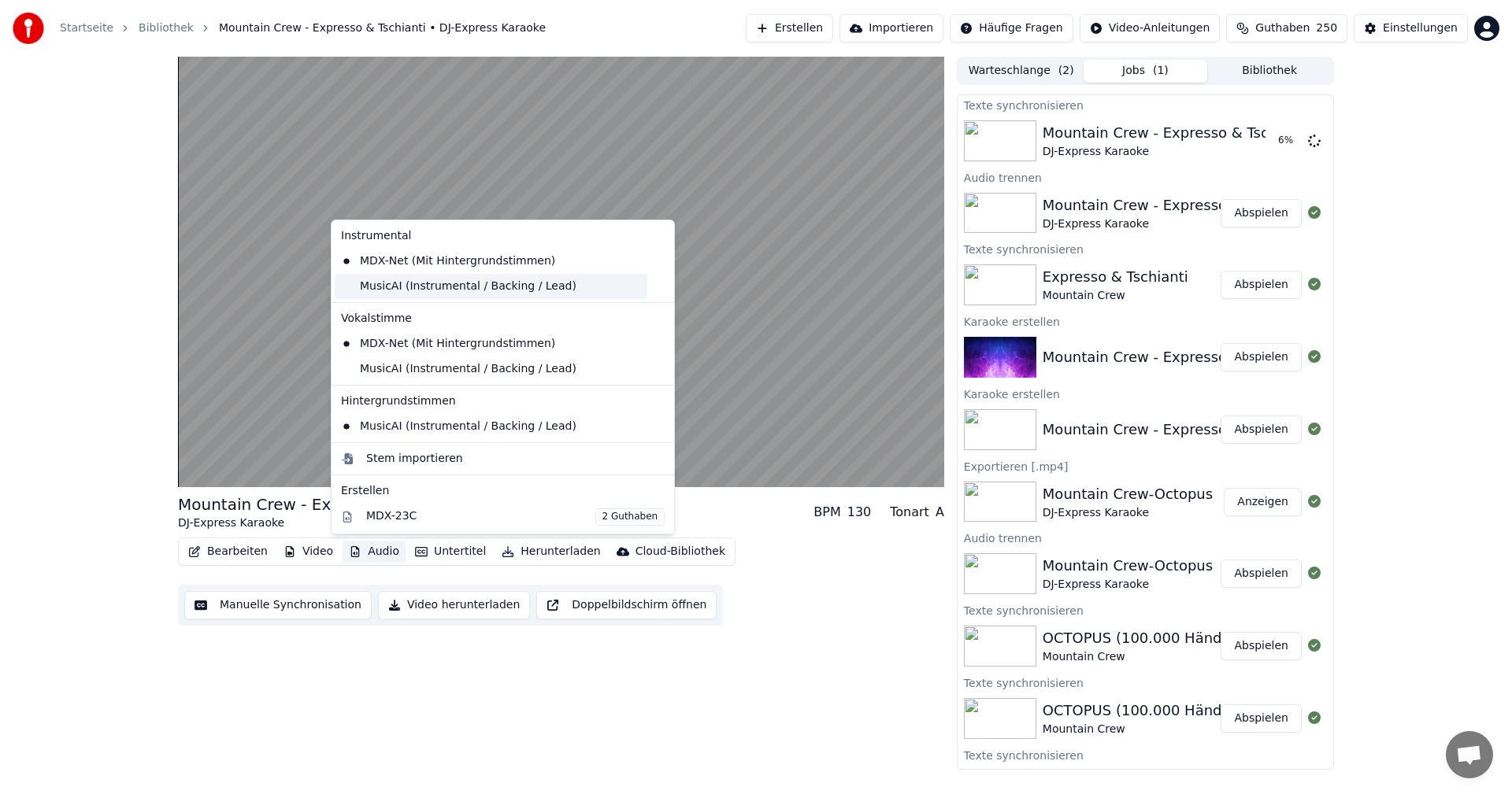
click at [381, 293] on div "MusicAI (Instrumental / Backing / Lead)" at bounding box center [491, 286] width 312 height 25
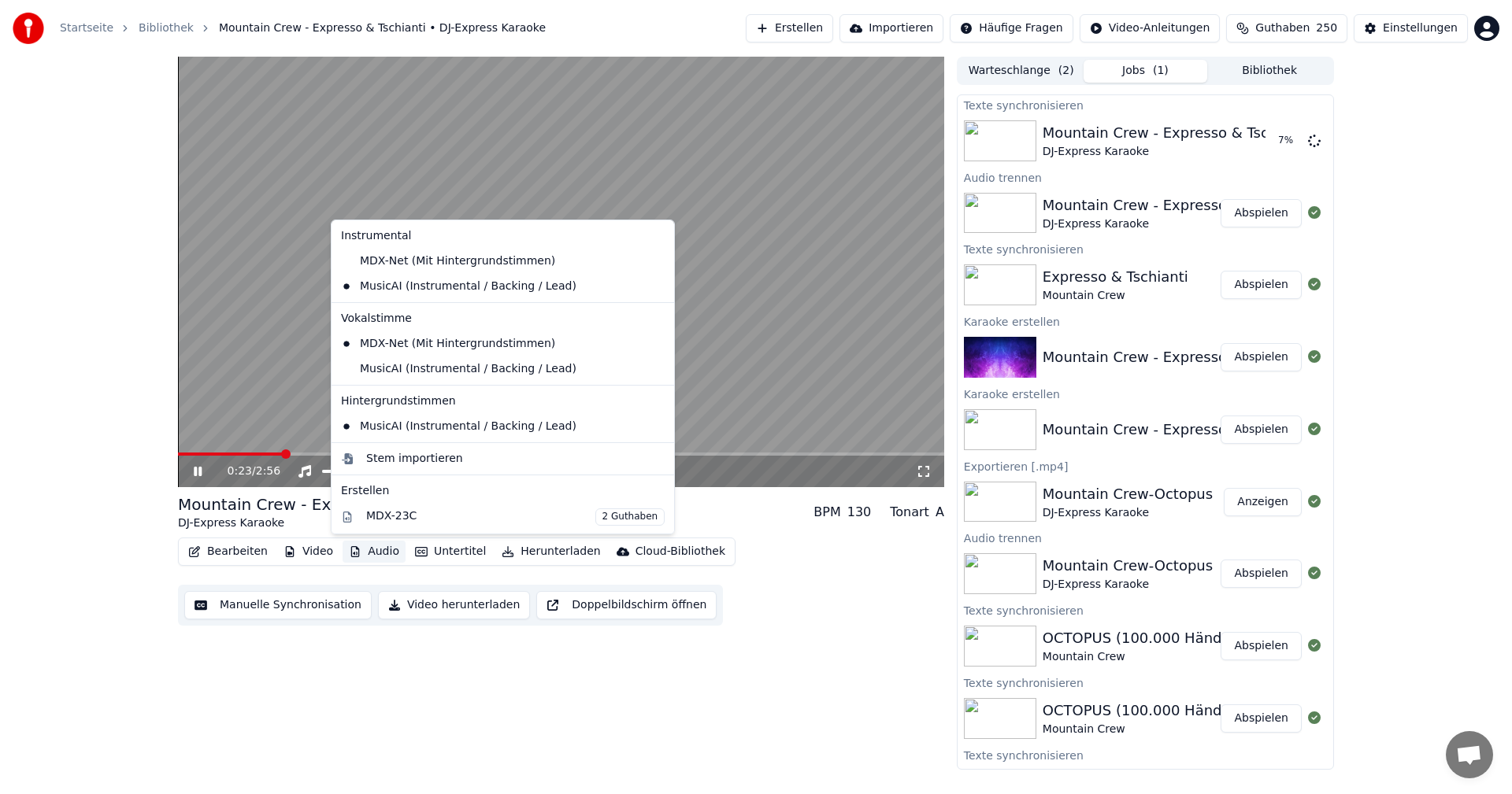
click at [359, 554] on button "Audio" at bounding box center [373, 551] width 63 height 22
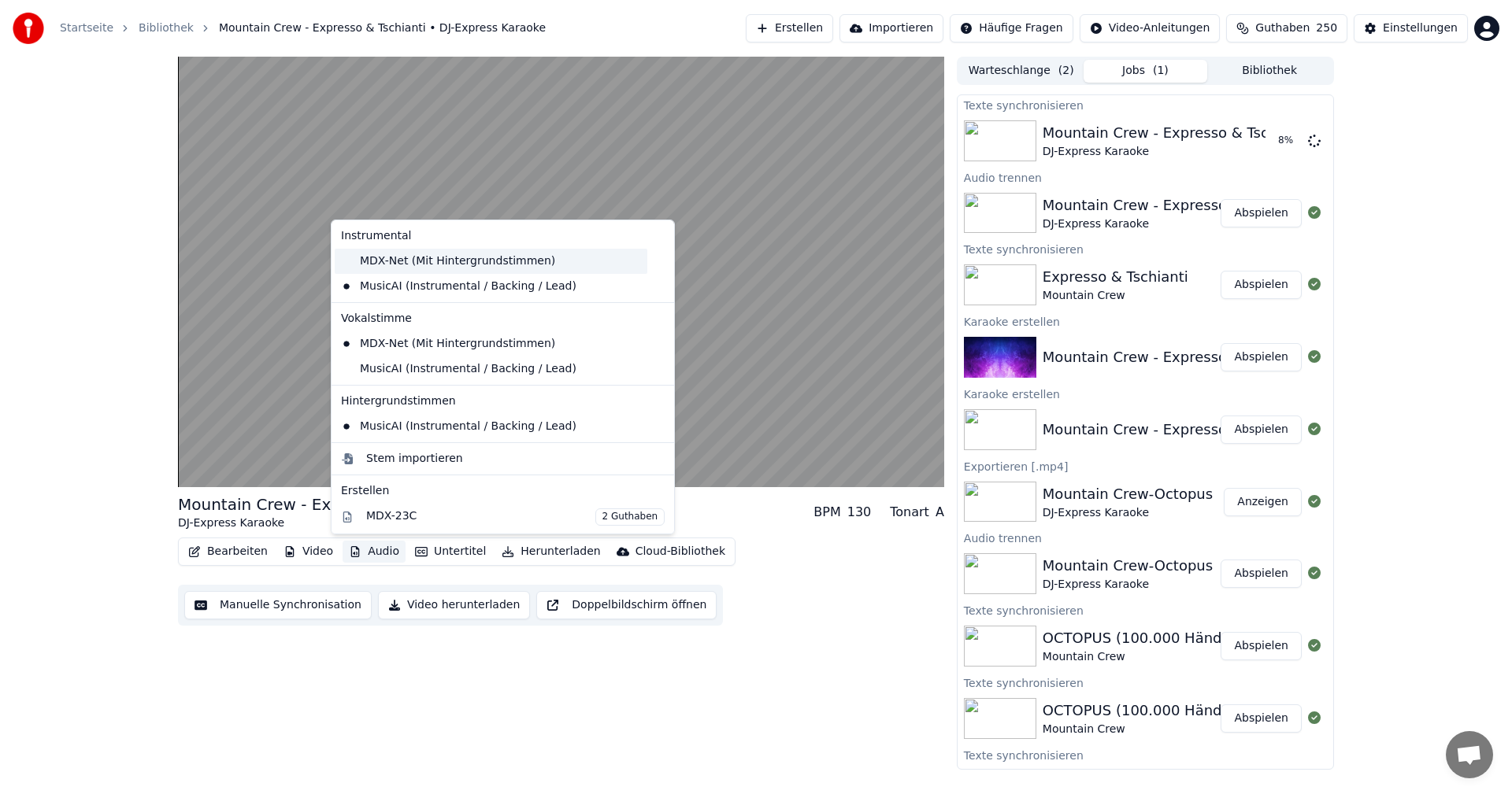
click at [379, 262] on div "MDX-Net (Mit Hintergrundstimmen)" at bounding box center [491, 261] width 312 height 25
click at [366, 553] on button "Audio" at bounding box center [373, 551] width 63 height 22
click at [429, 368] on div "MusicAI (Instrumental / Backing / Lead)" at bounding box center [491, 369] width 312 height 25
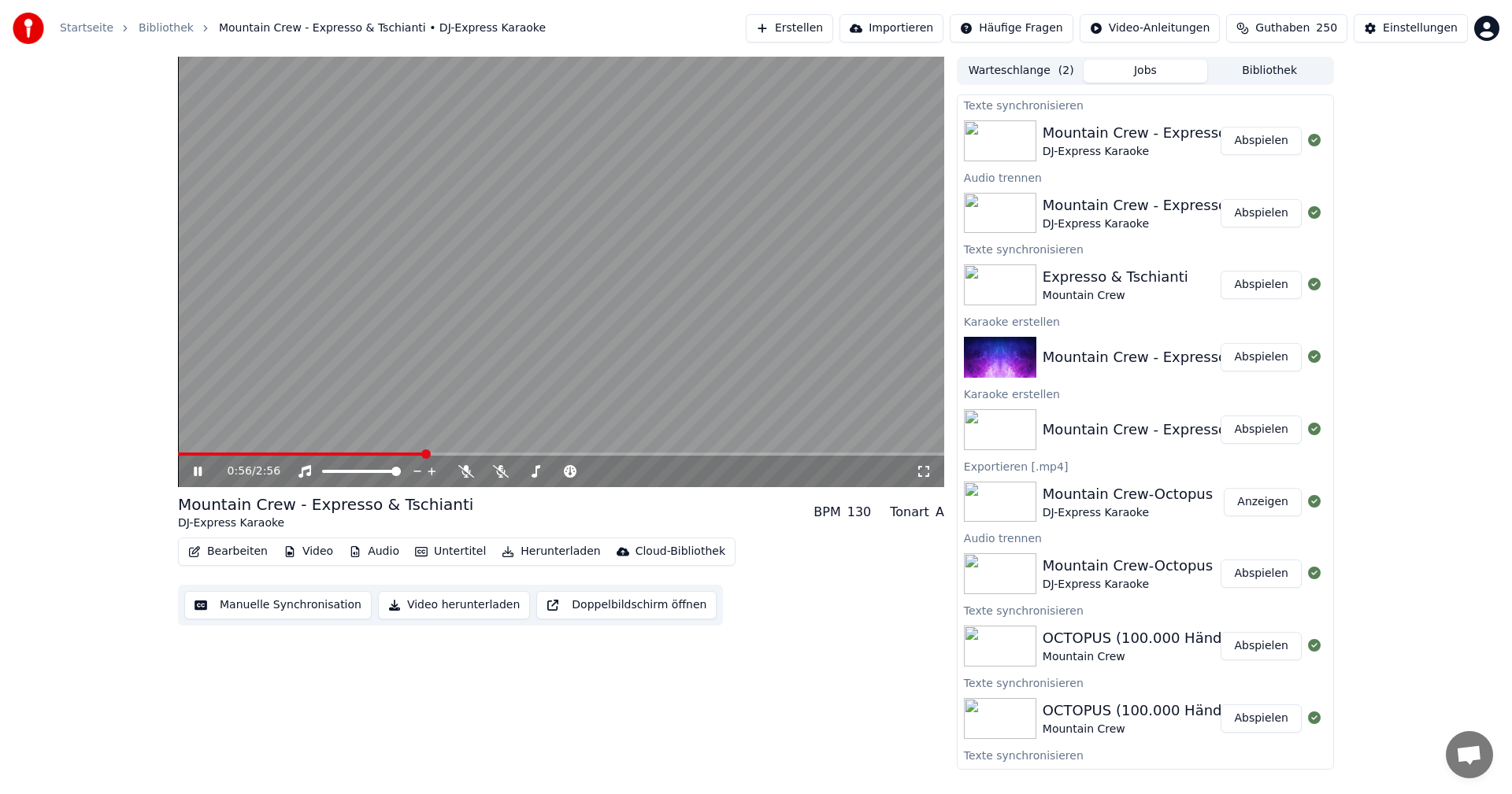
click at [368, 548] on button "Audio" at bounding box center [373, 551] width 63 height 22
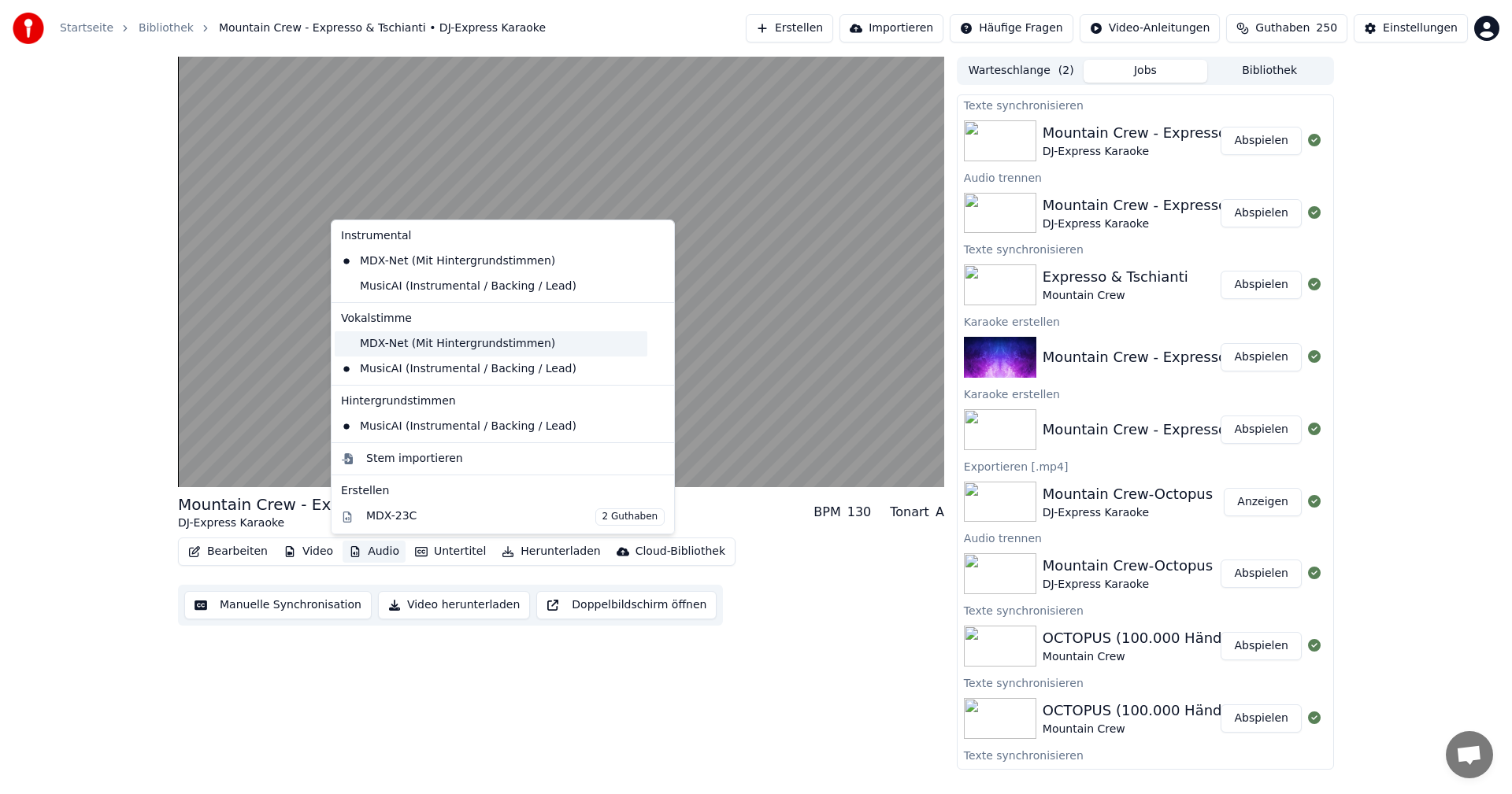
click at [384, 340] on div "MDX-Net (Mit Hintergrundstimmen)" at bounding box center [491, 344] width 312 height 25
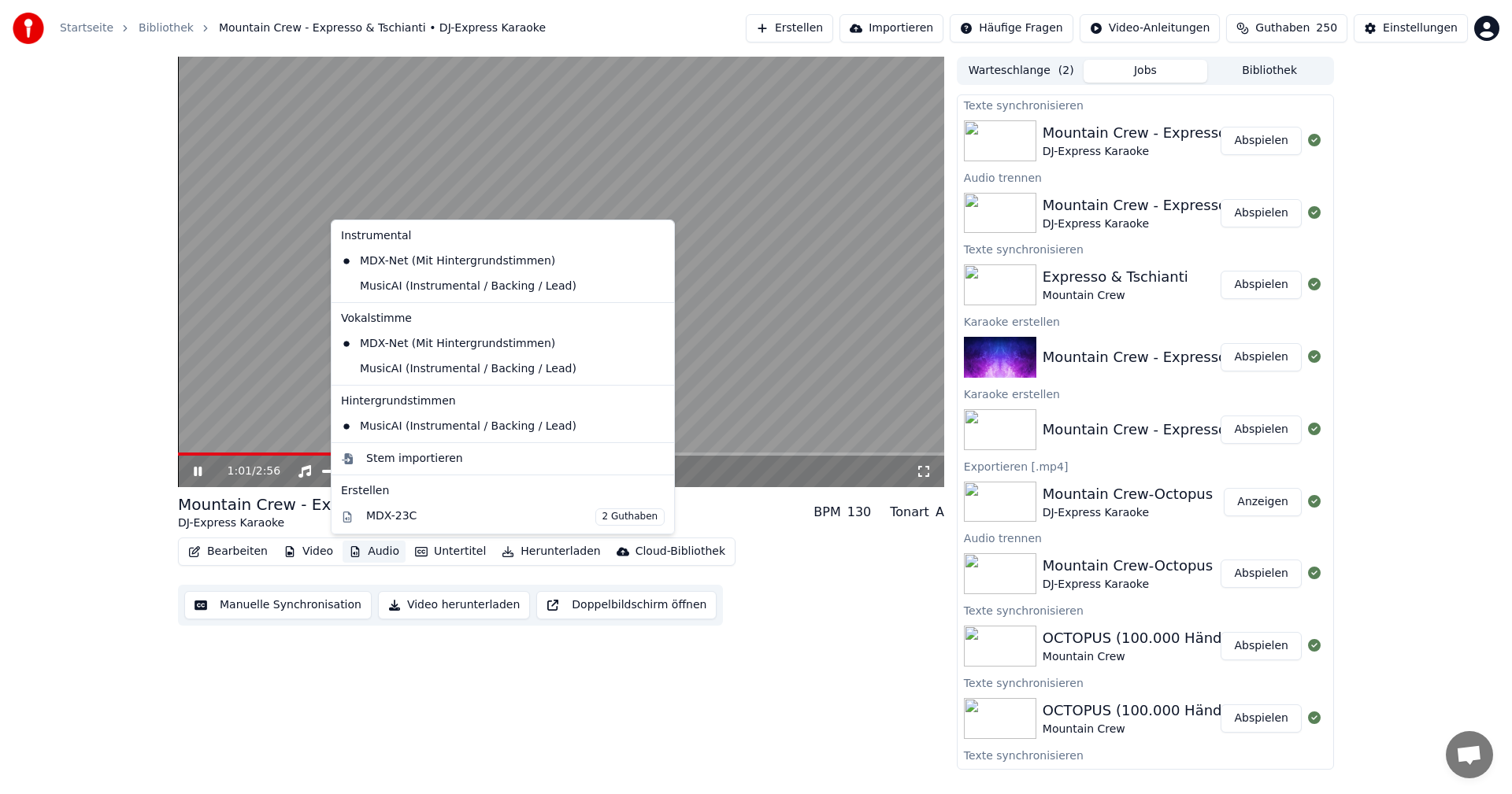
click at [365, 553] on button "Audio" at bounding box center [373, 551] width 63 height 22
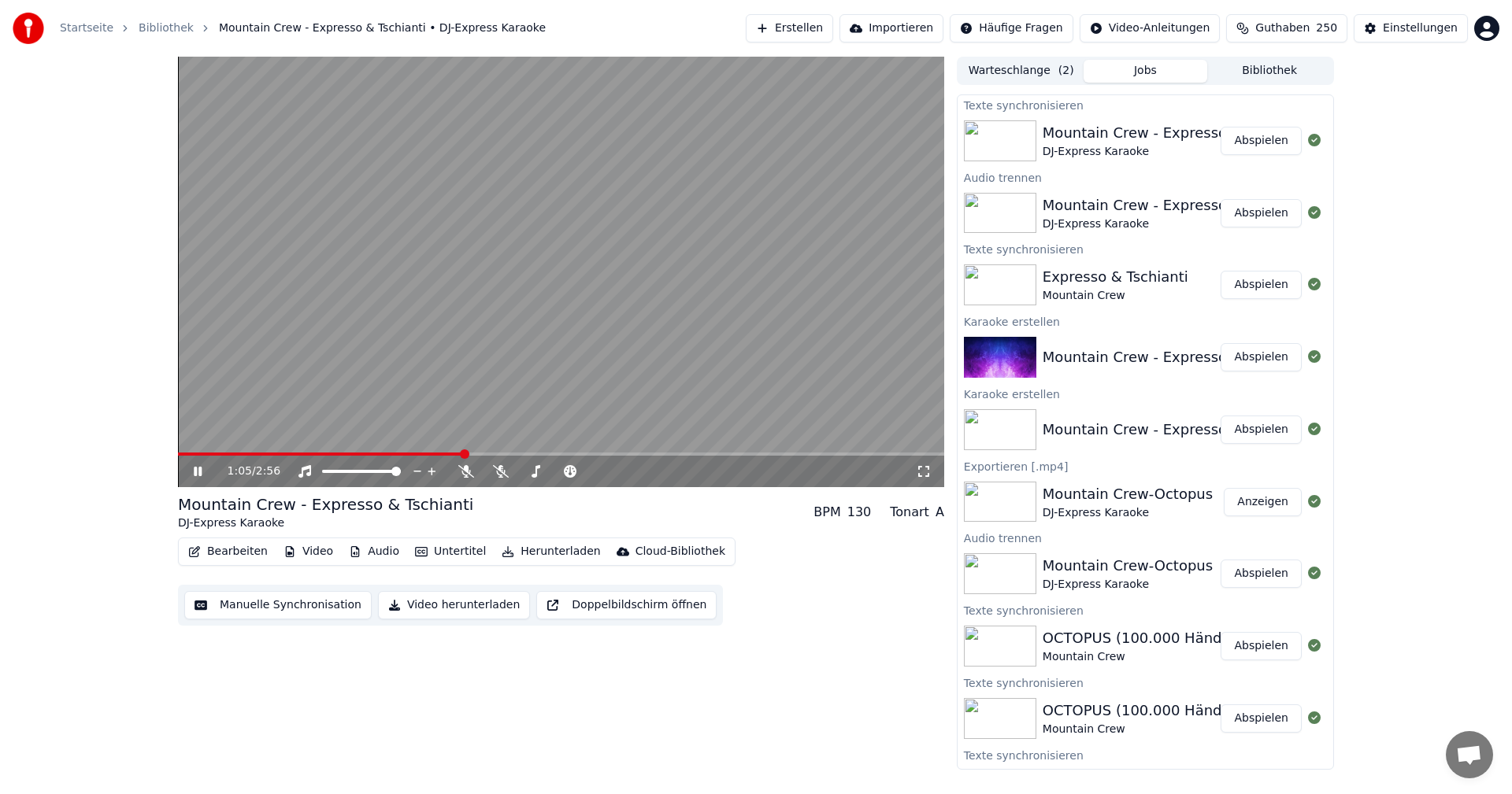
click at [785, 378] on video at bounding box center [561, 272] width 766 height 431
click at [436, 454] on span at bounding box center [321, 454] width 286 height 3
click at [199, 468] on icon at bounding box center [209, 471] width 37 height 13
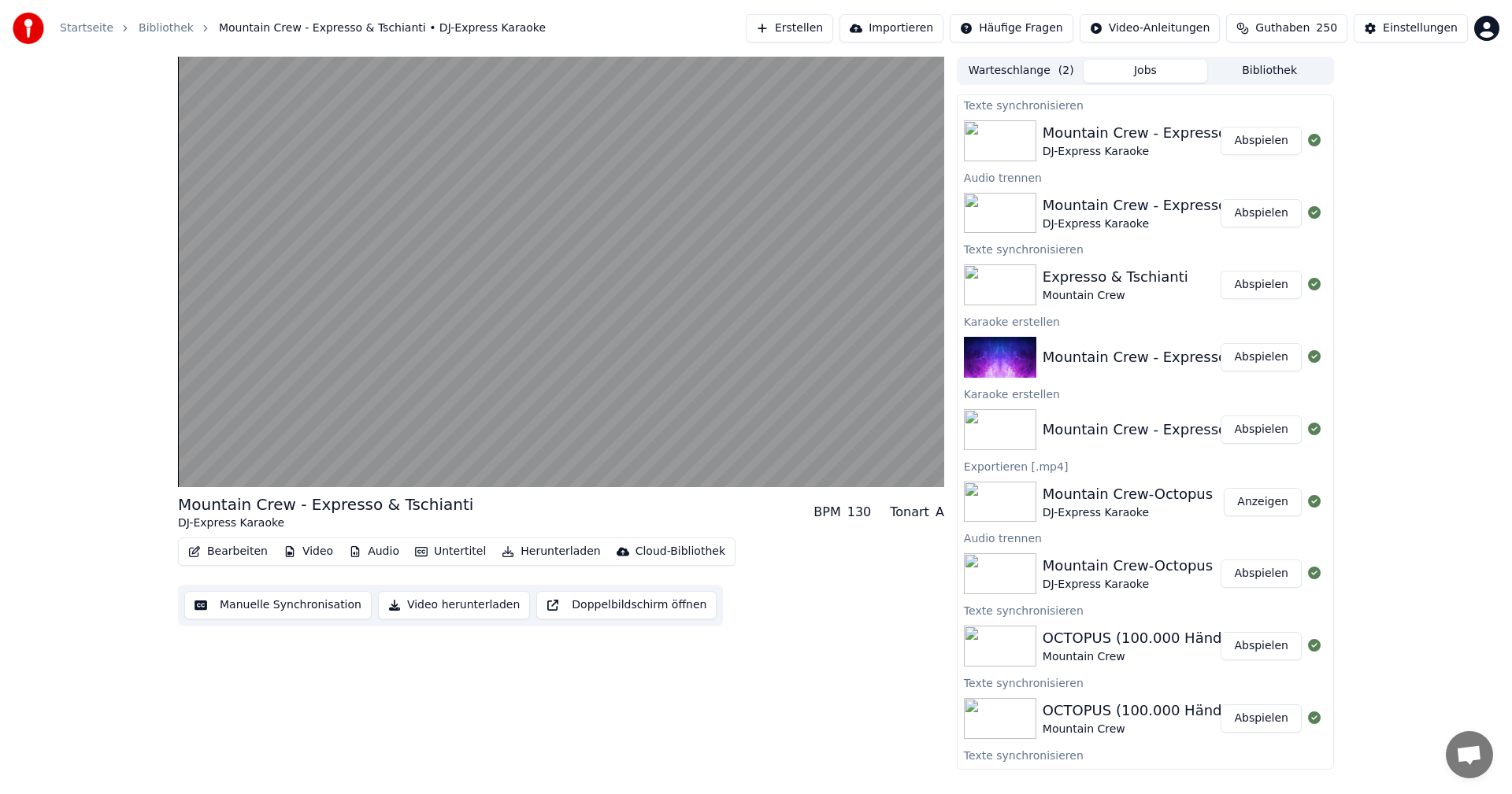
click at [225, 553] on button "Bearbeiten" at bounding box center [228, 551] width 93 height 22
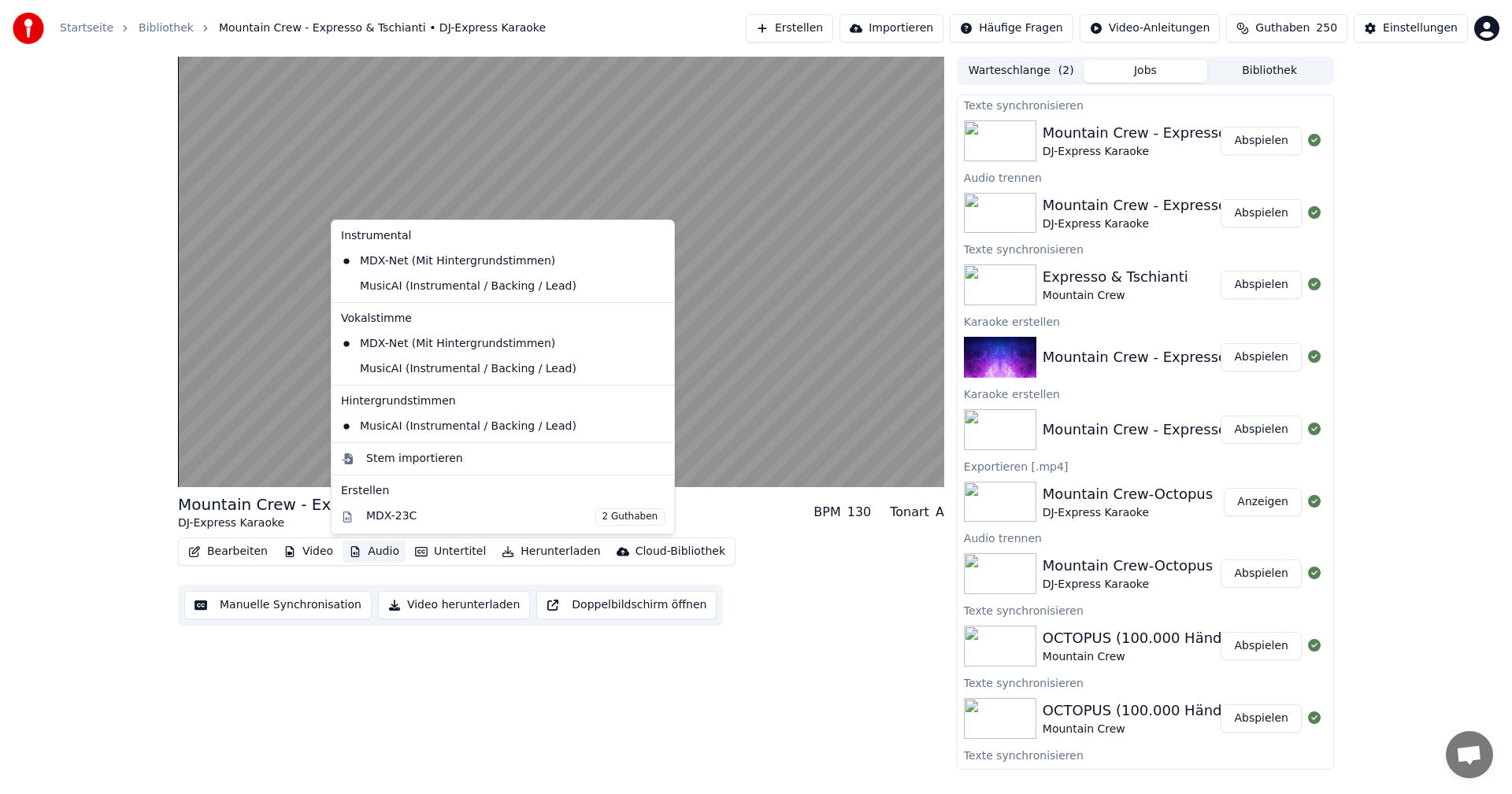
click at [368, 547] on button "Audio" at bounding box center [373, 551] width 63 height 22
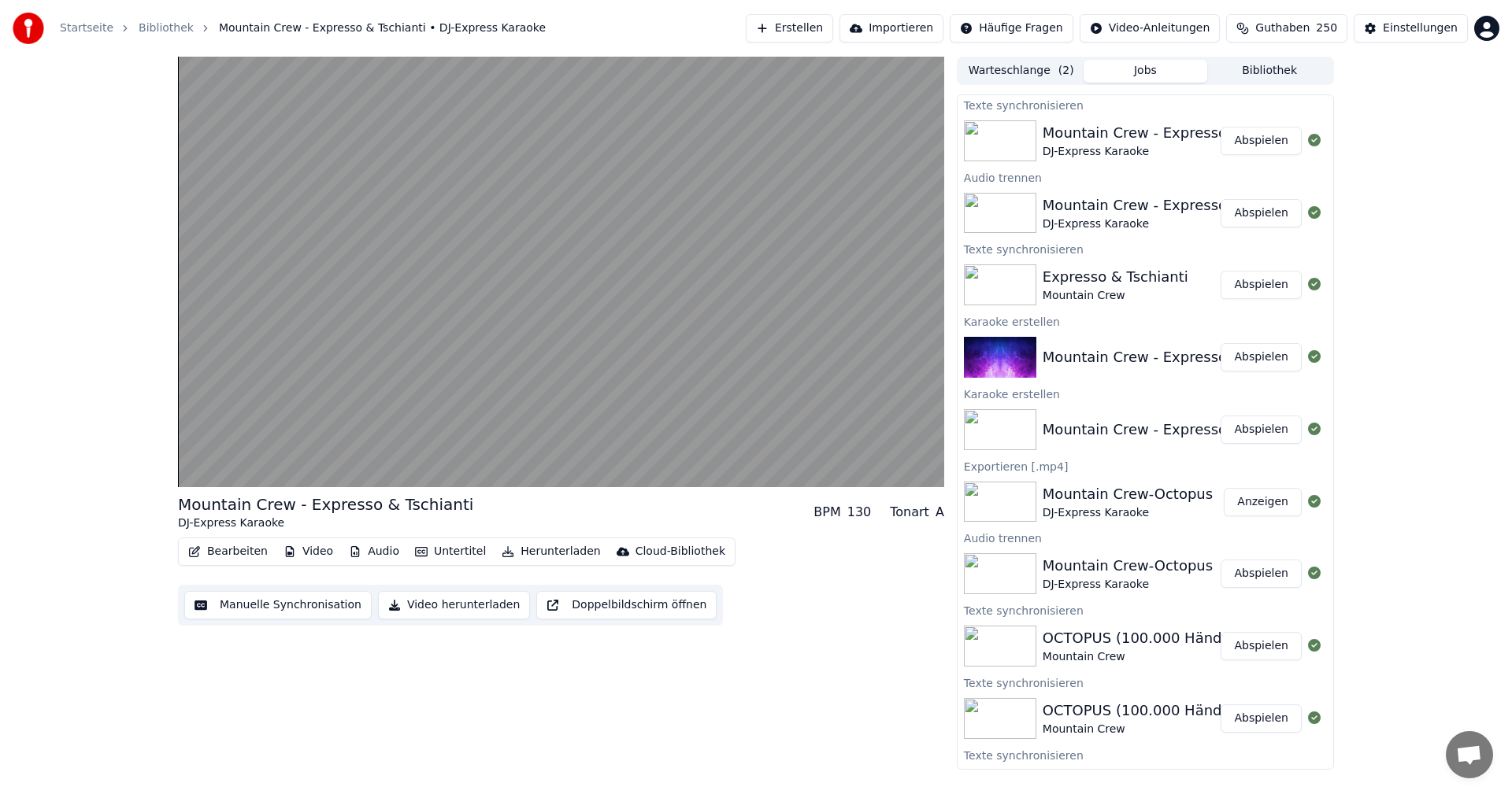
click at [368, 547] on button "Audio" at bounding box center [373, 551] width 63 height 22
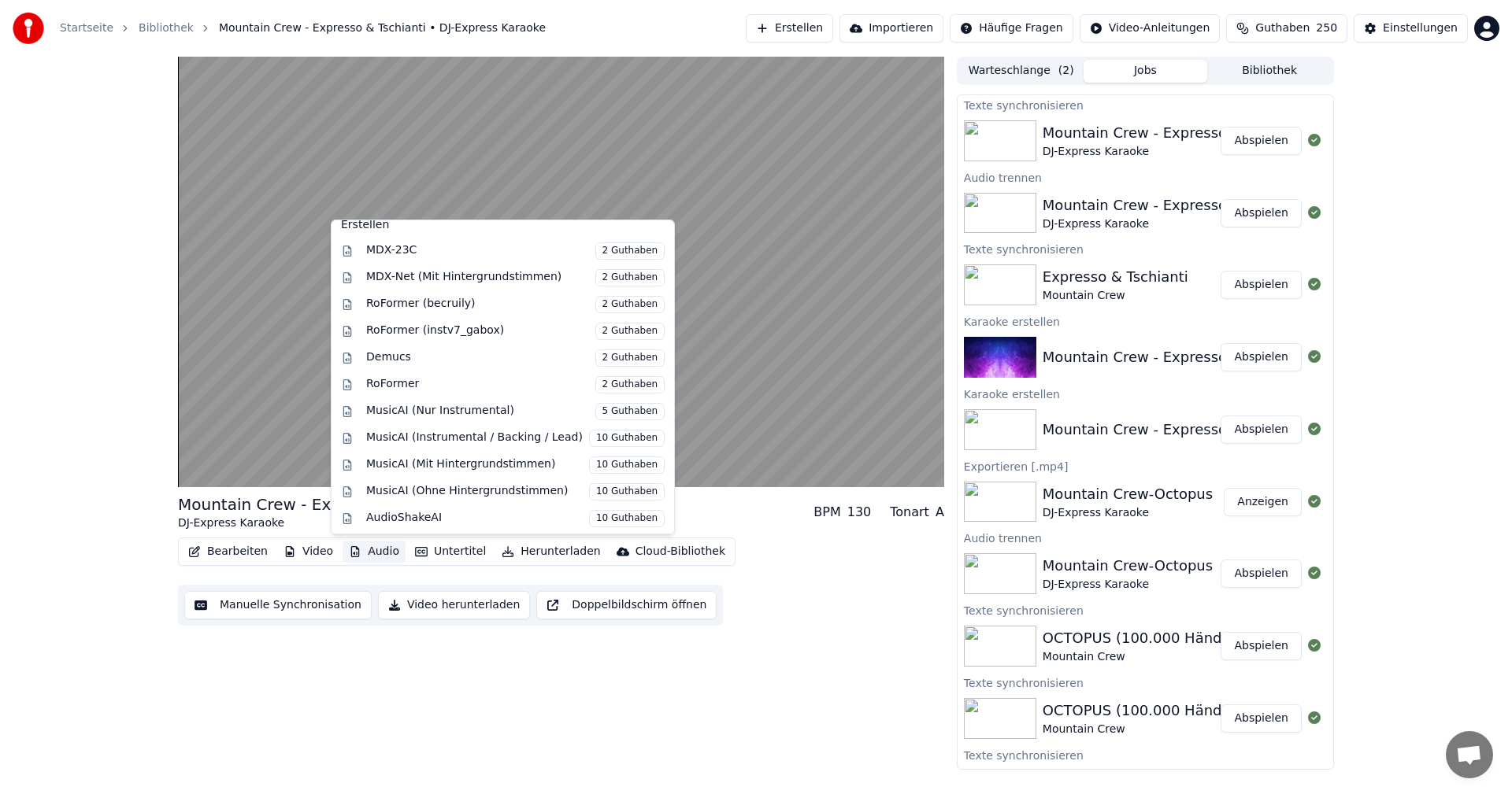
scroll to position [268, 0]
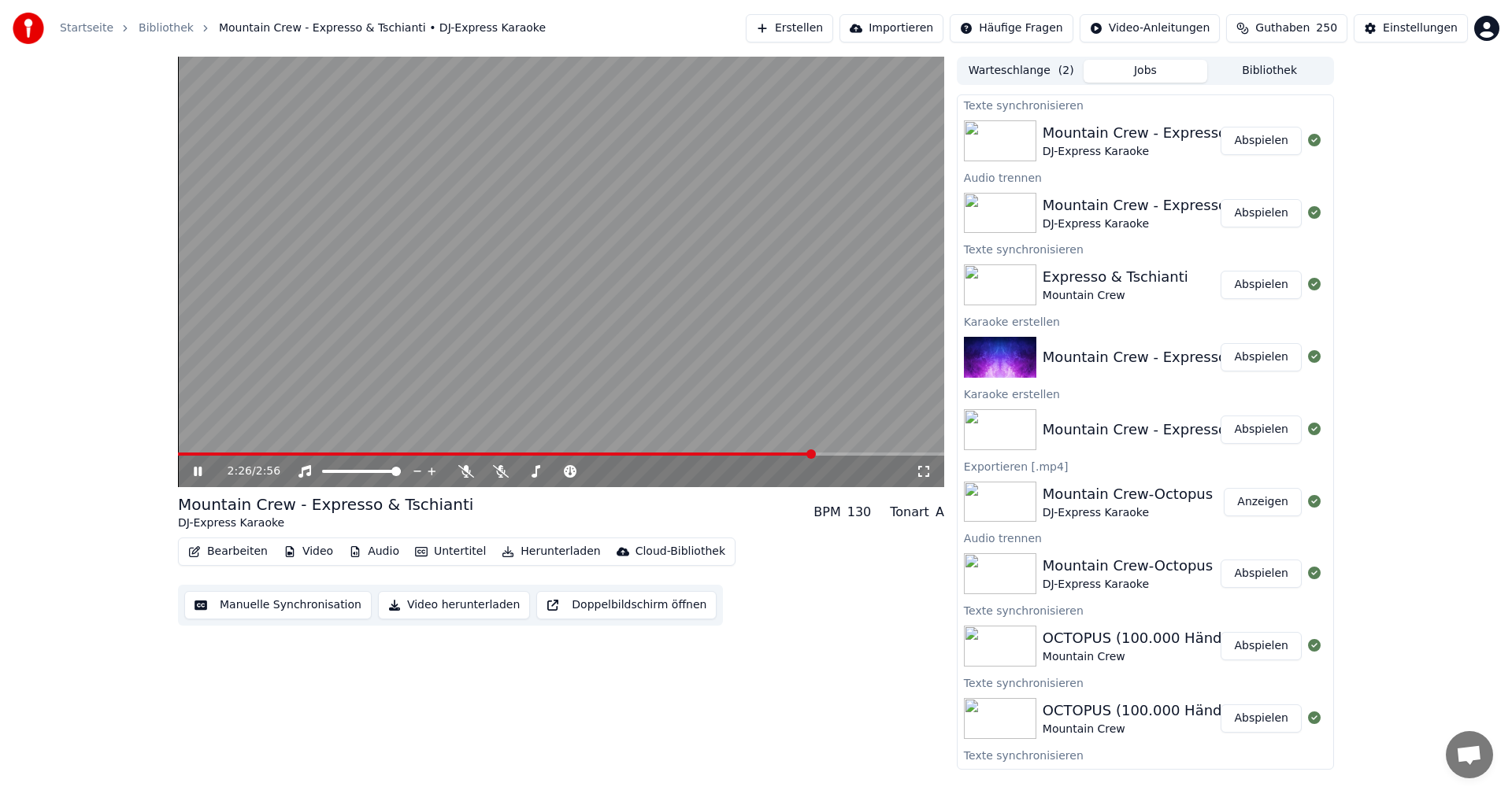
click at [765, 580] on div "Bearbeiten Video Audio Untertitel Herunterladen Cloud-Bibliothek Manuelle Synch…" at bounding box center [561, 582] width 766 height 89
click at [677, 458] on div "2:28 / 2:56" at bounding box center [561, 471] width 766 height 32
click at [682, 450] on video at bounding box center [561, 272] width 766 height 431
click at [683, 456] on span at bounding box center [502, 454] width 649 height 3
click at [191, 466] on icon at bounding box center [209, 471] width 37 height 13
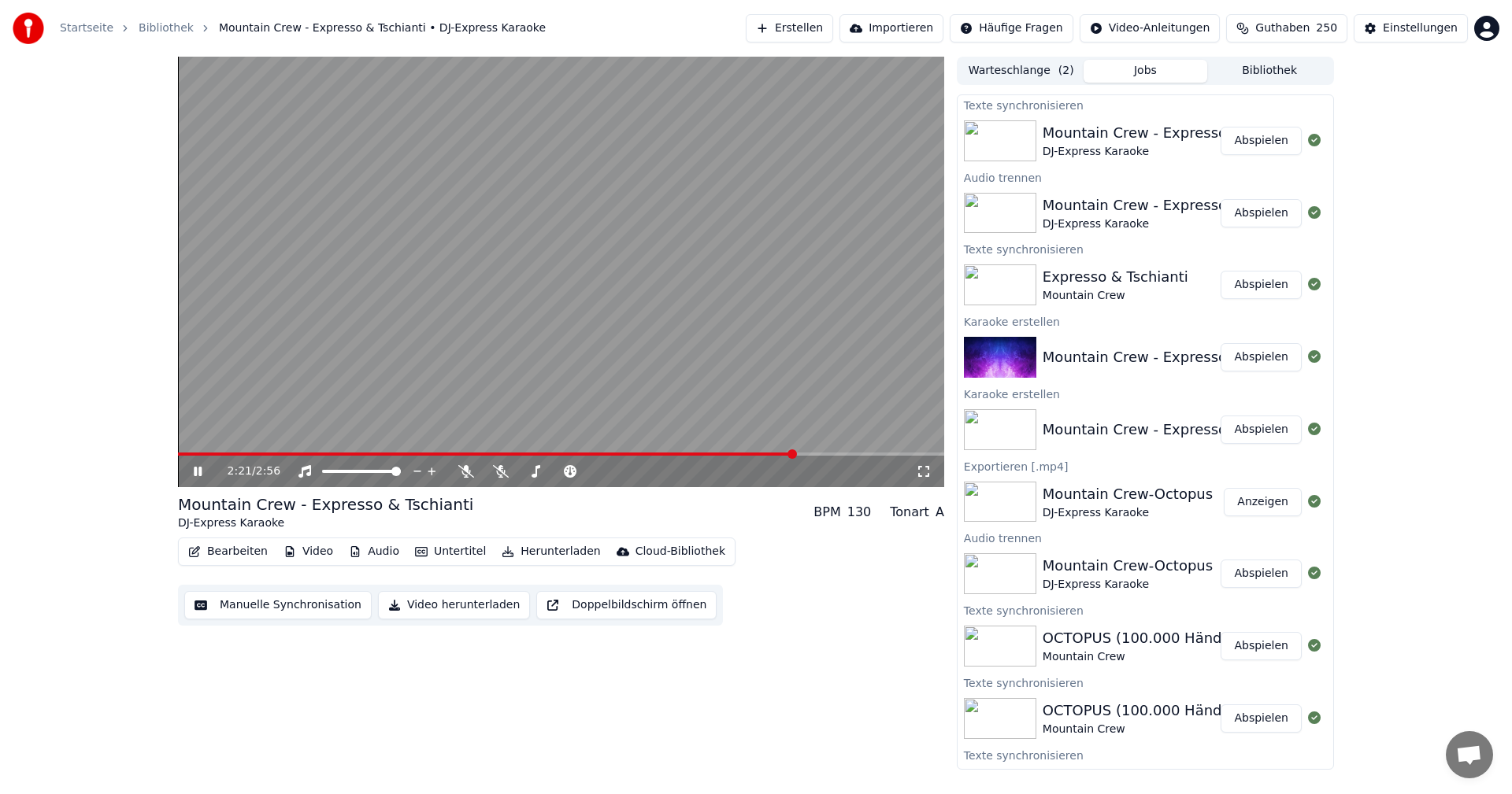
click at [223, 549] on button "Bearbeiten" at bounding box center [228, 551] width 93 height 22
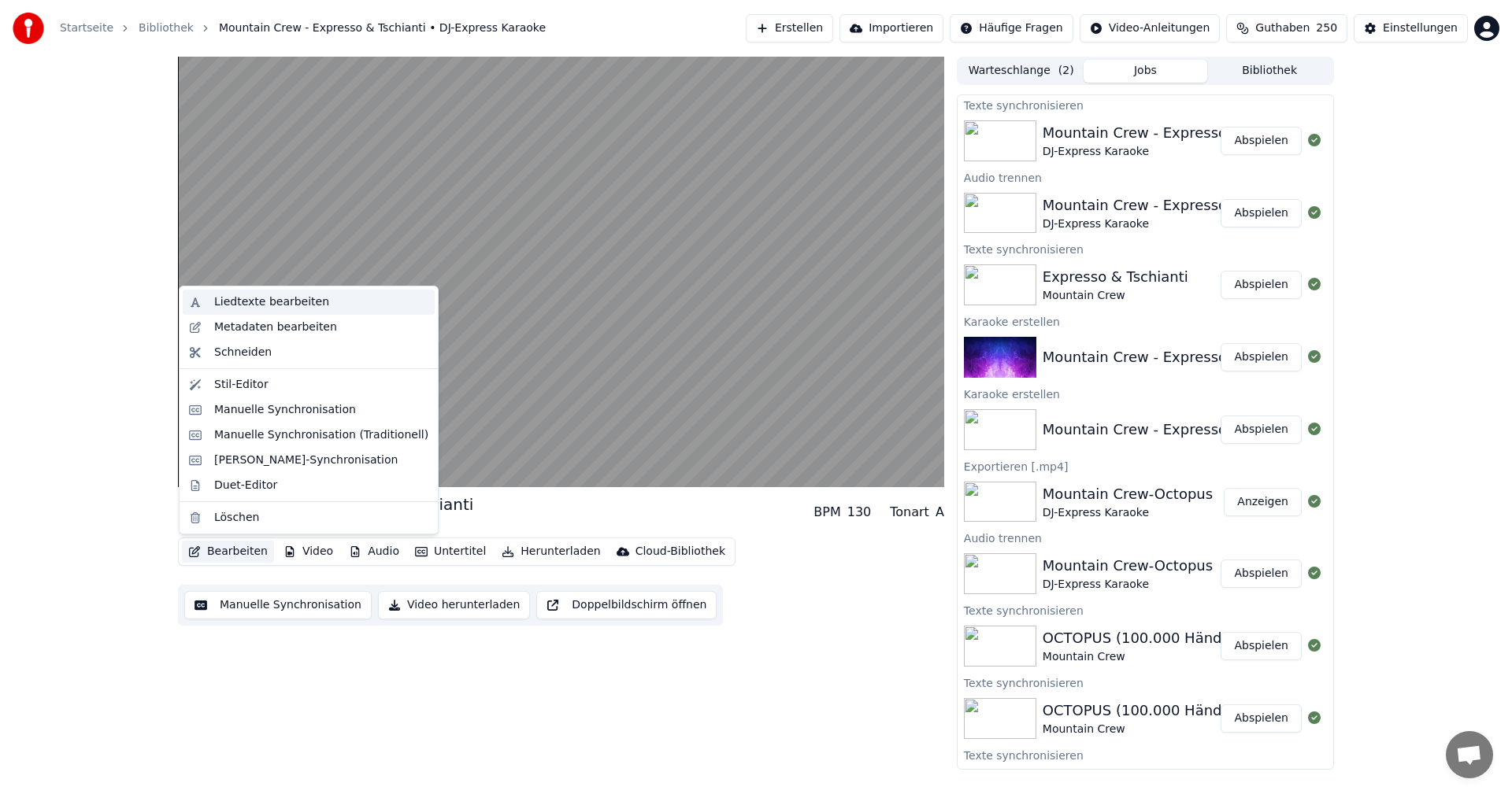
click at [246, 299] on div "Liedtexte bearbeiten" at bounding box center [271, 303] width 115 height 15
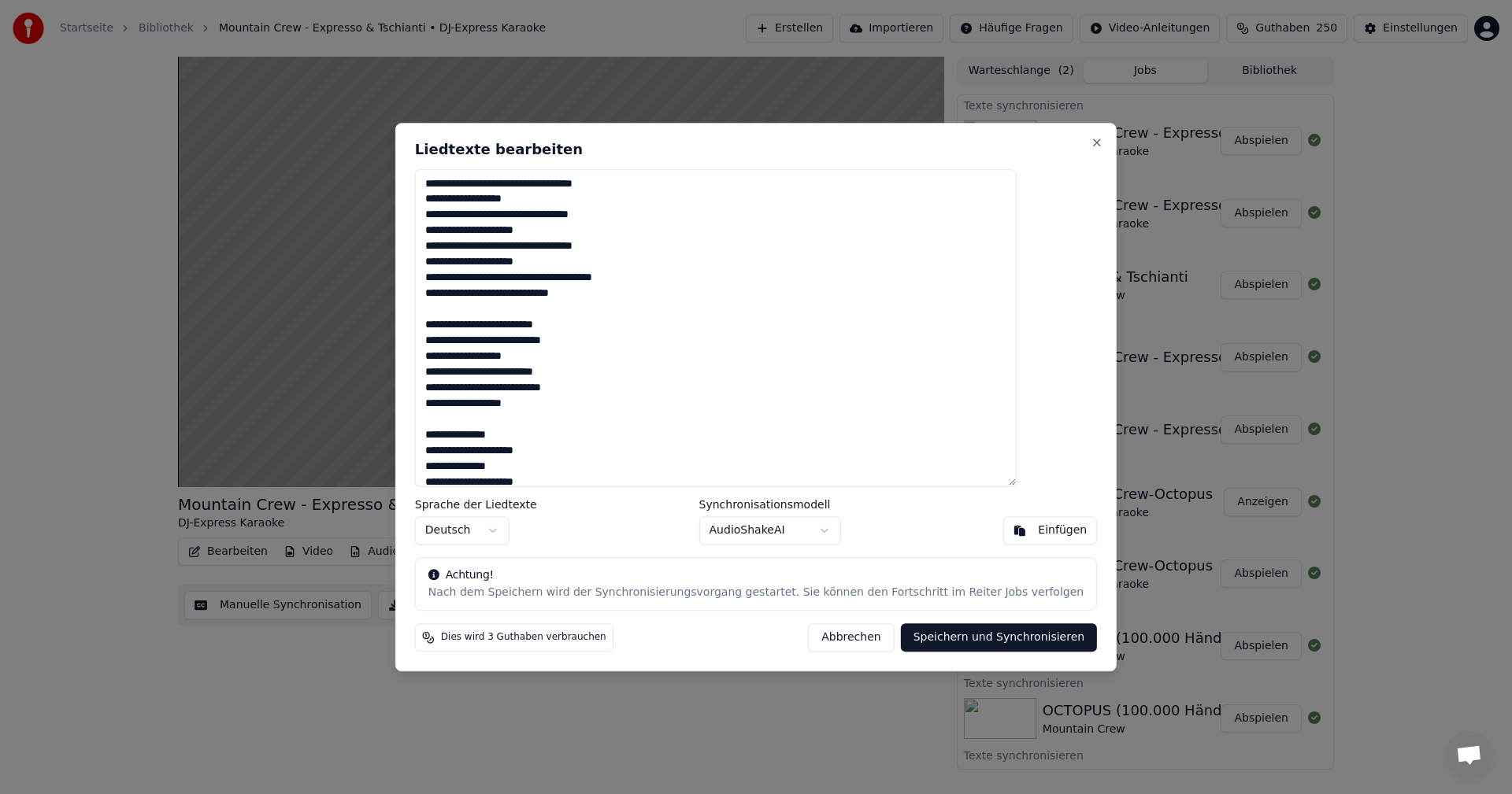
click at [503, 278] on textarea at bounding box center [716, 329] width 601 height 318
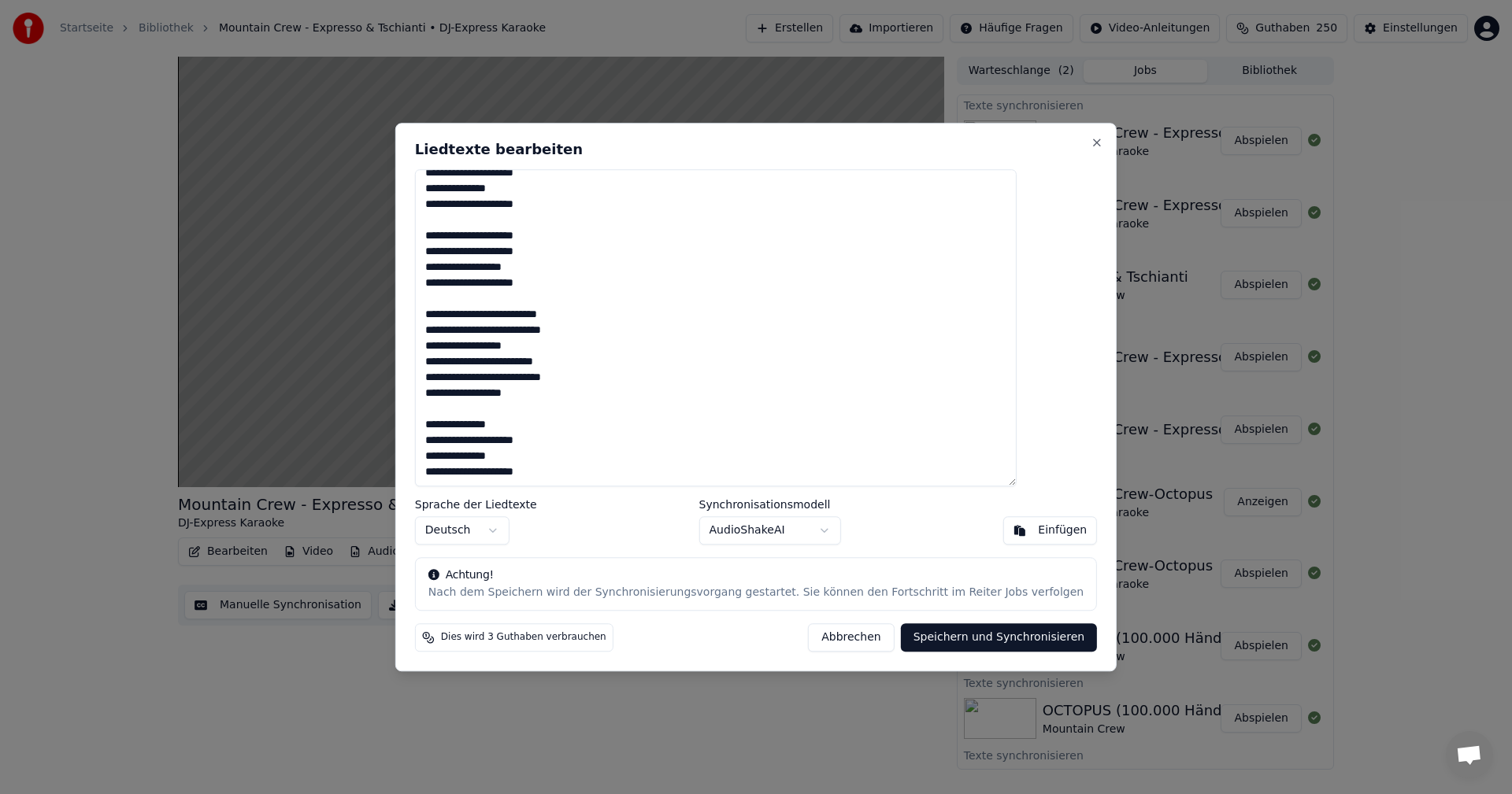
click at [501, 270] on textarea at bounding box center [716, 329] width 601 height 318
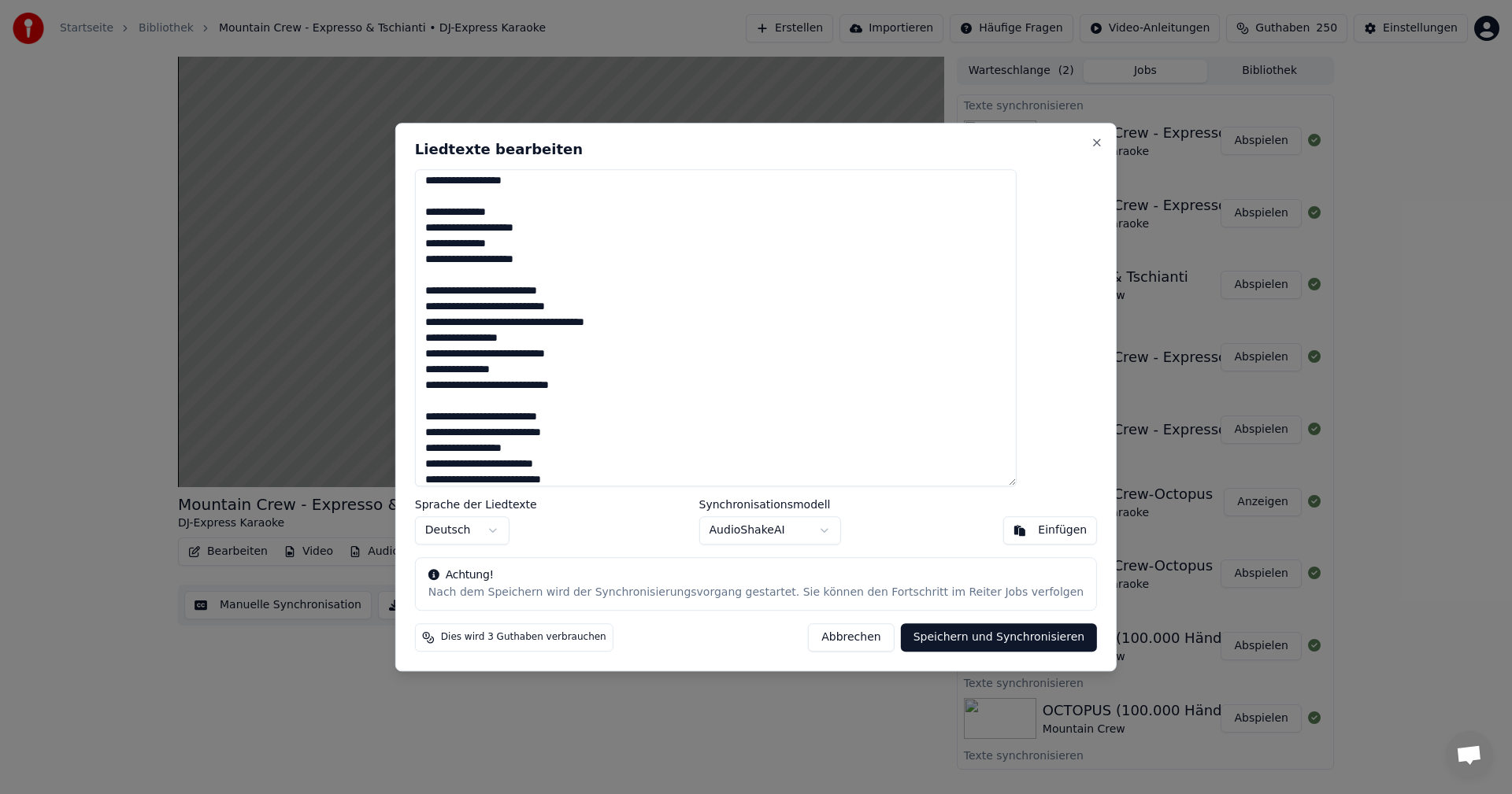
scroll to position [236, 0]
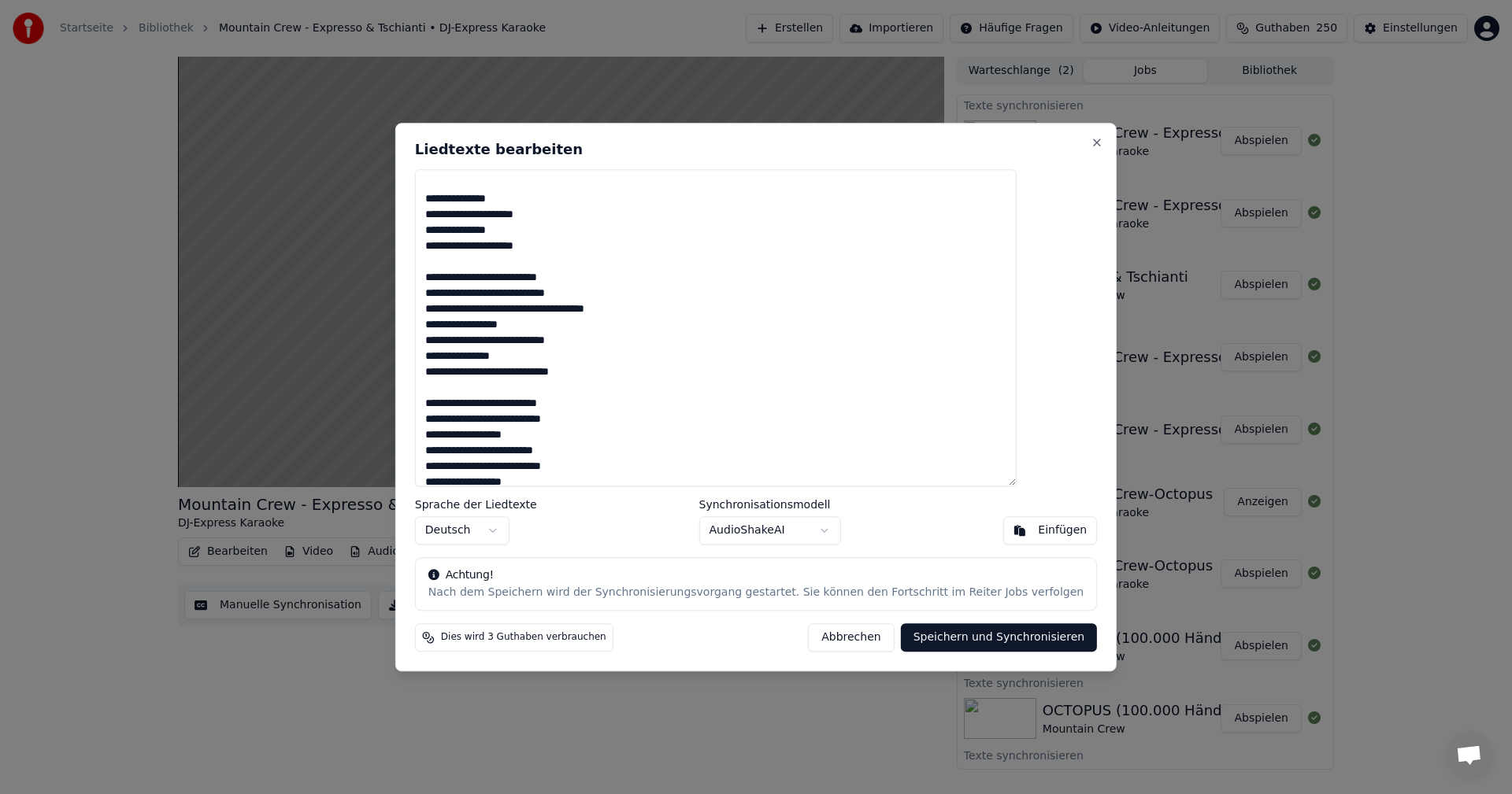
type textarea "**********"
click at [1005, 641] on button "Speichern und Synchronisieren" at bounding box center [999, 637] width 197 height 28
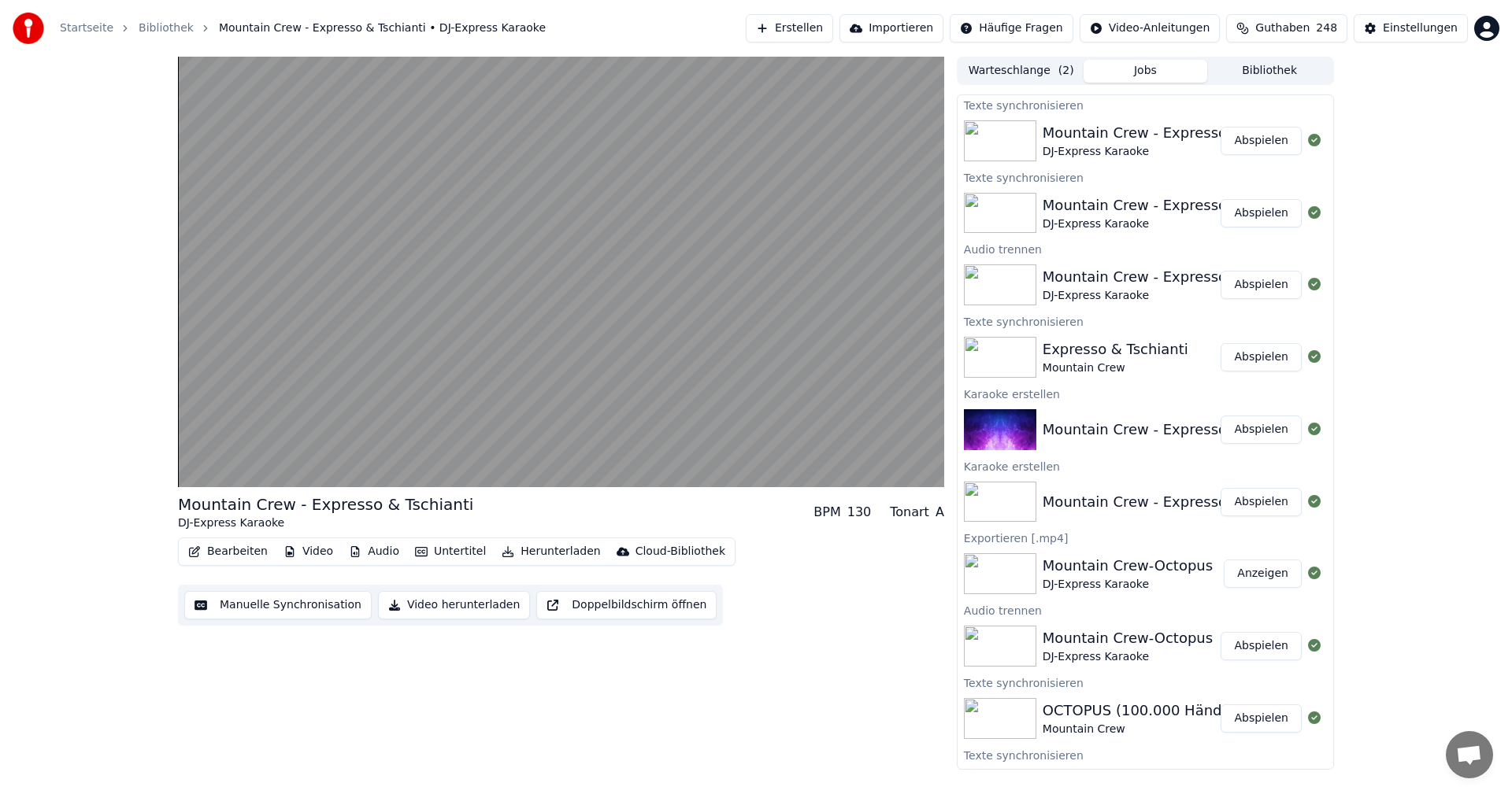
click at [1244, 141] on button "Abspielen" at bounding box center [1260, 141] width 81 height 28
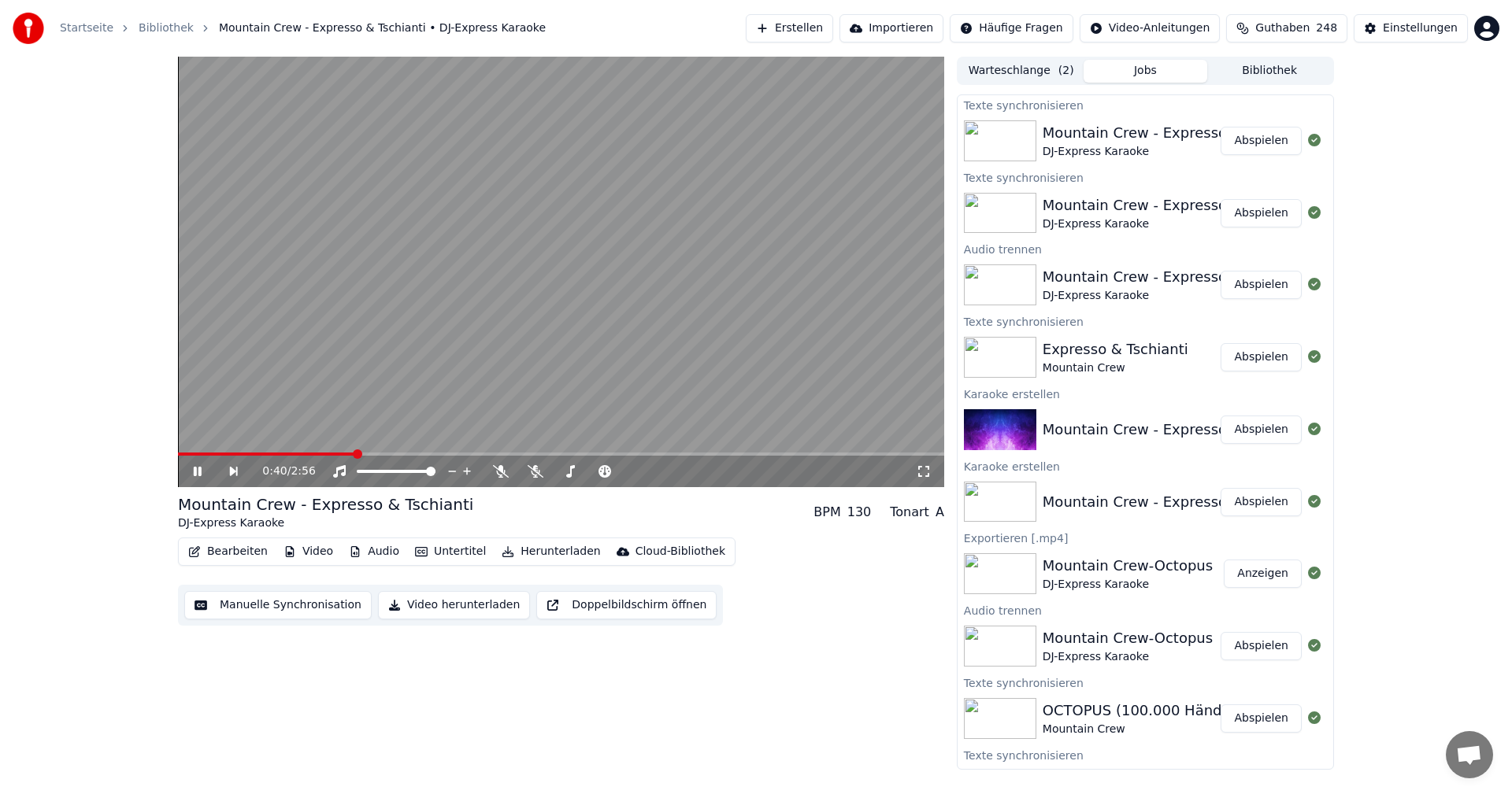
click at [228, 555] on button "Bearbeiten" at bounding box center [228, 551] width 93 height 22
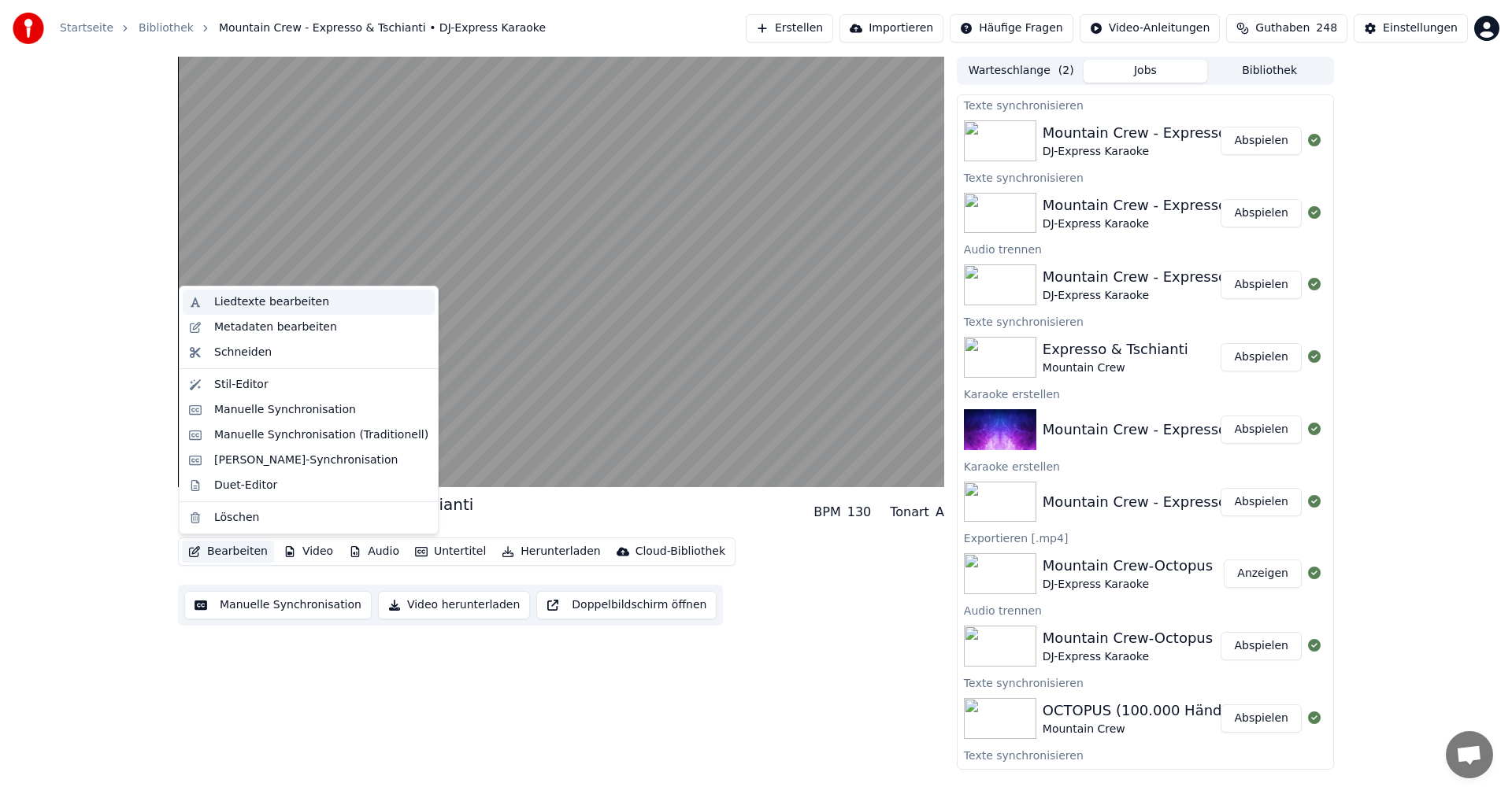
click at [252, 300] on div "Liedtexte bearbeiten" at bounding box center [271, 303] width 115 height 15
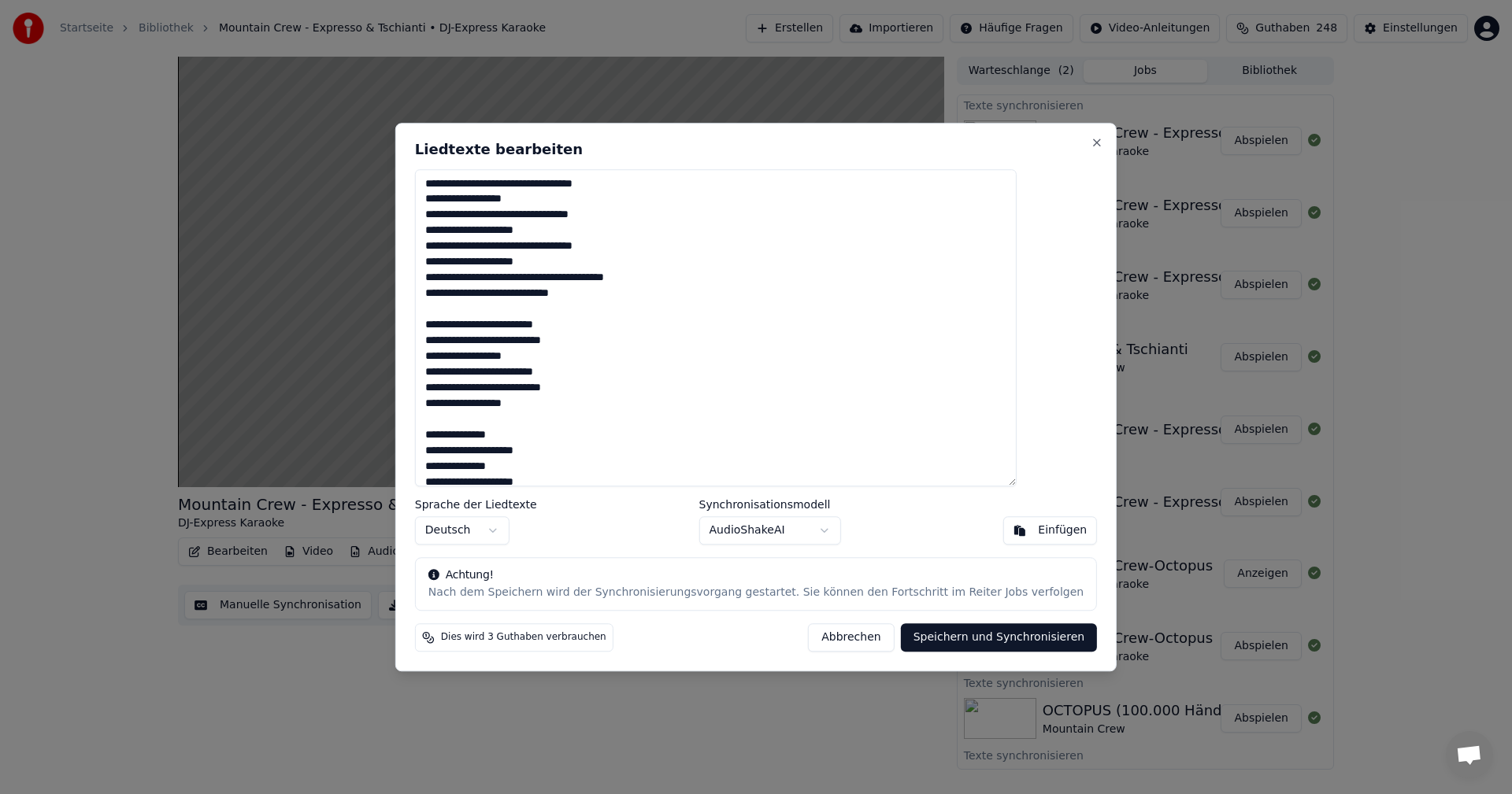
click at [568, 277] on textarea at bounding box center [716, 329] width 601 height 318
click at [572, 275] on textarea at bounding box center [716, 329] width 601 height 318
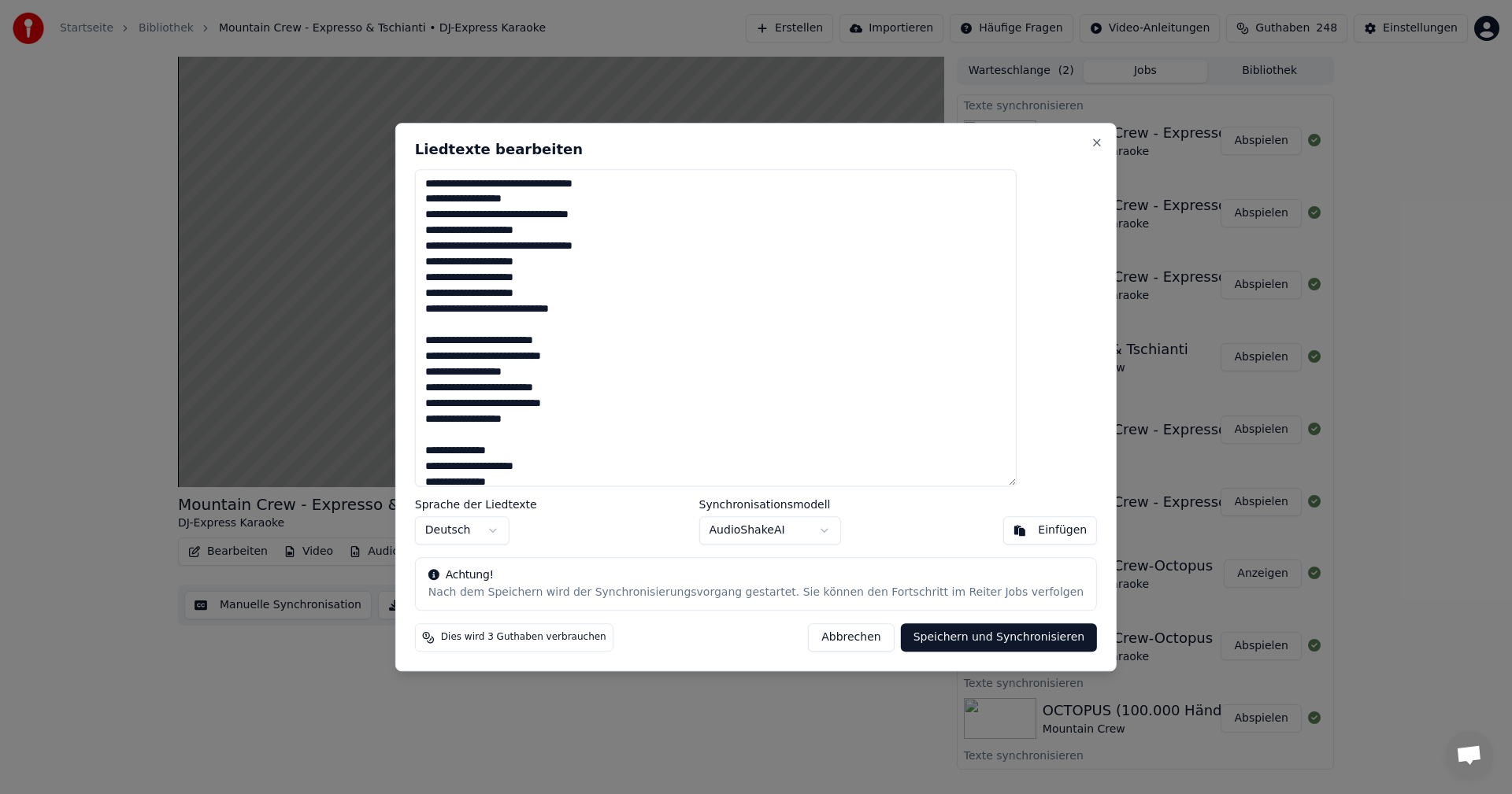
type textarea "**********"
click at [941, 637] on button "Speichern und Synchronisieren" at bounding box center [999, 637] width 197 height 28
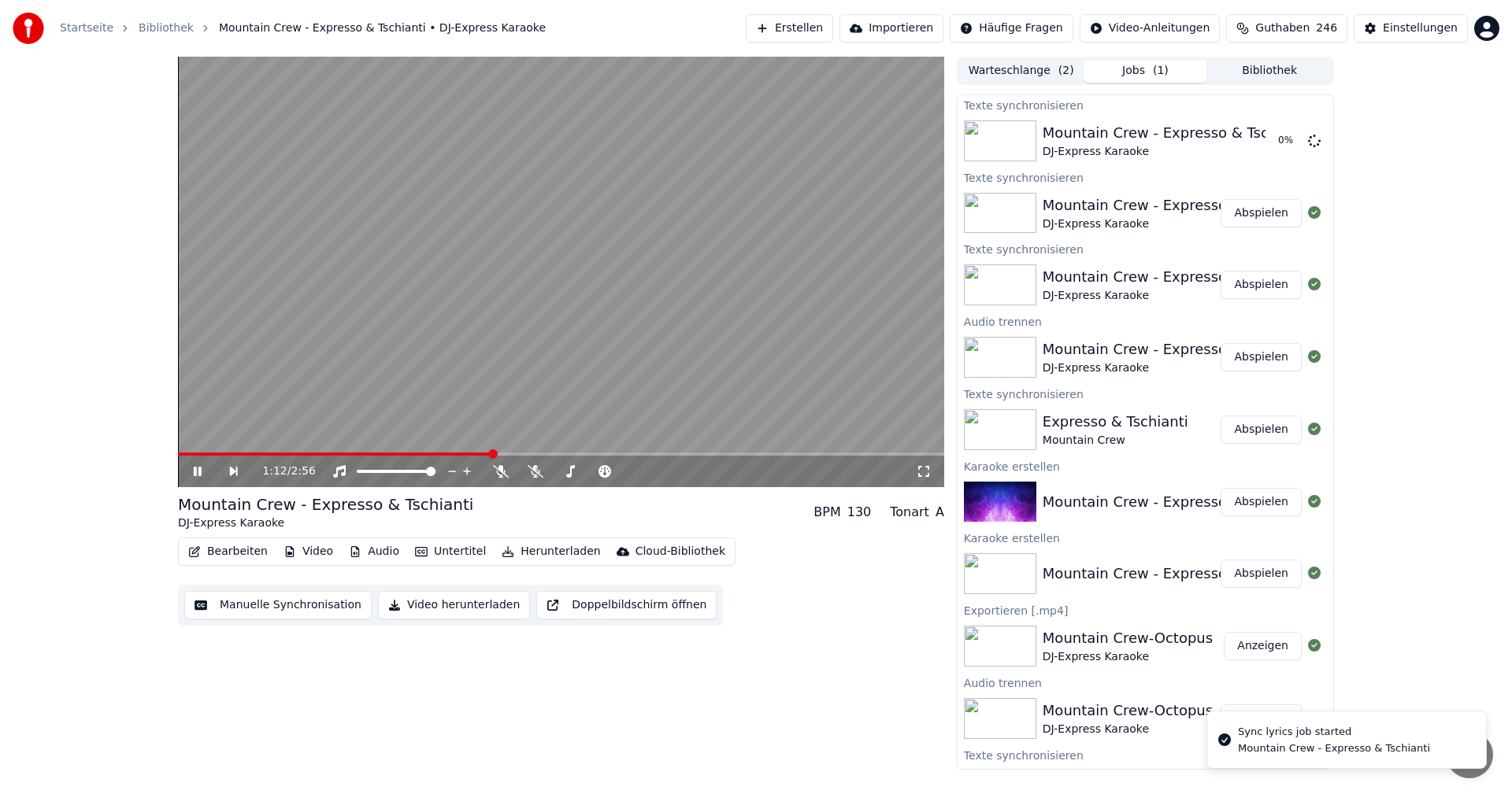
click at [1241, 215] on button "Abspielen" at bounding box center [1260, 213] width 81 height 28
click at [199, 455] on span at bounding box center [561, 454] width 766 height 3
click at [222, 450] on video at bounding box center [561, 272] width 766 height 431
click at [225, 454] on span at bounding box center [561, 454] width 766 height 3
click at [197, 472] on icon at bounding box center [198, 471] width 10 height 11
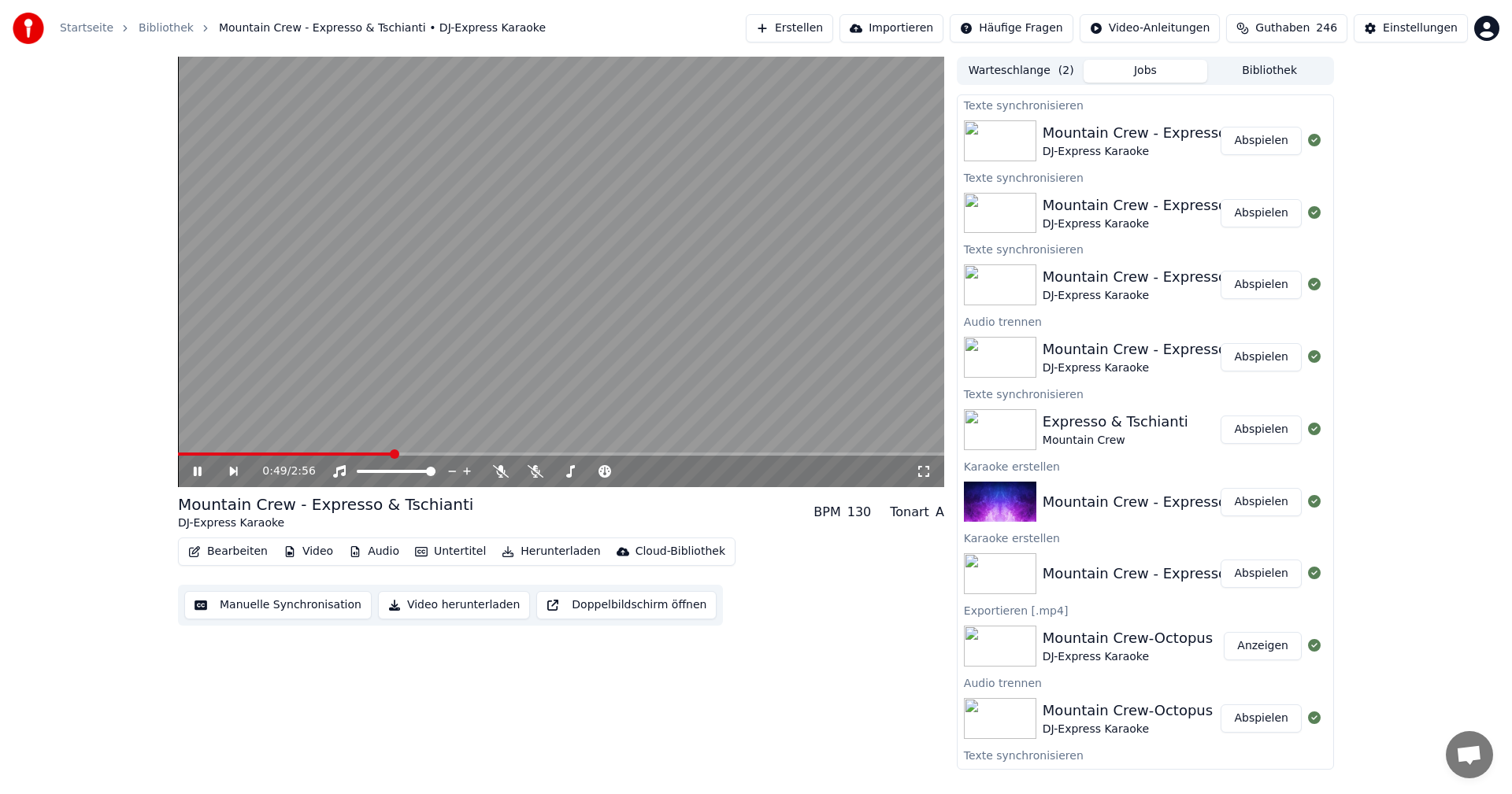
click at [1248, 148] on button "Abspielen" at bounding box center [1260, 141] width 81 height 28
click at [211, 454] on span at bounding box center [561, 454] width 766 height 3
click at [249, 454] on span at bounding box center [561, 454] width 766 height 3
click at [371, 553] on button "Audio" at bounding box center [373, 551] width 63 height 22
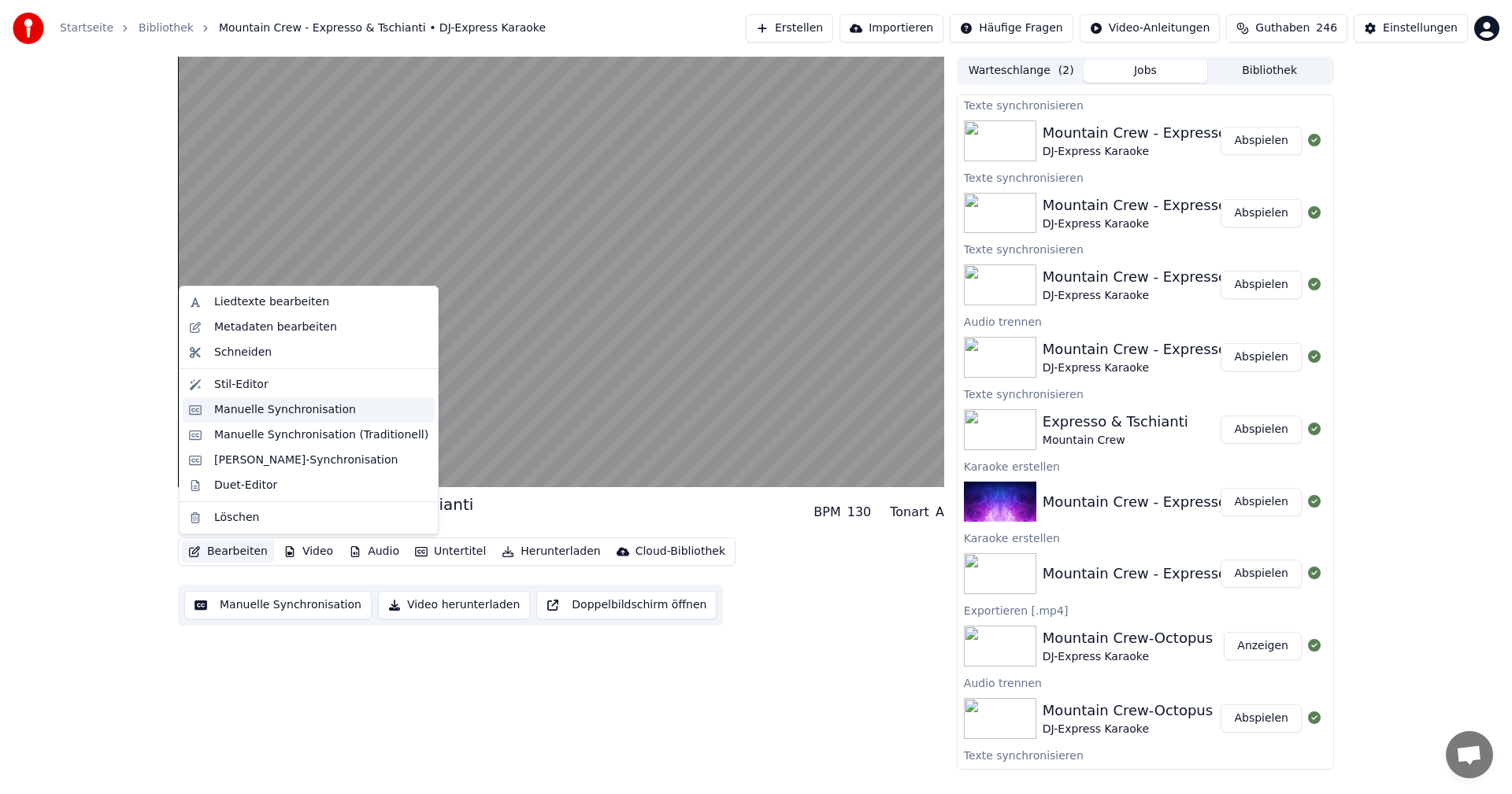
click at [257, 417] on div "Manuelle Synchronisation" at bounding box center [284, 410] width 142 height 15
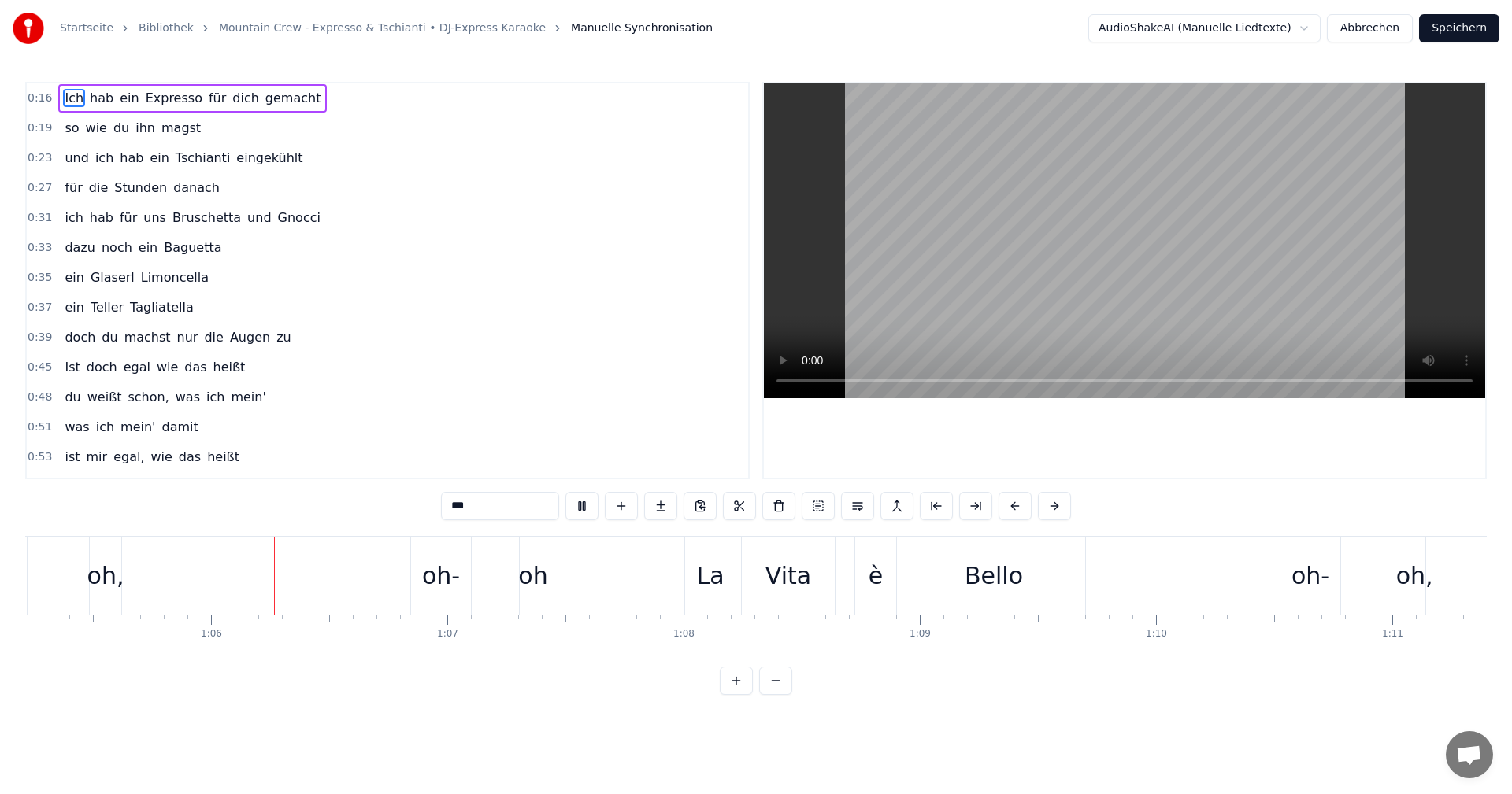
scroll to position [0, 15421]
drag, startPoint x: 491, startPoint y: 172, endPoint x: 450, endPoint y: 175, distance: 41.1
click at [491, 172] on div "0:23 und ich hab ein Tschianti eingekühlt" at bounding box center [387, 158] width 721 height 30
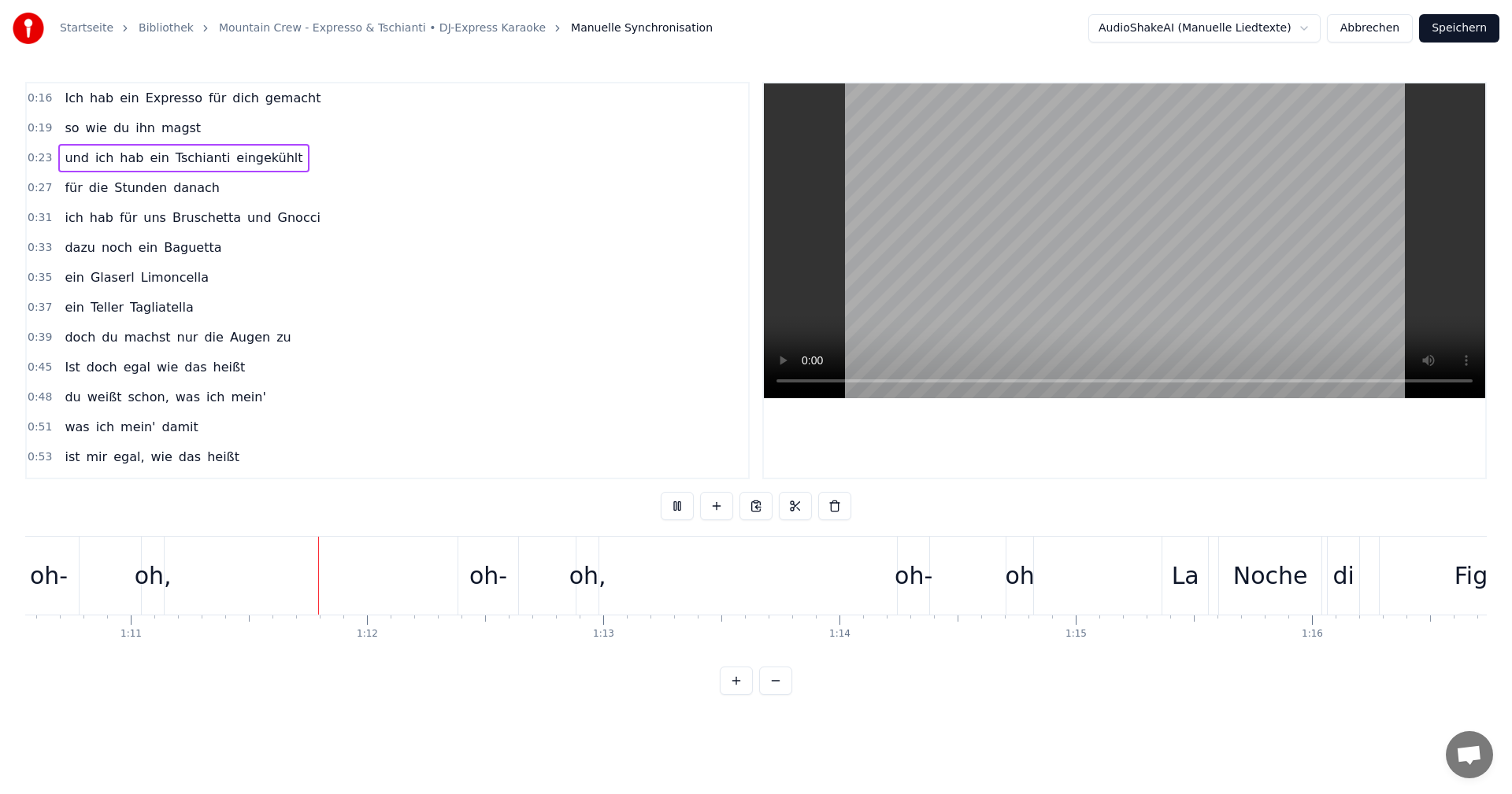
scroll to position [0, 16725]
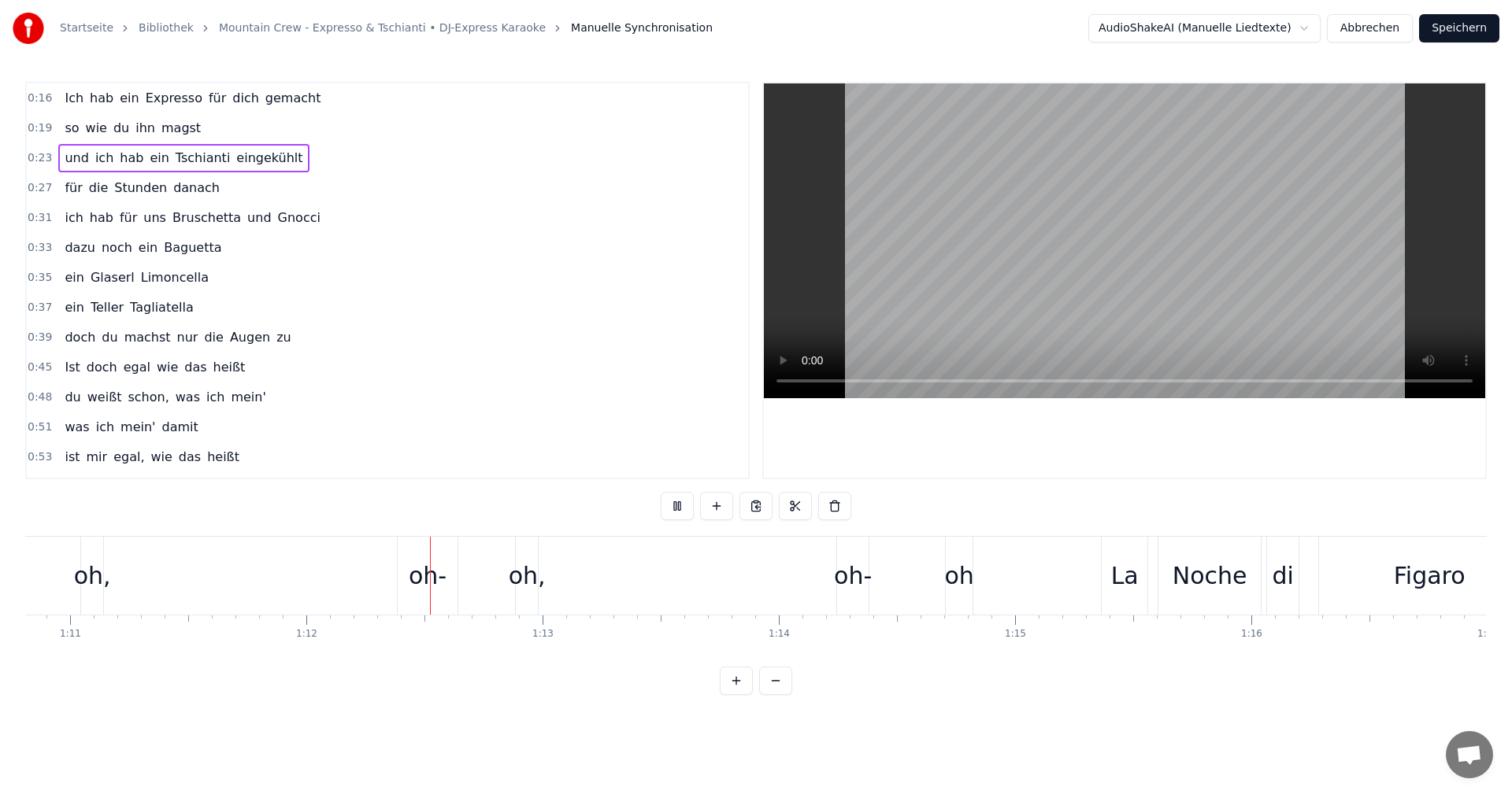
click at [1364, 27] on button "Abbrechen" at bounding box center [1369, 28] width 86 height 28
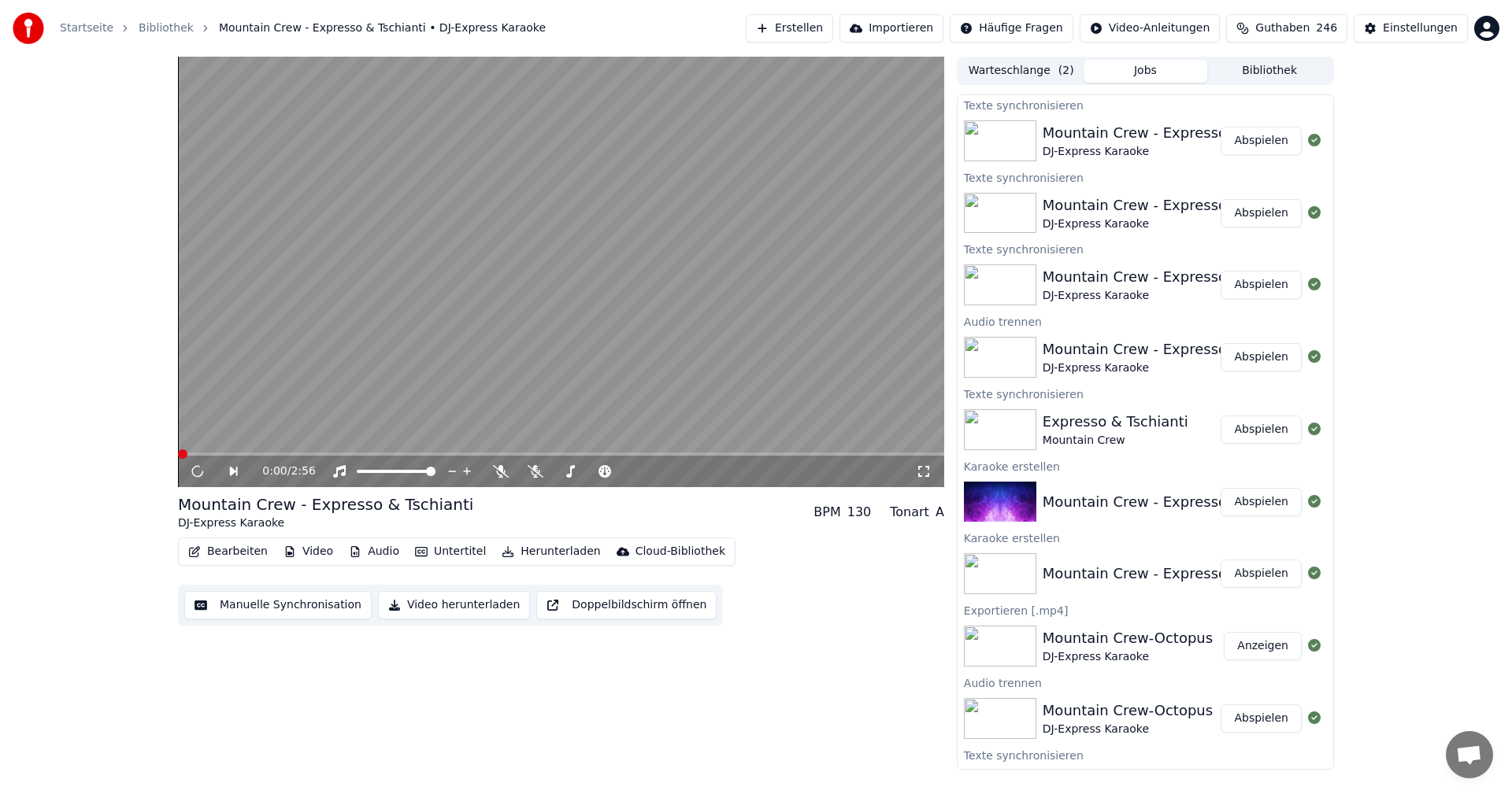
click at [217, 552] on button "Bearbeiten" at bounding box center [228, 551] width 93 height 22
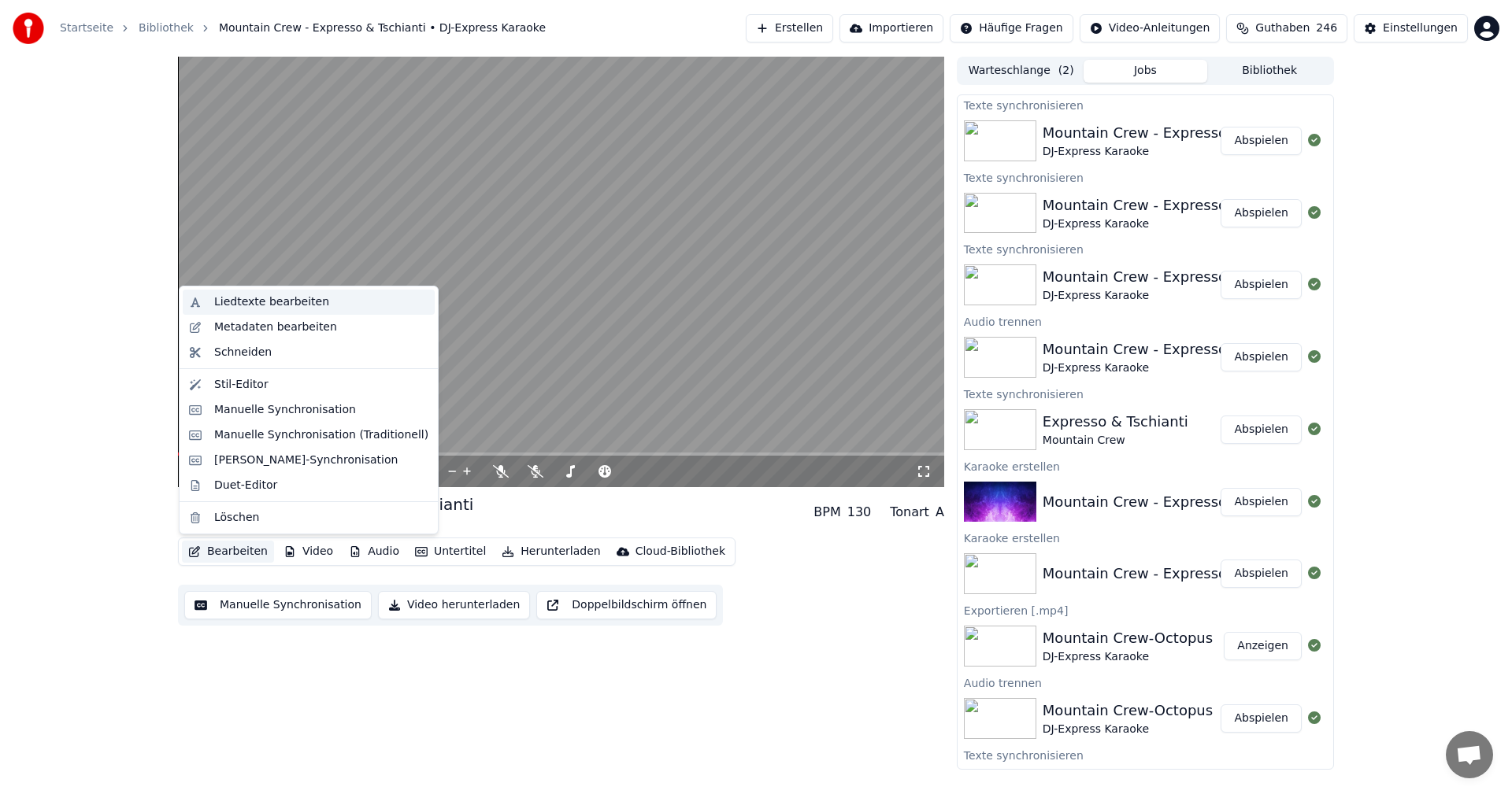
click at [243, 299] on div "Liedtexte bearbeiten" at bounding box center [271, 303] width 115 height 15
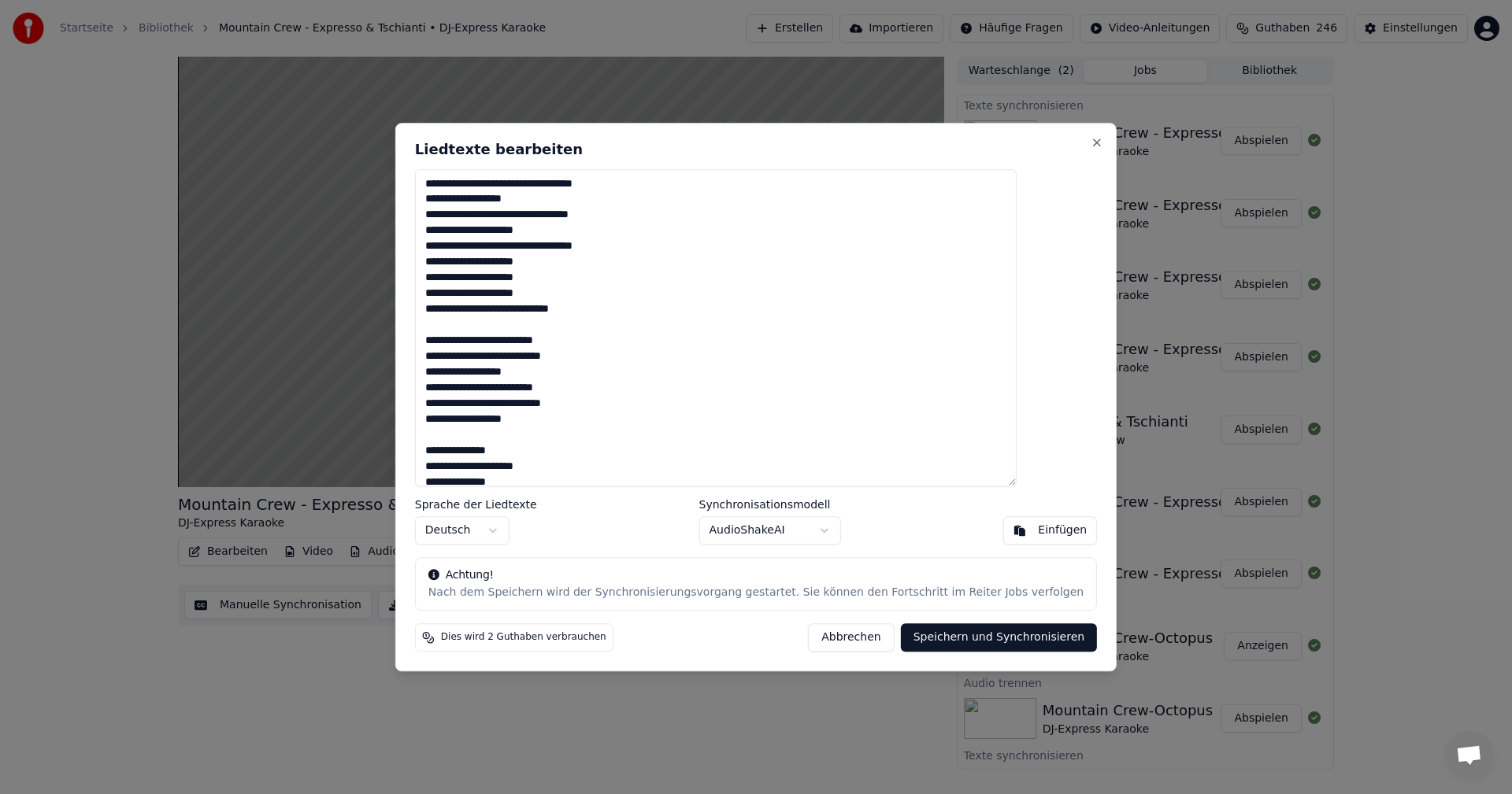
click at [618, 185] on textarea at bounding box center [716, 329] width 601 height 318
type textarea "**********"
click at [928, 631] on button "Speichern und Synchronisieren" at bounding box center [999, 637] width 197 height 28
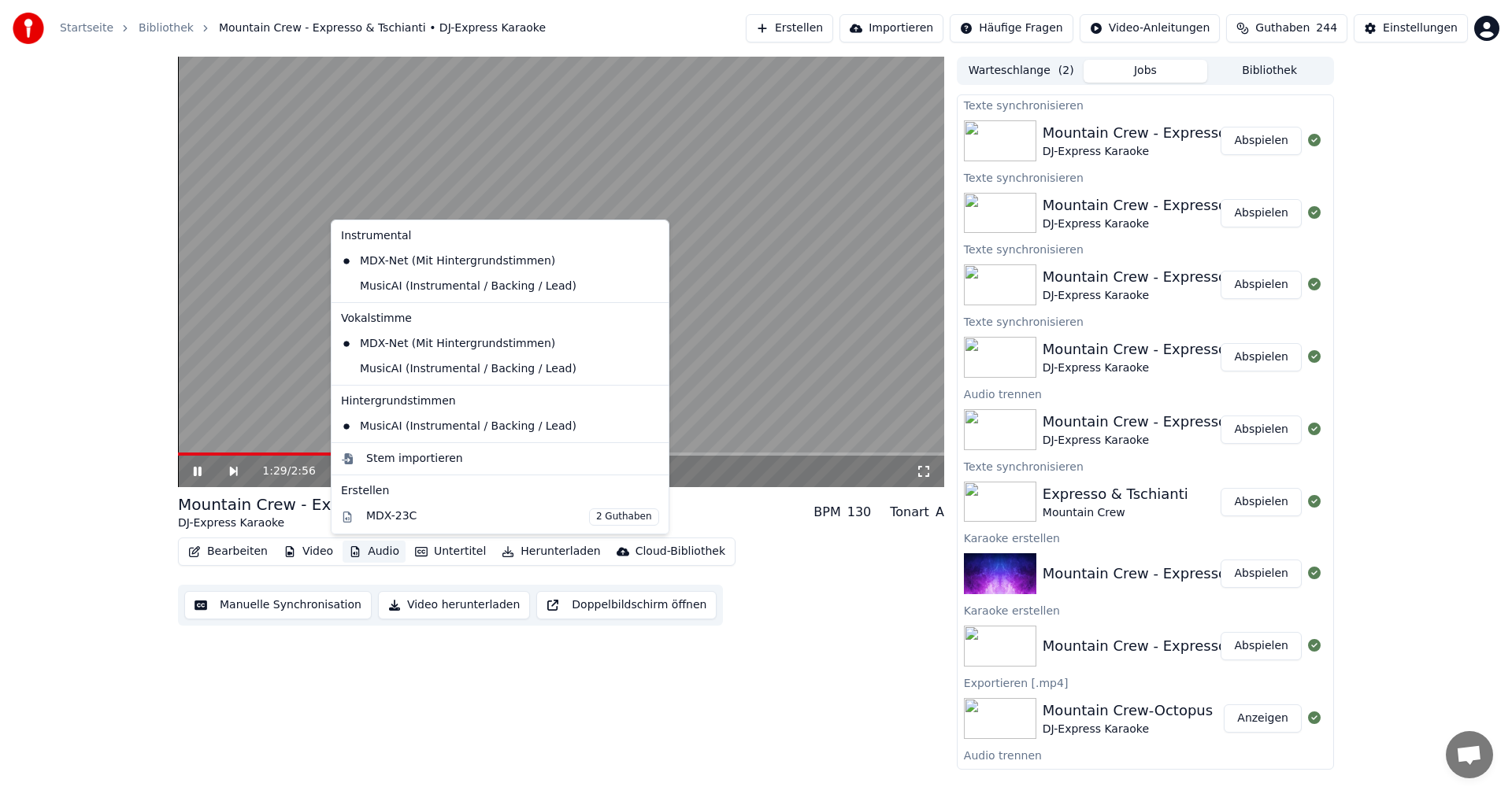
click at [361, 548] on button "Audio" at bounding box center [373, 551] width 63 height 22
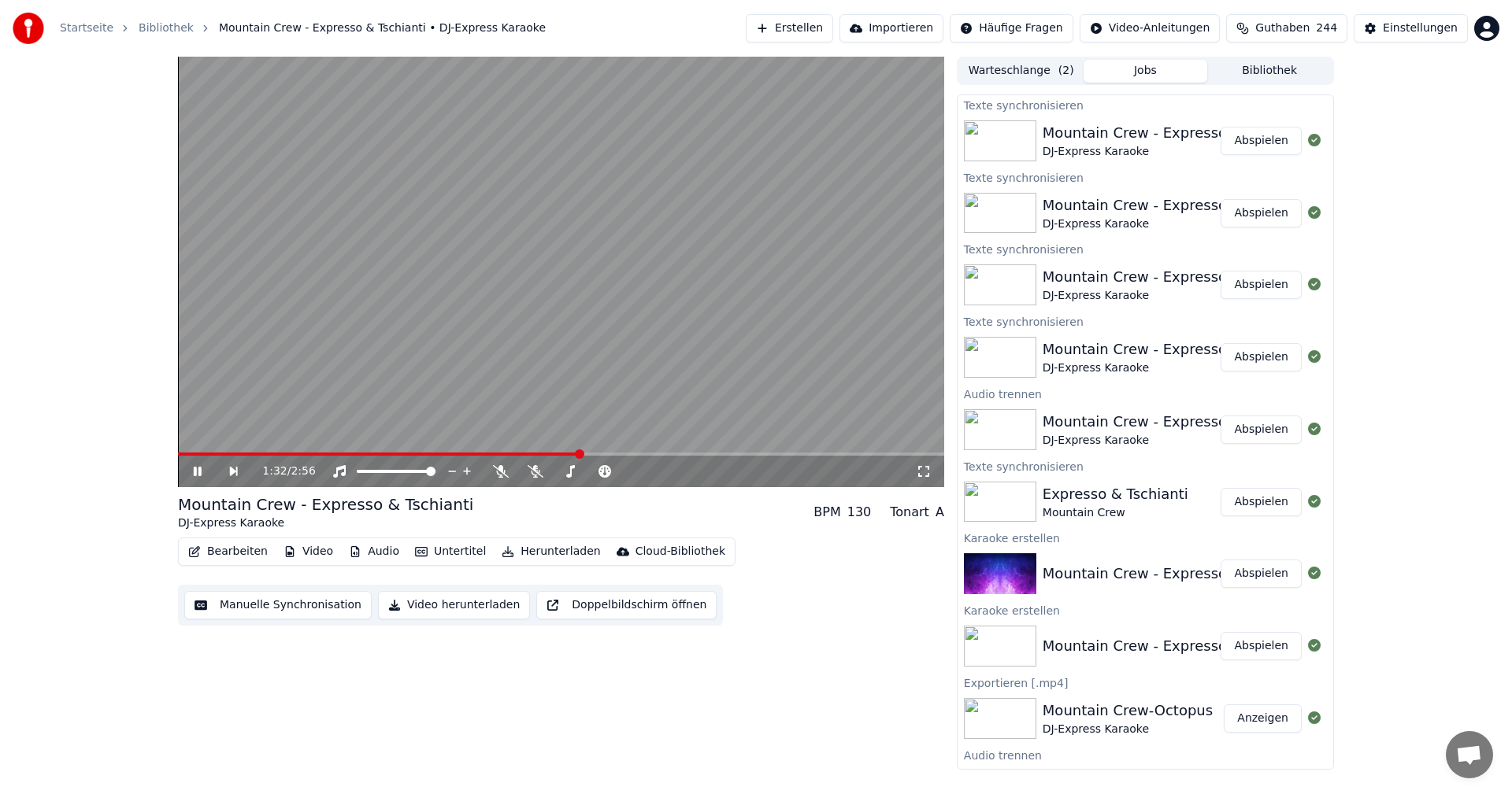
click at [775, 315] on video at bounding box center [561, 272] width 766 height 431
click at [371, 548] on button "Audio" at bounding box center [373, 551] width 63 height 22
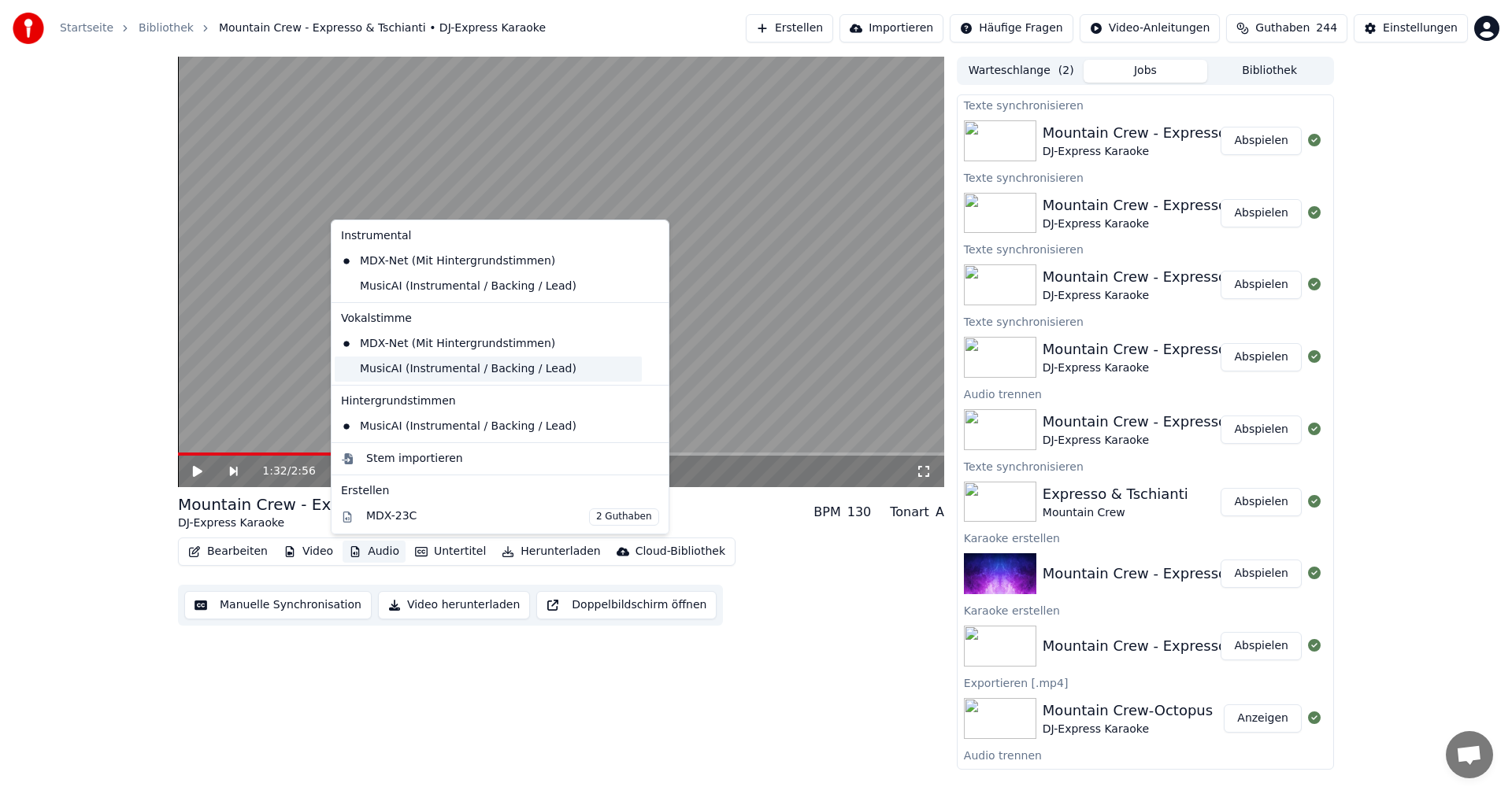
click at [403, 368] on div "MusicAI (Instrumental / Backing / Lead)" at bounding box center [488, 369] width 307 height 25
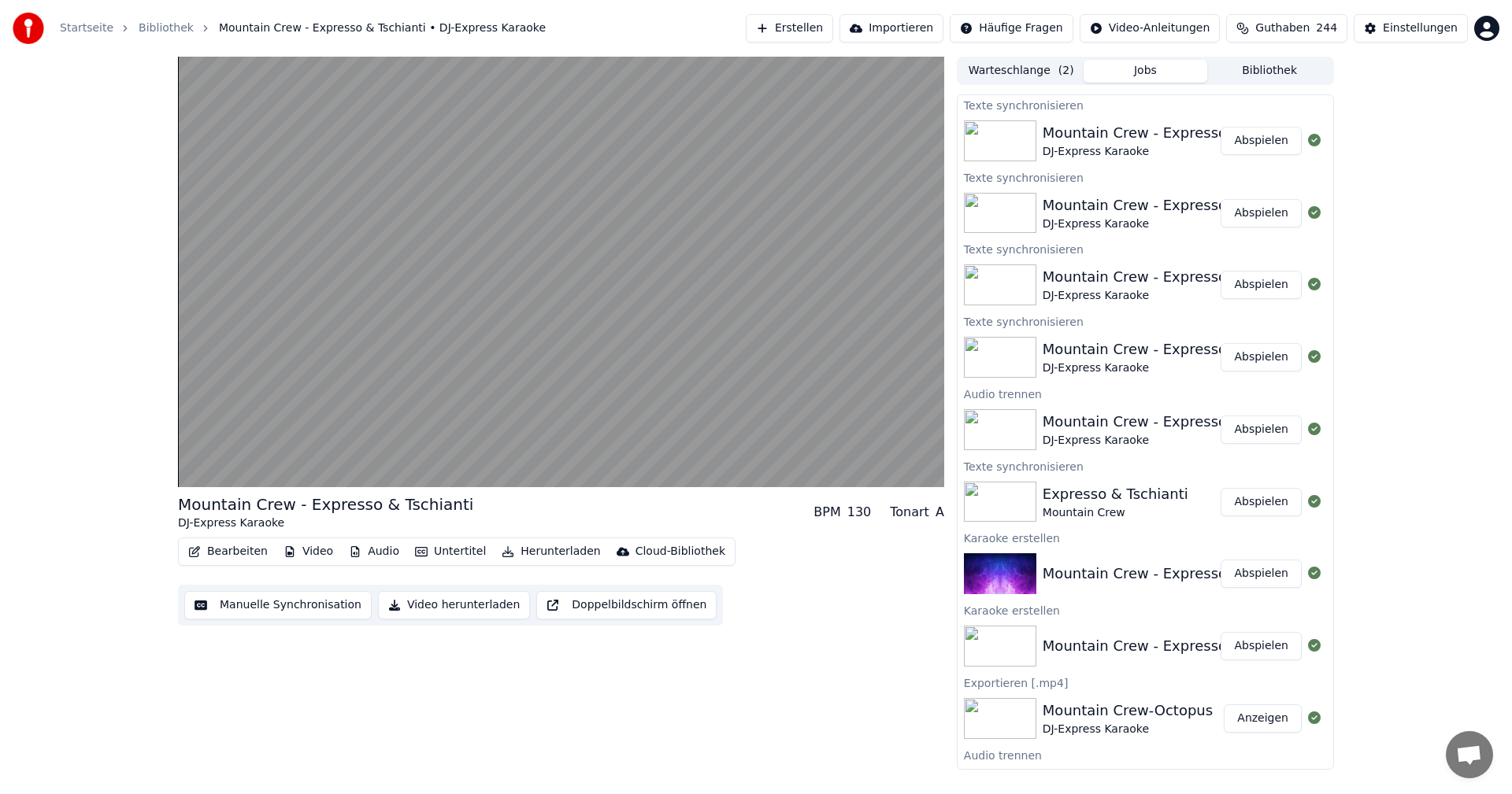
click at [370, 553] on button "Audio" at bounding box center [373, 551] width 63 height 22
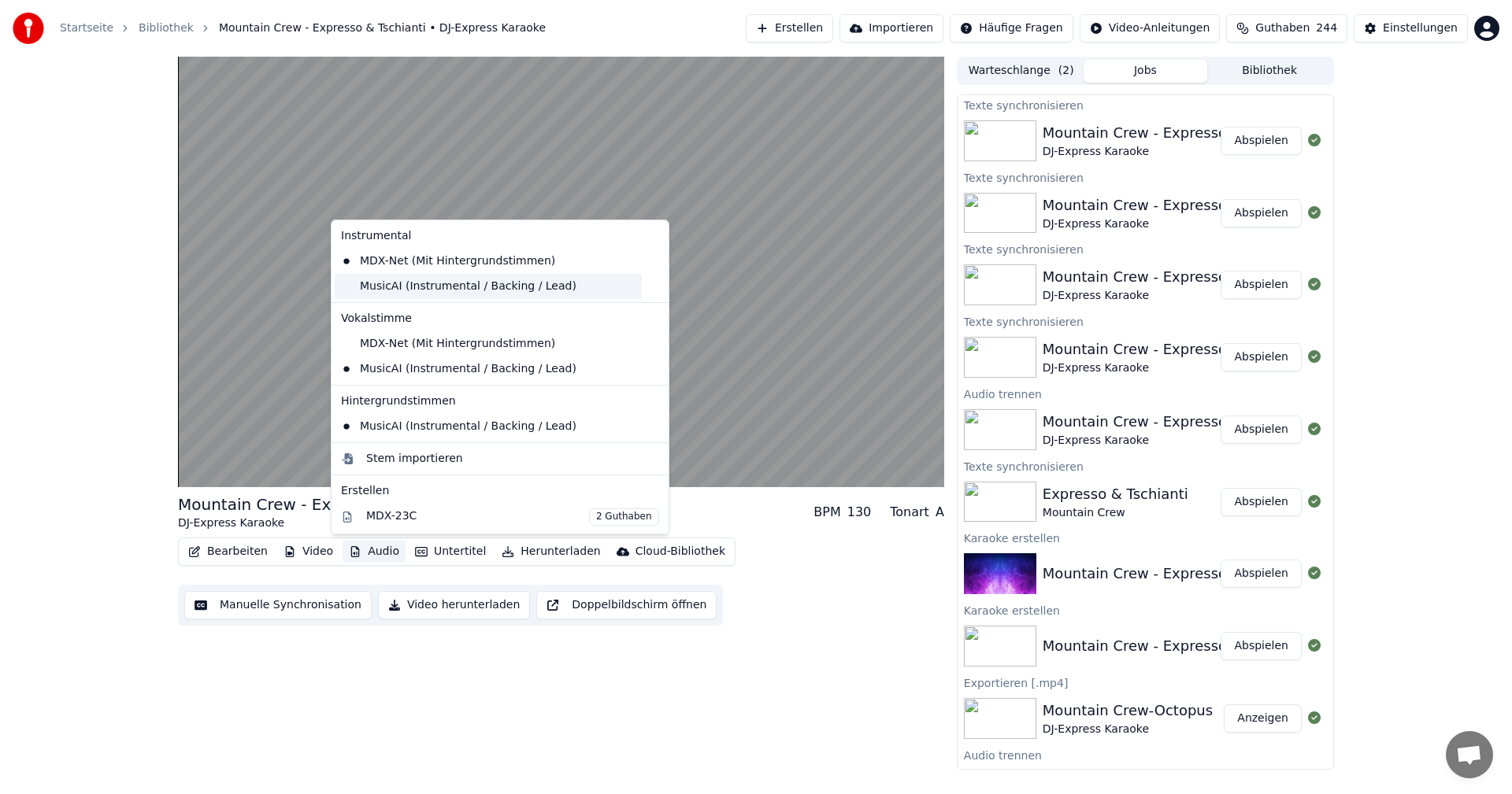
click at [372, 289] on div "MusicAI (Instrumental / Backing / Lead)" at bounding box center [488, 286] width 307 height 25
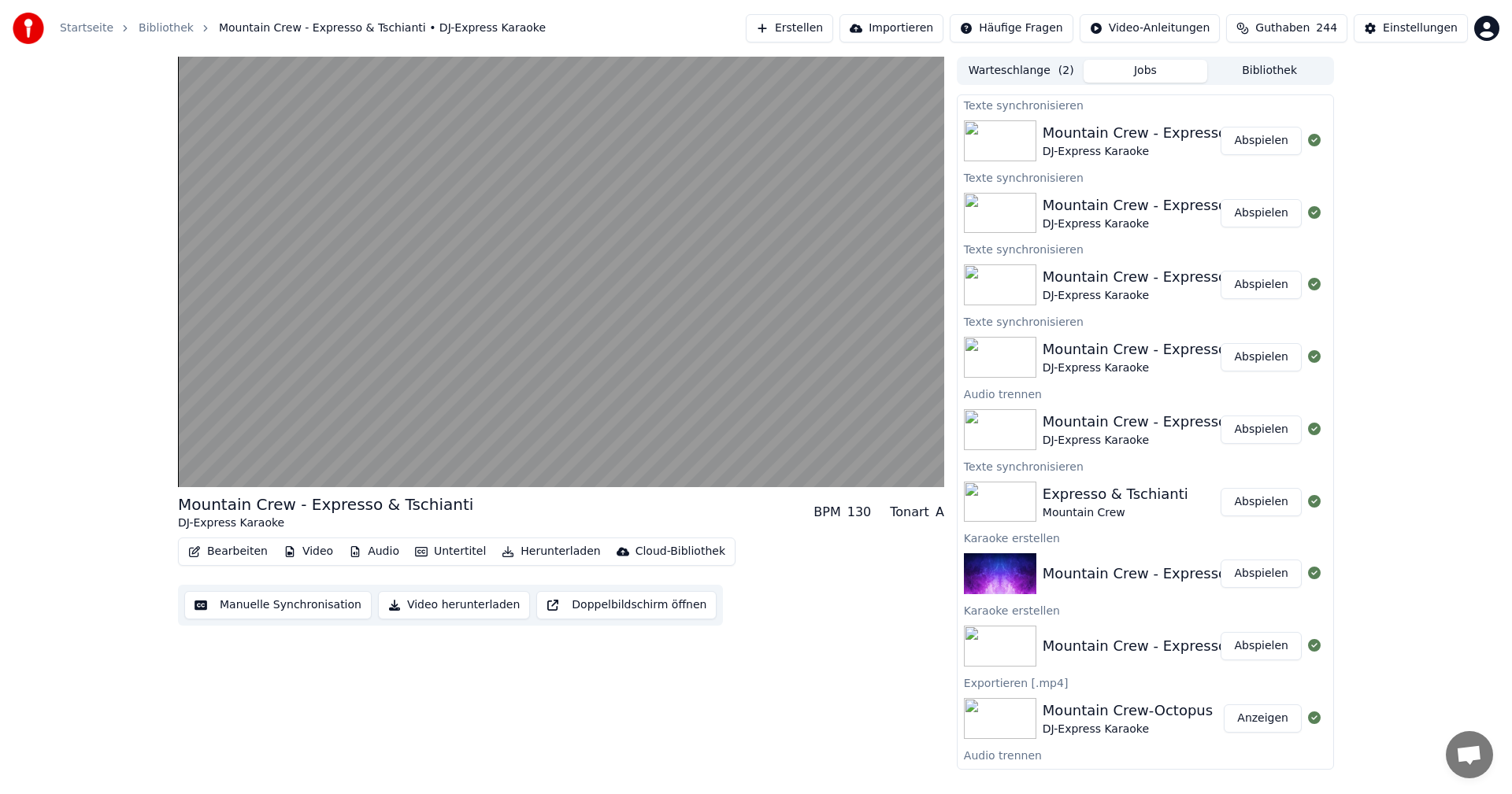
click at [362, 552] on button "Audio" at bounding box center [373, 551] width 63 height 22
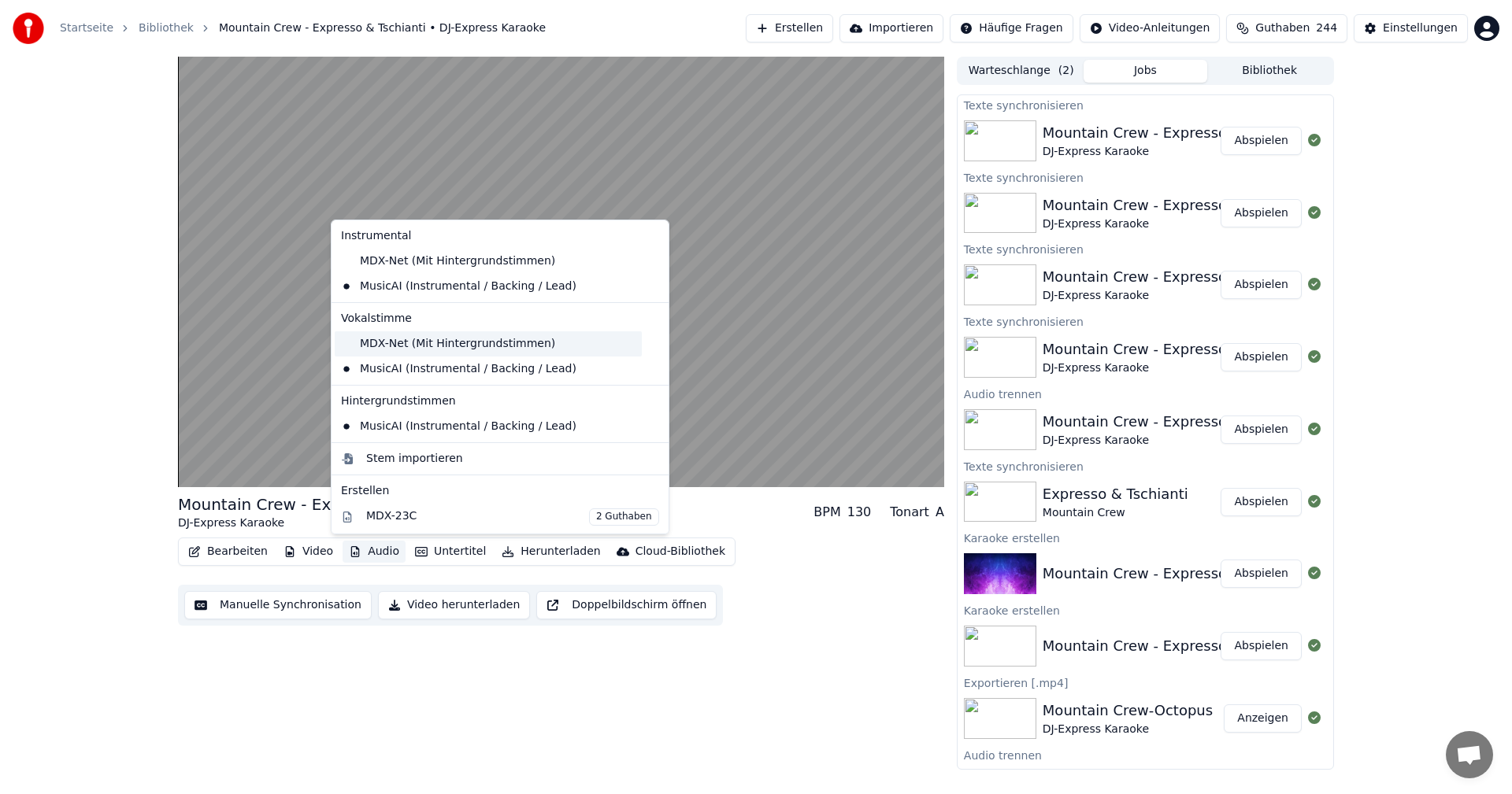
click at [402, 346] on div "MDX-Net (Mit Hintergrundstimmen)" at bounding box center [488, 344] width 307 height 25
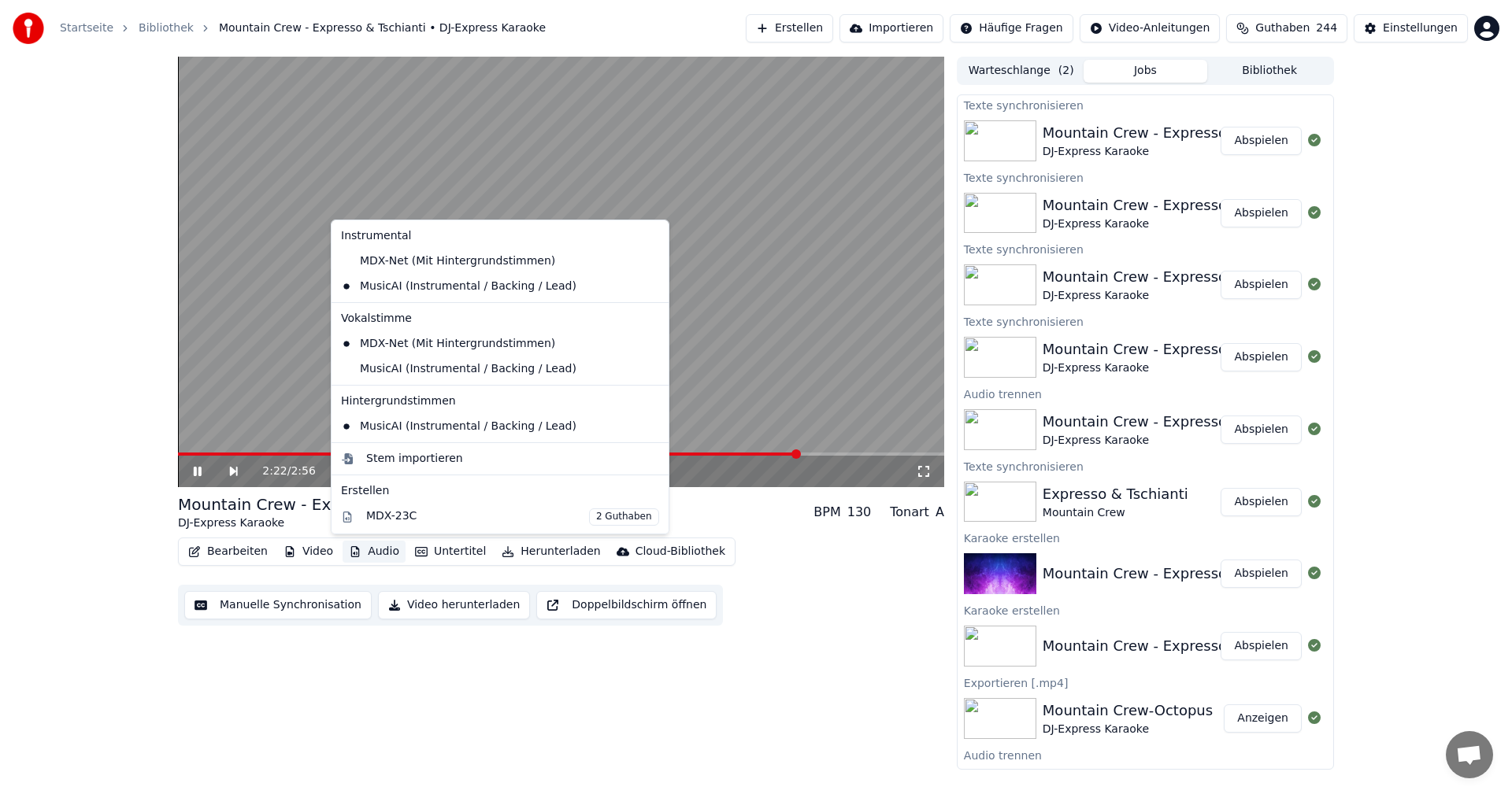
click at [358, 552] on button "Audio" at bounding box center [373, 551] width 63 height 22
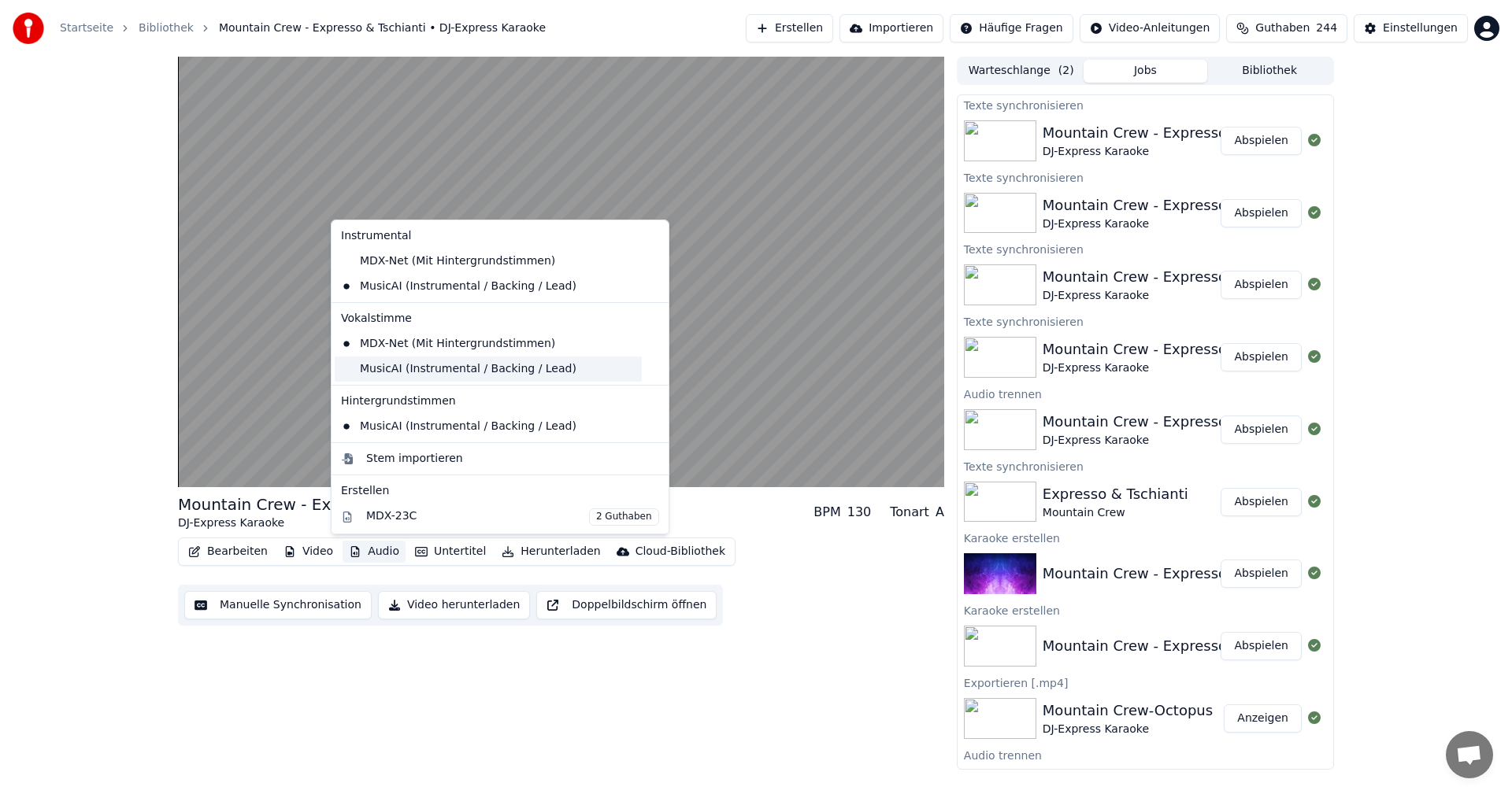
click at [382, 377] on div "MusicAI (Instrumental / Backing / Lead)" at bounding box center [488, 369] width 307 height 25
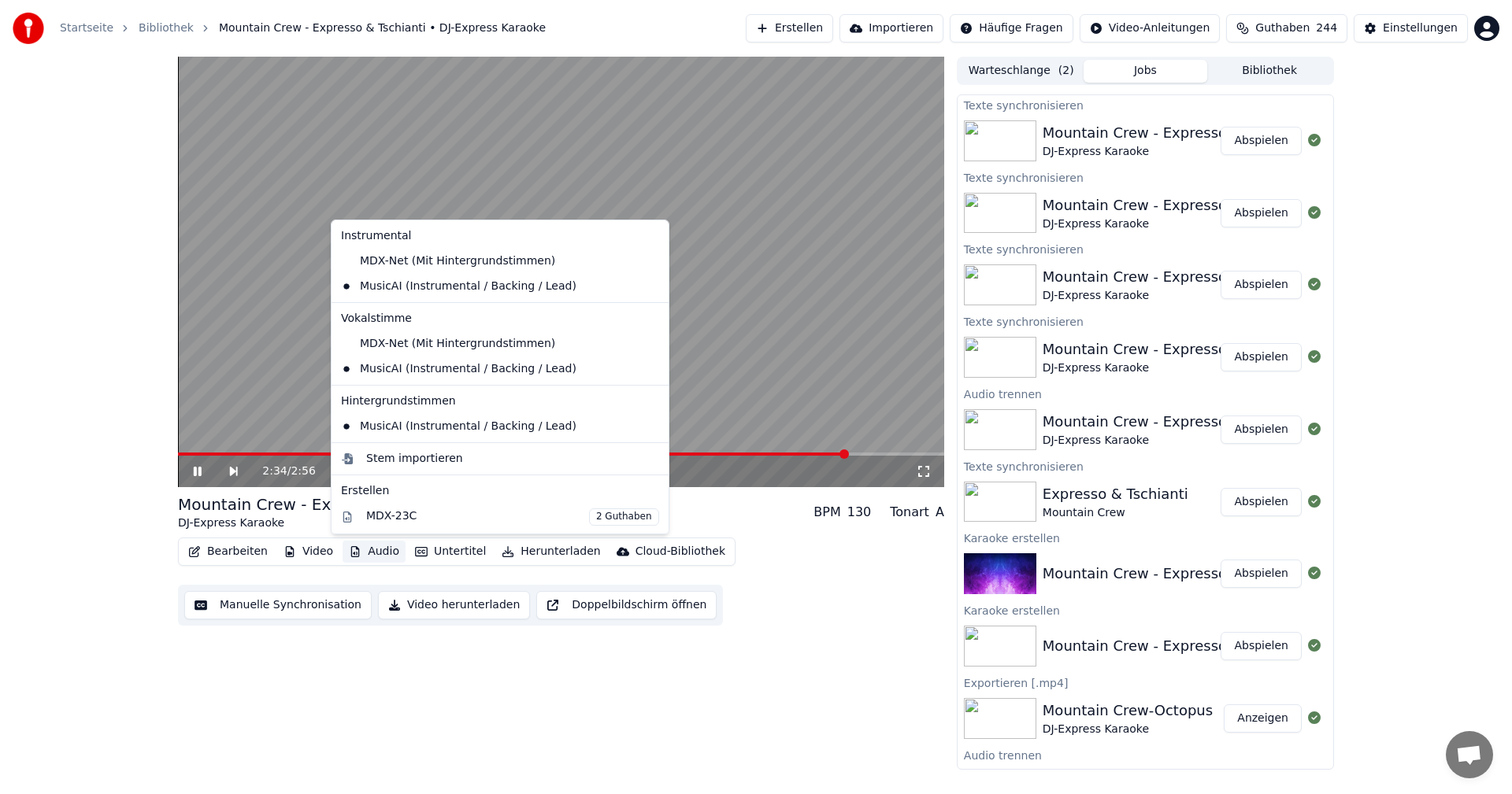
click at [361, 550] on button "Audio" at bounding box center [373, 551] width 63 height 22
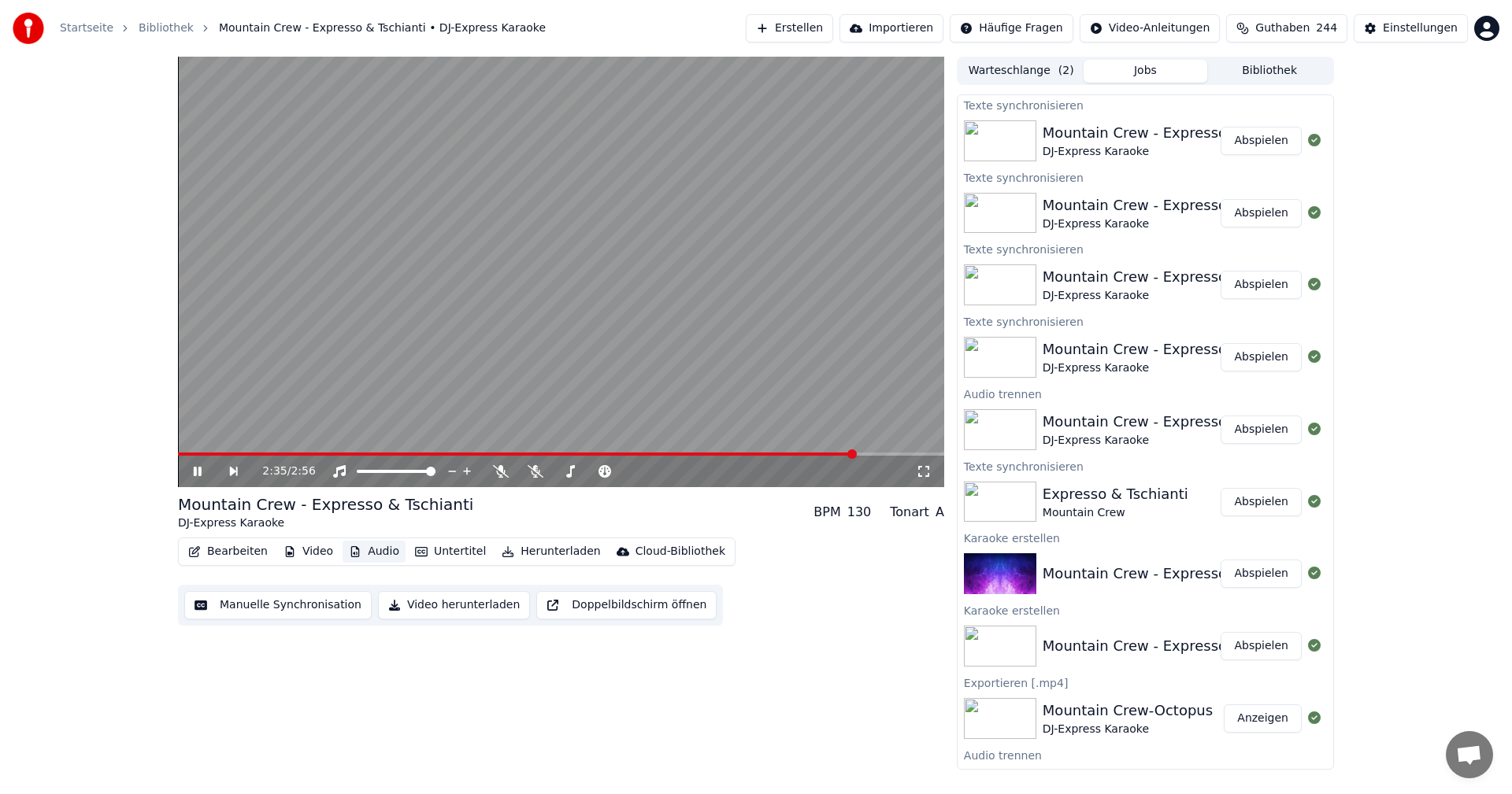
click at [361, 550] on button "Audio" at bounding box center [373, 551] width 63 height 22
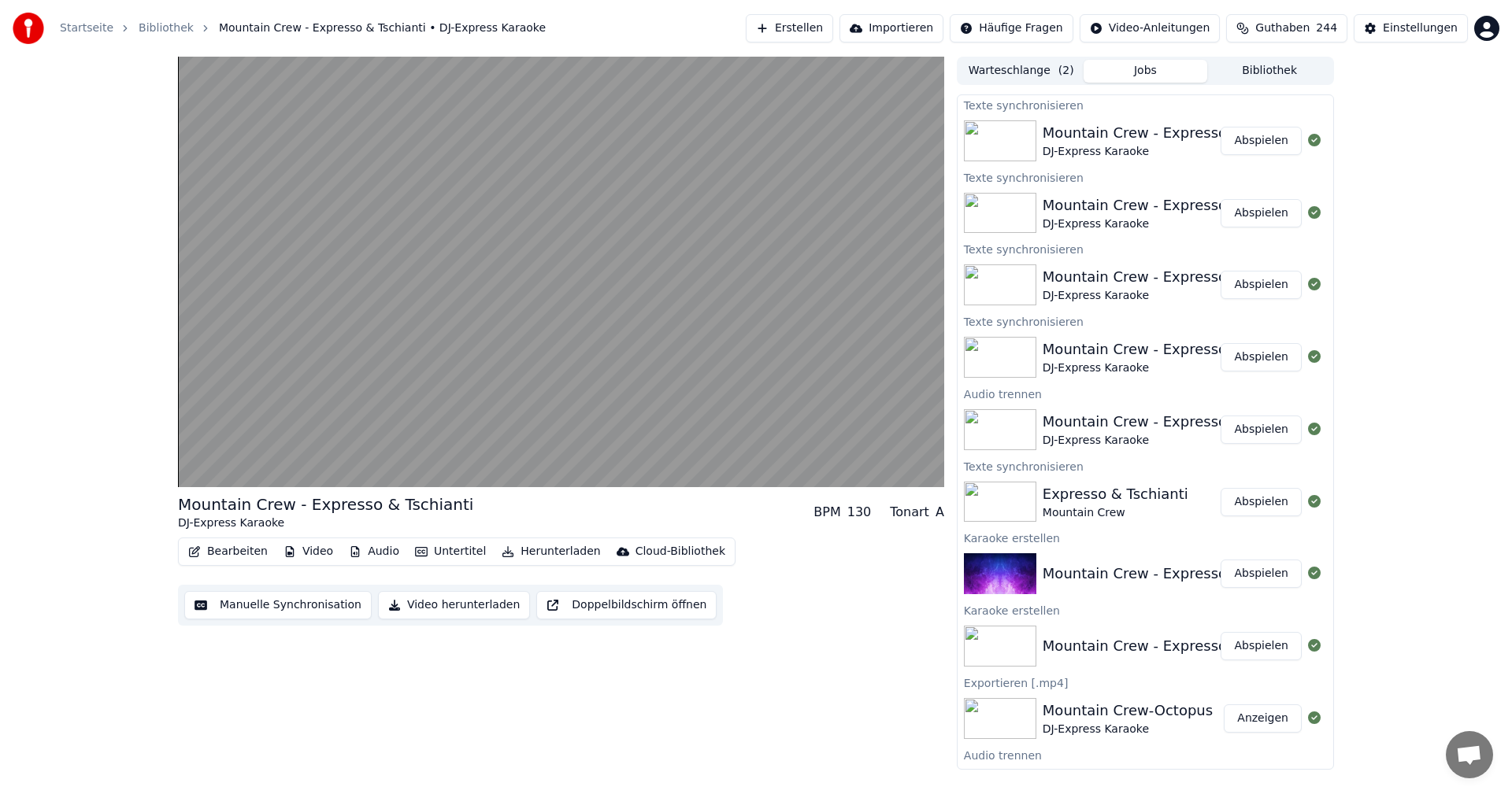
click at [542, 557] on button "Herunterladen" at bounding box center [550, 551] width 111 height 22
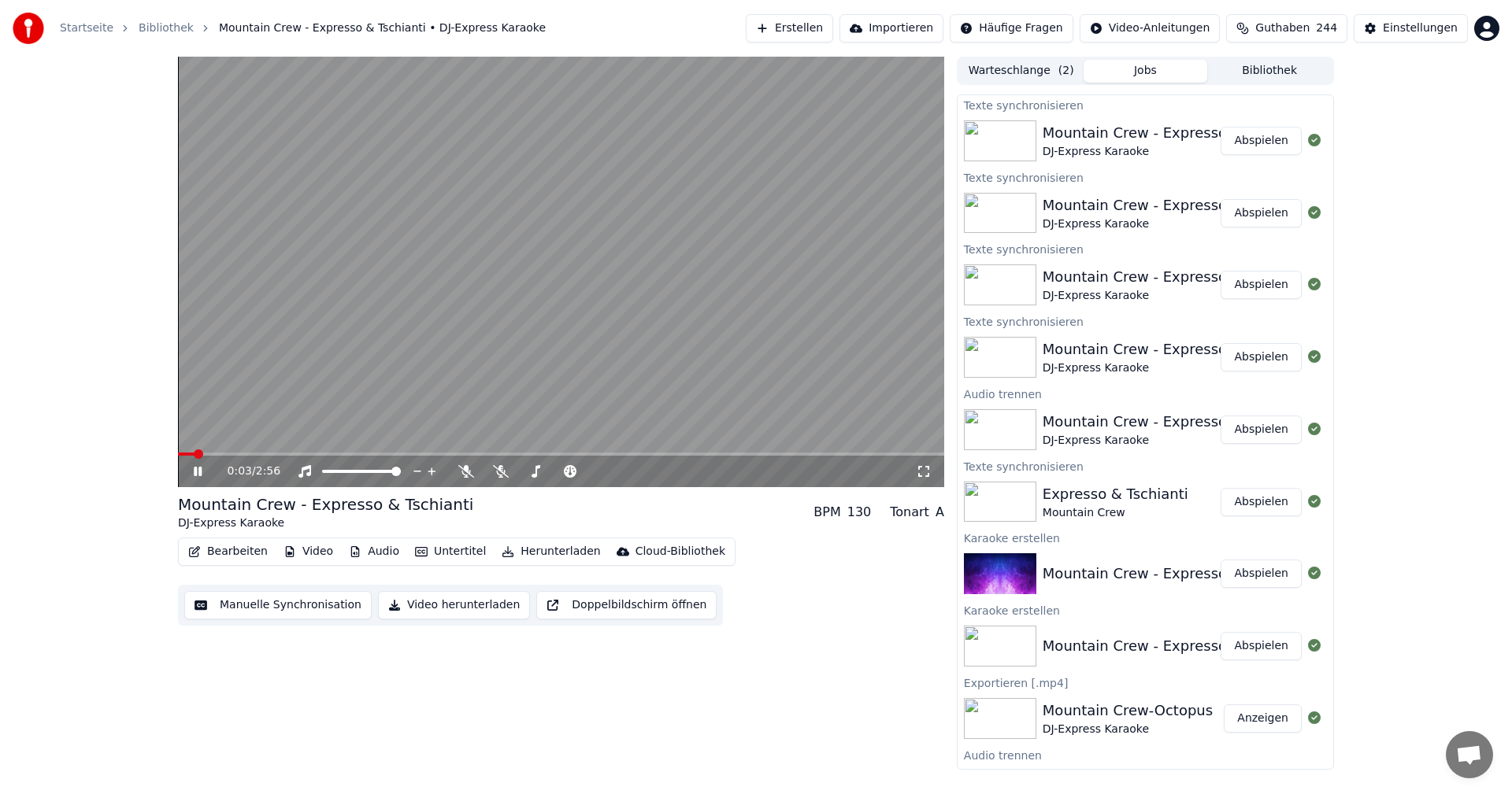
click at [1244, 148] on button "Abspielen" at bounding box center [1260, 141] width 81 height 28
click at [359, 550] on button "Audio" at bounding box center [373, 551] width 63 height 22
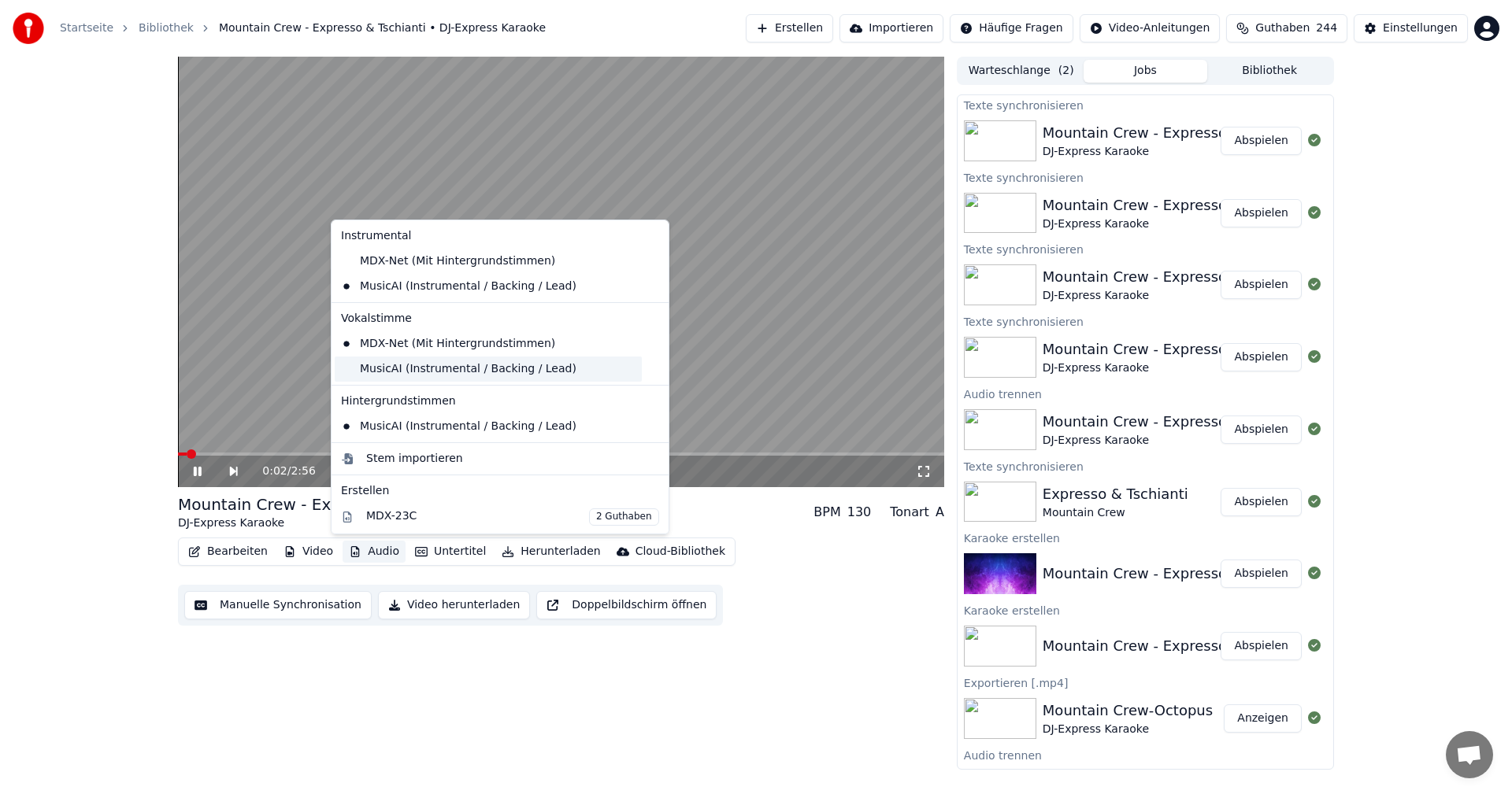
click at [393, 380] on div "MusicAI (Instrumental / Backing / Lead)" at bounding box center [488, 369] width 307 height 25
click at [371, 552] on button "Audio" at bounding box center [373, 551] width 63 height 22
click at [799, 336] on video at bounding box center [561, 272] width 766 height 431
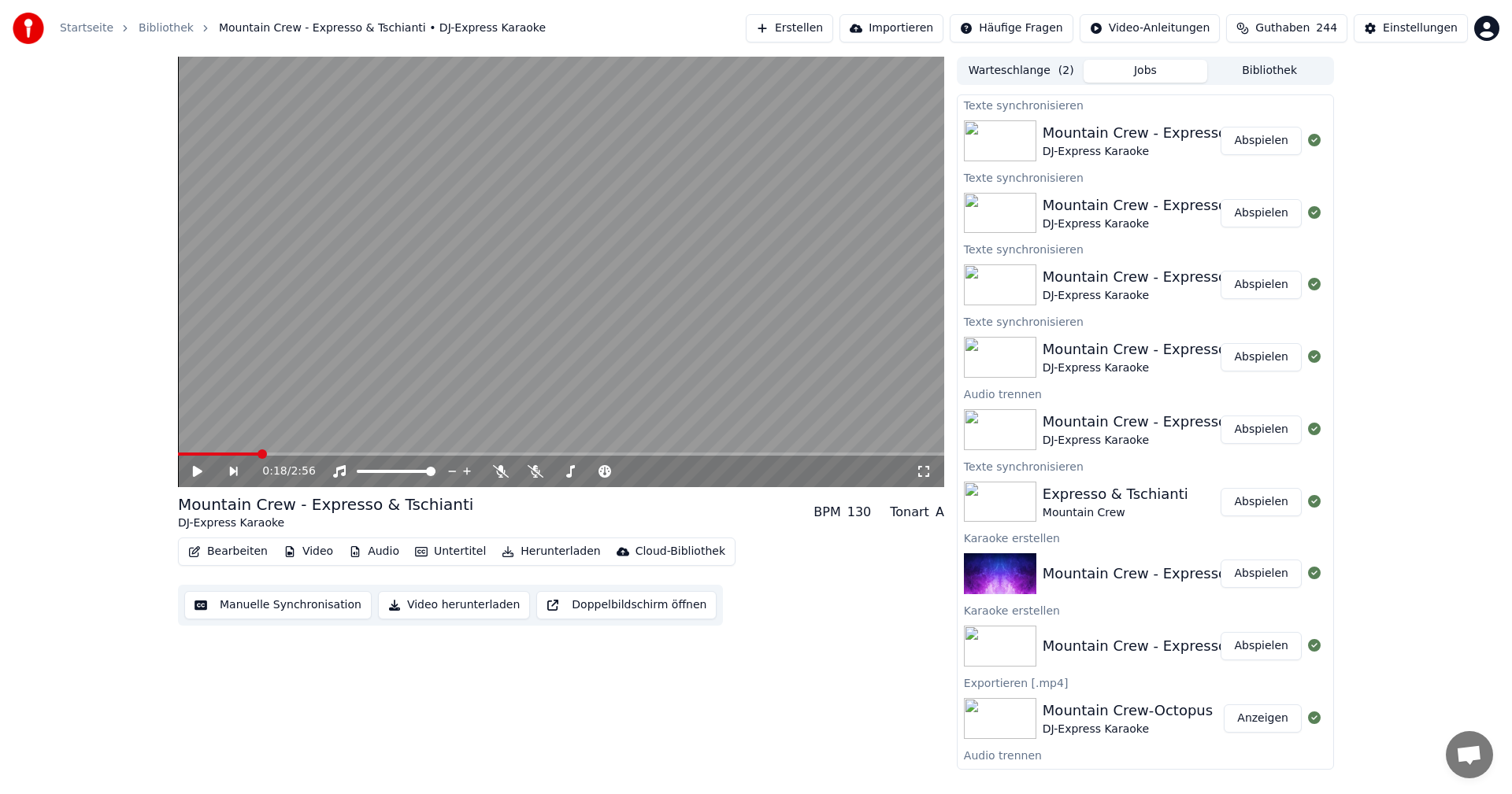
click at [795, 332] on video at bounding box center [561, 272] width 766 height 431
click at [518, 471] on span at bounding box center [523, 471] width 10 height 10
click at [553, 476] on span at bounding box center [558, 471] width 10 height 10
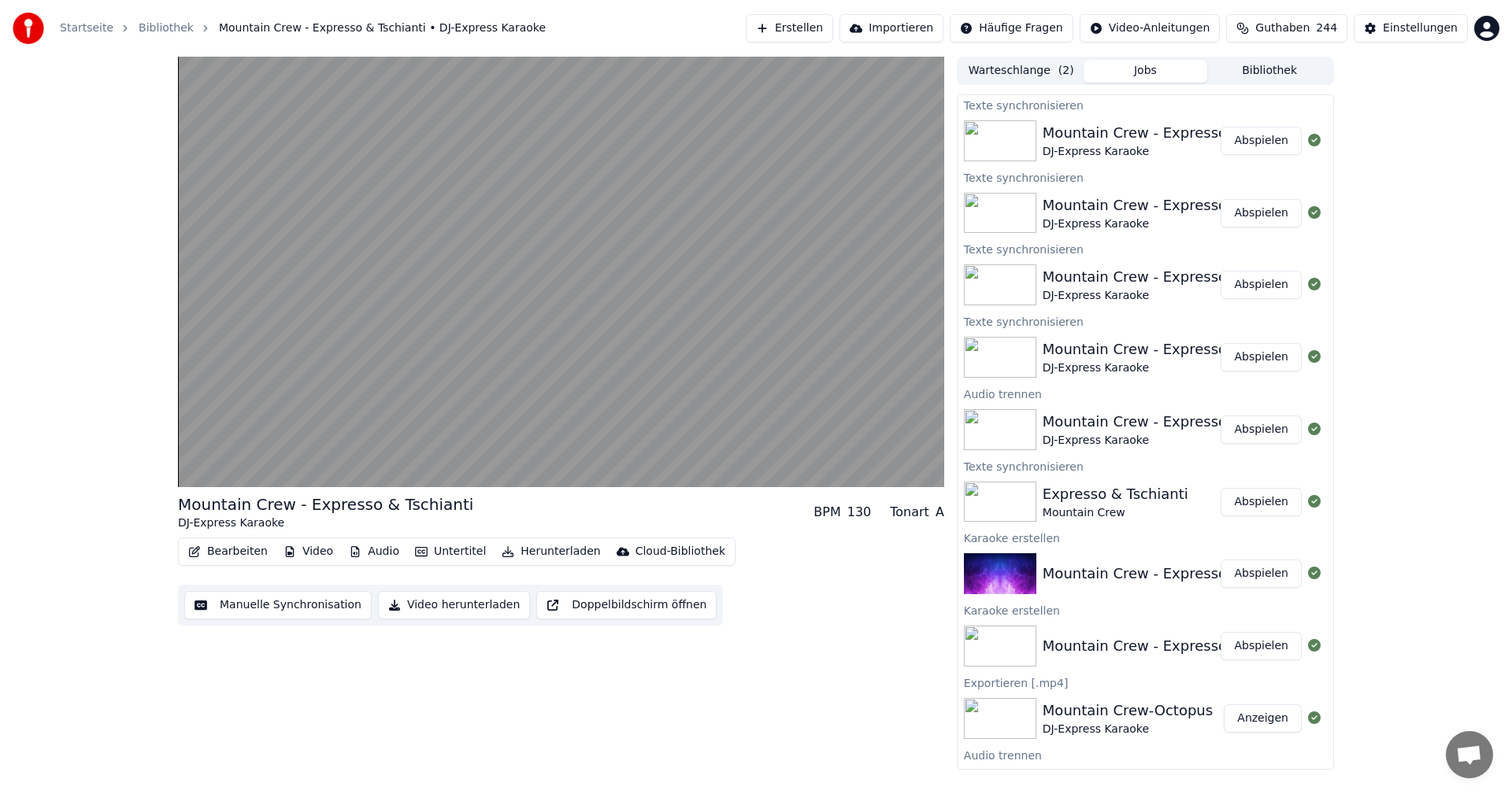
click at [363, 550] on button "Audio" at bounding box center [373, 551] width 63 height 22
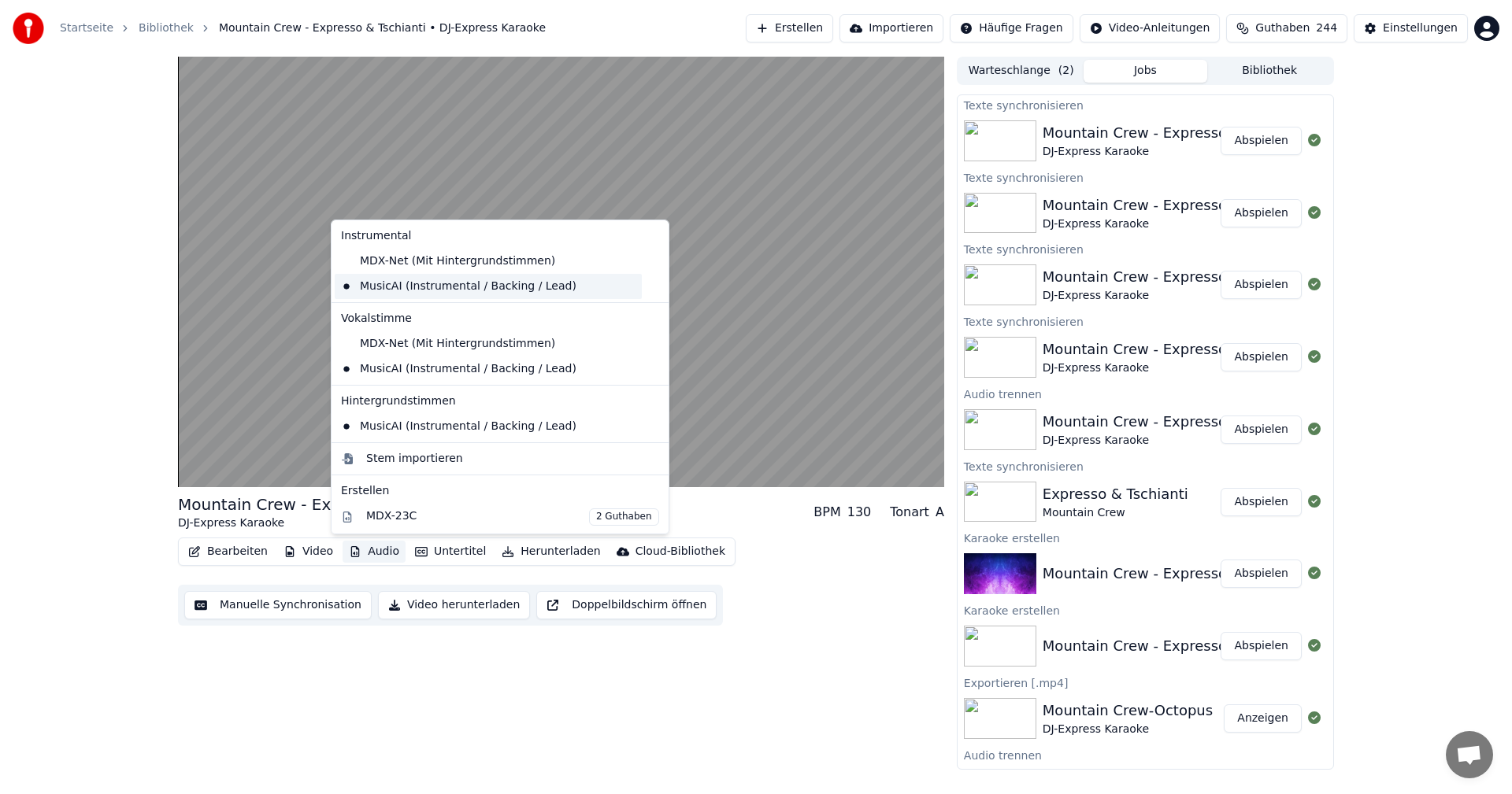
click at [405, 291] on div "MusicAI (Instrumental / Backing / Lead)" at bounding box center [488, 286] width 307 height 25
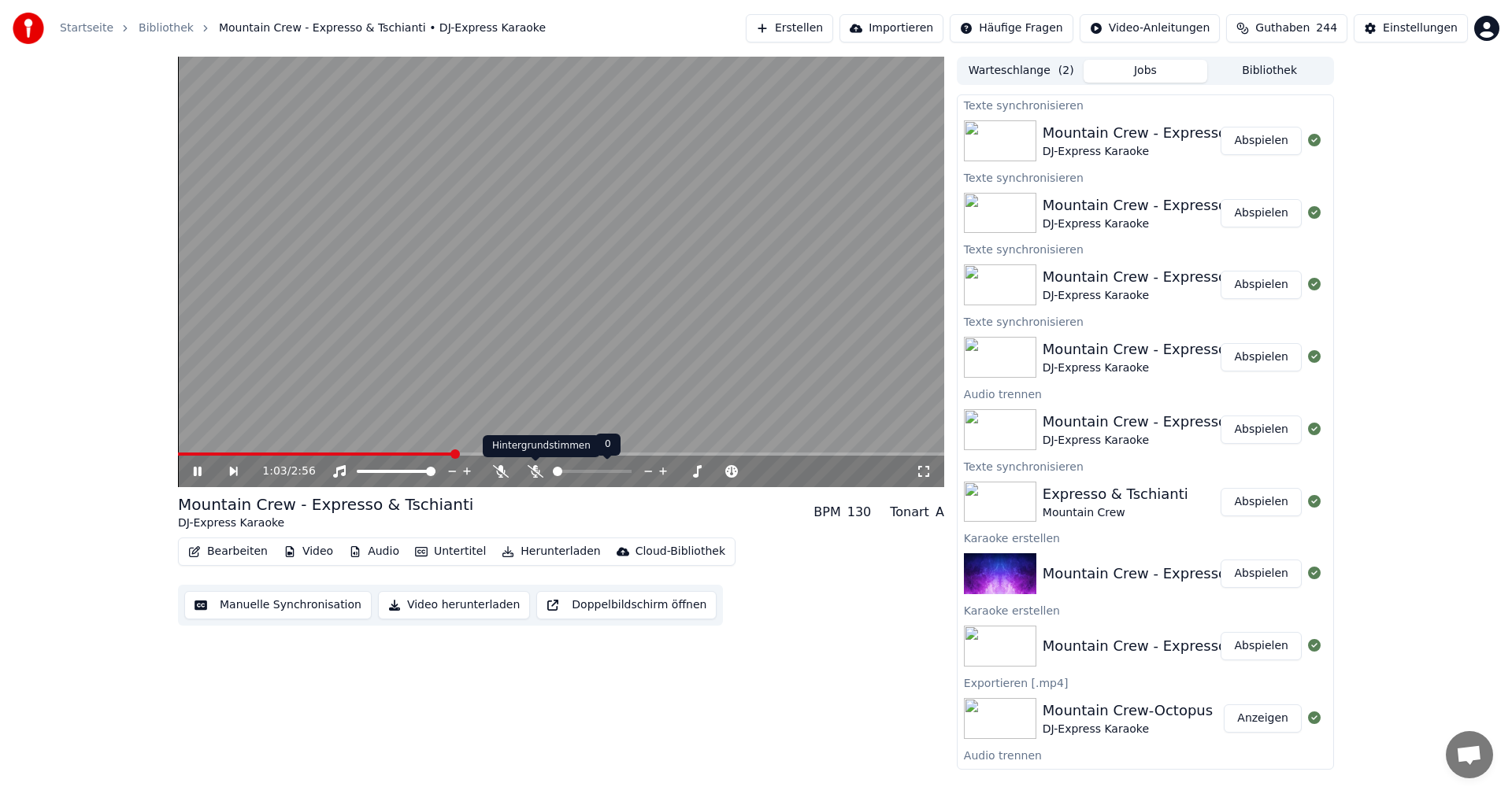
click at [536, 475] on icon at bounding box center [535, 471] width 15 height 13
click at [481, 667] on div "1:06 / 2:56 Mountain Crew - Expresso & Tschianti DJ-Express Karaoke BPM 130 Ton…" at bounding box center [561, 413] width 766 height 713
click at [599, 470] on span at bounding box center [593, 471] width 79 height 3
click at [616, 470] on span at bounding box center [614, 471] width 10 height 10
click at [623, 475] on span at bounding box center [620, 471] width 10 height 10
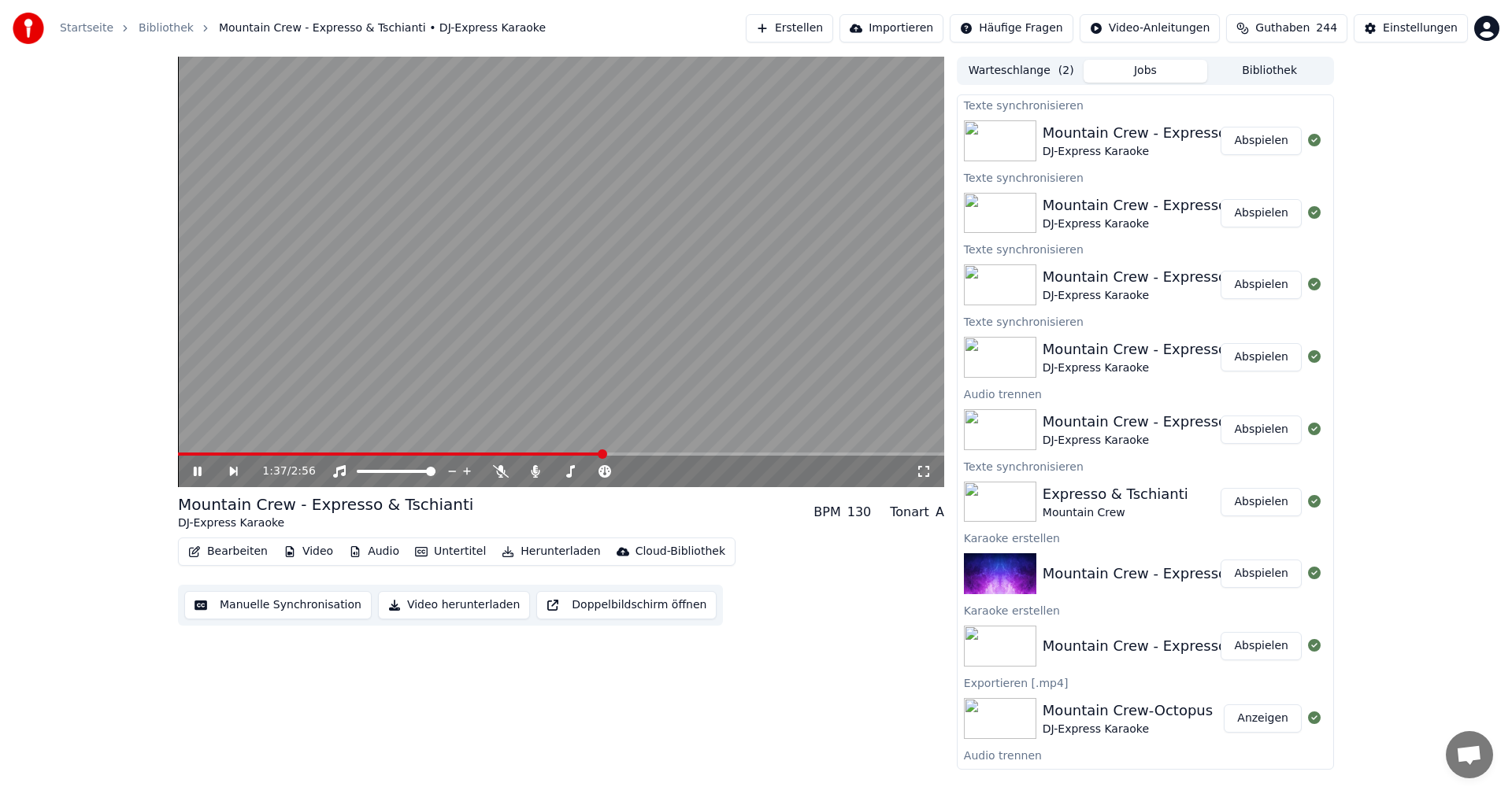
click at [372, 560] on button "Audio" at bounding box center [373, 551] width 63 height 22
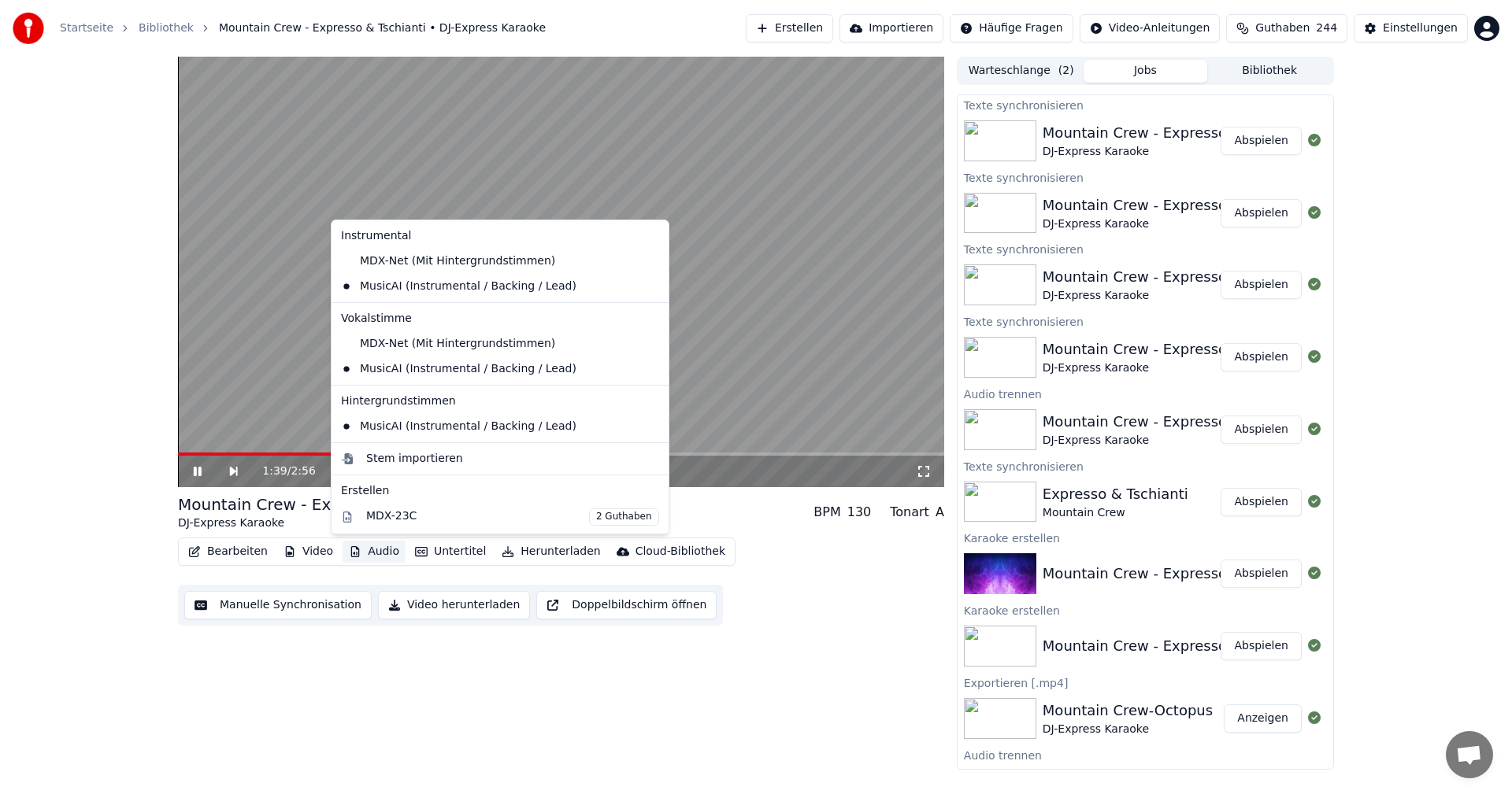
click at [840, 621] on div "Bearbeiten Video Audio Untertitel Herunterladen Cloud-Bibliothek Manuelle Synch…" at bounding box center [561, 582] width 766 height 89
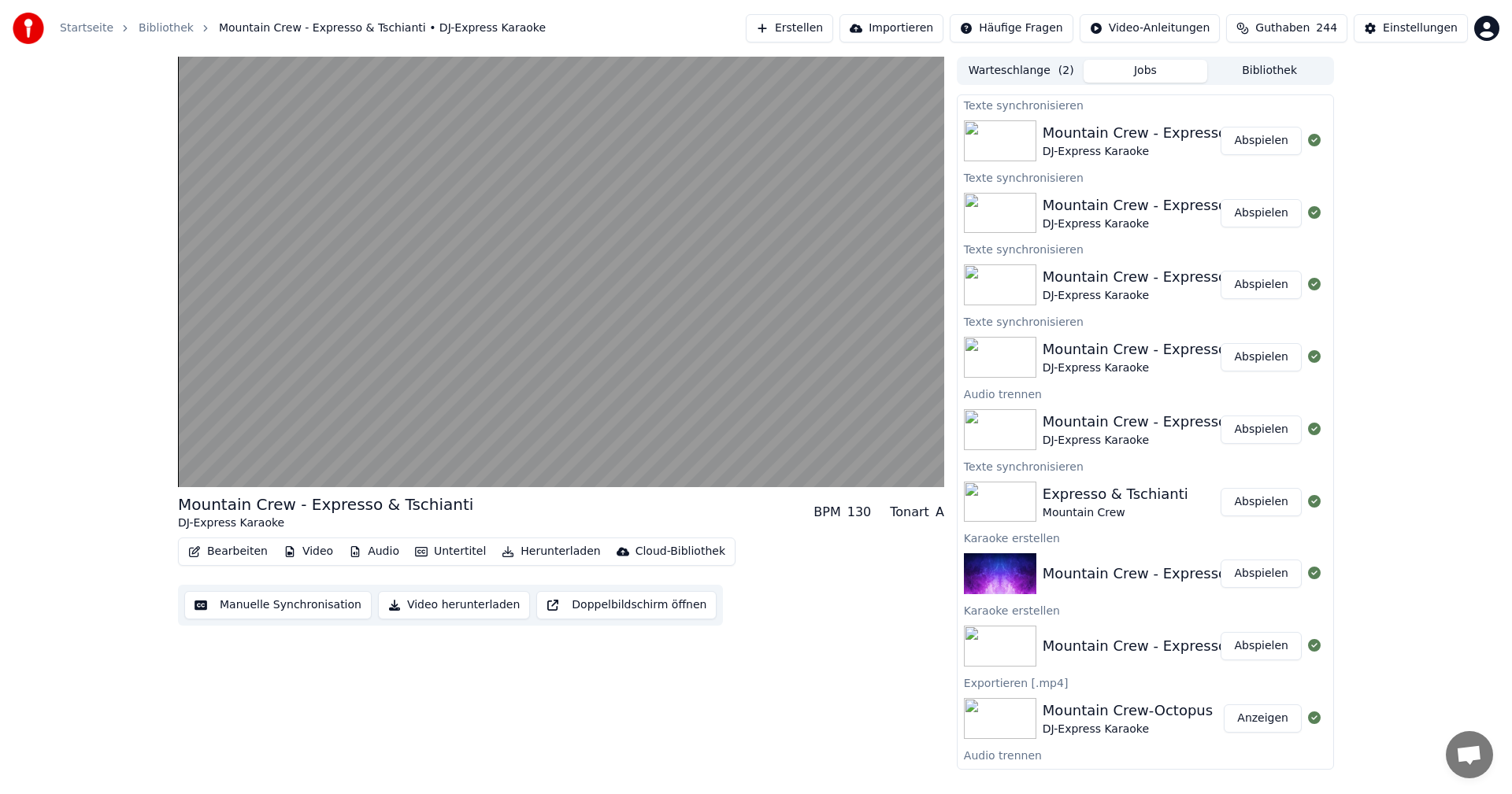
click at [1251, 138] on button "Abspielen" at bounding box center [1260, 141] width 81 height 28
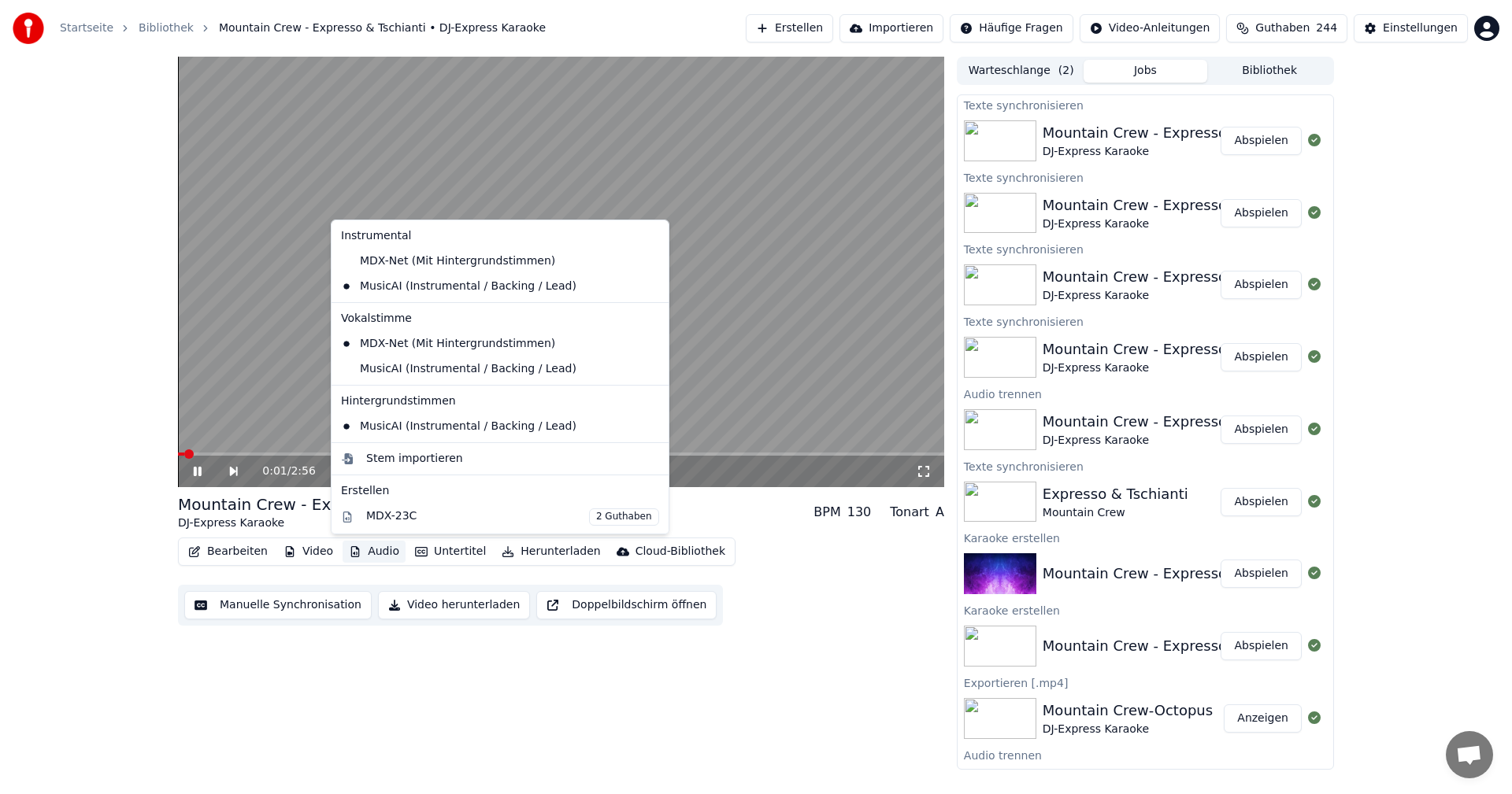
click at [368, 558] on button "Audio" at bounding box center [373, 551] width 63 height 22
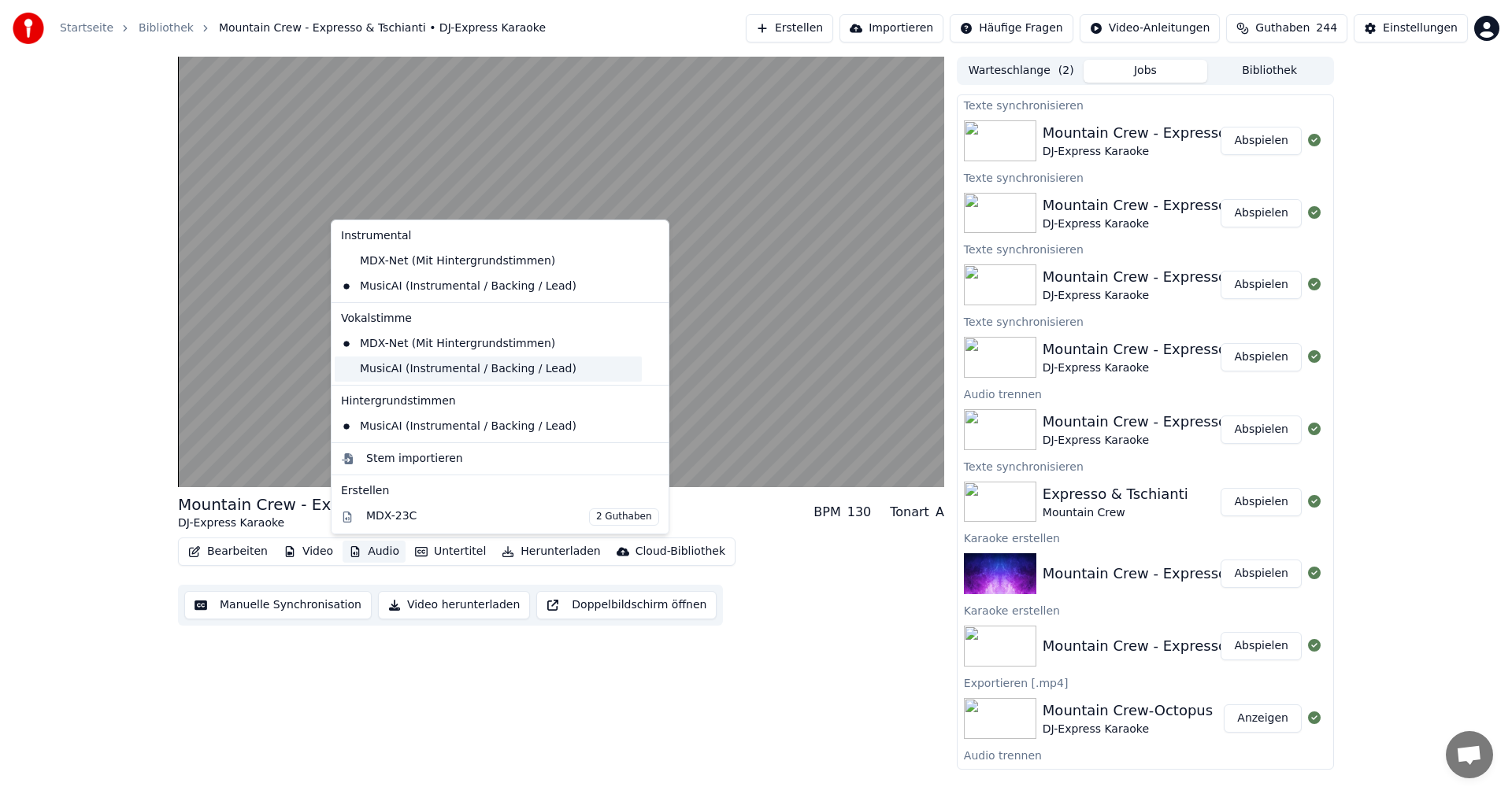
click at [392, 365] on div "MusicAI (Instrumental / Backing / Lead)" at bounding box center [488, 369] width 307 height 25
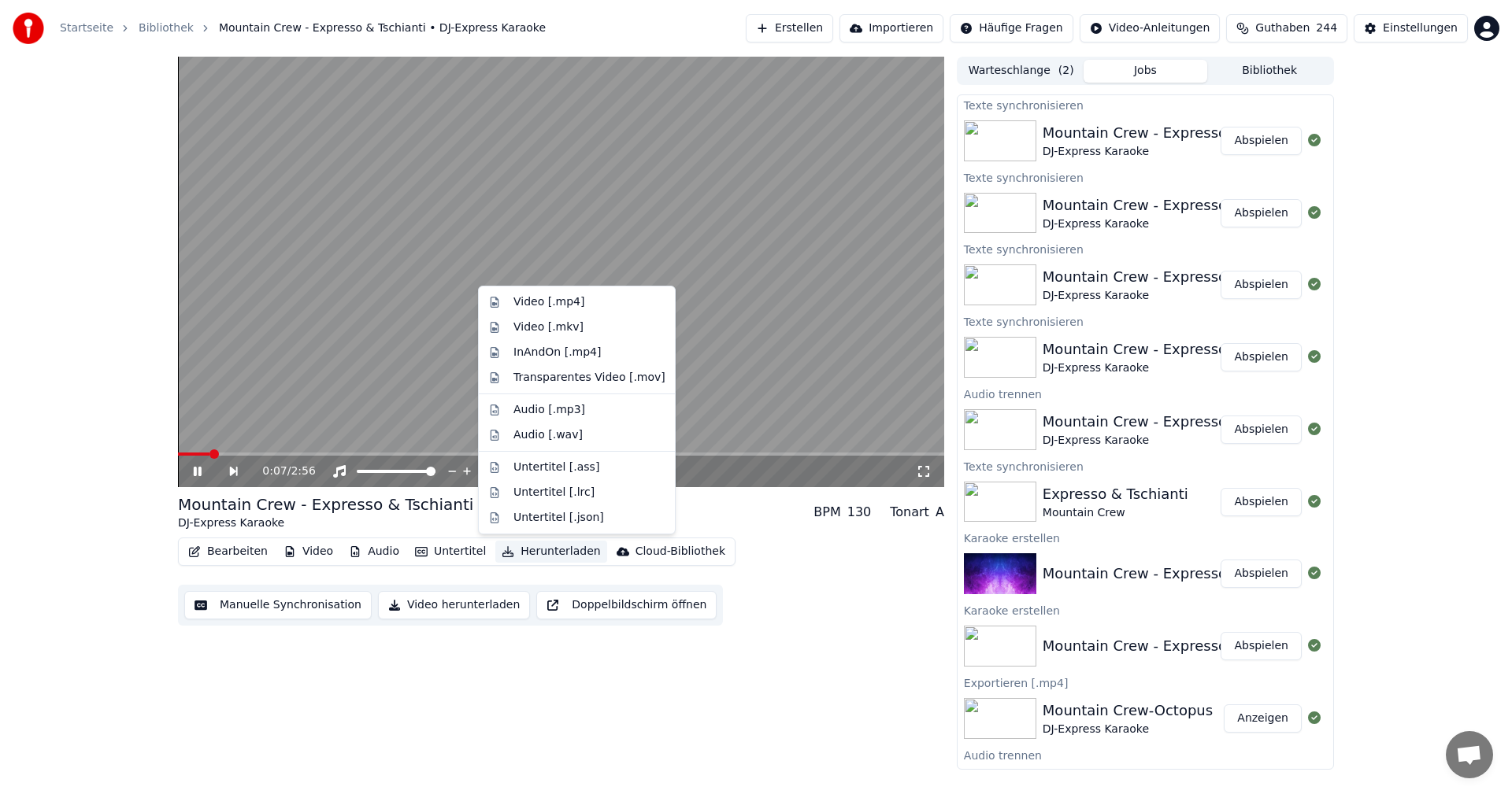
click at [523, 555] on button "Herunterladen" at bounding box center [550, 551] width 111 height 22
click at [561, 308] on div "Video [.mp4]" at bounding box center [549, 303] width 71 height 15
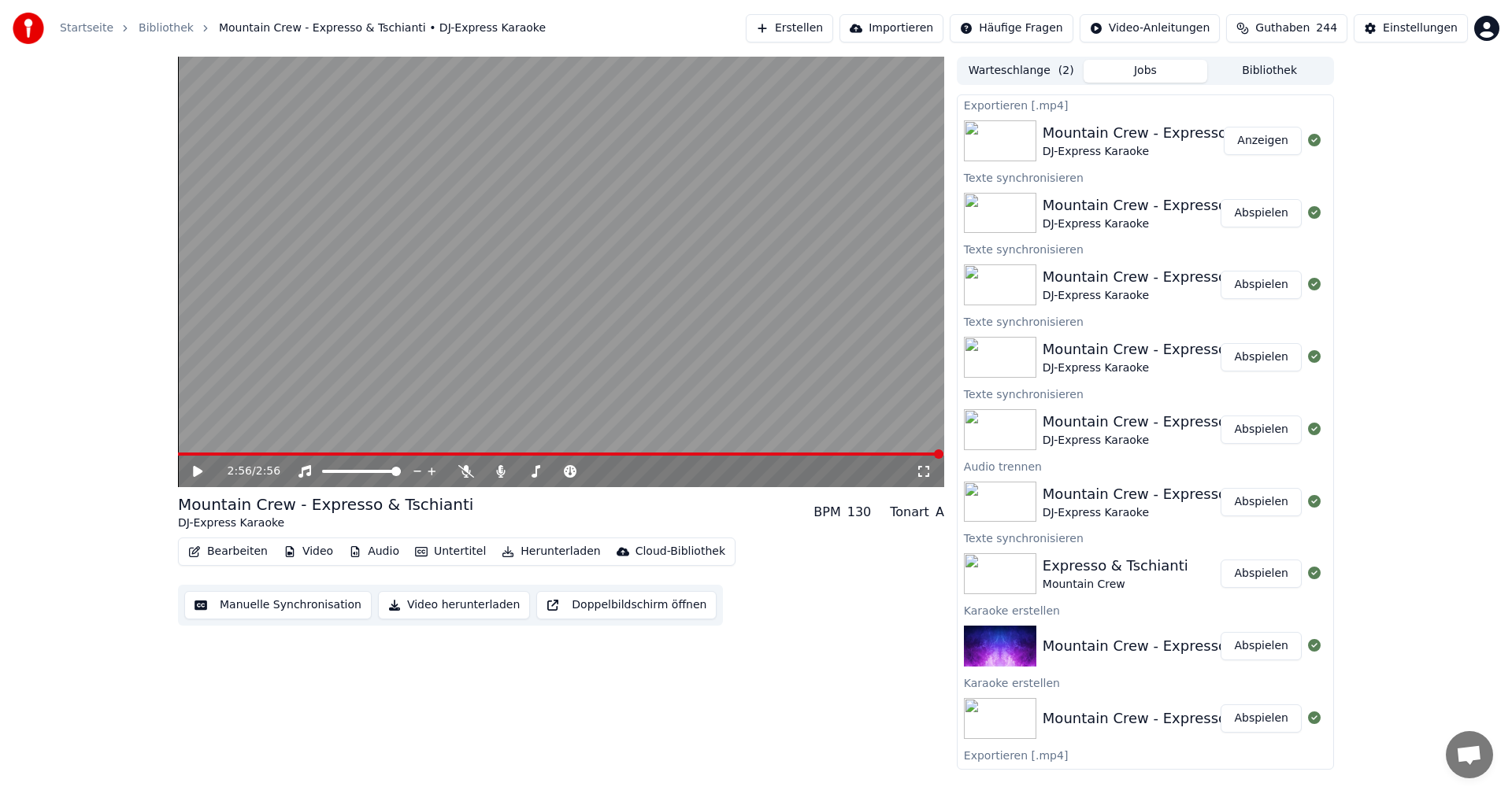
click at [1259, 73] on button "Bibliothek" at bounding box center [1269, 71] width 124 height 23
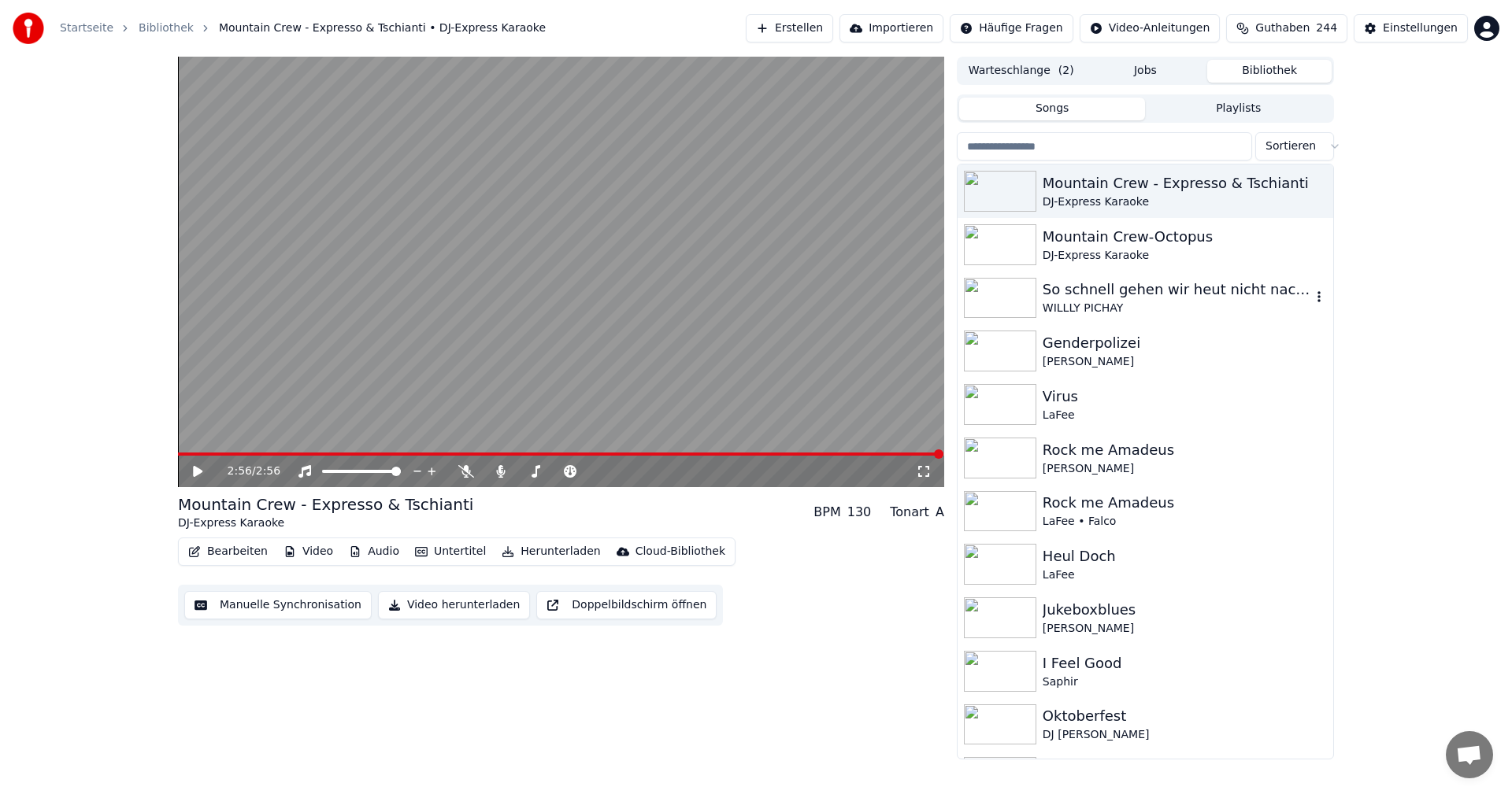
click at [1107, 309] on div "WILLLY PICHAY" at bounding box center [1177, 308] width 269 height 15
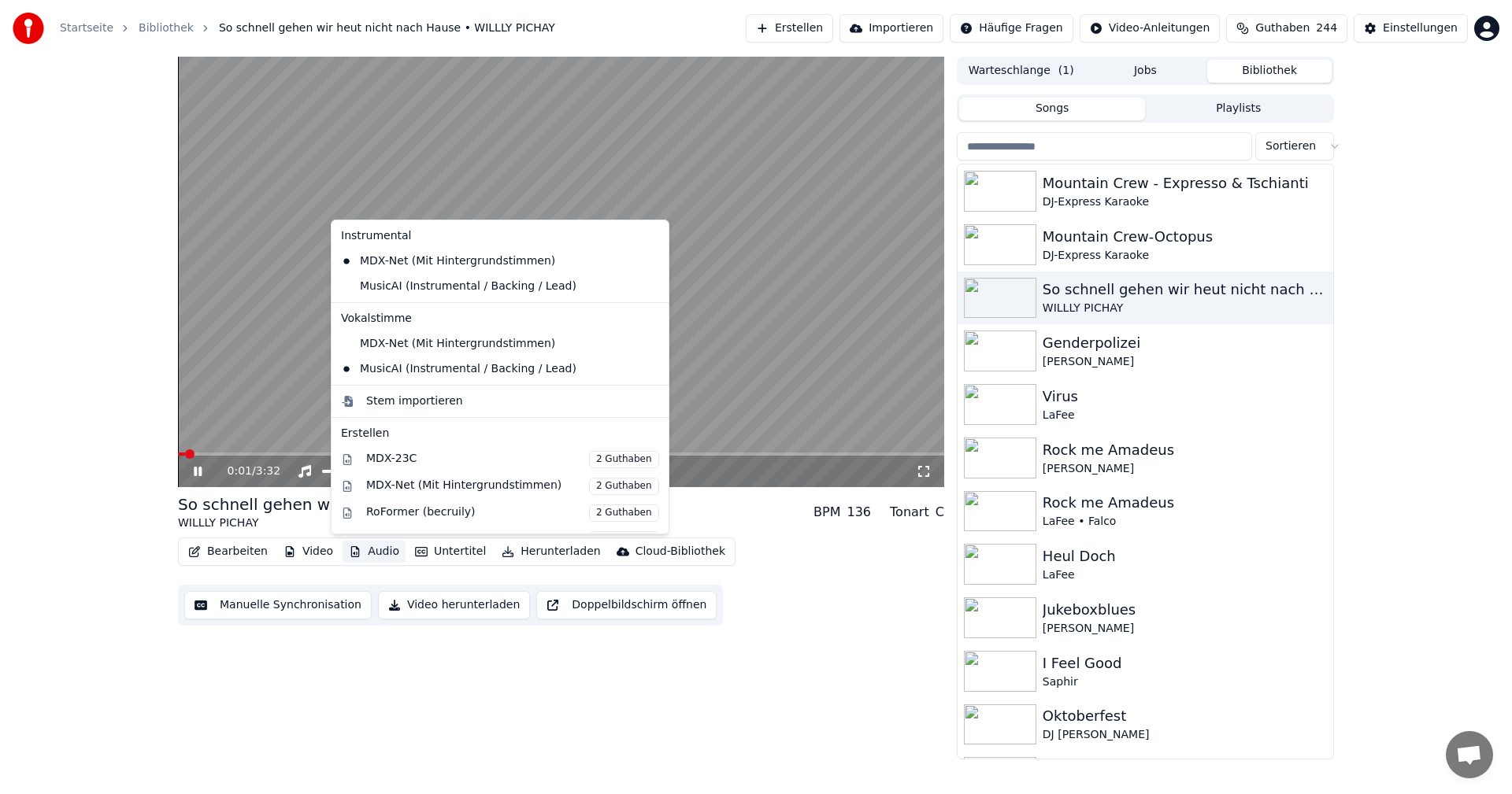
click at [368, 554] on button "Audio" at bounding box center [373, 551] width 63 height 22
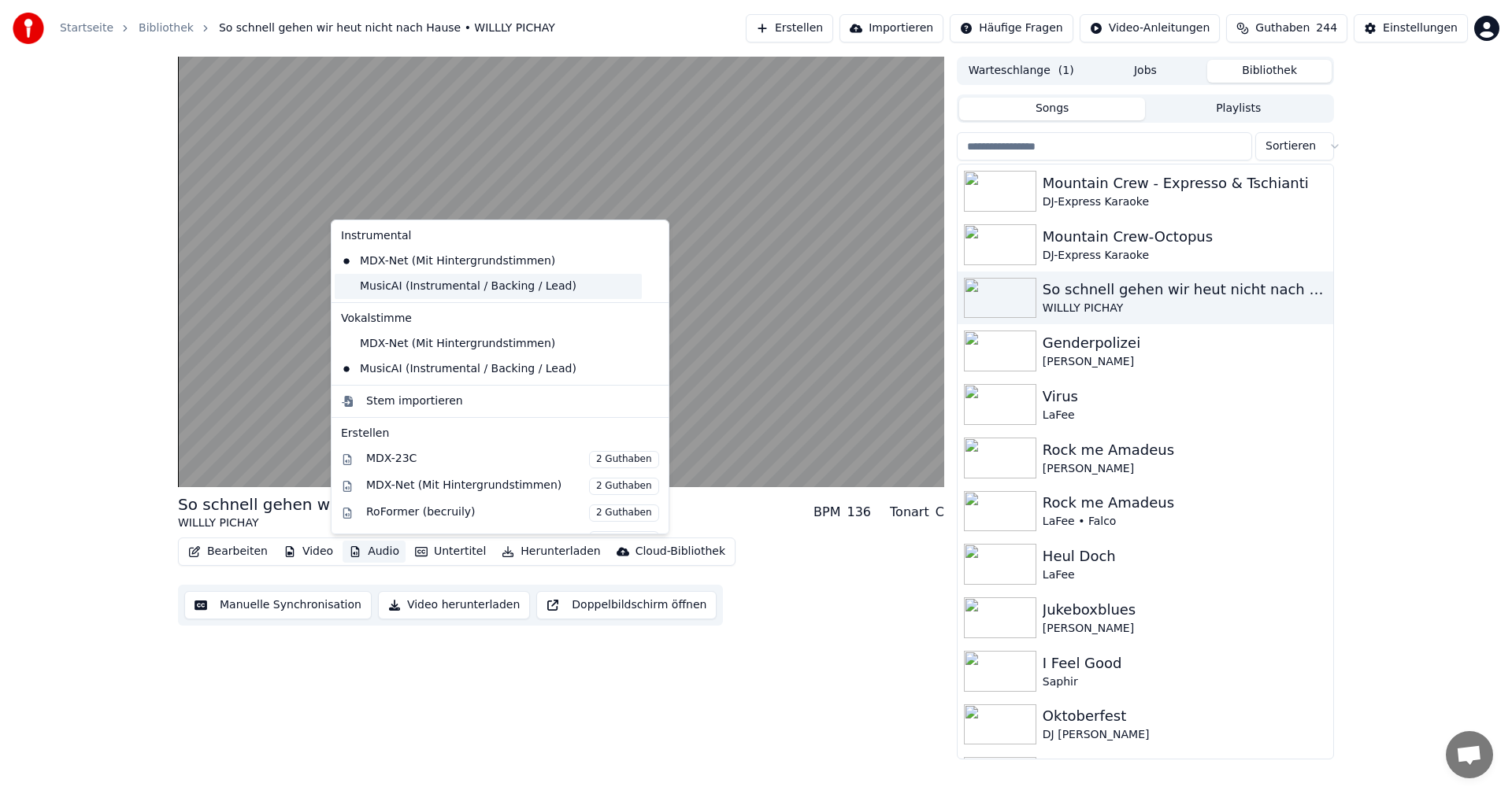
click at [475, 291] on div "MusicAI (Instrumental / Backing / Lead)" at bounding box center [488, 286] width 307 height 25
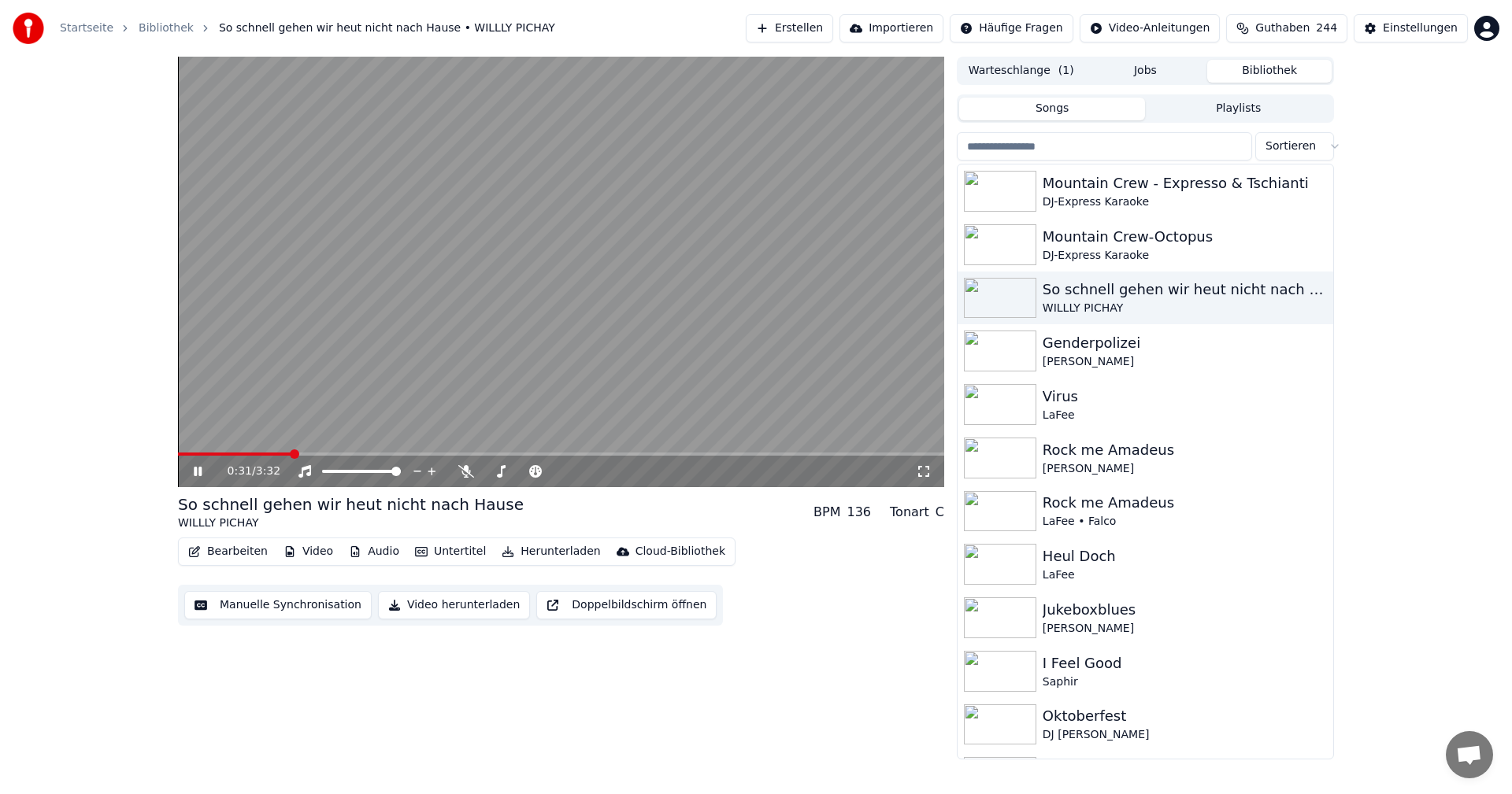
click at [380, 555] on button "Audio" at bounding box center [373, 551] width 63 height 22
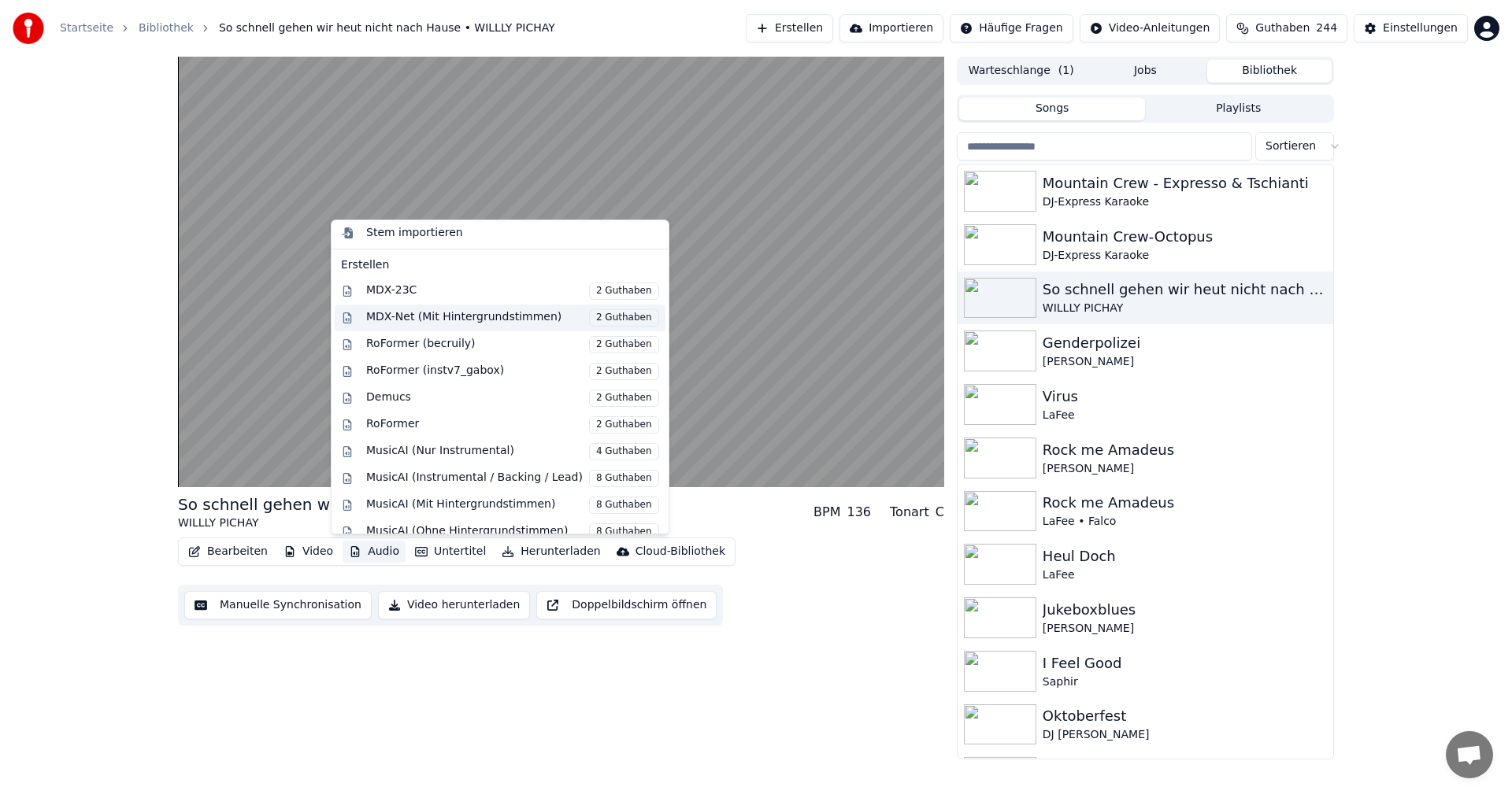
scroll to position [210, 0]
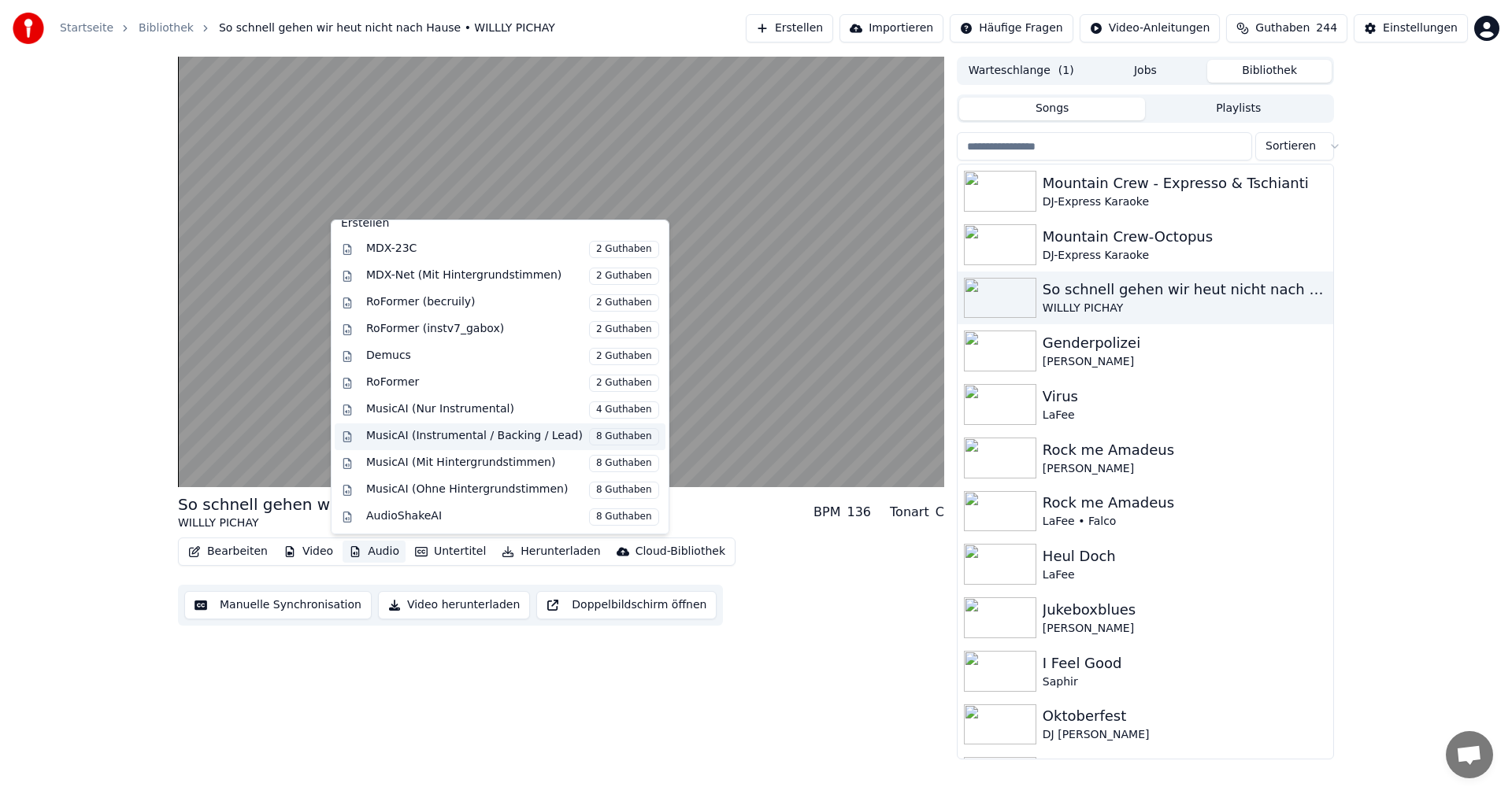
click at [444, 439] on div "MusicAI (Instrumental / Backing / Lead) 8 Guthaben" at bounding box center [513, 437] width 293 height 17
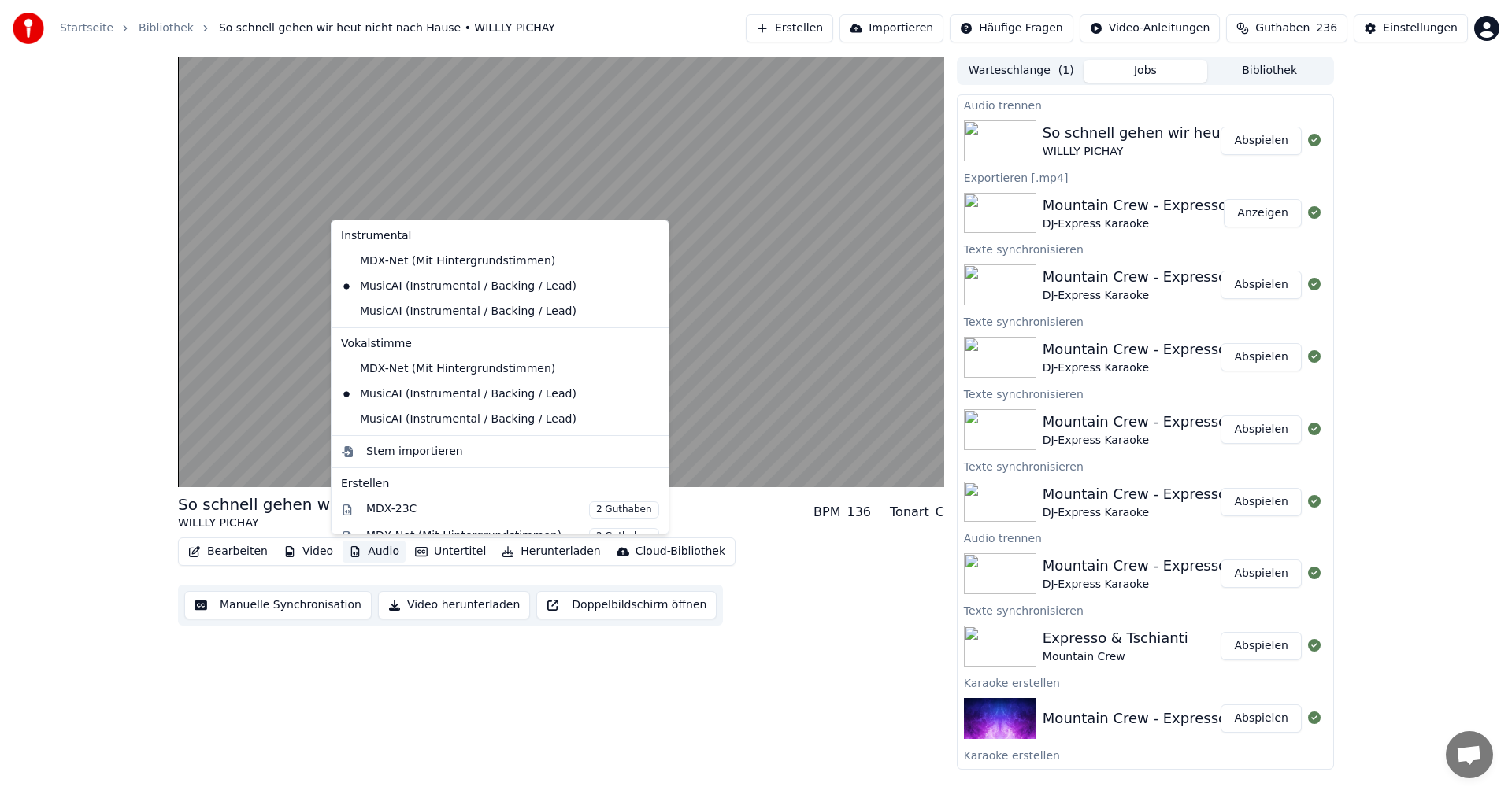
click at [367, 550] on button "Audio" at bounding box center [373, 551] width 63 height 22
click at [391, 315] on div "MusicAI (Instrumental / Backing / Lead)" at bounding box center [488, 311] width 307 height 25
click at [376, 554] on button "Audio" at bounding box center [373, 551] width 63 height 22
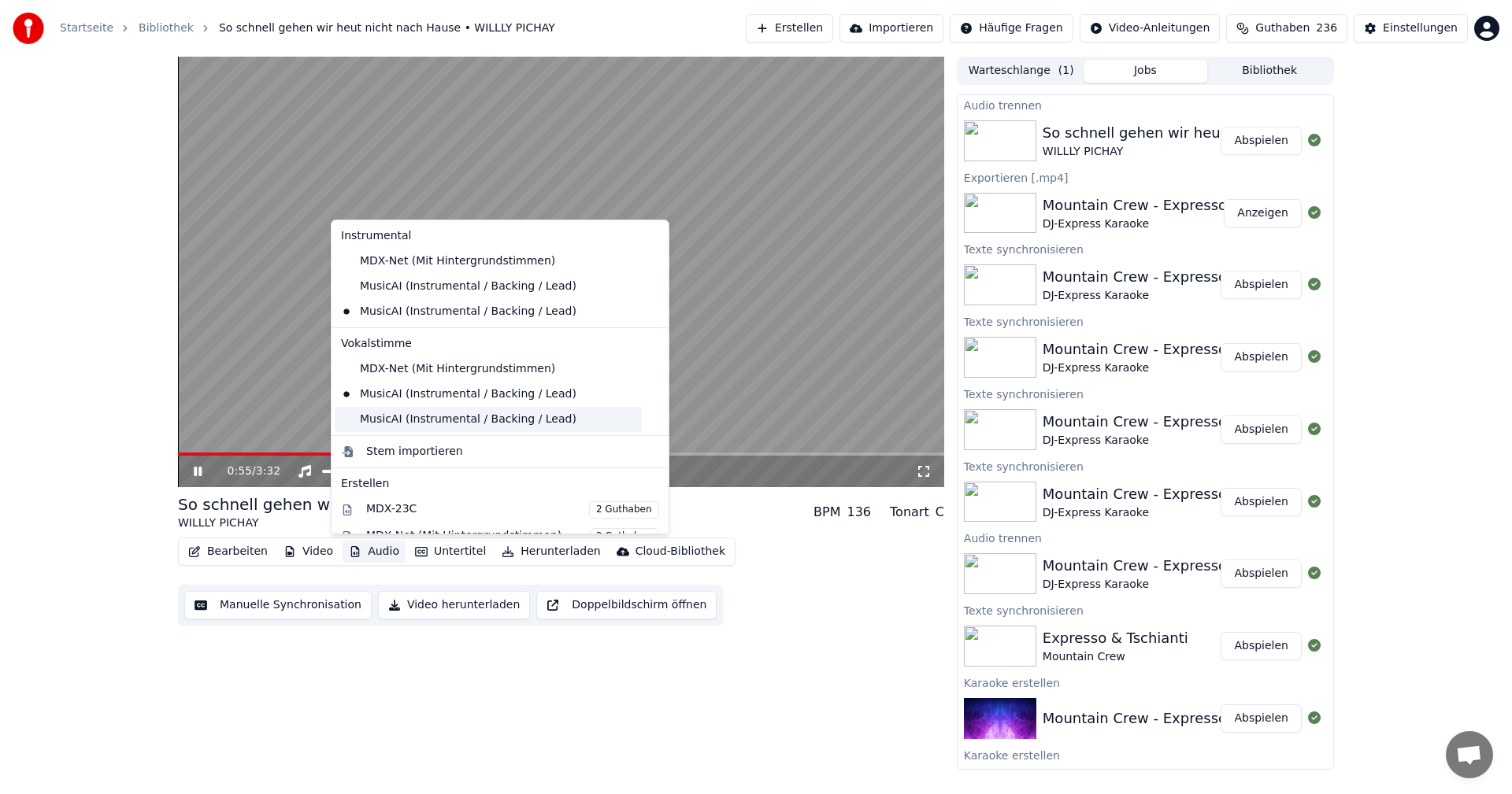
click at [408, 428] on div "MusicAI (Instrumental / Backing / Lead)" at bounding box center [488, 419] width 307 height 25
click at [376, 550] on button "Audio" at bounding box center [373, 551] width 63 height 22
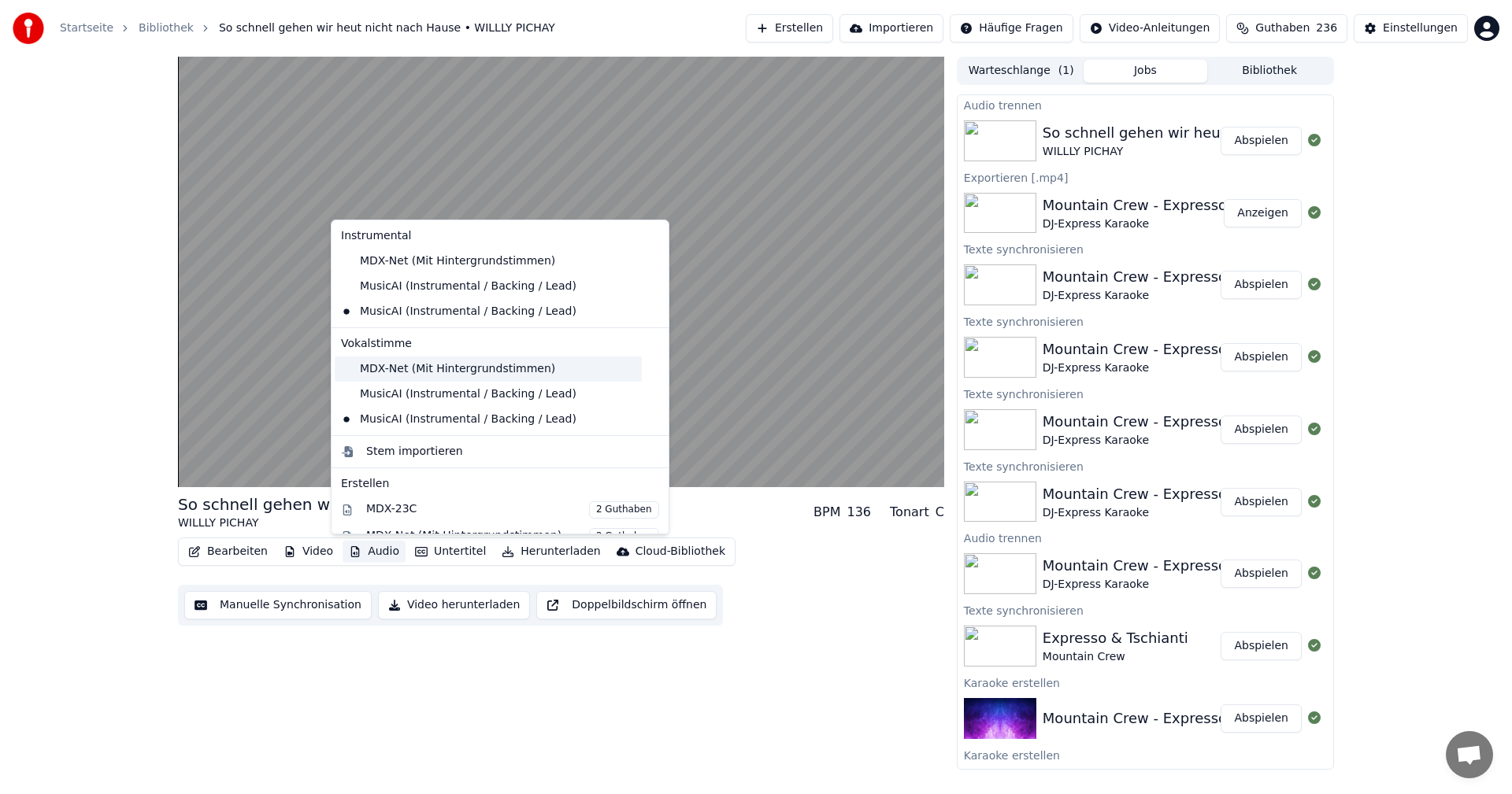
click at [368, 368] on div "MDX-Net (Mit Hintergrundstimmen)" at bounding box center [488, 369] width 307 height 25
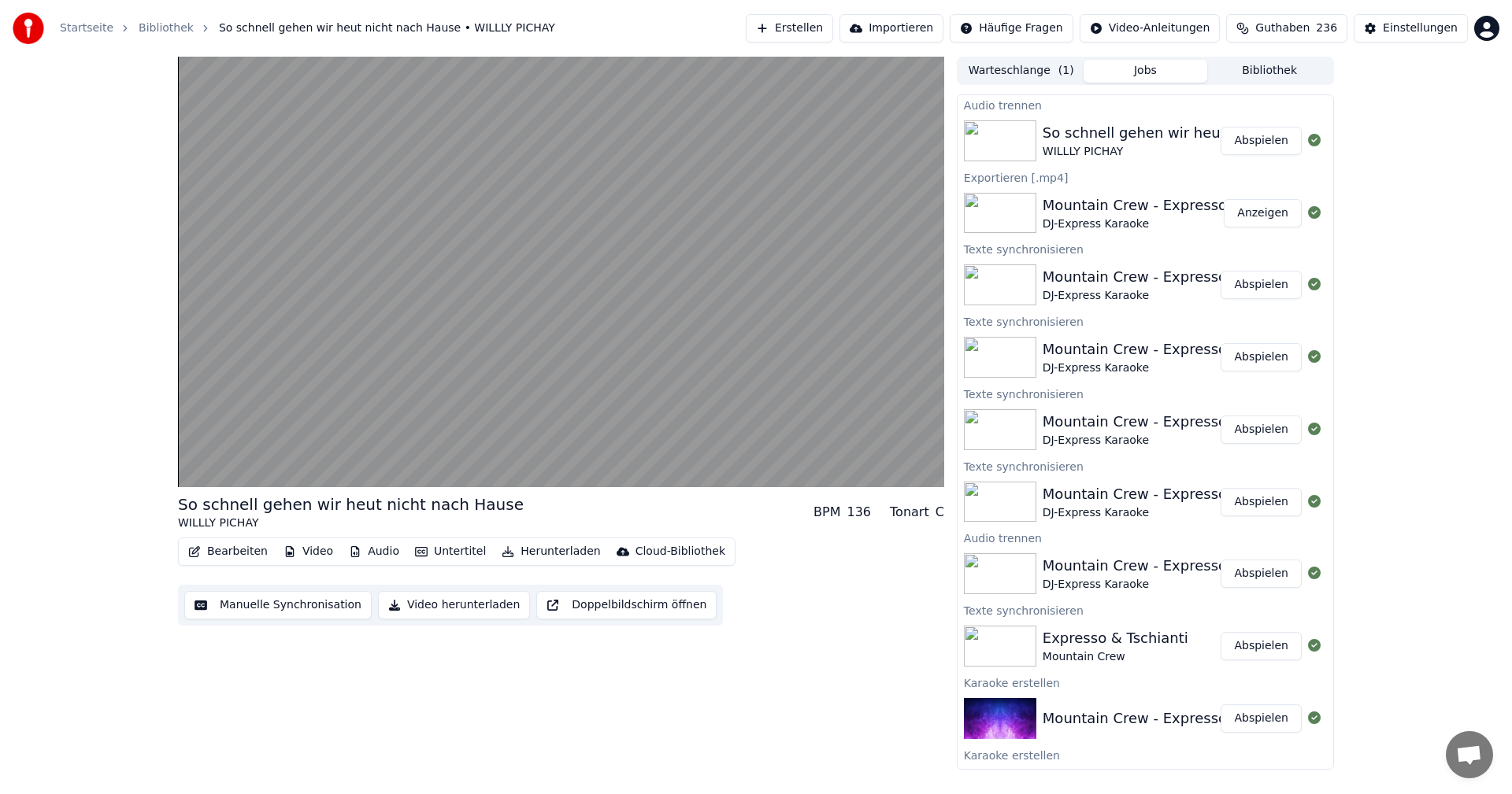
click at [362, 555] on button "Audio" at bounding box center [373, 551] width 63 height 22
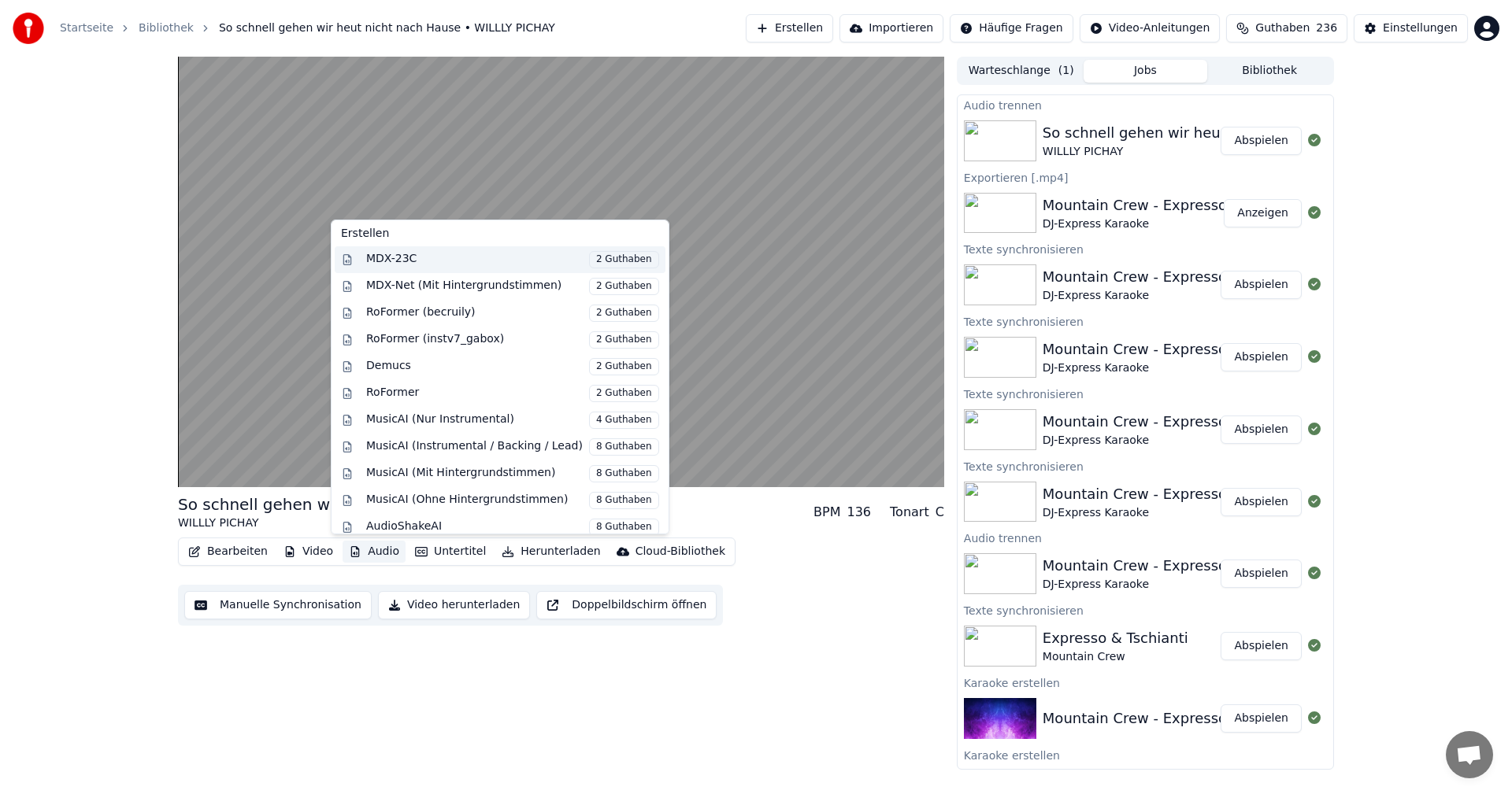
scroll to position [260, 0]
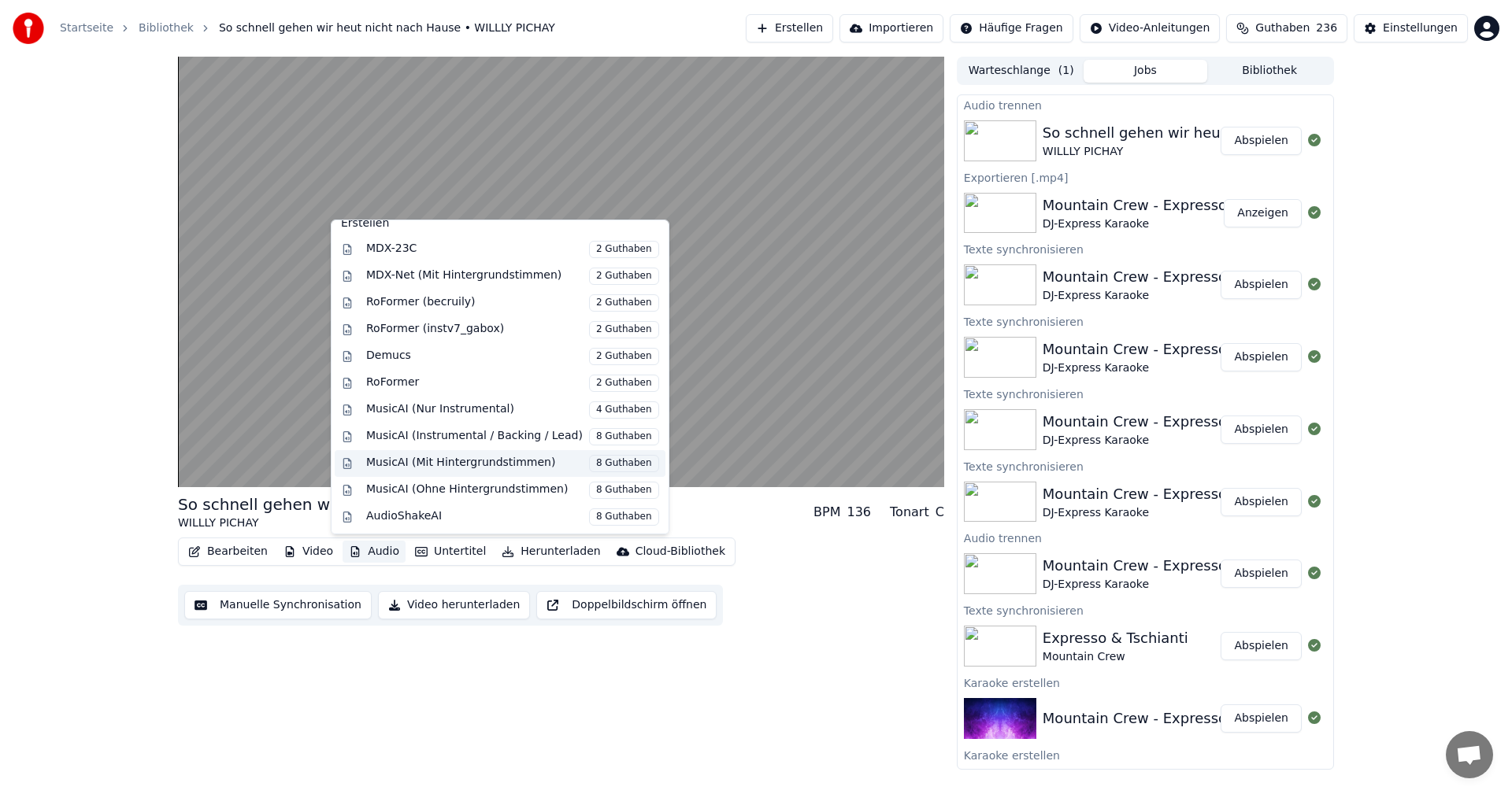
click at [599, 463] on span "8 Guthaben" at bounding box center [623, 463] width 70 height 17
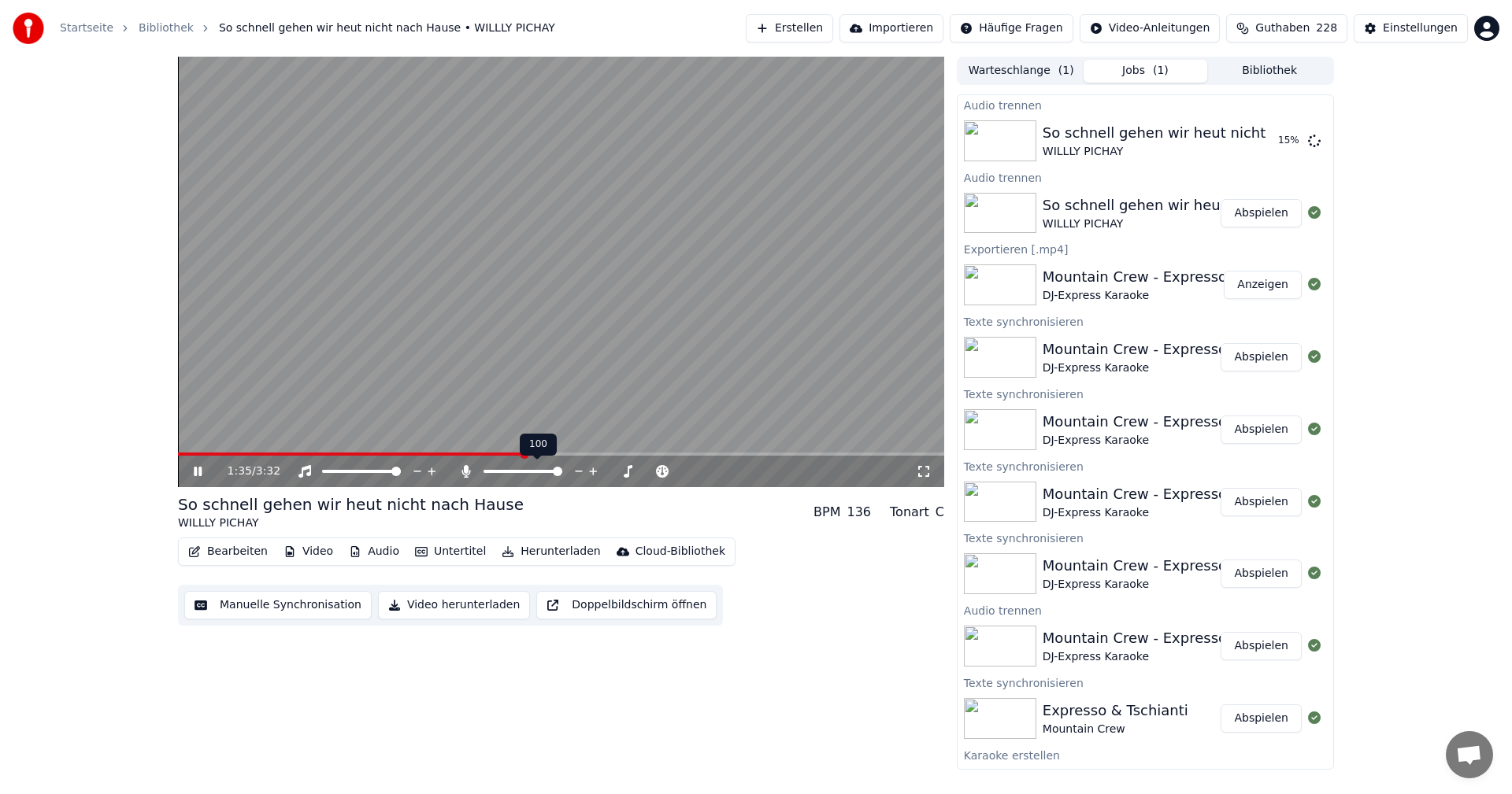
click at [562, 471] on span at bounding box center [523, 471] width 79 height 3
click at [484, 471] on span at bounding box center [489, 471] width 10 height 10
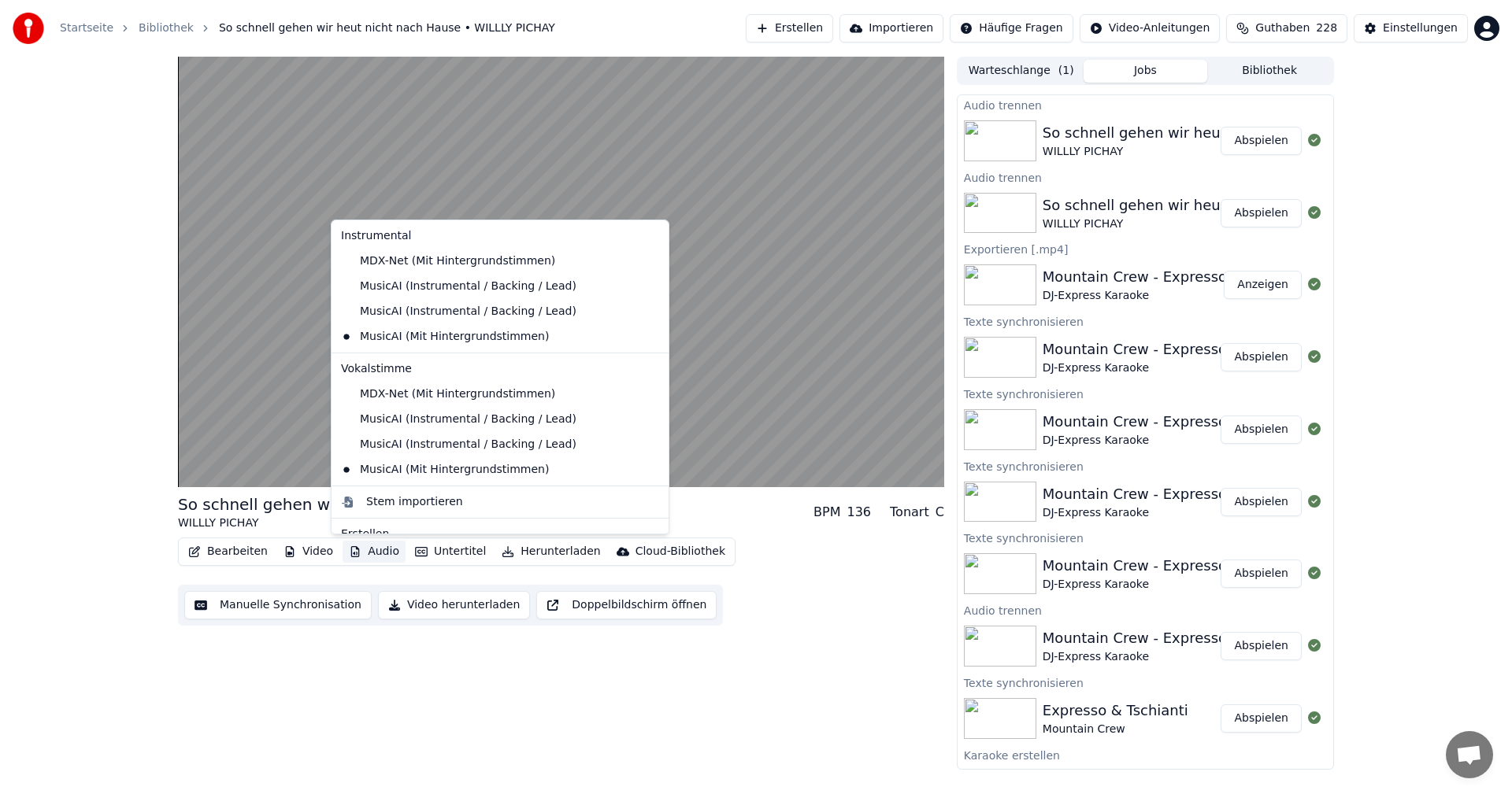
click at [374, 549] on button "Audio" at bounding box center [373, 551] width 63 height 22
click at [517, 721] on div "So schnell gehen wir heut nicht nach Hause [PERSON_NAME] BPM 136 Tonart C Bearb…" at bounding box center [561, 413] width 766 height 713
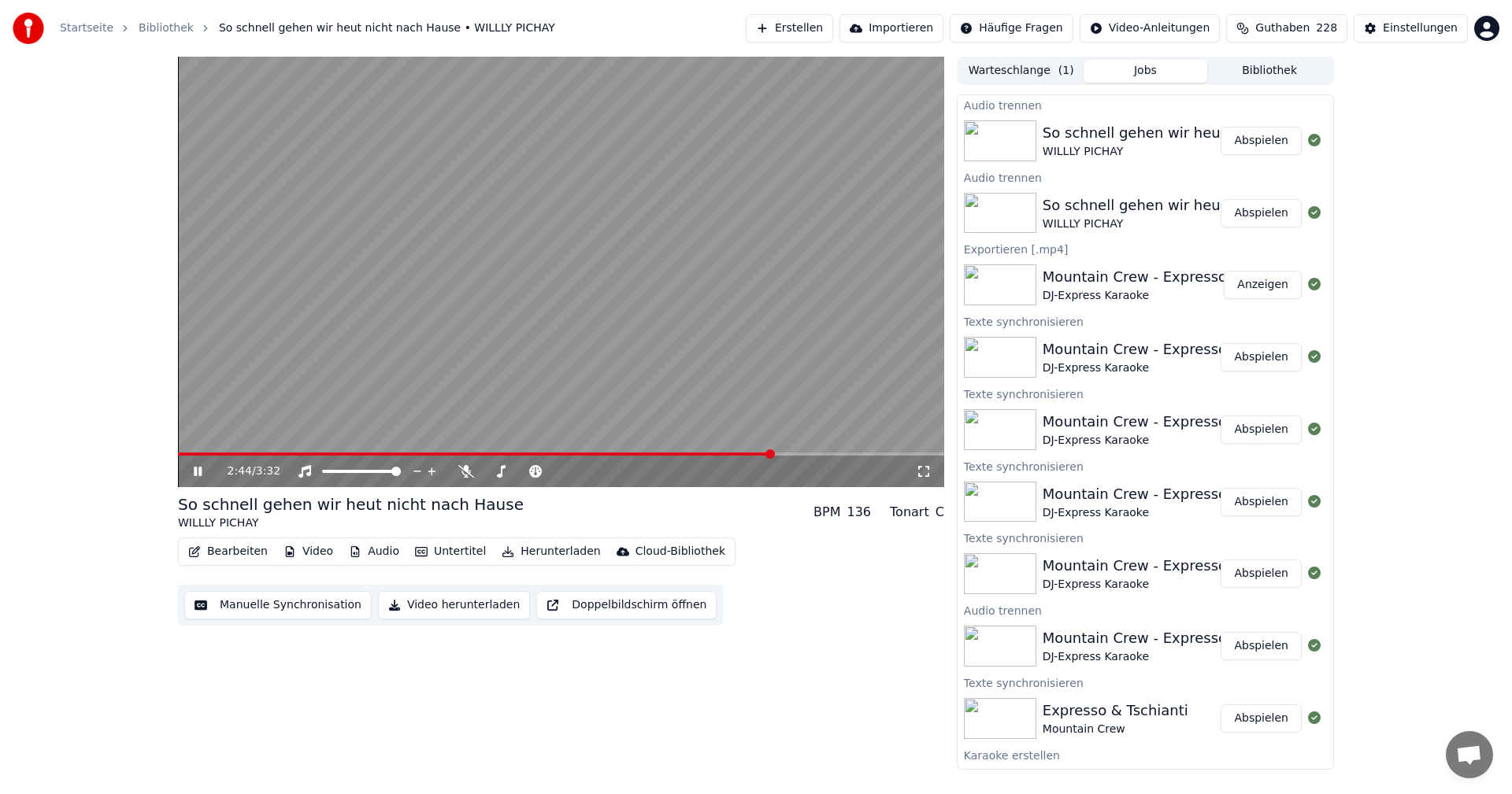
click at [195, 451] on video at bounding box center [561, 272] width 766 height 431
click at [192, 457] on div "2:44 / 3:32" at bounding box center [561, 471] width 766 height 32
click at [192, 454] on span at bounding box center [475, 454] width 595 height 3
click at [200, 471] on icon at bounding box center [198, 471] width 10 height 11
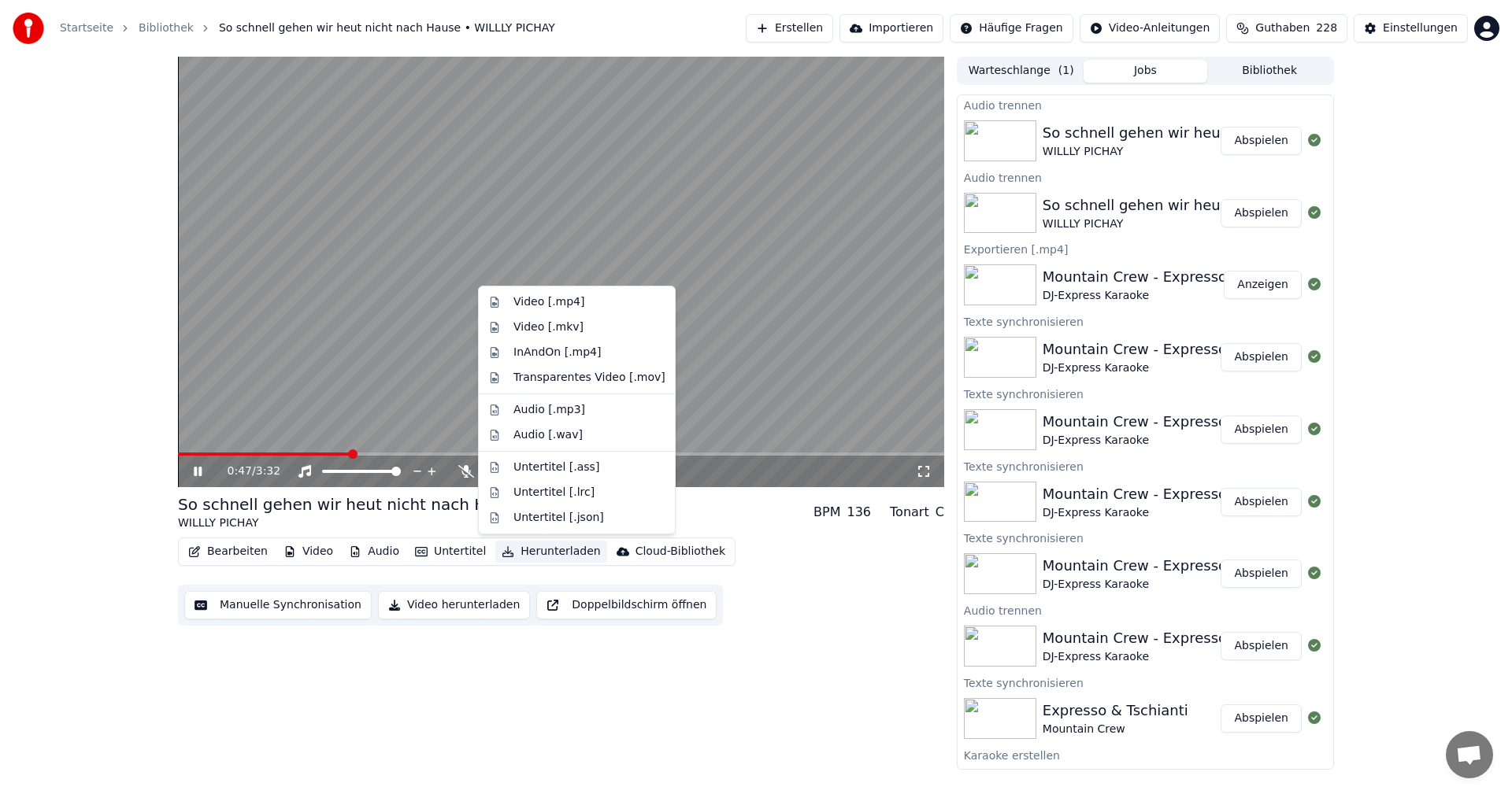
click at [525, 557] on button "Herunterladen" at bounding box center [550, 551] width 111 height 22
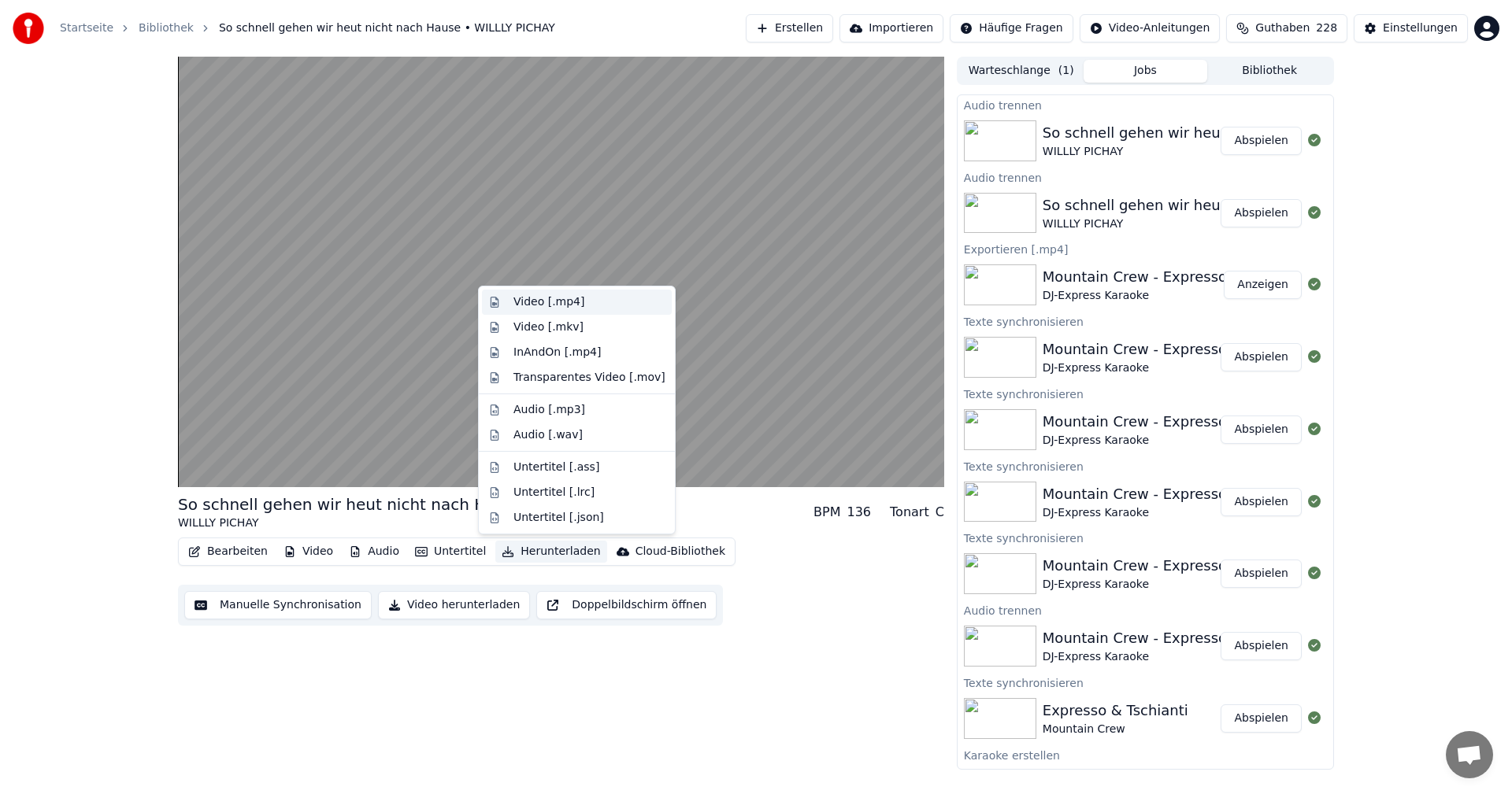
click at [559, 300] on div "Video [.mp4]" at bounding box center [549, 303] width 71 height 15
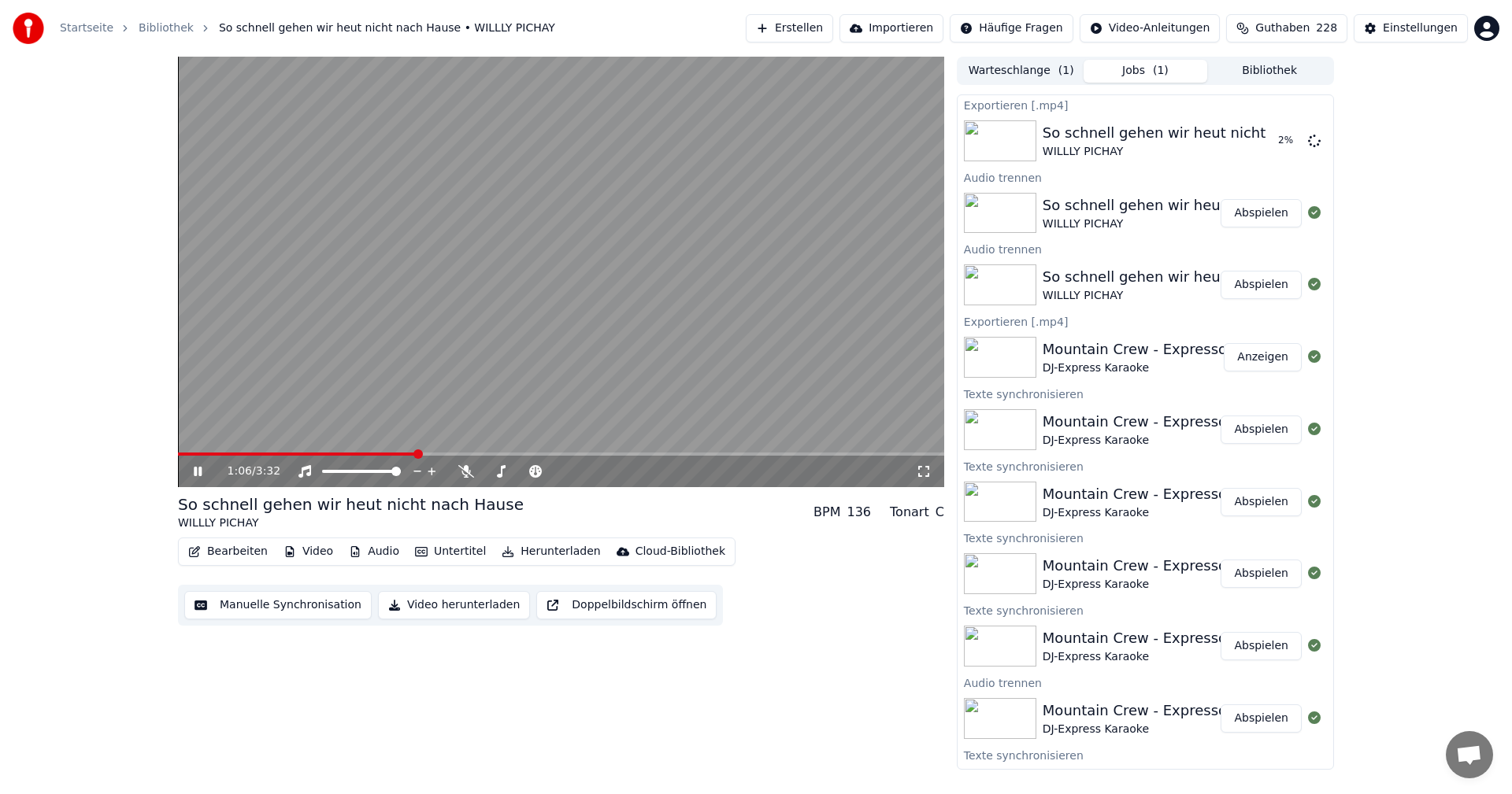
click at [196, 471] on icon at bounding box center [198, 471] width 8 height 10
